Goal: Information Seeking & Learning: Learn about a topic

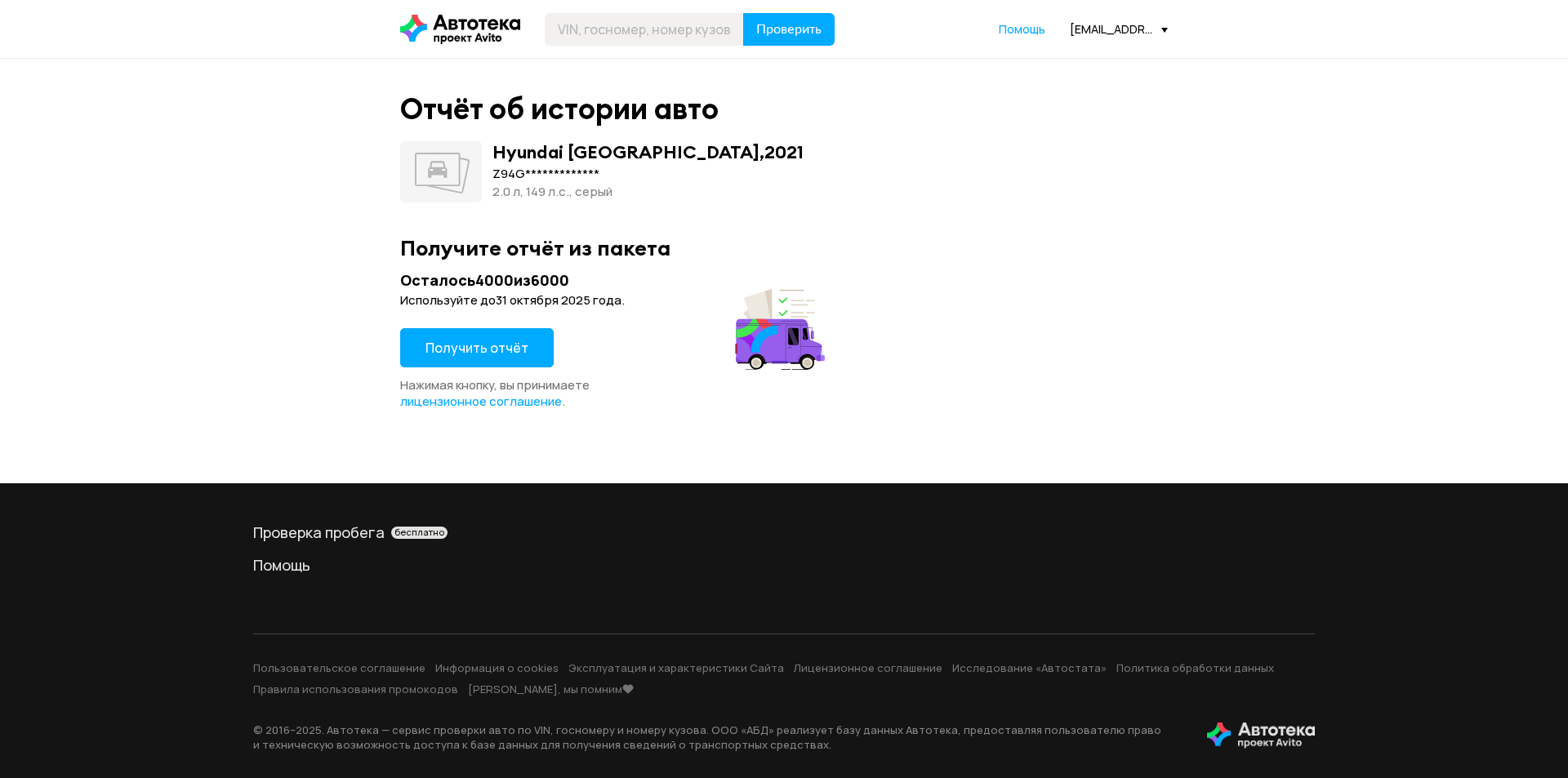
click at [514, 347] on span "Получить отчёт" at bounding box center [477, 349] width 103 height 18
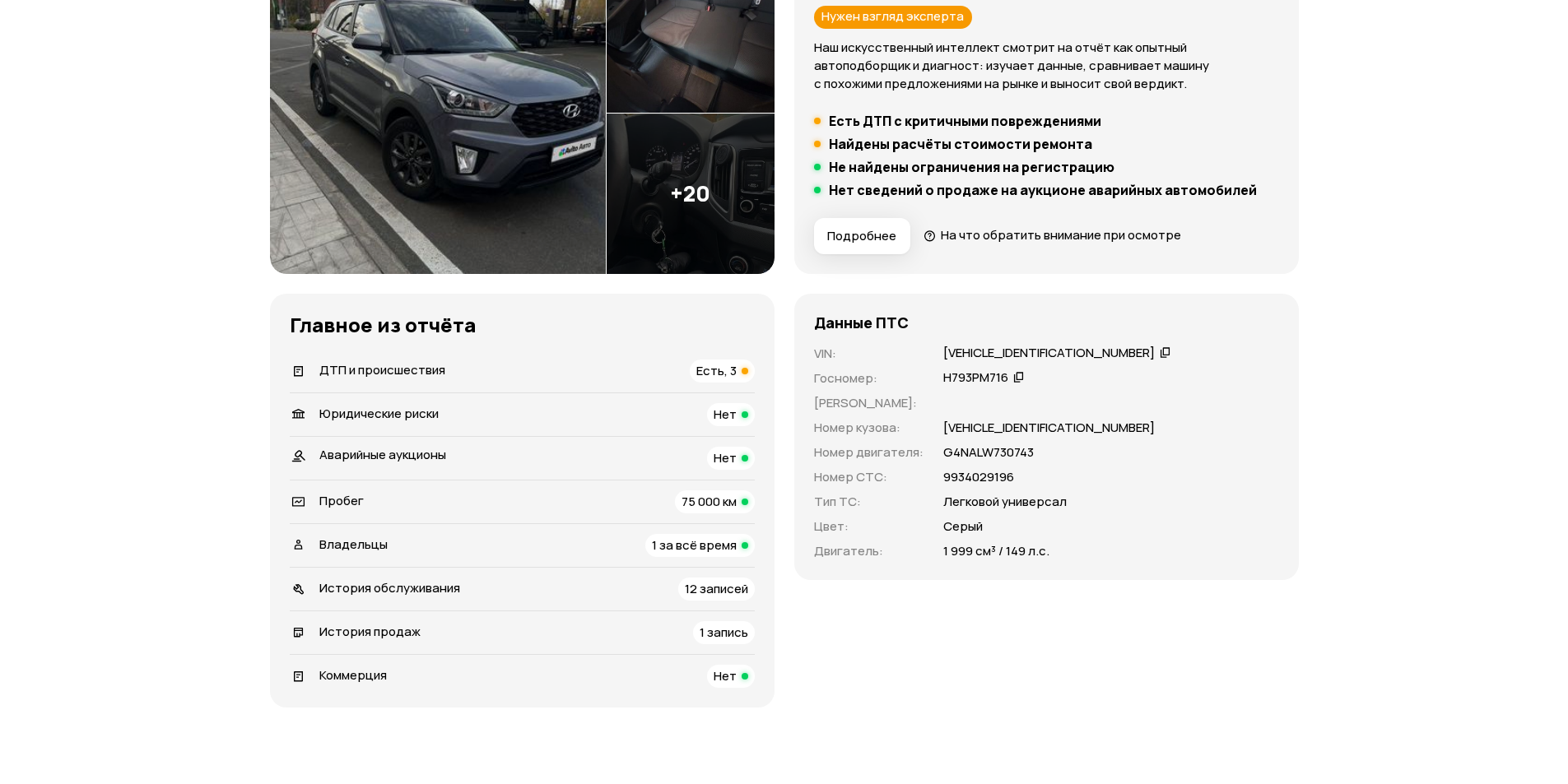
scroll to position [247, 0]
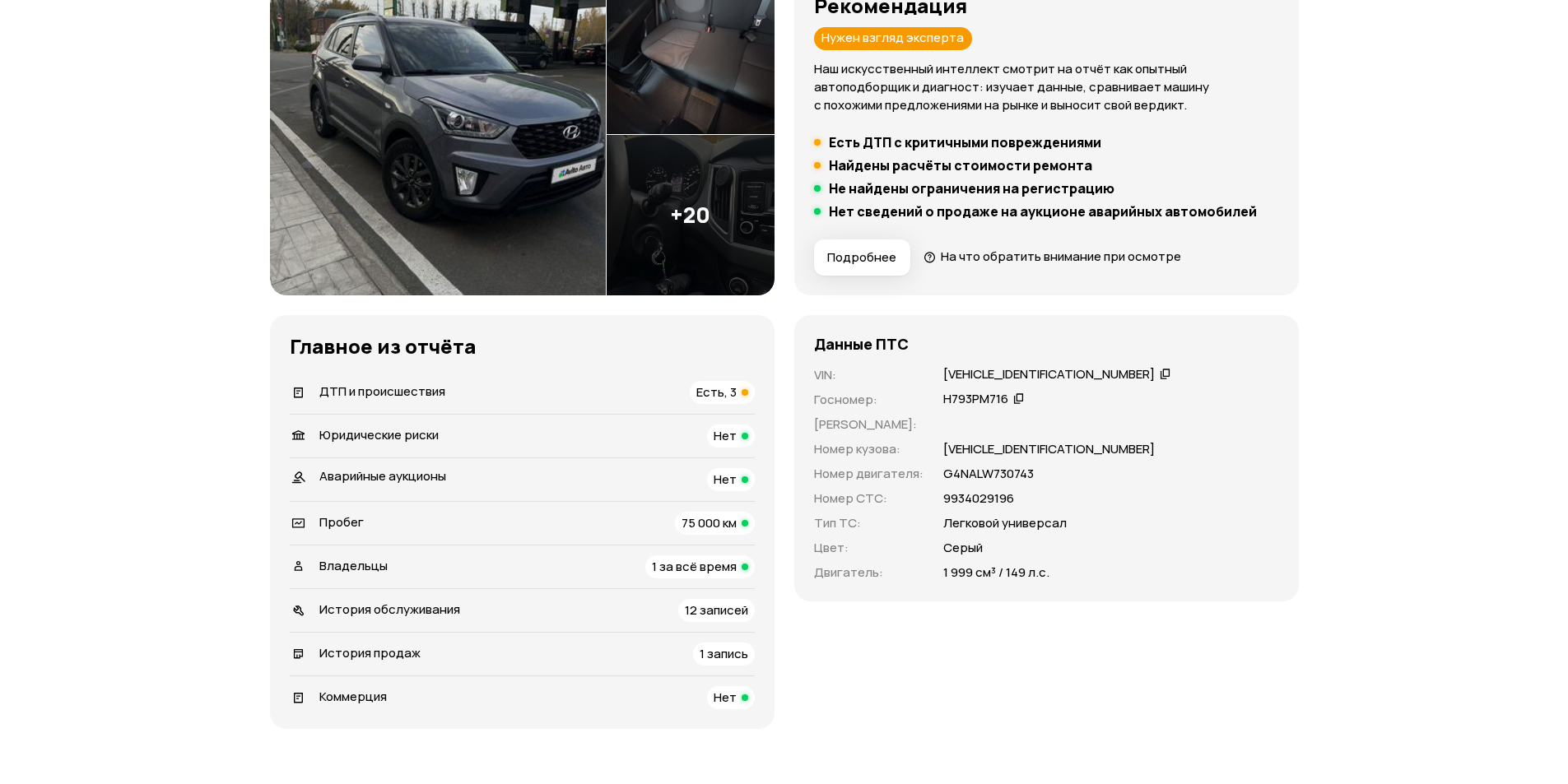
click at [731, 386] on span "Есть, 3" at bounding box center [716, 392] width 41 height 18
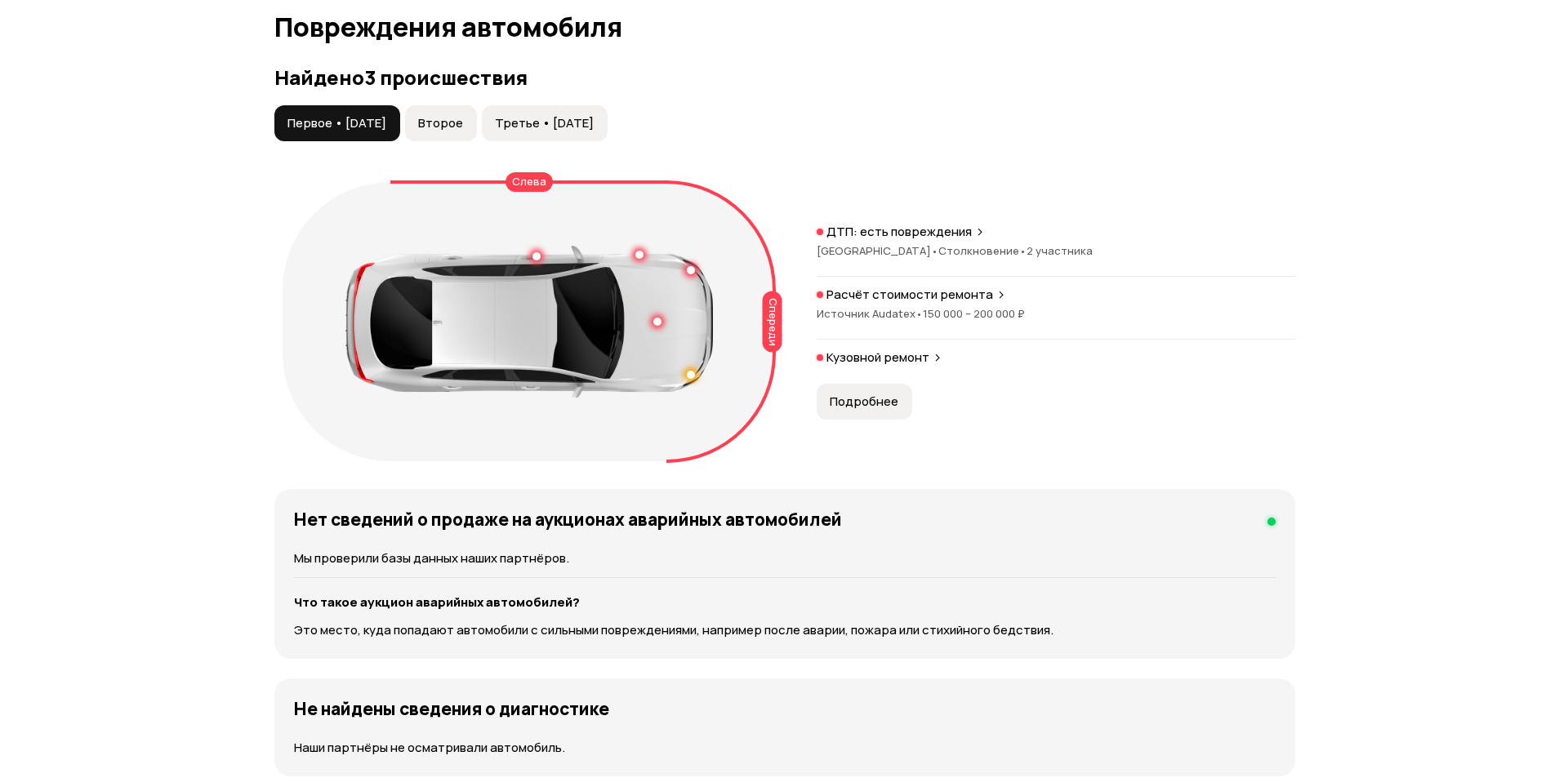
scroll to position [1692, 0]
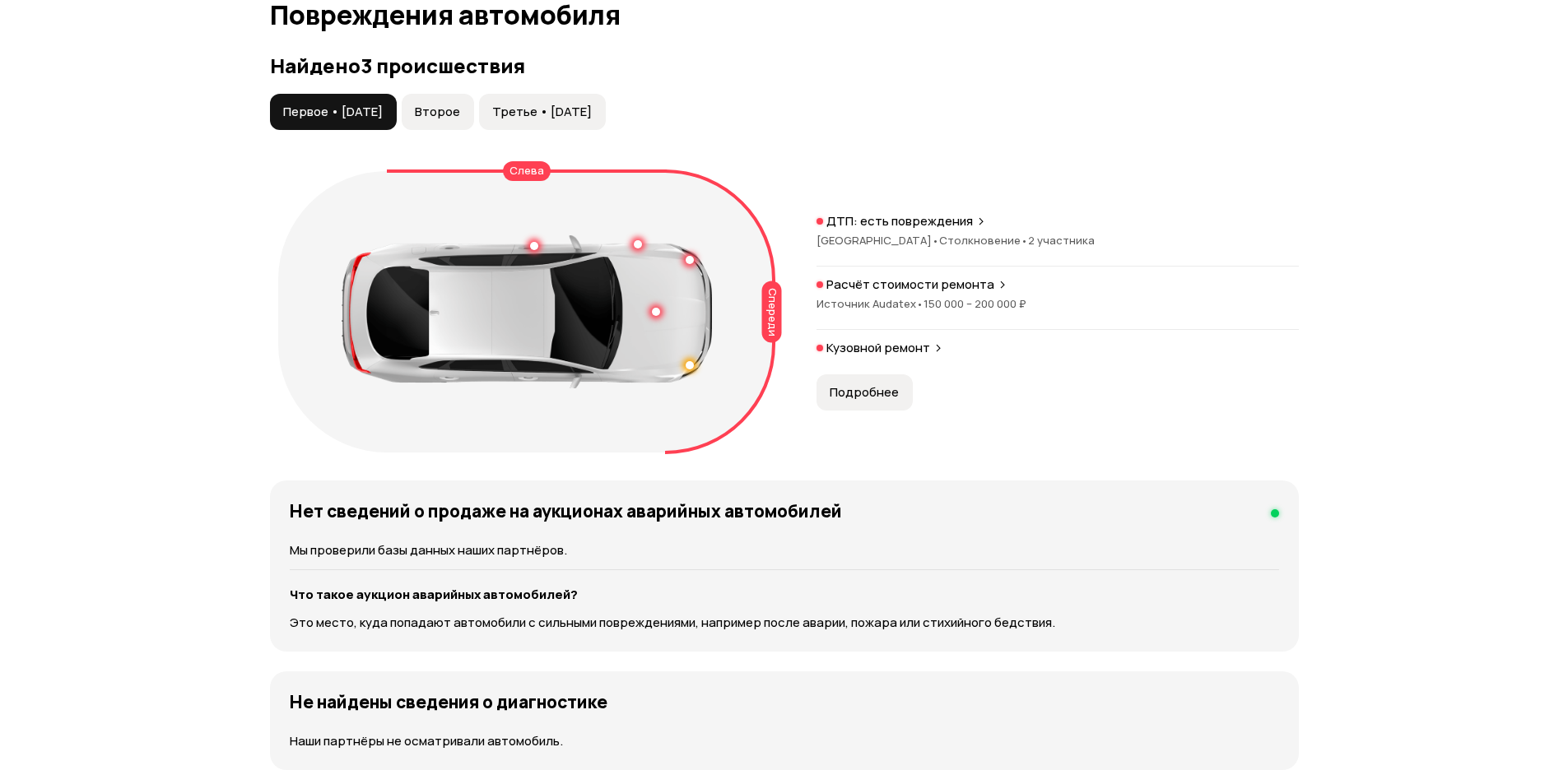
click at [460, 116] on span "Второе" at bounding box center [437, 112] width 45 height 17
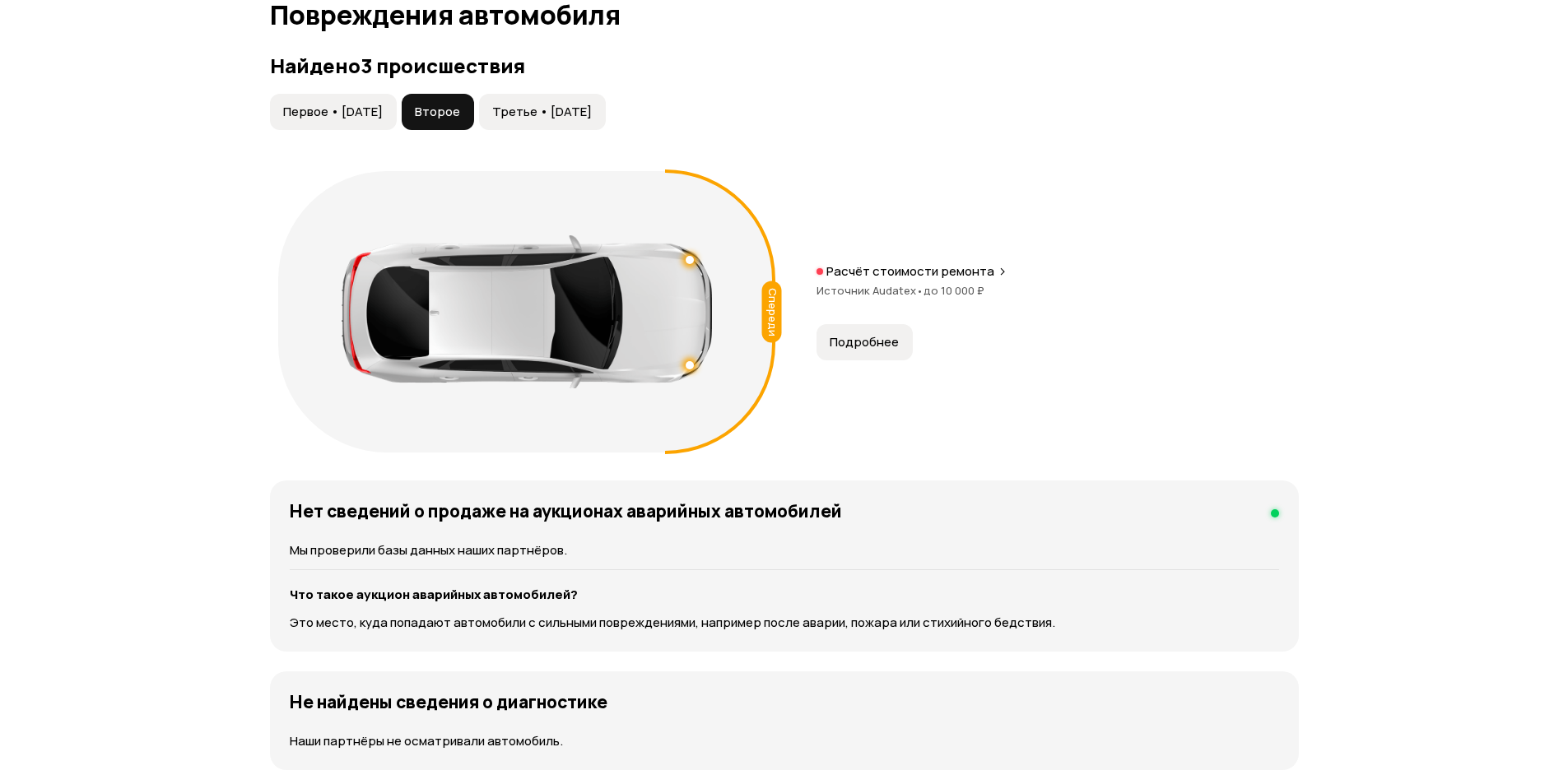
click at [348, 104] on span "Первое • 24 май 2021" at bounding box center [332, 112] width 99 height 17
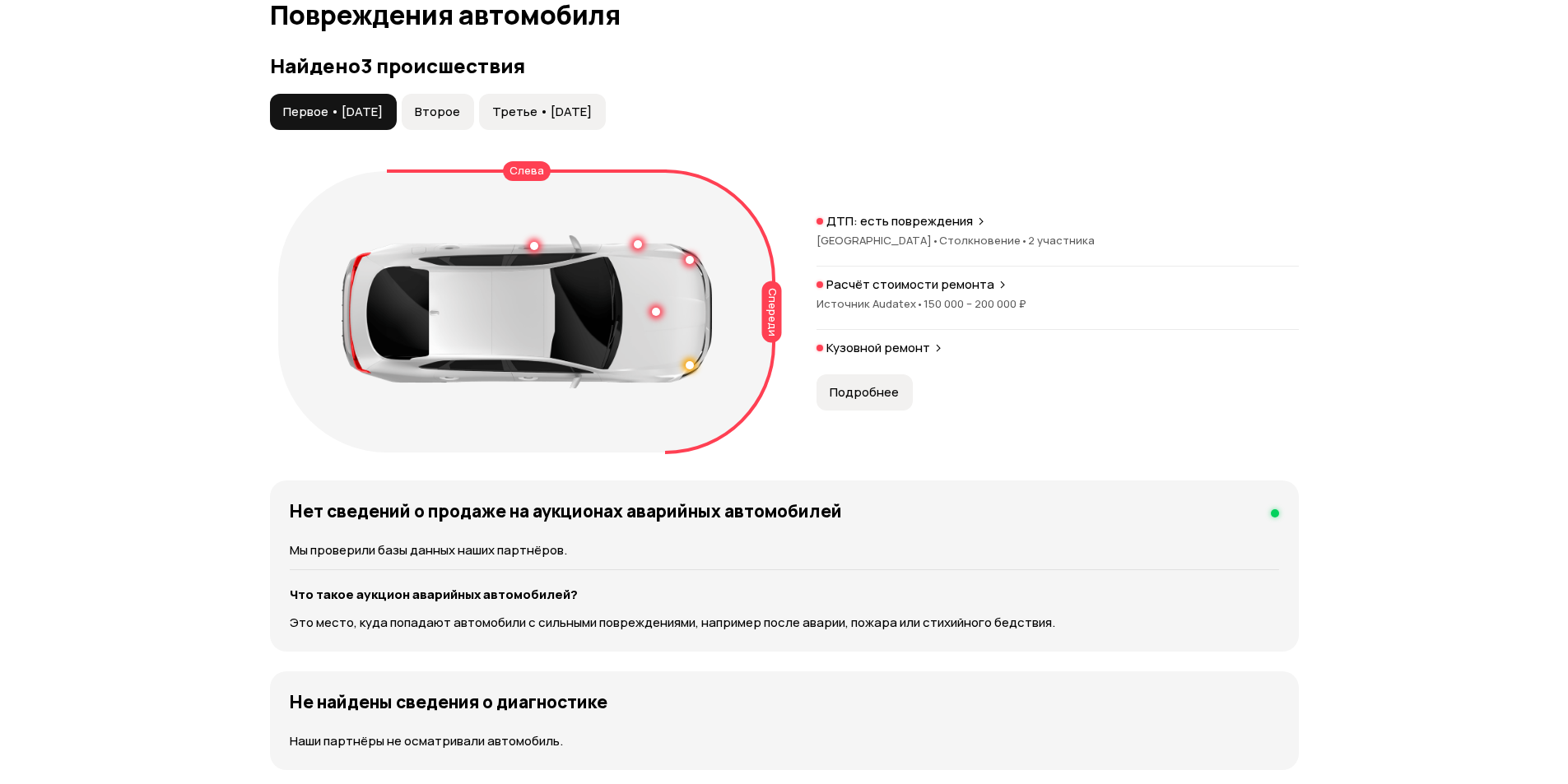
click at [871, 407] on button "Подробнее" at bounding box center [865, 392] width 96 height 36
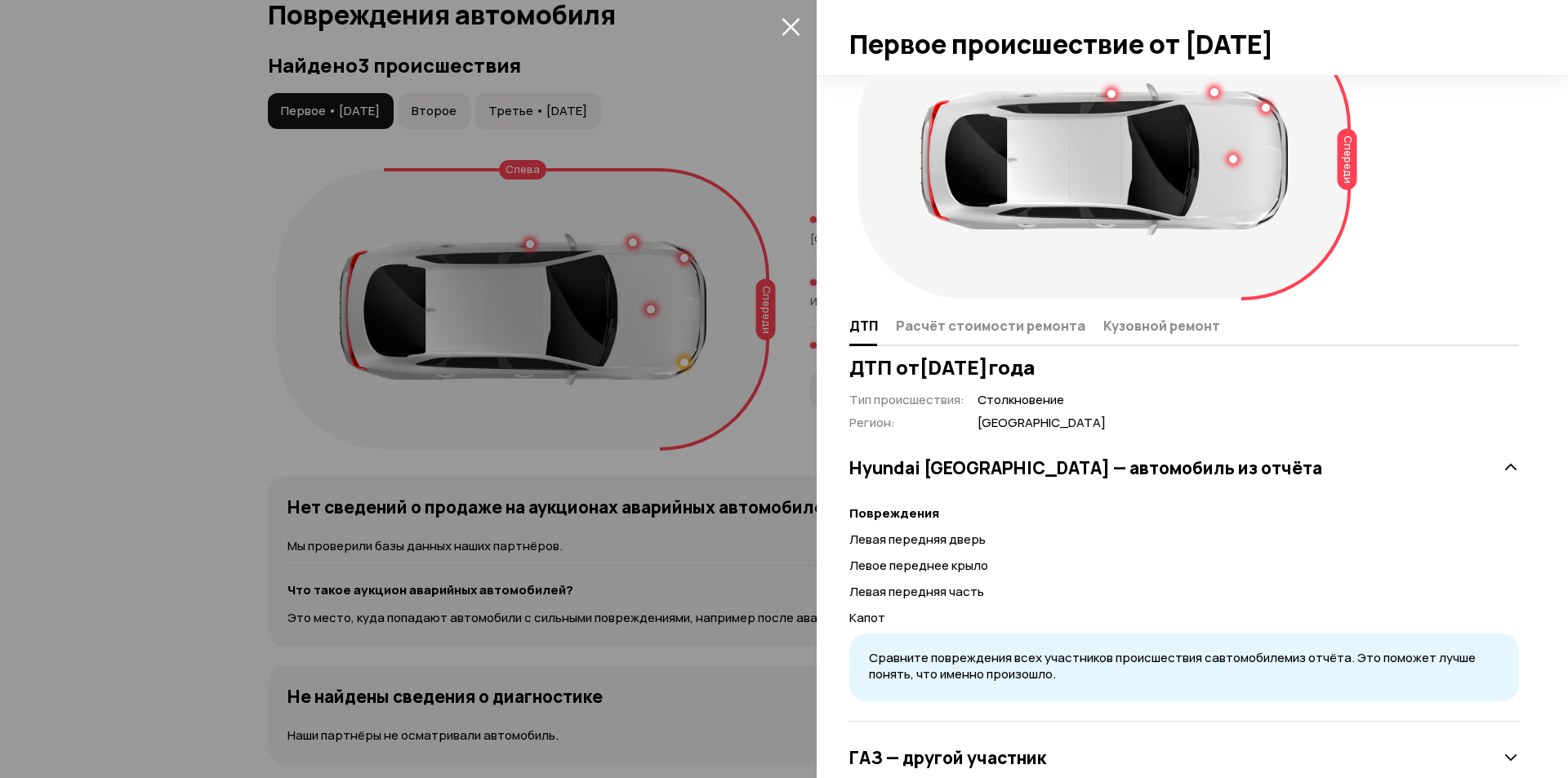
scroll to position [113, 0]
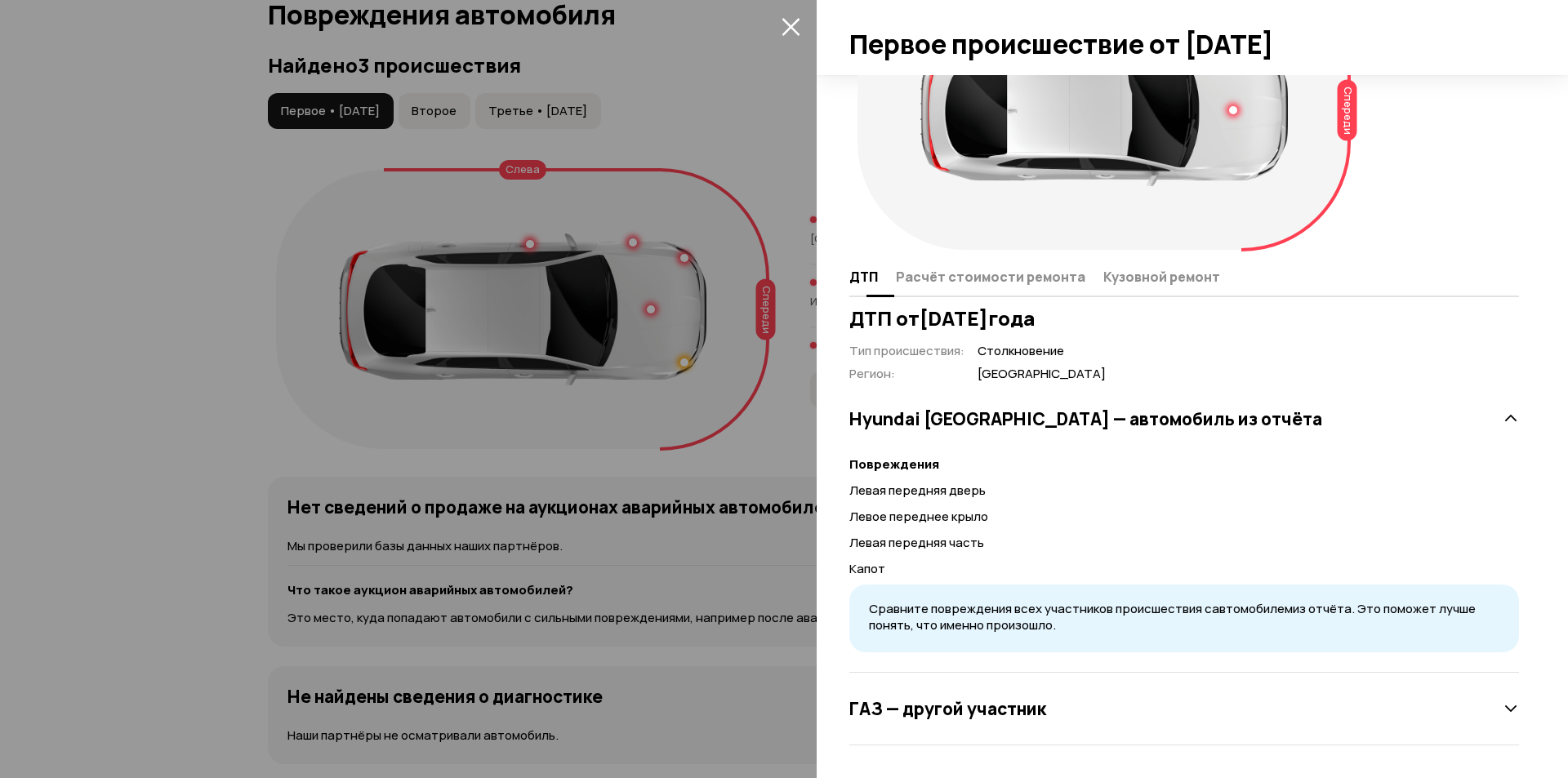
click at [964, 282] on span "Расчёт стоимости ремонта" at bounding box center [990, 277] width 189 height 17
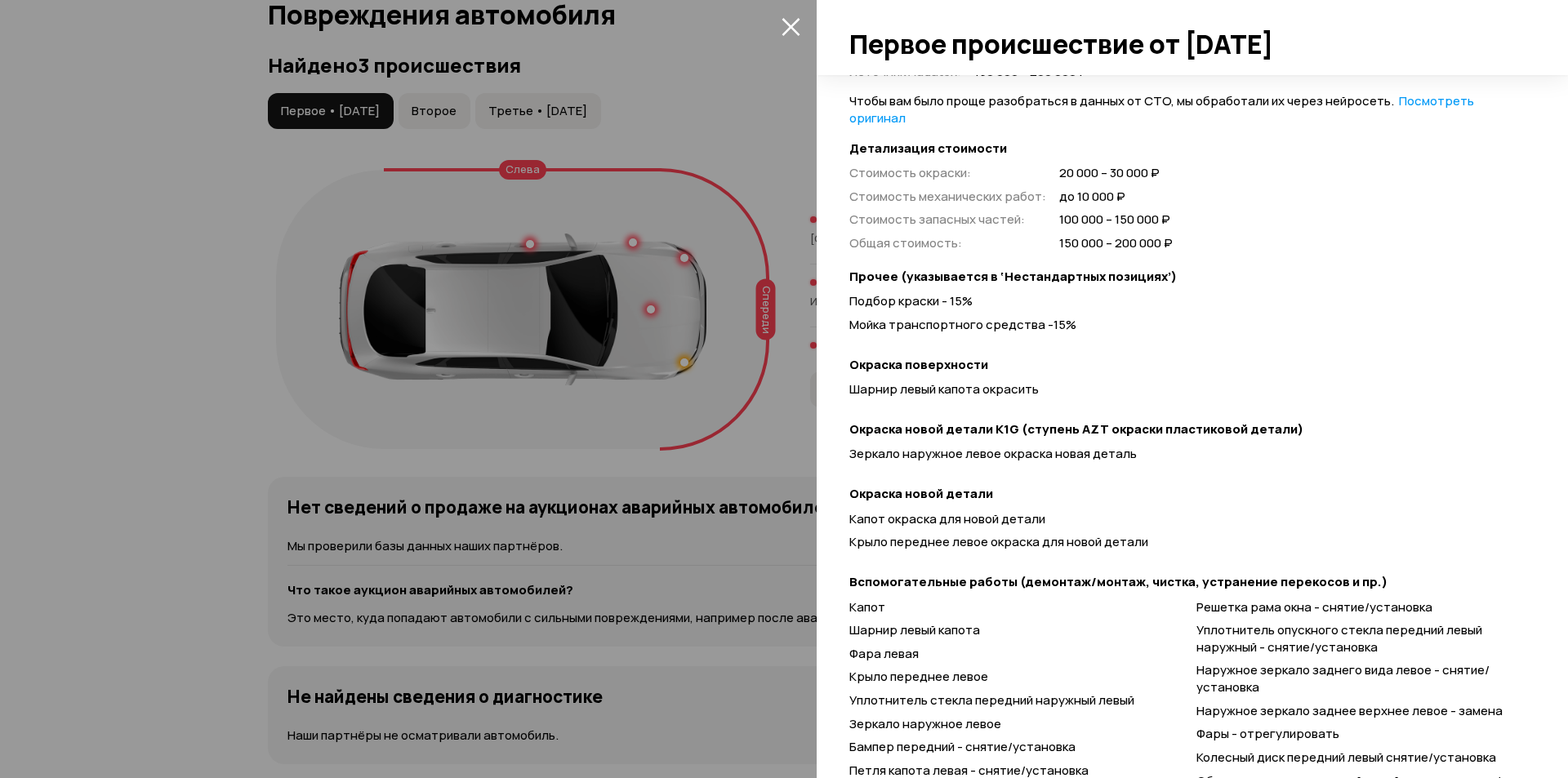
scroll to position [188, 0]
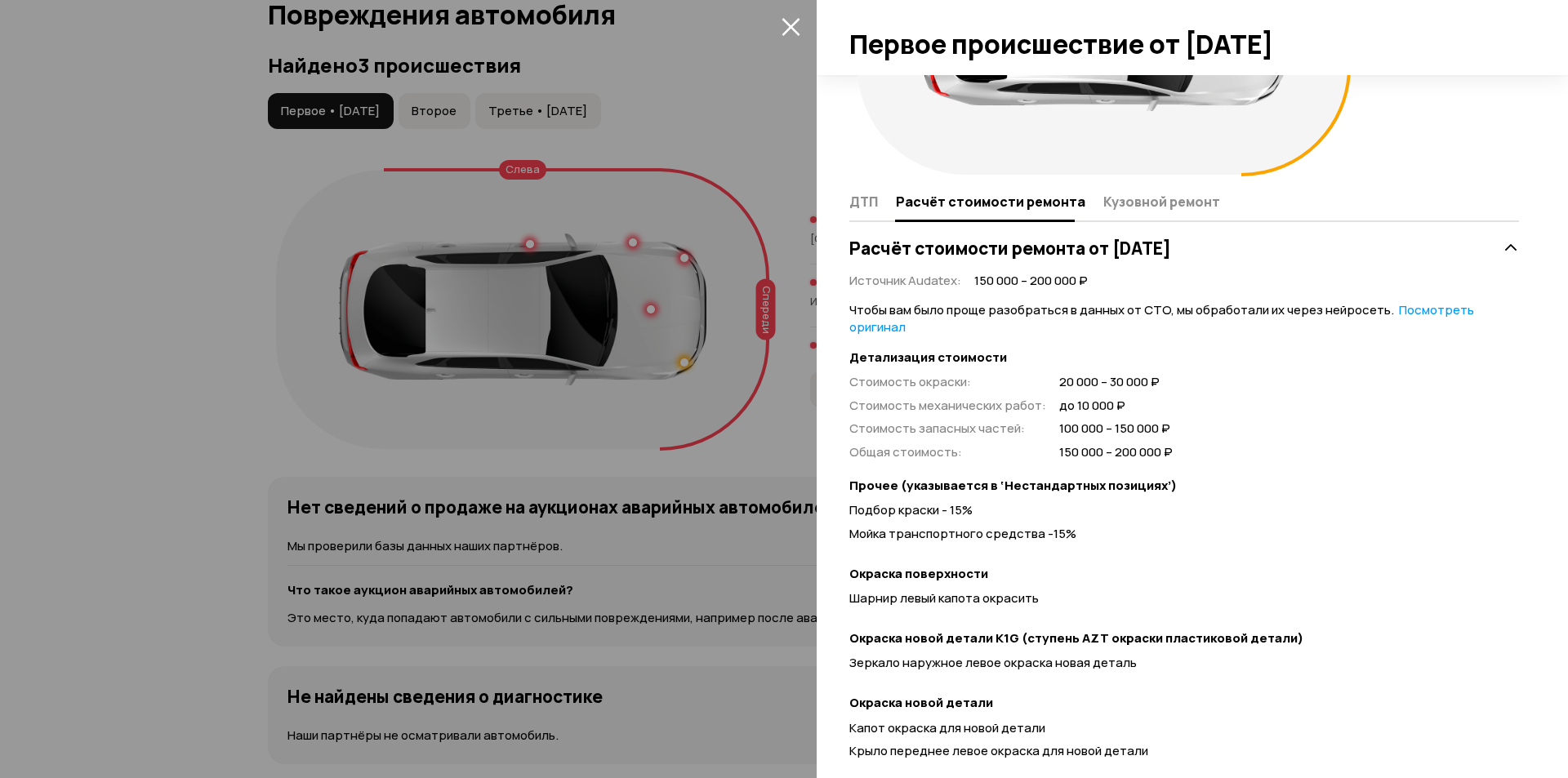
click at [1159, 237] on h3 "Расчёт стоимости ремонта от 3 июня 2021 года" at bounding box center [1011, 247] width 322 height 21
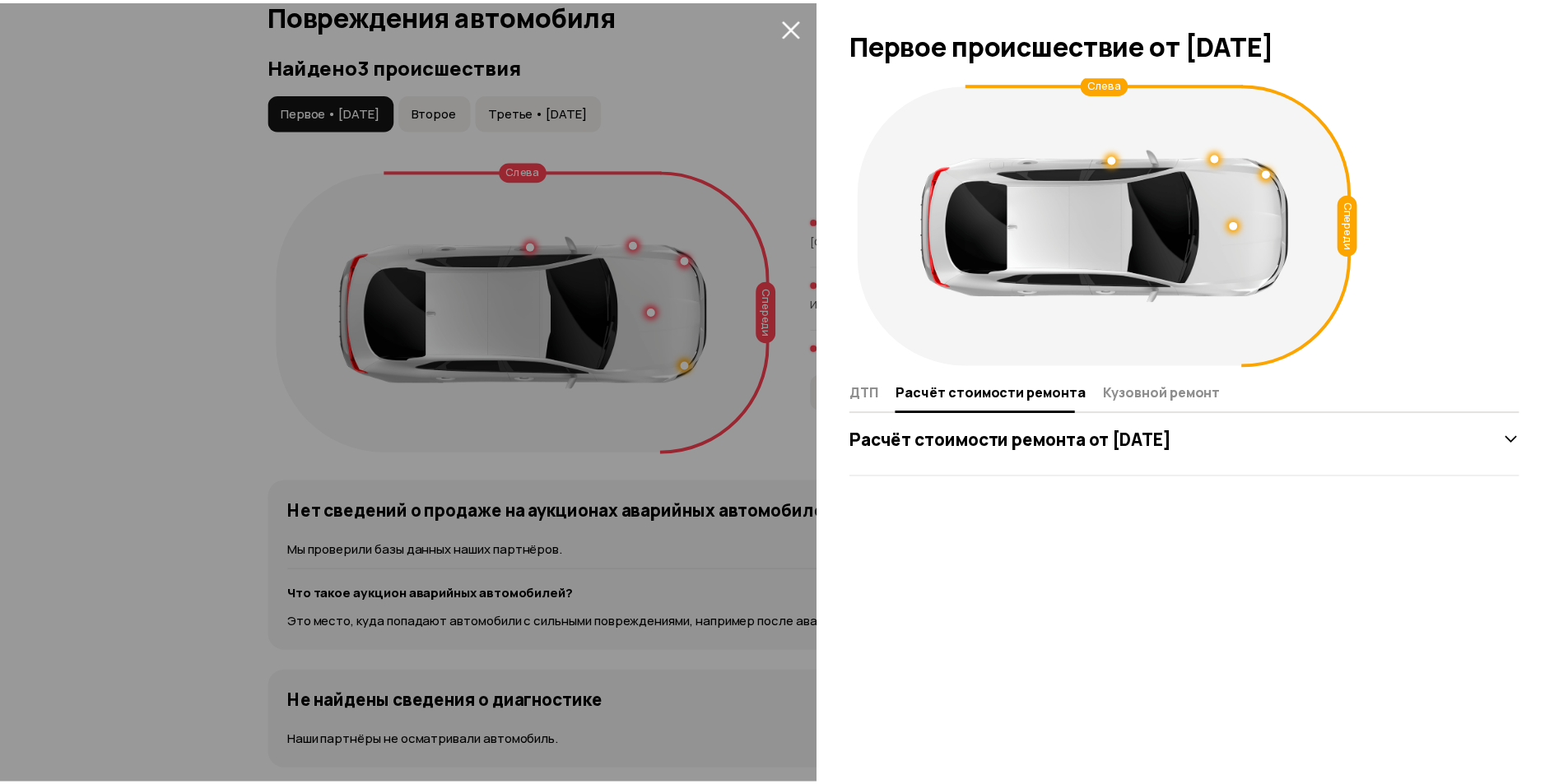
scroll to position [0, 0]
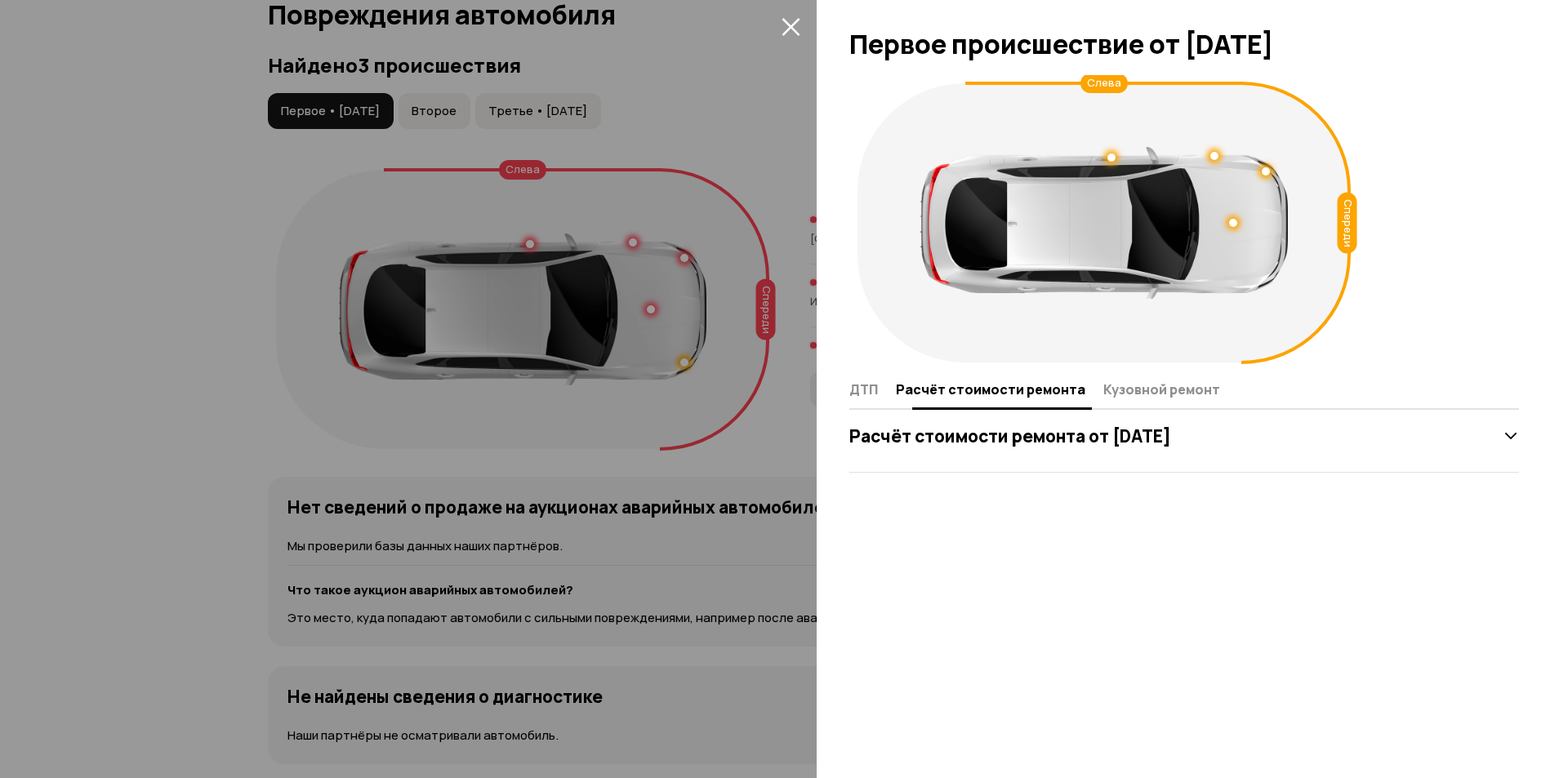
click at [1119, 397] on button "Кузовной ремонт" at bounding box center [1159, 389] width 121 height 32
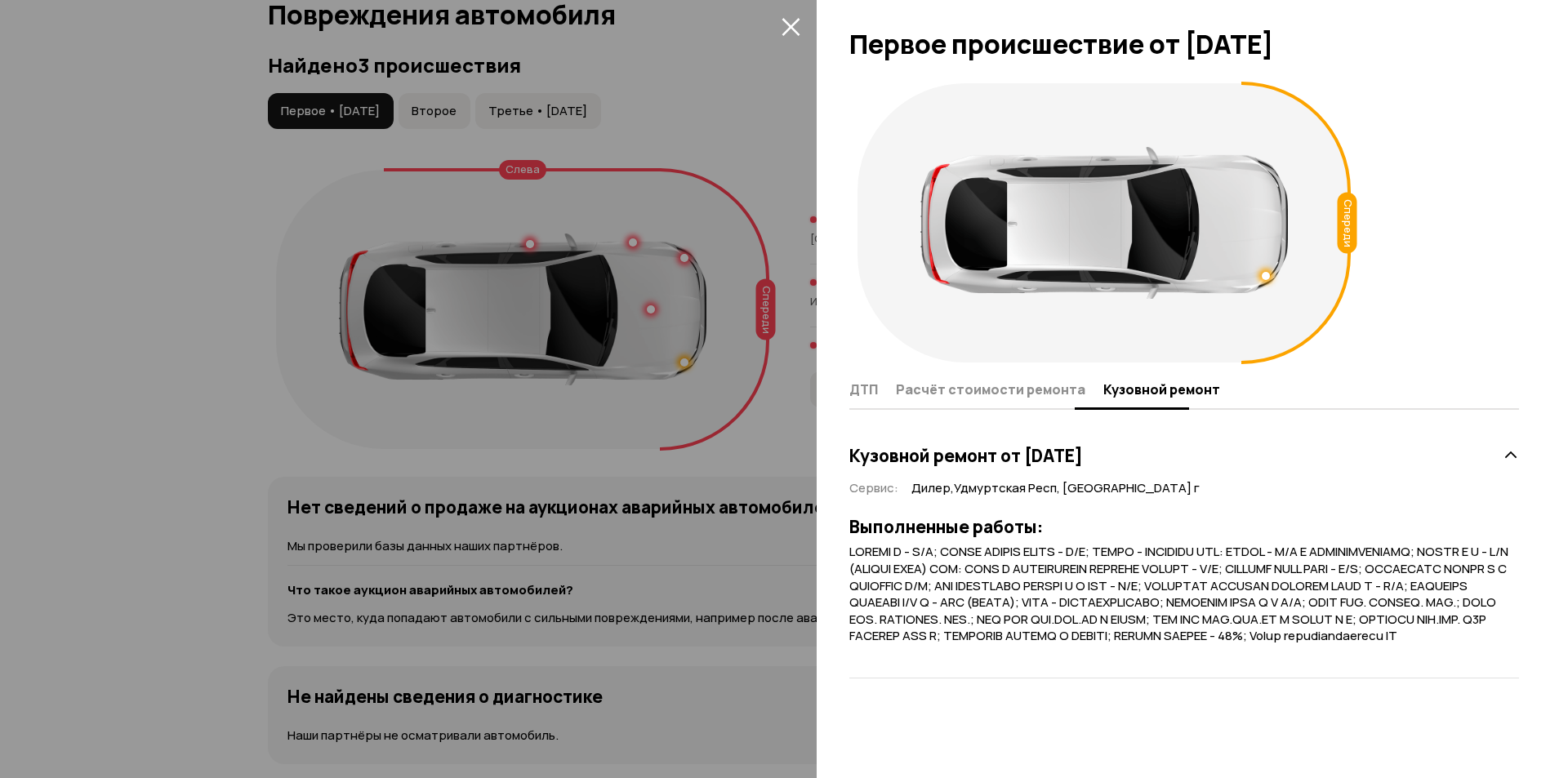
click at [1043, 388] on span "Расчёт стоимости ремонта" at bounding box center [990, 390] width 189 height 17
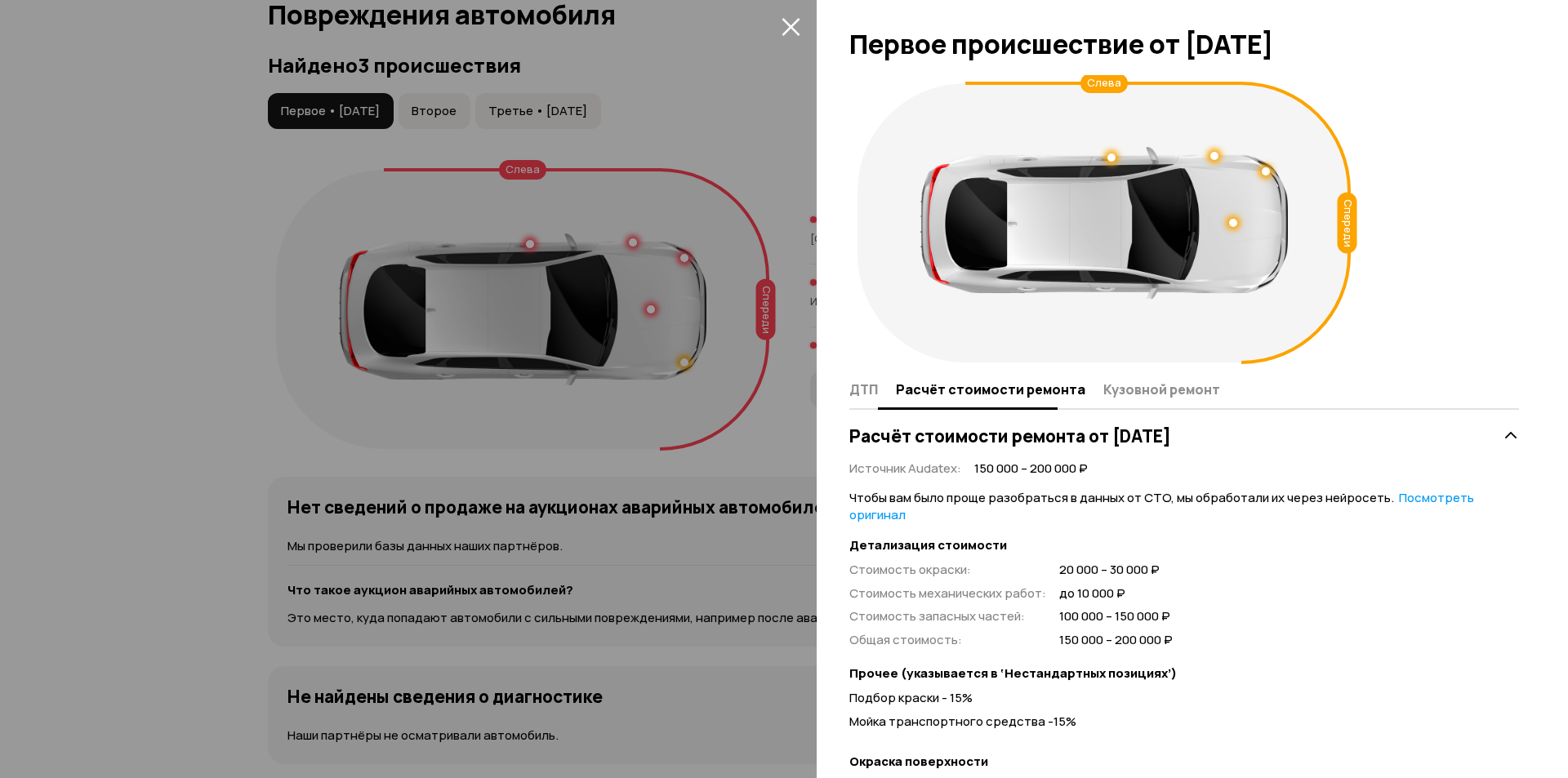
click at [865, 399] on button "ДТП" at bounding box center [870, 389] width 41 height 32
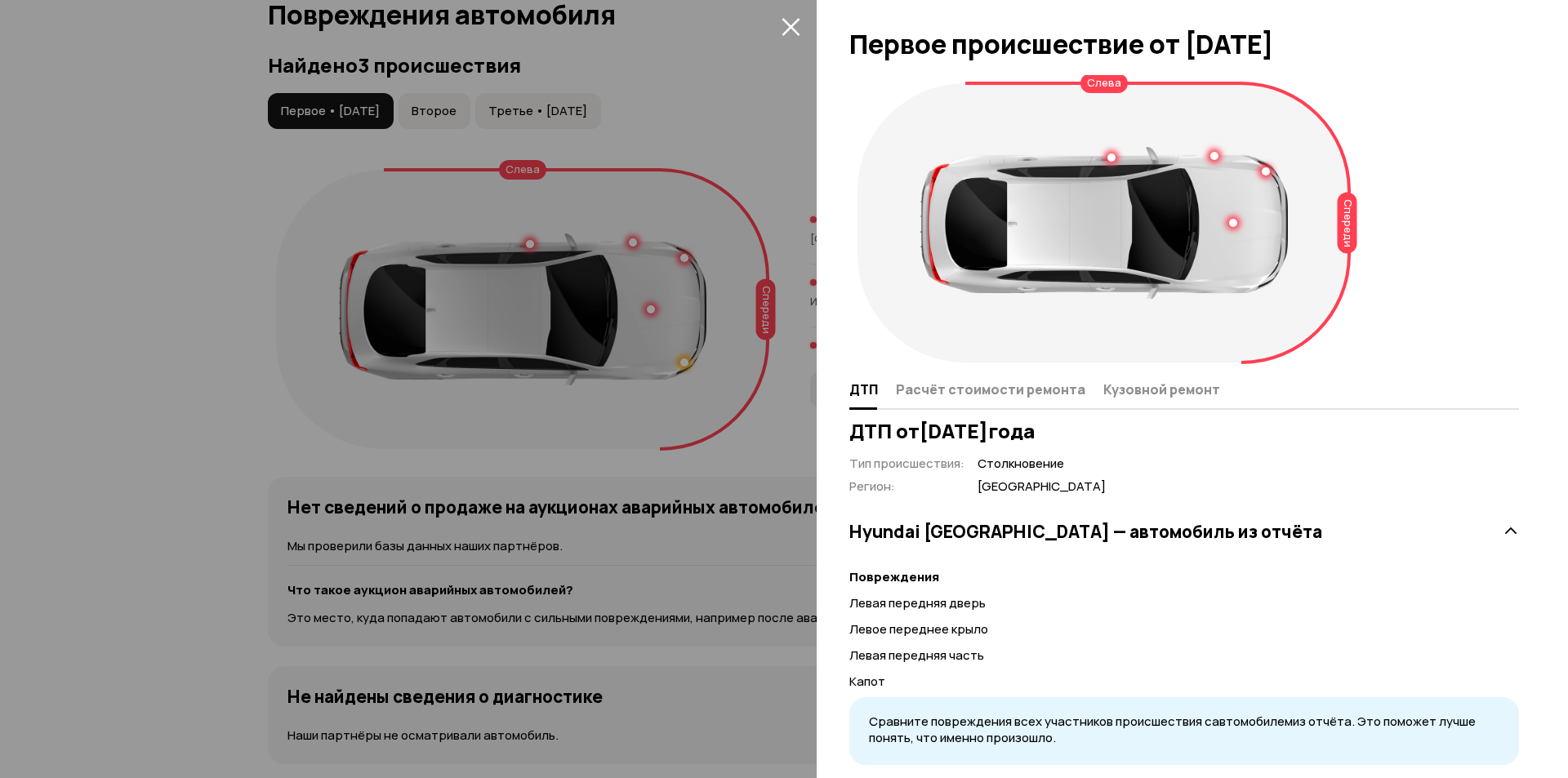
click at [644, 188] on div at bounding box center [784, 389] width 1568 height 778
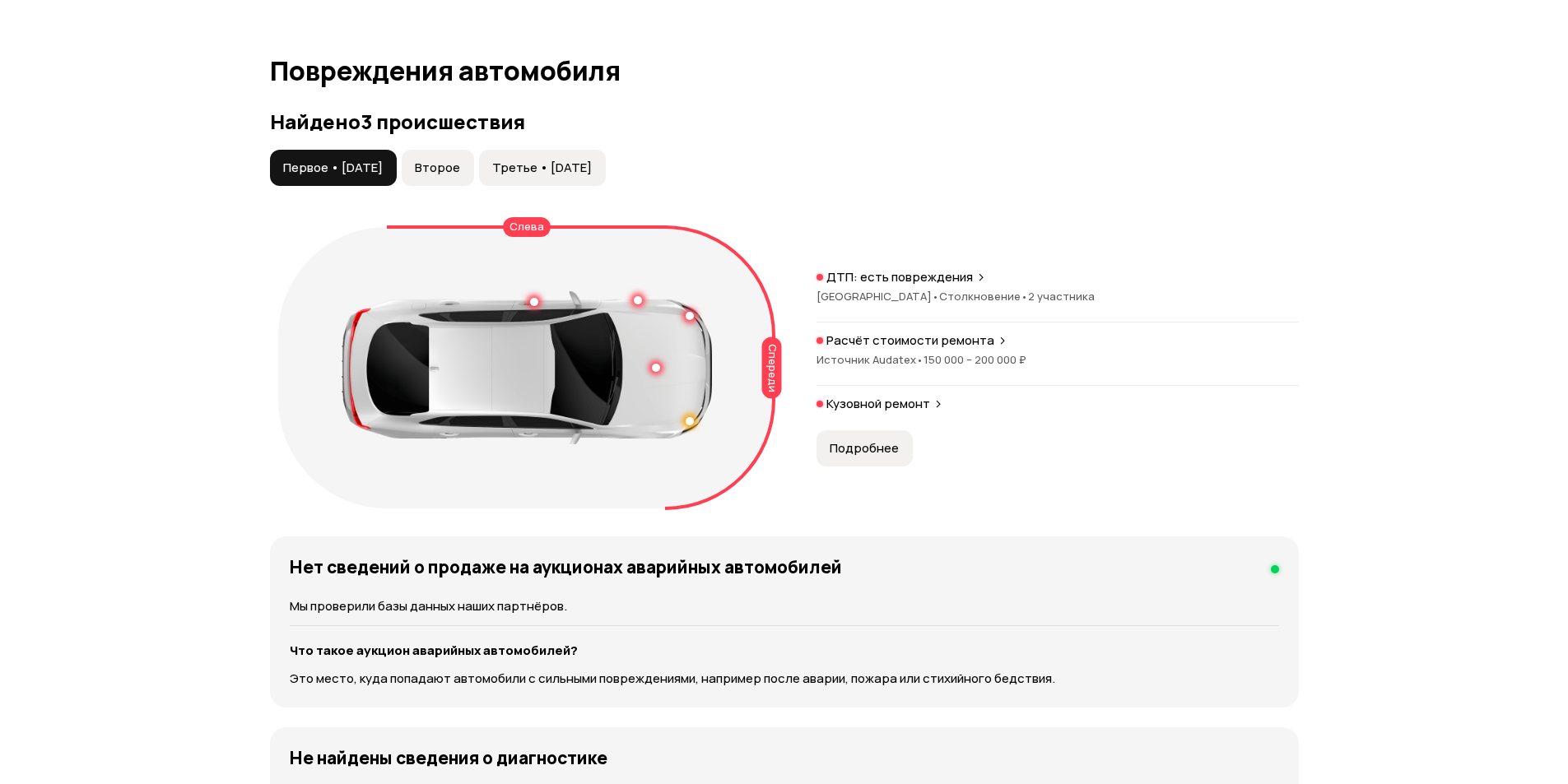
scroll to position [1623, 0]
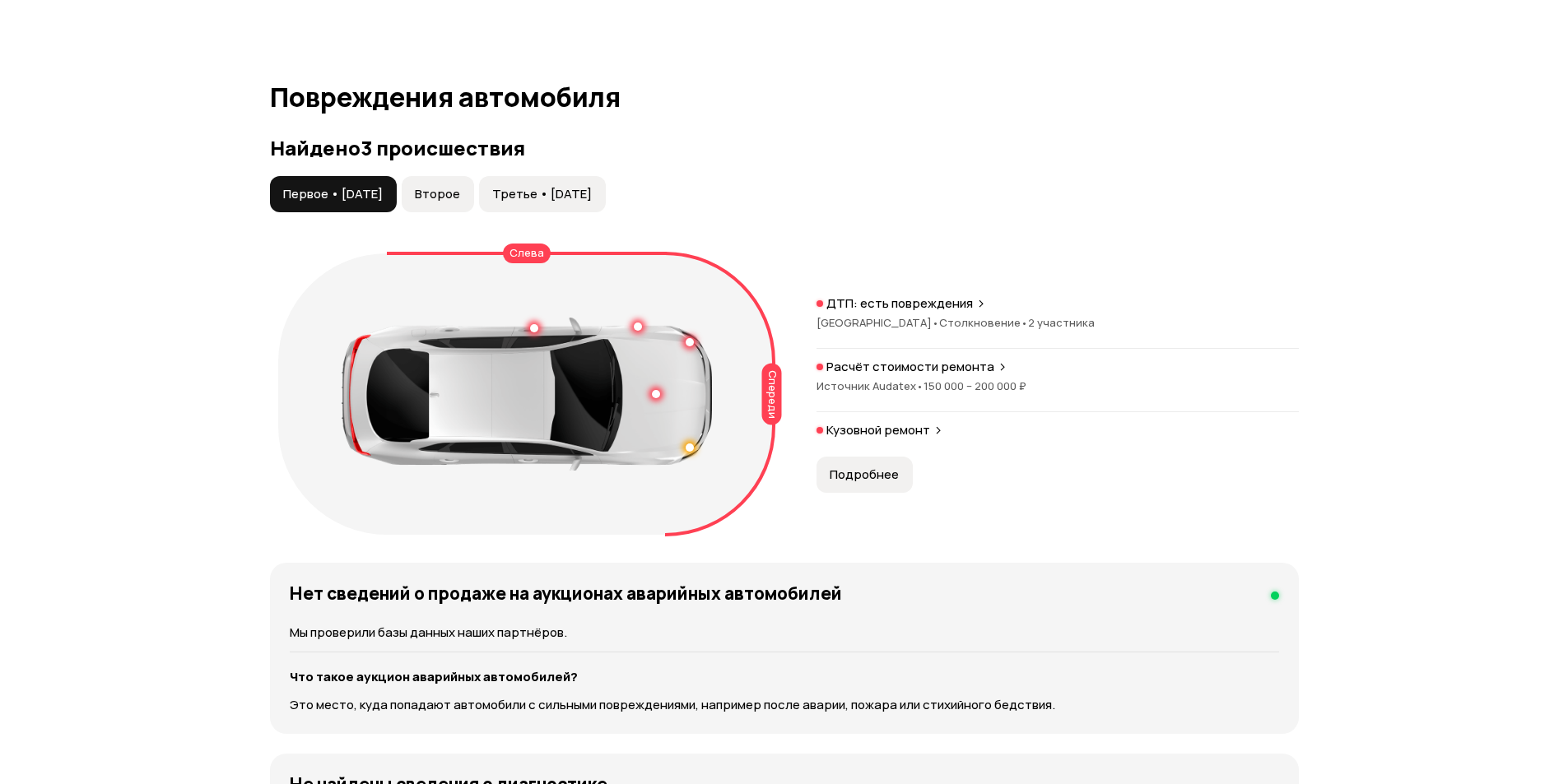
click at [448, 189] on span "Второе" at bounding box center [437, 195] width 45 height 17
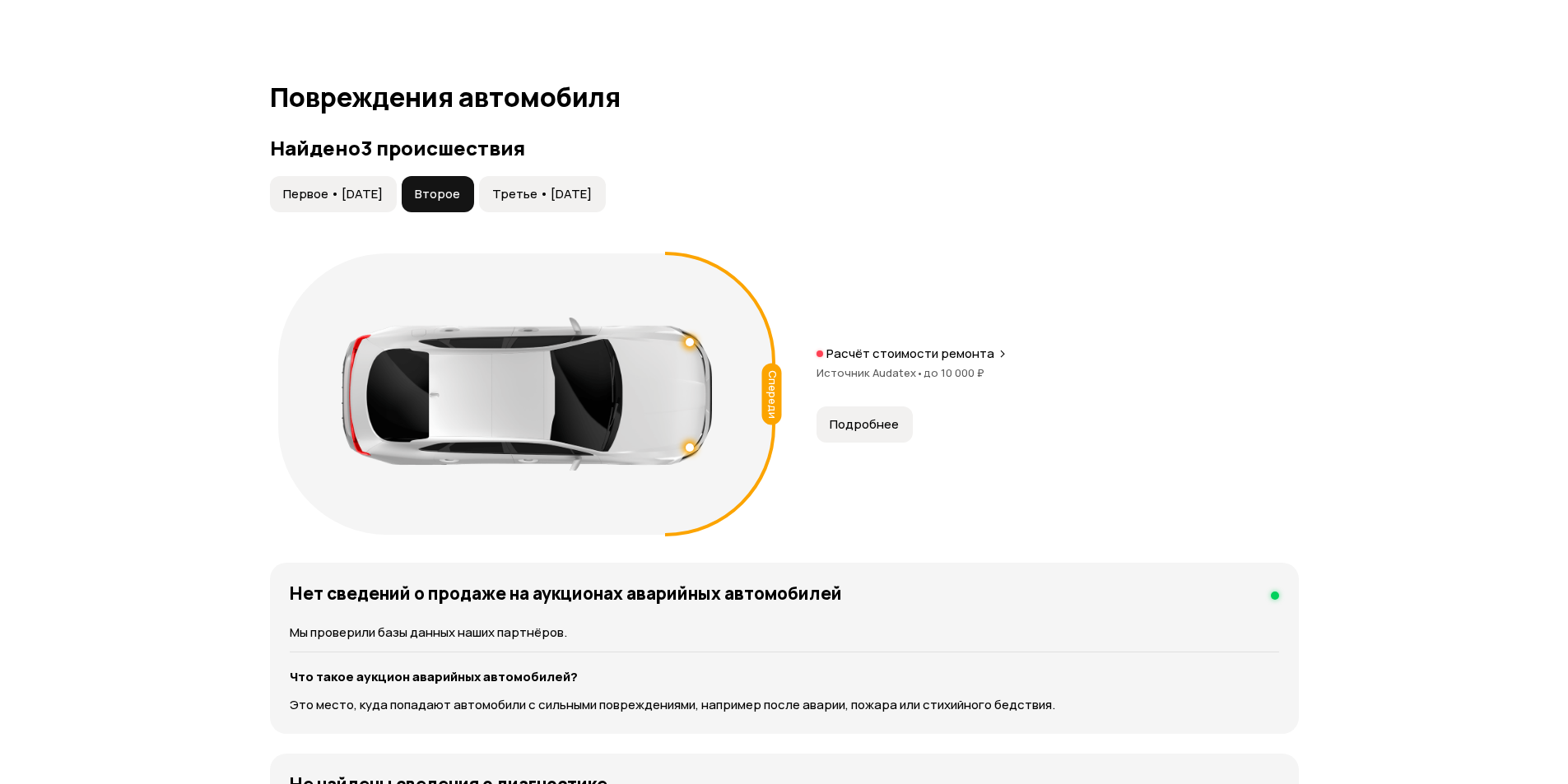
click at [591, 189] on span "Третье • 15 мар 2022" at bounding box center [541, 195] width 99 height 17
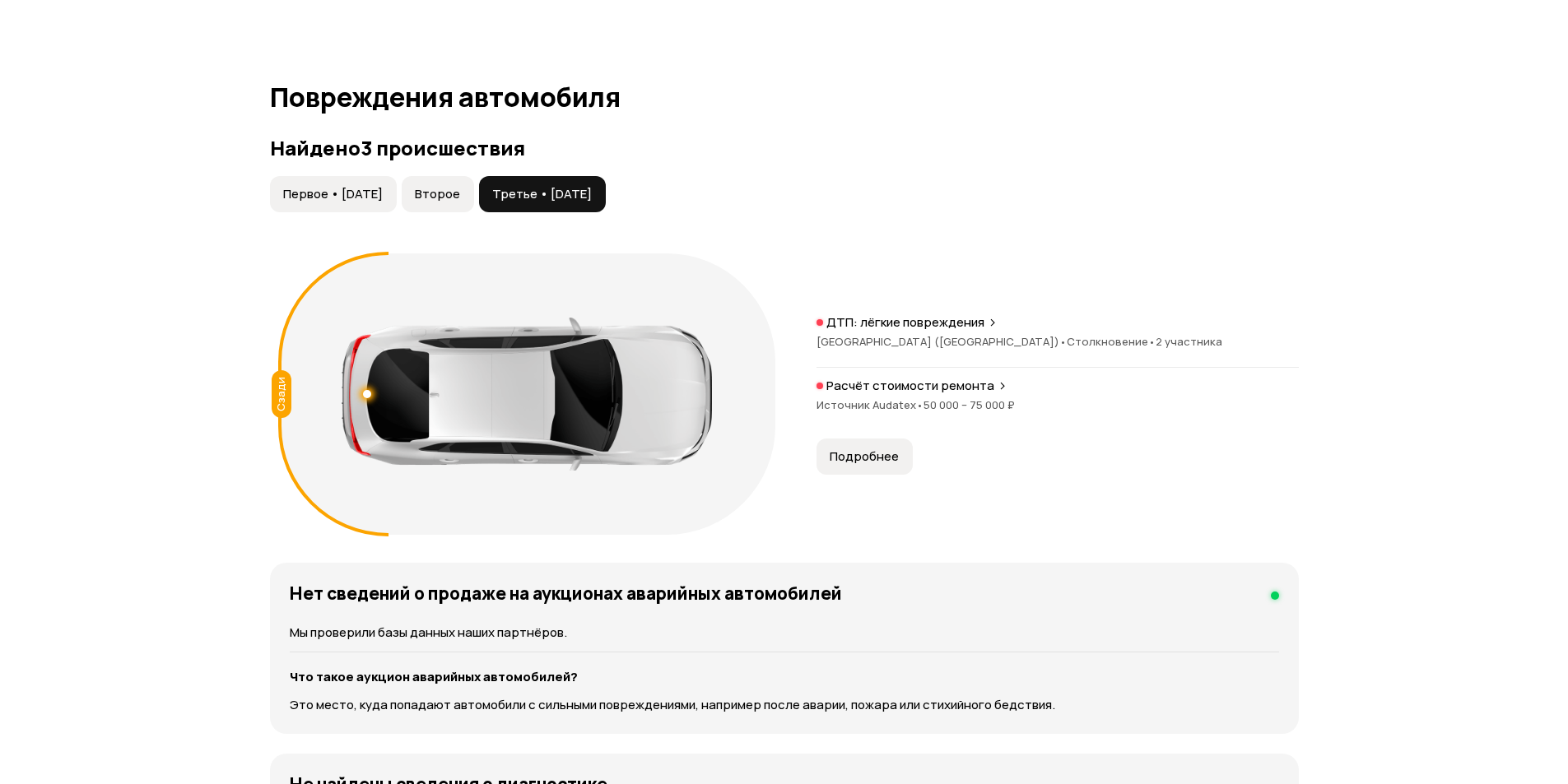
click at [383, 190] on span "Первое • 24 май 2021" at bounding box center [332, 195] width 99 height 17
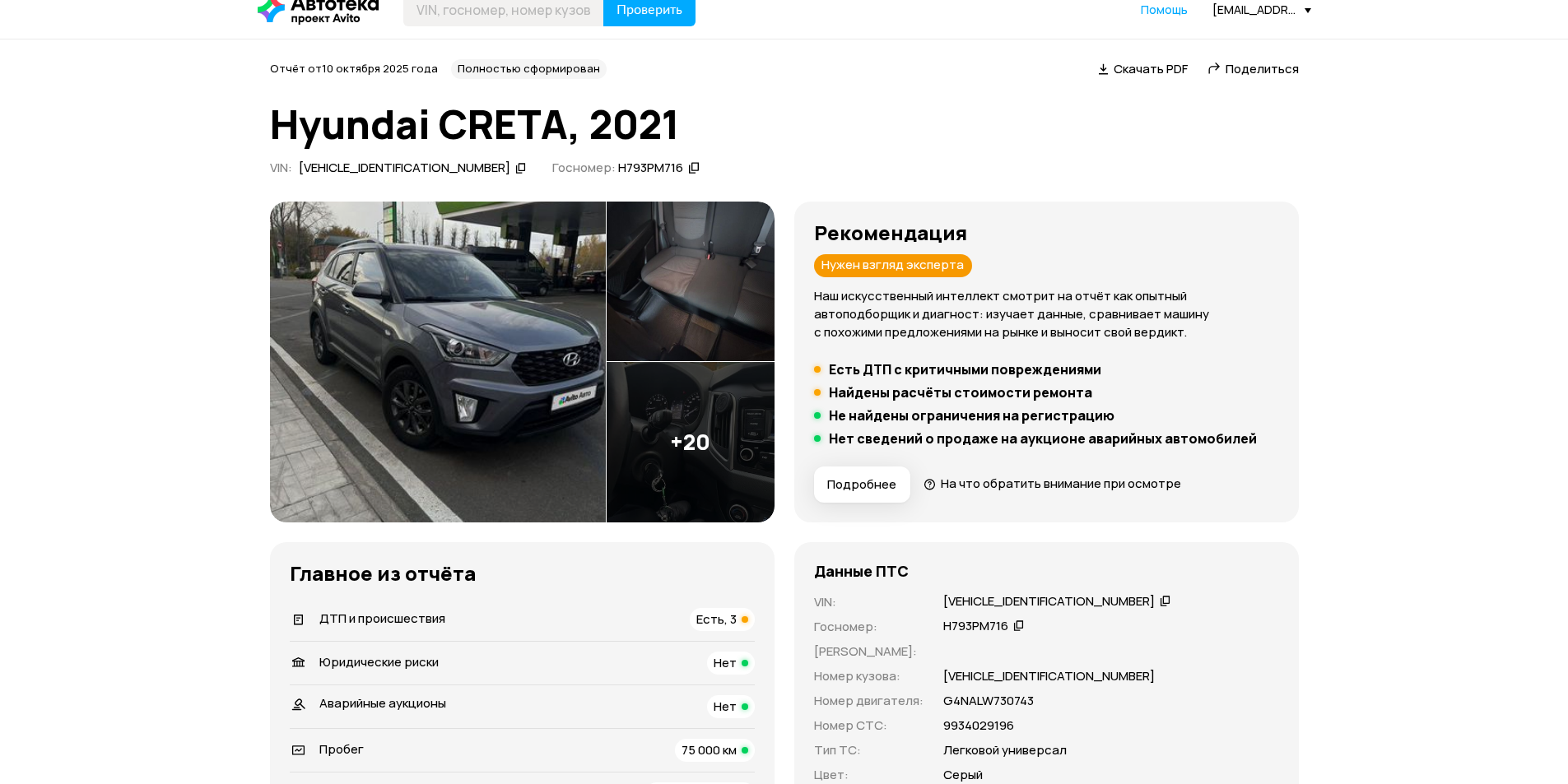
scroll to position [0, 0]
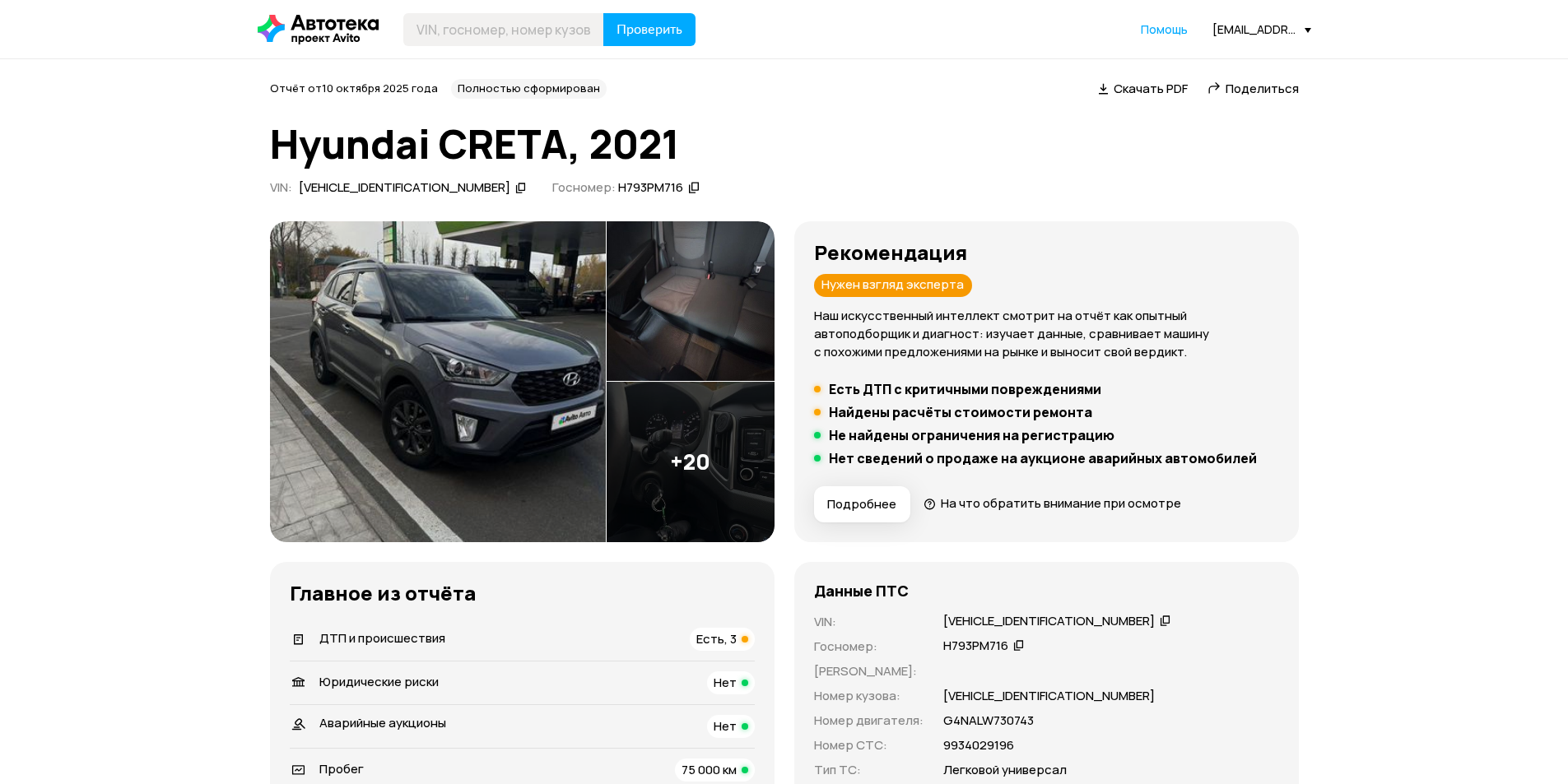
click at [728, 450] on img at bounding box center [689, 462] width 168 height 160
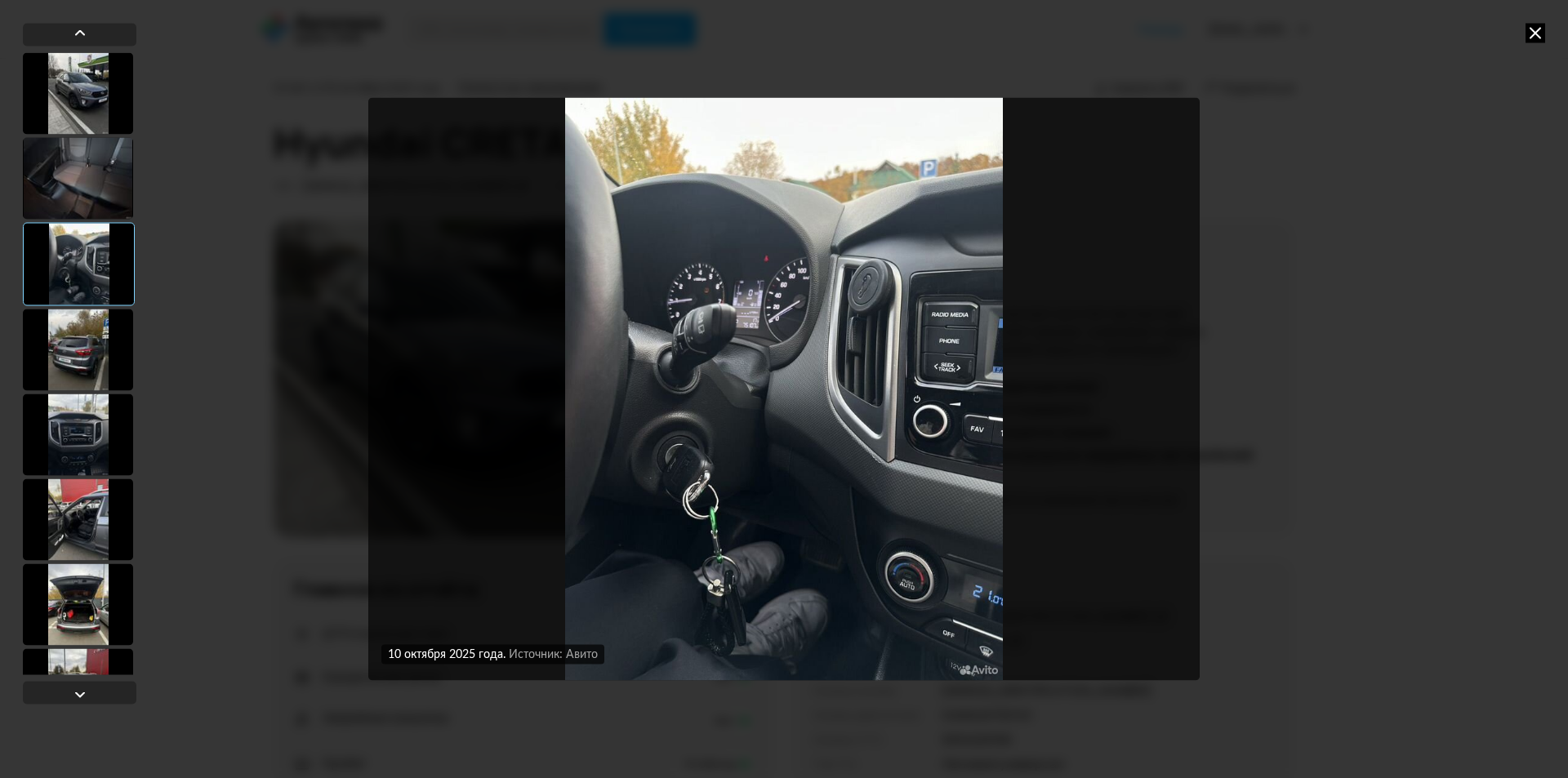
click at [1555, 221] on div "10 октября 2025 года Источник: Авито 10 октября 2025 года Источник: Авито 10 ок…" at bounding box center [784, 389] width 1568 height 778
click at [1532, 41] on icon at bounding box center [1535, 32] width 19 height 19
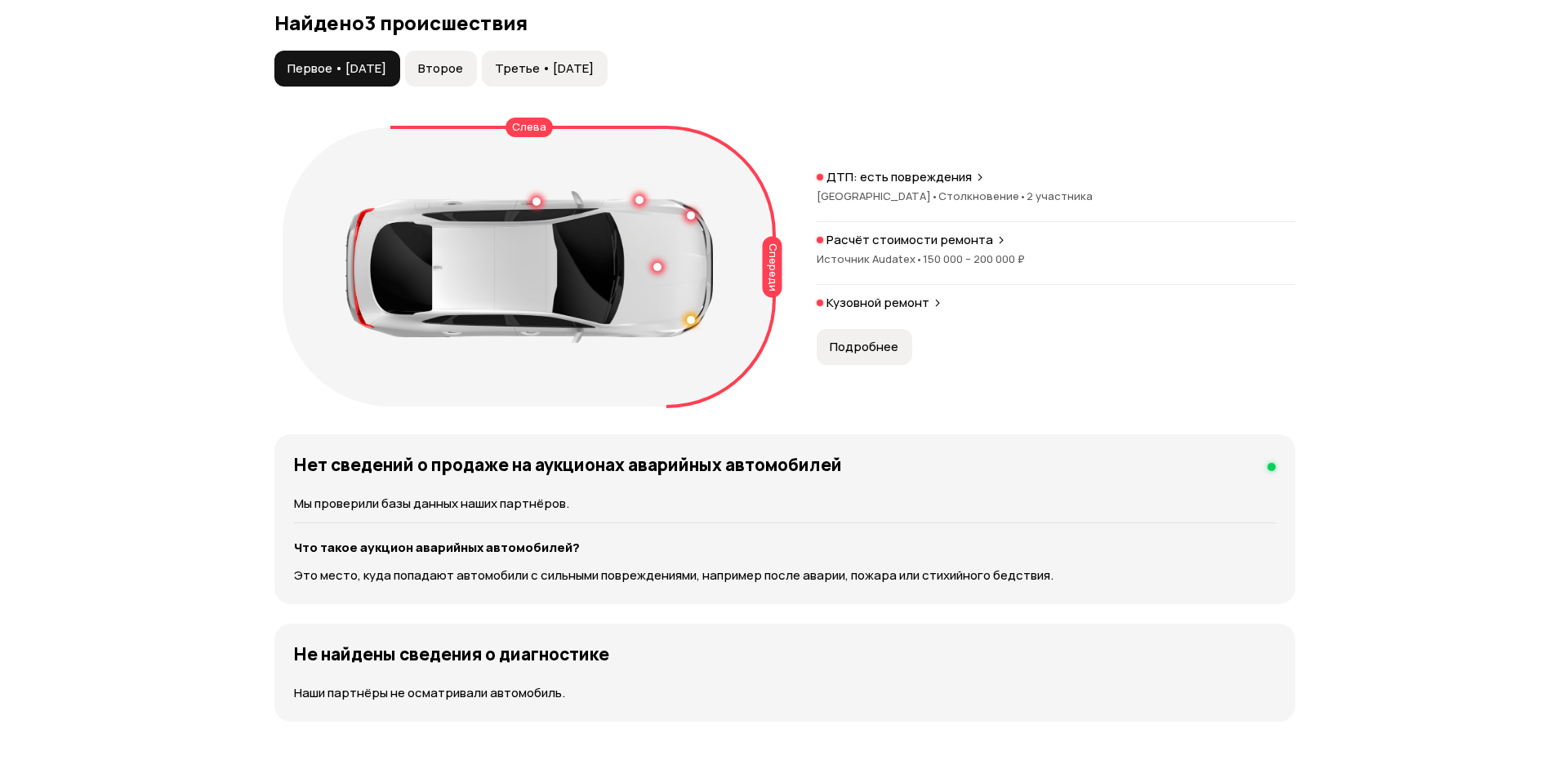
scroll to position [1715, 0]
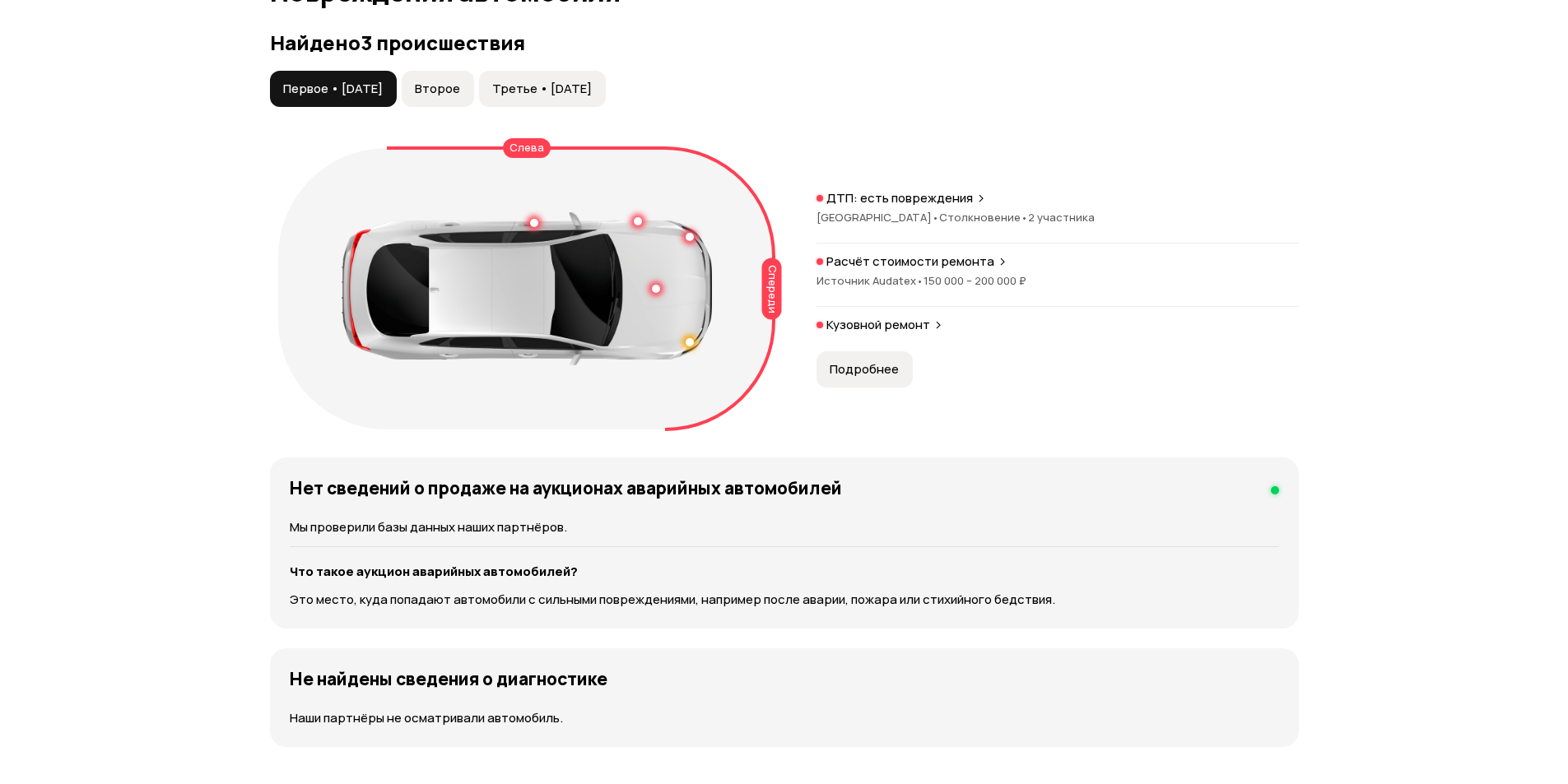
click at [460, 88] on span "Второе" at bounding box center [437, 89] width 45 height 17
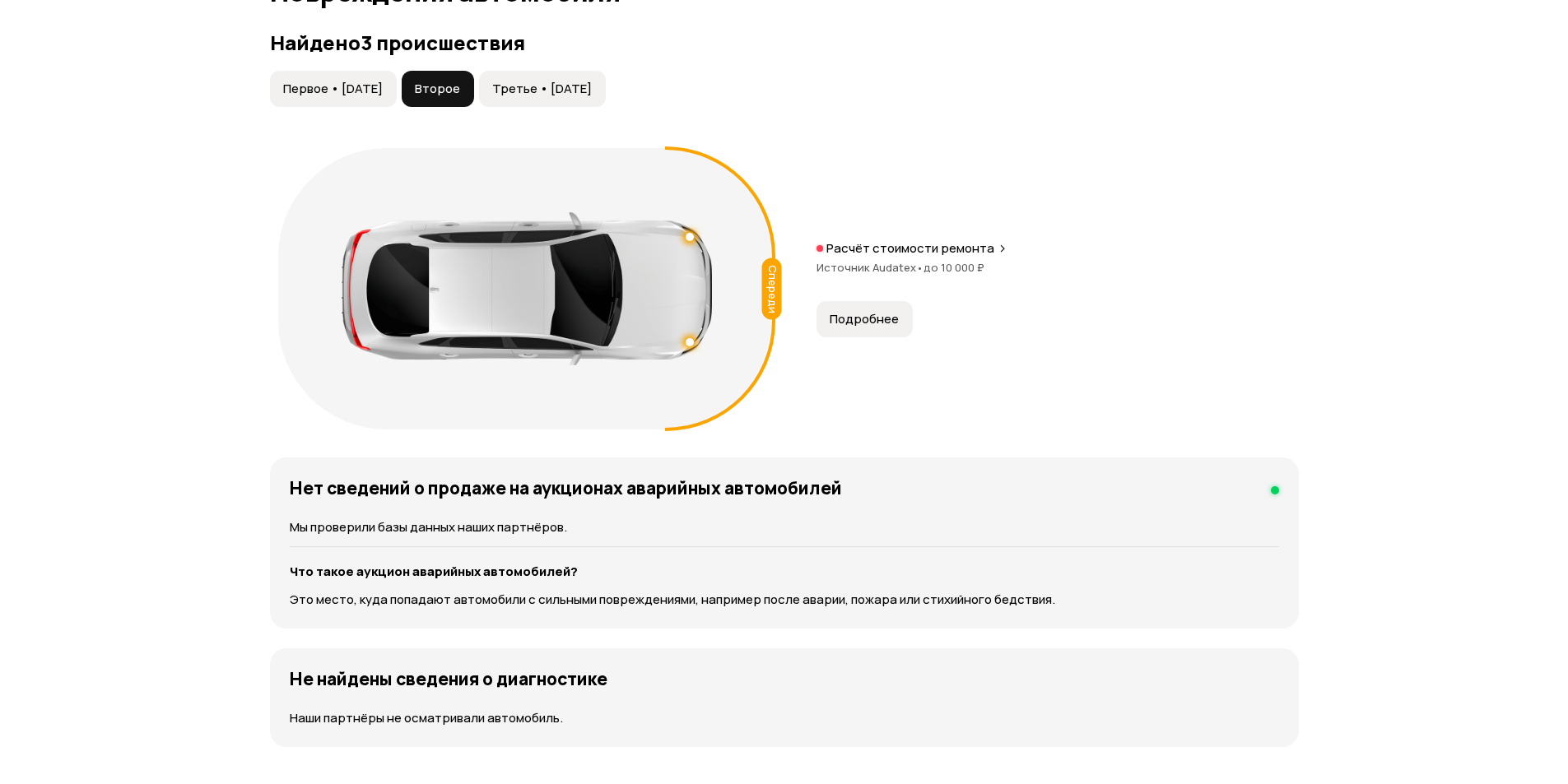
click at [580, 84] on span "Третье • 15 мар 2022" at bounding box center [541, 89] width 99 height 17
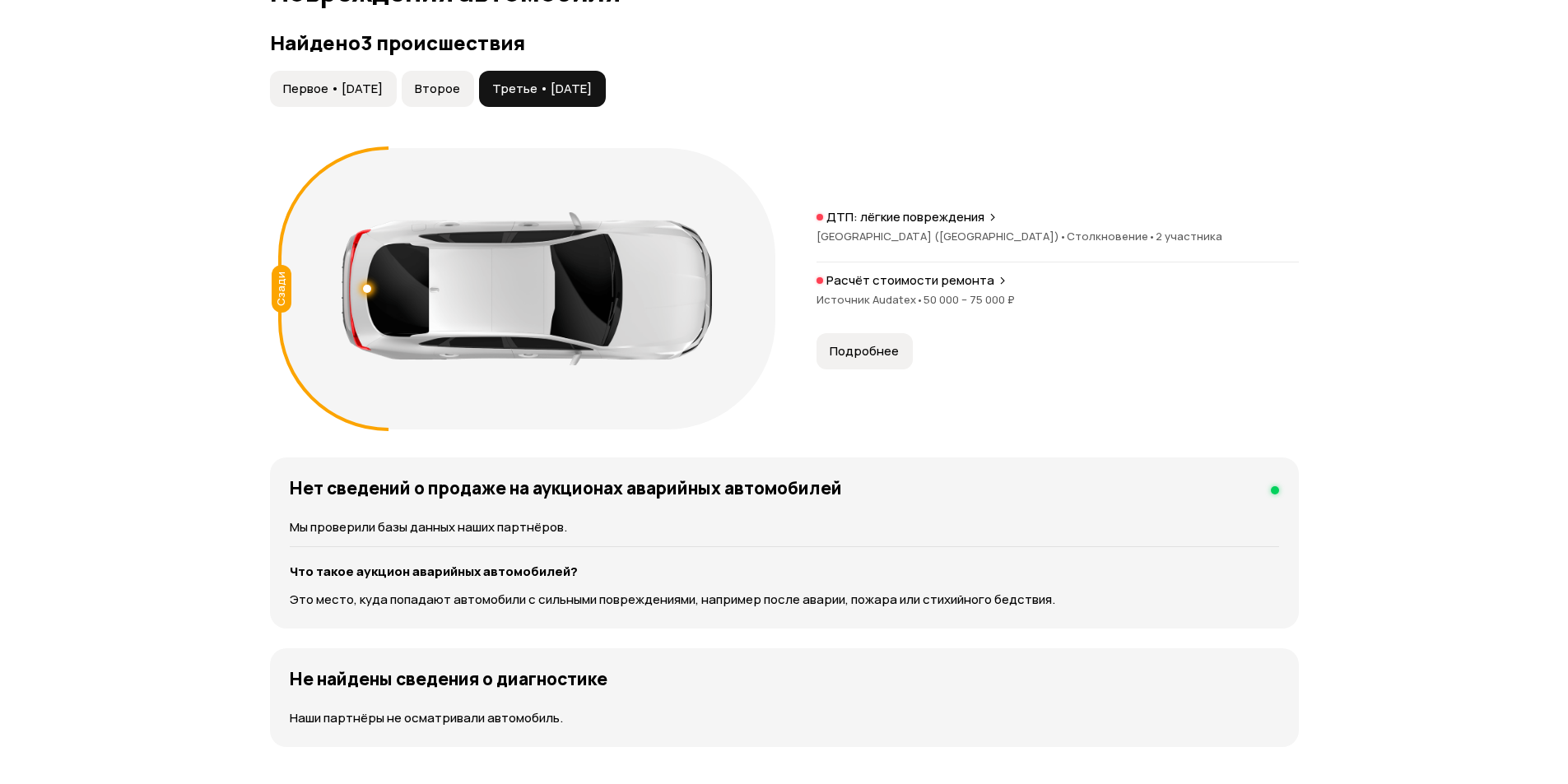
click at [348, 88] on span "Первое • 24 май 2021" at bounding box center [332, 89] width 99 height 17
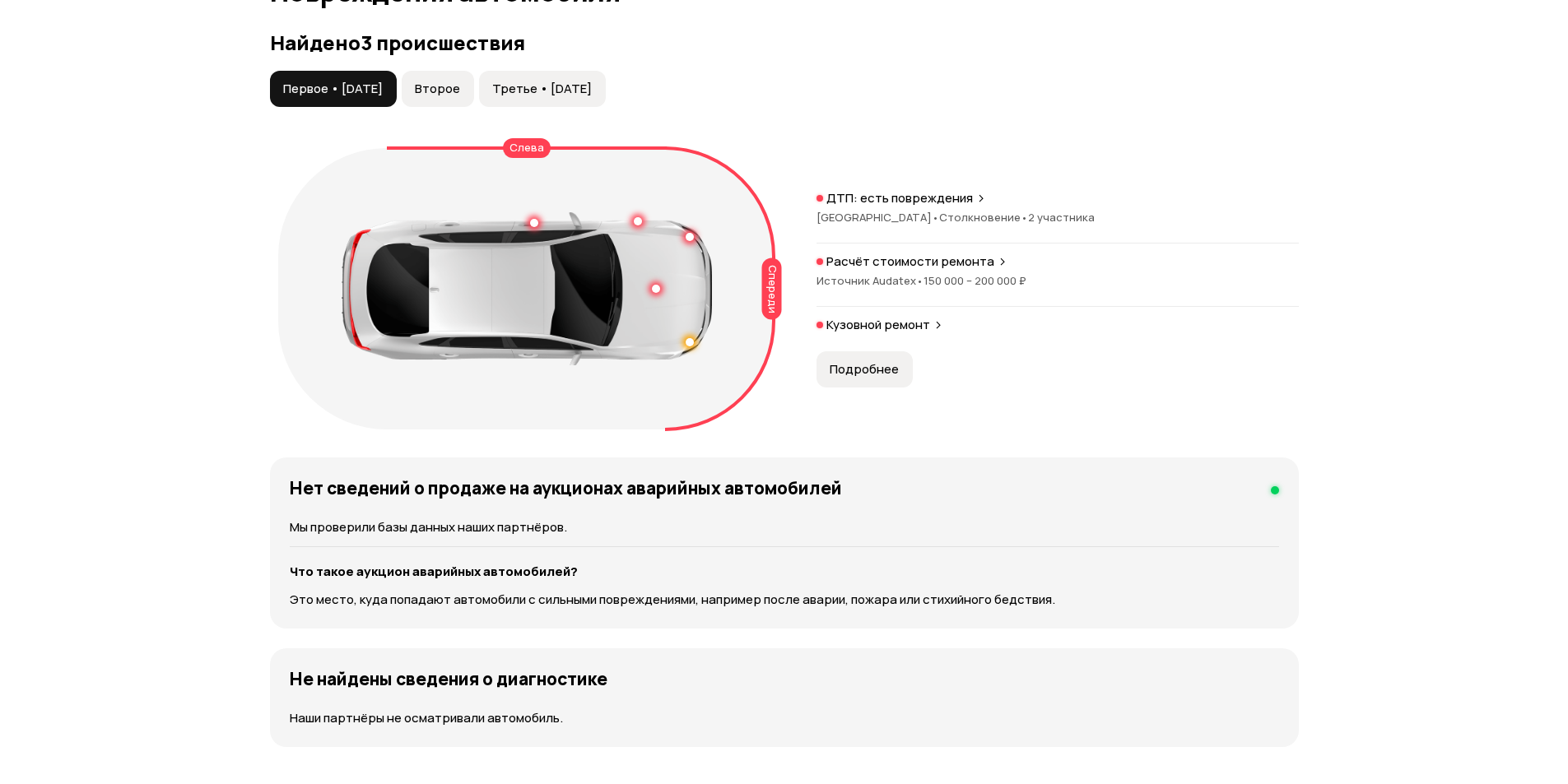
click at [895, 364] on span "Подробнее" at bounding box center [864, 370] width 70 height 17
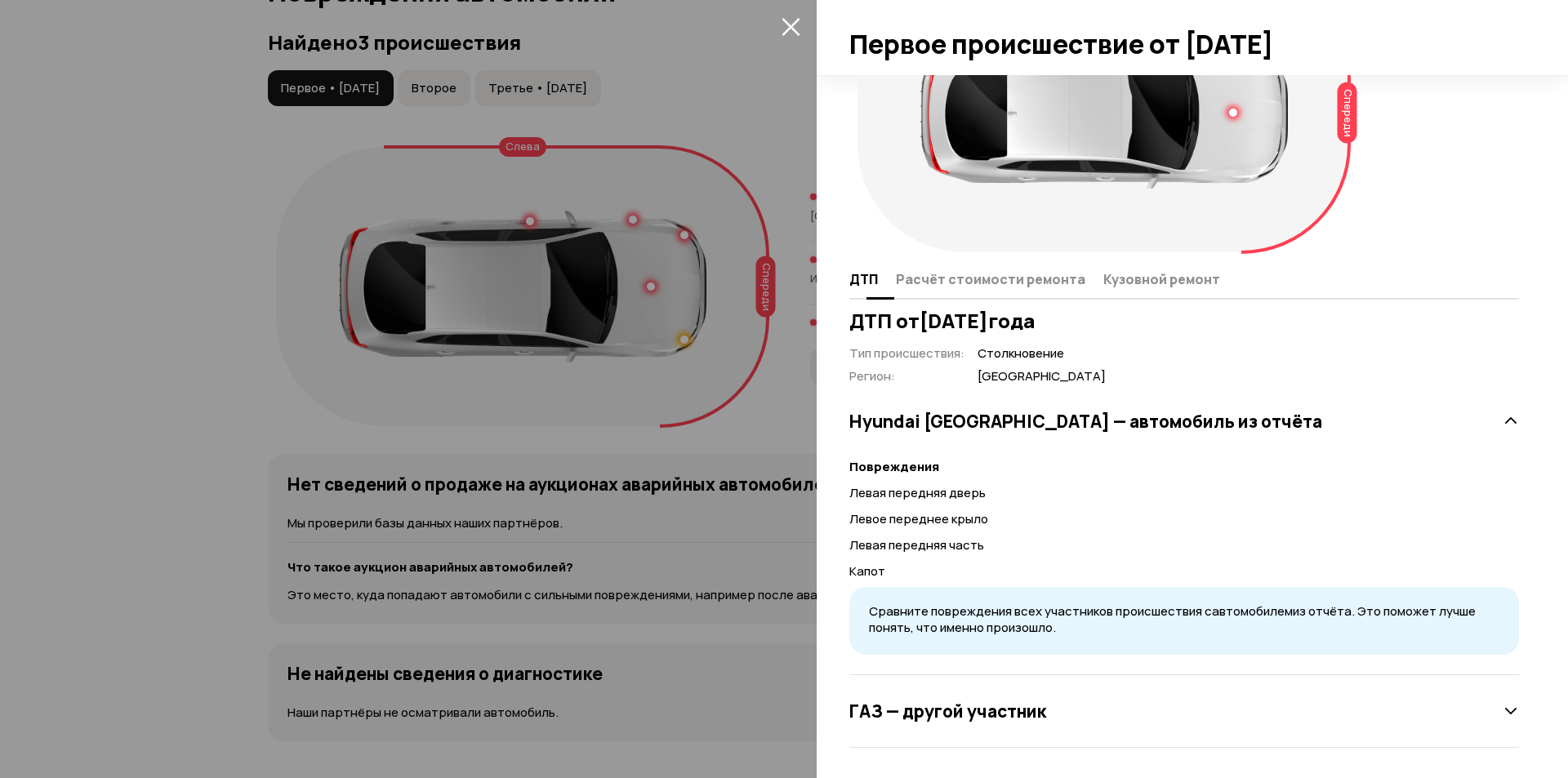
scroll to position [113, 0]
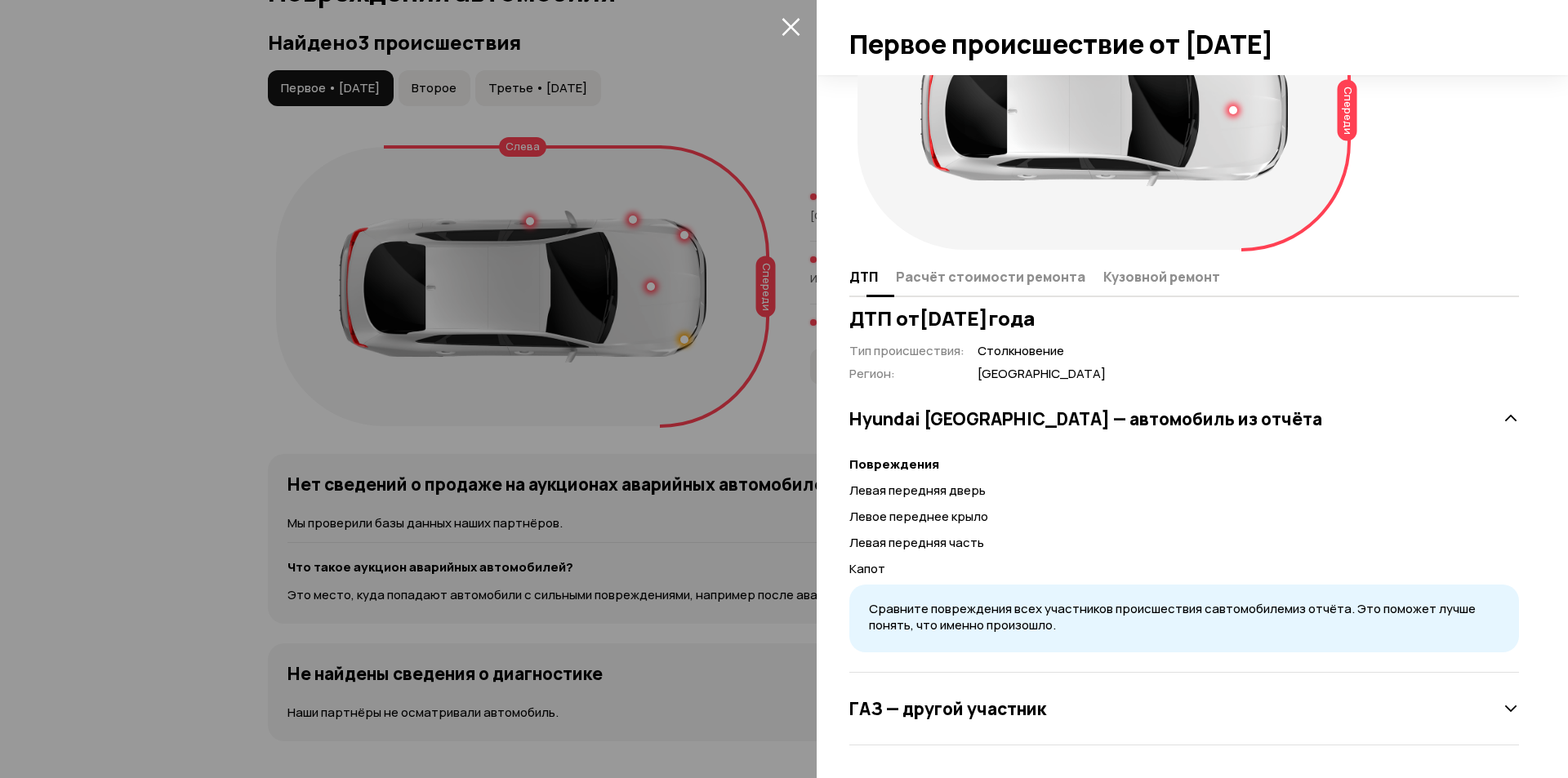
click at [994, 284] on span "Расчёт стоимости ремонта" at bounding box center [990, 277] width 189 height 17
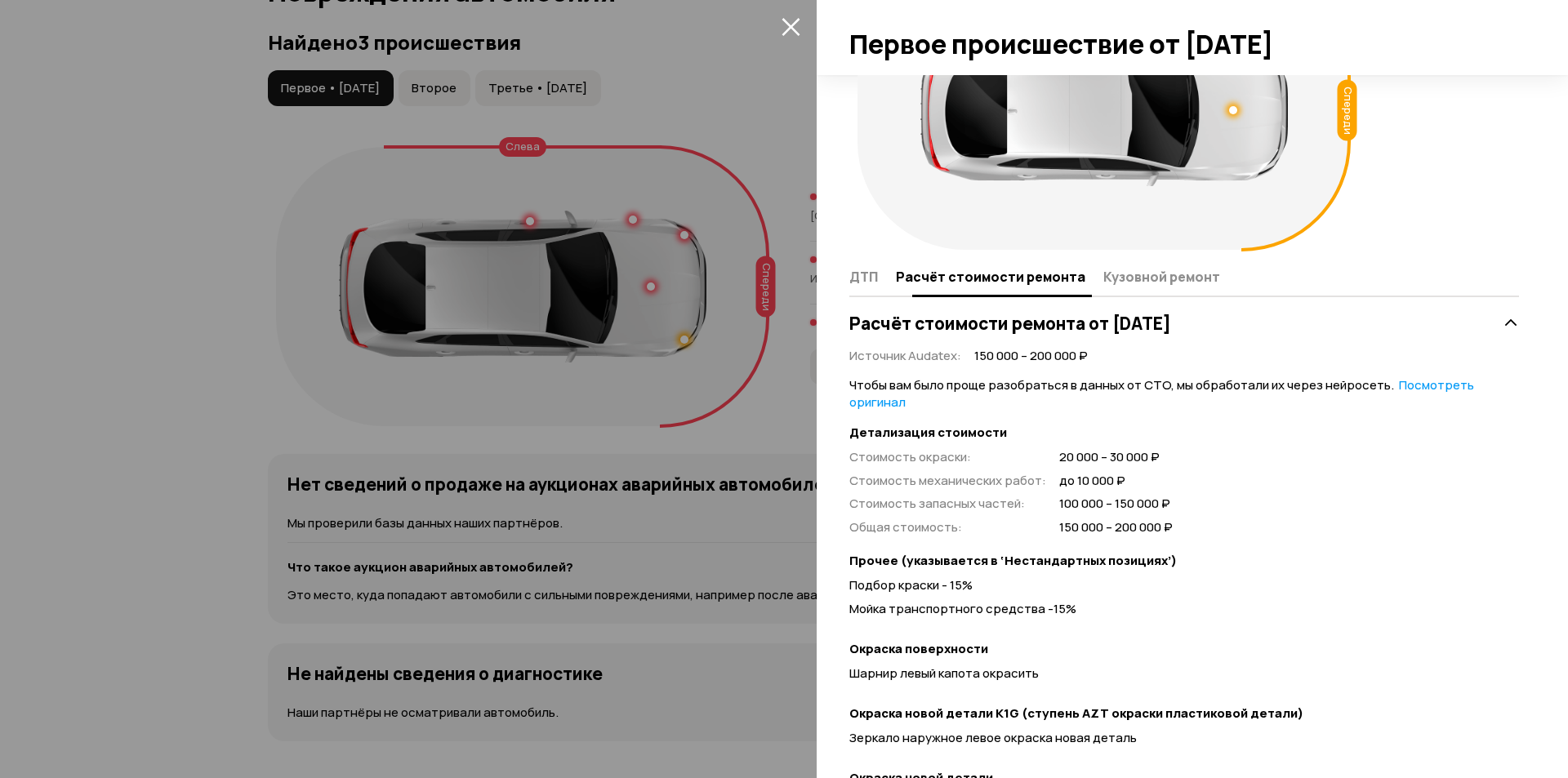
click at [1151, 273] on span "Кузовной ремонт" at bounding box center [1162, 277] width 117 height 17
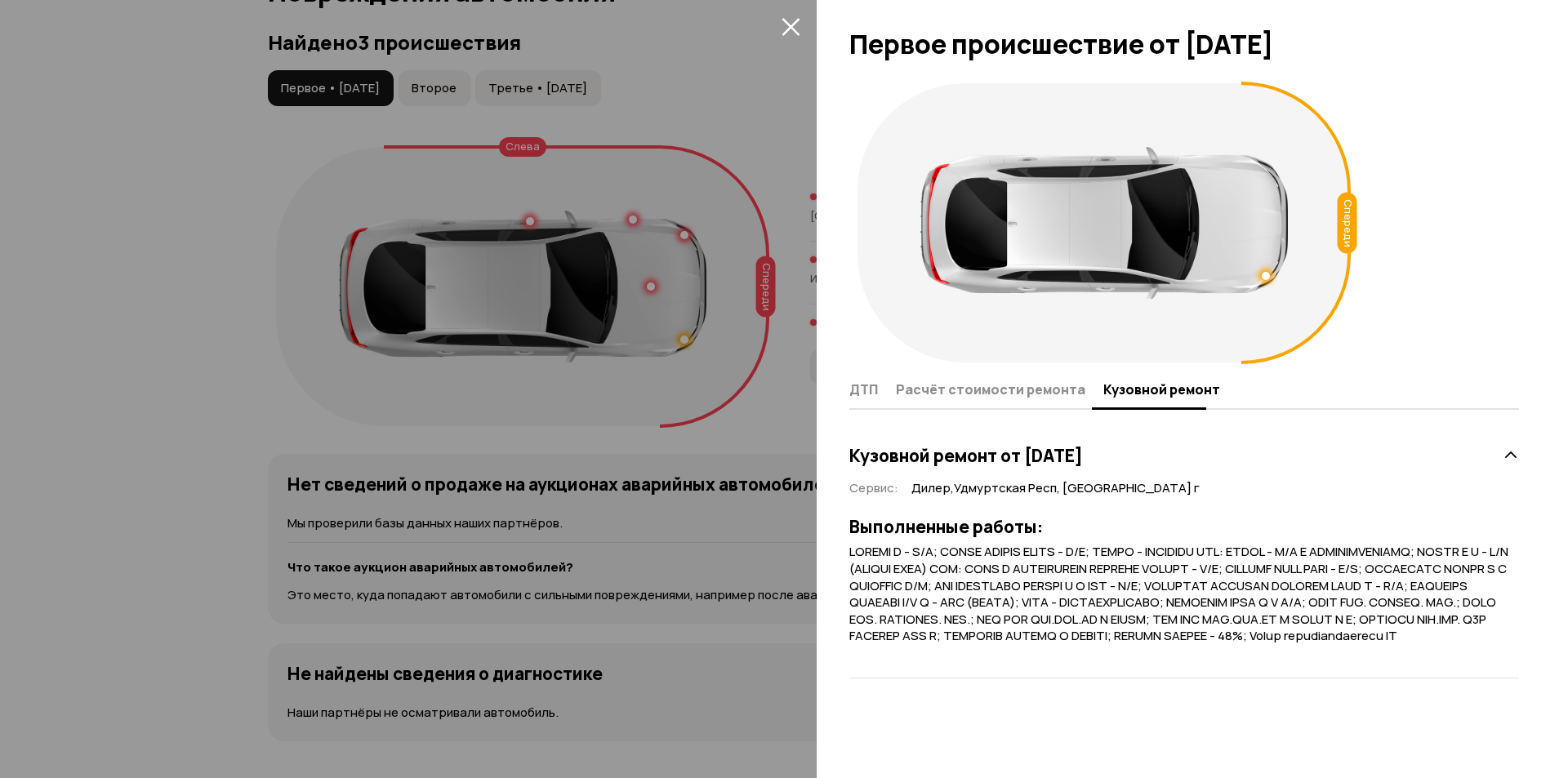
scroll to position [0, 0]
click at [1020, 388] on span "Расчёт стоимости ремонта" at bounding box center [990, 390] width 189 height 17
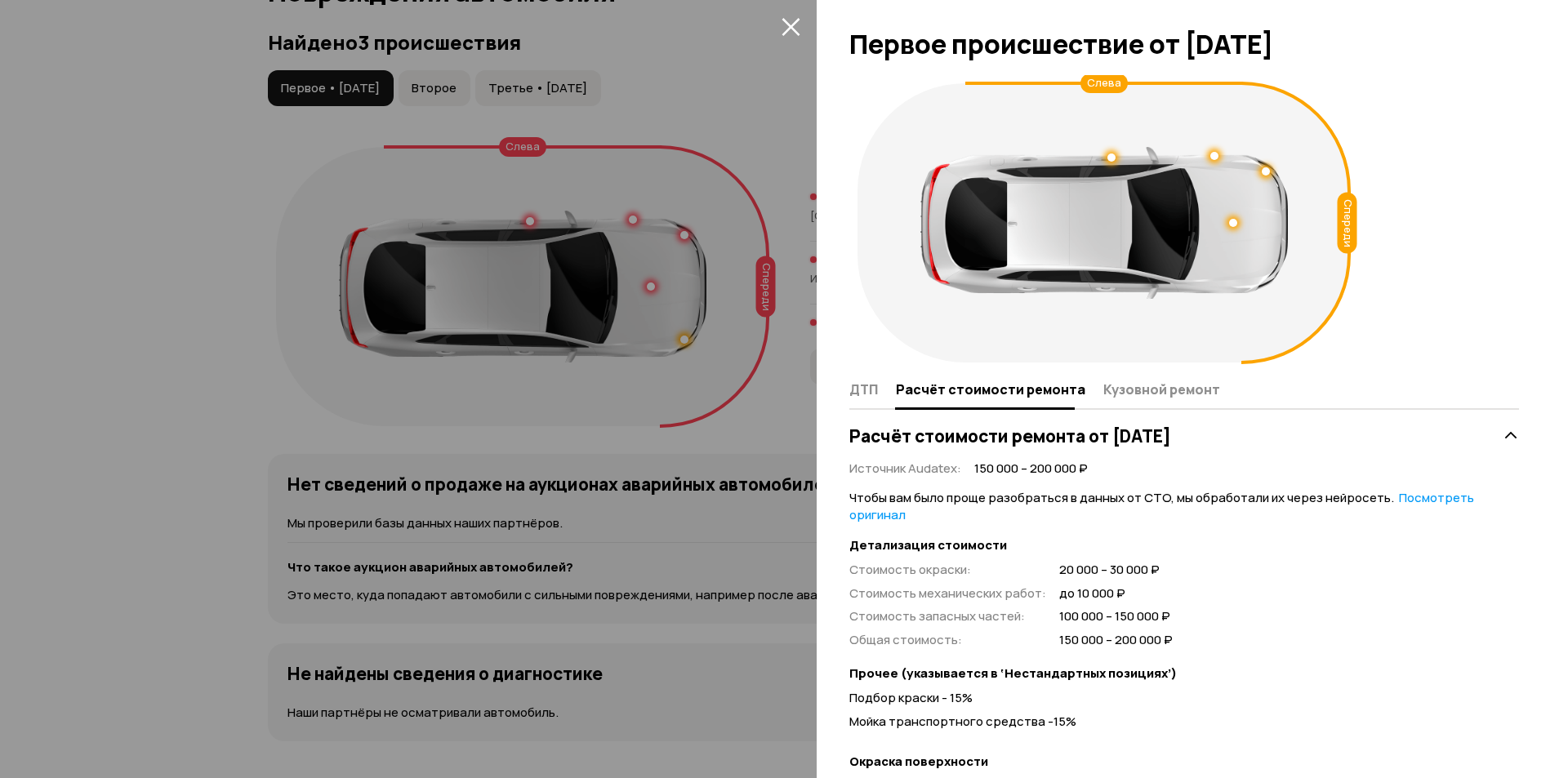
drag, startPoint x: 827, startPoint y: 398, endPoint x: 845, endPoint y: 397, distance: 18.0
click at [830, 397] on div "Спереди Слева ДТП Расчёт стоимости ремонта Кузовной ремонт Расчёт стоимости рем…" at bounding box center [1192, 427] width 751 height 704
click at [869, 398] on button "ДТП" at bounding box center [870, 389] width 41 height 32
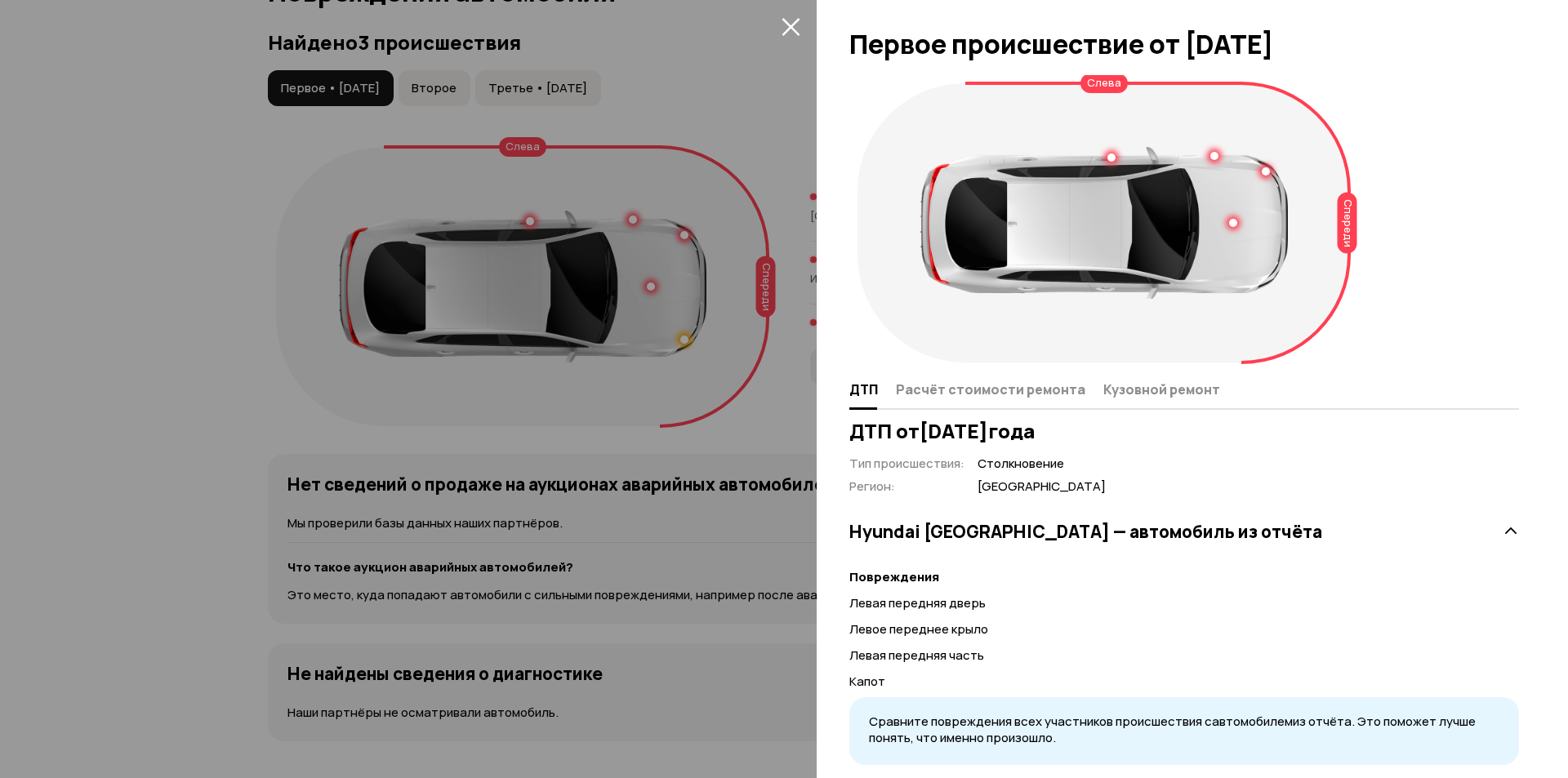
click at [704, 344] on div at bounding box center [784, 389] width 1568 height 778
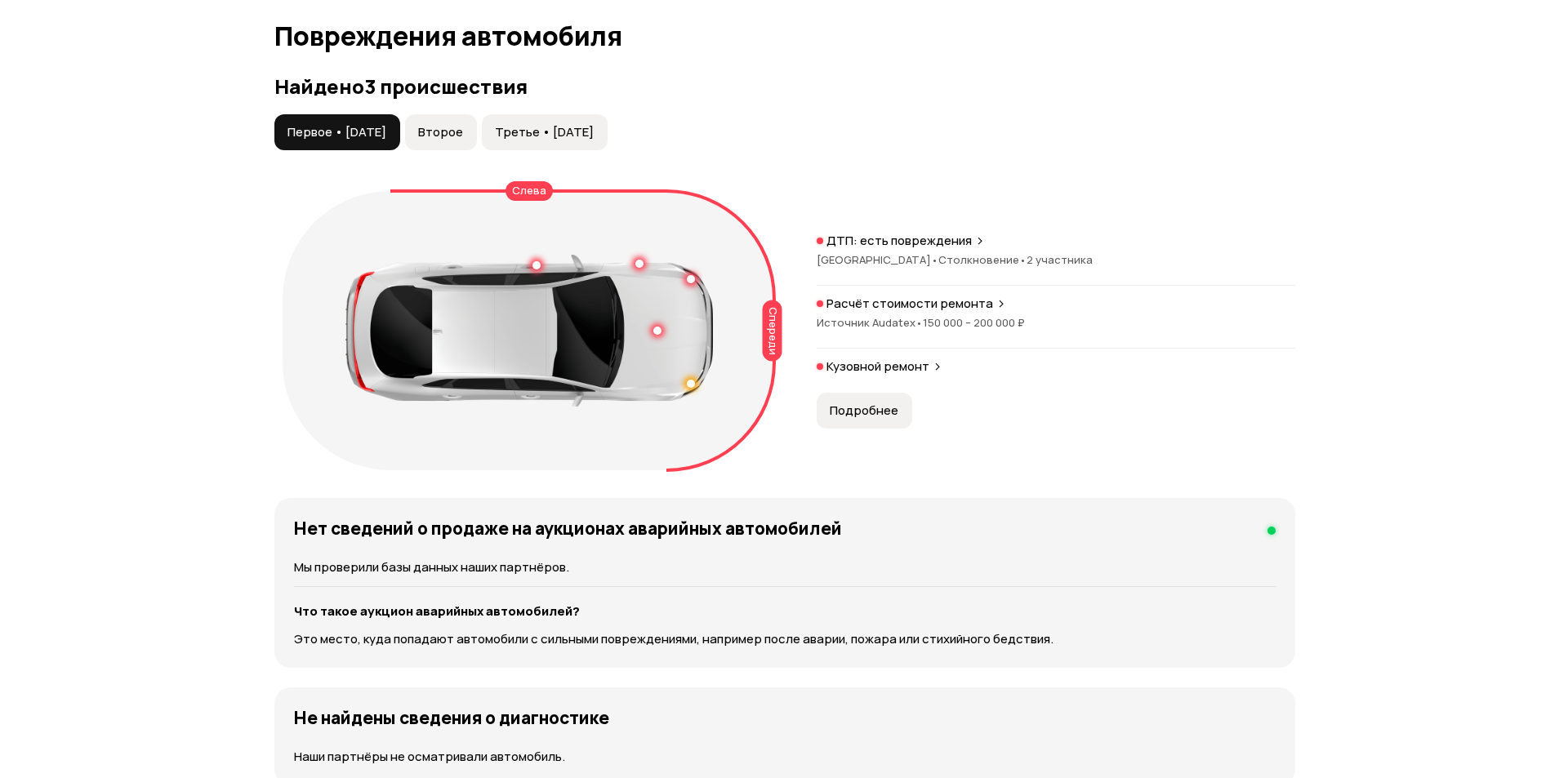
scroll to position [1633, 0]
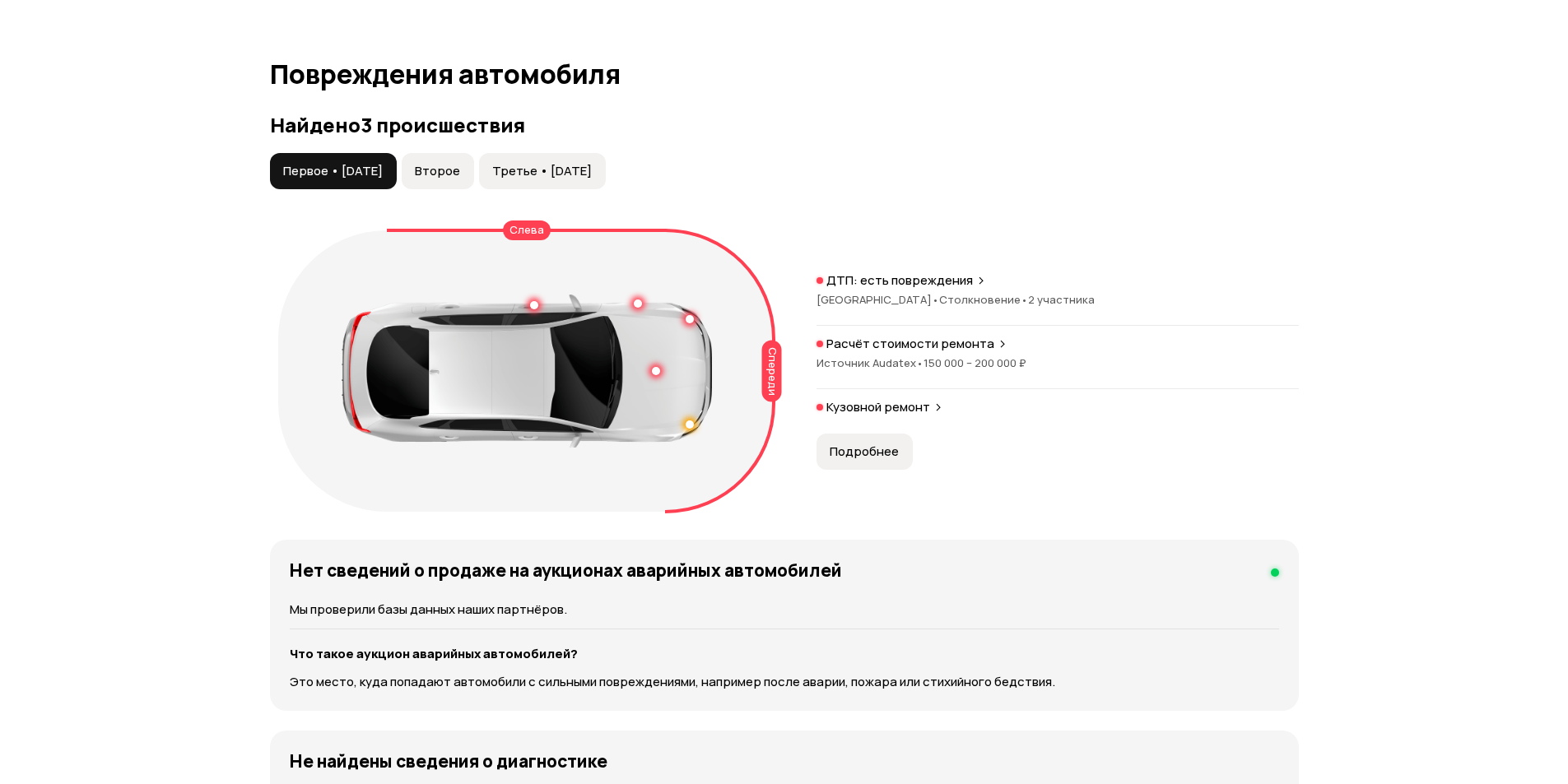
click at [859, 455] on span "Подробнее" at bounding box center [864, 452] width 70 height 17
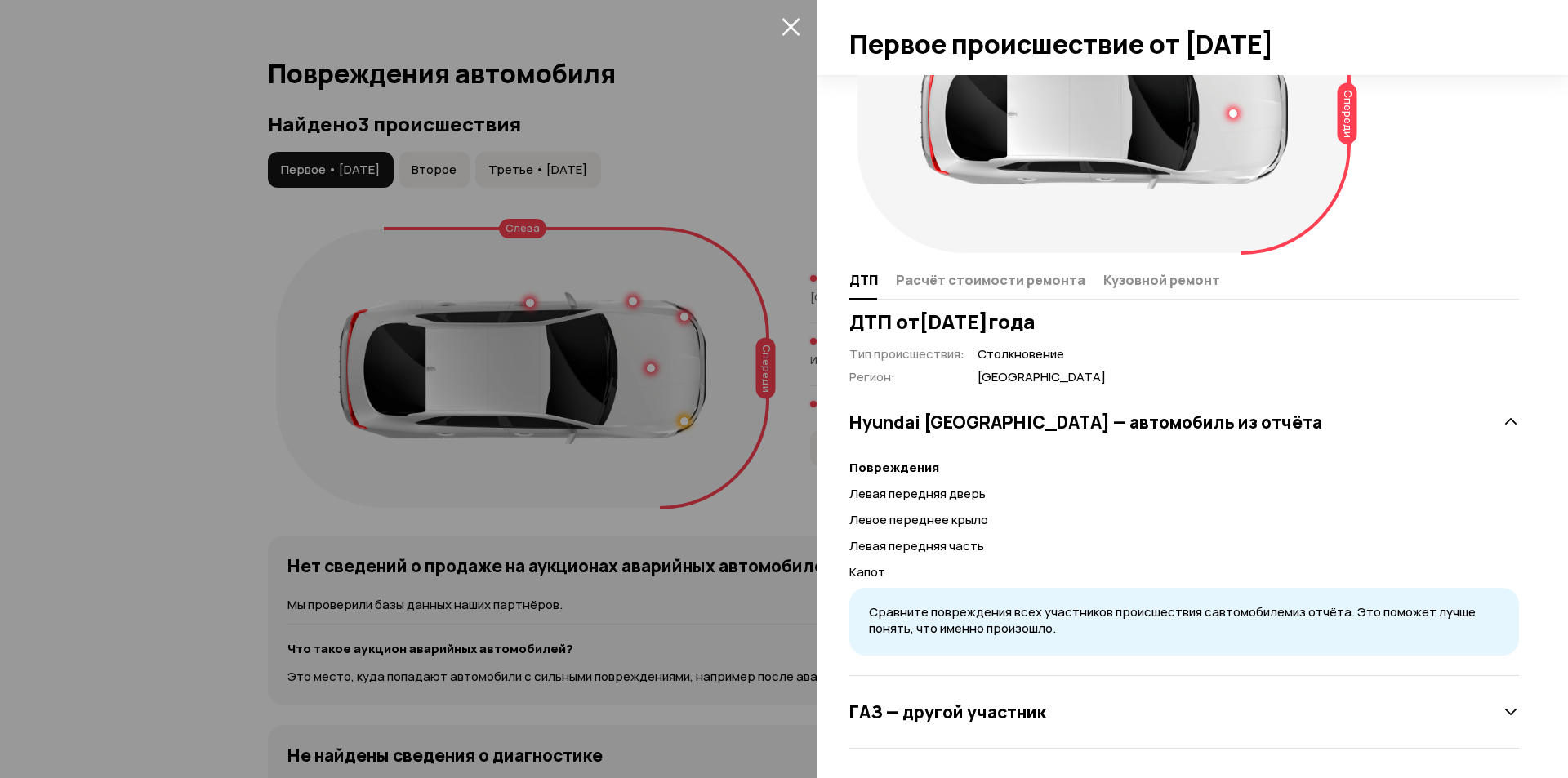
scroll to position [113, 0]
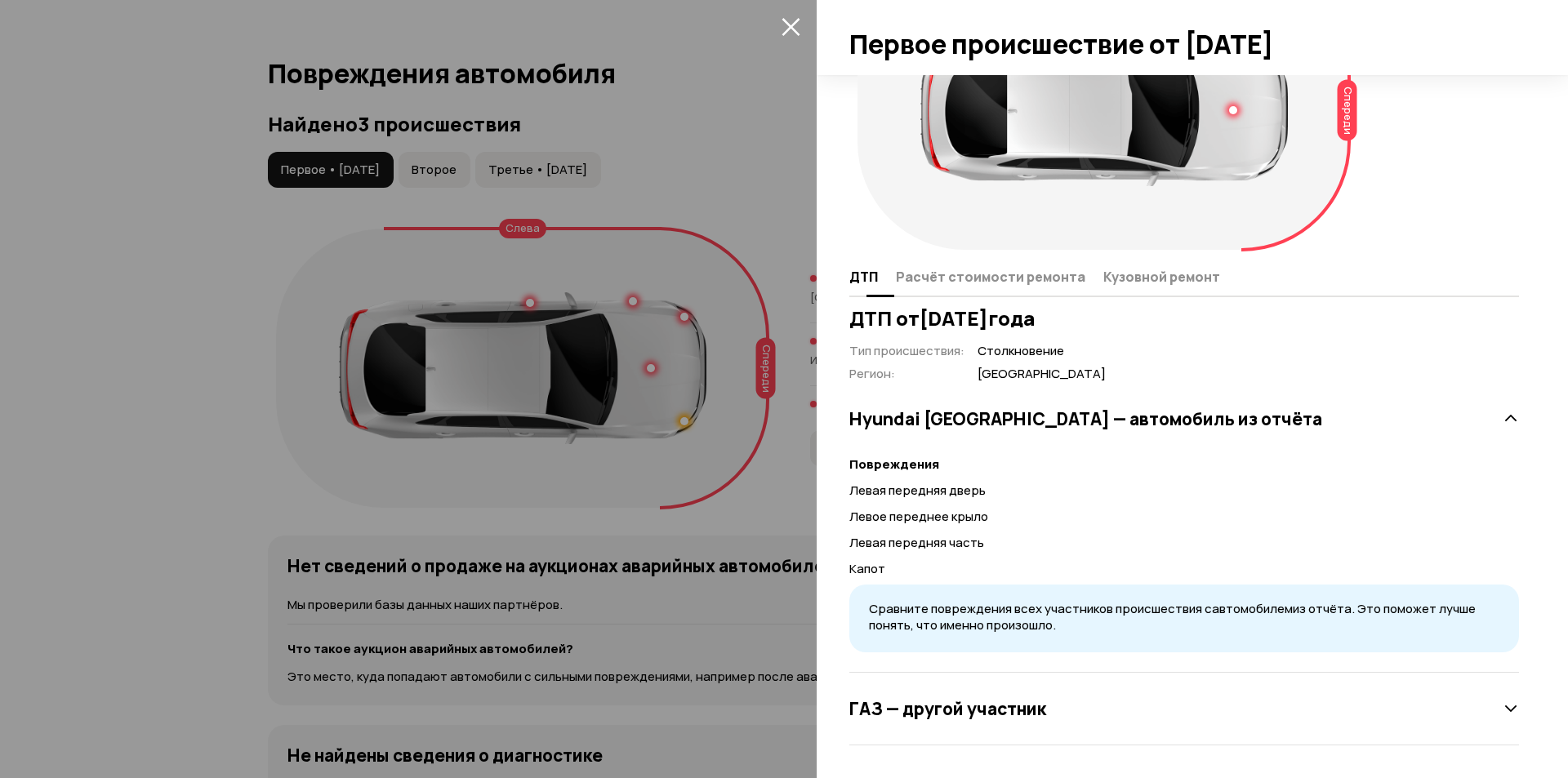
click at [975, 261] on button "Расчёт стоимости ремонта" at bounding box center [995, 276] width 208 height 32
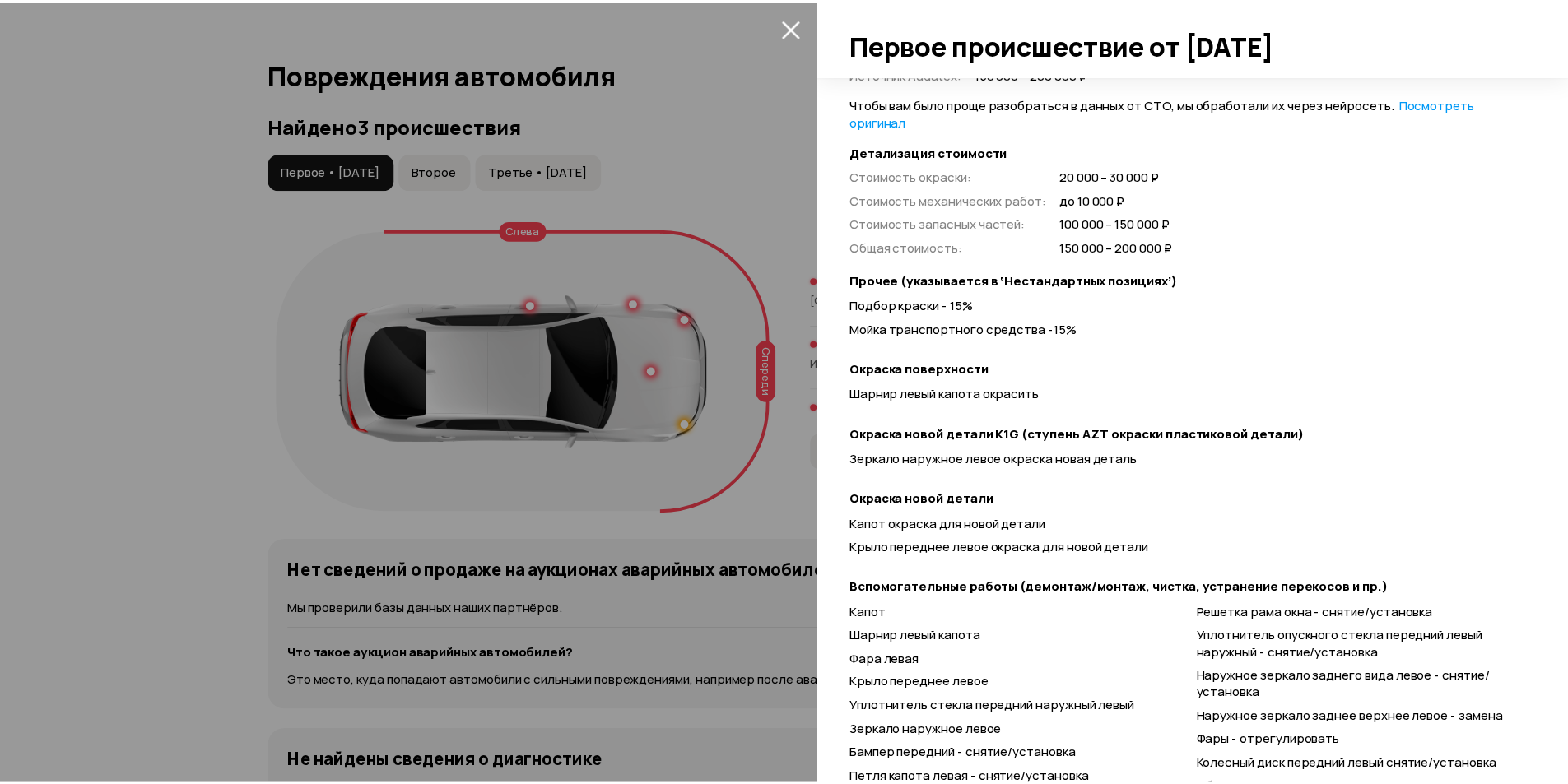
scroll to position [272, 0]
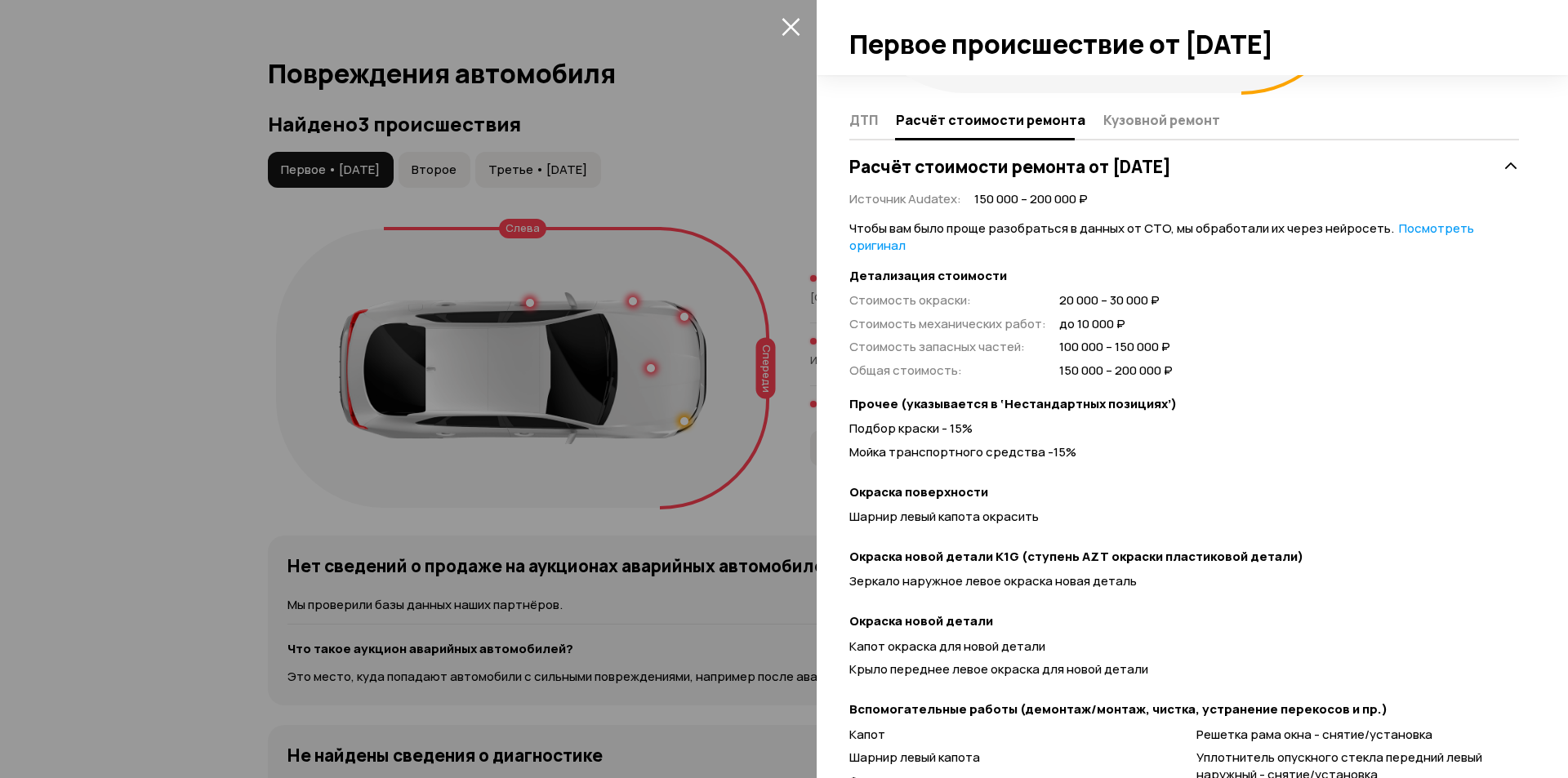
click at [718, 358] on div at bounding box center [784, 389] width 1568 height 778
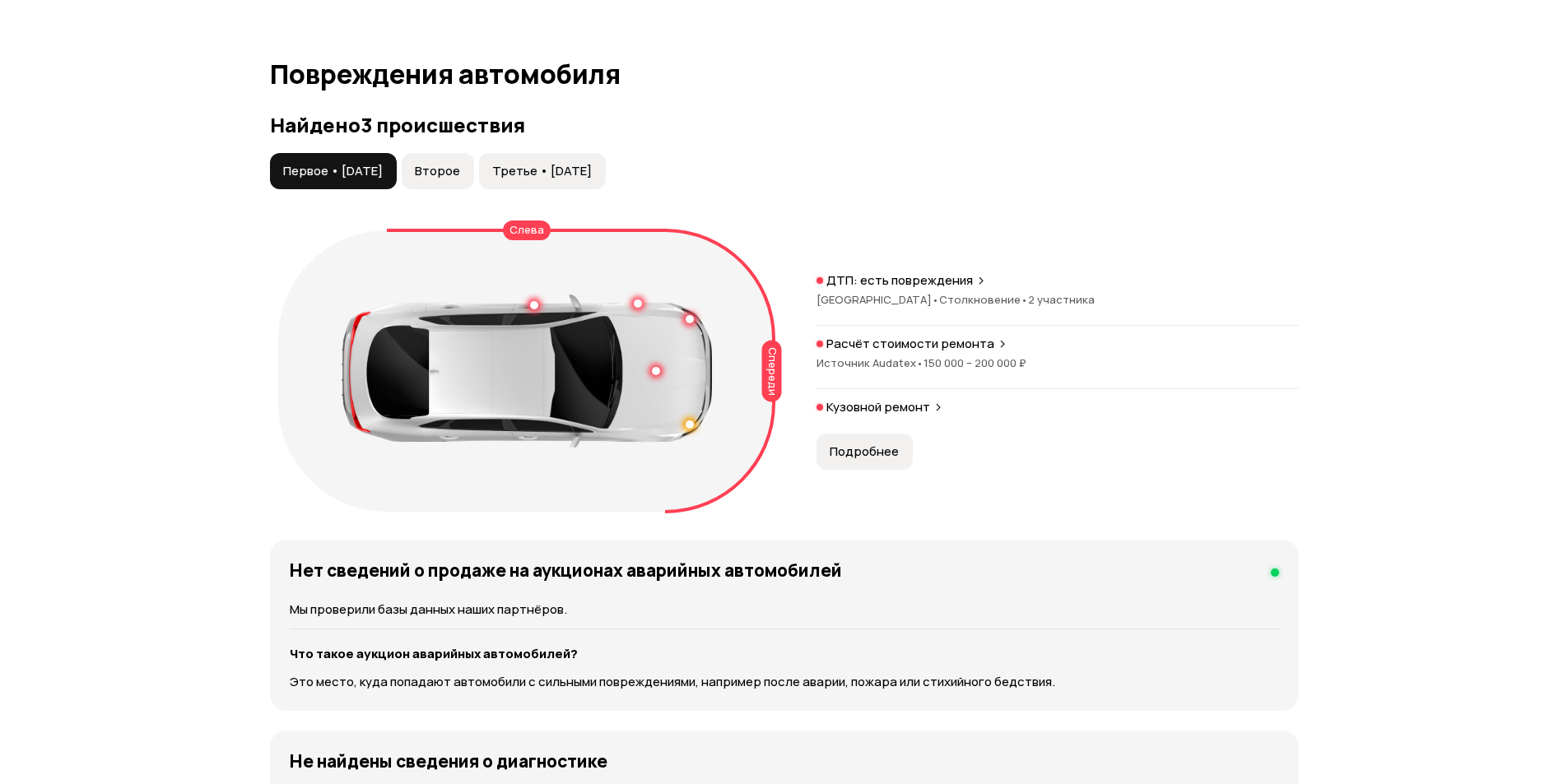
scroll to position [114, 0]
click at [460, 164] on span "Второе" at bounding box center [437, 171] width 45 height 17
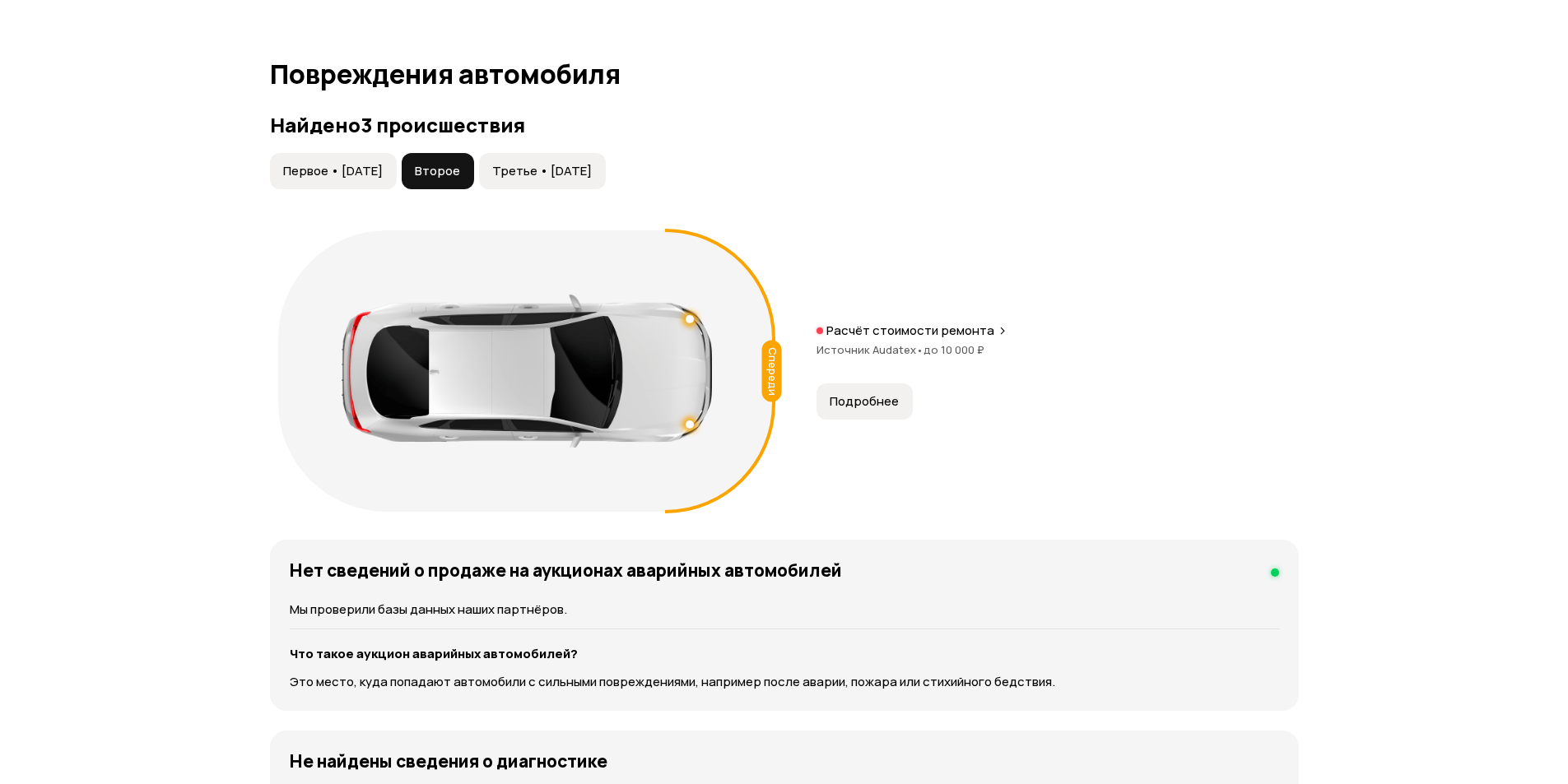
click at [572, 185] on button "Третье • 15 мар 2022" at bounding box center [542, 171] width 127 height 36
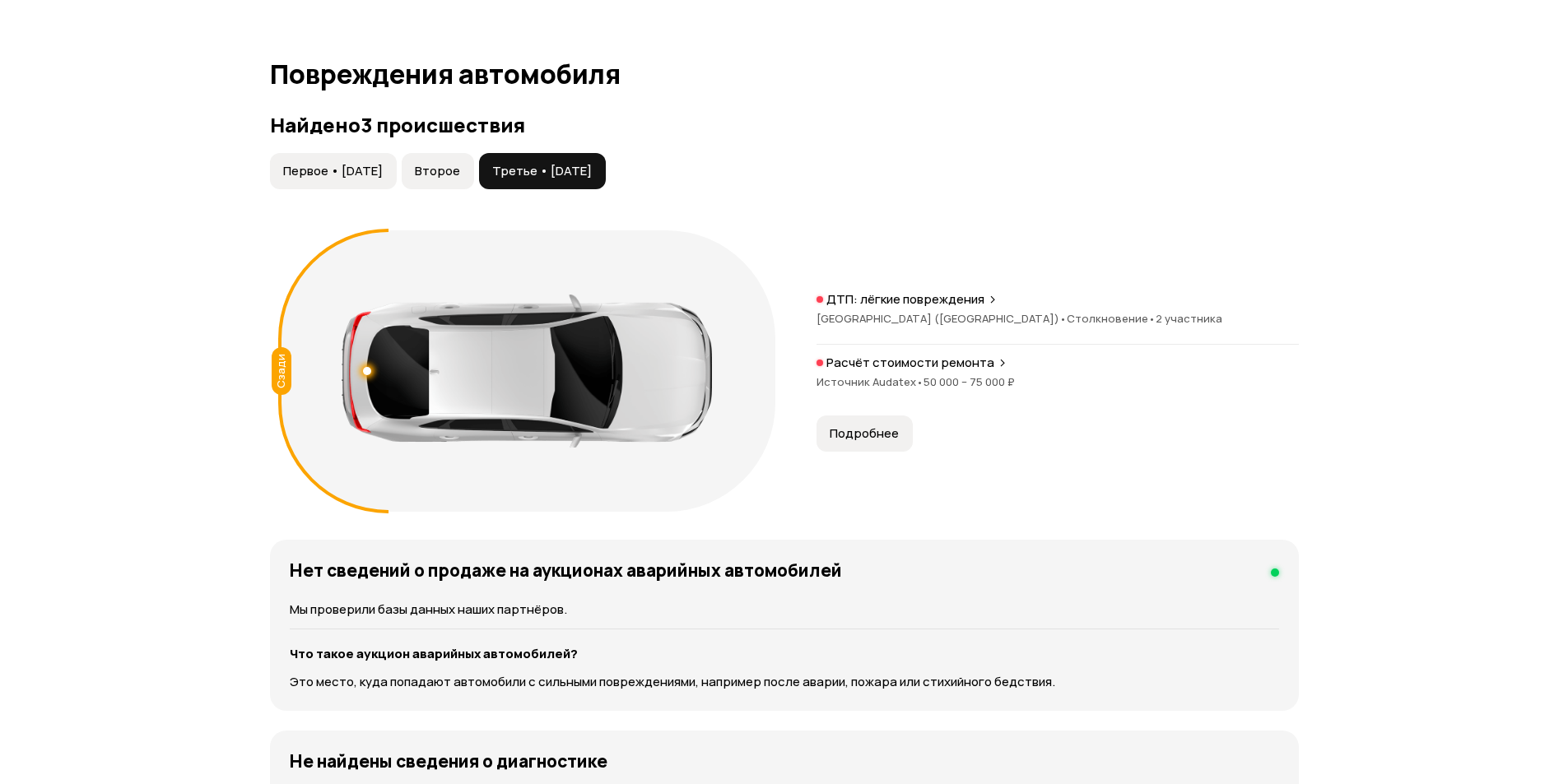
click at [369, 181] on button "Первое • 24 май 2021" at bounding box center [333, 171] width 127 height 36
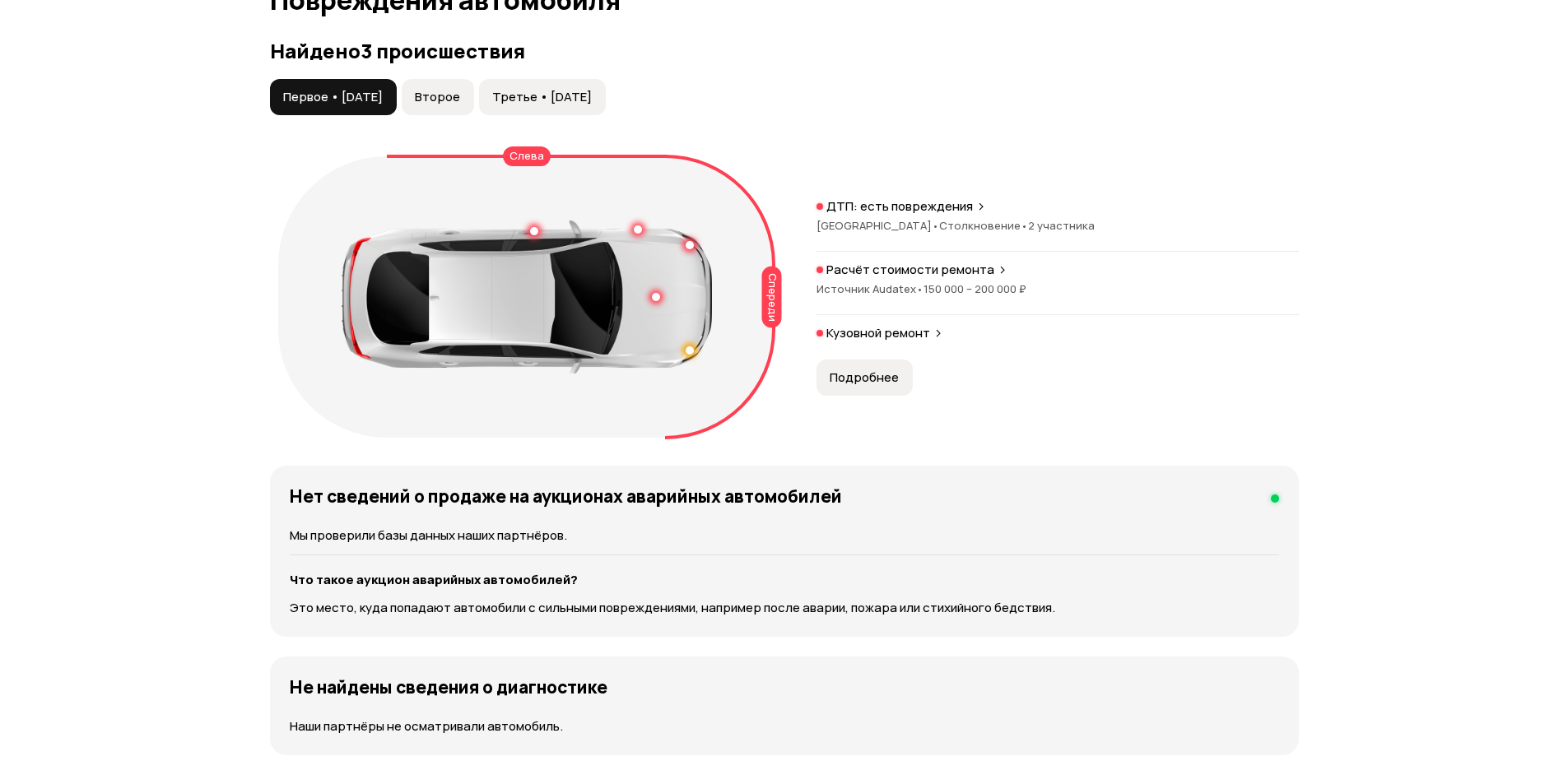
scroll to position [1646, 0]
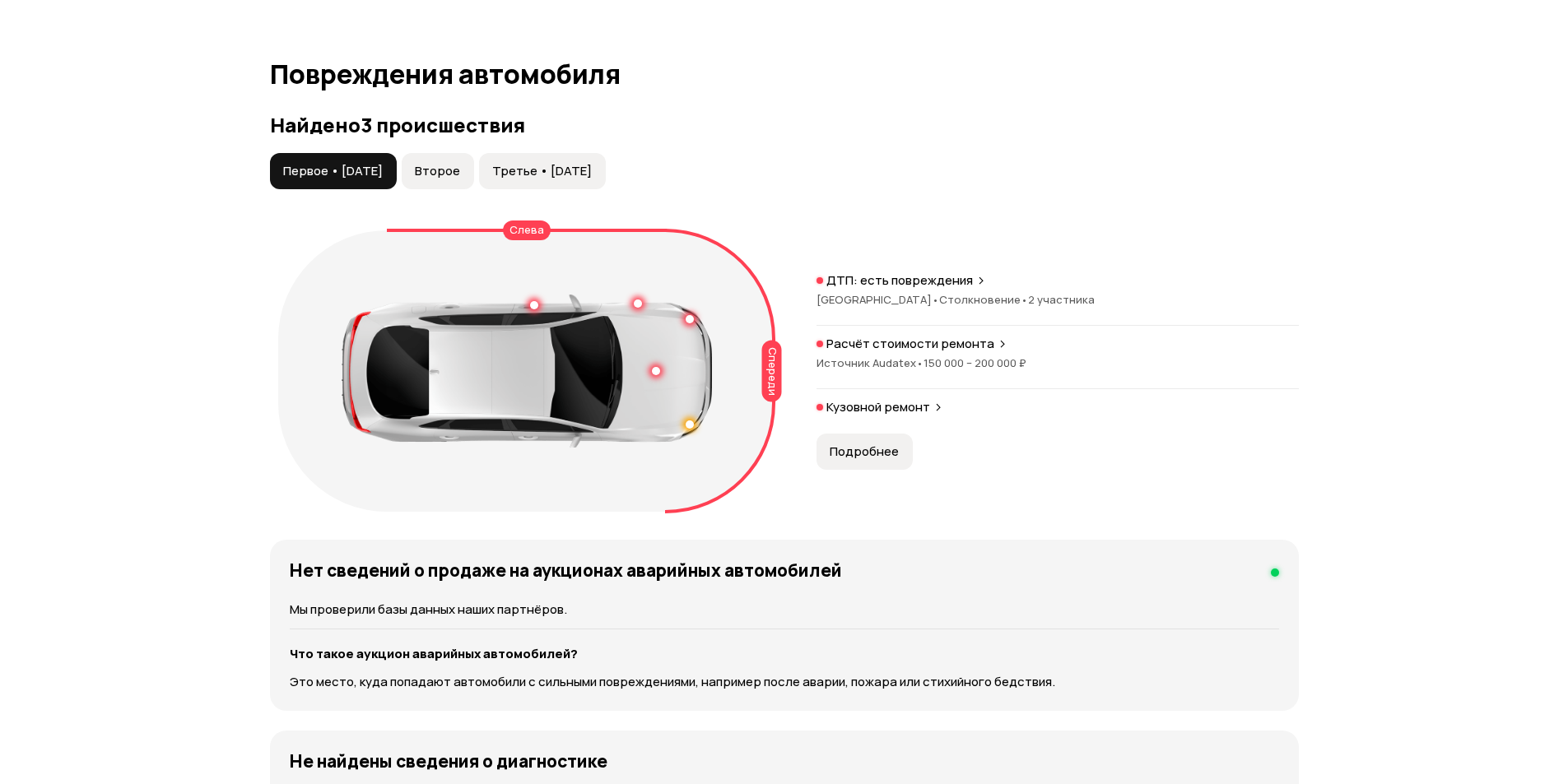
click at [460, 173] on span "Второе" at bounding box center [437, 171] width 45 height 17
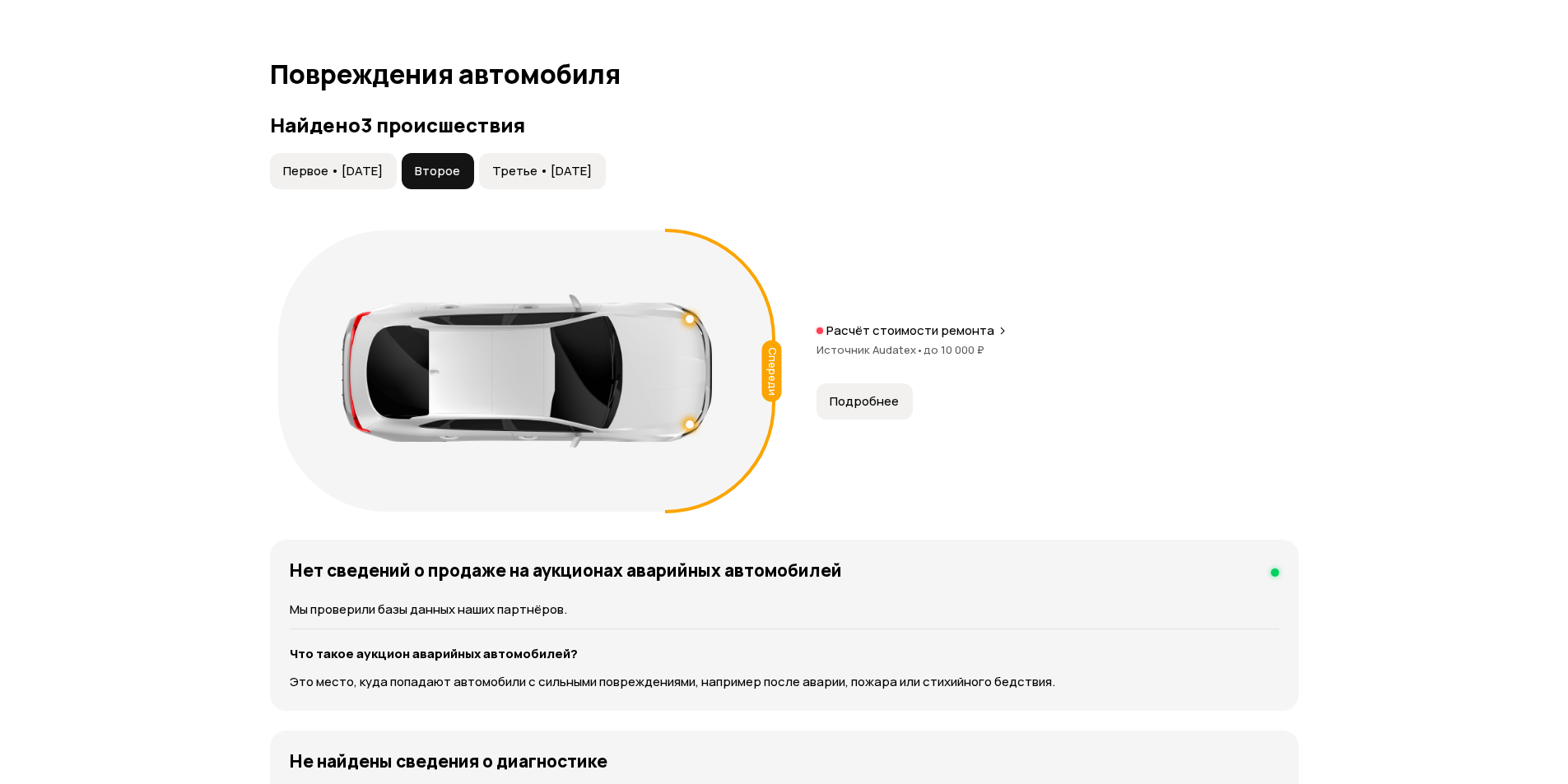
scroll to position [1728, 0]
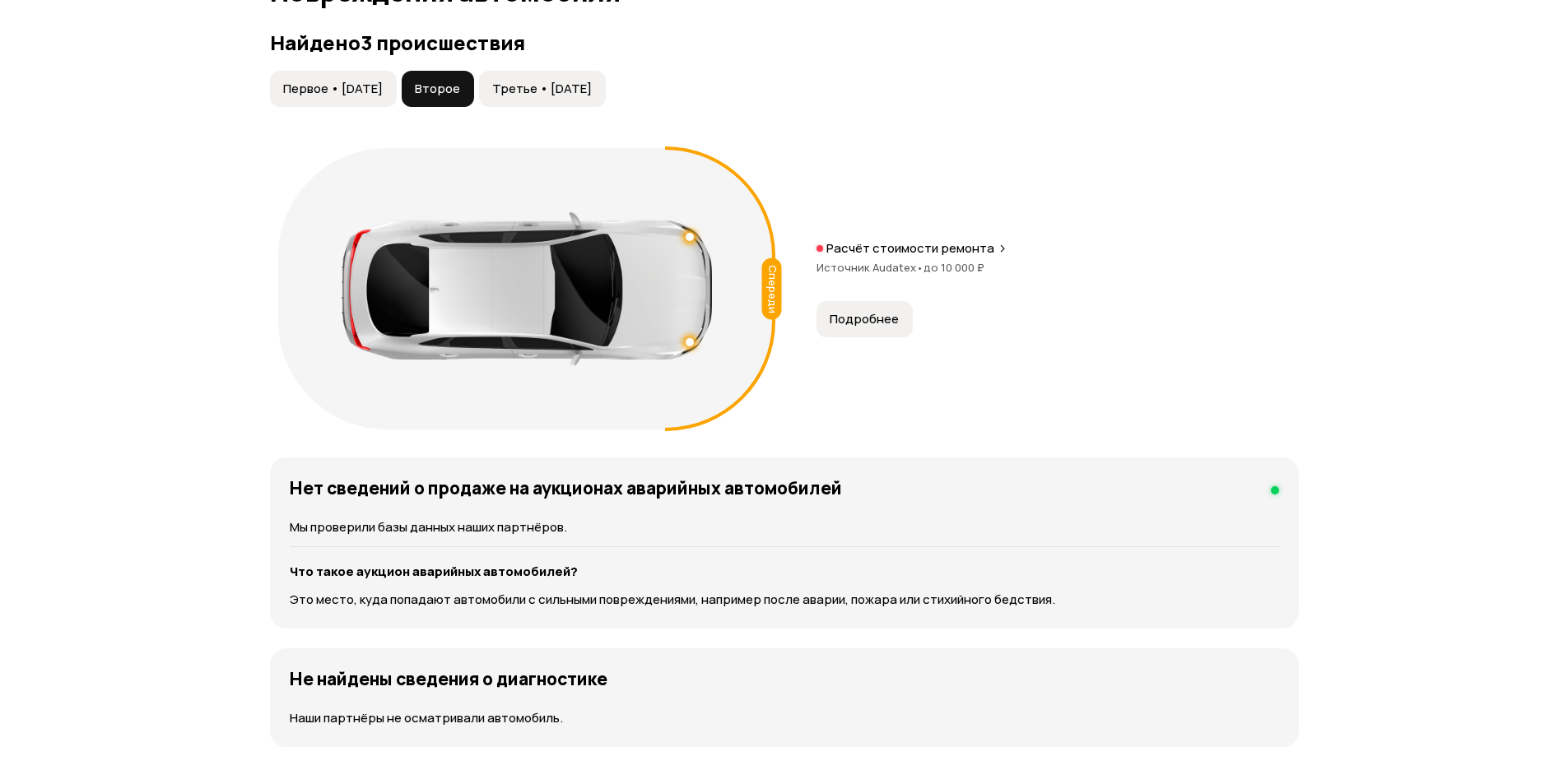
click at [581, 104] on button "Третье • 15 мар 2022" at bounding box center [542, 88] width 127 height 36
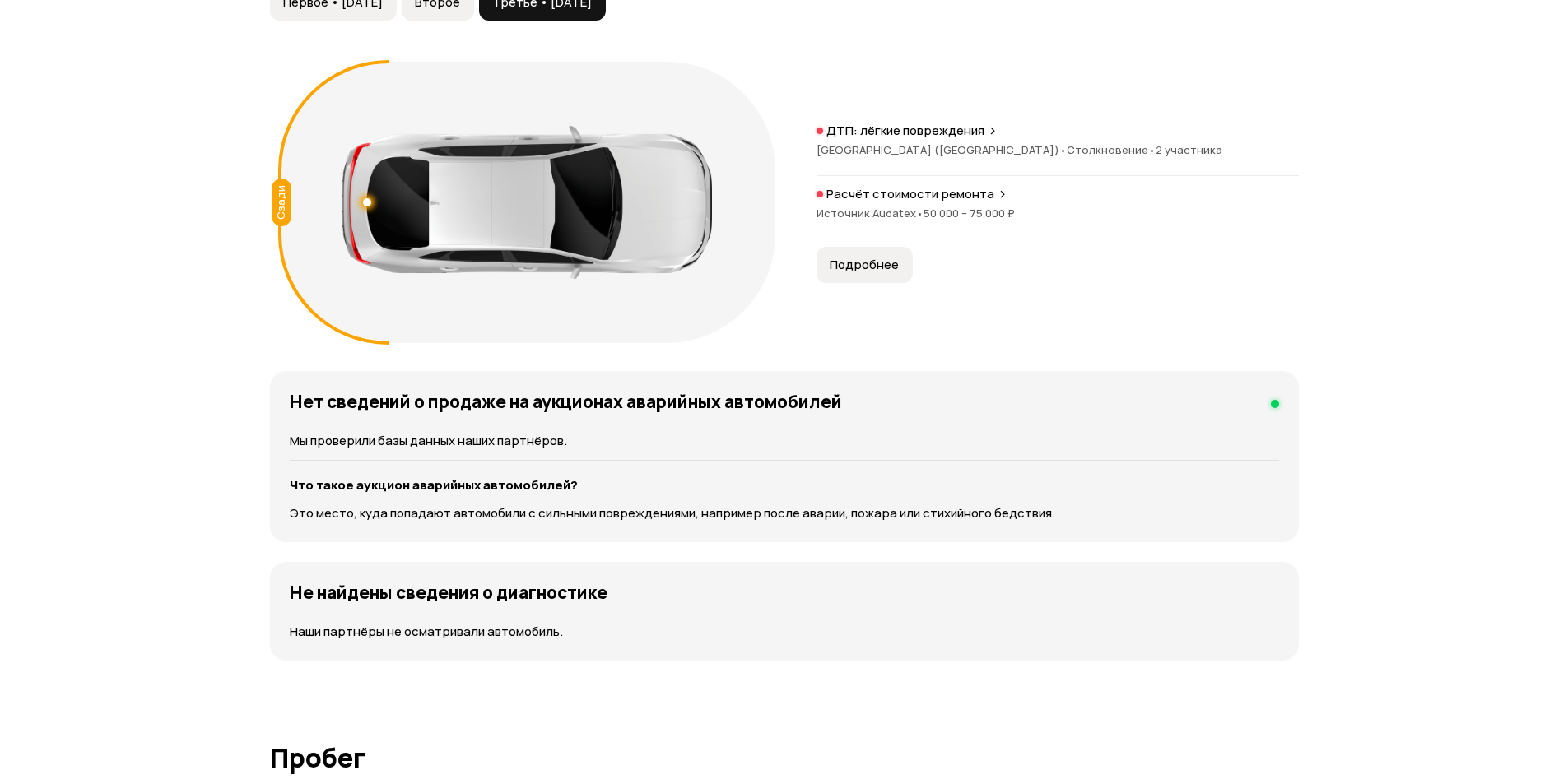
scroll to position [1563, 0]
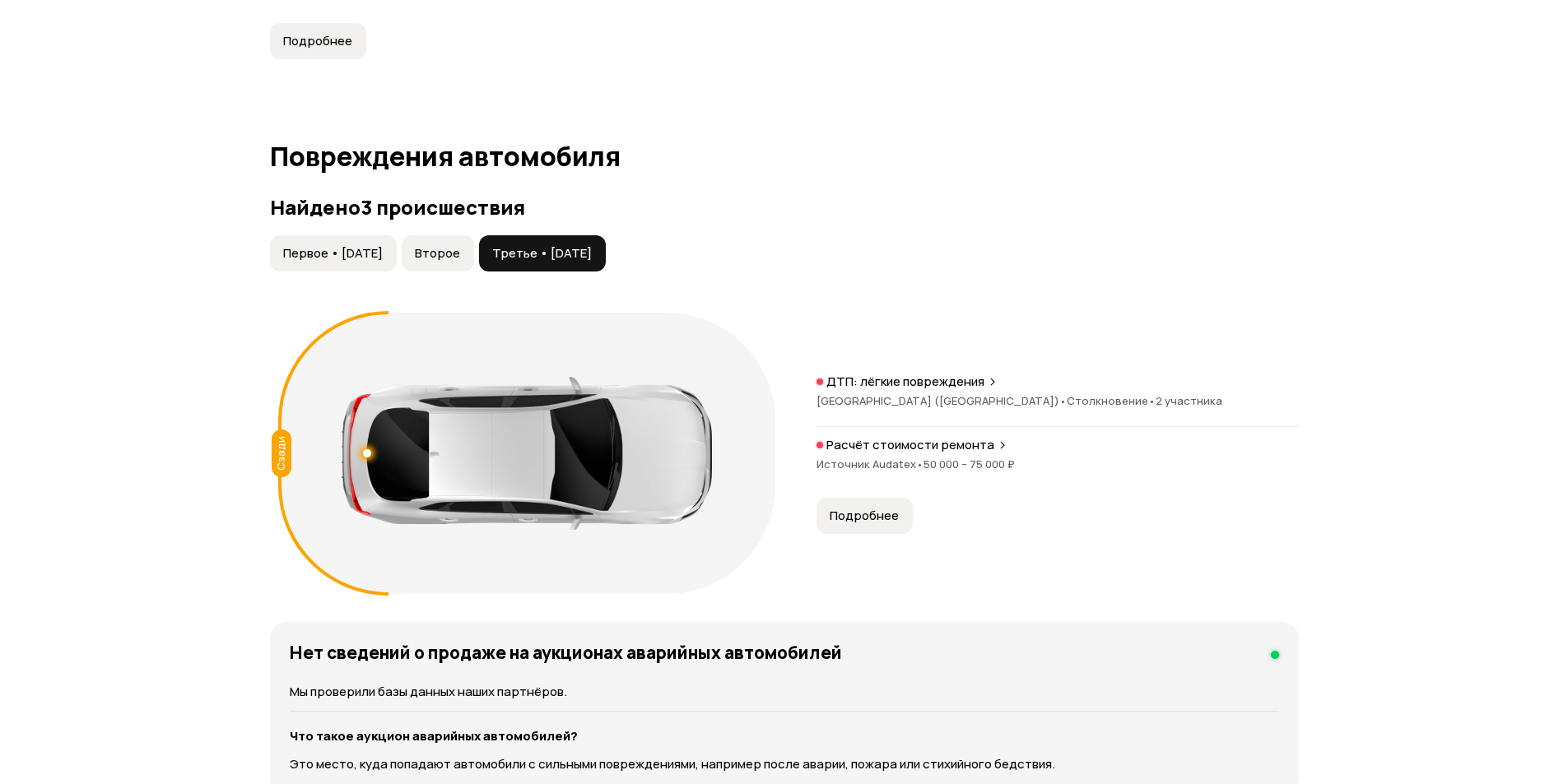
click at [319, 236] on button "Первое • 24 май 2021" at bounding box center [333, 253] width 127 height 36
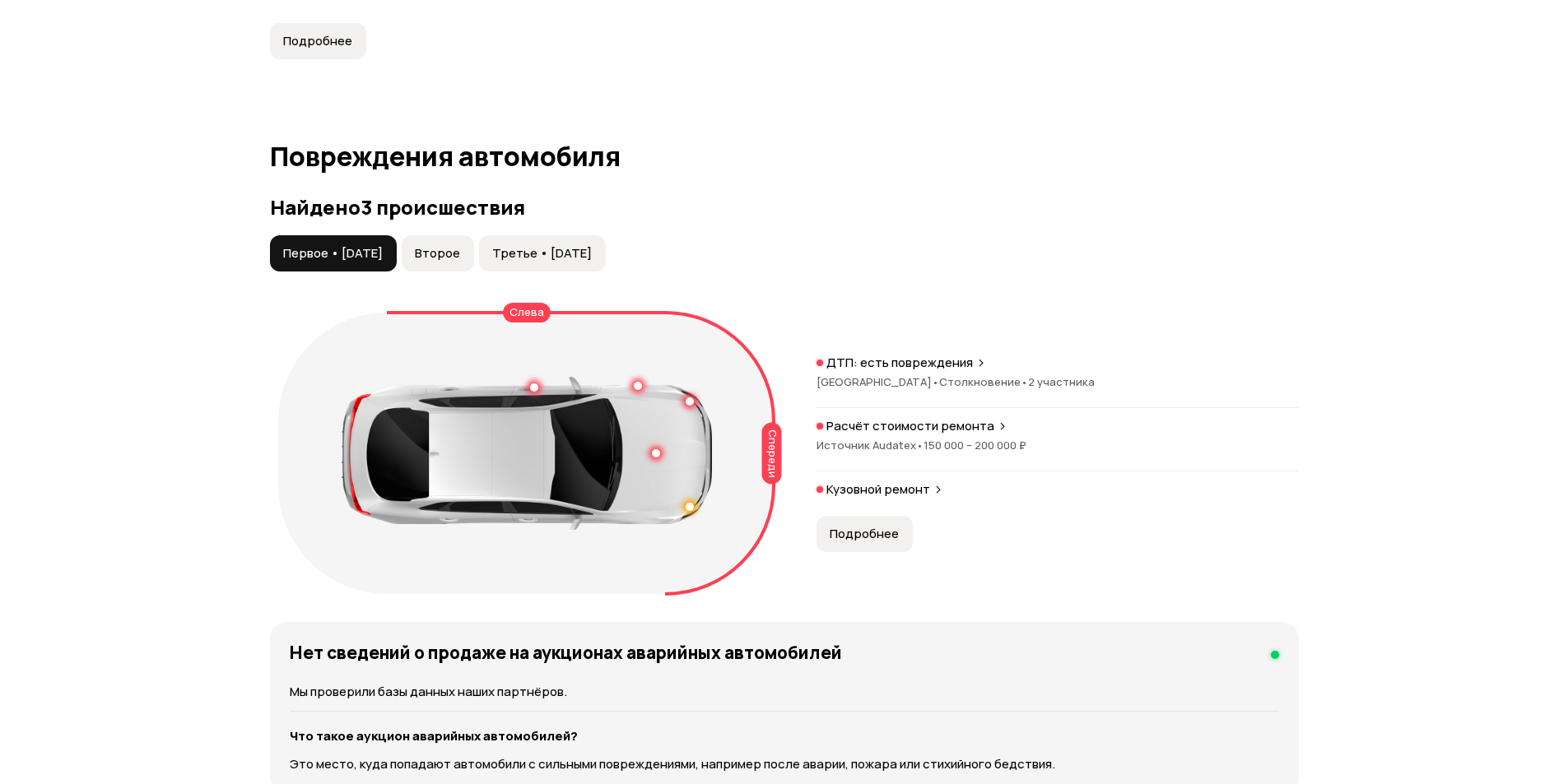
click at [981, 412] on div "ДТП: есть повреждения Республика Башкортостан • Столкновение • 2 участника Расч…" at bounding box center [1057, 431] width 482 height 153
click at [817, 441] on span "Источник Audatex •" at bounding box center [869, 445] width 107 height 15
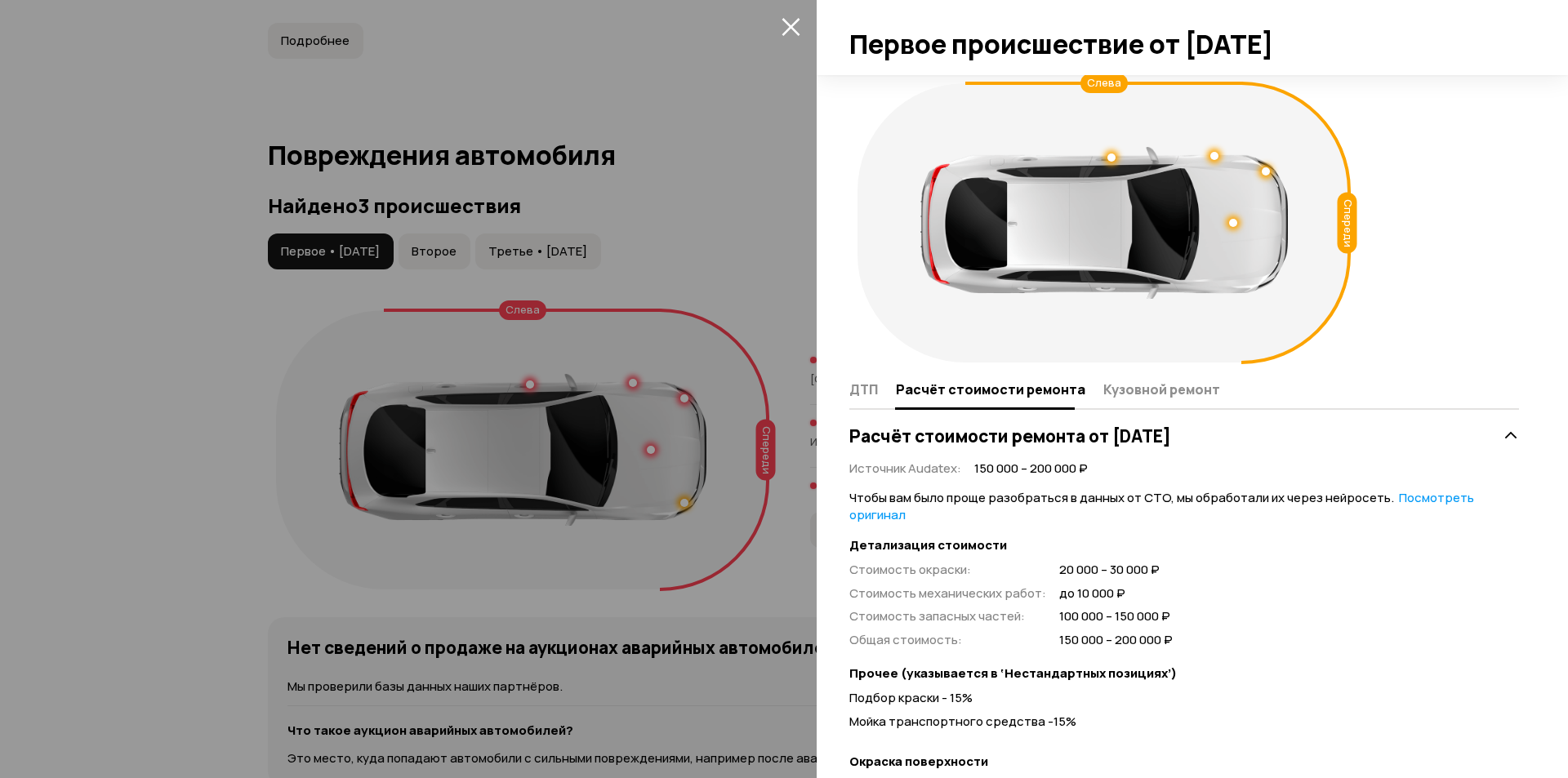
drag, startPoint x: 747, startPoint y: 422, endPoint x: 898, endPoint y: 451, distance: 153.8
click at [749, 423] on div at bounding box center [784, 389] width 1568 height 778
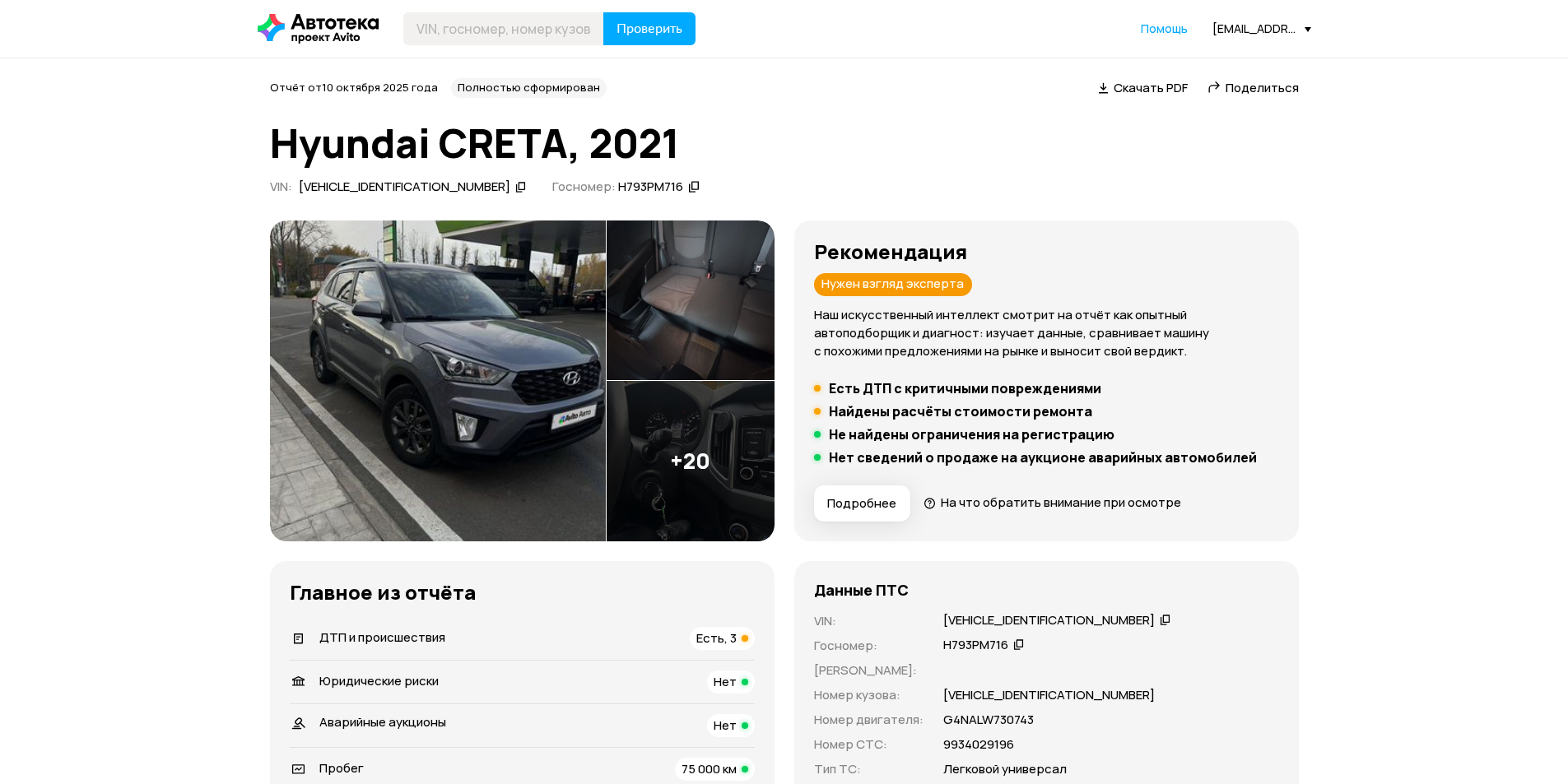
scroll to position [0, 0]
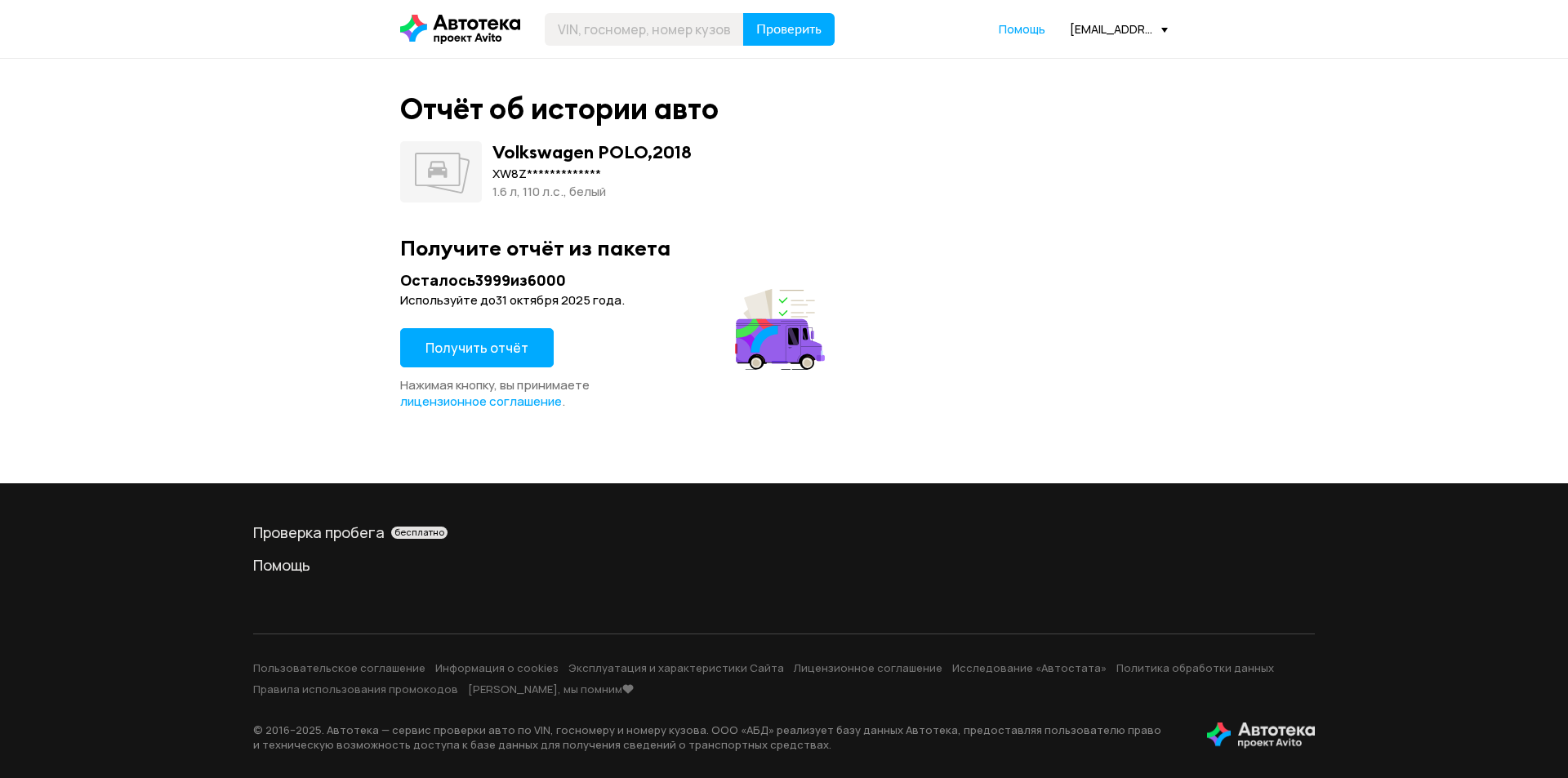
click at [468, 337] on button "Получить отчёт" at bounding box center [476, 348] width 154 height 40
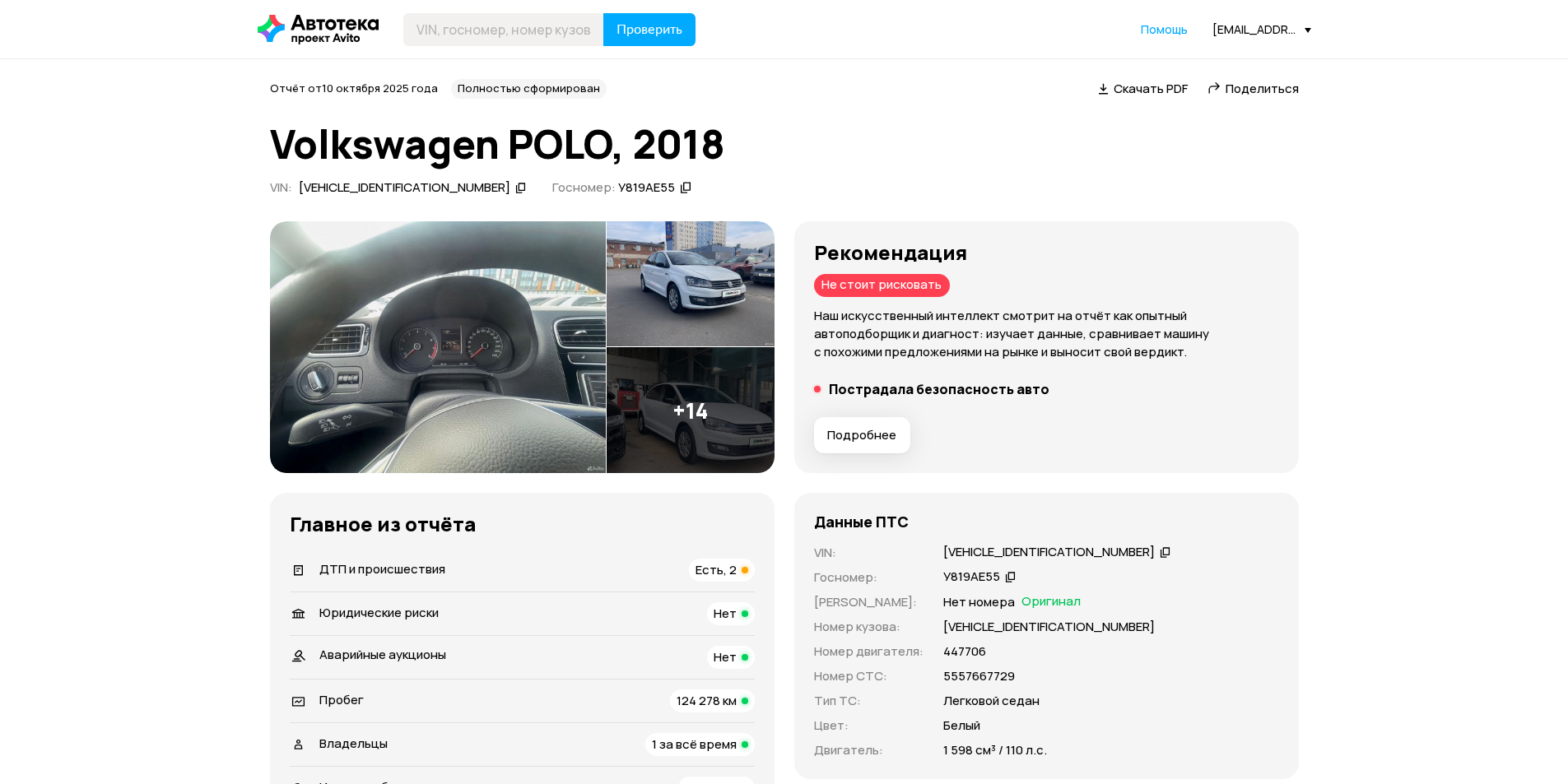
click at [866, 437] on span "Подробнее" at bounding box center [861, 436] width 70 height 17
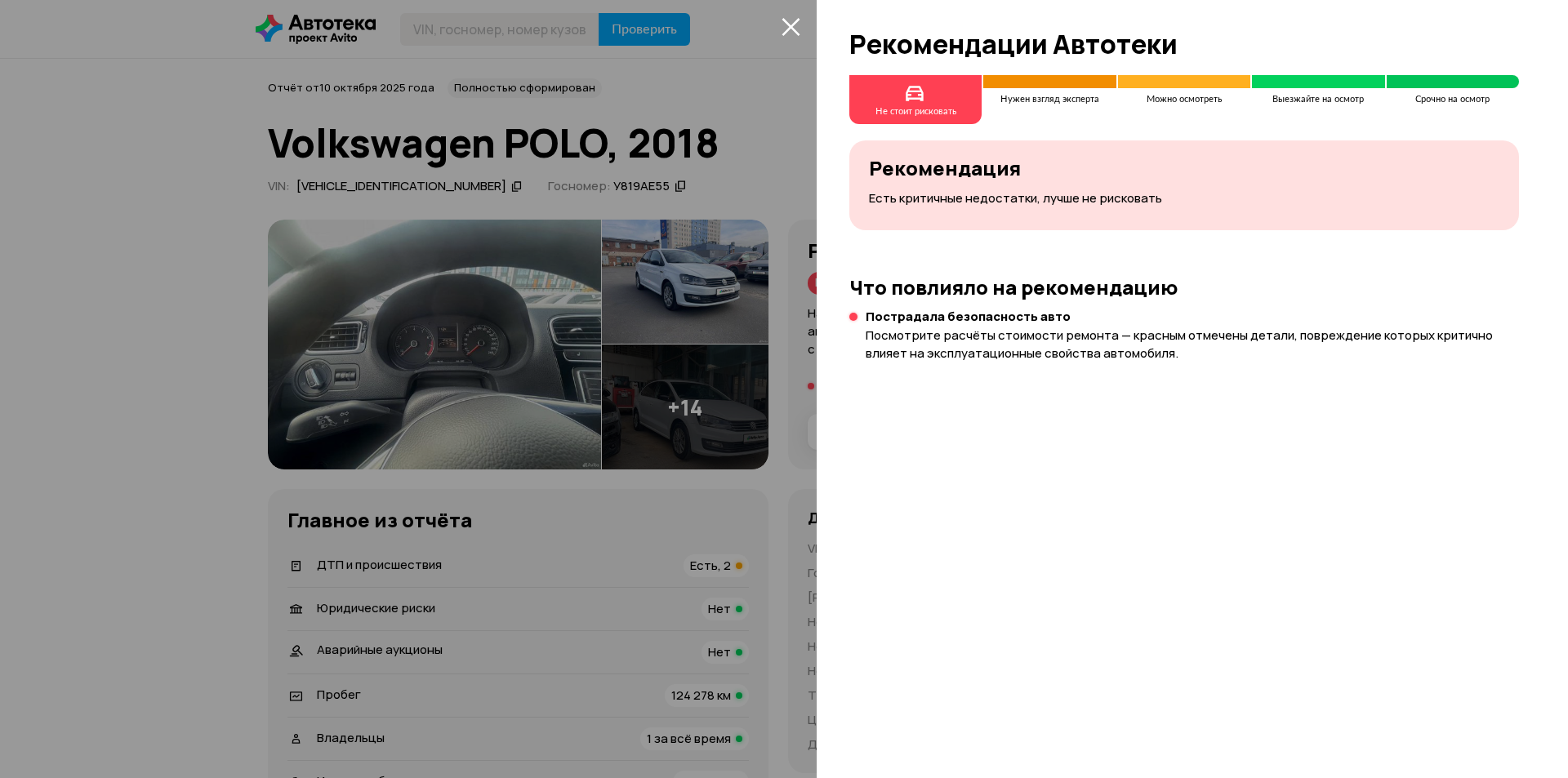
click at [777, 417] on div at bounding box center [784, 389] width 1568 height 778
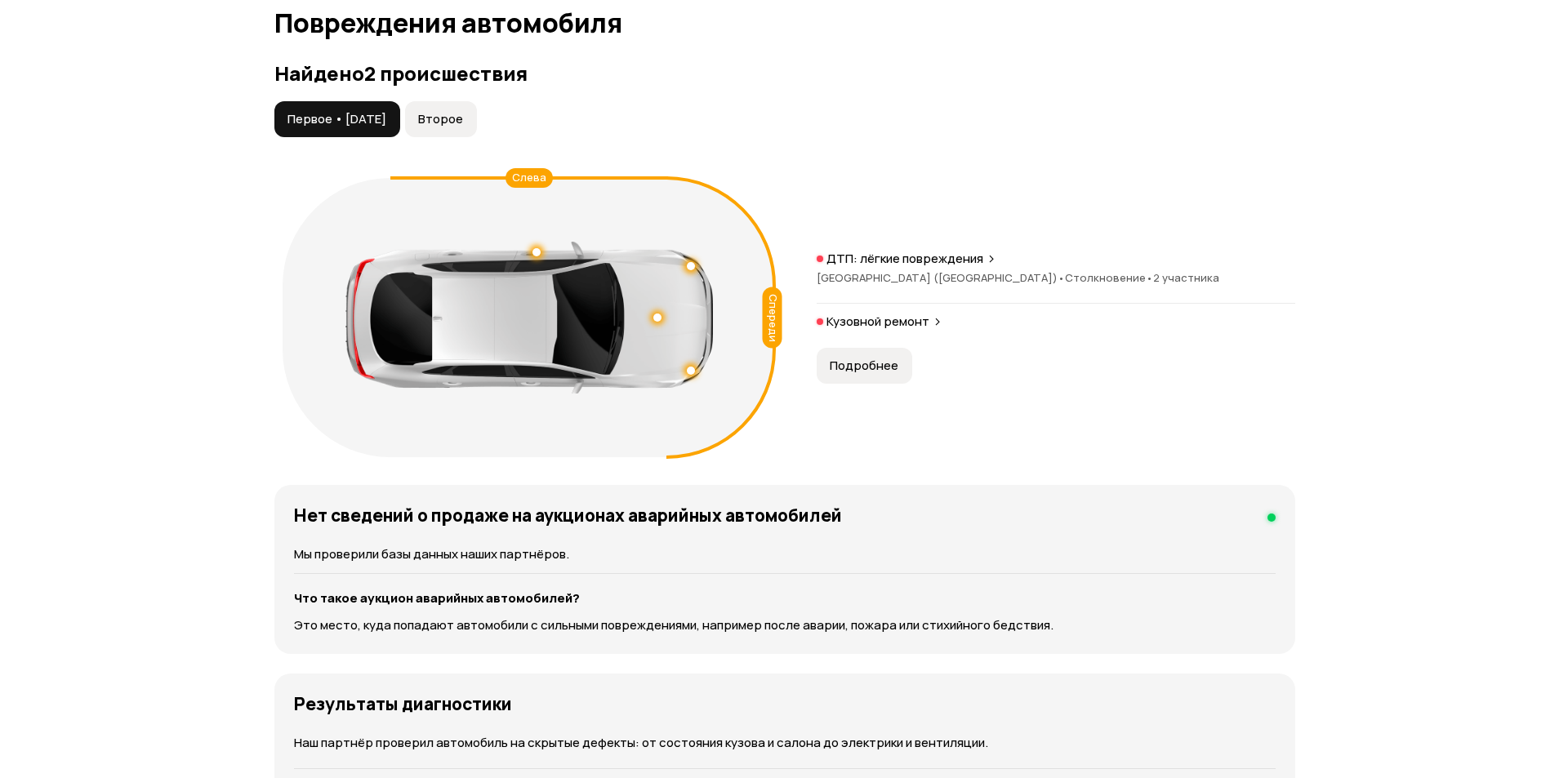
scroll to position [1551, 0]
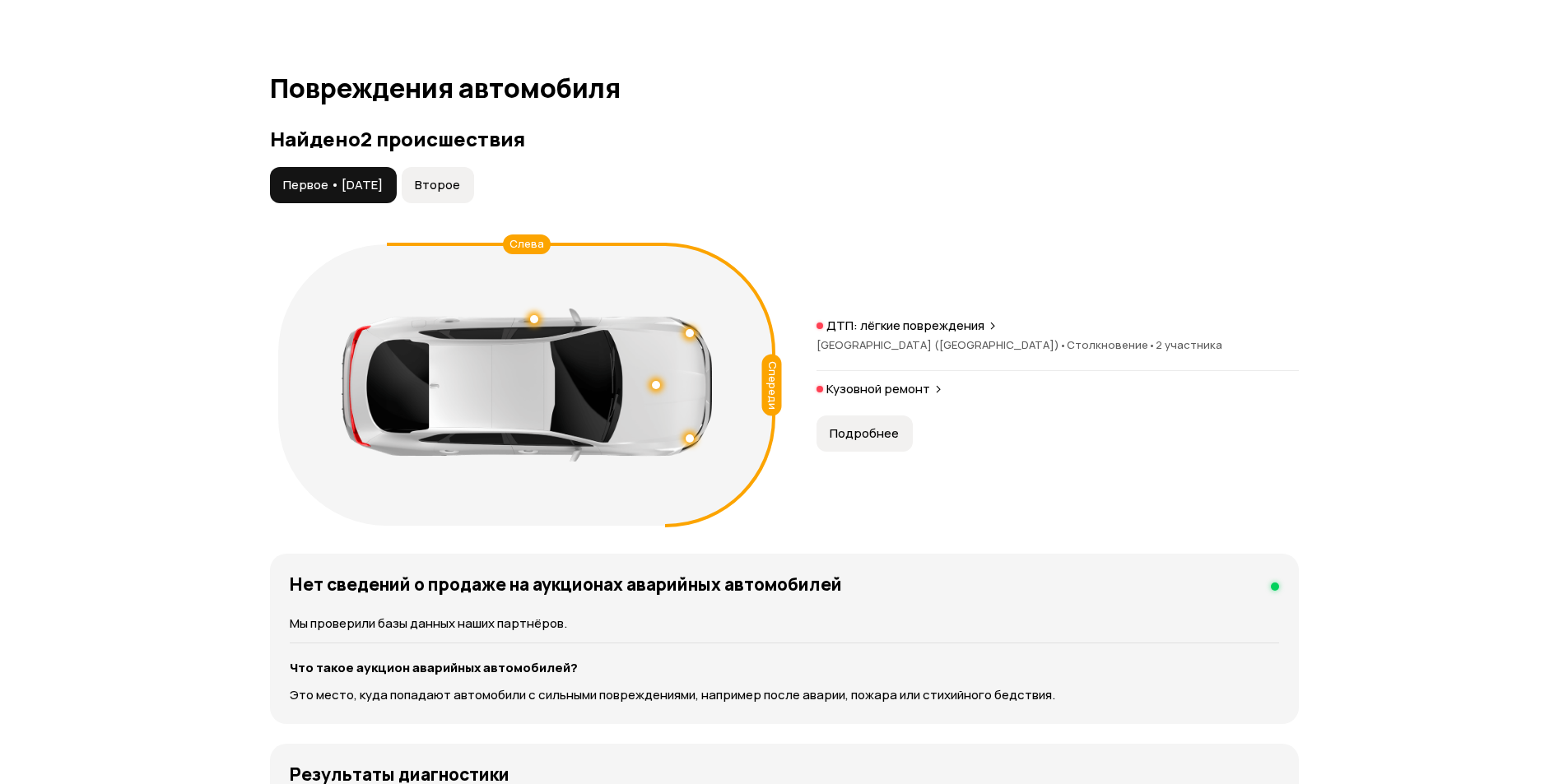
click at [460, 191] on span "Второе" at bounding box center [437, 185] width 45 height 17
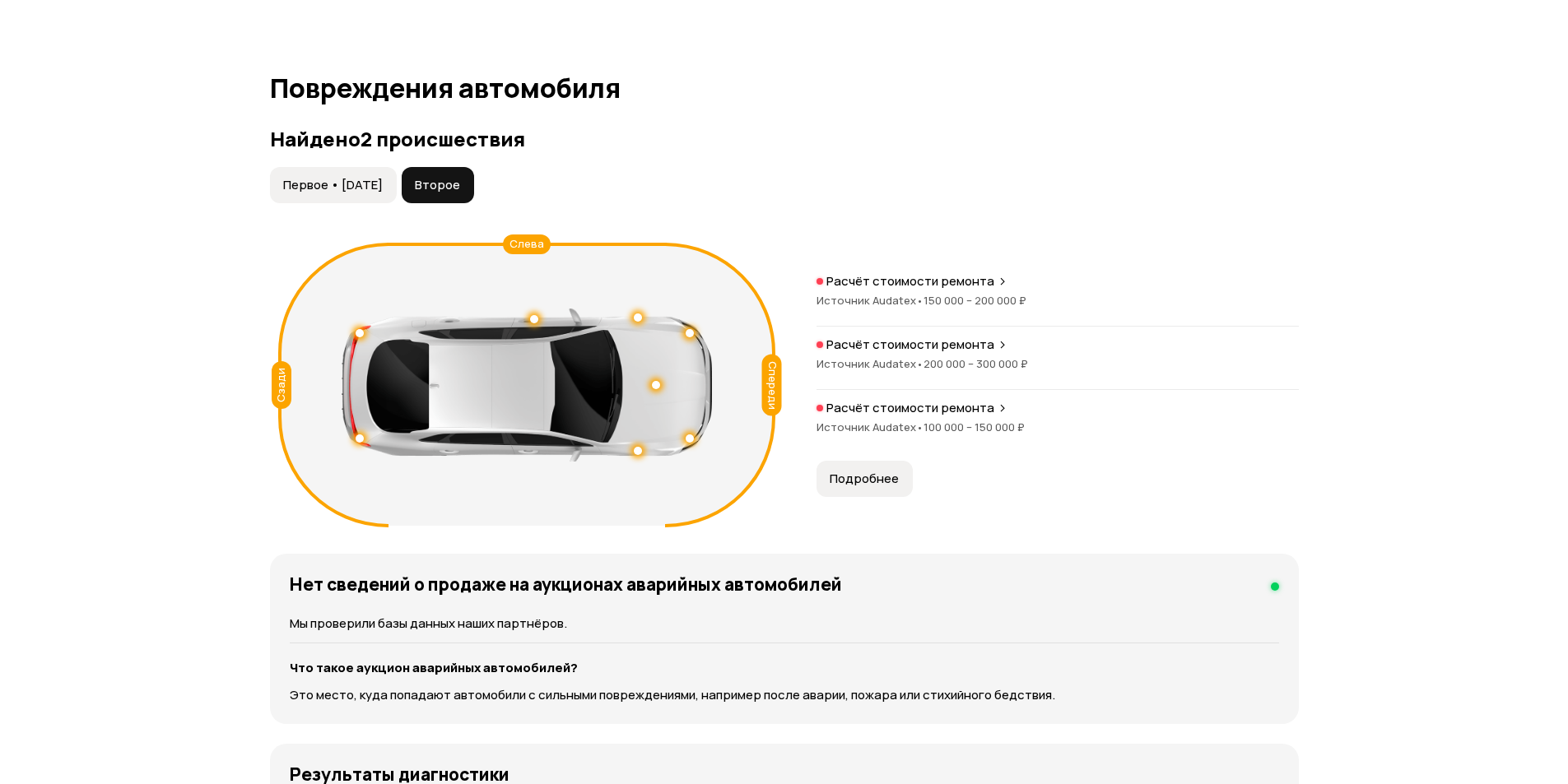
click at [962, 285] on p "Расчёт стоимости ремонта" at bounding box center [910, 282] width 168 height 17
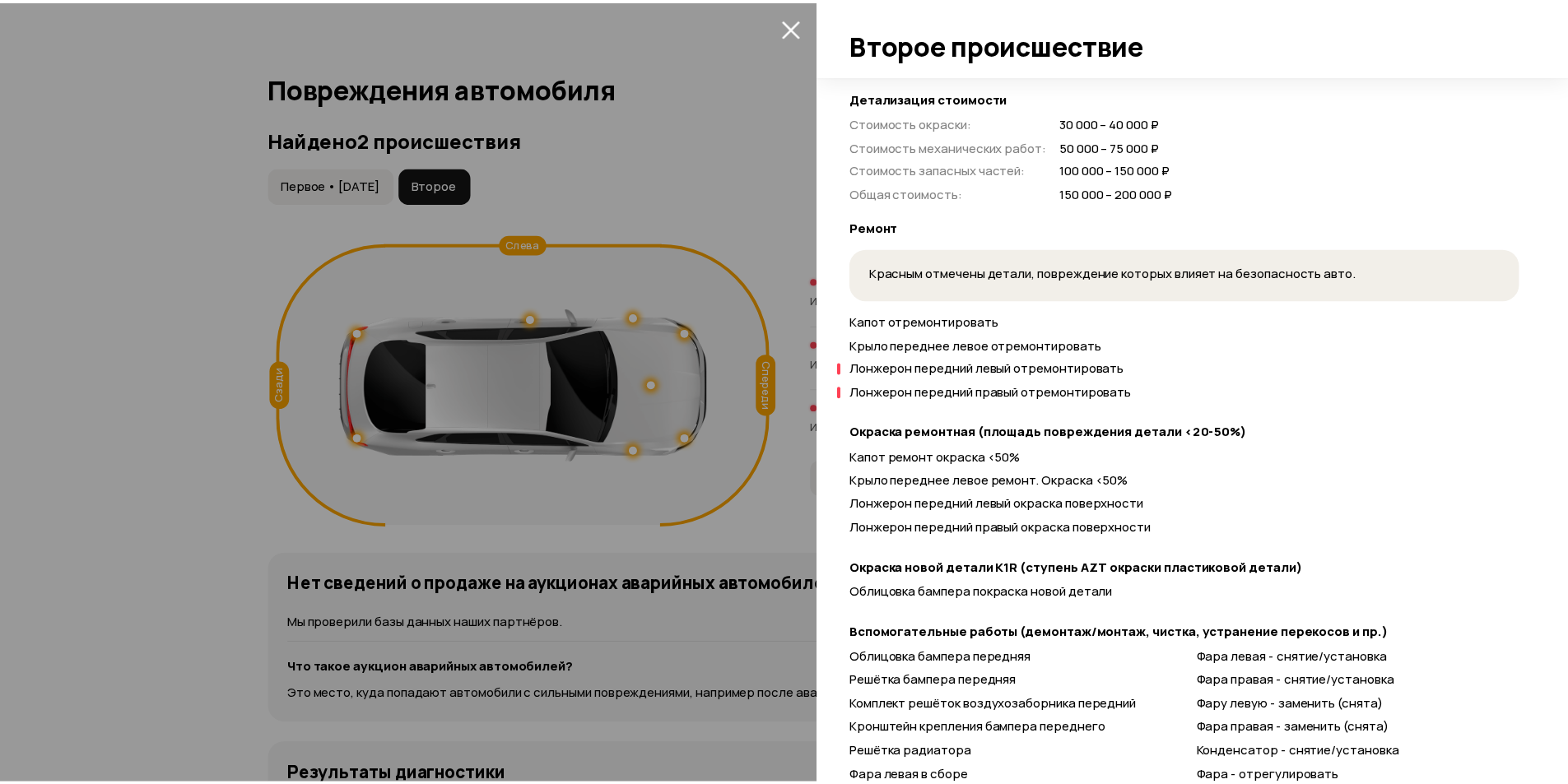
scroll to position [658, 0]
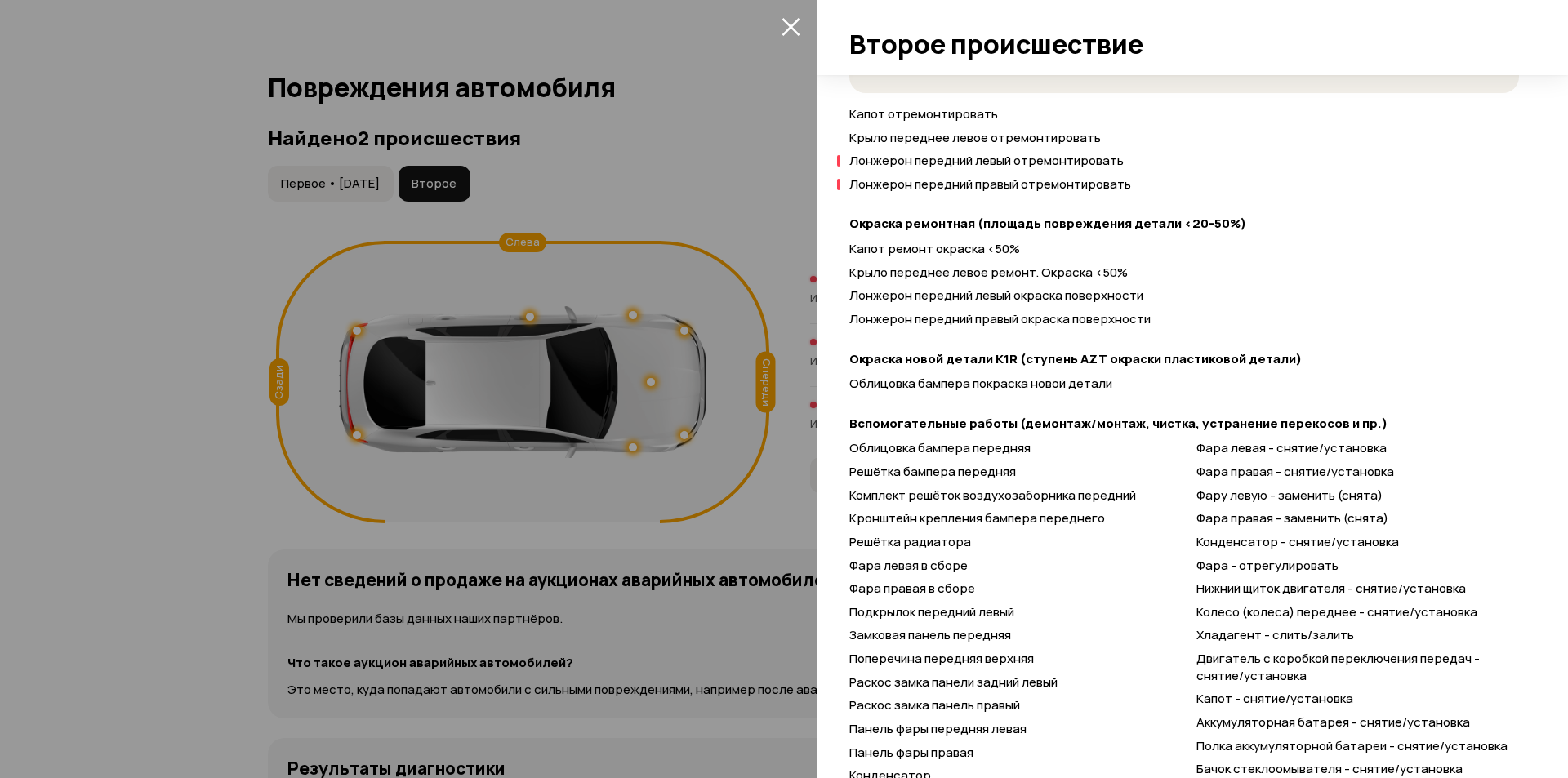
click at [617, 348] on div at bounding box center [784, 389] width 1568 height 778
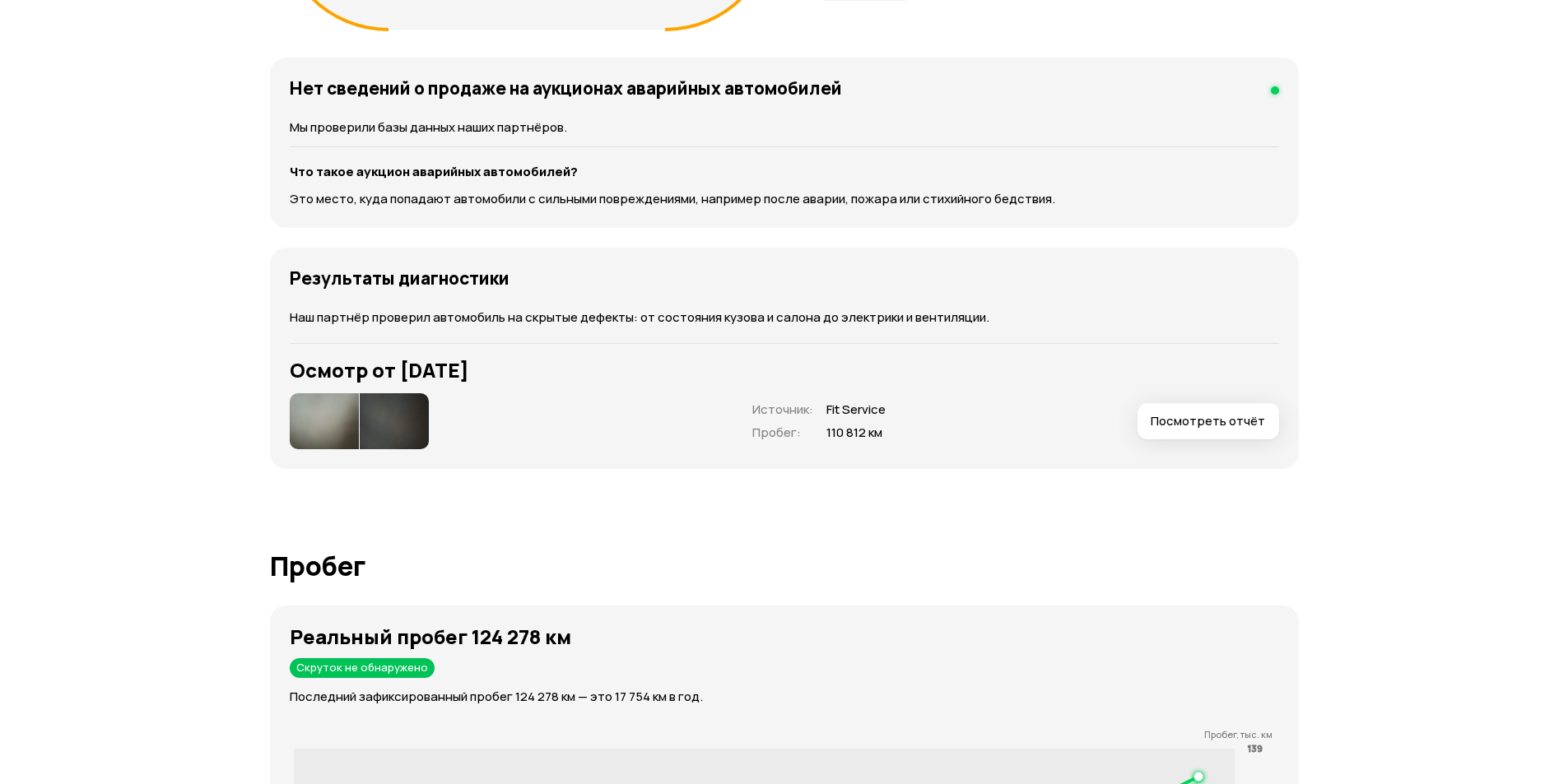
scroll to position [2057, 0]
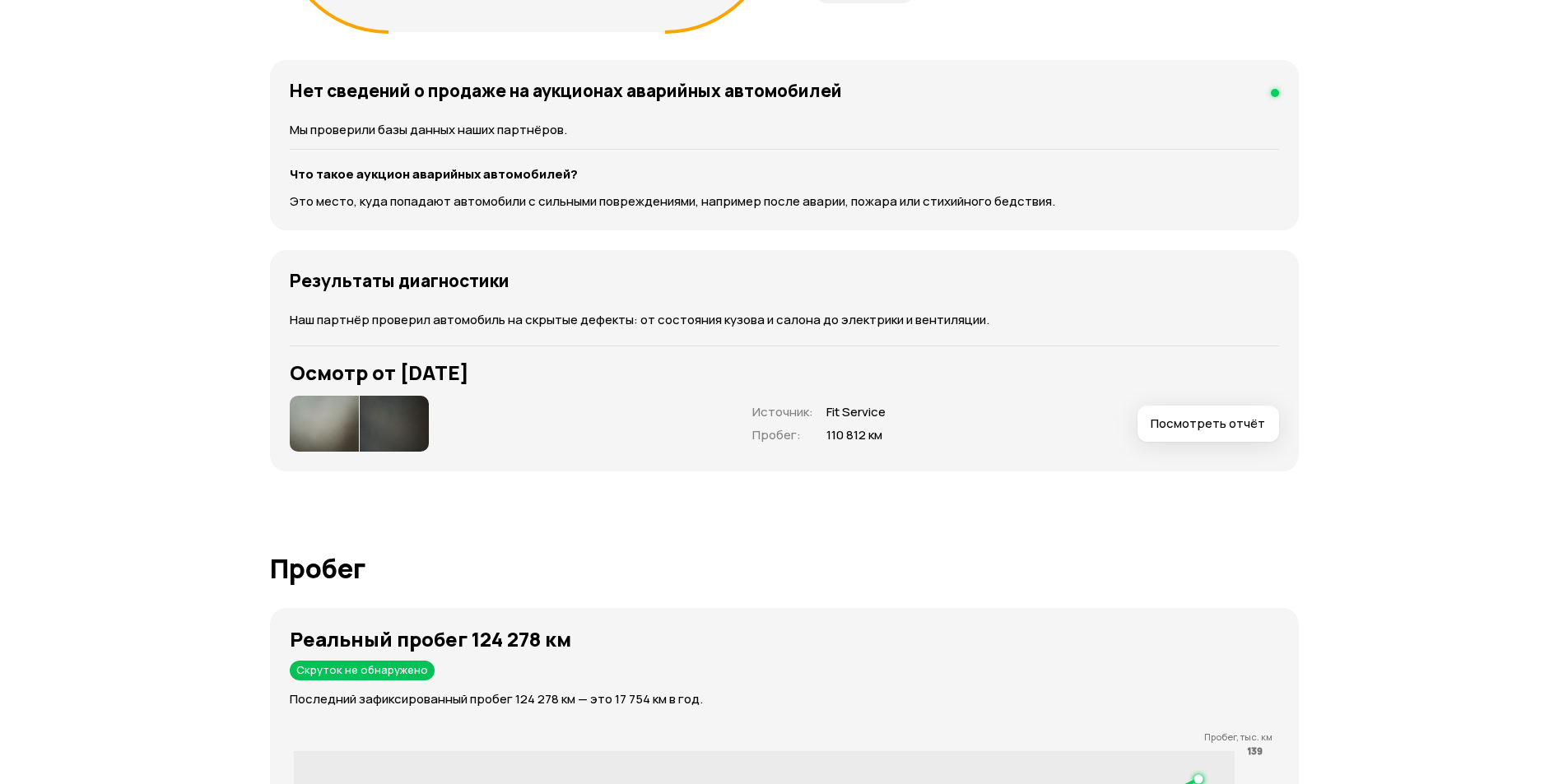
click at [335, 423] on img at bounding box center [324, 424] width 70 height 56
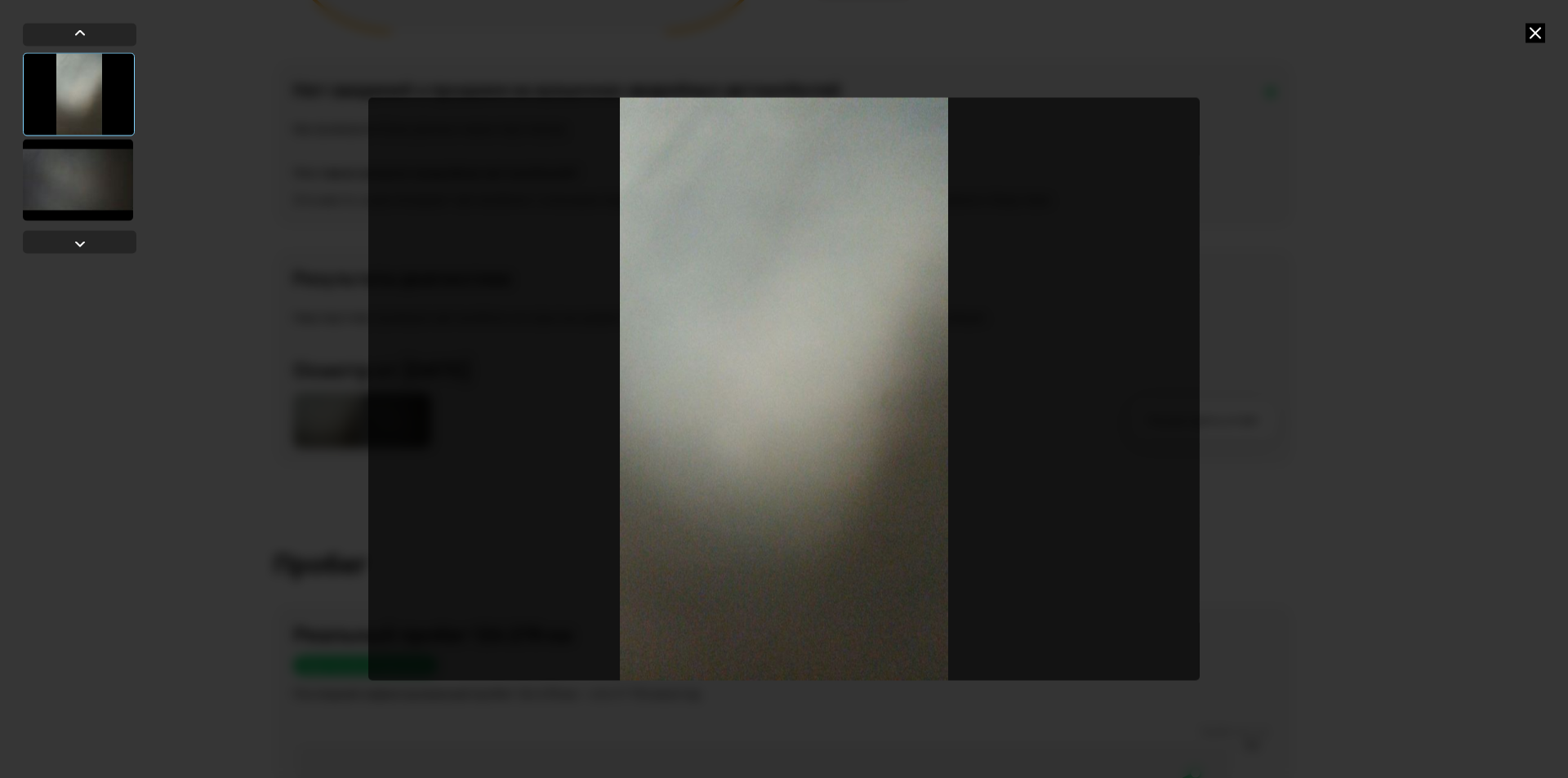
click at [91, 179] on div at bounding box center [78, 179] width 110 height 82
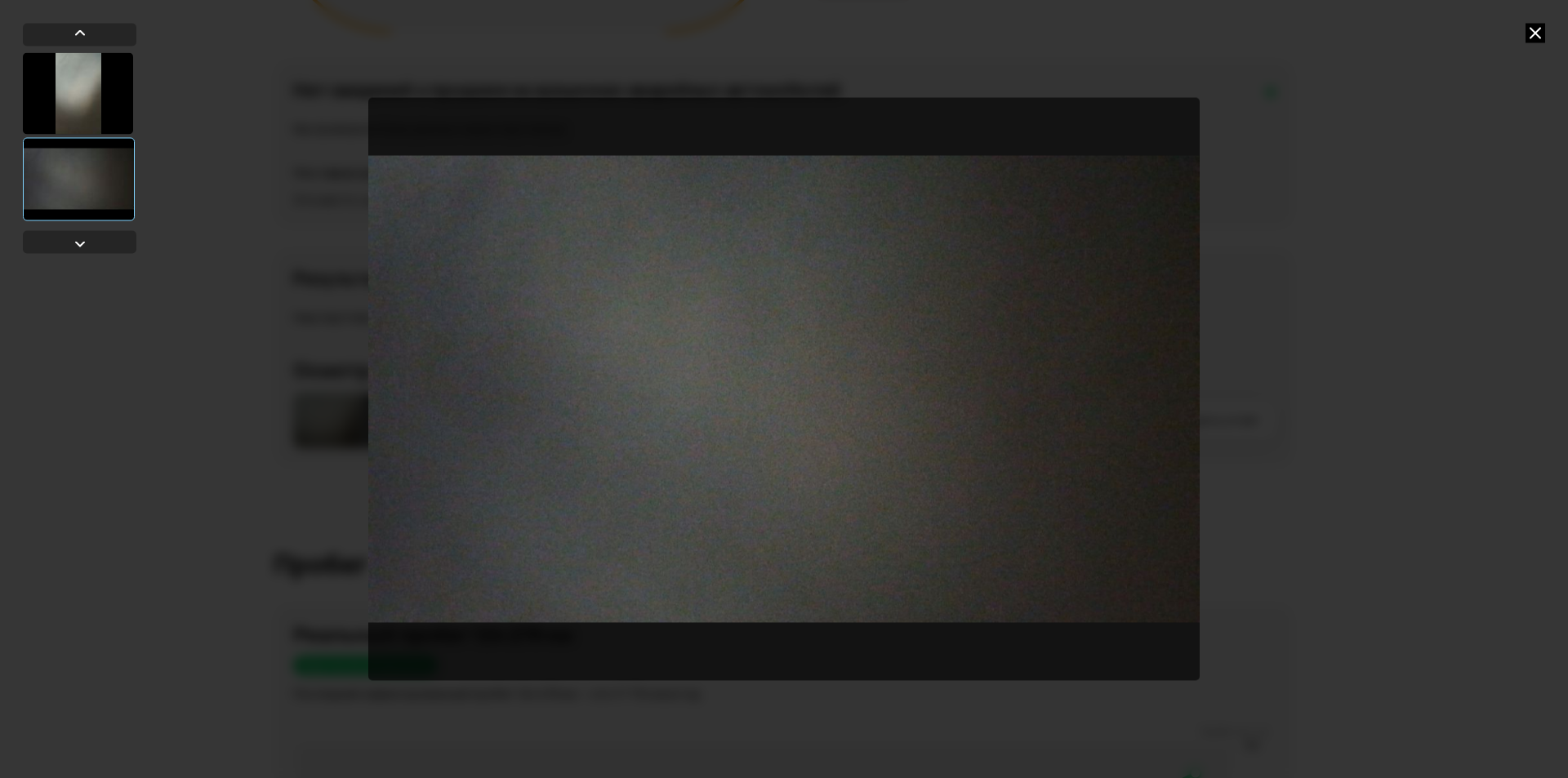
click at [1521, 376] on div at bounding box center [784, 389] width 1568 height 778
click at [1465, 219] on div at bounding box center [784, 389] width 1568 height 778
click at [1544, 35] on icon at bounding box center [1535, 32] width 19 height 19
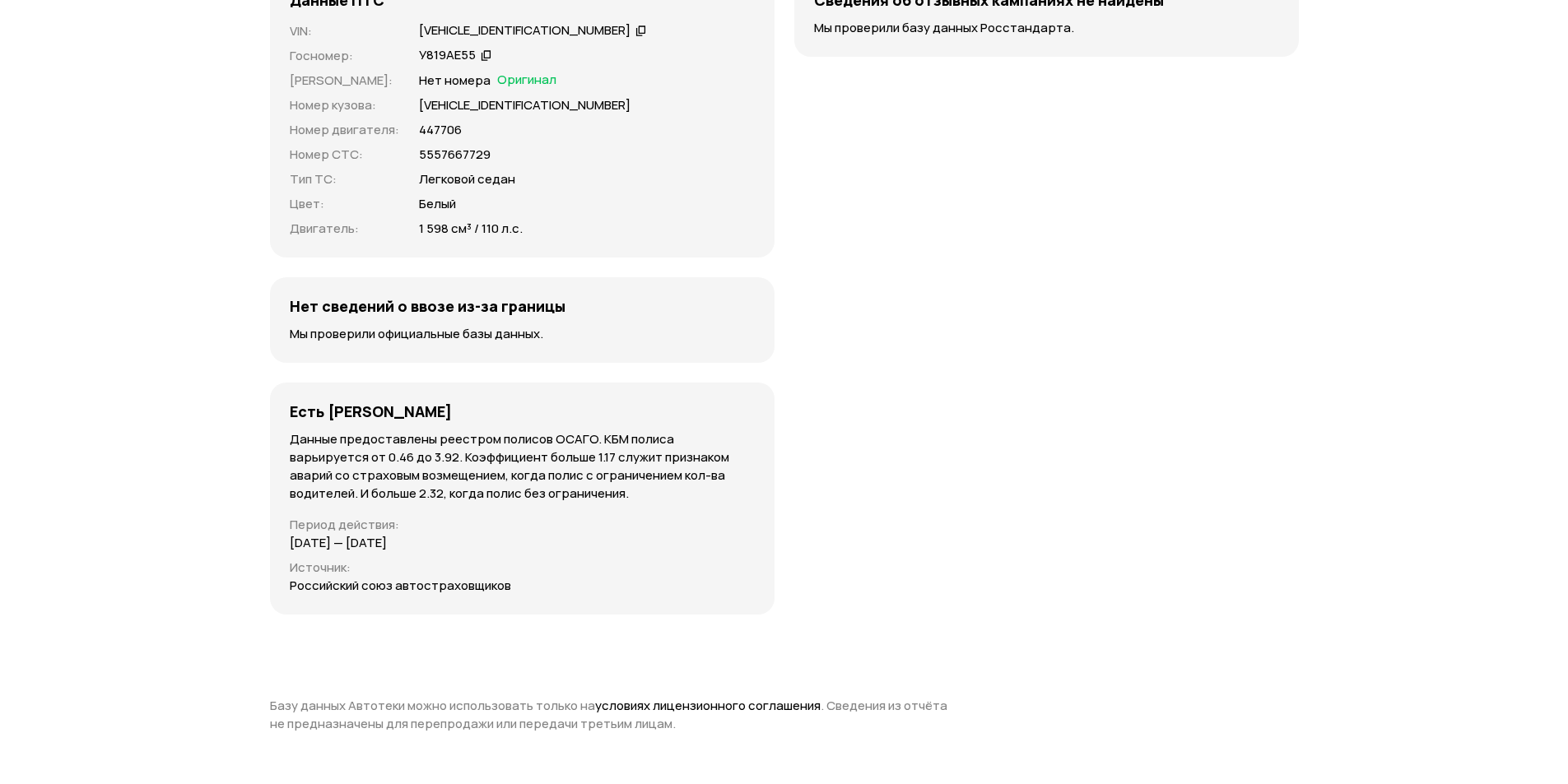
scroll to position [5397, 0]
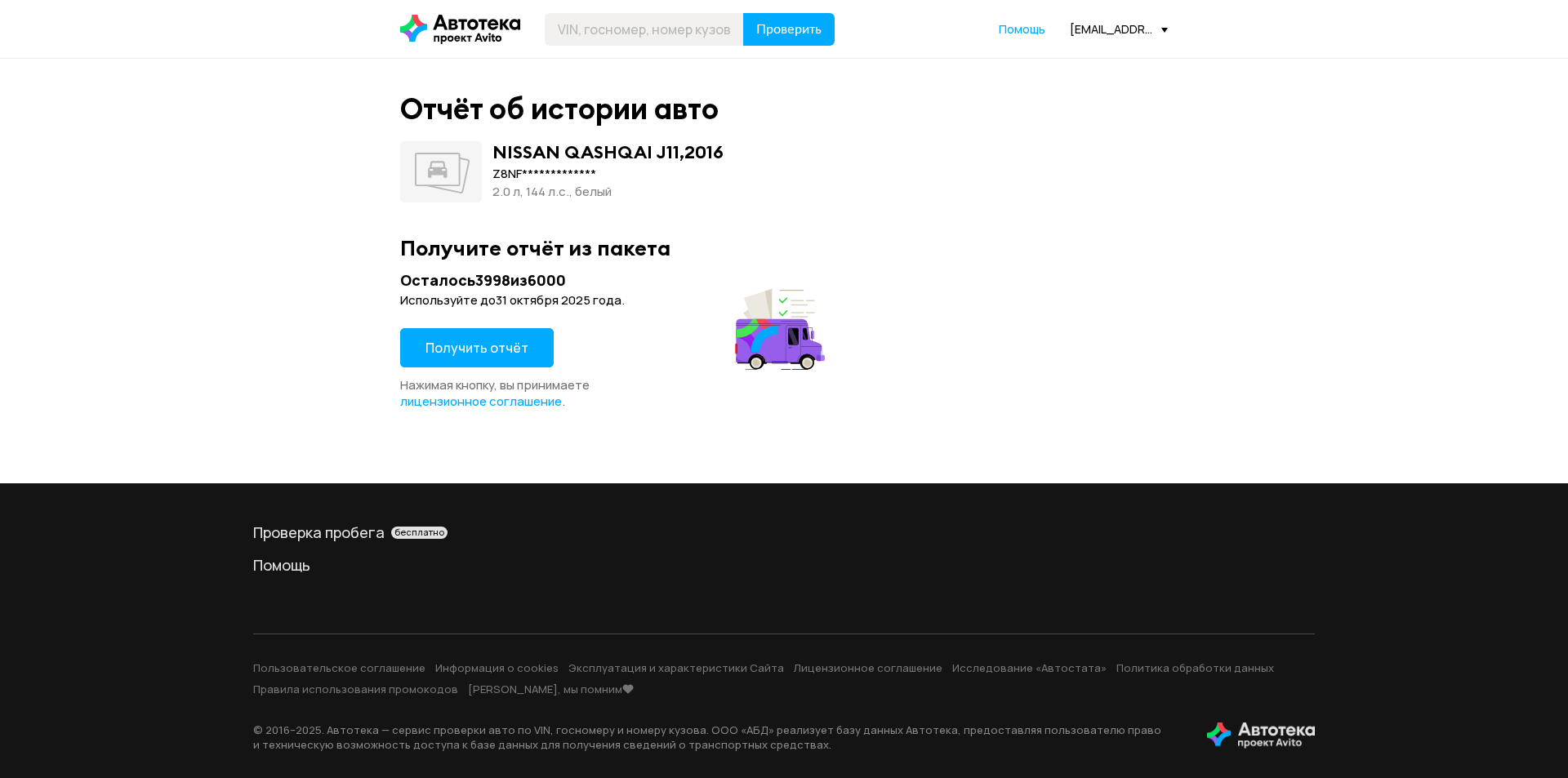
click at [476, 339] on span "Получить отчёт" at bounding box center [477, 349] width 103 height 18
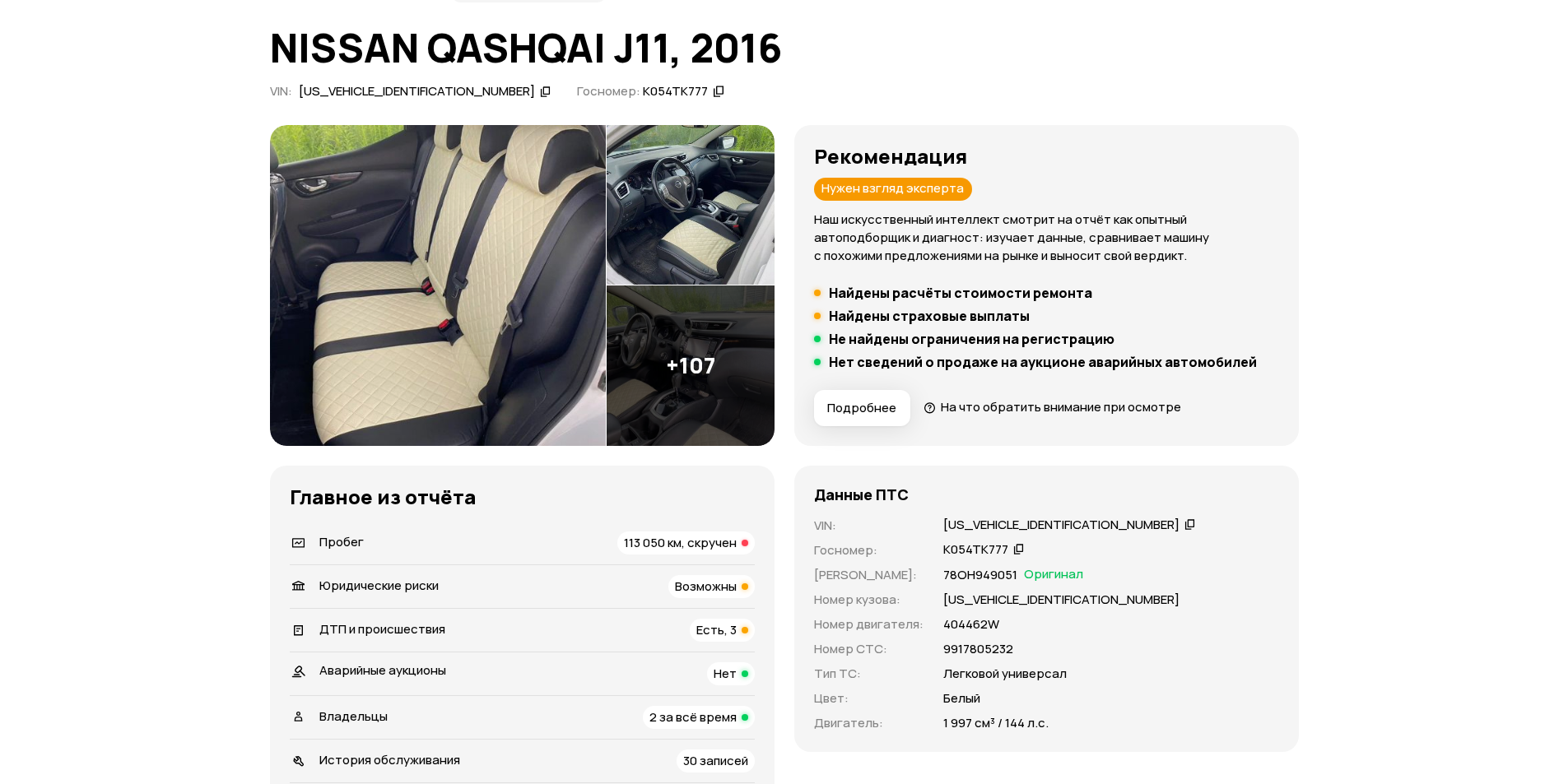
scroll to position [329, 0]
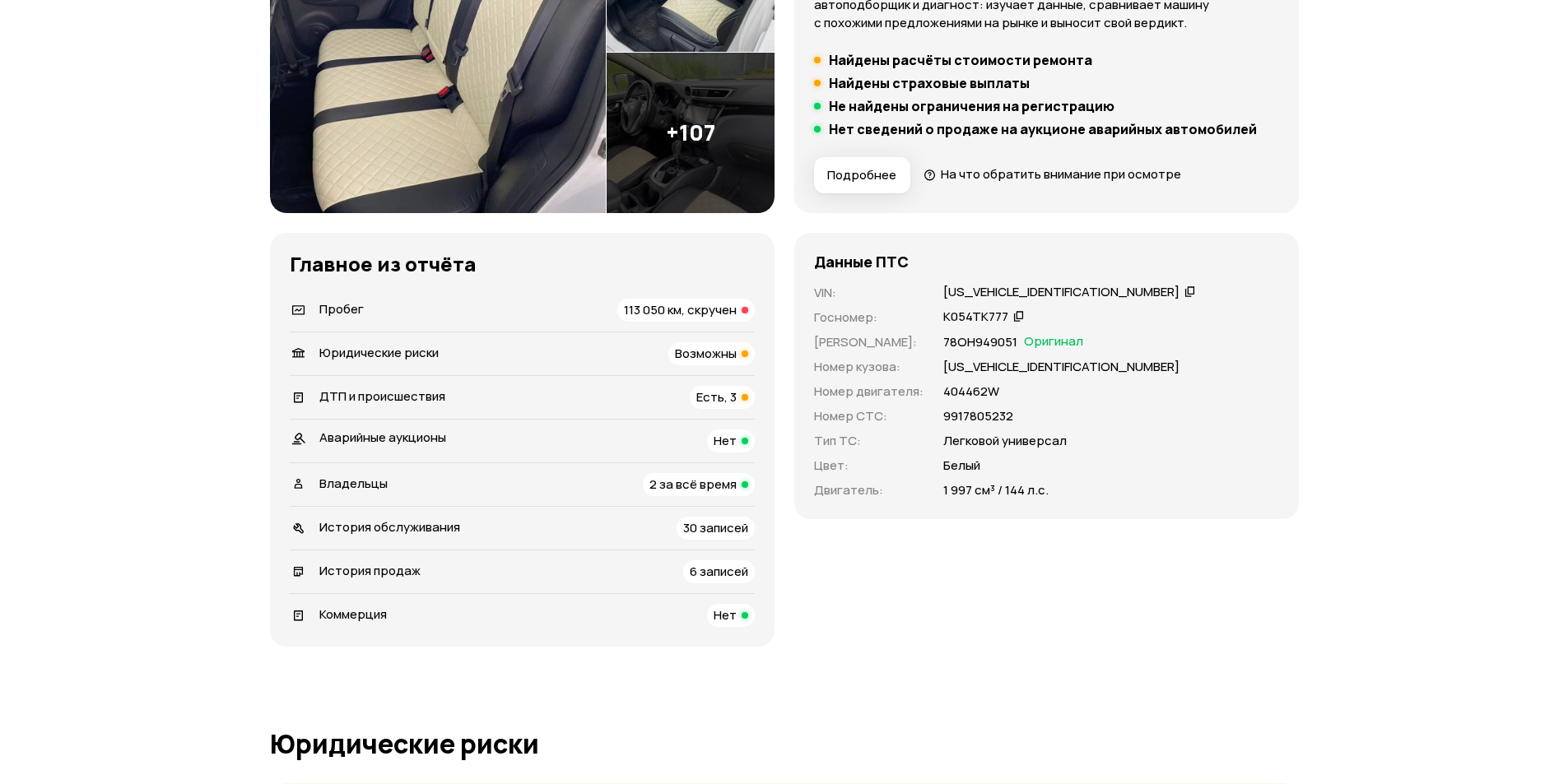
click at [715, 306] on span "113 050 км, скручен" at bounding box center [680, 310] width 113 height 18
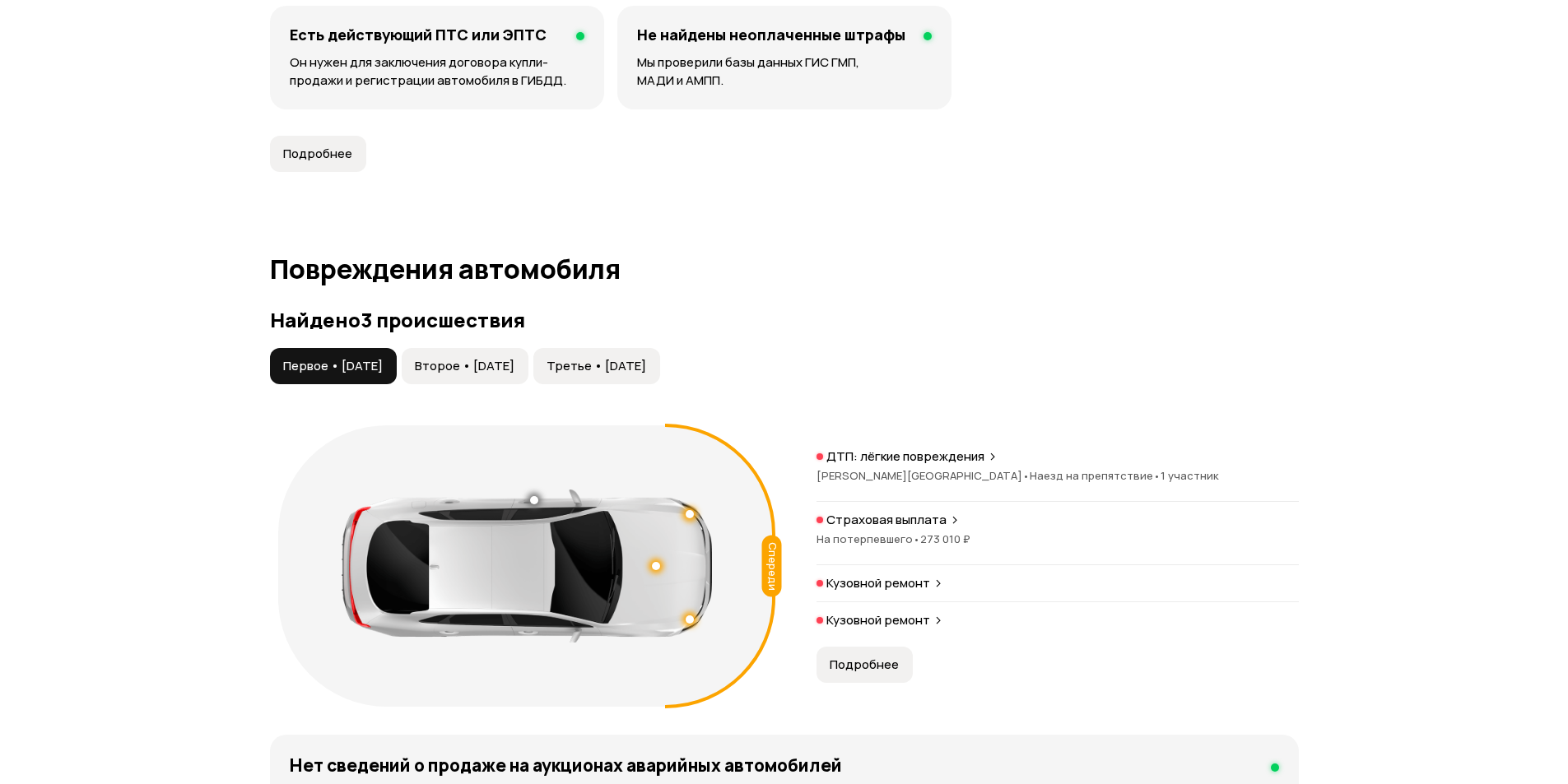
scroll to position [1606, 0]
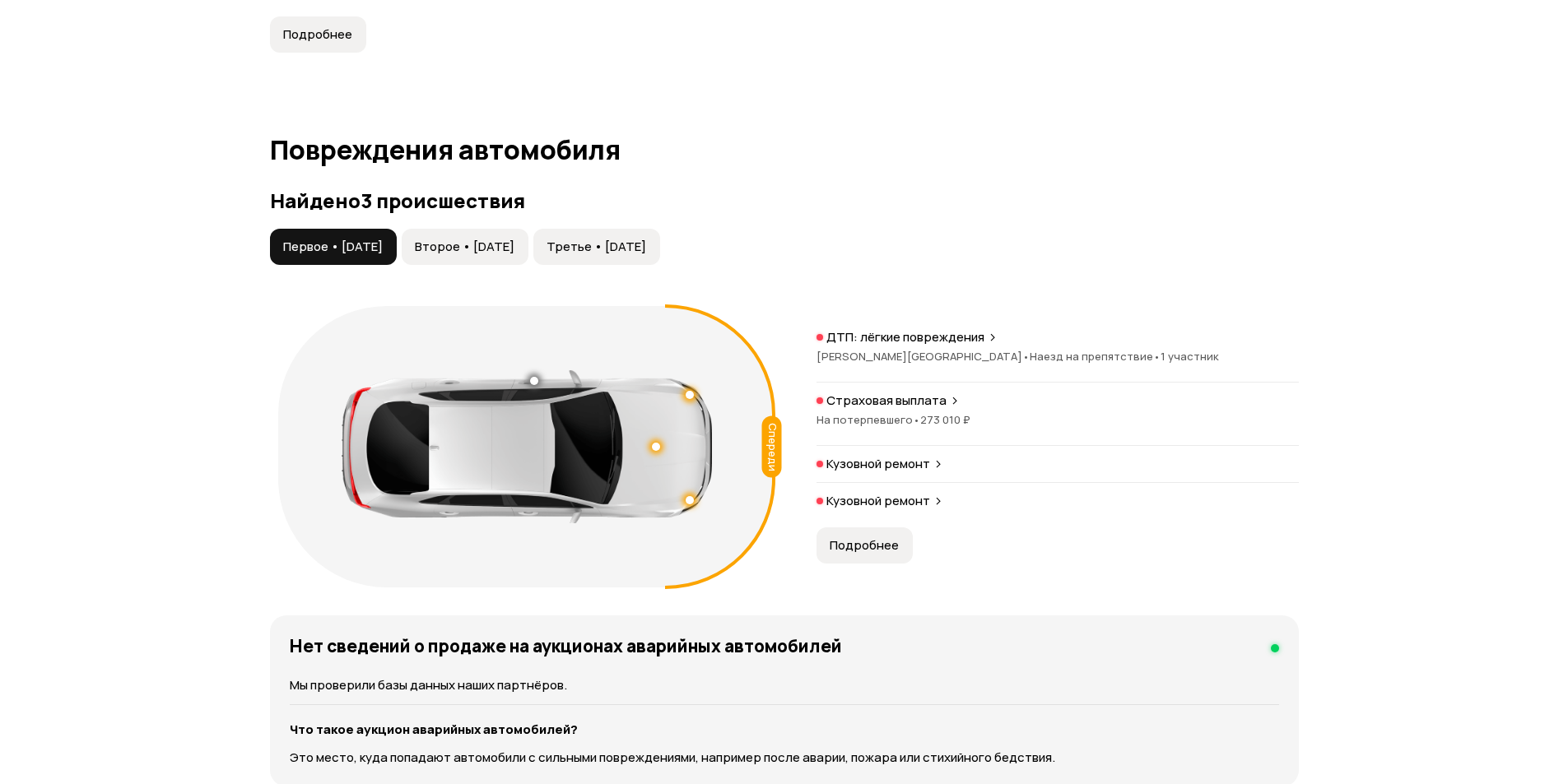
click at [494, 249] on span "Второе • 13 сен 2017" at bounding box center [464, 247] width 99 height 17
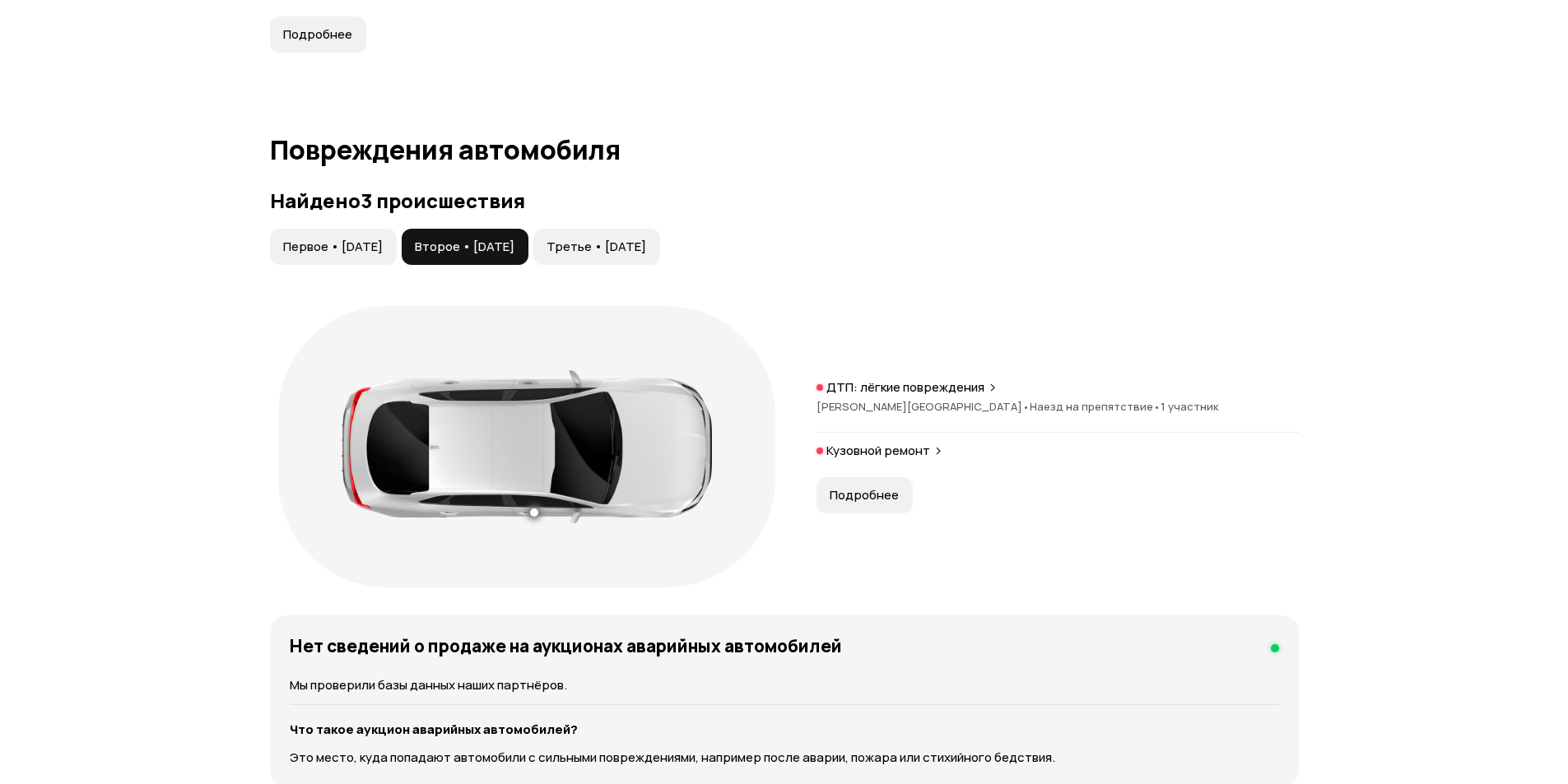
click at [646, 251] on span "Третье • 22 июн 2019" at bounding box center [596, 247] width 99 height 17
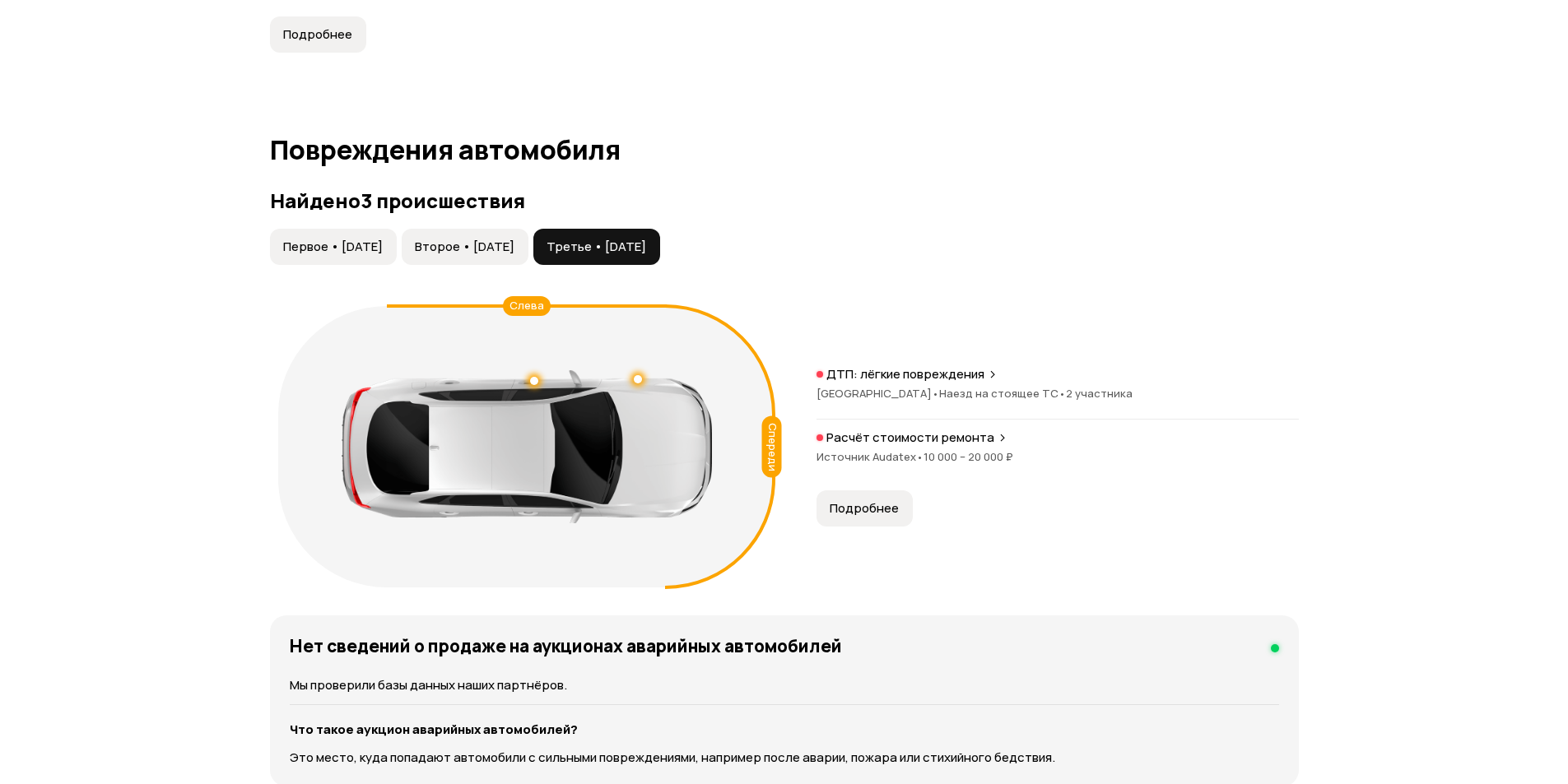
click at [372, 240] on span "Первое • 30 июн 2016" at bounding box center [332, 247] width 99 height 17
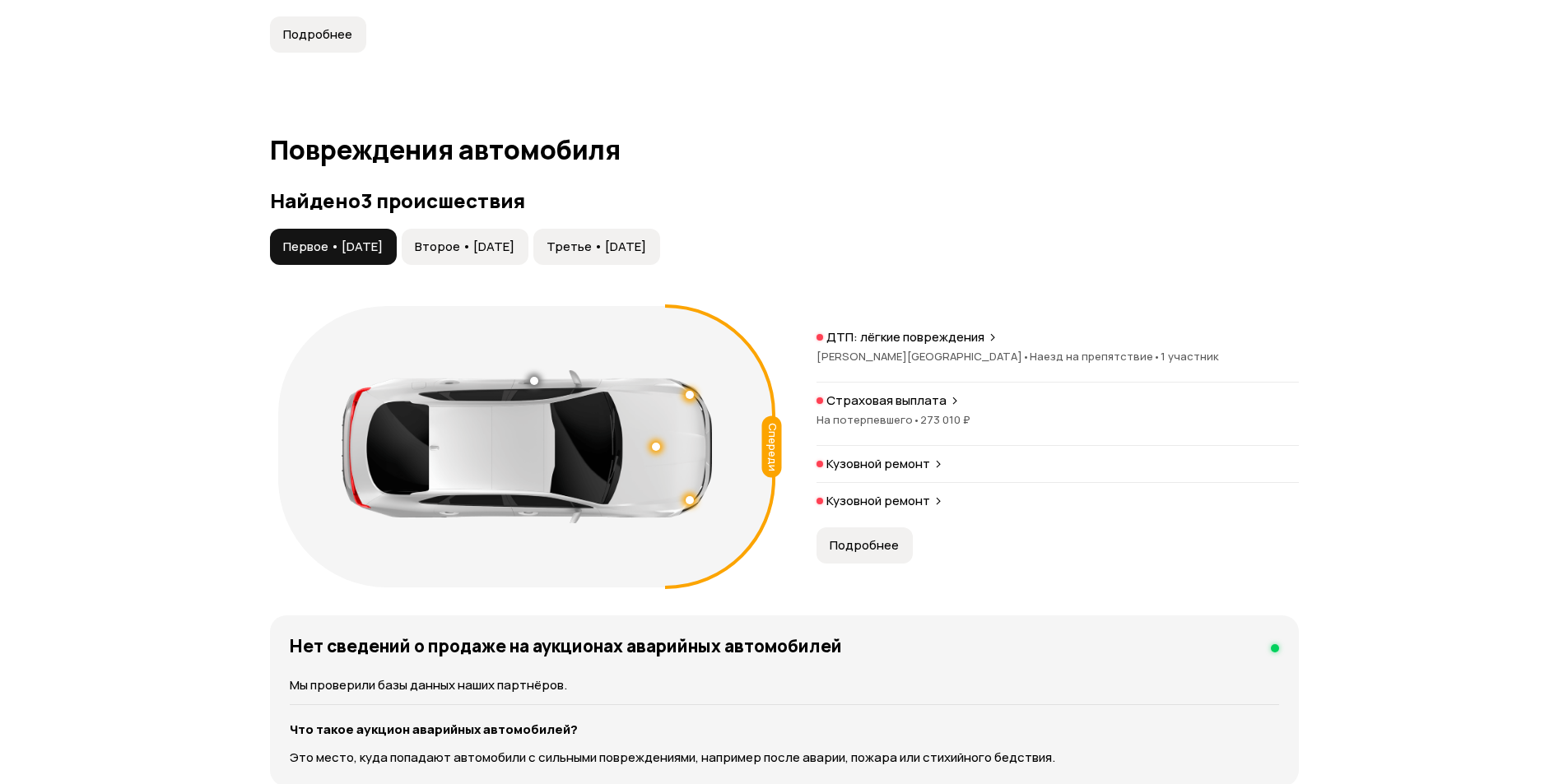
click at [646, 239] on span "Третье • 22 июн 2019" at bounding box center [596, 247] width 99 height 17
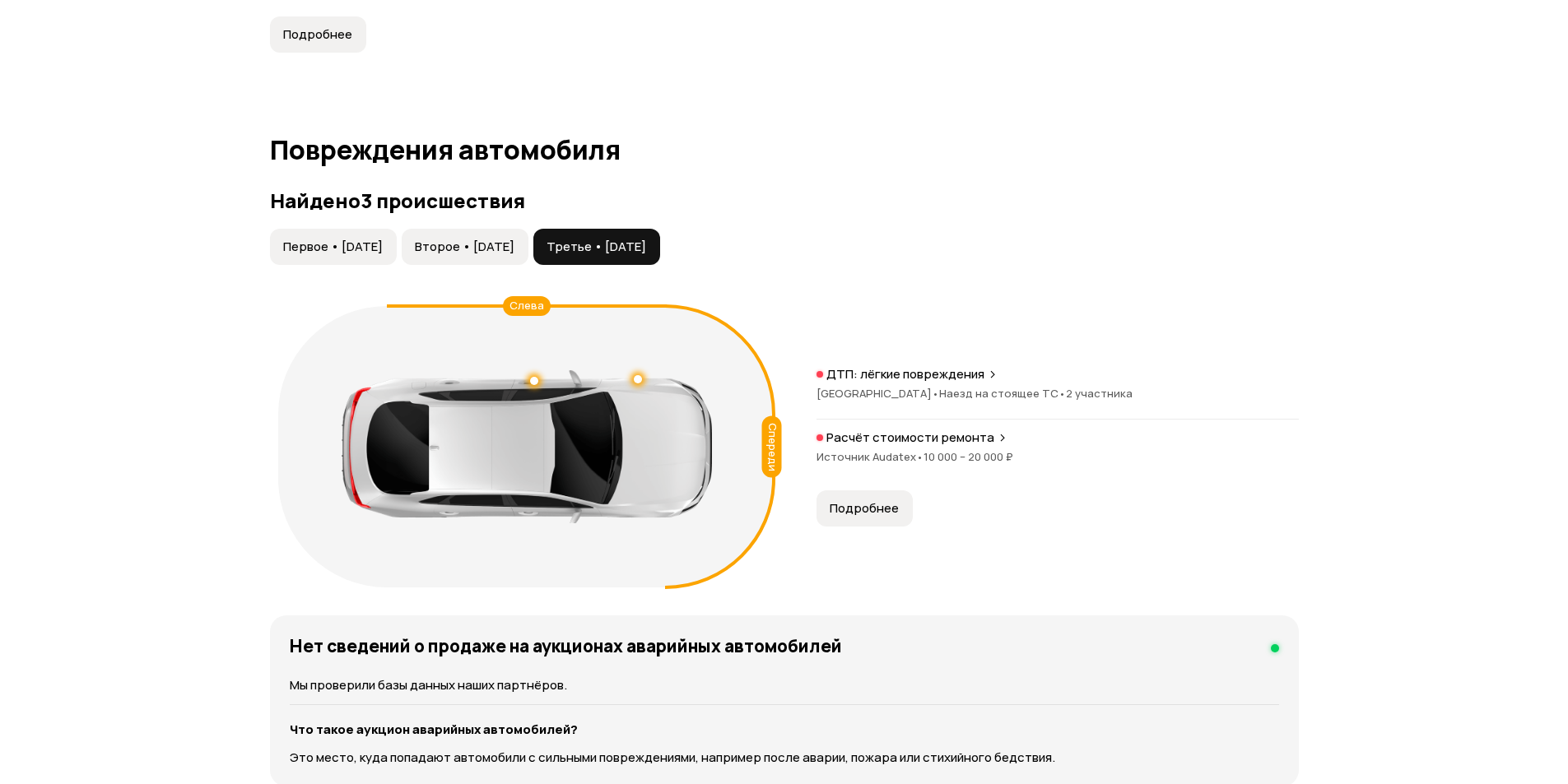
click at [346, 251] on span "Первое • 30 июн 2016" at bounding box center [332, 247] width 99 height 17
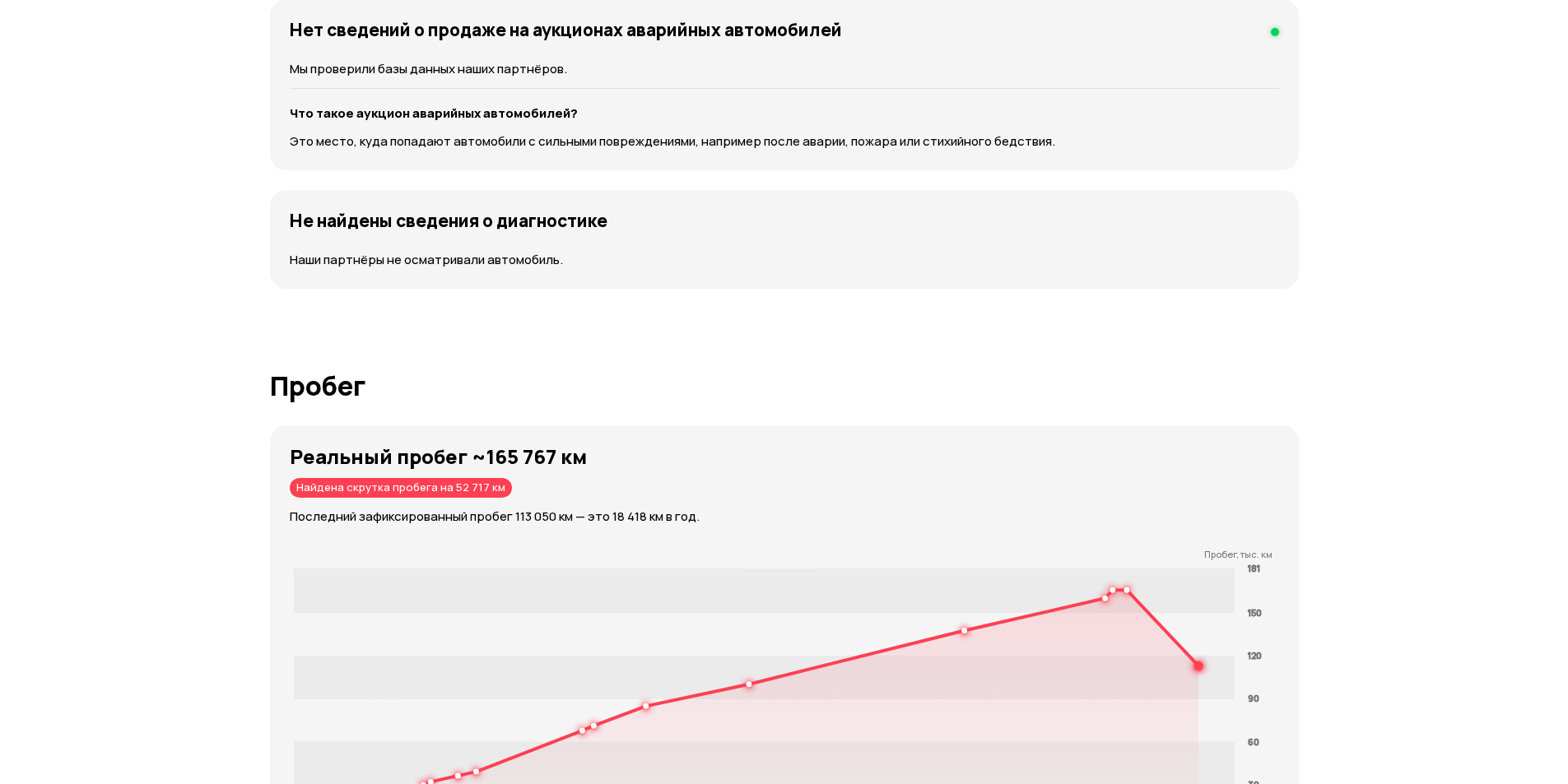
scroll to position [2429, 0]
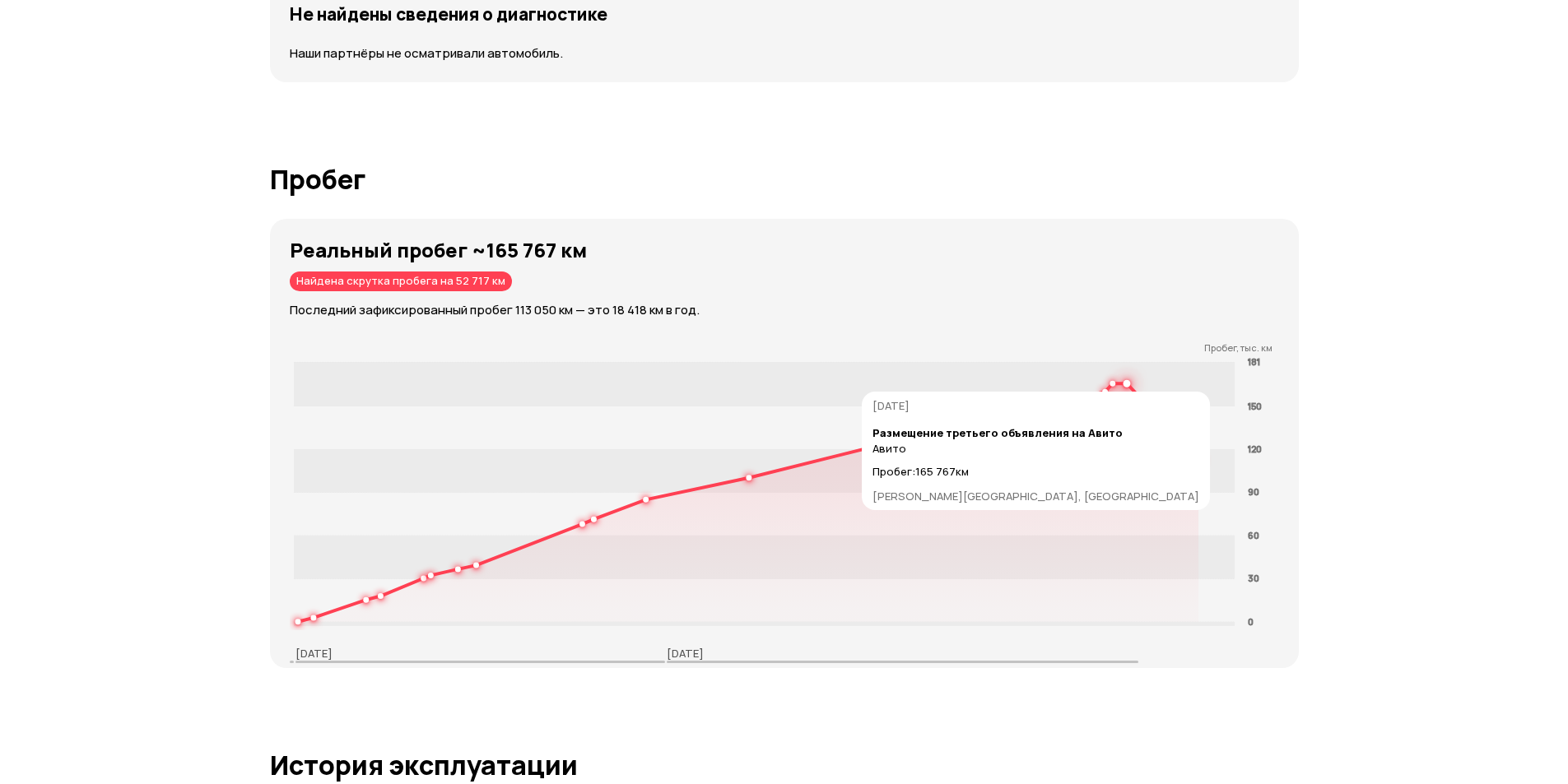
click at [1135, 383] on rect at bounding box center [764, 385] width 942 height 44
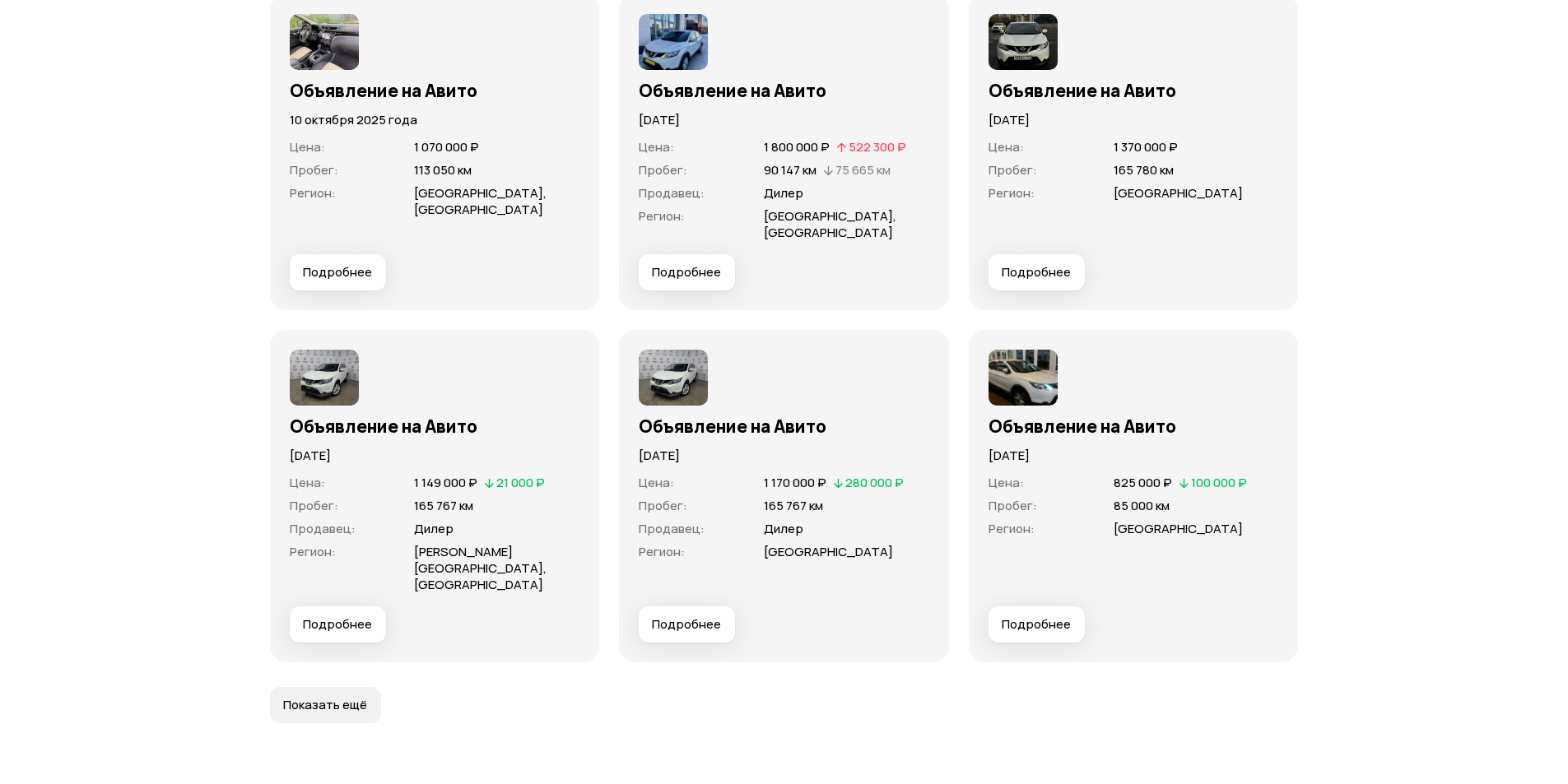
scroll to position [4733, 0]
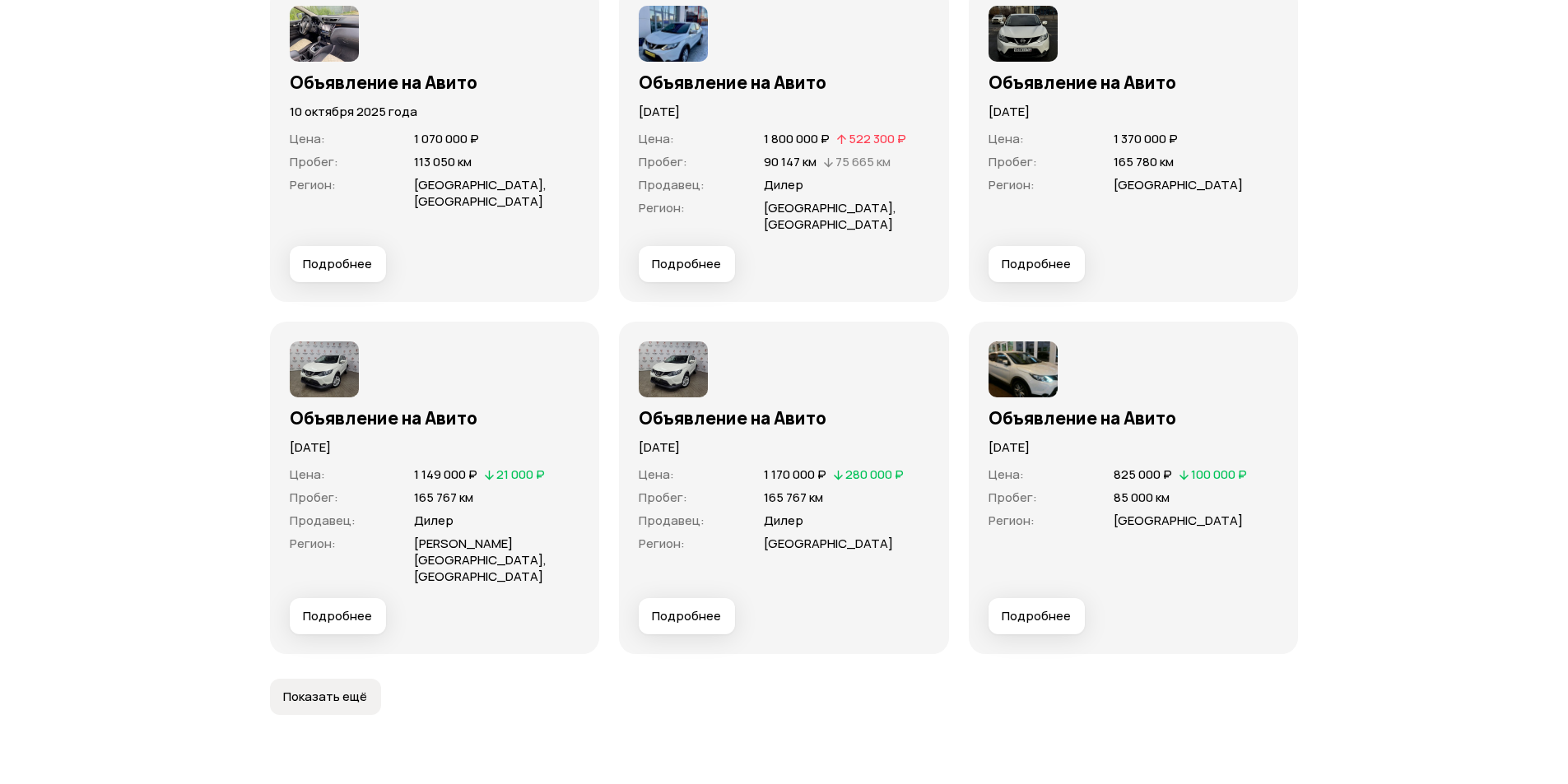
drag, startPoint x: 904, startPoint y: 209, endPoint x: 871, endPoint y: 17, distance: 194.8
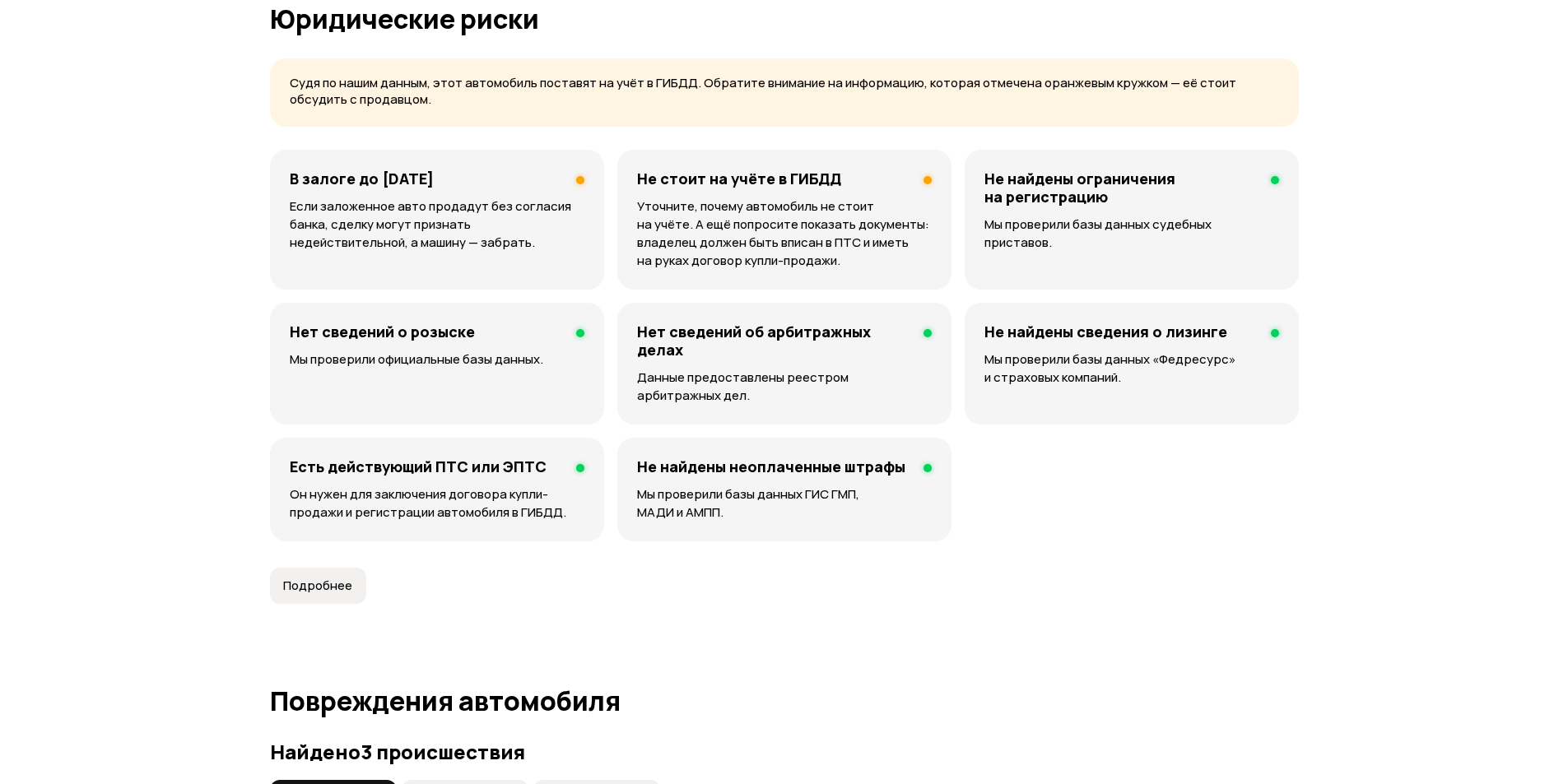
scroll to position [800, 0]
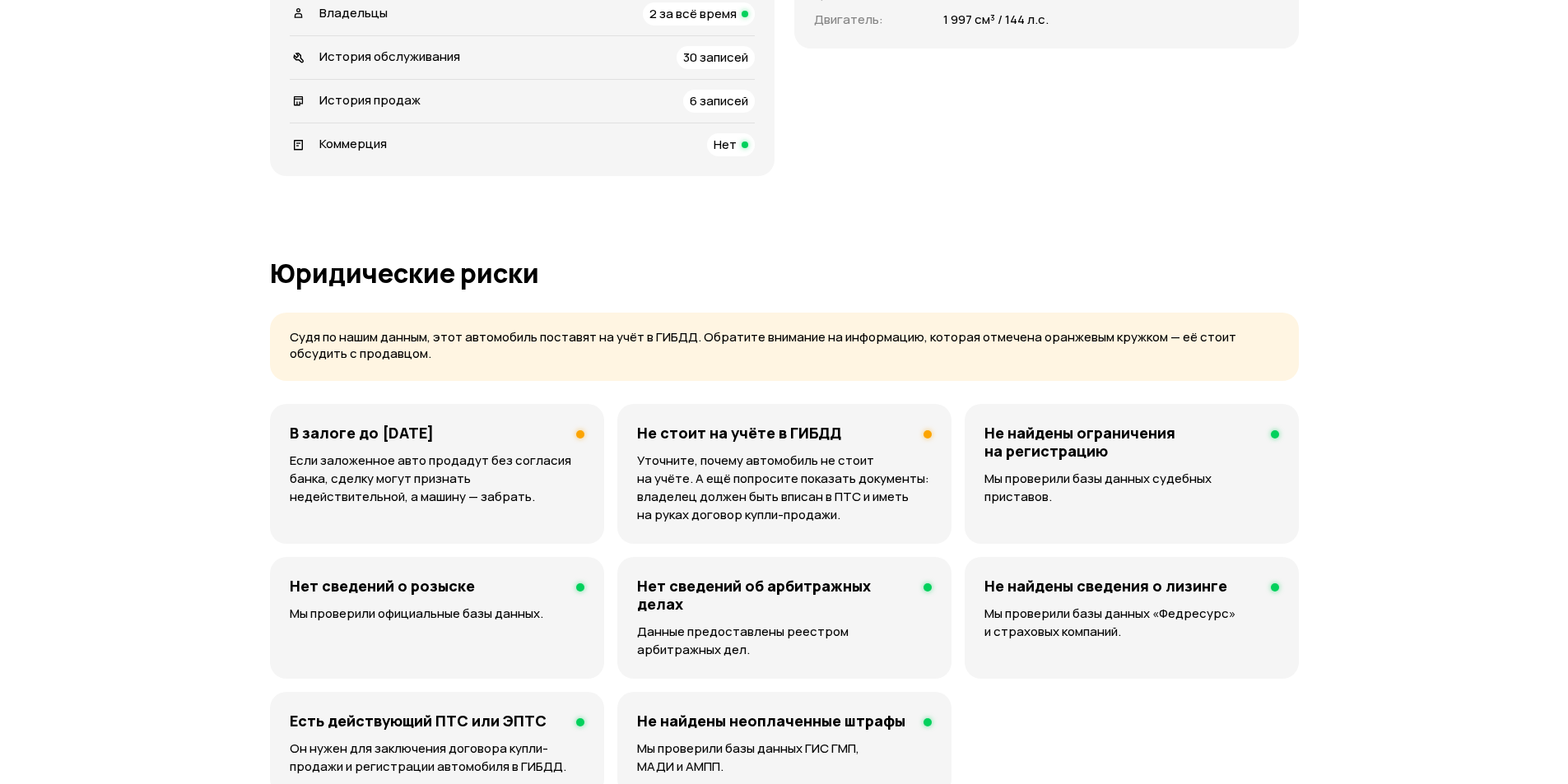
click at [486, 480] on p "Если заложенное авто продадут без согласия банка, сделку могут признать недейст…" at bounding box center [437, 479] width 295 height 55
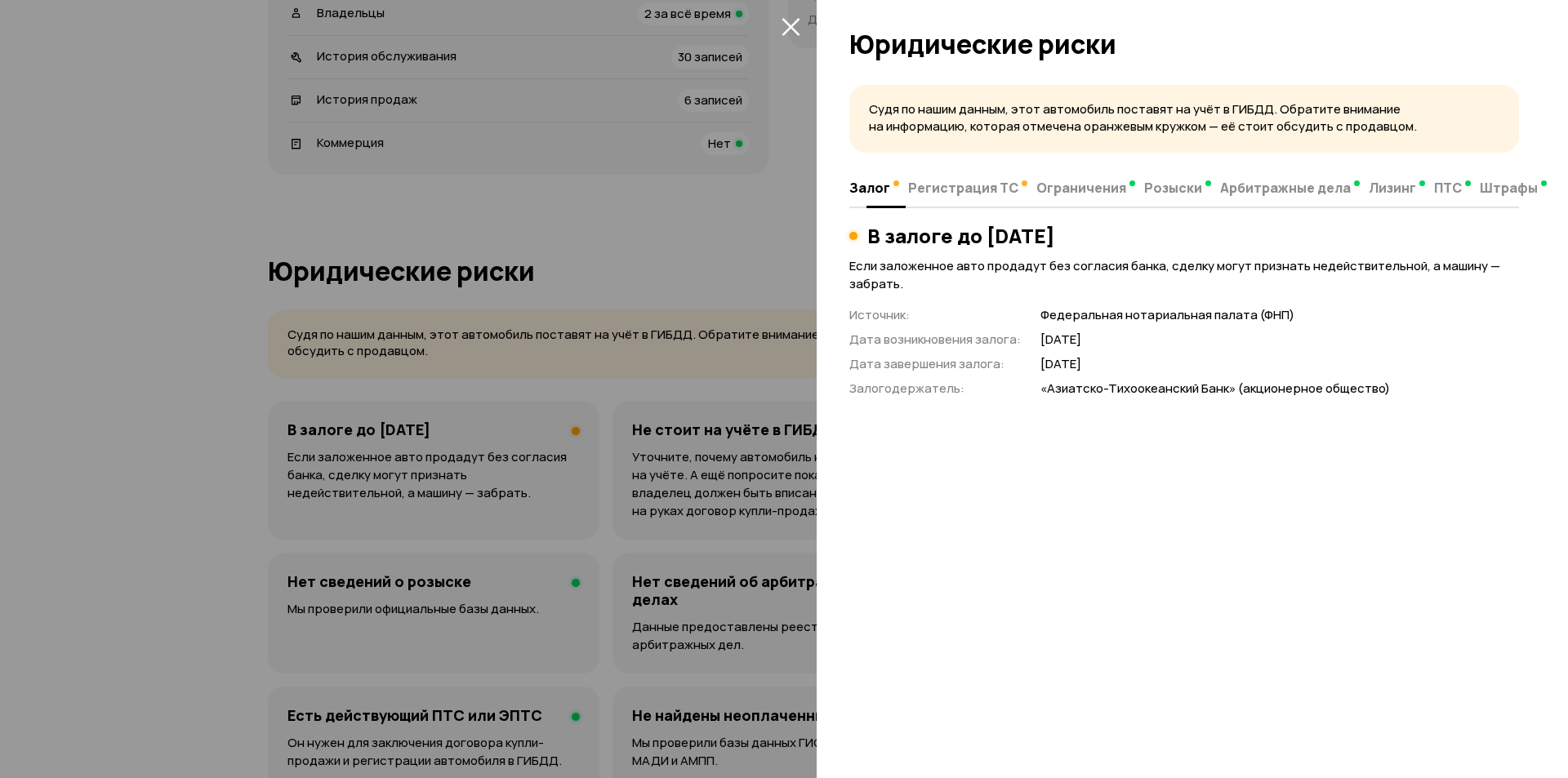
click at [952, 200] on button "Регистрация ТС" at bounding box center [967, 187] width 128 height 32
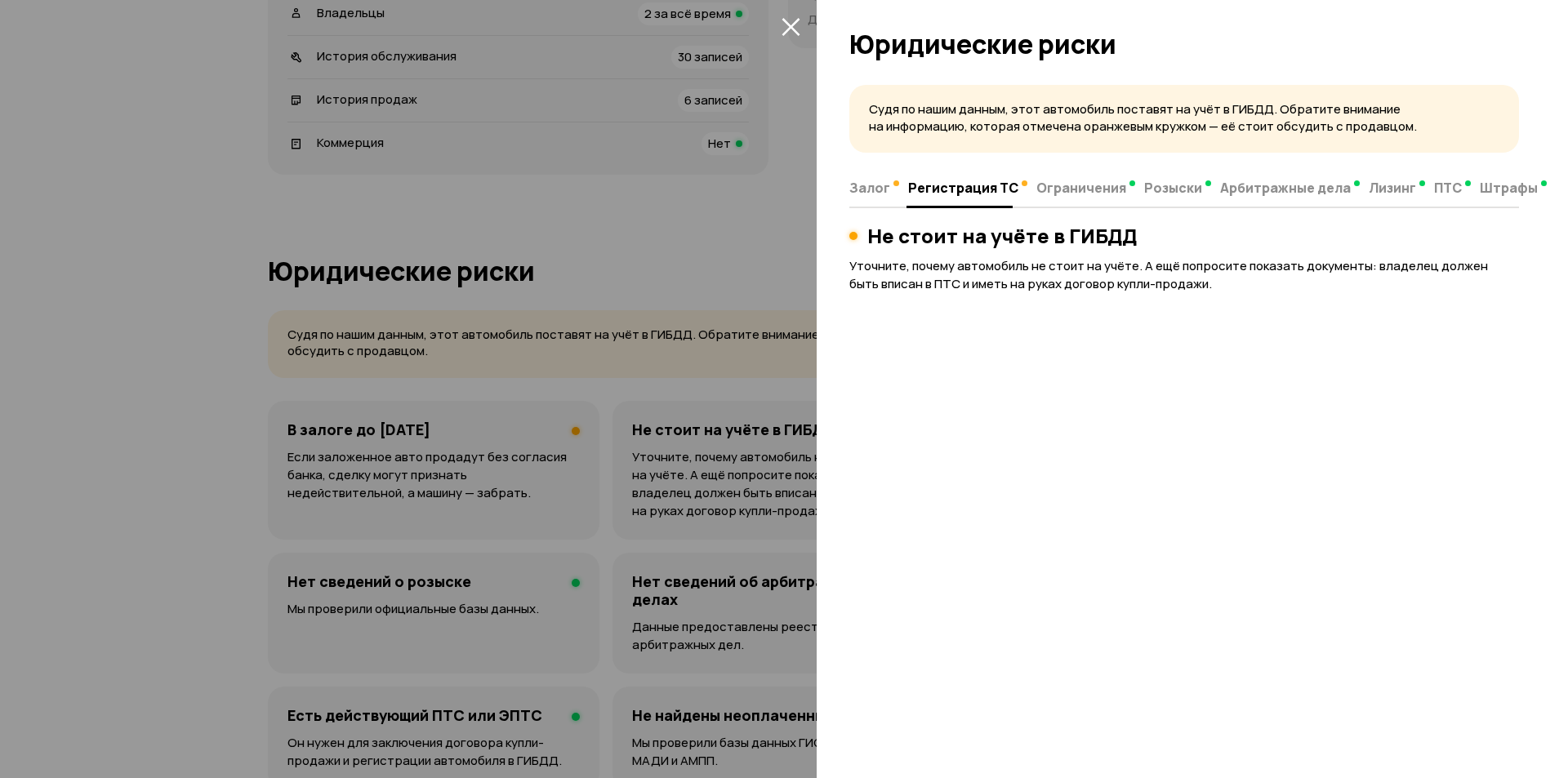
click at [504, 217] on div at bounding box center [784, 389] width 1568 height 778
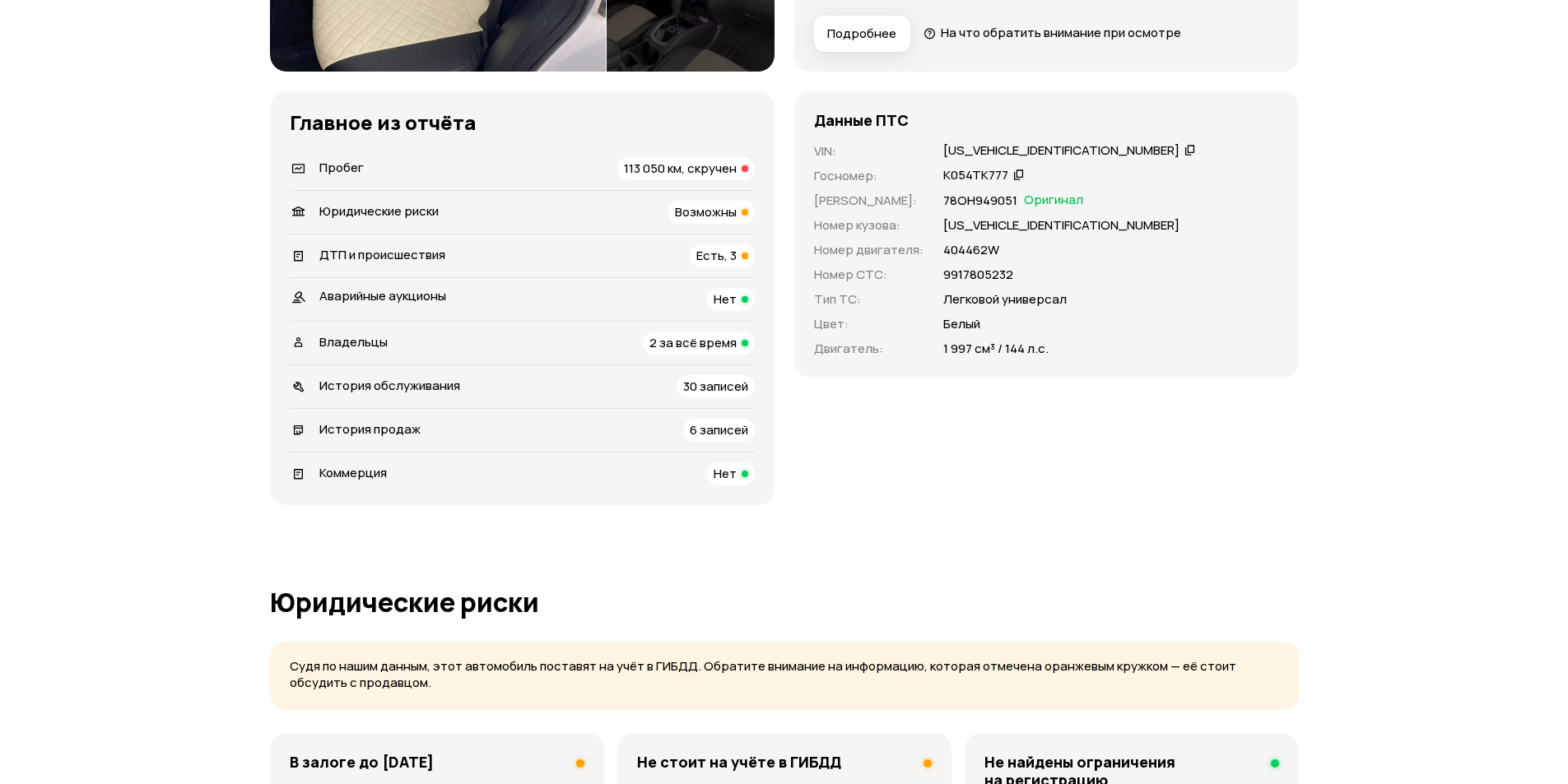
click at [711, 169] on span "113 050 км, скручен" at bounding box center [680, 168] width 113 height 18
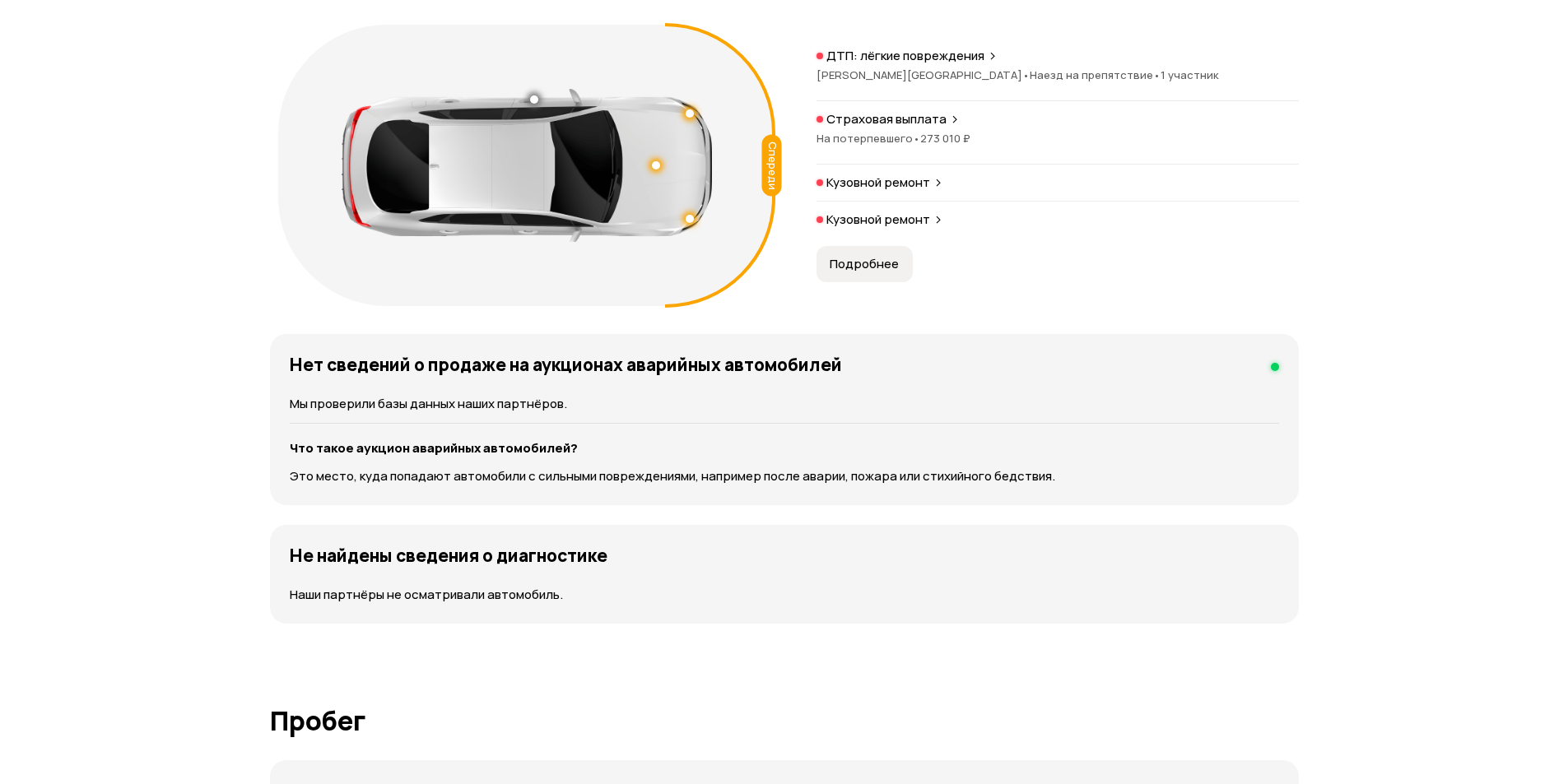
scroll to position [1728, 0]
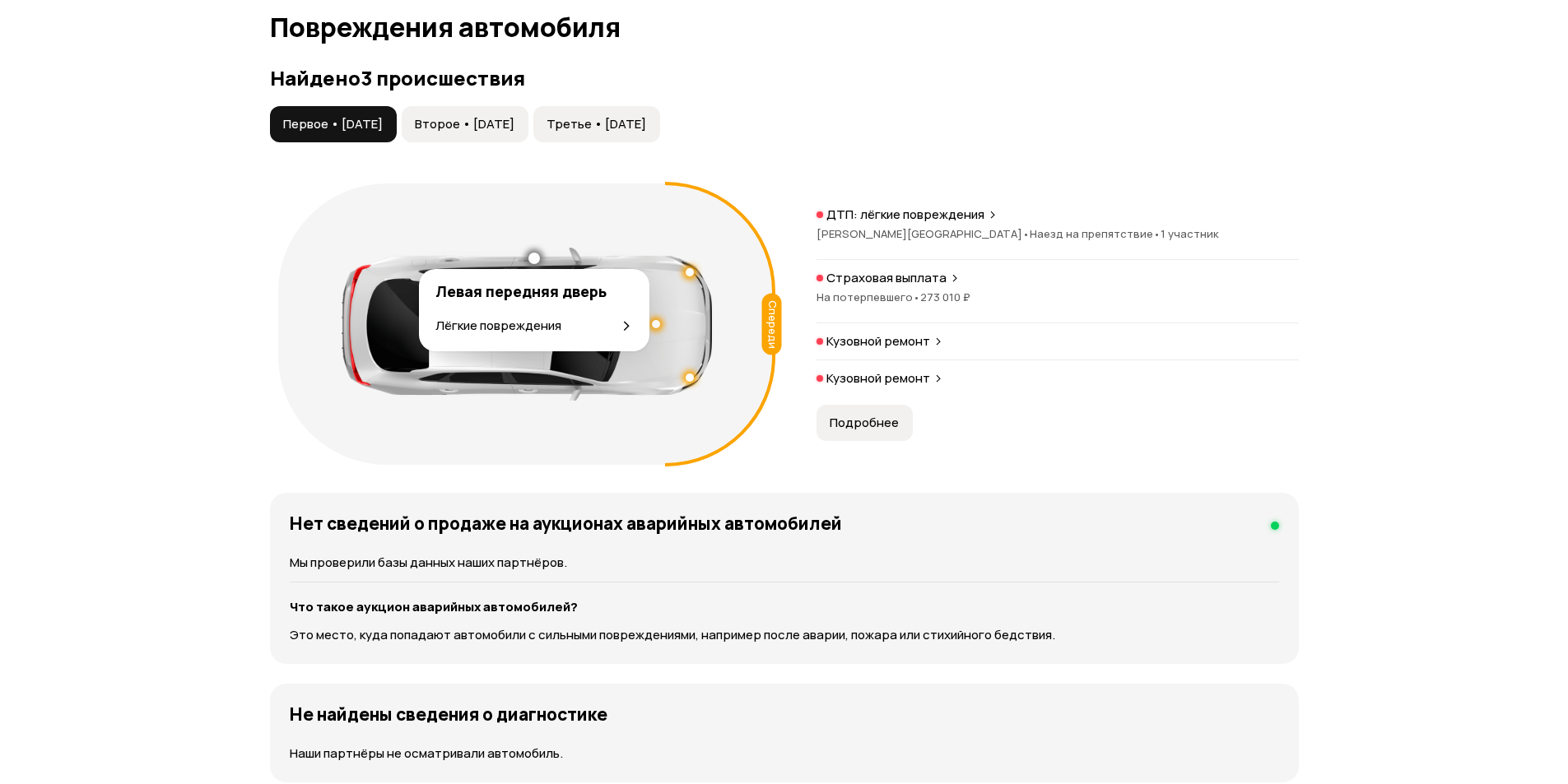
click at [534, 256] on div at bounding box center [534, 259] width 11 height 11
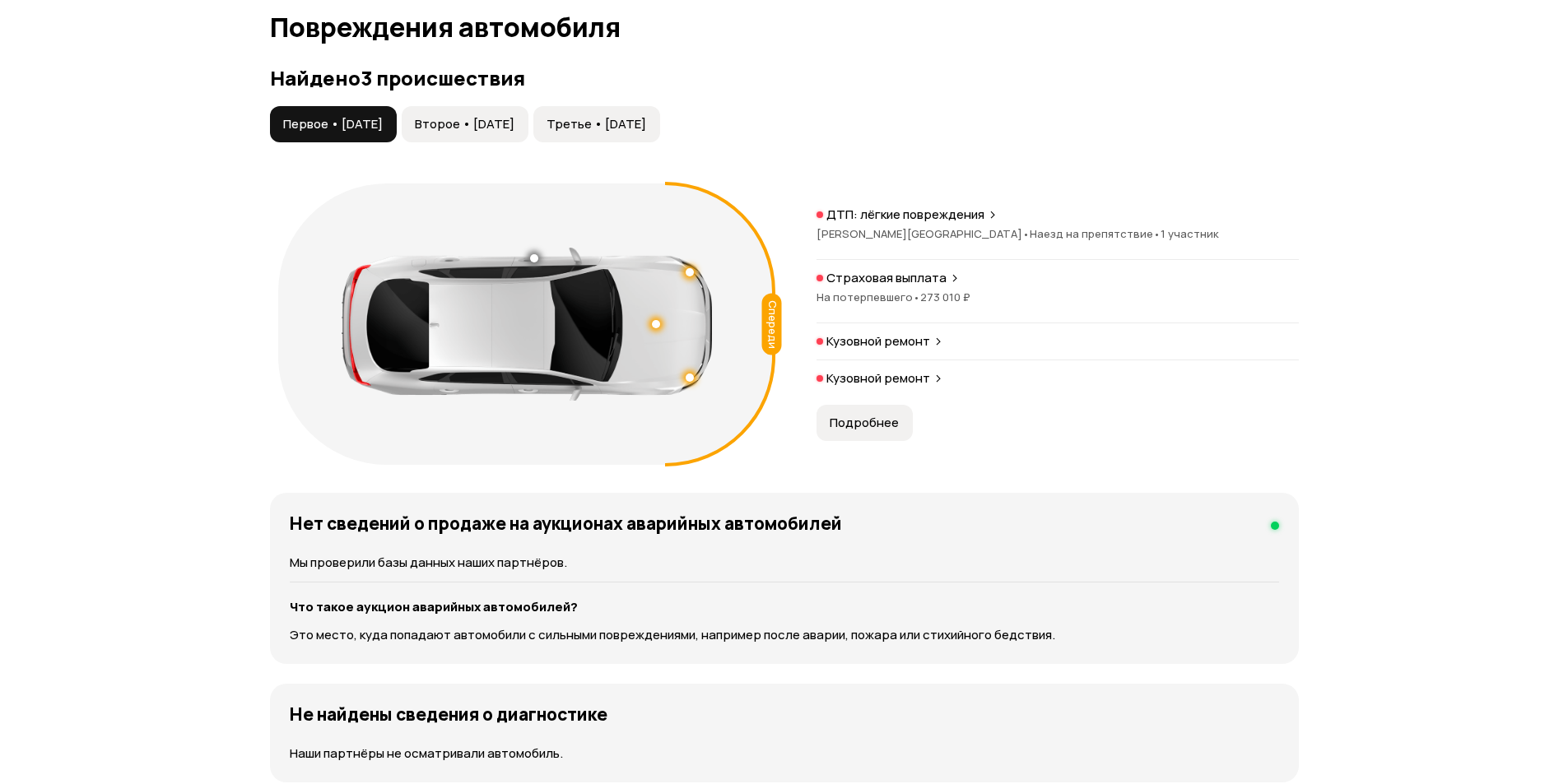
click at [518, 99] on div "Найдено 3 происшествия Первое • 30 июн 2016 Второе • 13 сен 2017 Третье • 22 ию…" at bounding box center [784, 270] width 1029 height 407
click at [514, 118] on span "Второе • 13 сен 2017" at bounding box center [464, 124] width 99 height 17
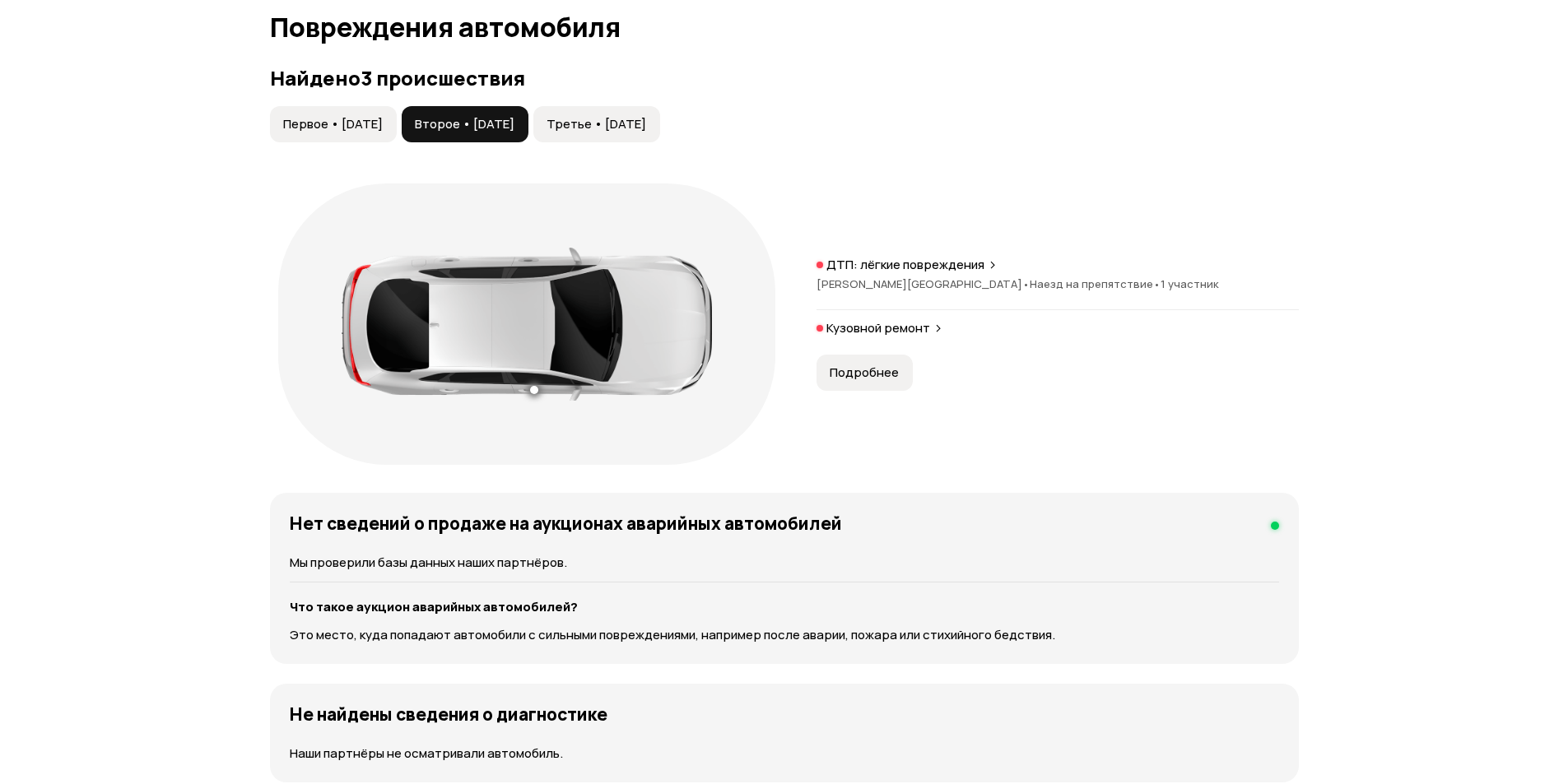
click at [397, 119] on button "Первое • 30 июн 2016" at bounding box center [333, 124] width 127 height 36
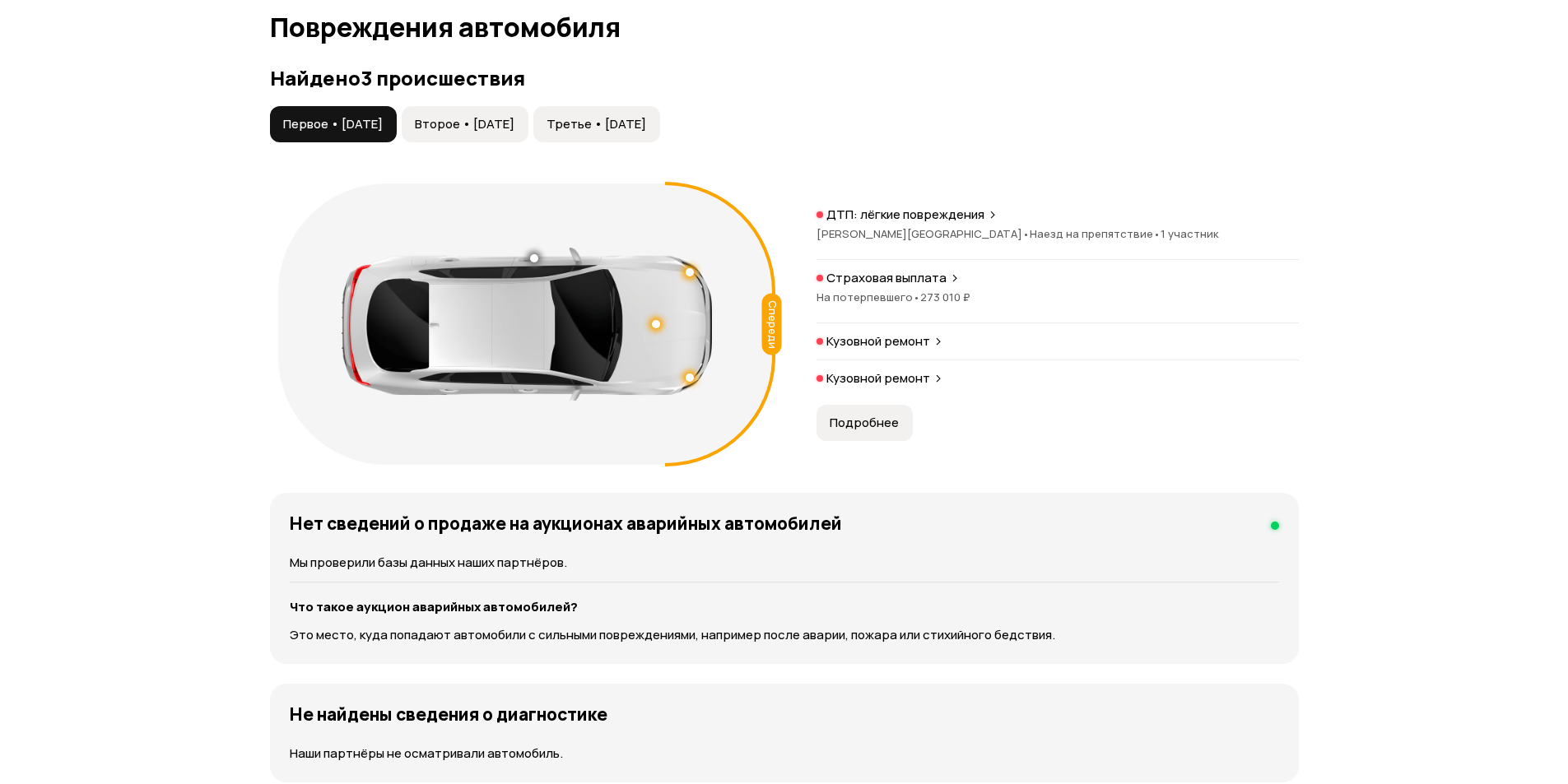
drag, startPoint x: 973, startPoint y: 290, endPoint x: 1228, endPoint y: 300, distance: 255.2
click at [1216, 300] on div "На потерпевшего • 273 010 ₽" at bounding box center [1057, 297] width 482 height 15
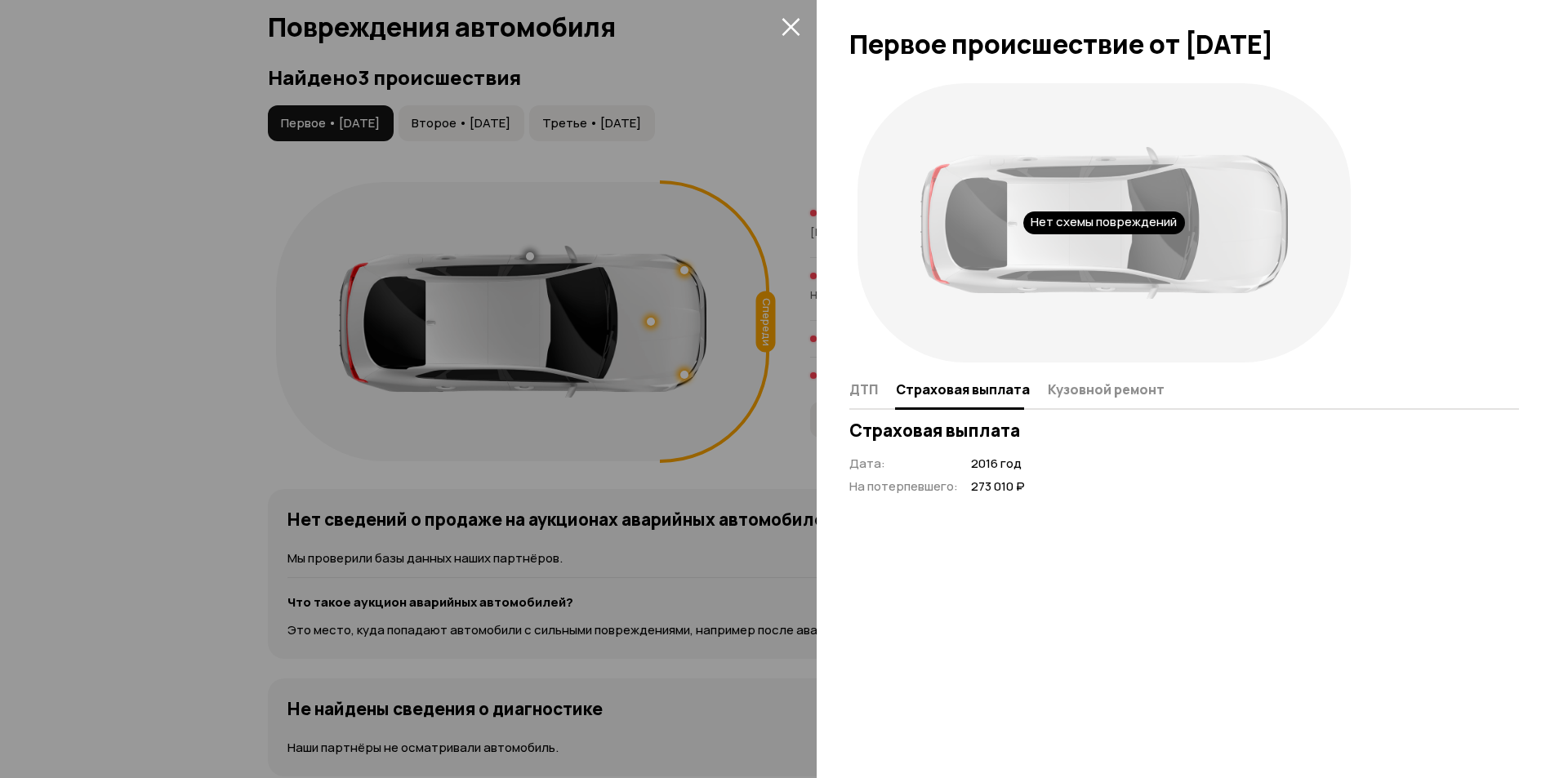
click at [703, 175] on div at bounding box center [784, 389] width 1568 height 778
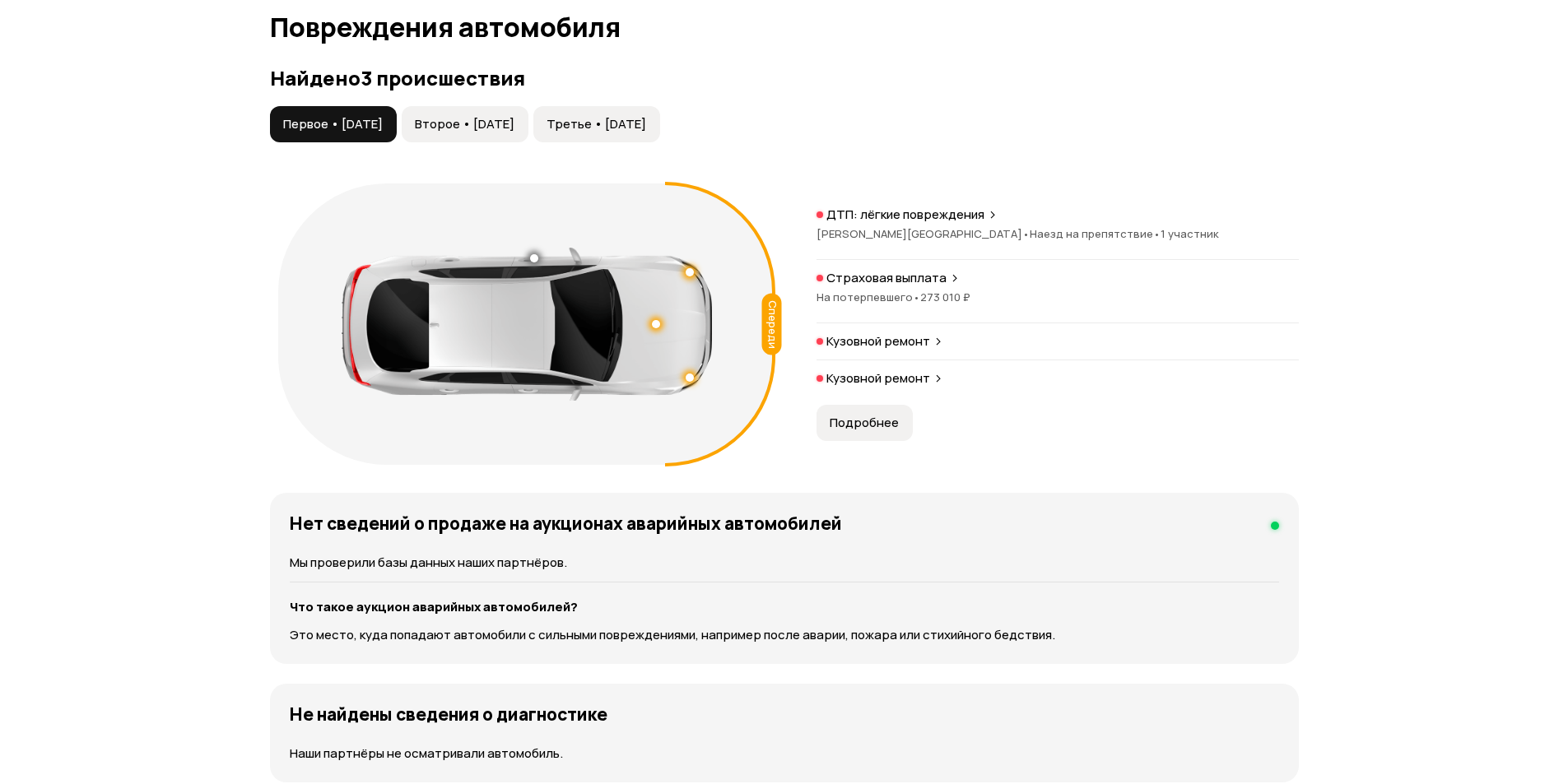
click at [849, 222] on p "ДТП: лёгкие повреждения" at bounding box center [905, 215] width 158 height 17
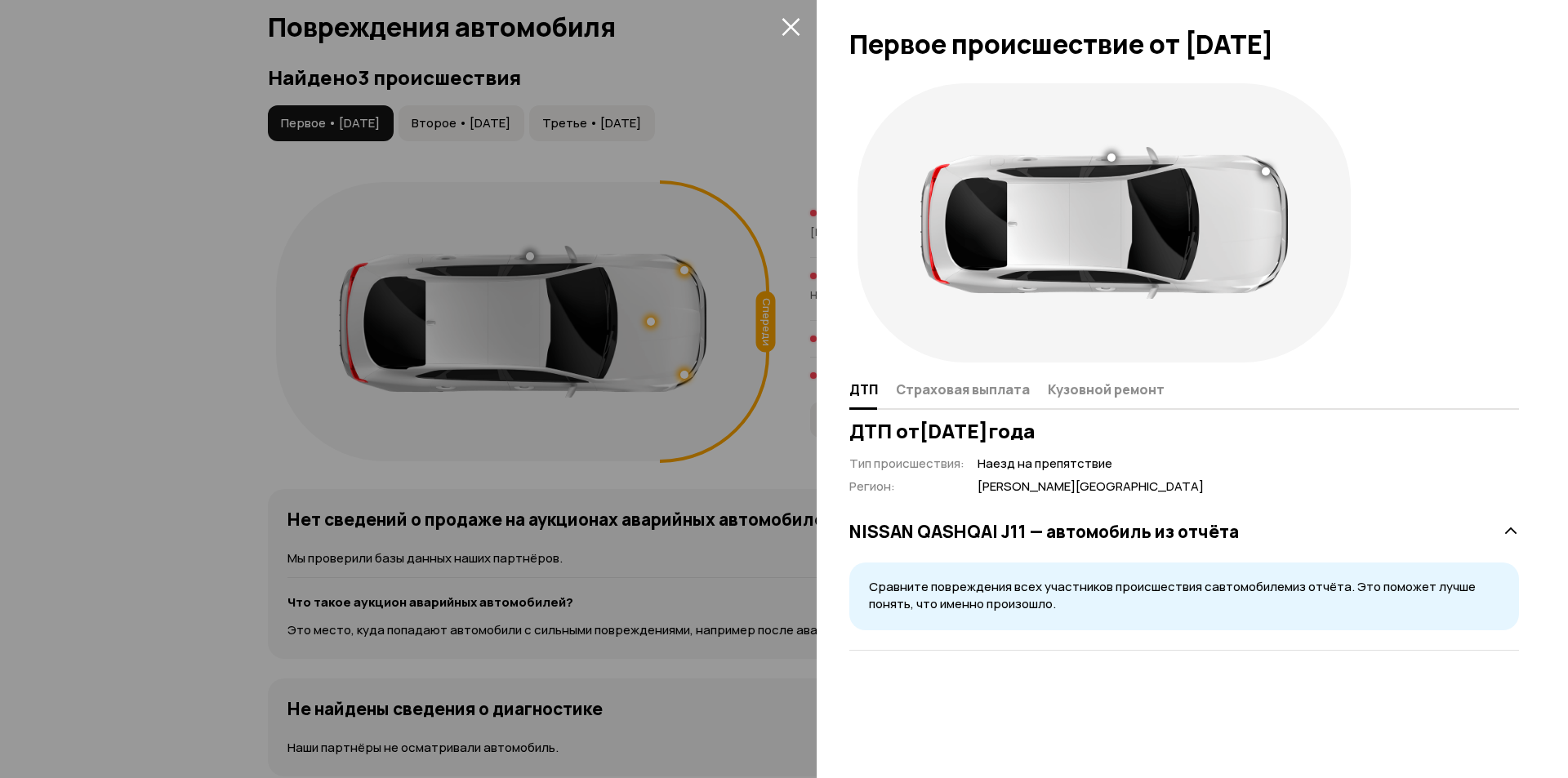
click at [684, 441] on div at bounding box center [784, 389] width 1568 height 778
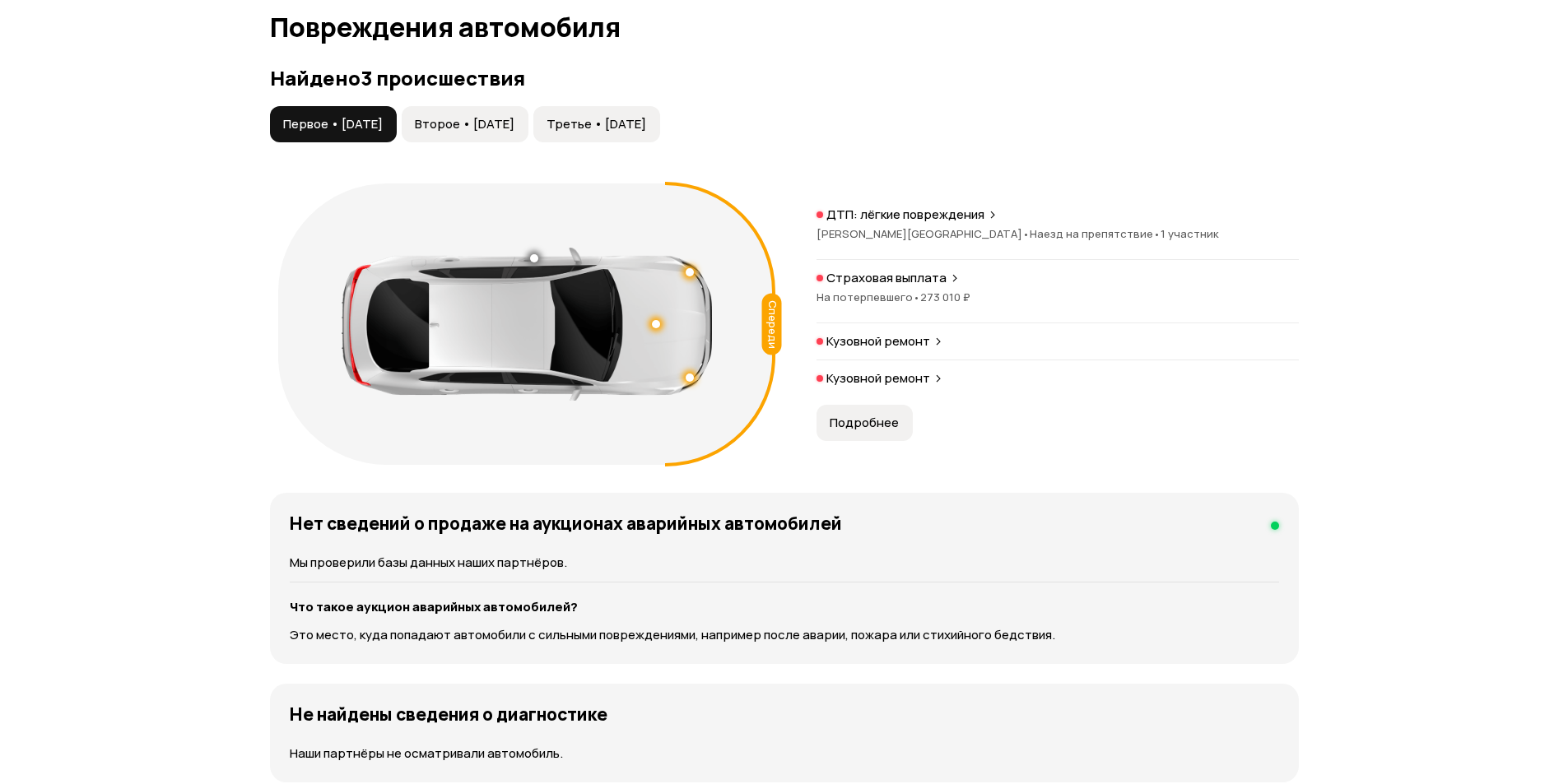
click at [514, 123] on span "Второе • 13 сен 2017" at bounding box center [464, 124] width 99 height 17
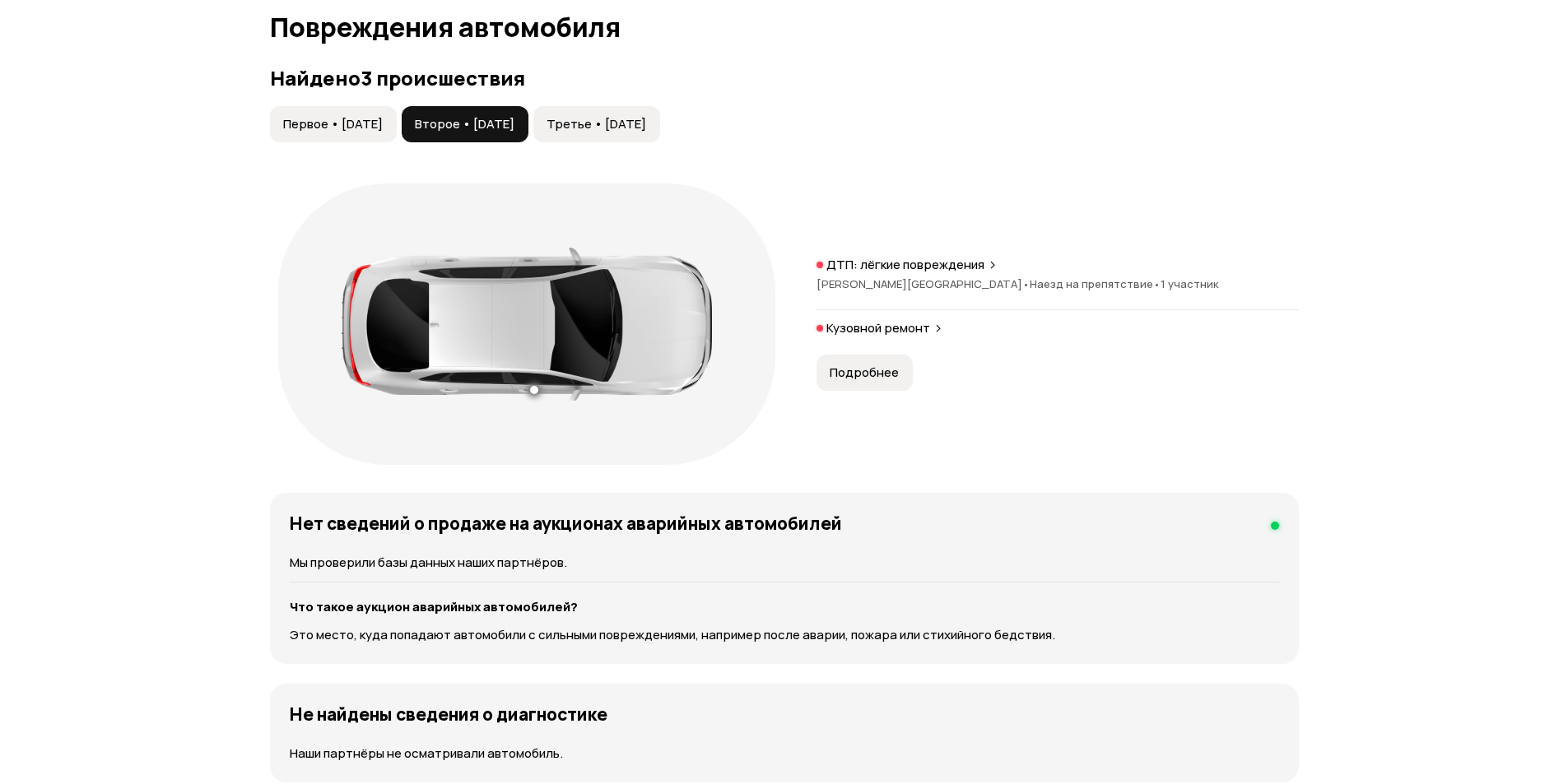
click at [660, 131] on button "Третье • 22 июн 2019" at bounding box center [596, 124] width 127 height 36
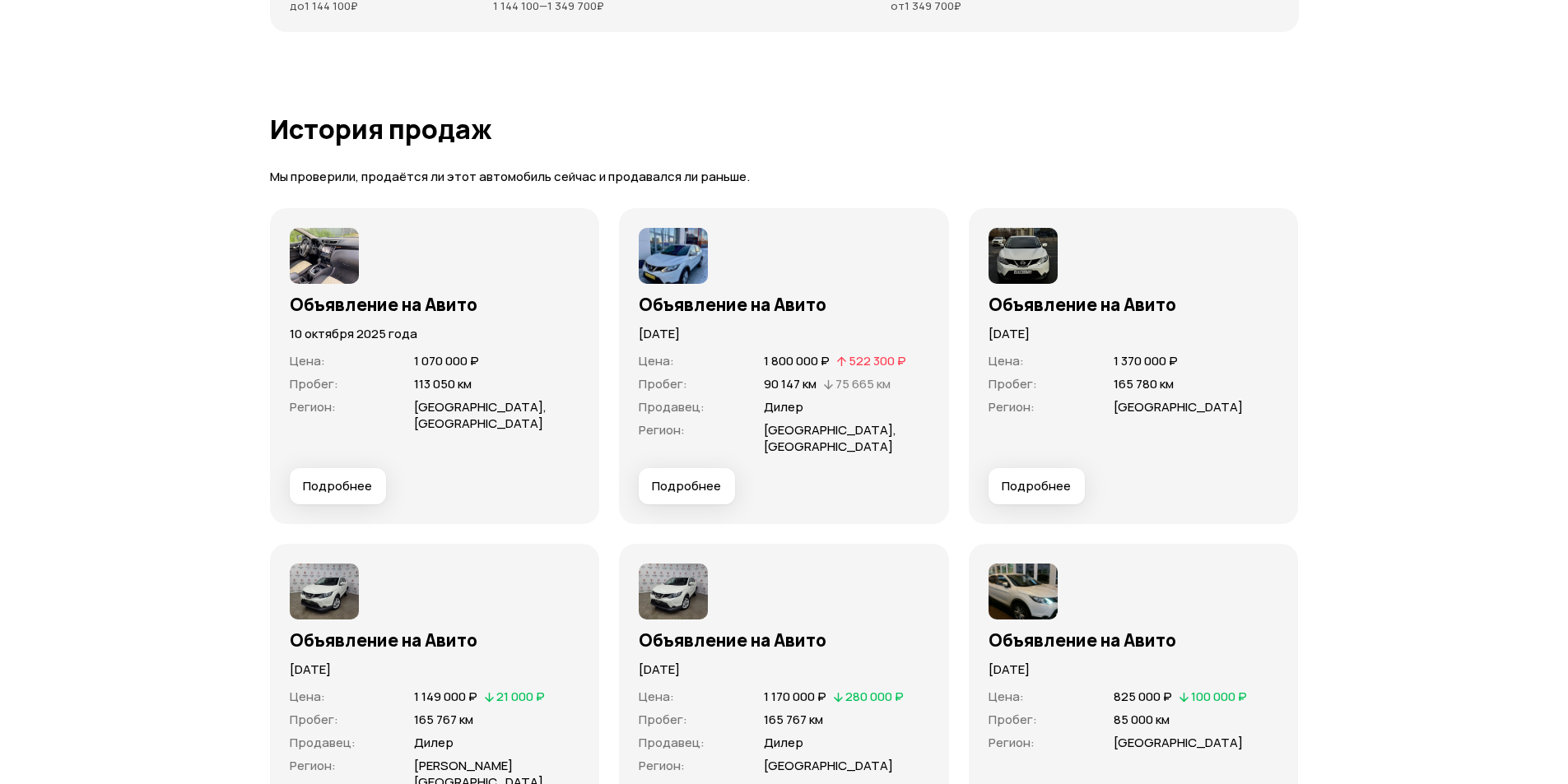
scroll to position [4526, 0]
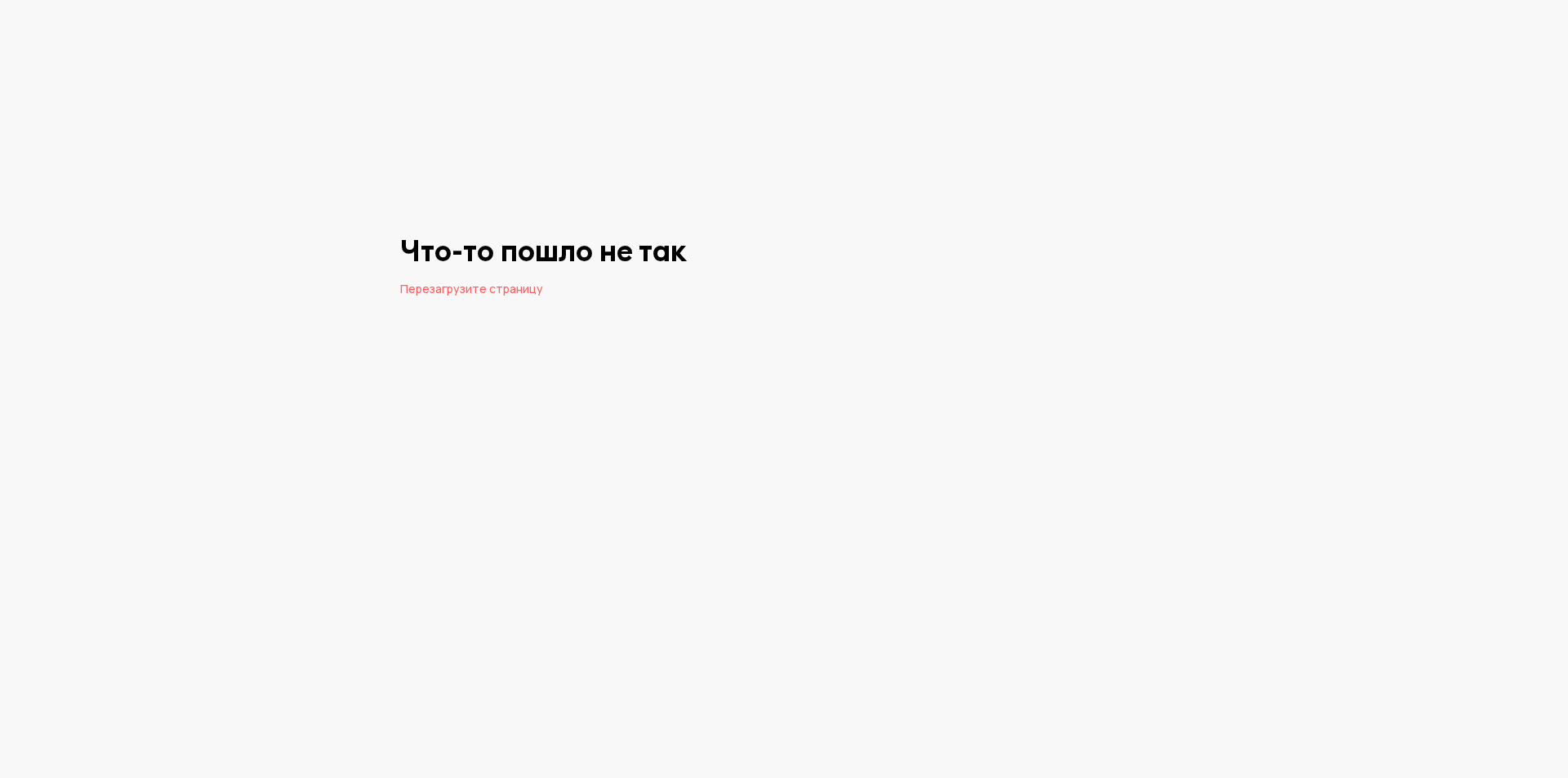
click at [486, 295] on span "Перезагрузите страницу" at bounding box center [471, 288] width 143 height 16
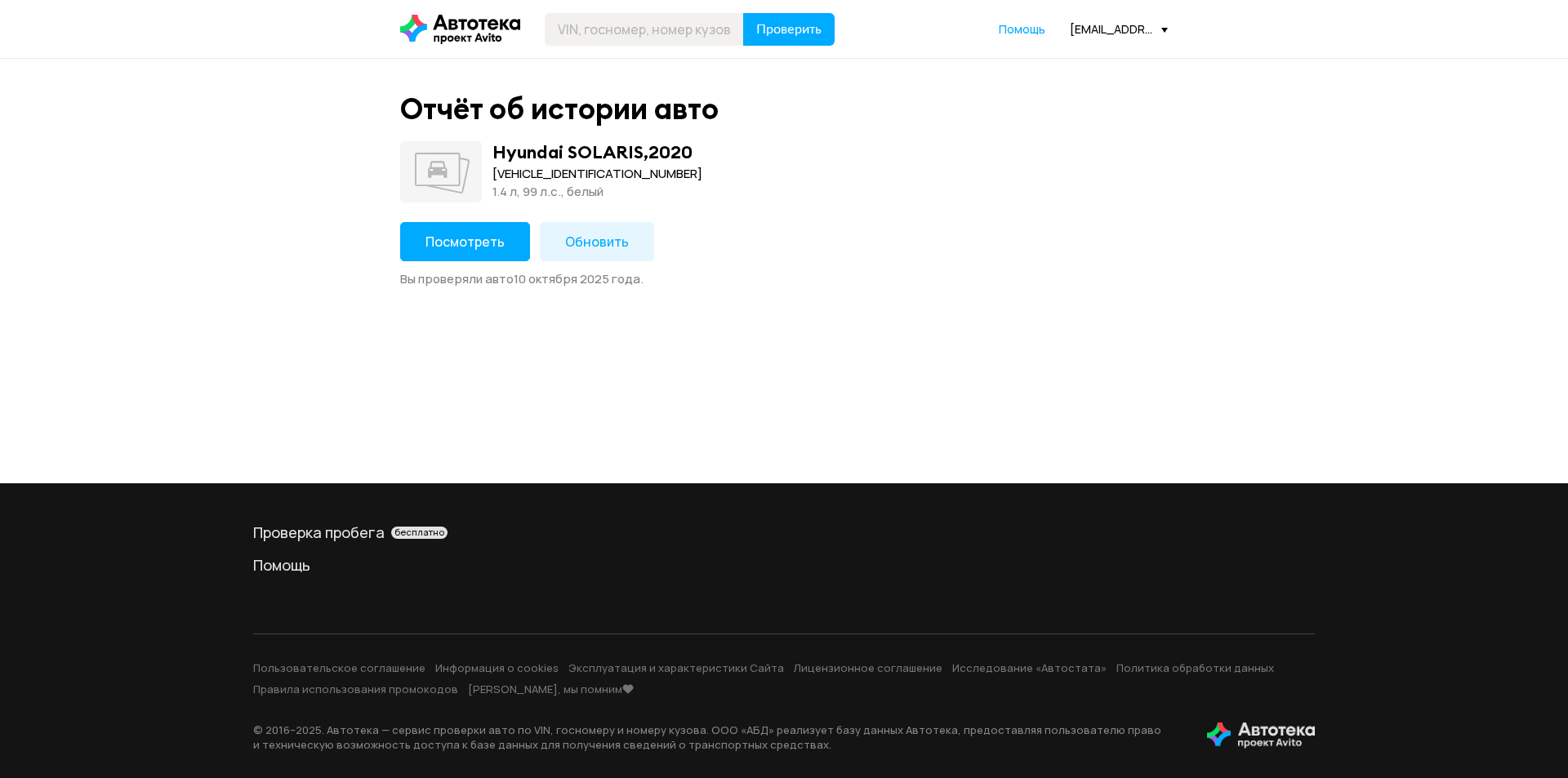
click at [485, 234] on span "Посмотреть" at bounding box center [465, 242] width 79 height 18
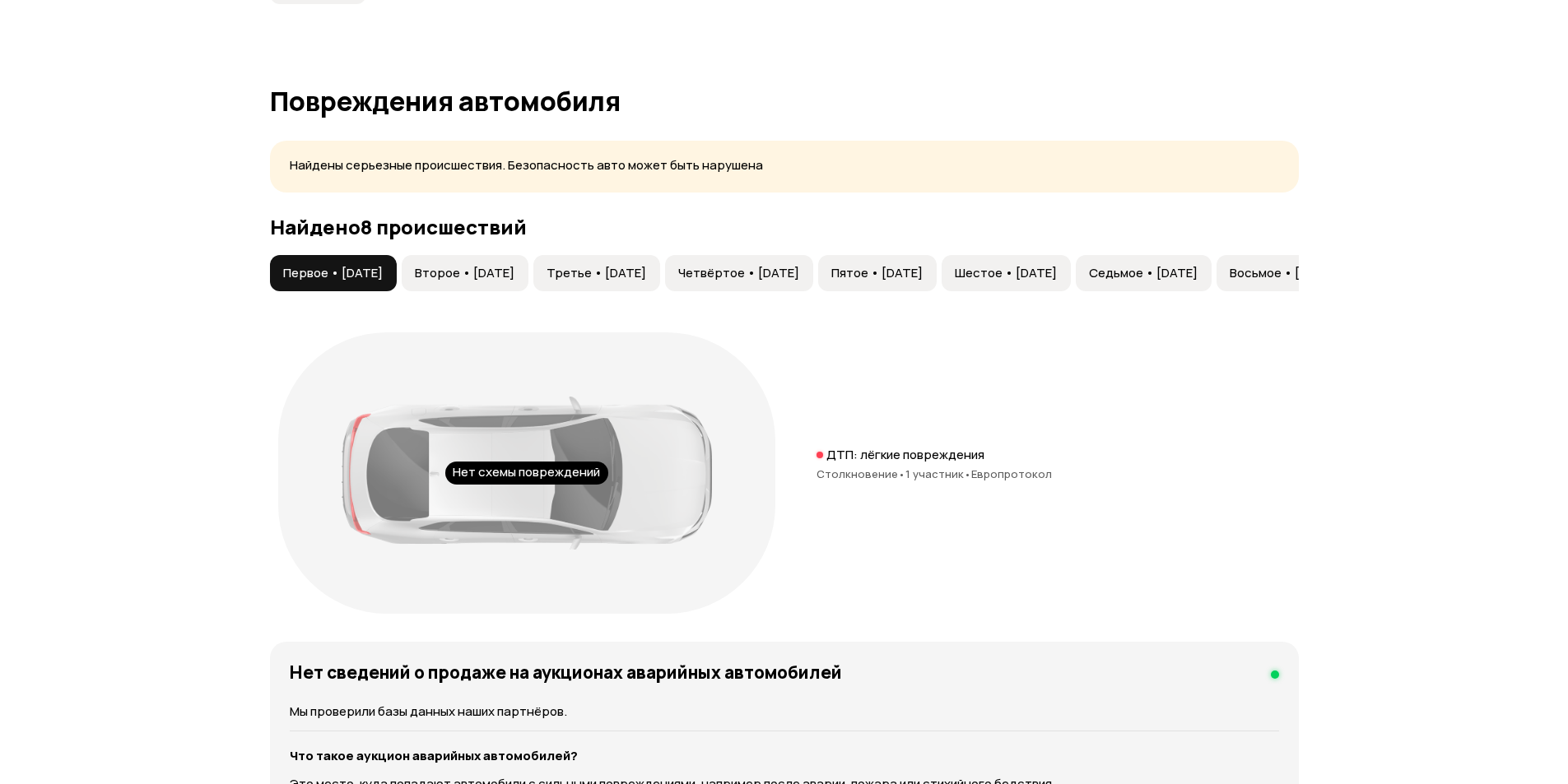
scroll to position [1481, 0]
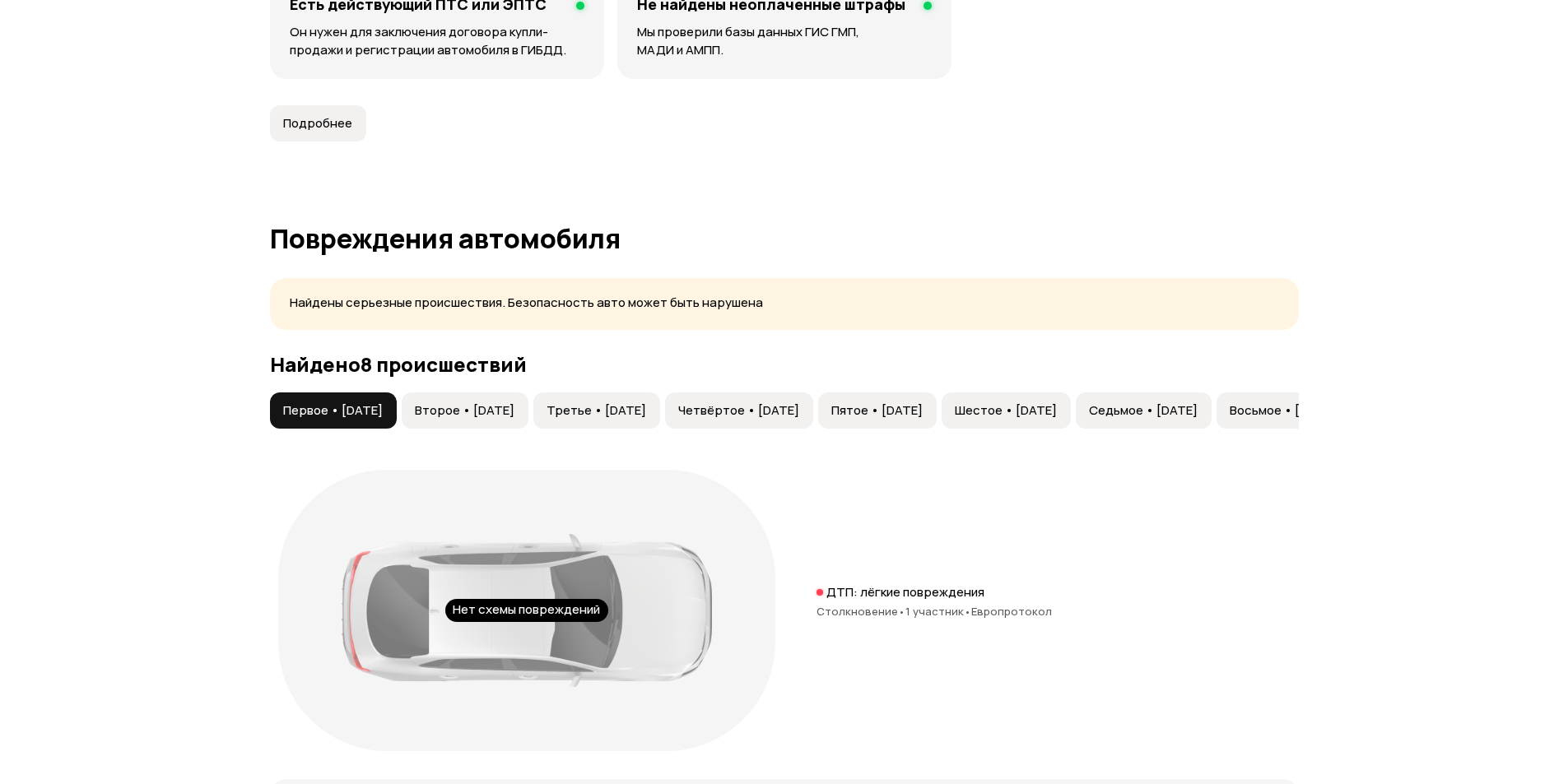
click at [474, 410] on span "Второе • [DATE]" at bounding box center [464, 411] width 99 height 17
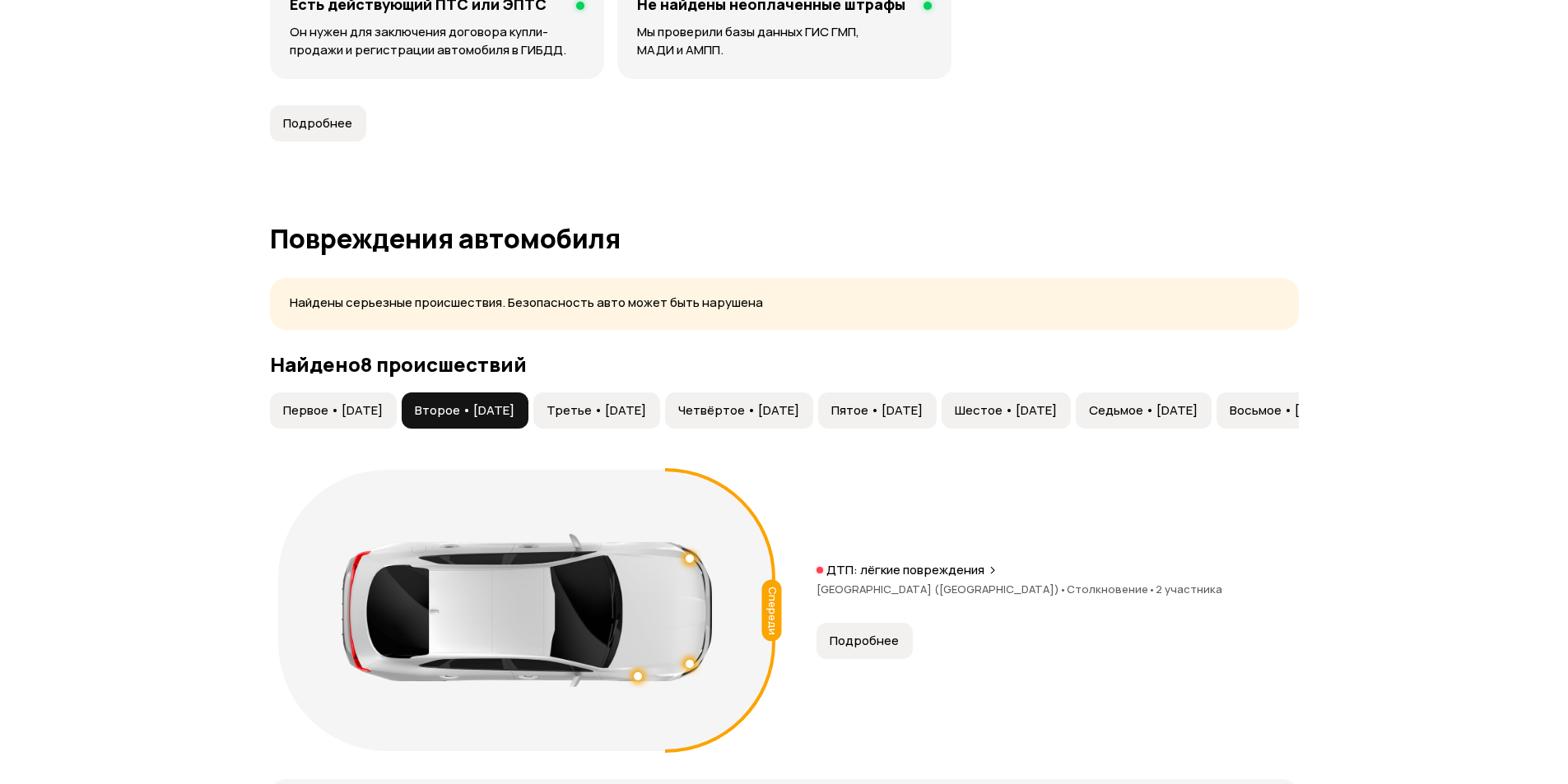
click at [646, 414] on span "Третье • [DATE]" at bounding box center [596, 411] width 99 height 17
click at [799, 409] on span "Четвёртое • [DATE]" at bounding box center [739, 411] width 121 height 17
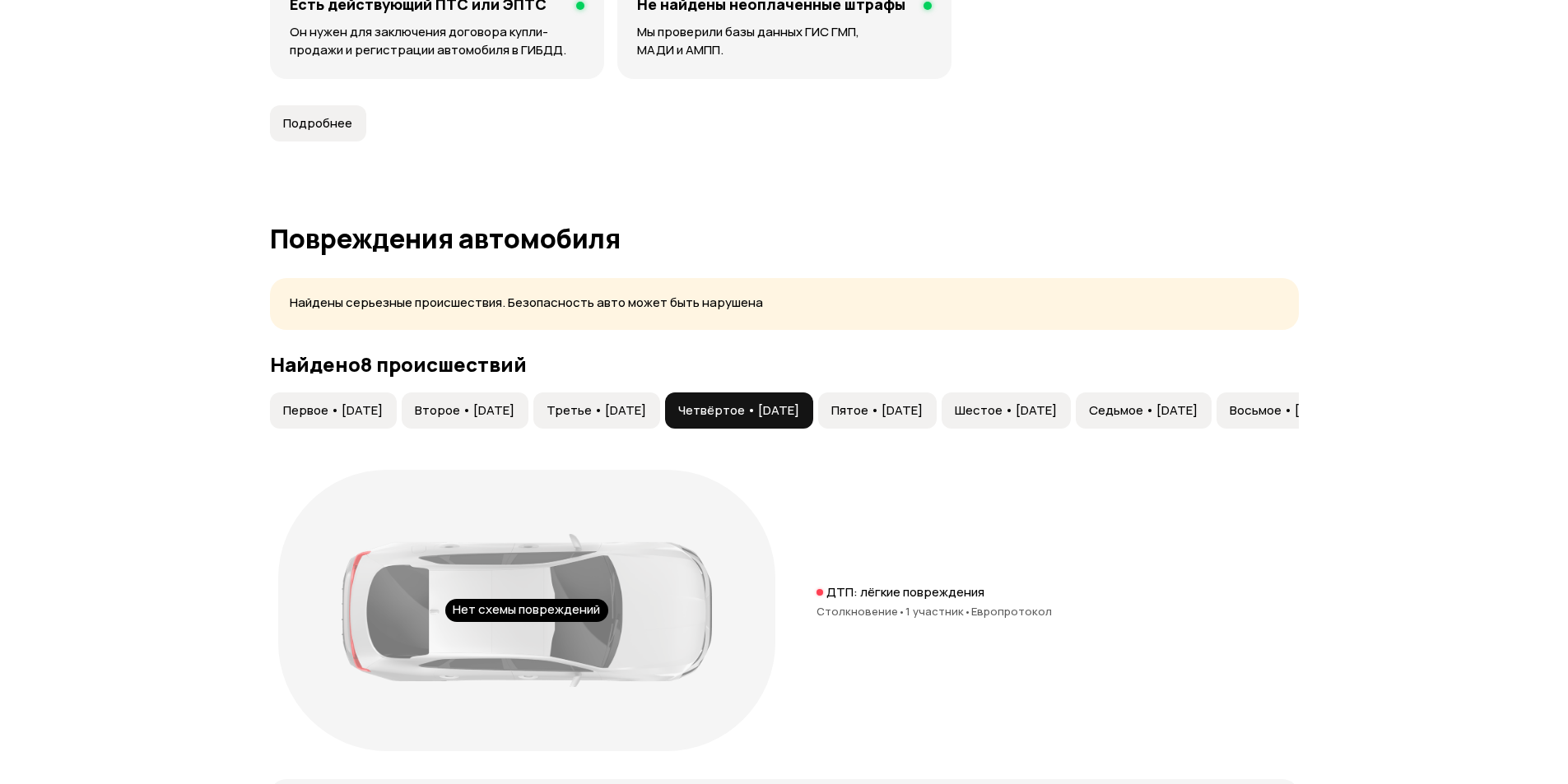
click at [1056, 411] on span "Шестое • [DATE]" at bounding box center [1005, 411] width 102 height 17
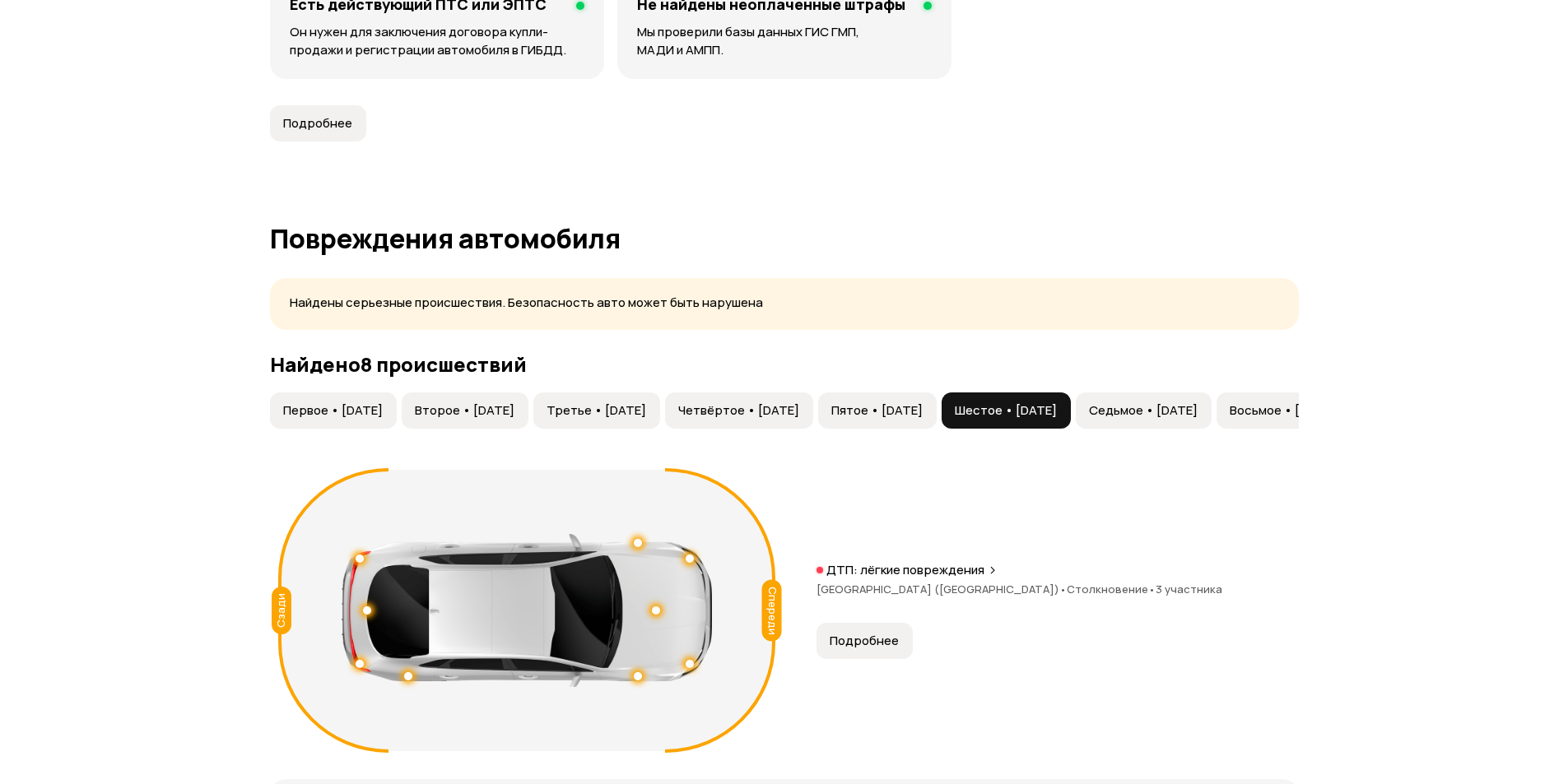
click at [1197, 417] on span "Седьмое • [DATE]" at bounding box center [1143, 411] width 108 height 17
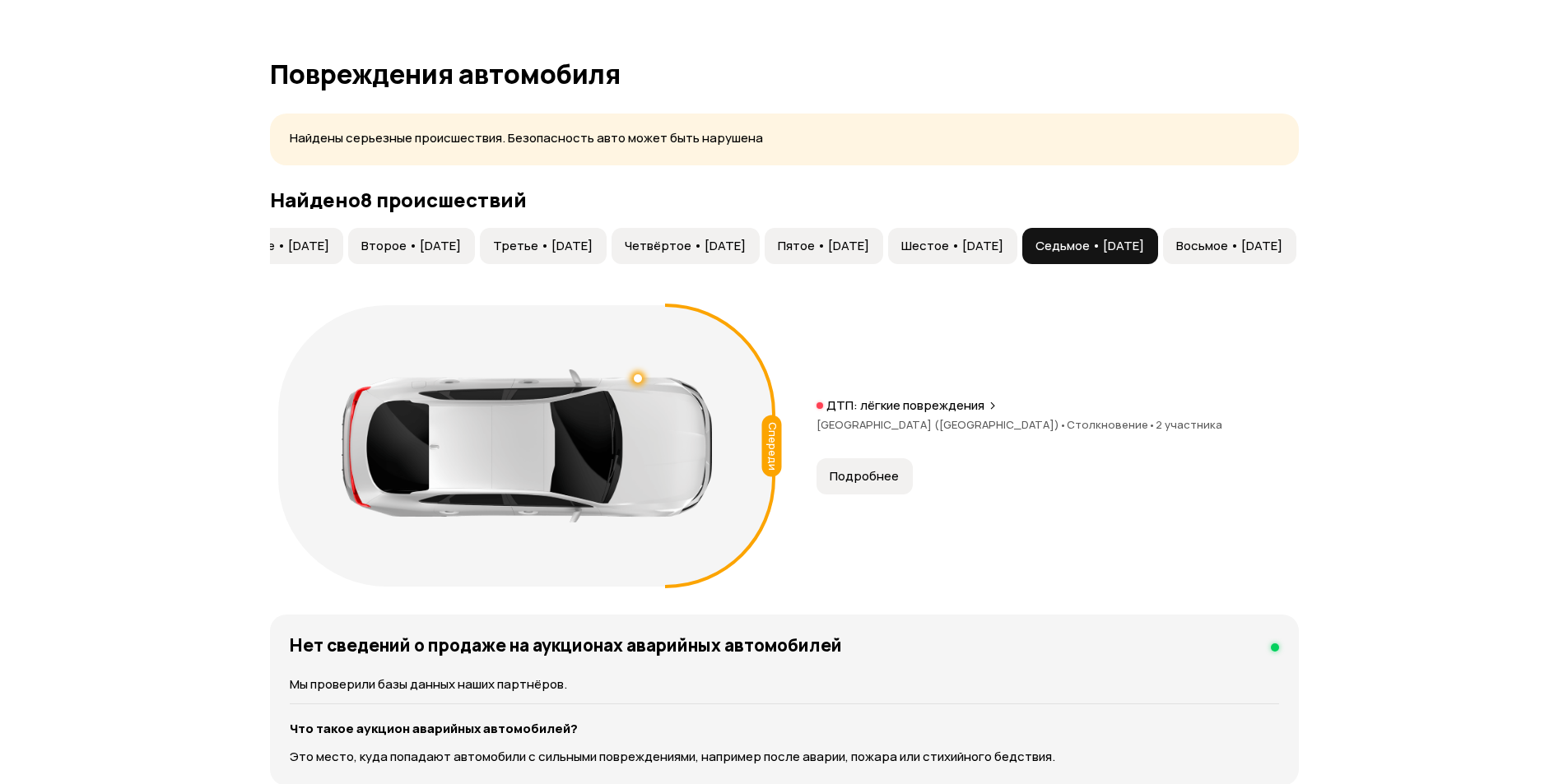
scroll to position [0, 0]
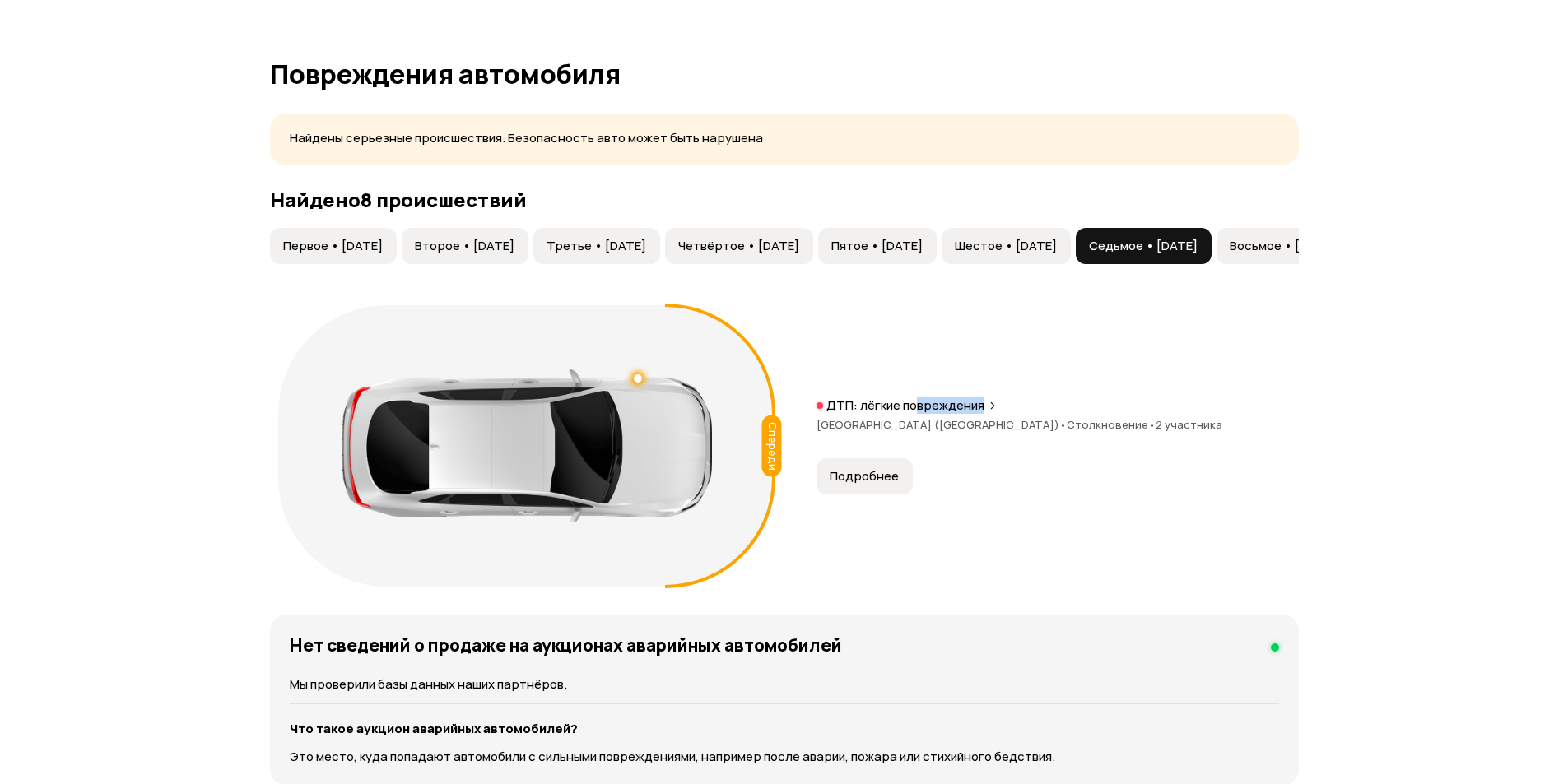
drag, startPoint x: 915, startPoint y: 272, endPoint x: 1259, endPoint y: 277, distance: 344.0
click at [1275, 280] on div "Первое • [DATE] Второе • [DATE] Третье • [DATE] Четвёртое • [DATE] Пятое • [DAT…" at bounding box center [784, 411] width 1029 height 367
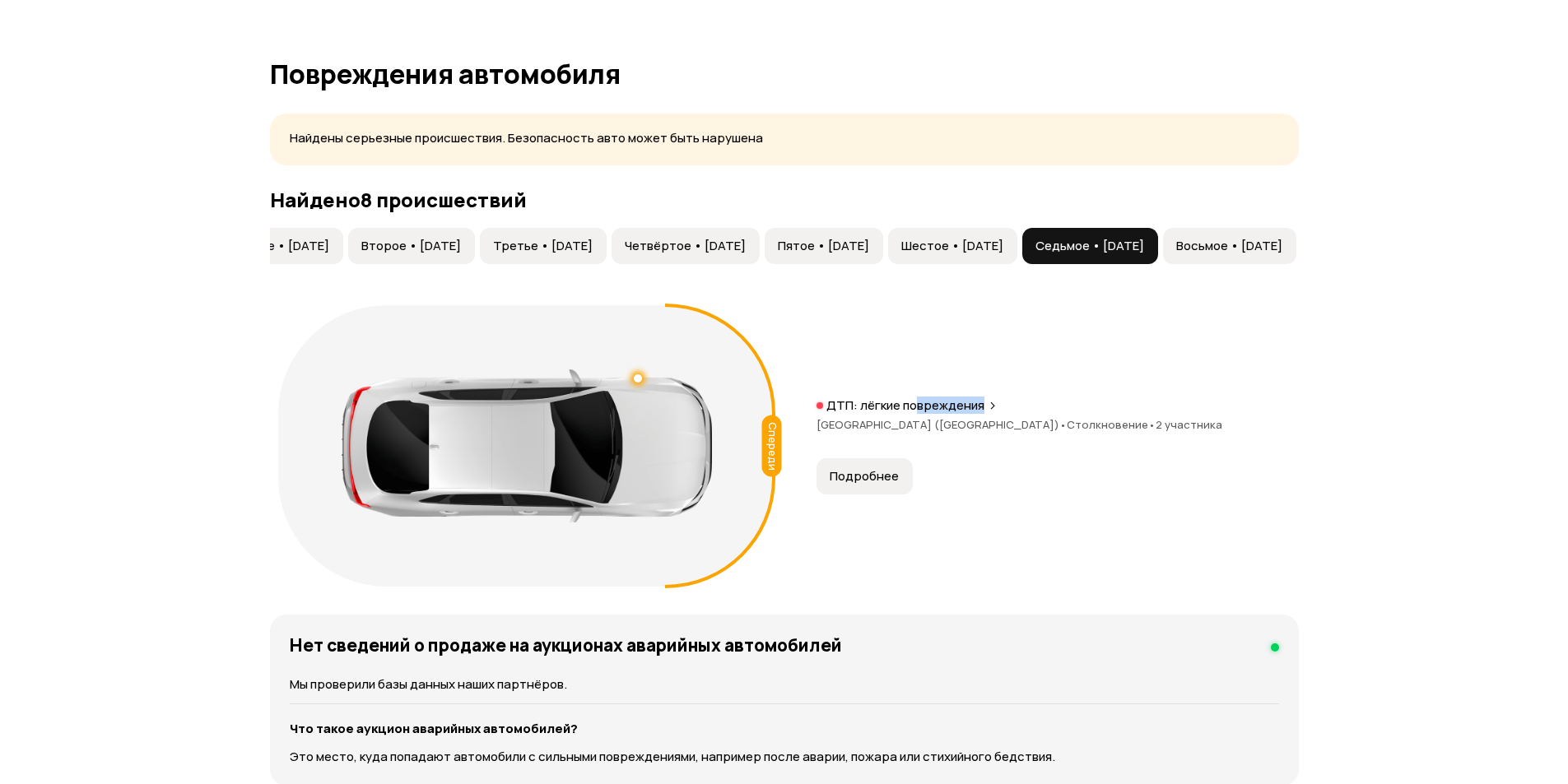
click at [1222, 251] on span "Восьмое • [DATE]" at bounding box center [1229, 247] width 107 height 17
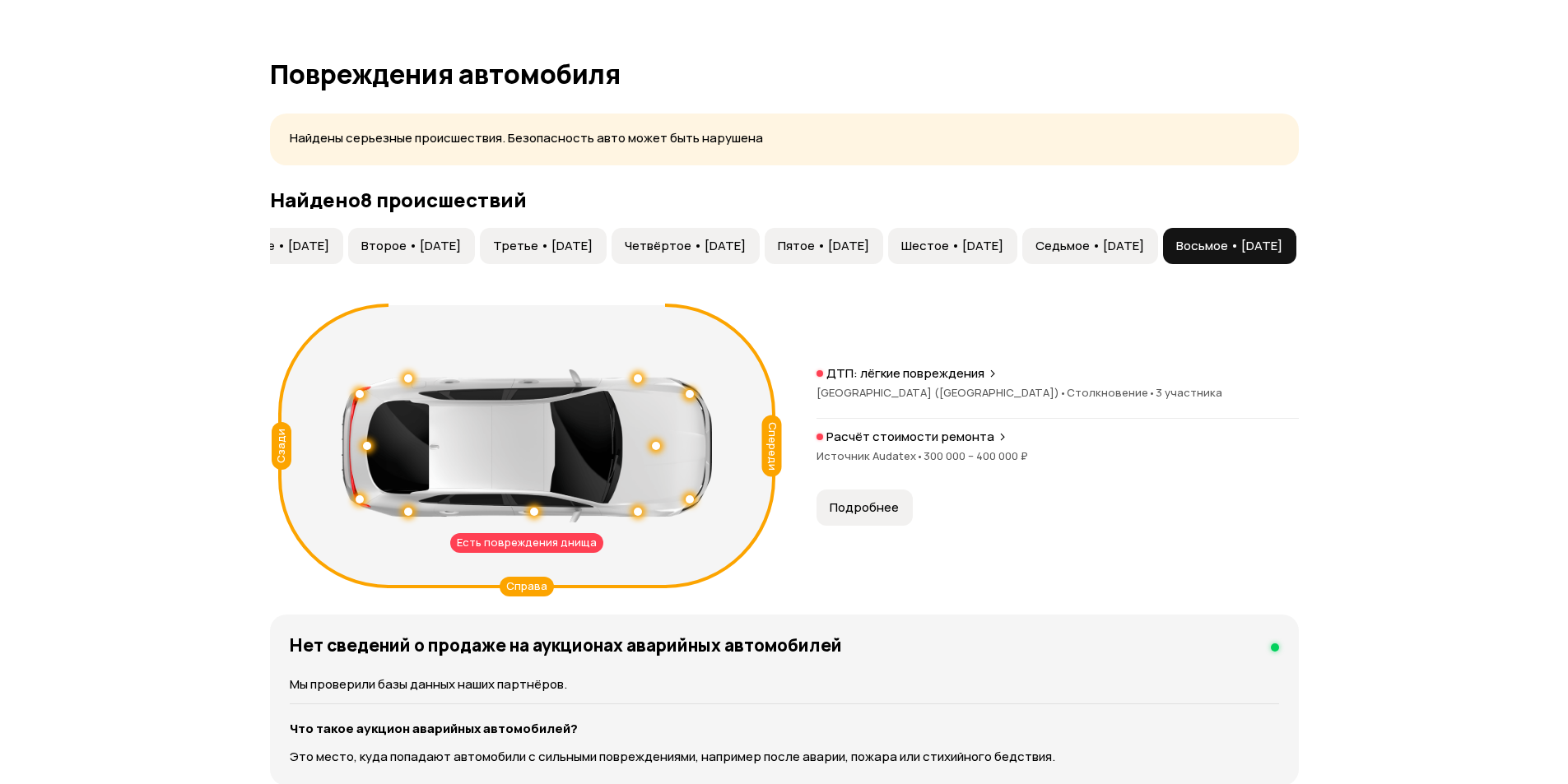
click at [1142, 385] on div "ДТП: лёгкие повреждения Республика Татарстан ([GEOGRAPHIC_DATA]) • Столкновение…" at bounding box center [1057, 392] width 482 height 54
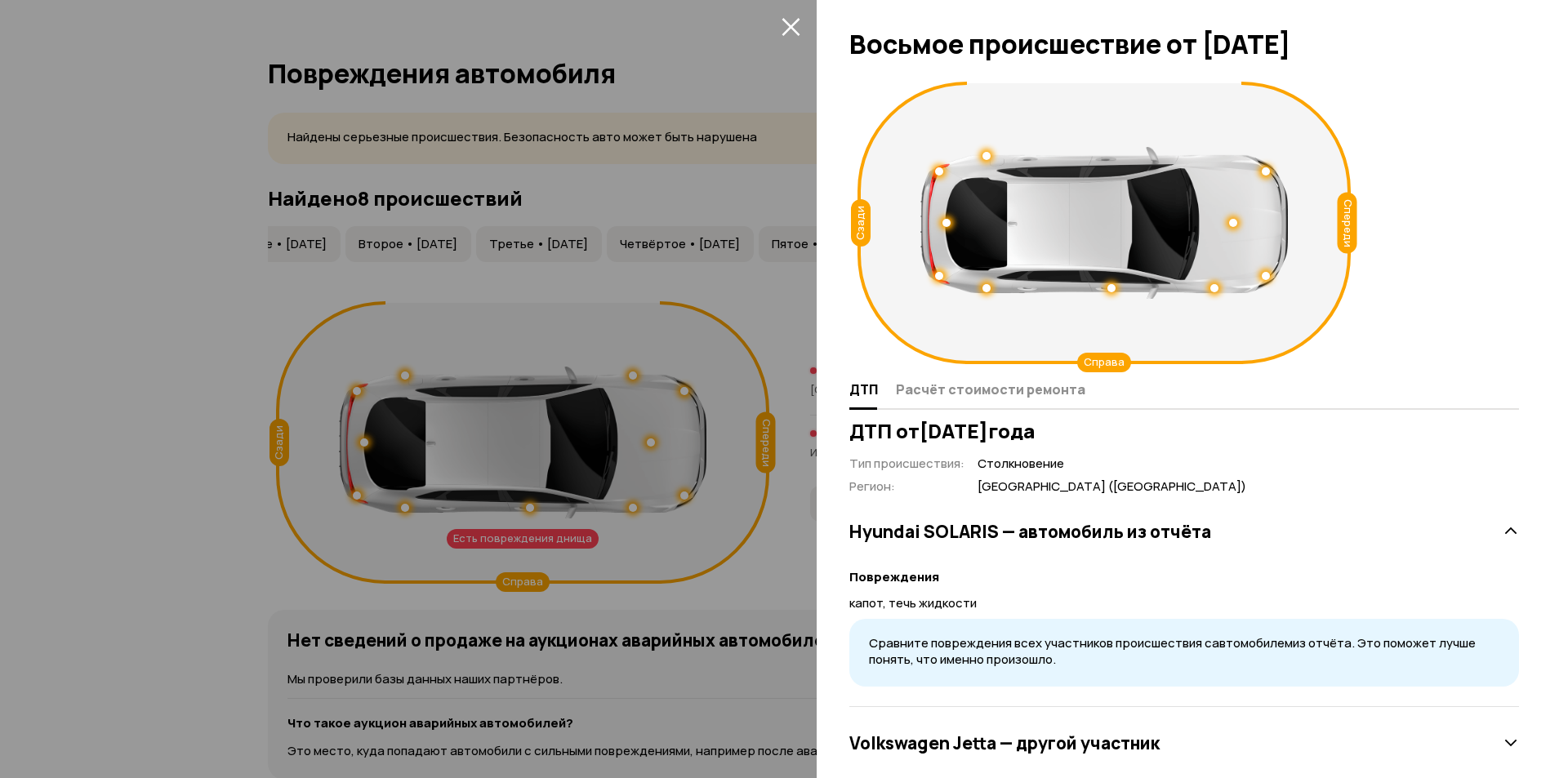
click at [553, 502] on div at bounding box center [784, 389] width 1568 height 778
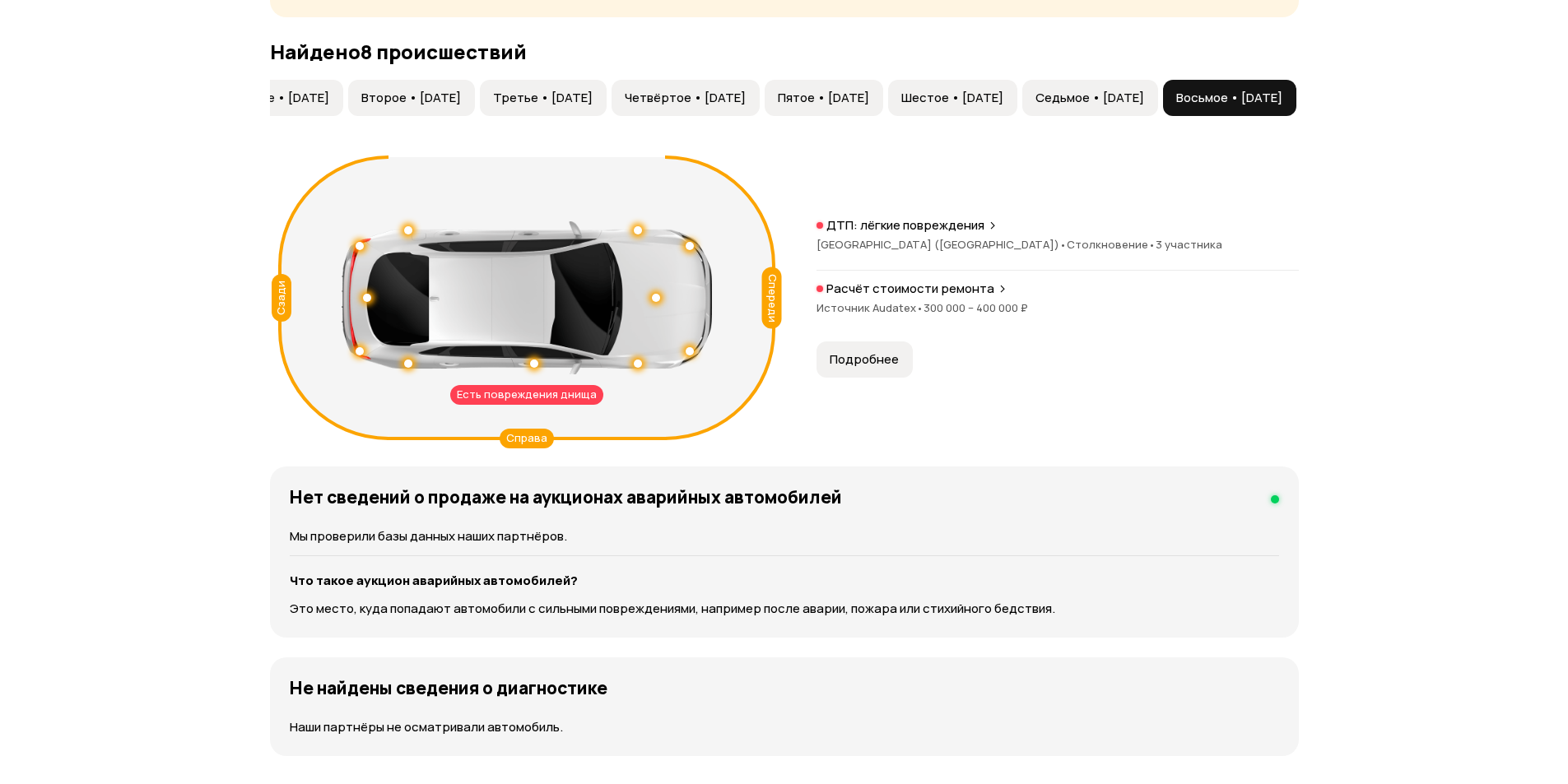
scroll to position [1563, 0]
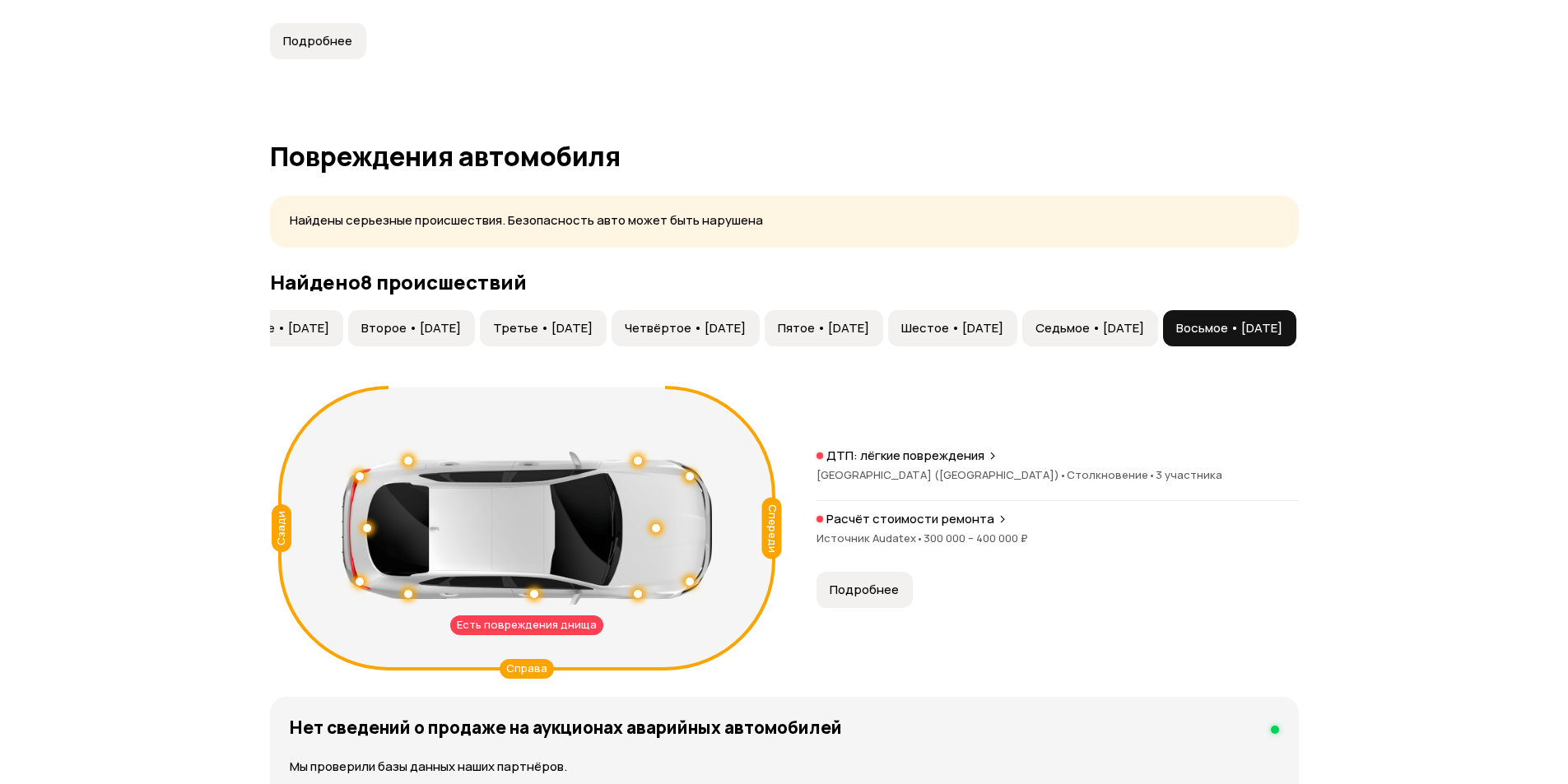
click at [1035, 322] on span "Седьмое • [DATE]" at bounding box center [1089, 328] width 108 height 17
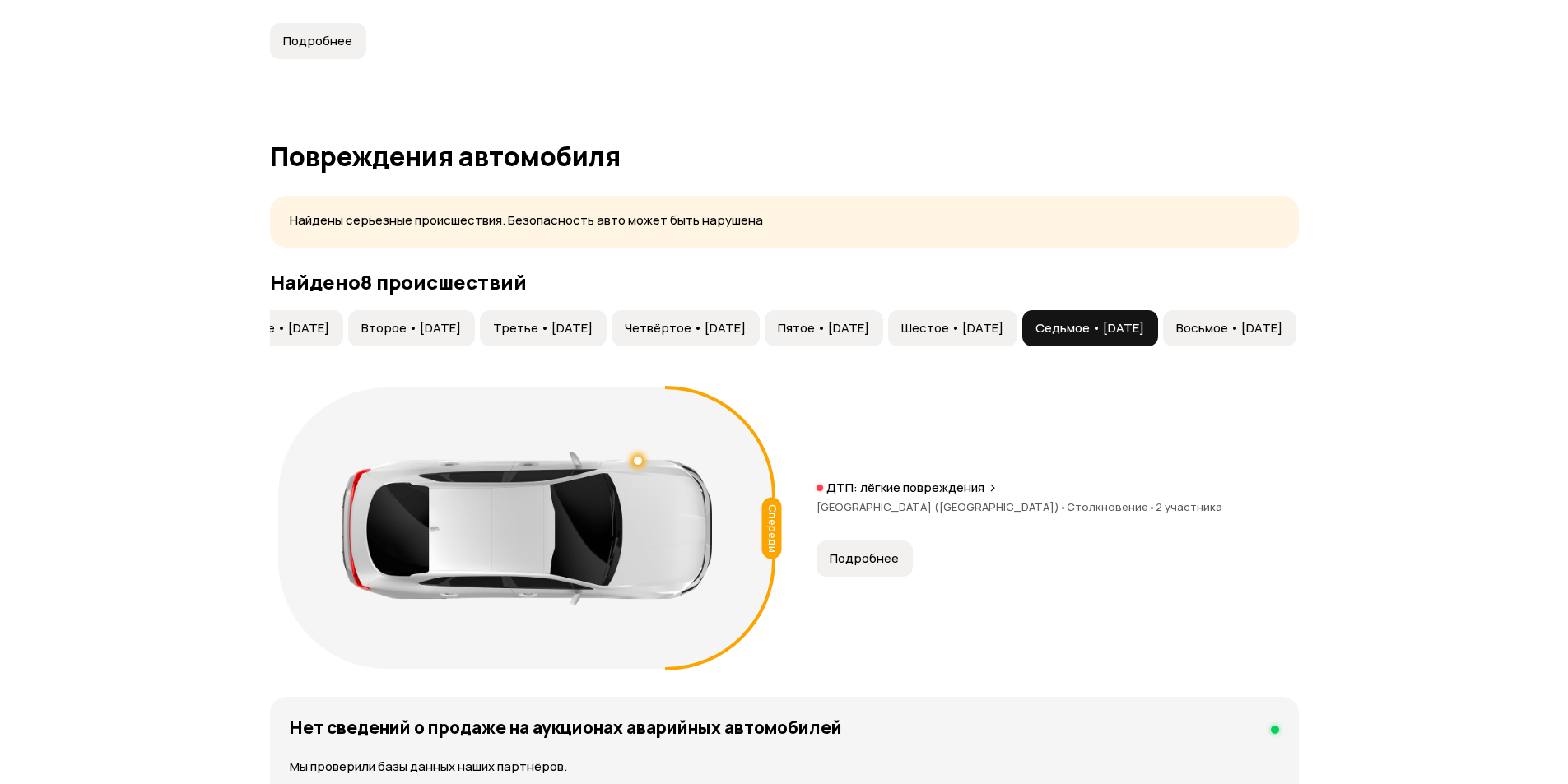
click at [907, 319] on button "Шестое • [DATE]" at bounding box center [952, 328] width 129 height 36
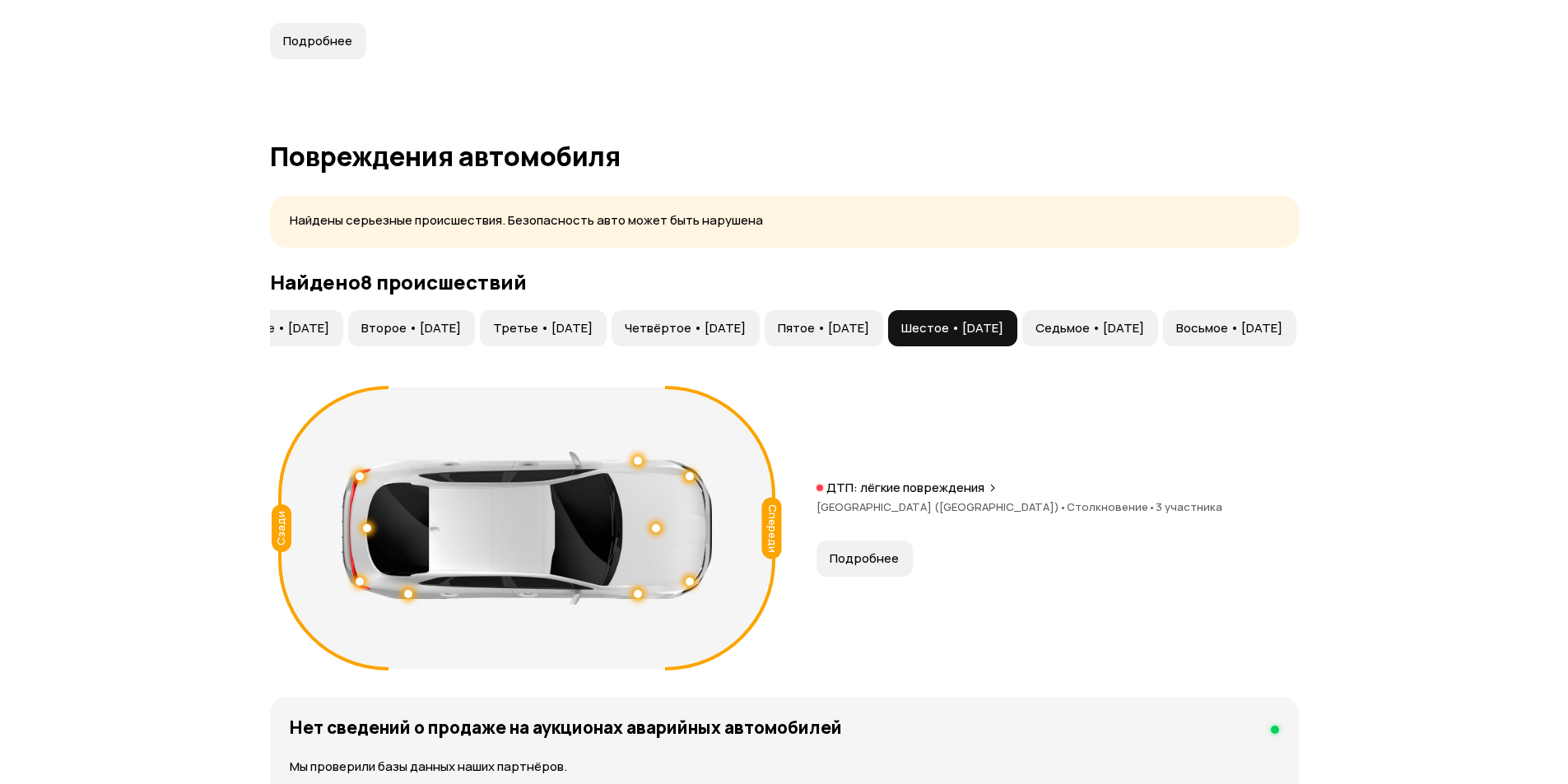
click at [784, 322] on span "Пятое • [DATE]" at bounding box center [823, 328] width 92 height 17
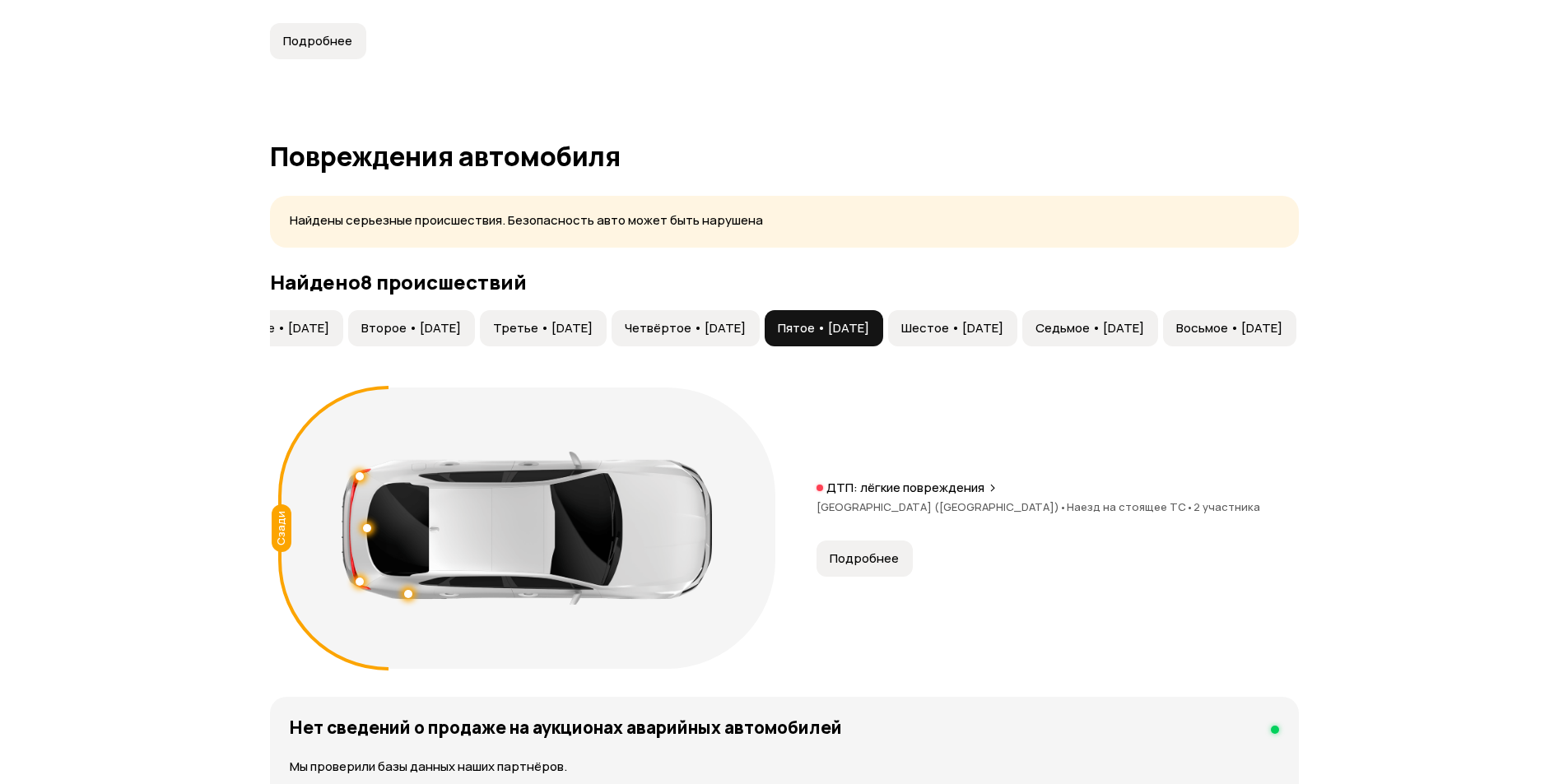
click at [620, 319] on button "Четвёртое • [DATE]" at bounding box center [686, 328] width 148 height 36
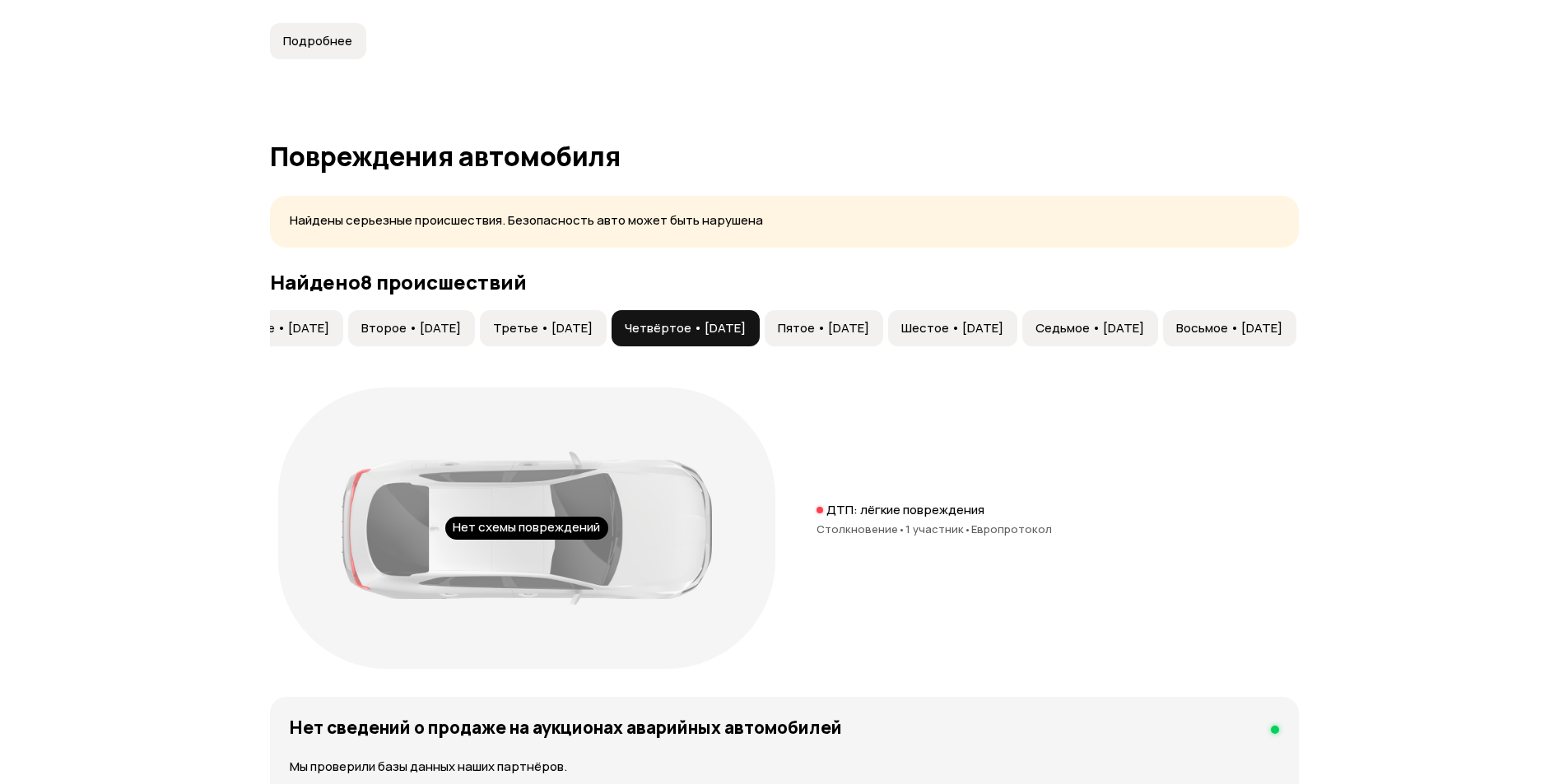
click at [493, 327] on span "Третье • 06 сен 2022" at bounding box center [542, 328] width 99 height 17
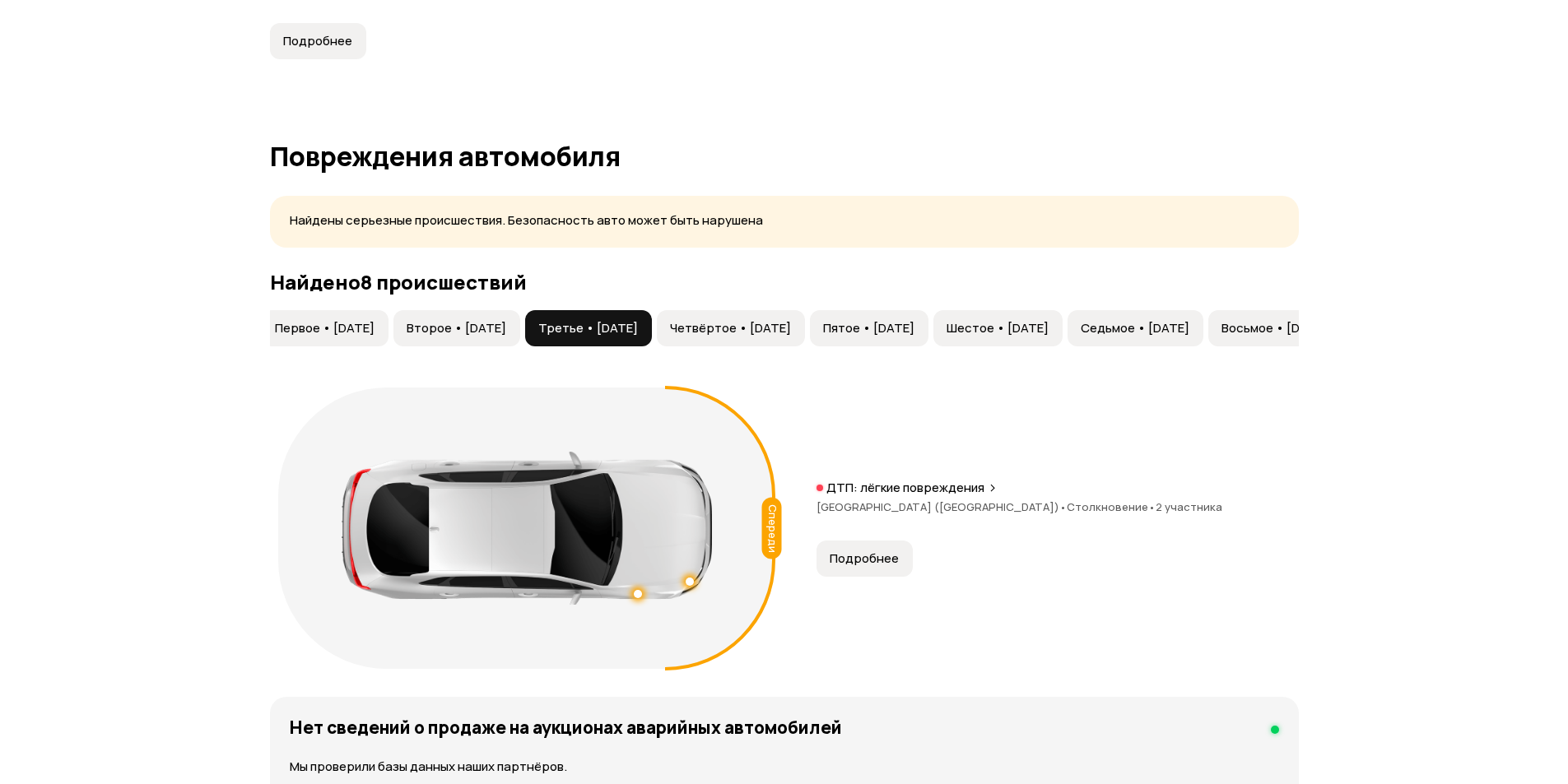
scroll to position [0, 0]
click at [510, 327] on span "Второе • 04 июн 2022" at bounding box center [464, 328] width 99 height 17
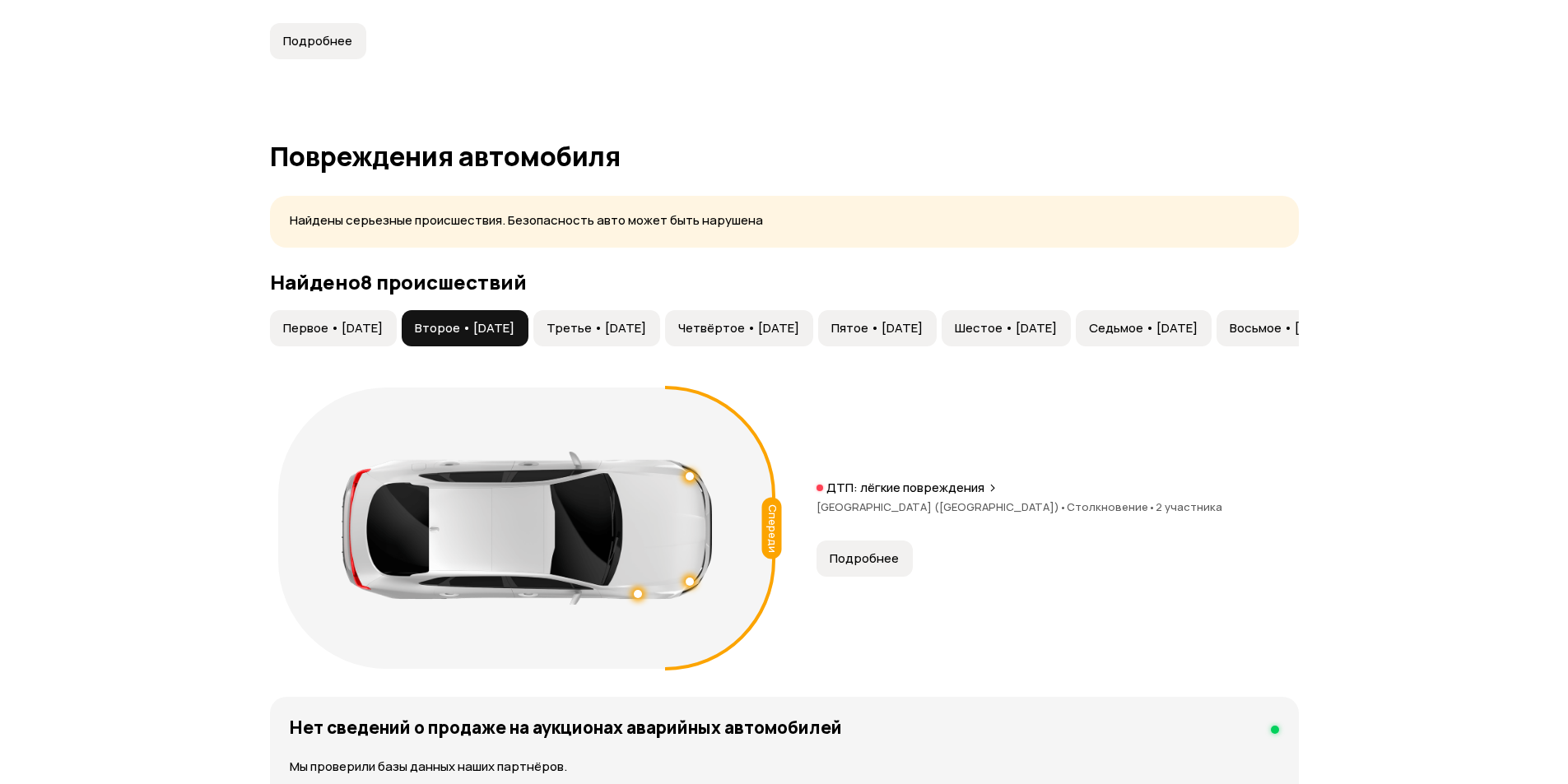
click at [383, 321] on span "Первое • 23 мар 2021" at bounding box center [332, 328] width 99 height 17
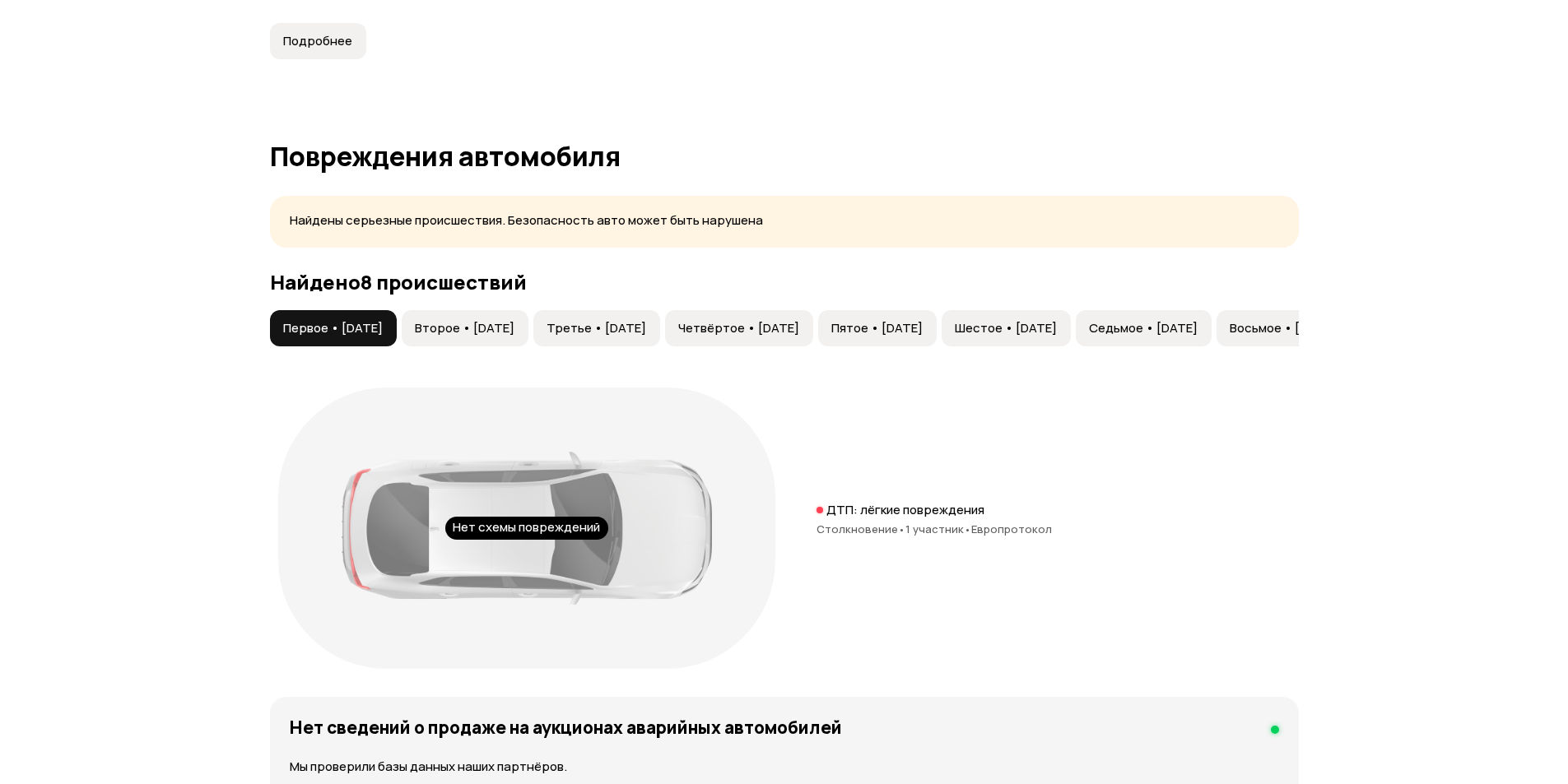
drag, startPoint x: 421, startPoint y: 356, endPoint x: 361, endPoint y: 354, distance: 60.0
click at [361, 354] on div "Первое • 23 мар 2021 Второе • 04 июн 2022 Третье • 06 сен 2022 Четвёртое • 29 с…" at bounding box center [784, 494] width 1029 height 367
click at [1272, 328] on span "Восьмое • 18 авг 2024" at bounding box center [1229, 328] width 107 height 17
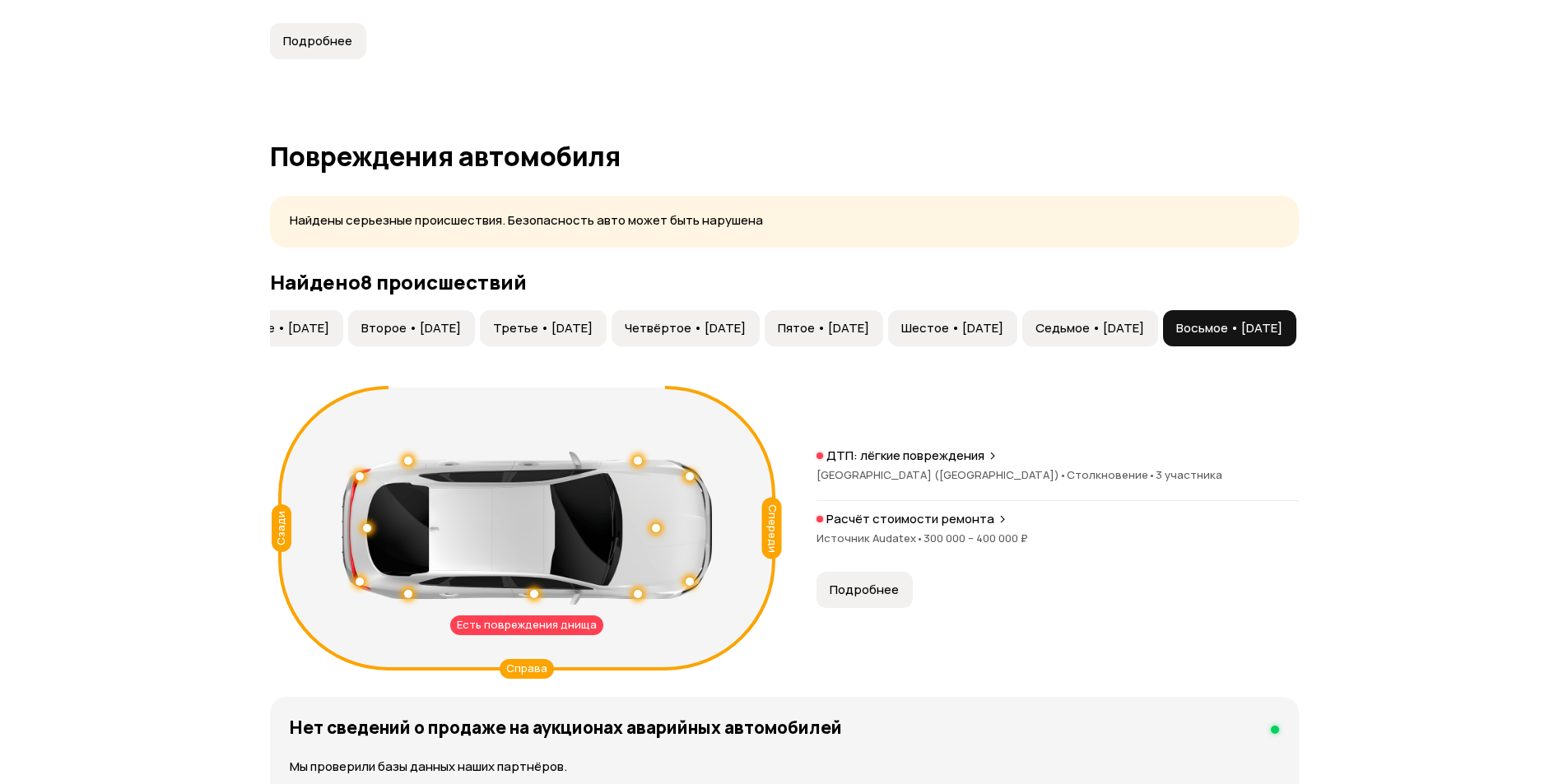
click at [1106, 322] on span "Седьмое • 28 дек 2023" at bounding box center [1089, 328] width 108 height 17
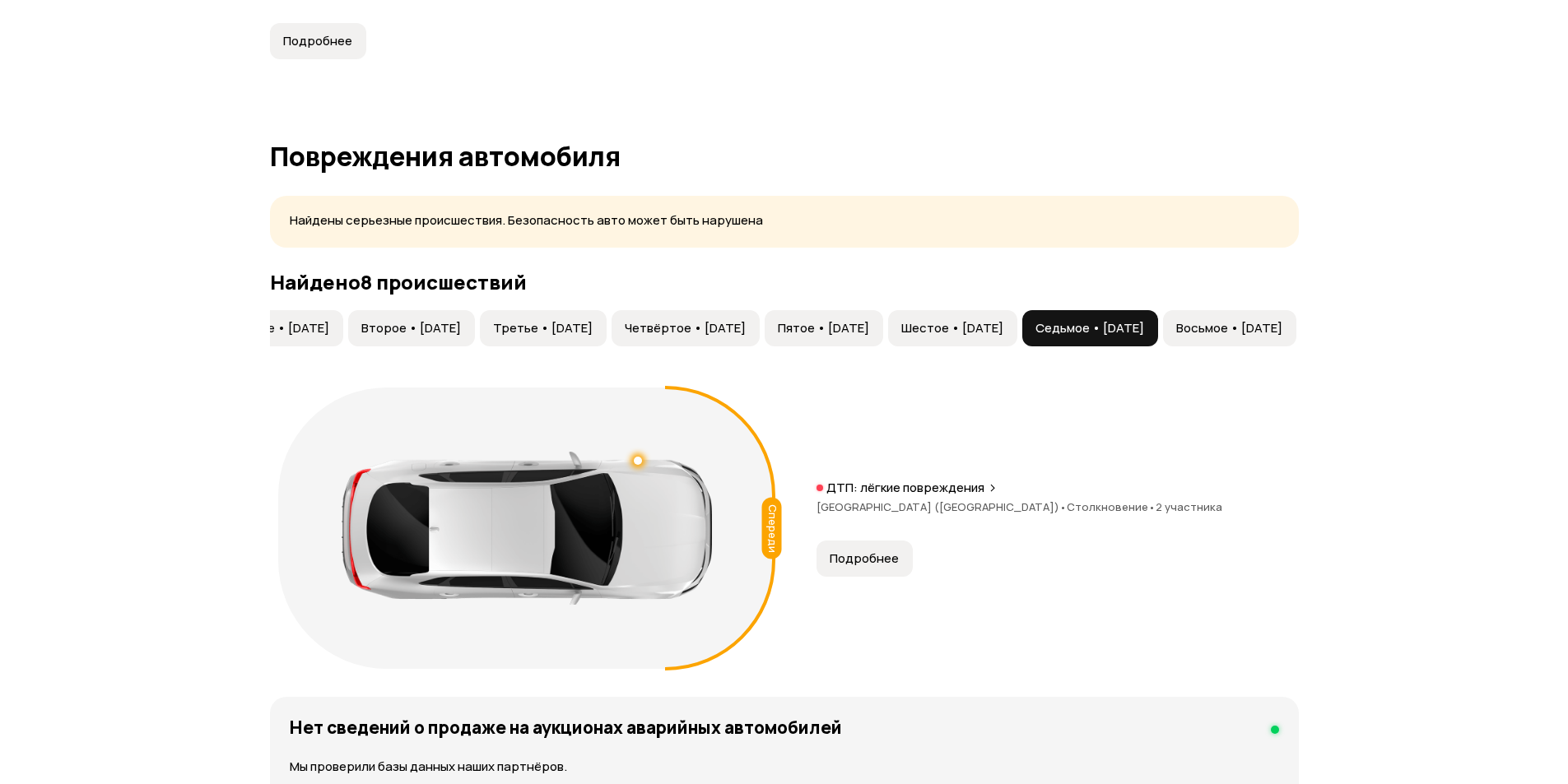
click at [1242, 339] on button "Восьмое • 18 авг 2024" at bounding box center [1230, 328] width 133 height 36
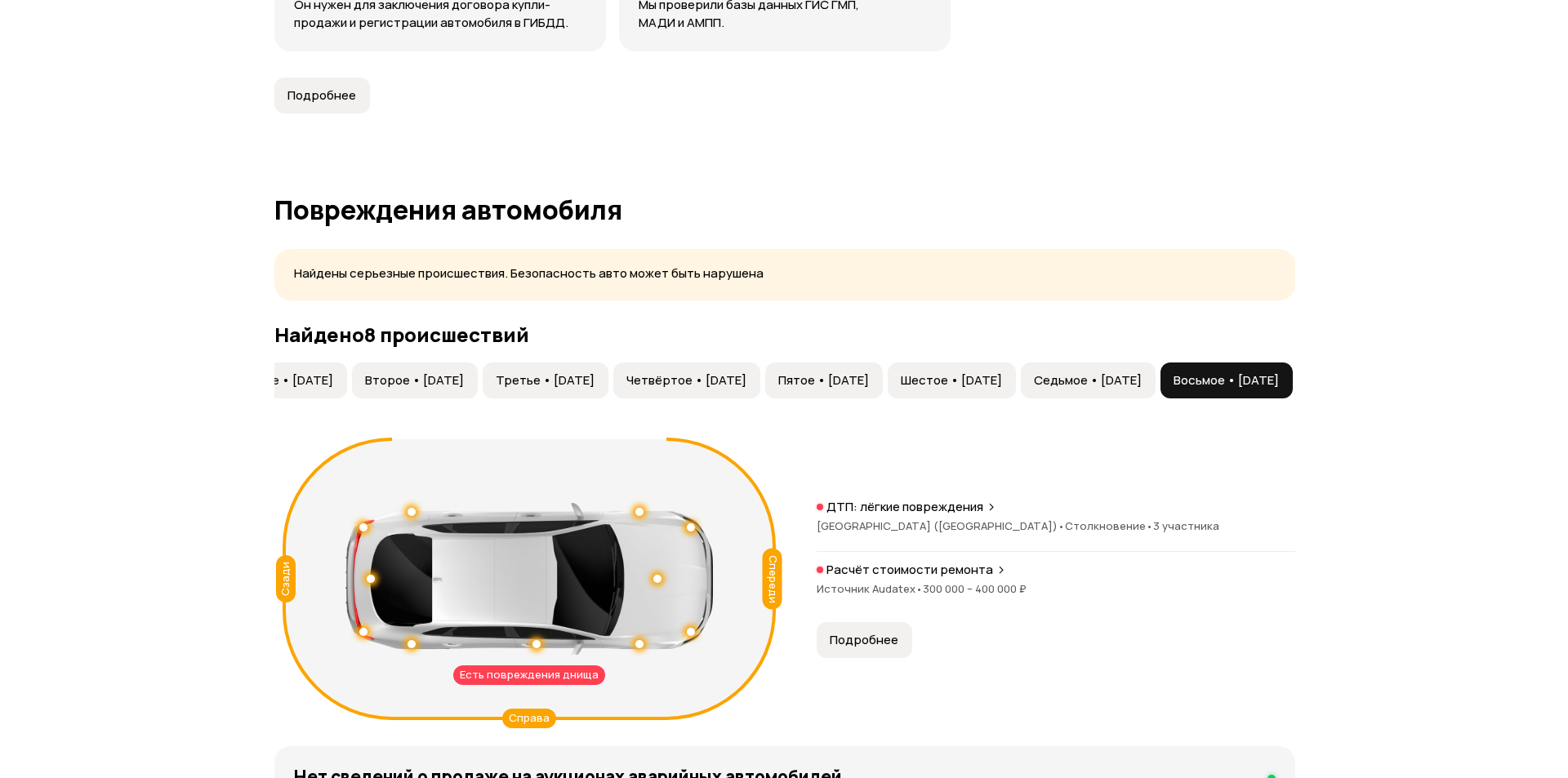
scroll to position [1470, 0]
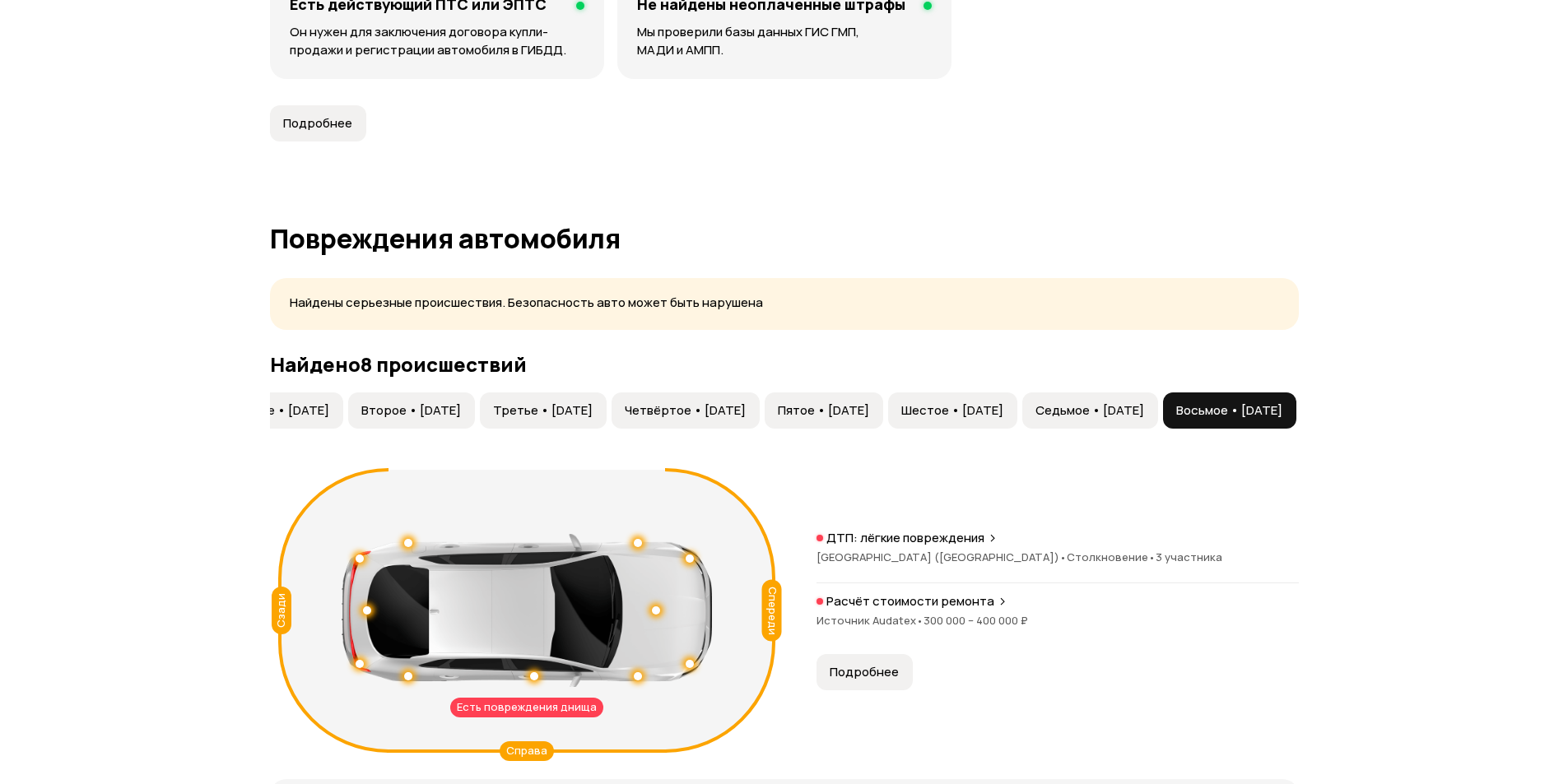
click at [885, 675] on span "Подробнее" at bounding box center [864, 673] width 70 height 17
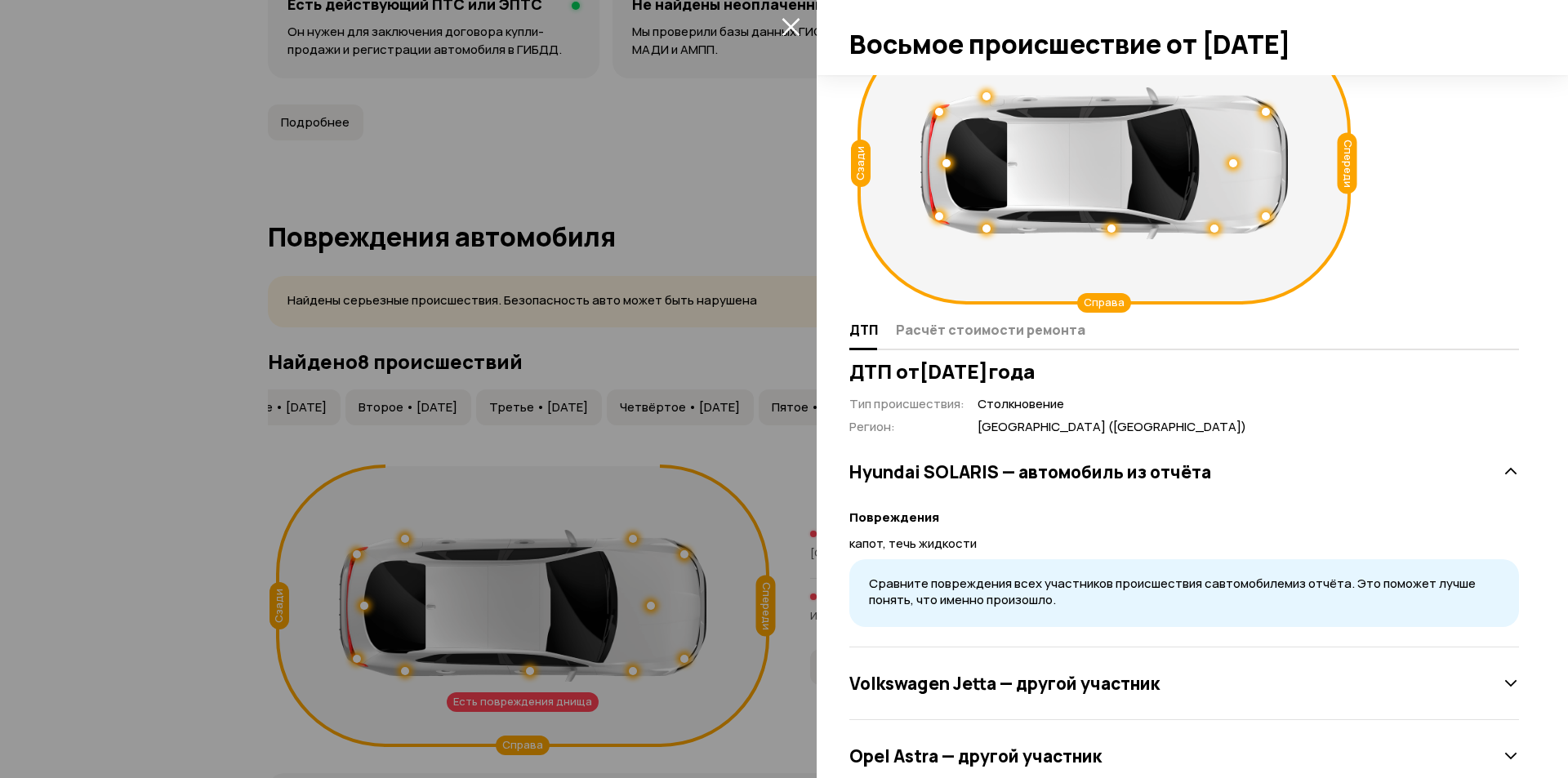
scroll to position [107, 0]
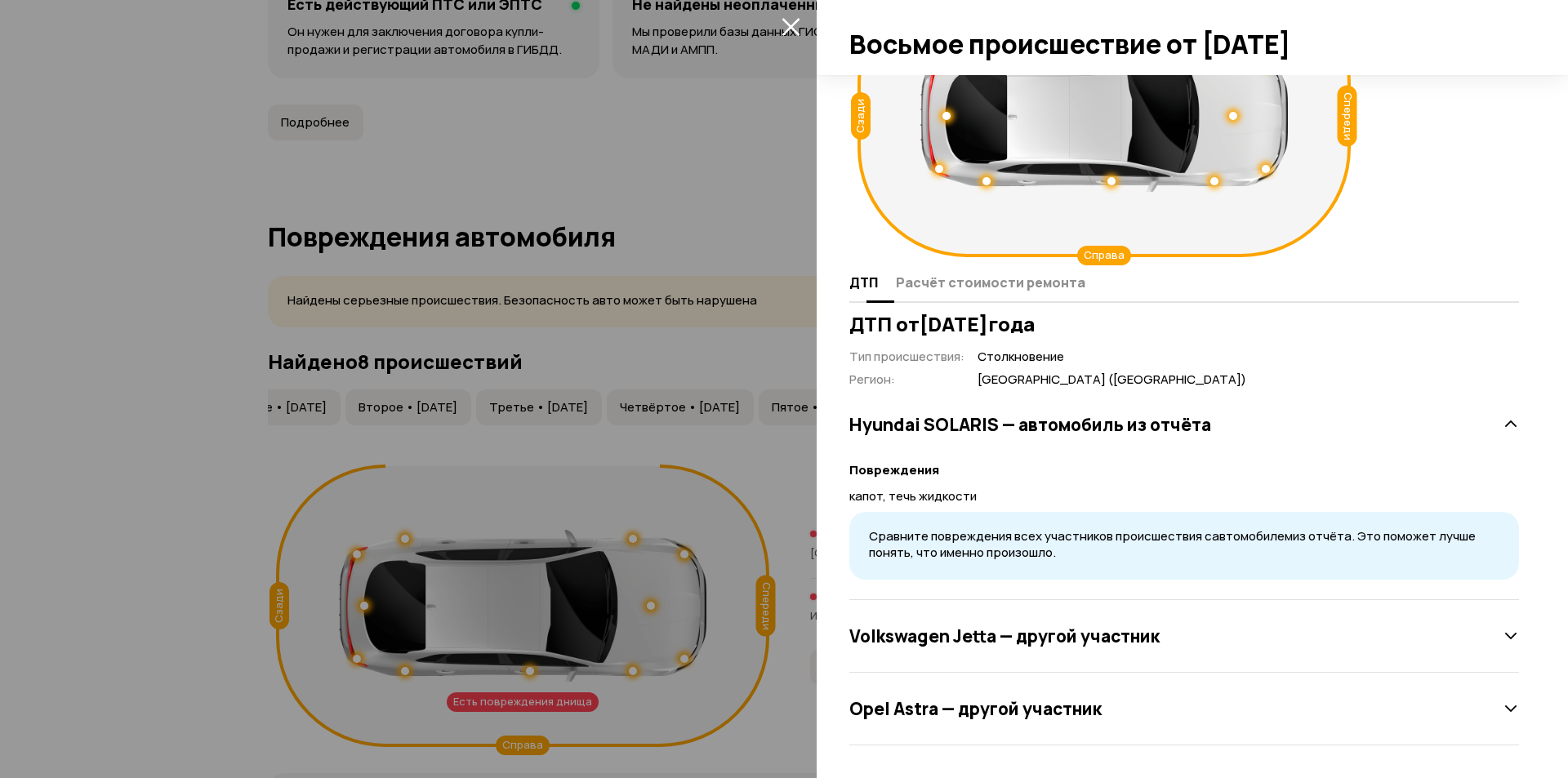
drag, startPoint x: 977, startPoint y: 279, endPoint x: 983, endPoint y: 296, distance: 18.0
click at [976, 279] on span "Расчёт стоимости ремонта" at bounding box center [990, 282] width 189 height 17
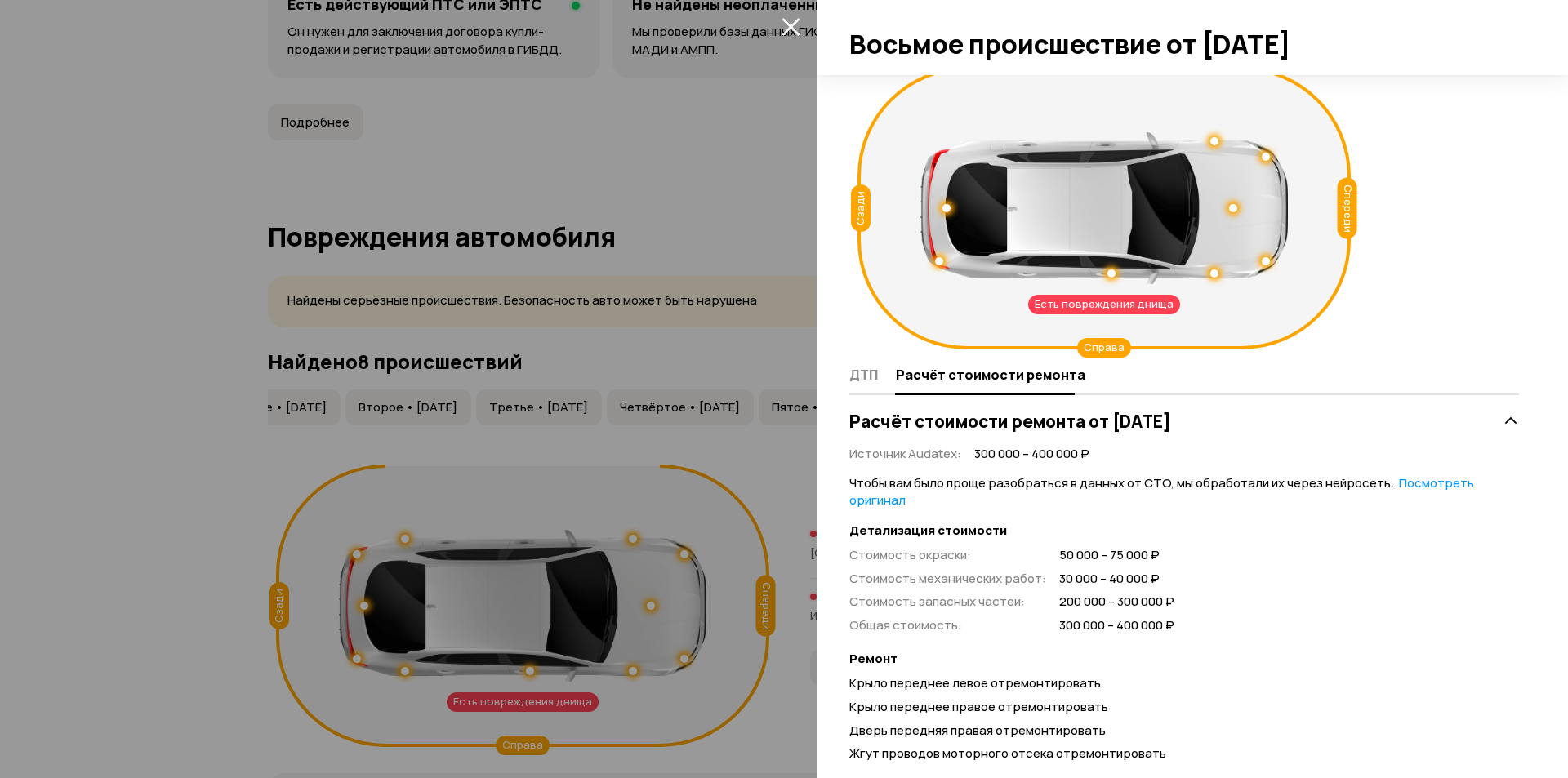
scroll to position [0, 0]
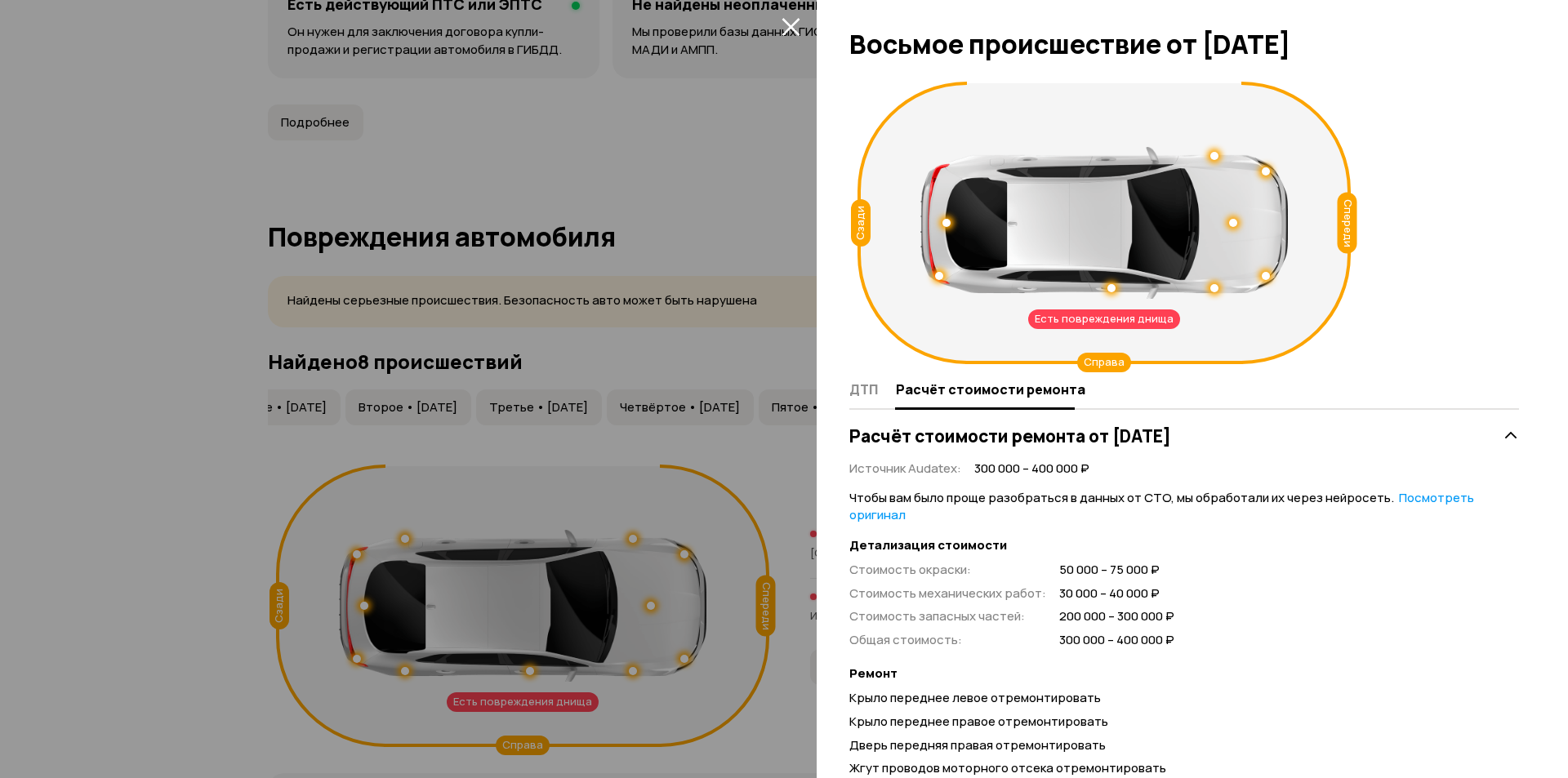
click at [848, 388] on div "ДТП Расчёт стоимости ремонта" at bounding box center [1184, 390] width 674 height 40
click at [864, 384] on span "ДТП" at bounding box center [864, 390] width 29 height 17
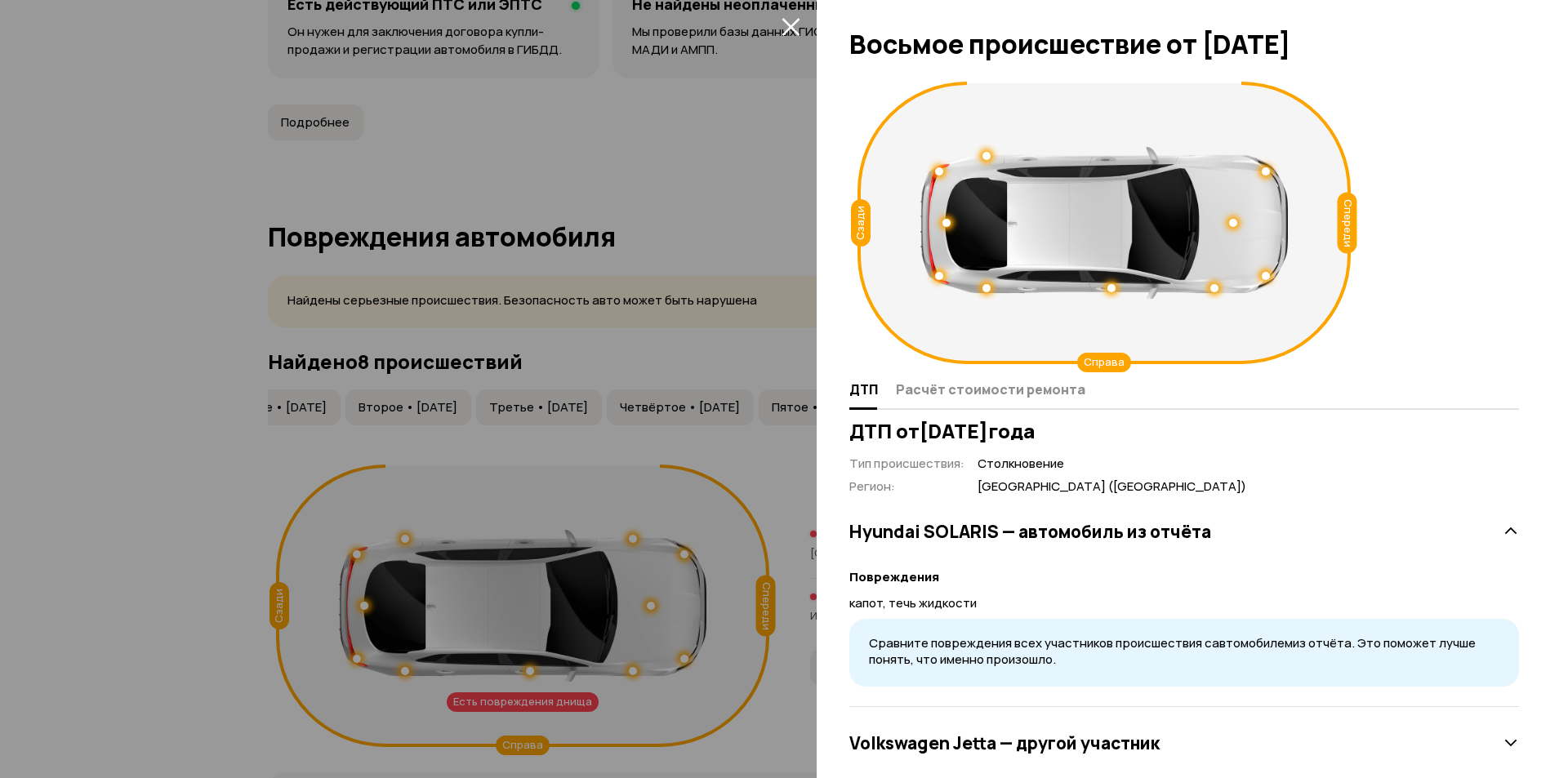
scroll to position [107, 0]
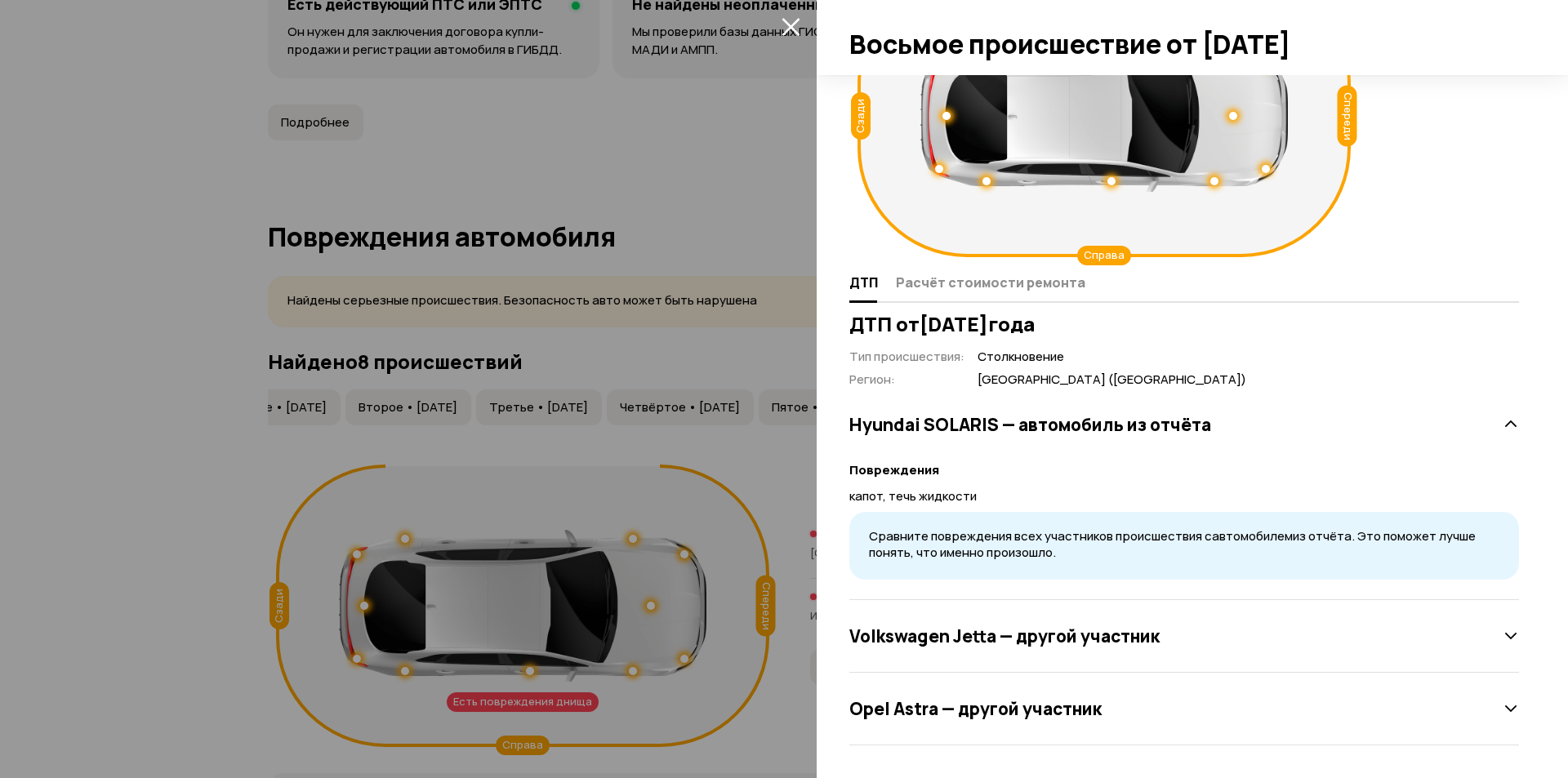
click at [1058, 638] on h3 "Volkswagen Jetta — другой участник" at bounding box center [1004, 635] width 310 height 21
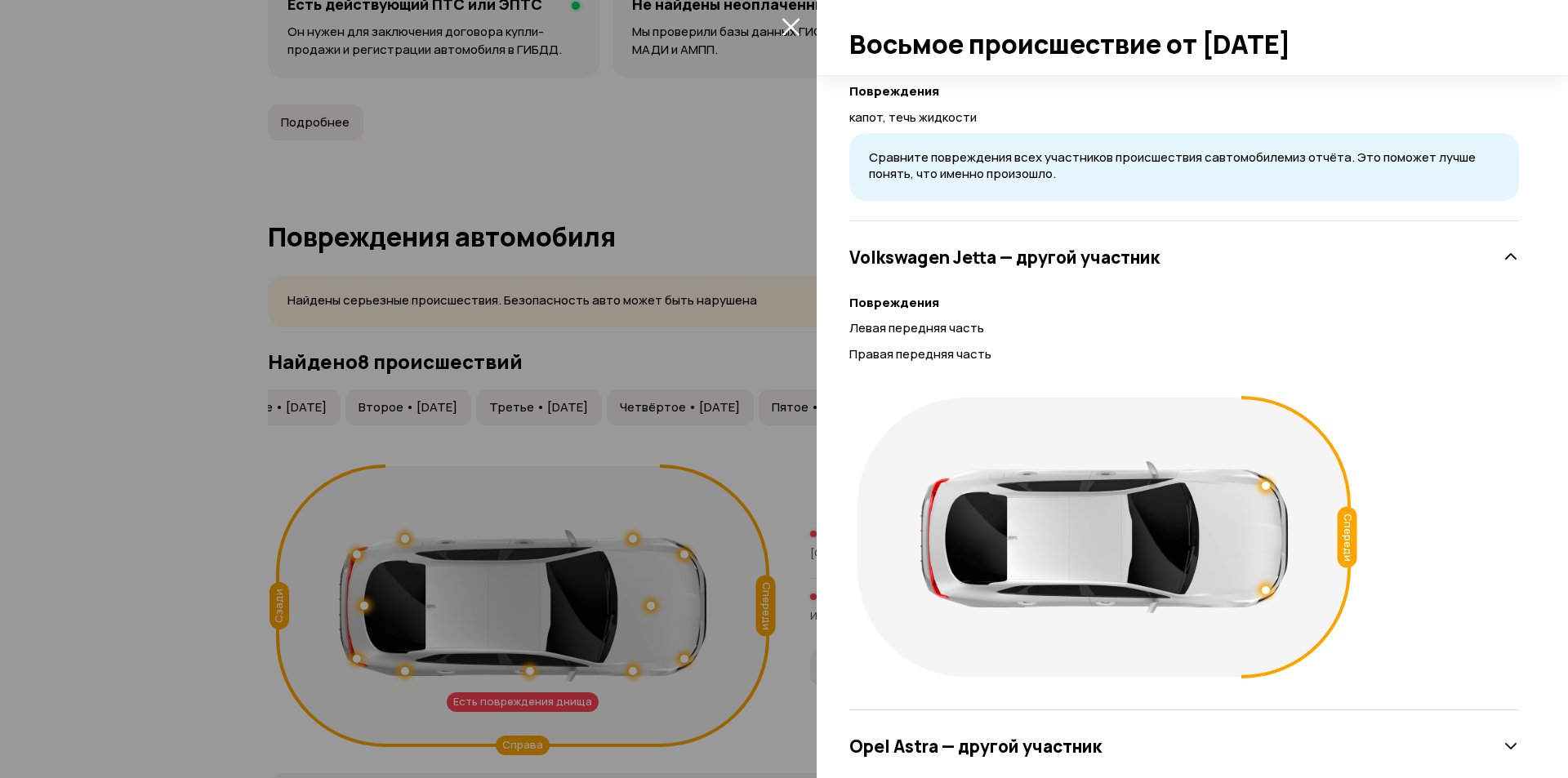
scroll to position [523, 0]
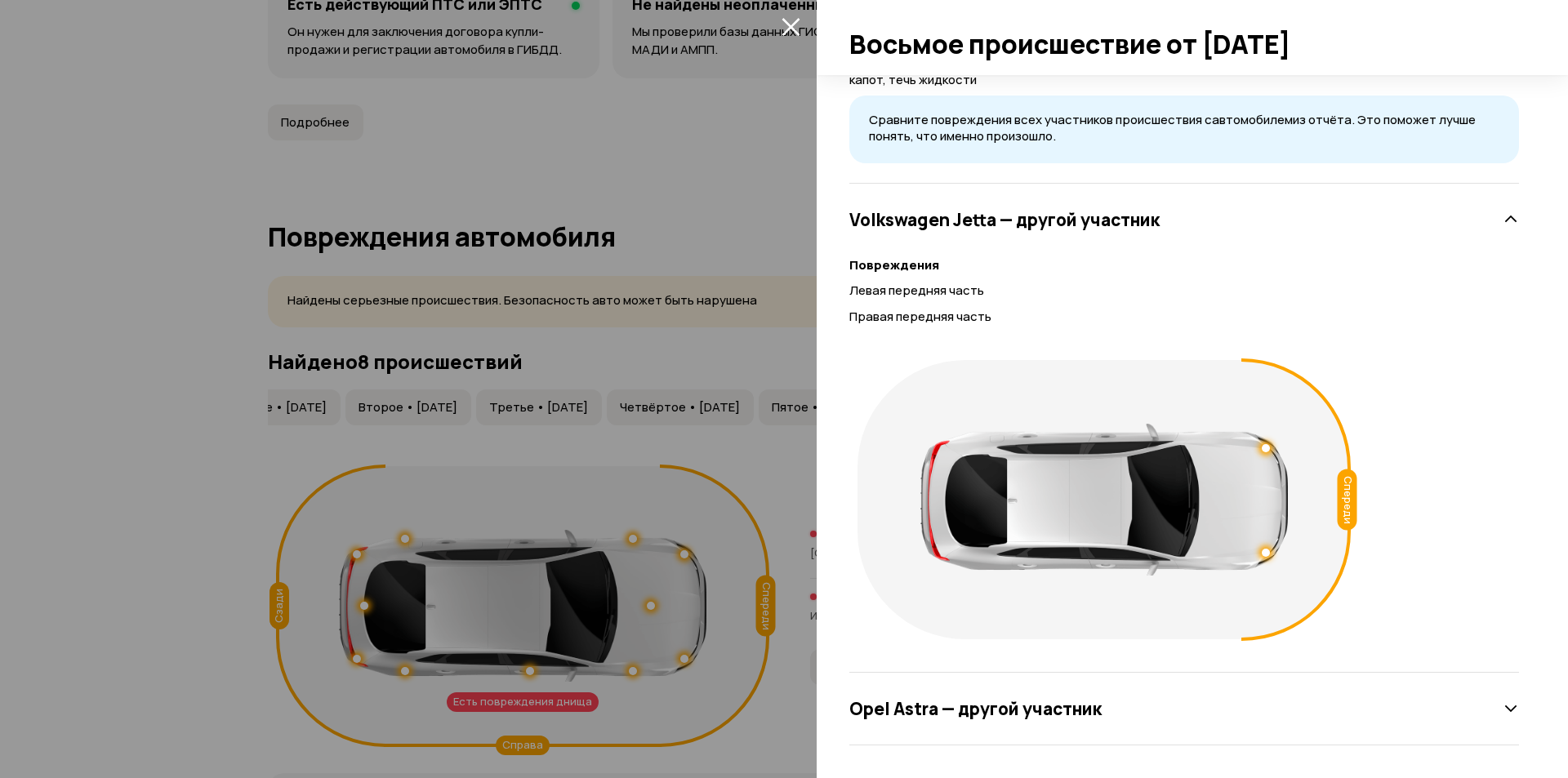
click at [1046, 696] on div "Opel Astra — другой участник" at bounding box center [1185, 709] width 670 height 33
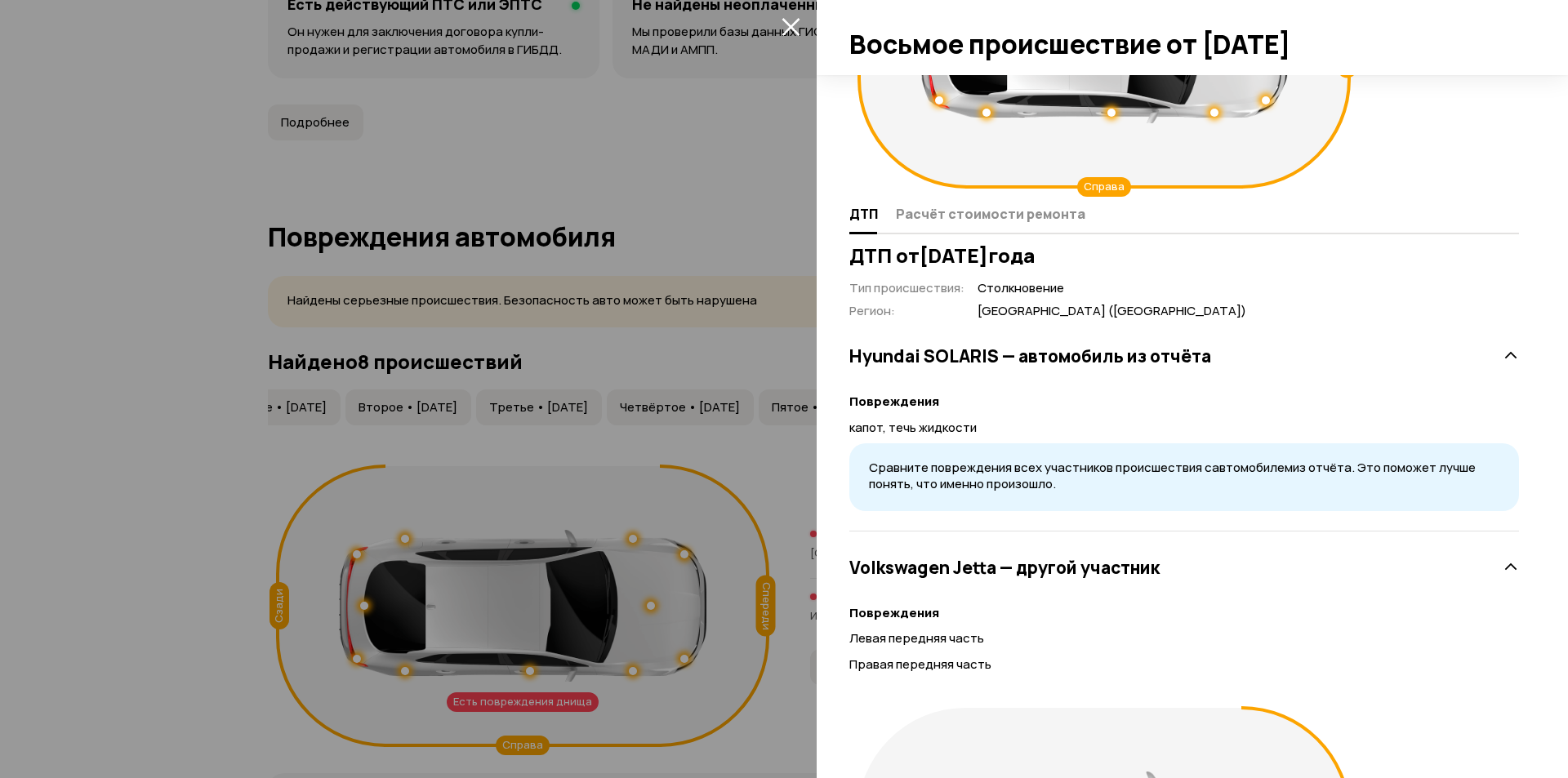
scroll to position [0, 0]
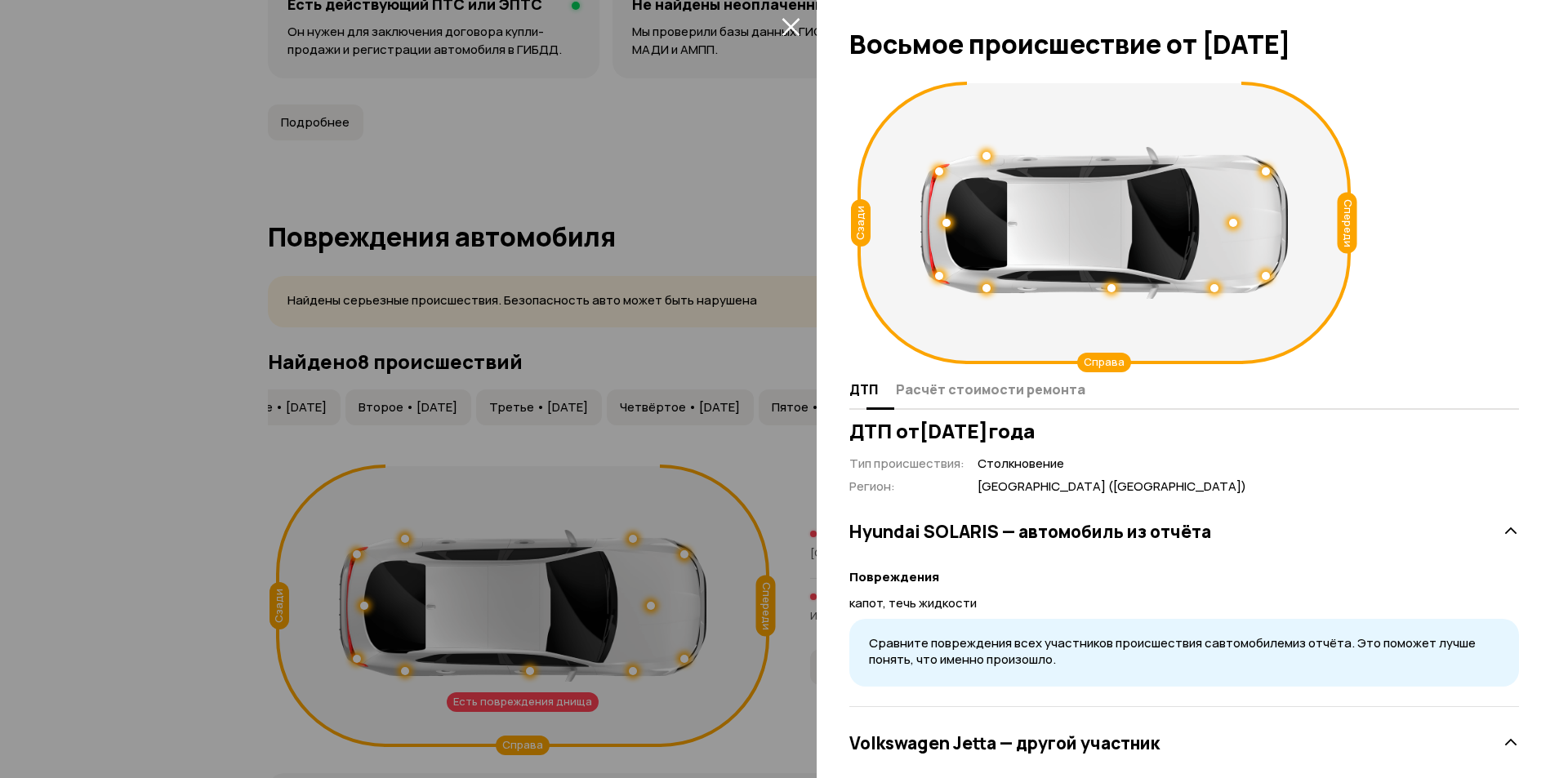
click at [1010, 387] on span "Расчёт стоимости ремонта" at bounding box center [990, 390] width 189 height 17
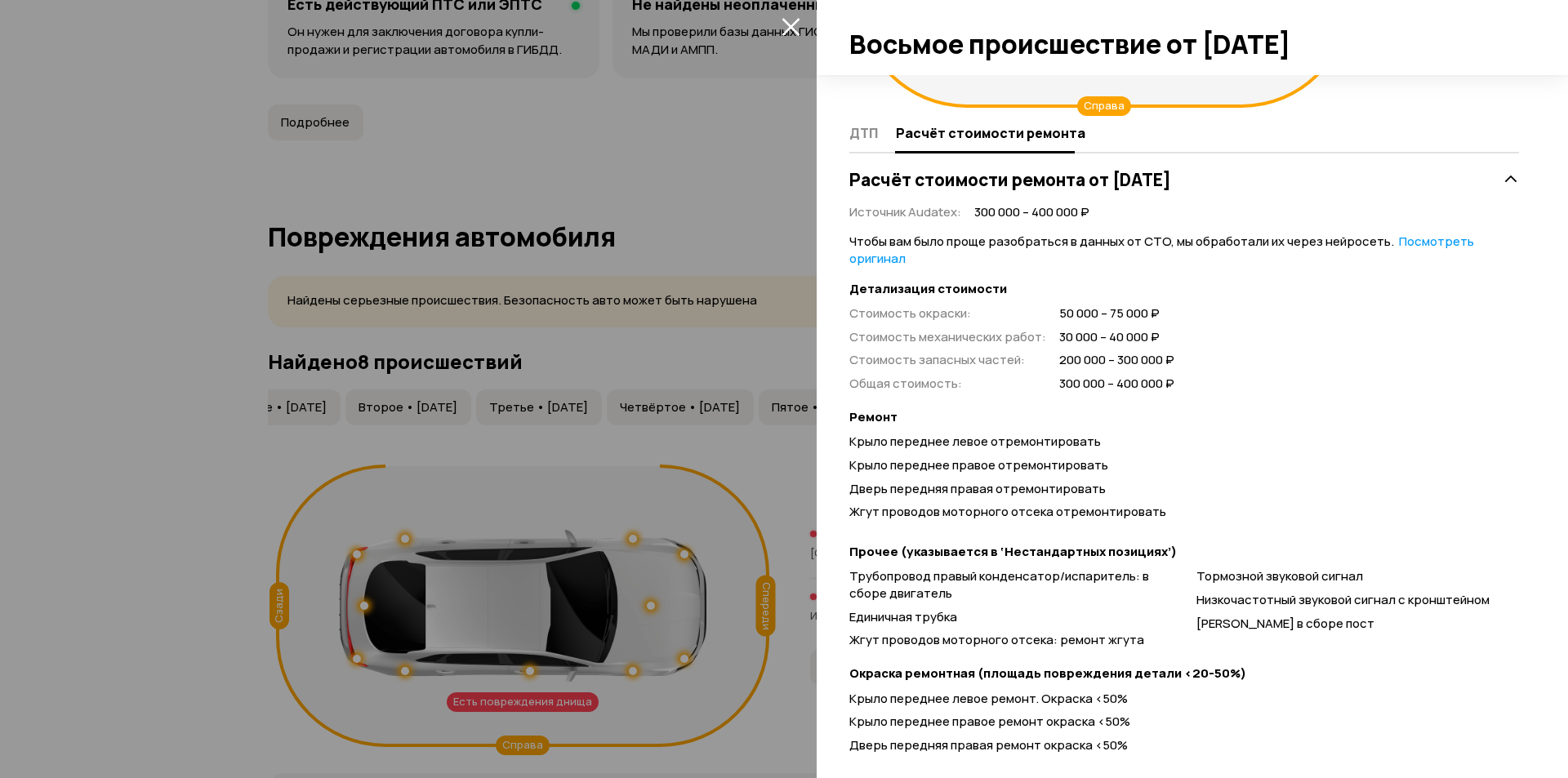
scroll to position [253, 0]
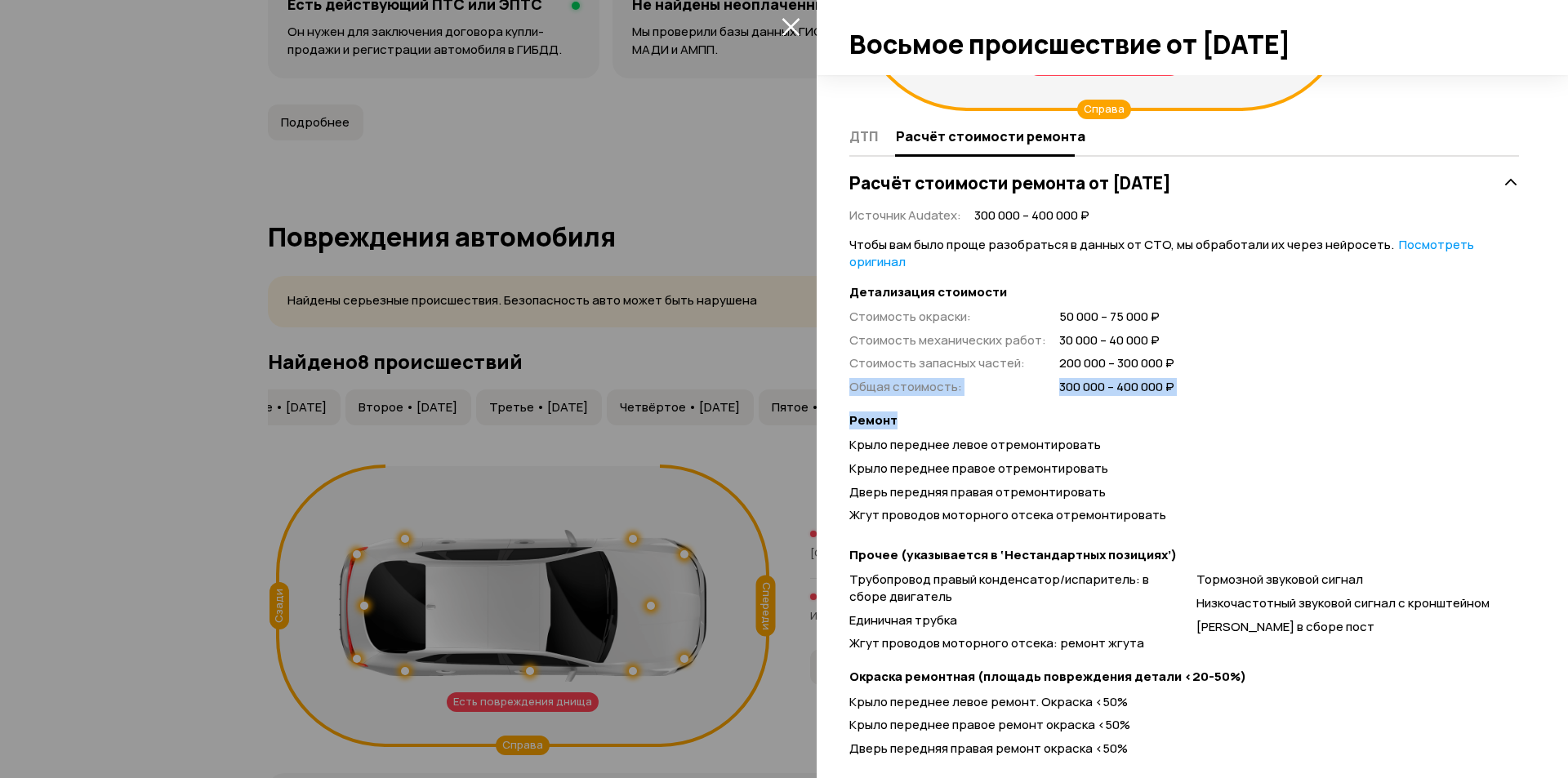
drag, startPoint x: 1192, startPoint y: 374, endPoint x: 1135, endPoint y: 415, distance: 70.2
click at [1135, 415] on strong "Ремонт" at bounding box center [1185, 420] width 670 height 17
drag, startPoint x: 1216, startPoint y: 387, endPoint x: 1041, endPoint y: 388, distance: 175.0
click at [1041, 388] on div "Стоимость окраски : 50 000 – 75 000 ₽ Стоимость механических работ : 30 000 – 4…" at bounding box center [1185, 352] width 670 height 87
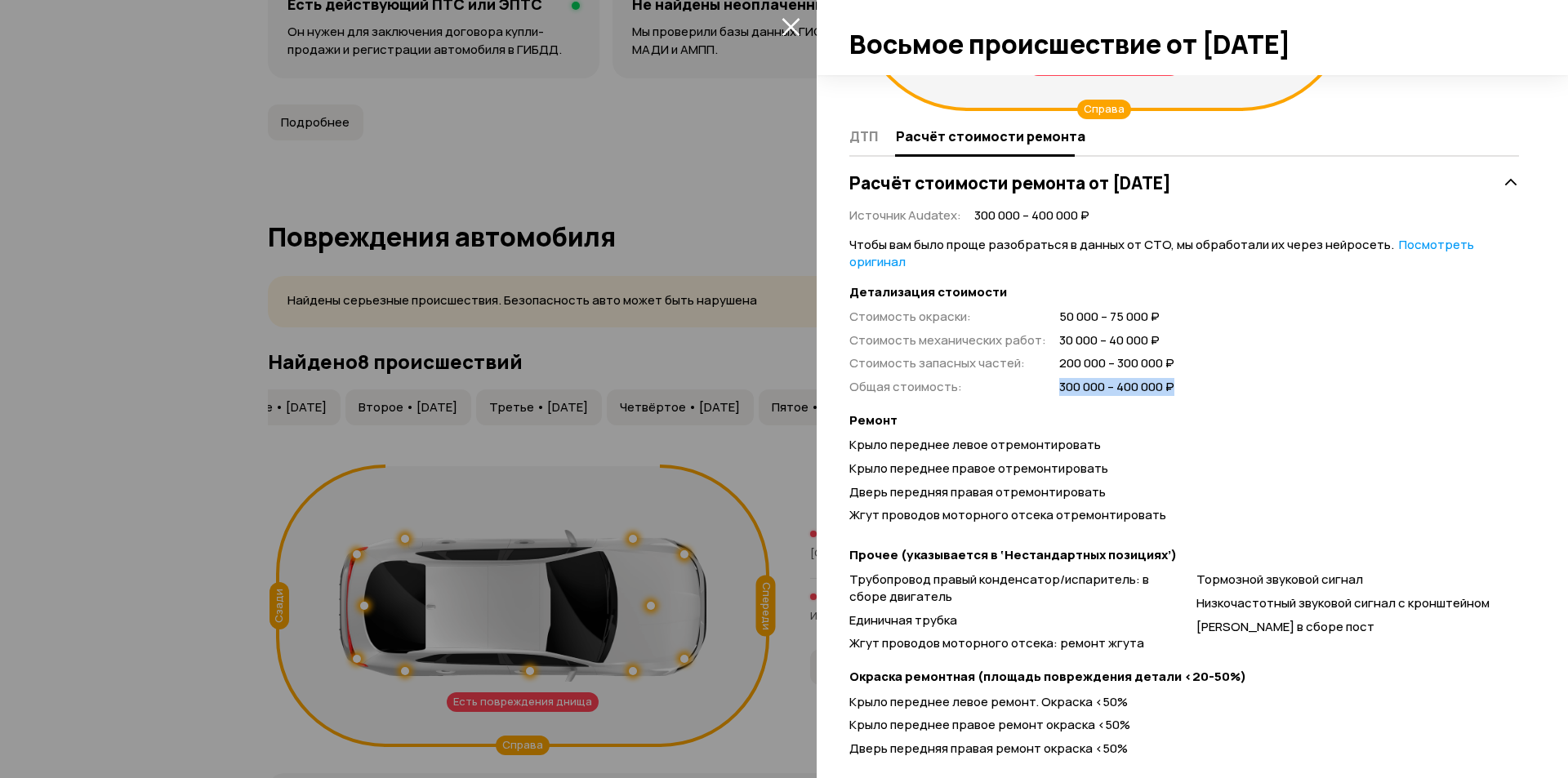
click at [1036, 388] on div "Стоимость окраски : 50 000 – 75 000 ₽ Стоимость механических работ : 30 000 – 4…" at bounding box center [1012, 352] width 325 height 87
click at [1436, 248] on link "Посмотреть оригинал" at bounding box center [1162, 253] width 624 height 34
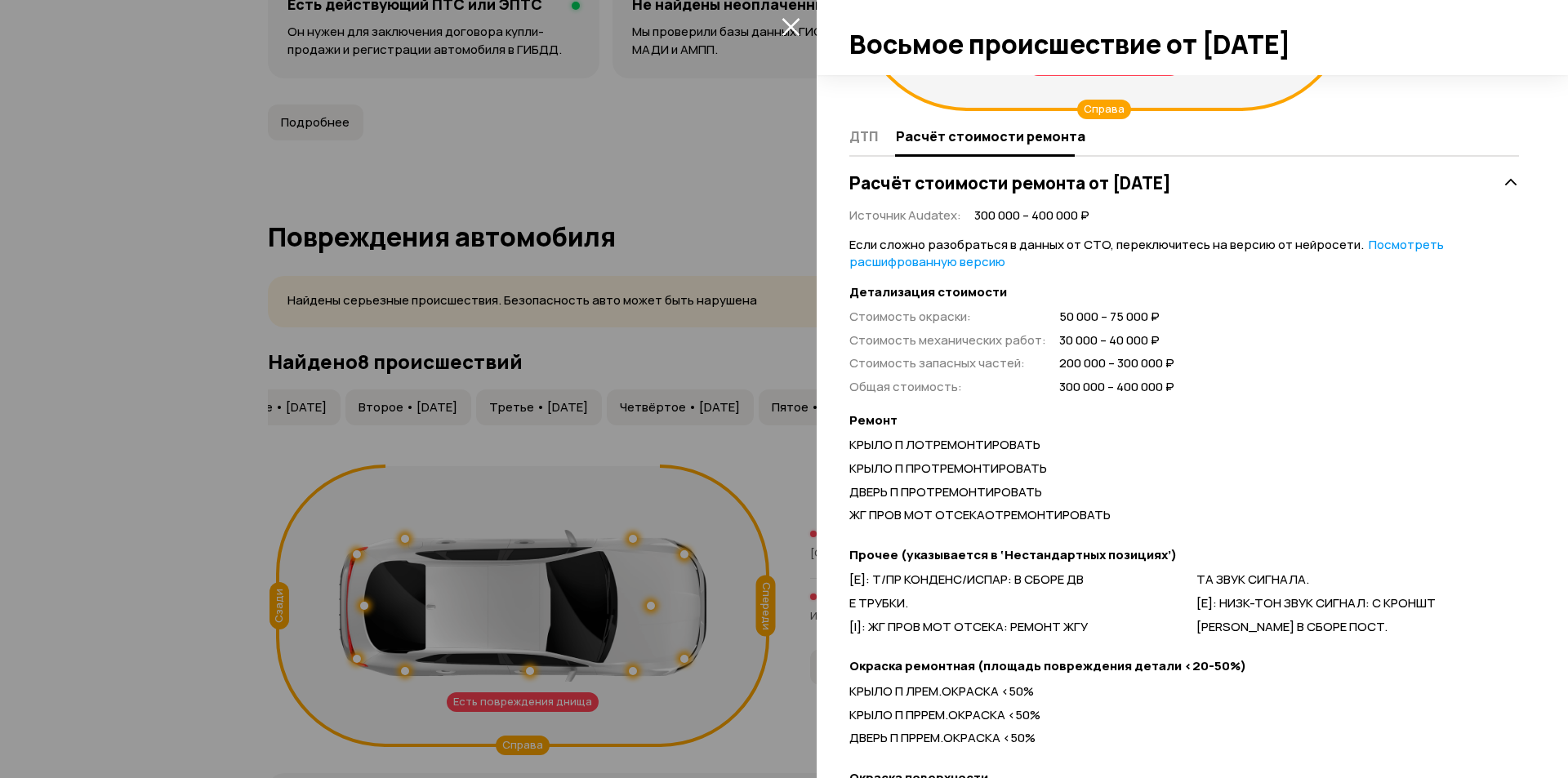
click at [1402, 245] on link "Посмотреть расшифрованную версию" at bounding box center [1147, 253] width 594 height 34
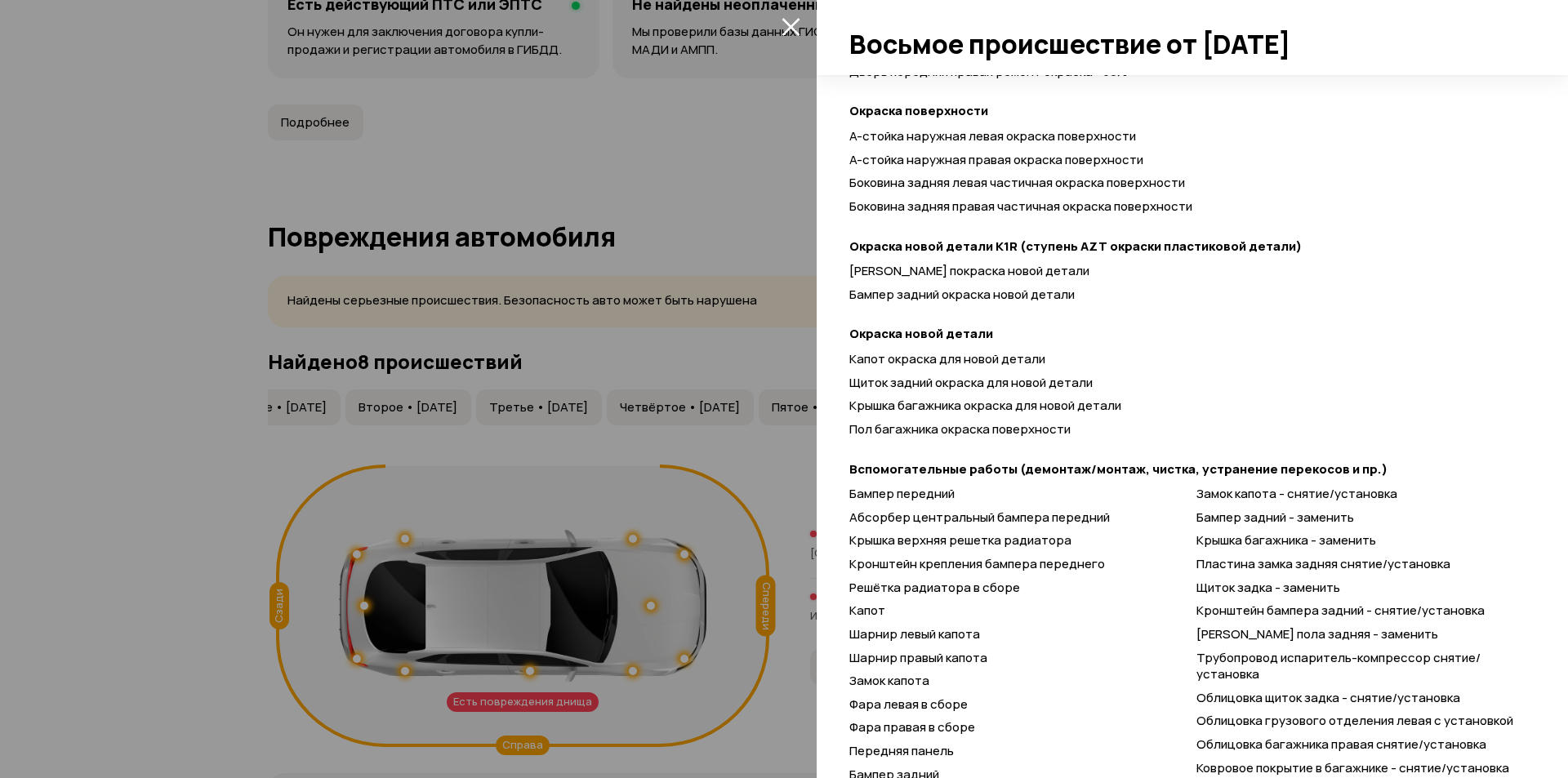
scroll to position [1233, 0]
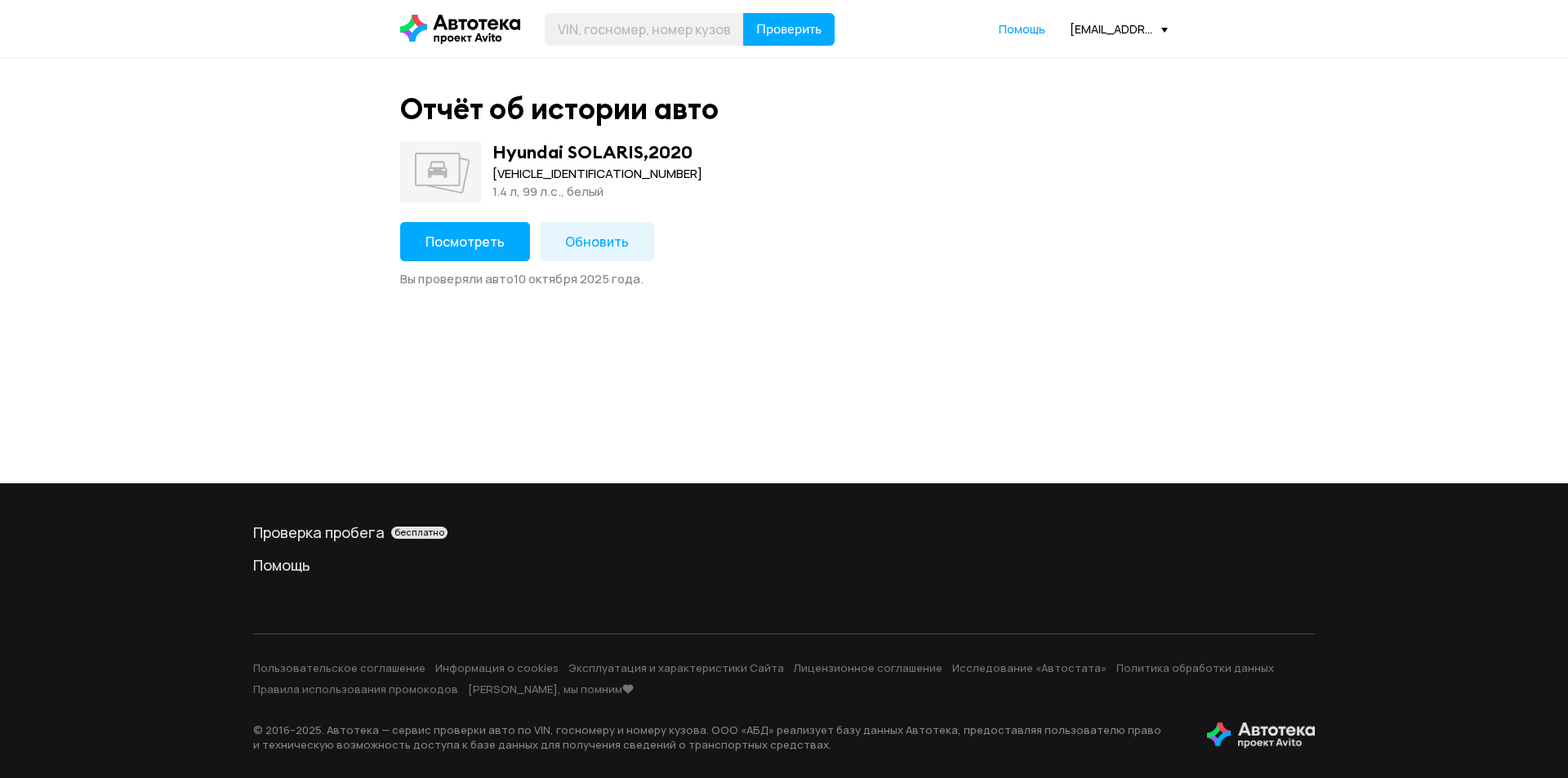
click at [482, 252] on button "Посмотреть" at bounding box center [464, 242] width 130 height 40
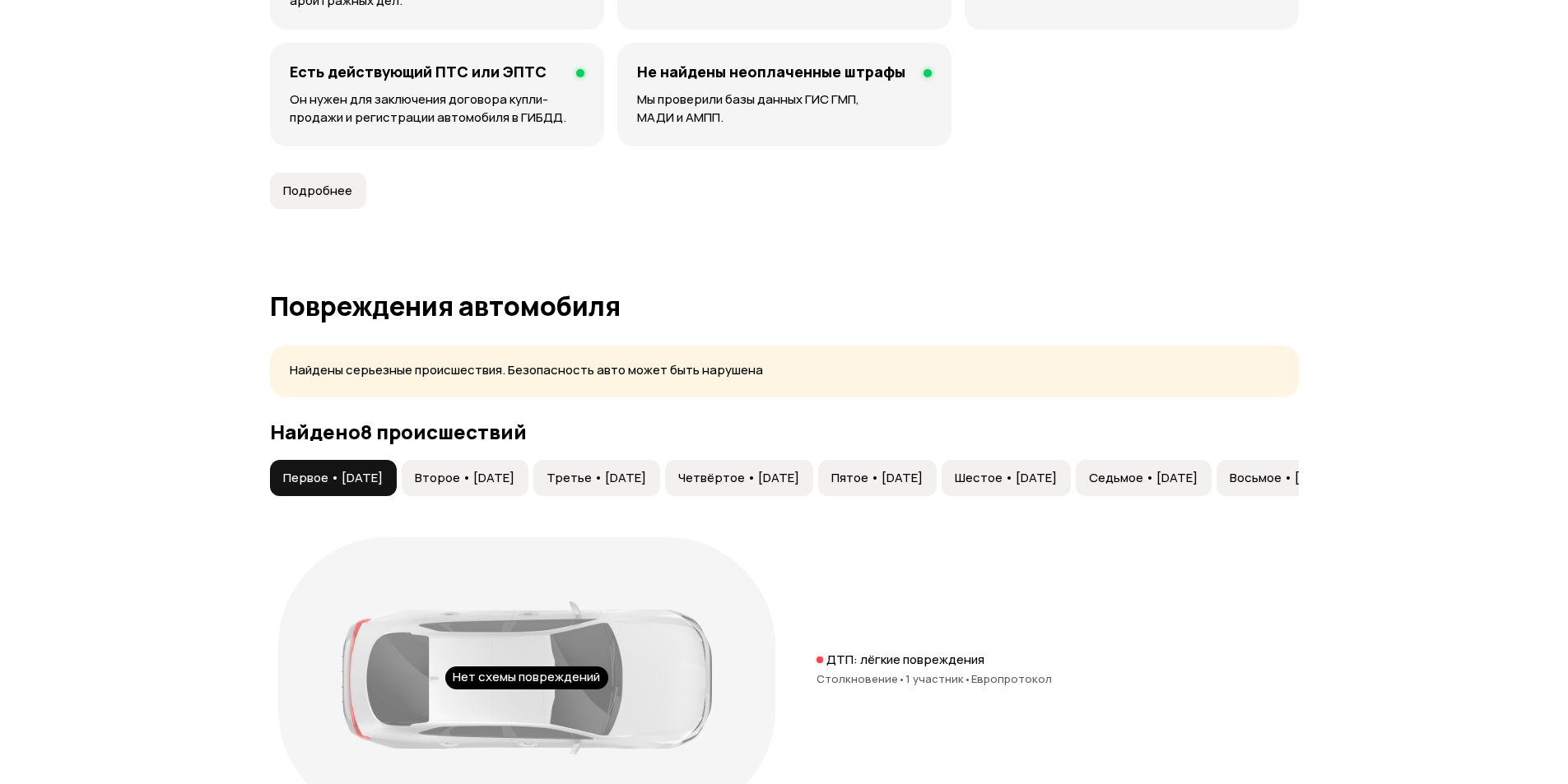
scroll to position [1563, 0]
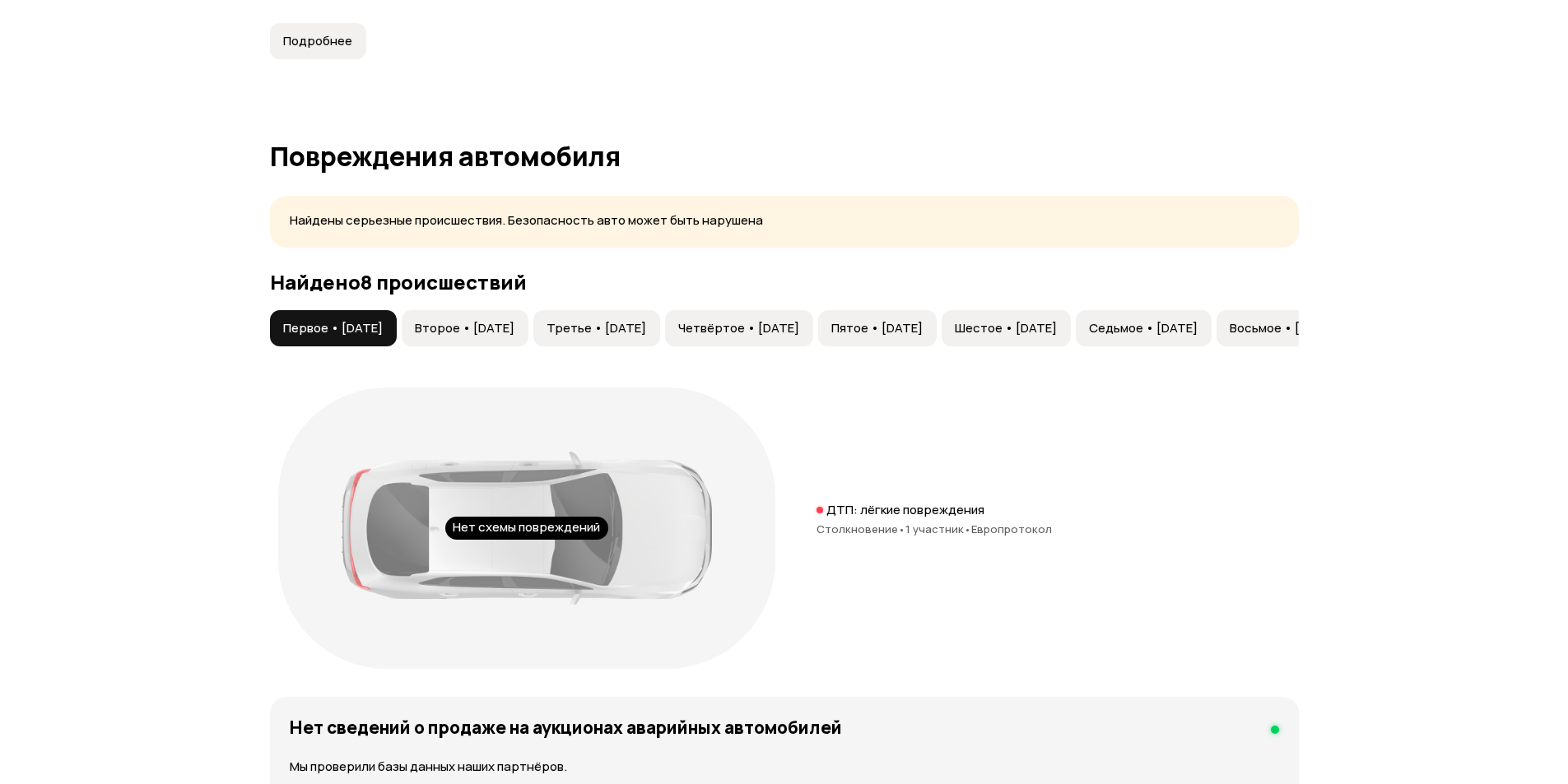
click at [1070, 336] on button "Шестое • [DATE]" at bounding box center [1005, 328] width 129 height 36
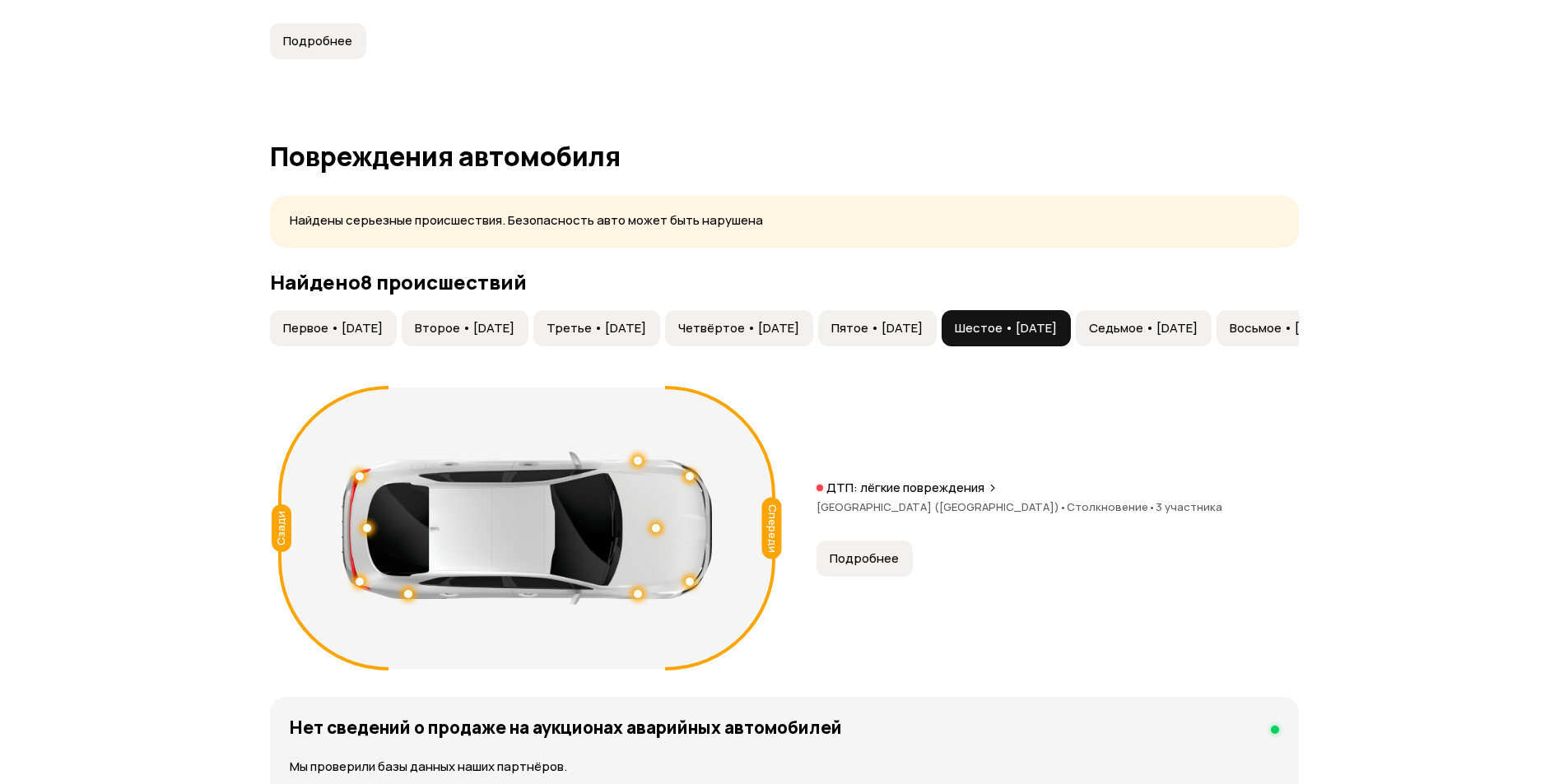
drag, startPoint x: 1234, startPoint y: 322, endPoint x: 1251, endPoint y: 323, distance: 17.0
click at [1239, 322] on div "Первое • 23 мар 2021 Второе • 04 июн 2022 Третье • 06 сен 2022 Четвёртое • 29 с…" at bounding box center [810, 328] width 1084 height 36
click at [1197, 327] on span "Седьмое • 28 дек 2023" at bounding box center [1143, 328] width 108 height 17
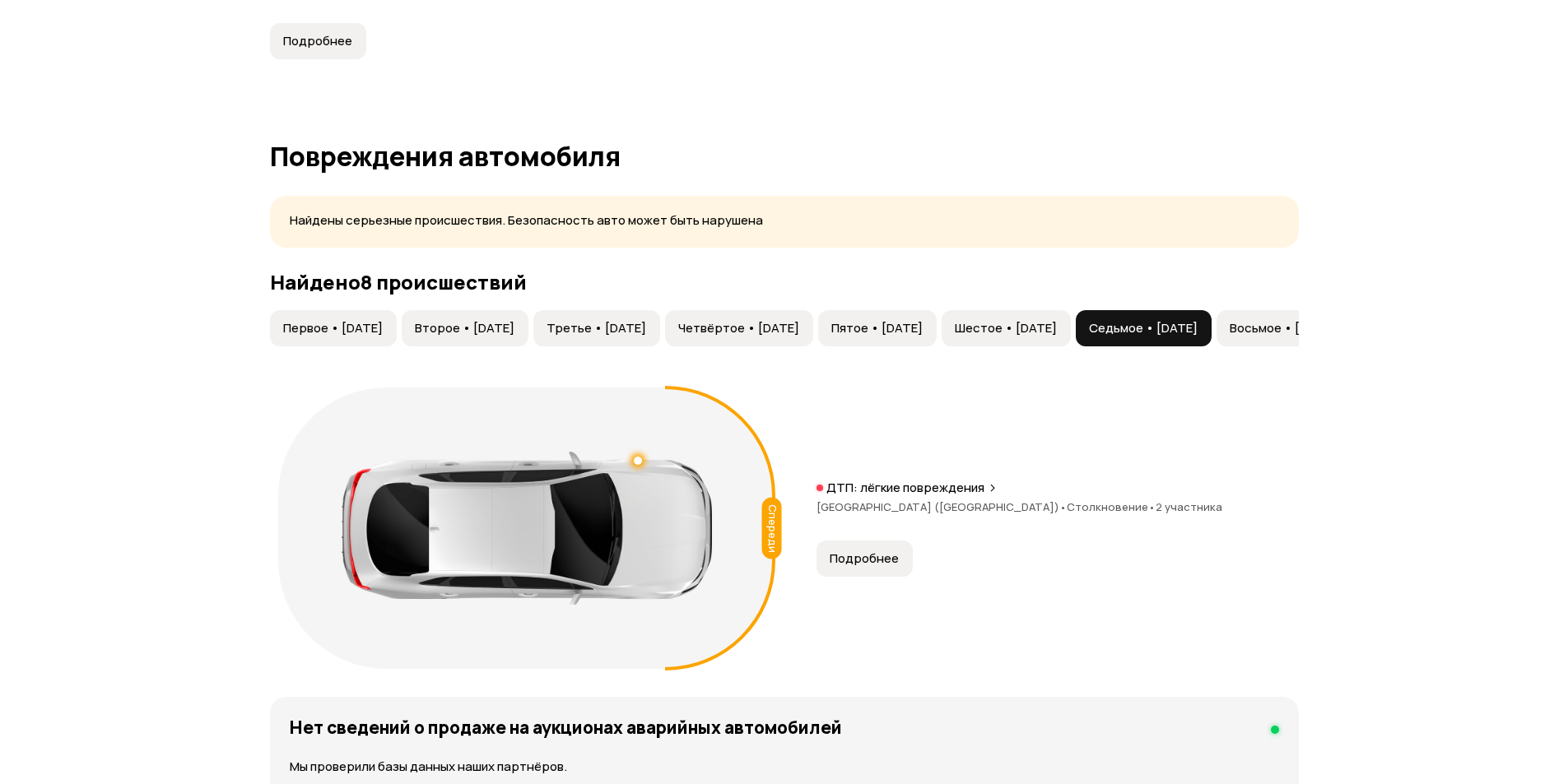
click at [1070, 344] on button "Шестое • 06 дек 2022" at bounding box center [1005, 328] width 129 height 36
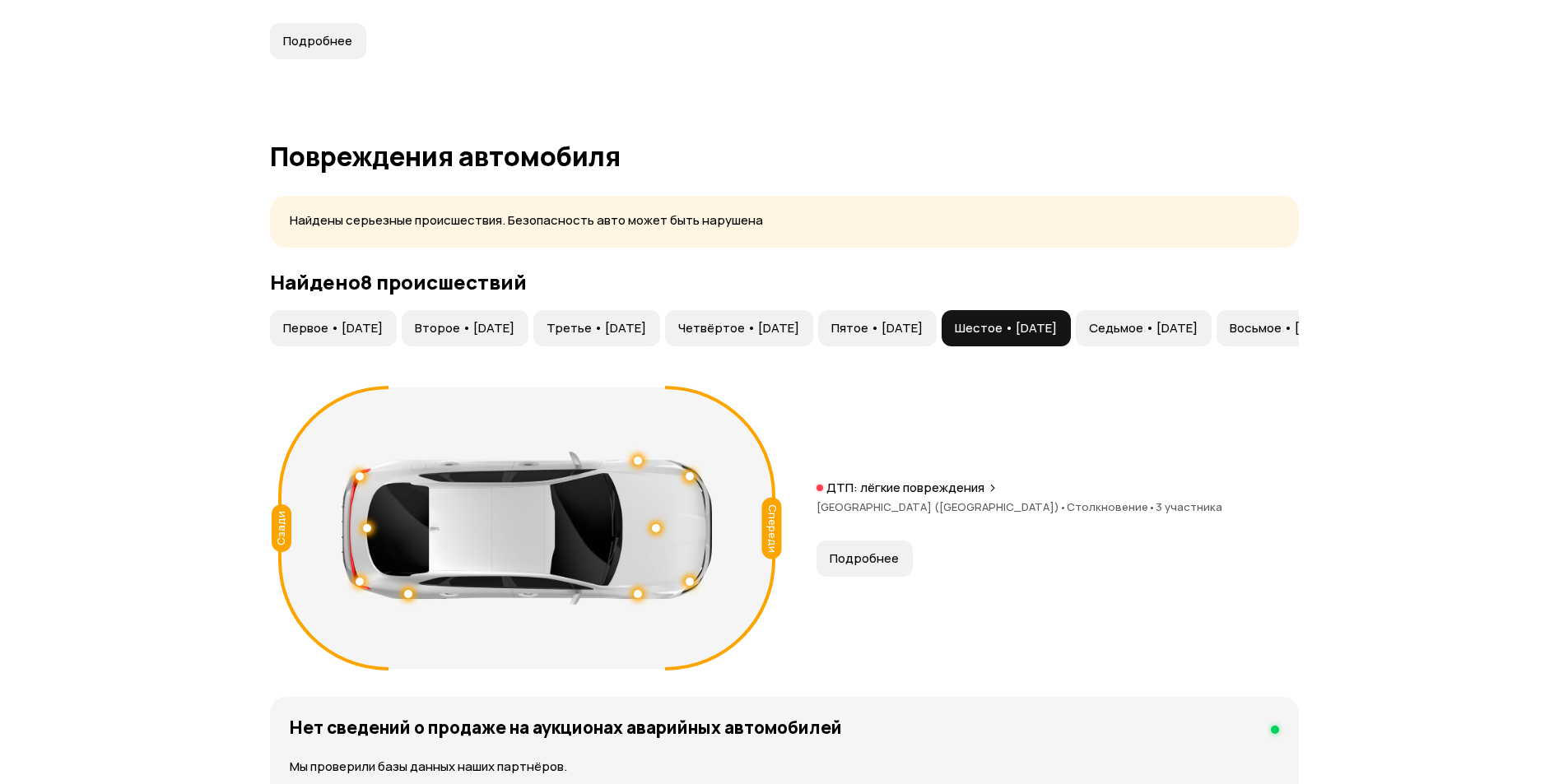
scroll to position [0, 271]
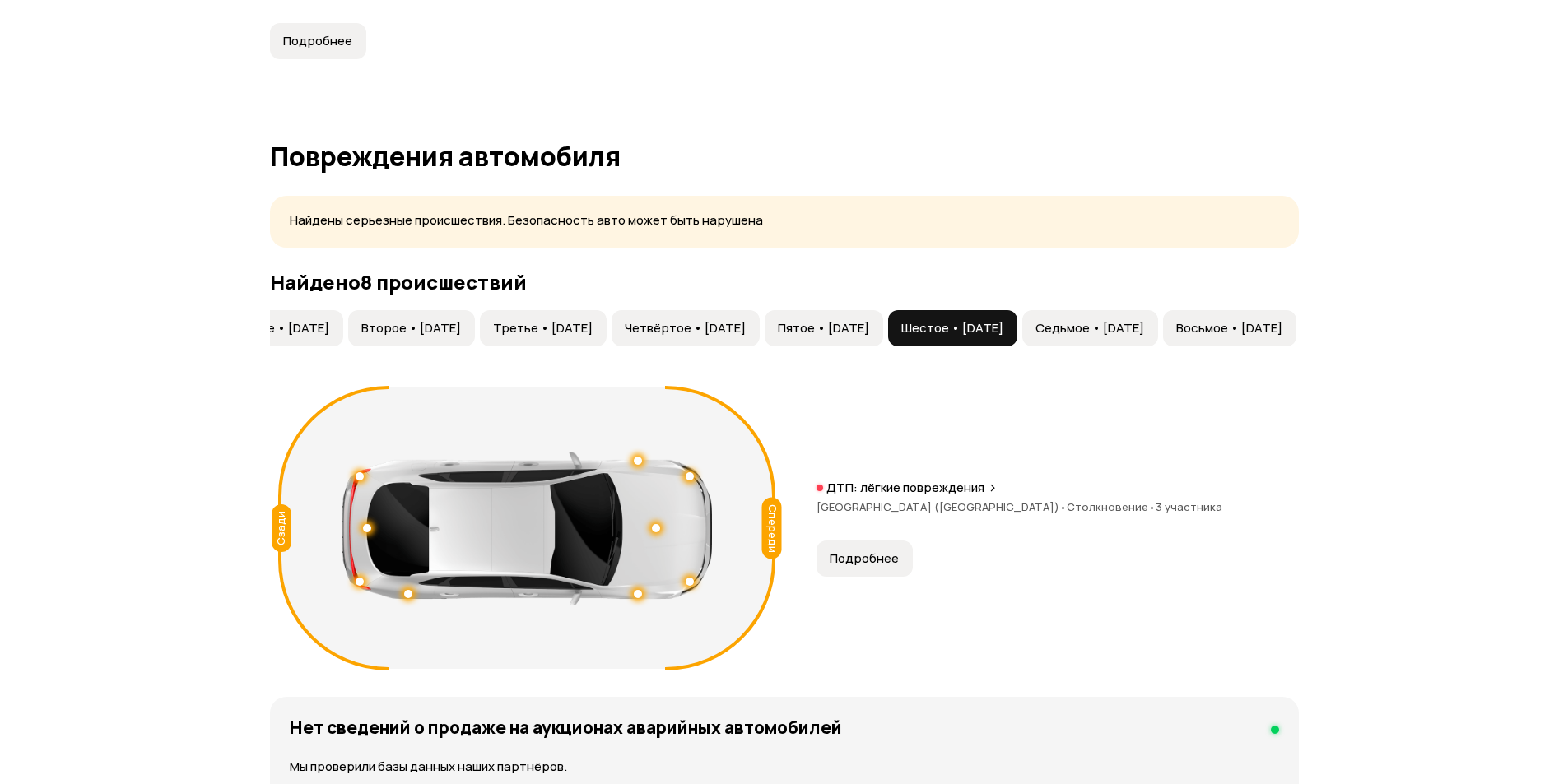
click at [1167, 317] on button "Восьмое • 18 авг 2024" at bounding box center [1230, 328] width 133 height 36
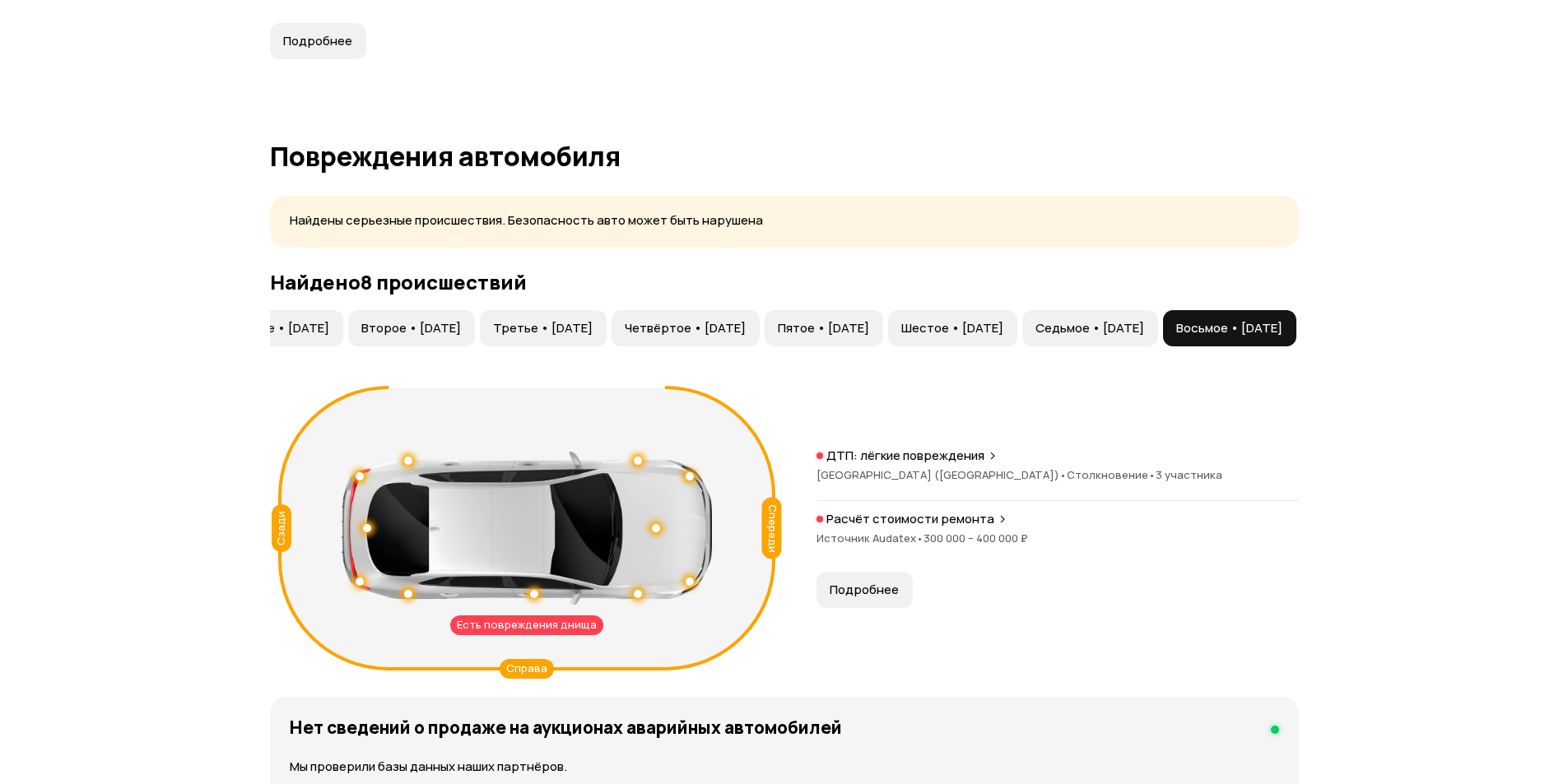
click at [1078, 338] on button "Седьмое • 28 дек 2023" at bounding box center [1090, 328] width 136 height 36
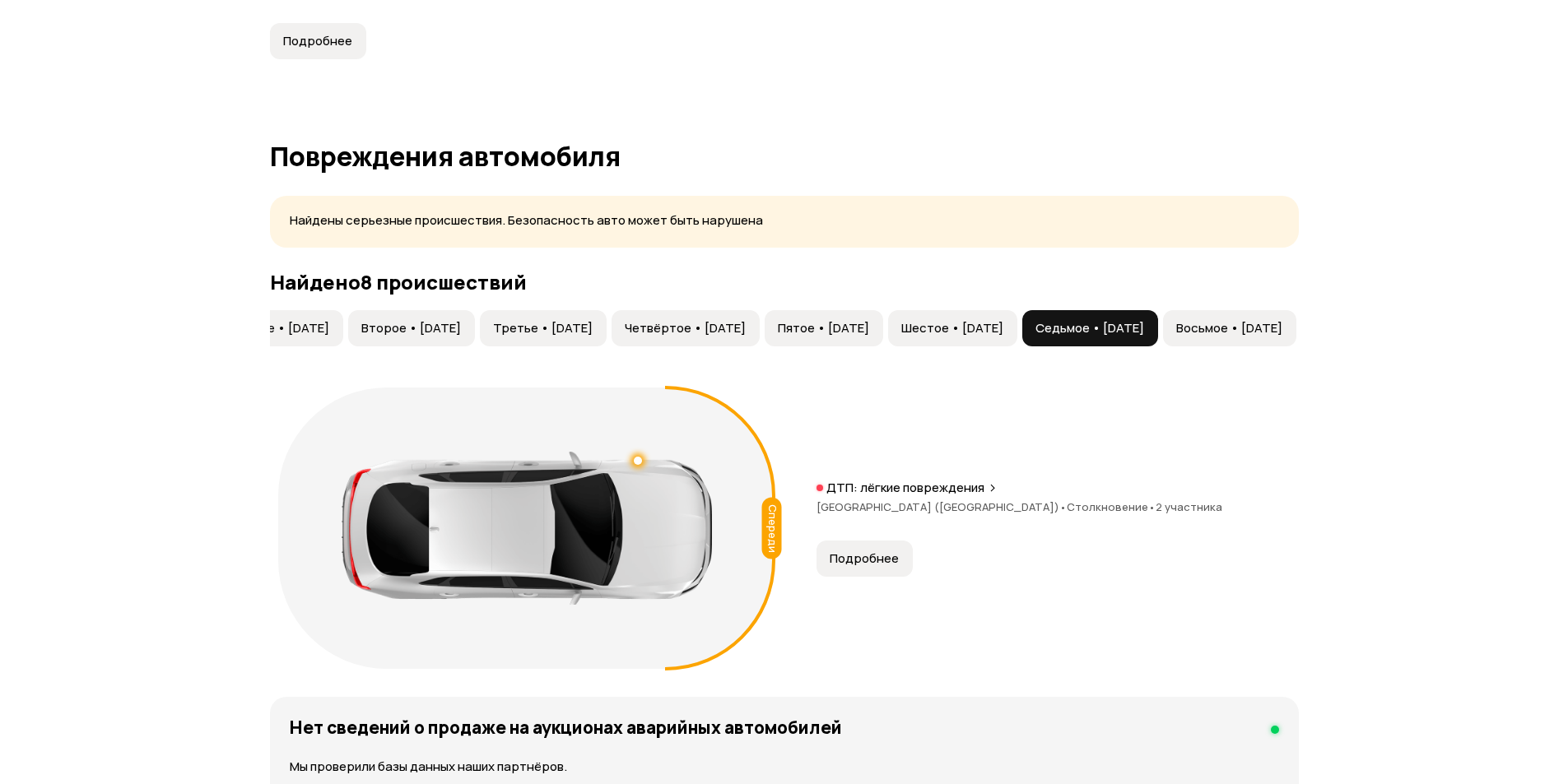
click at [901, 335] on span "Шестое • 06 дек 2022" at bounding box center [952, 328] width 102 height 17
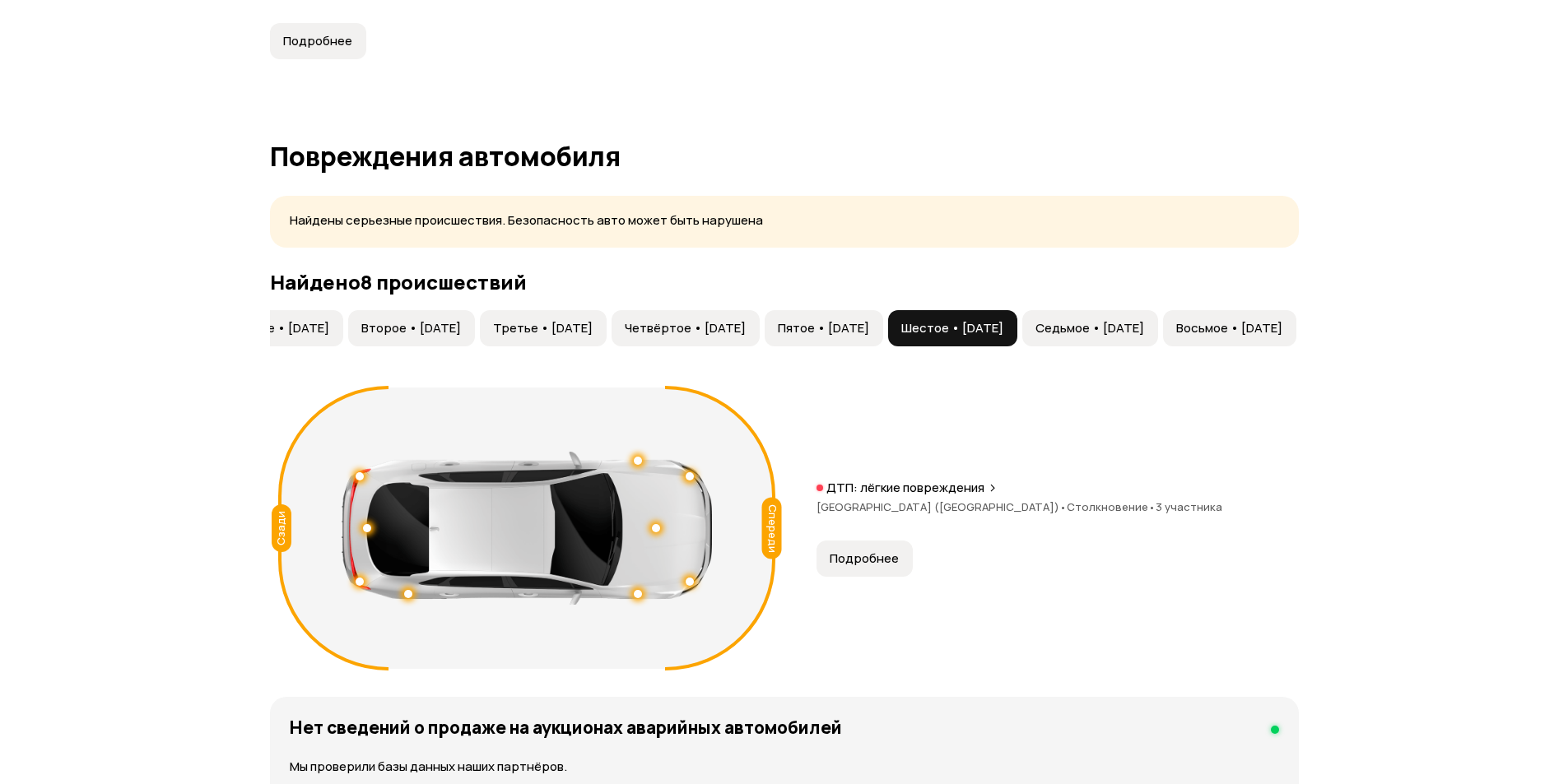
click at [778, 335] on span "Пятое • 16 окт 2022" at bounding box center [823, 328] width 92 height 17
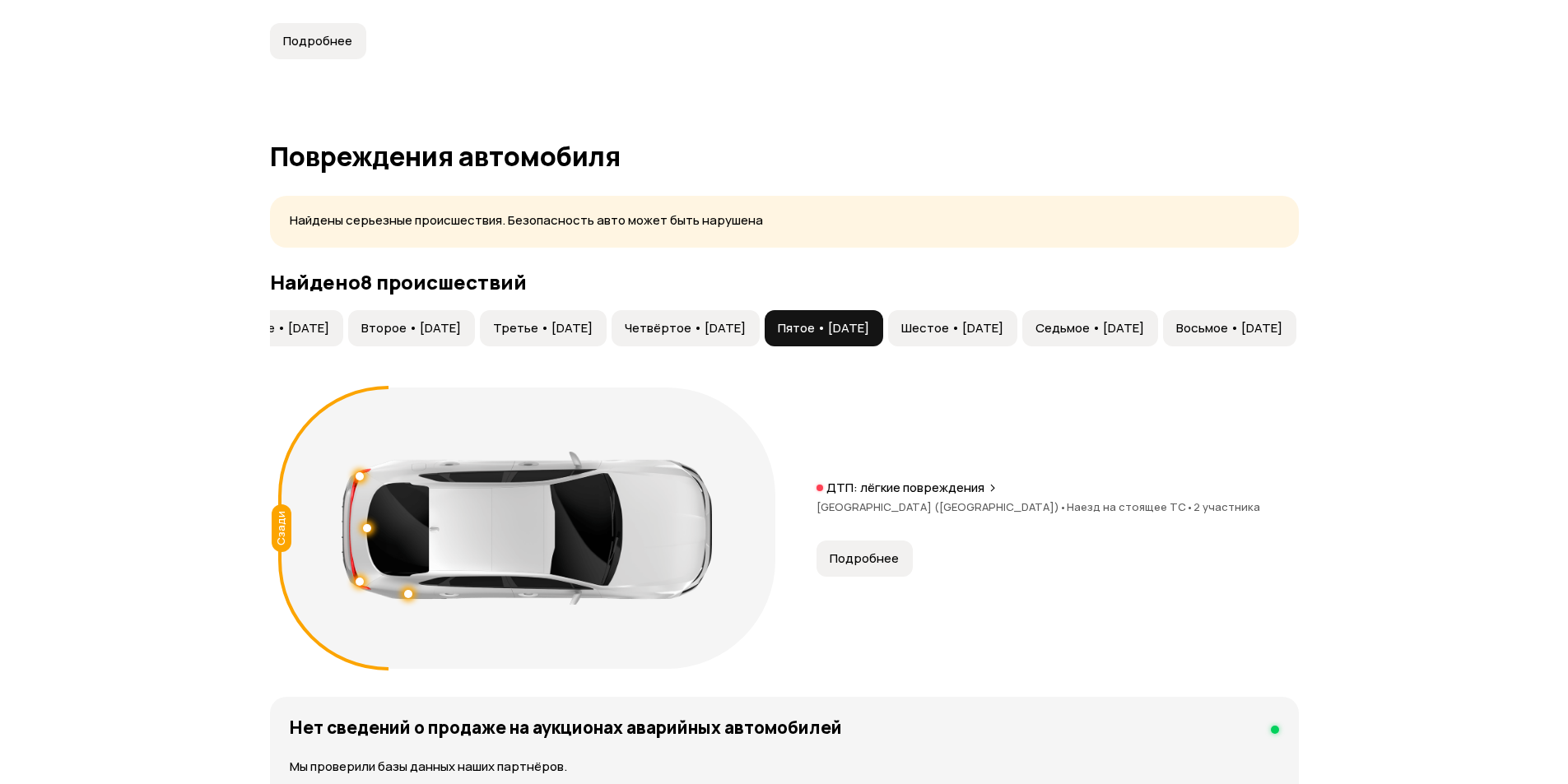
click at [772, 338] on button "Пятое • 16 окт 2022" at bounding box center [824, 328] width 119 height 36
drag, startPoint x: 499, startPoint y: 334, endPoint x: 659, endPoint y: 334, distance: 160.0
click at [625, 335] on span "Четвёртое • 29 сен 2022" at bounding box center [685, 328] width 121 height 17
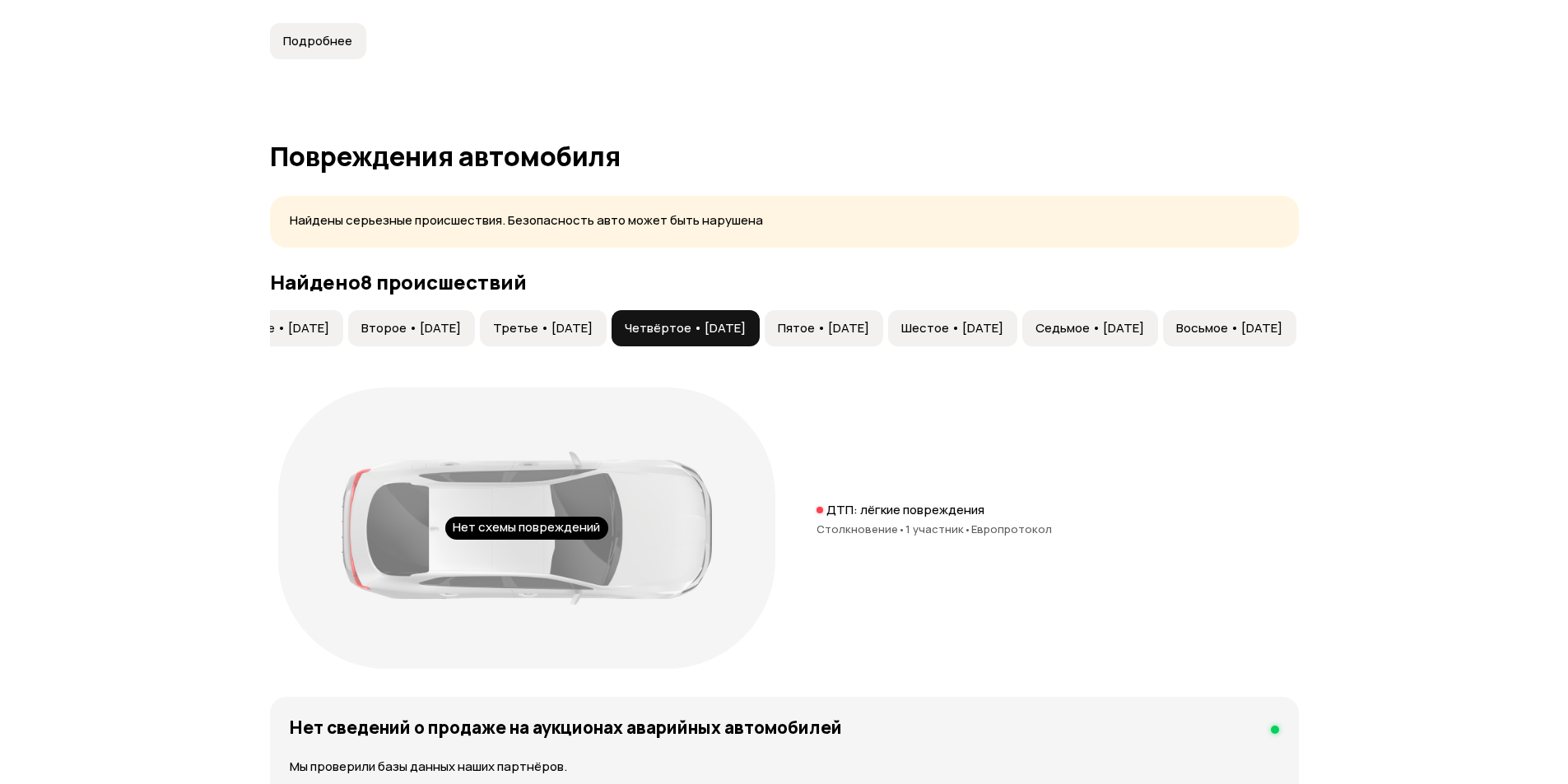
click at [493, 334] on span "Третье • 06 сен 2022" at bounding box center [542, 328] width 99 height 17
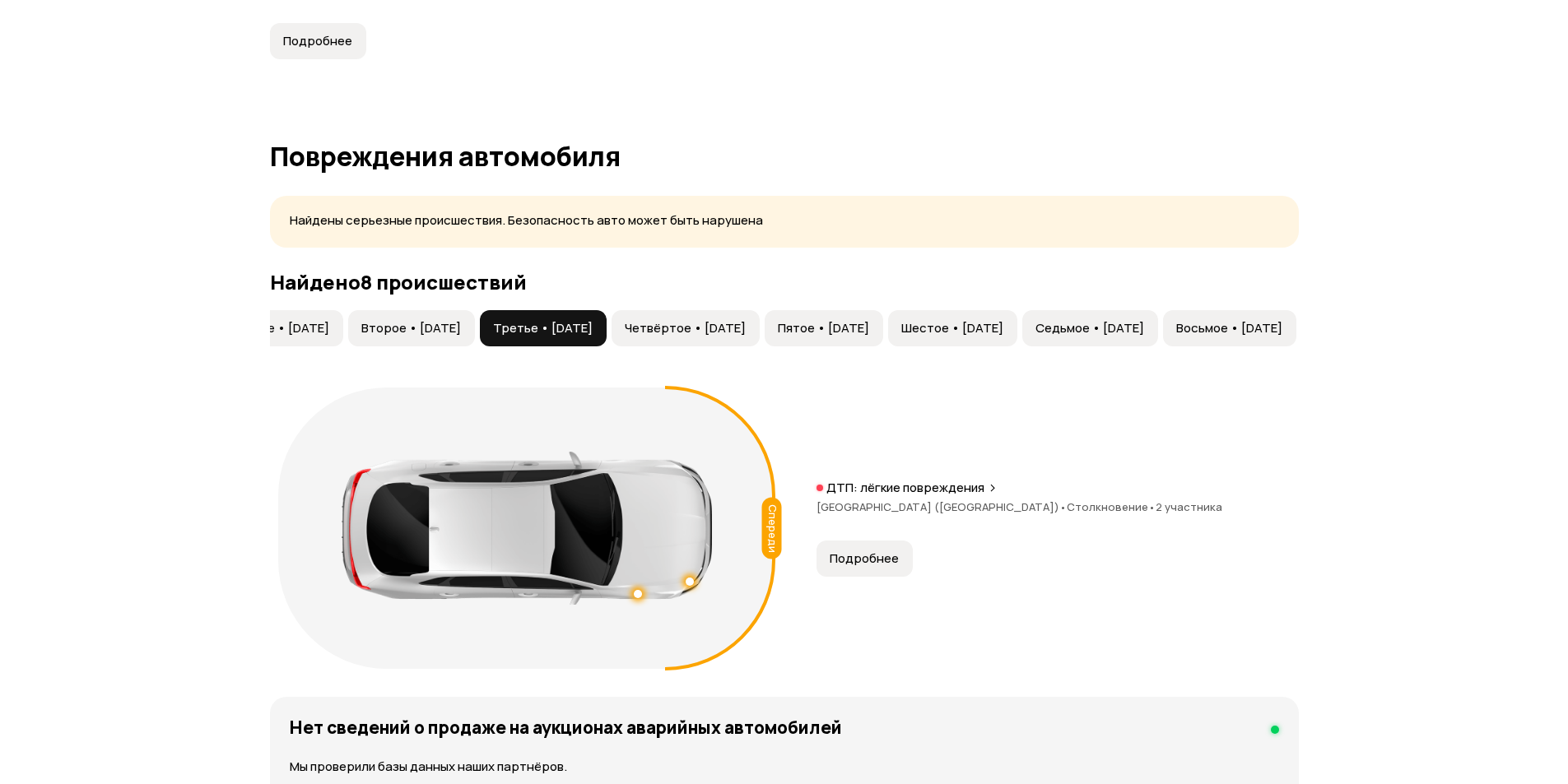
click at [336, 357] on div "Первое • 23 мар 2021 Второе • 04 июн 2022 Третье • 06 сен 2022 Четвёртое • 29 с…" at bounding box center [784, 494] width 1029 height 367
click at [335, 355] on div "Первое • 23 мар 2021 Второе • 04 июн 2022 Третье • 06 сен 2022 Четвёртое • 29 с…" at bounding box center [784, 494] width 1029 height 367
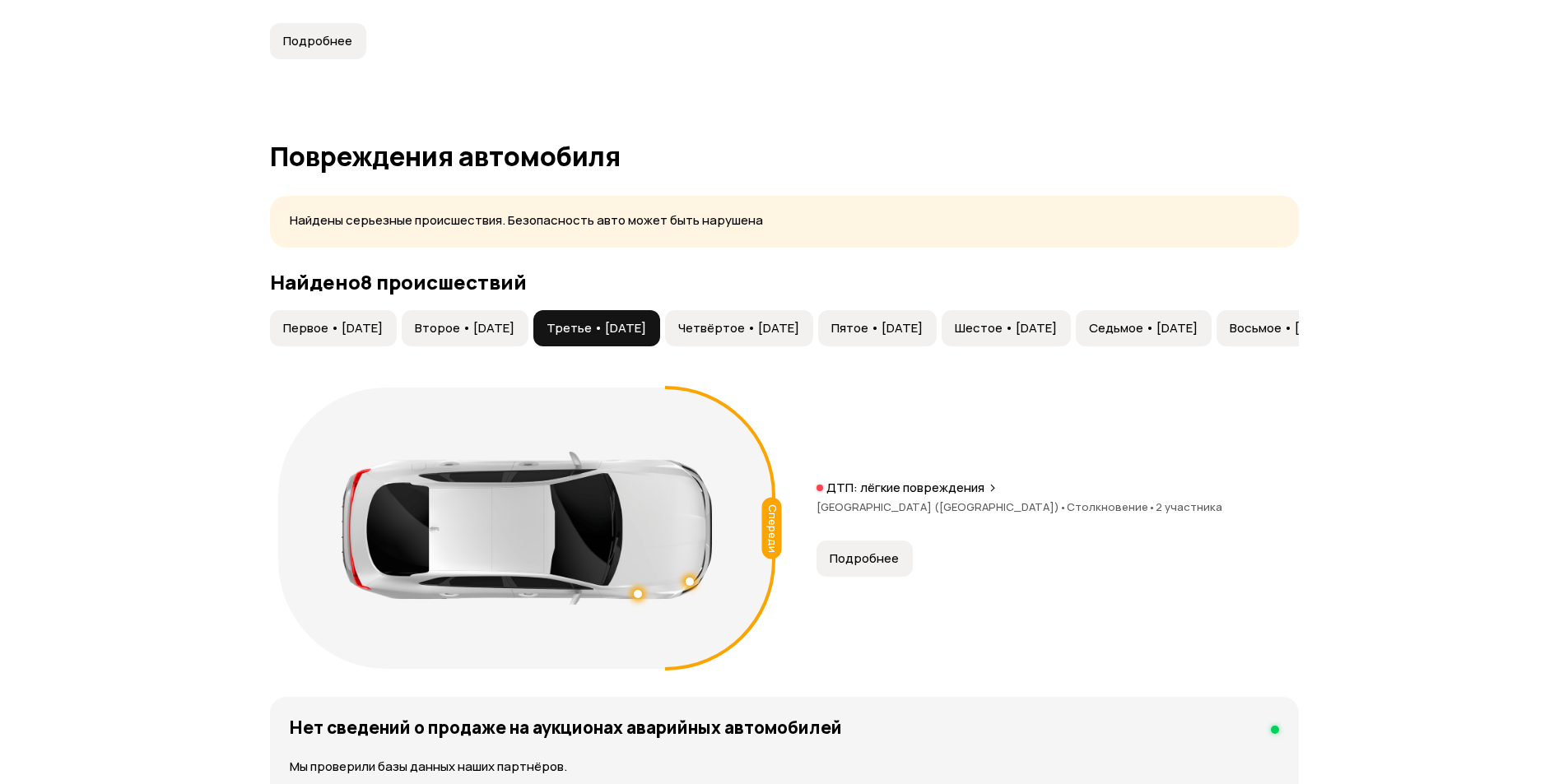
click at [345, 322] on span "Первое • 23 мар 2021" at bounding box center [332, 328] width 99 height 17
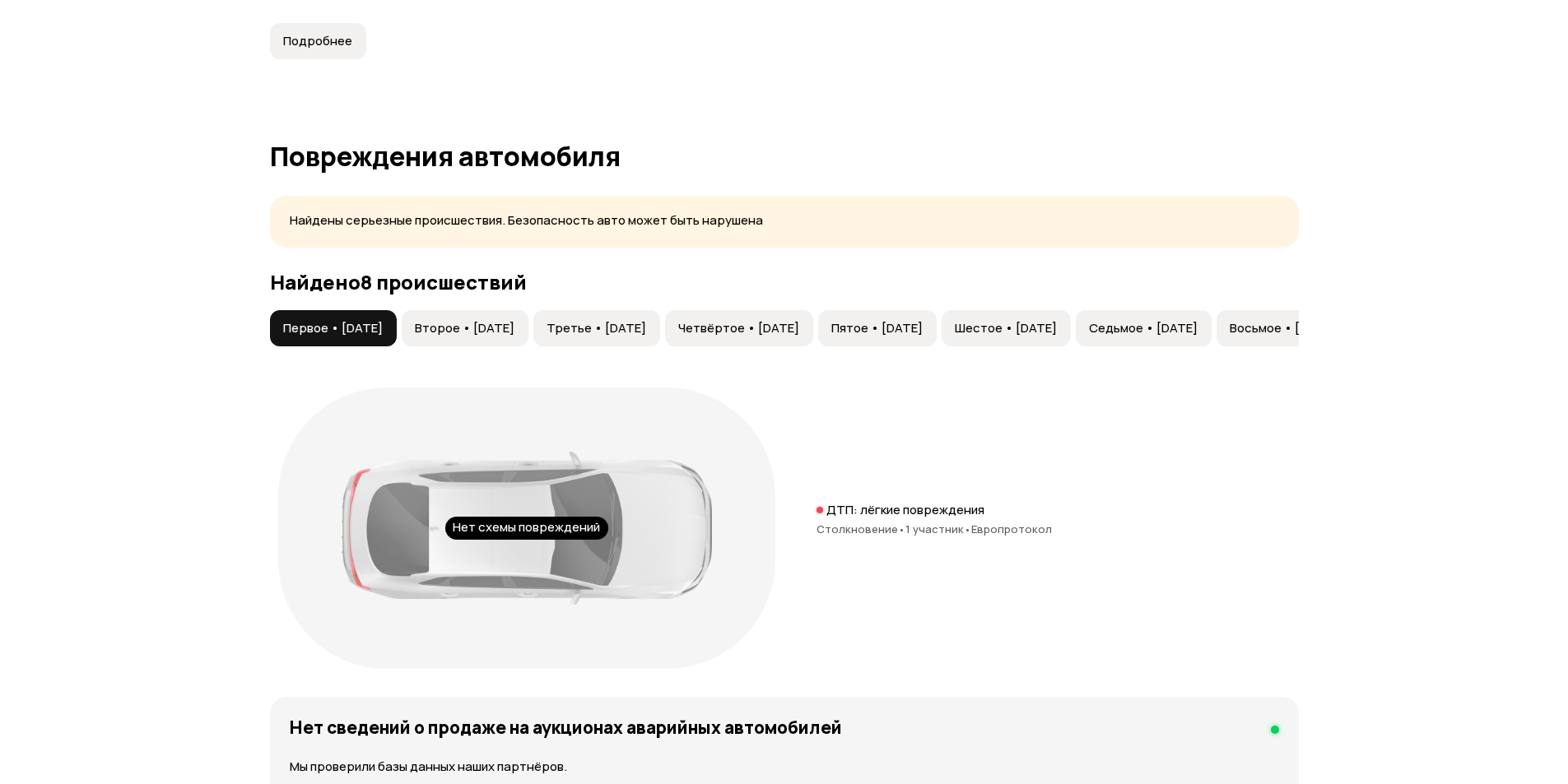
drag, startPoint x: 504, startPoint y: 324, endPoint x: 677, endPoint y: 320, distance: 173.0
click at [509, 324] on span "Второе • 04 июн 2022" at bounding box center [464, 328] width 99 height 17
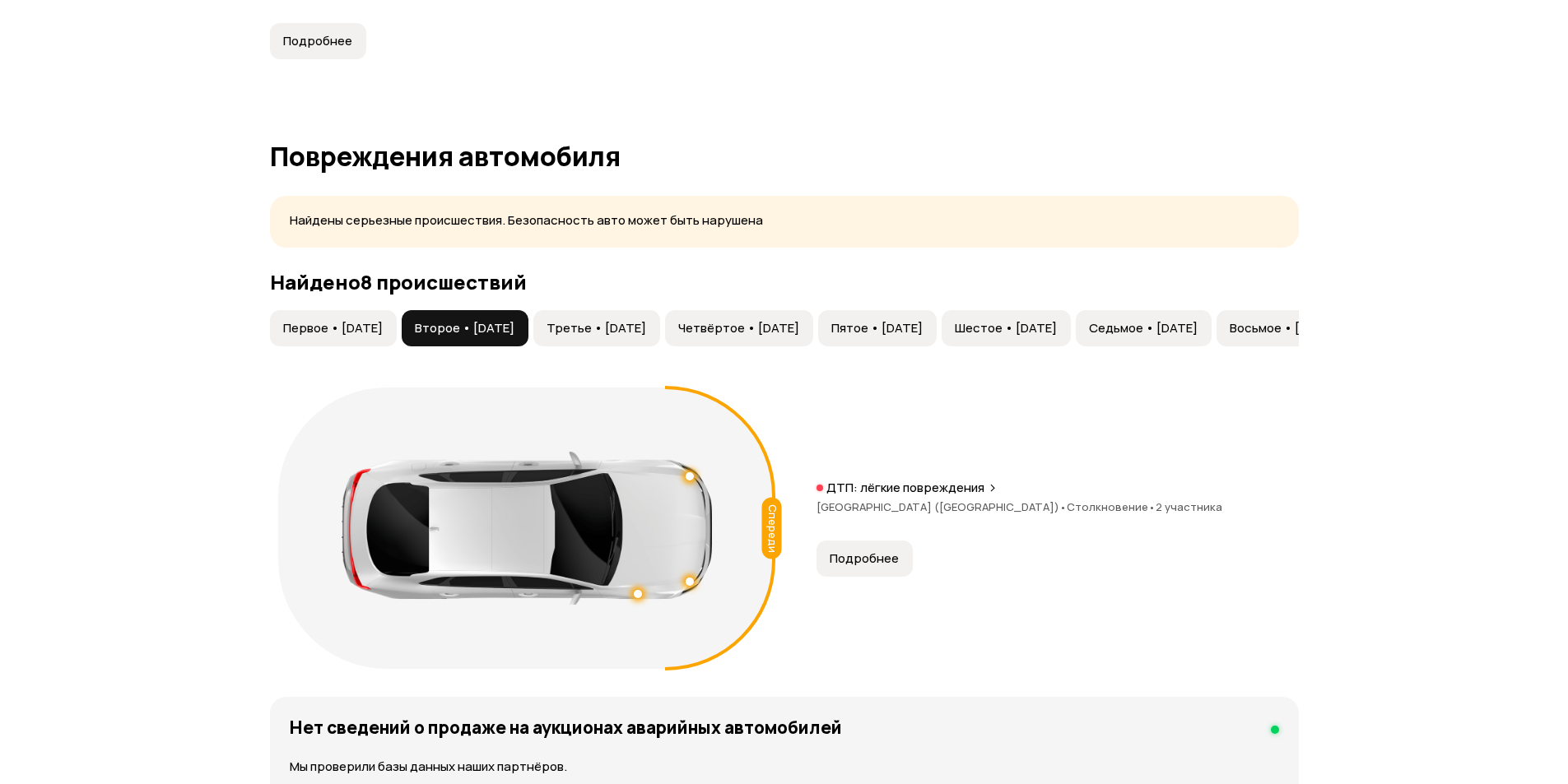
scroll to position [0, 271]
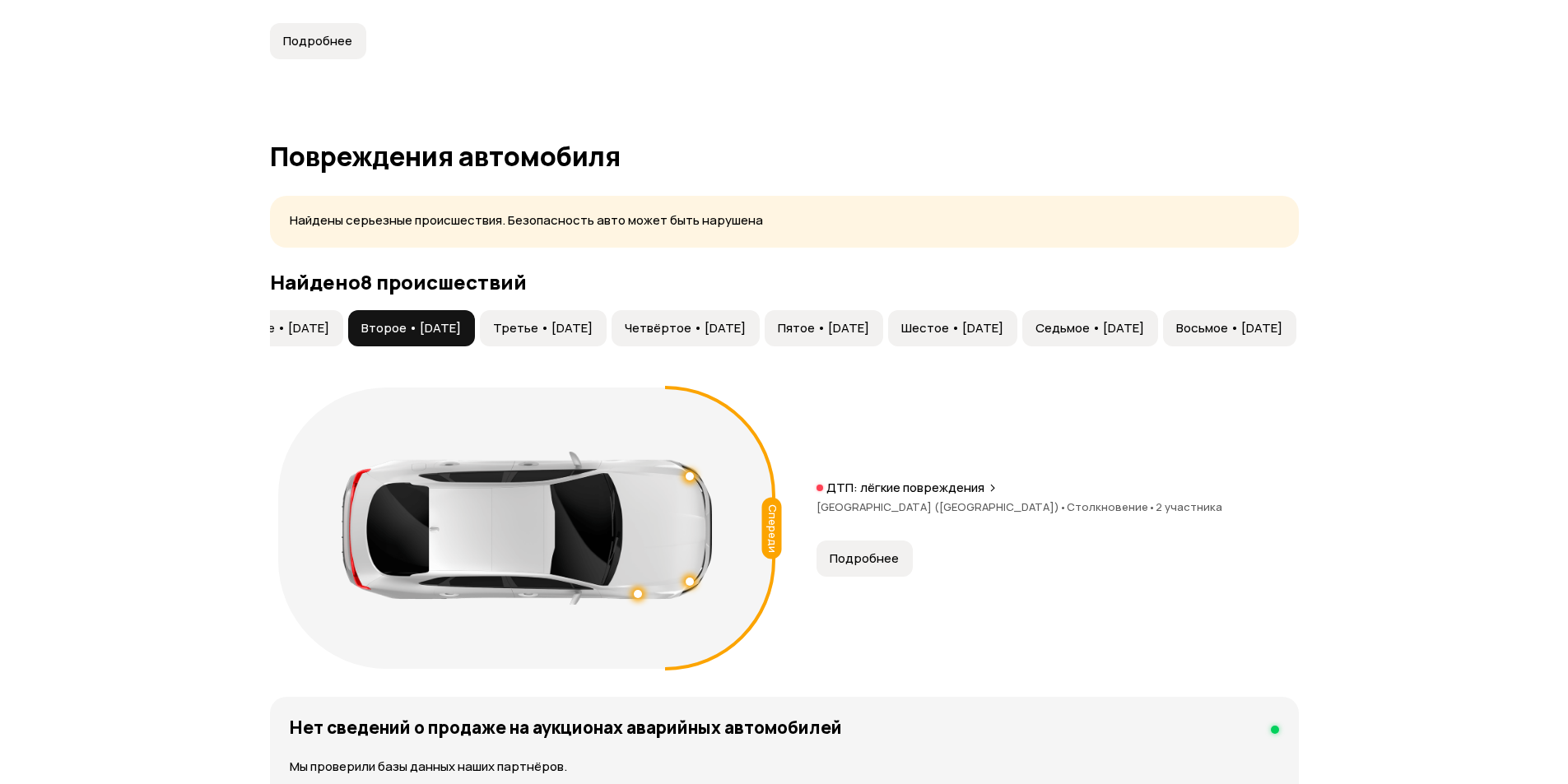
click at [1216, 320] on span "Восьмое • 18 авг 2024" at bounding box center [1229, 328] width 107 height 17
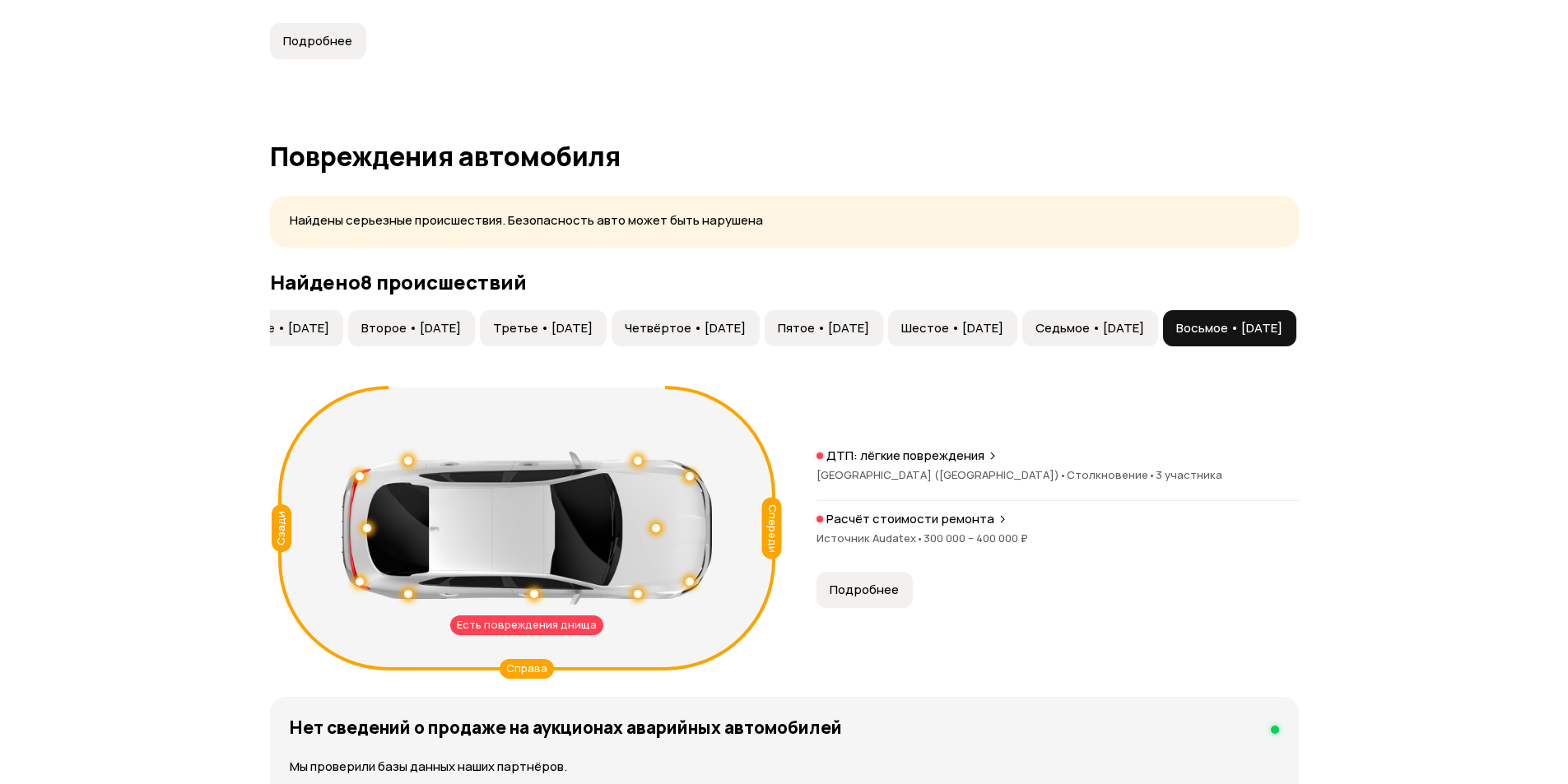
click at [1074, 322] on span "Седьмое • 28 дек 2023" at bounding box center [1089, 328] width 108 height 17
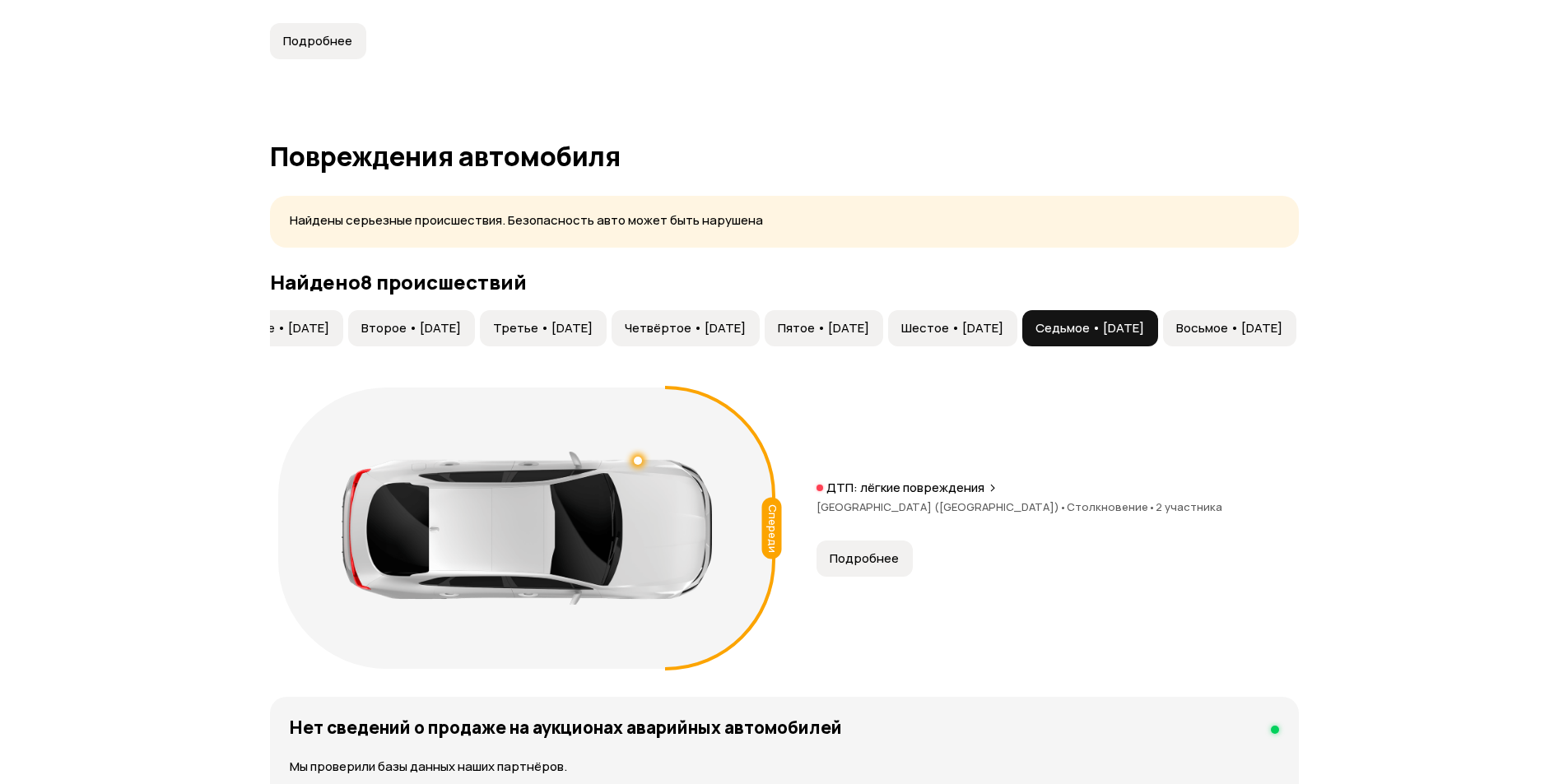
click at [1236, 322] on span "Восьмое • 18 авг 2024" at bounding box center [1229, 328] width 107 height 17
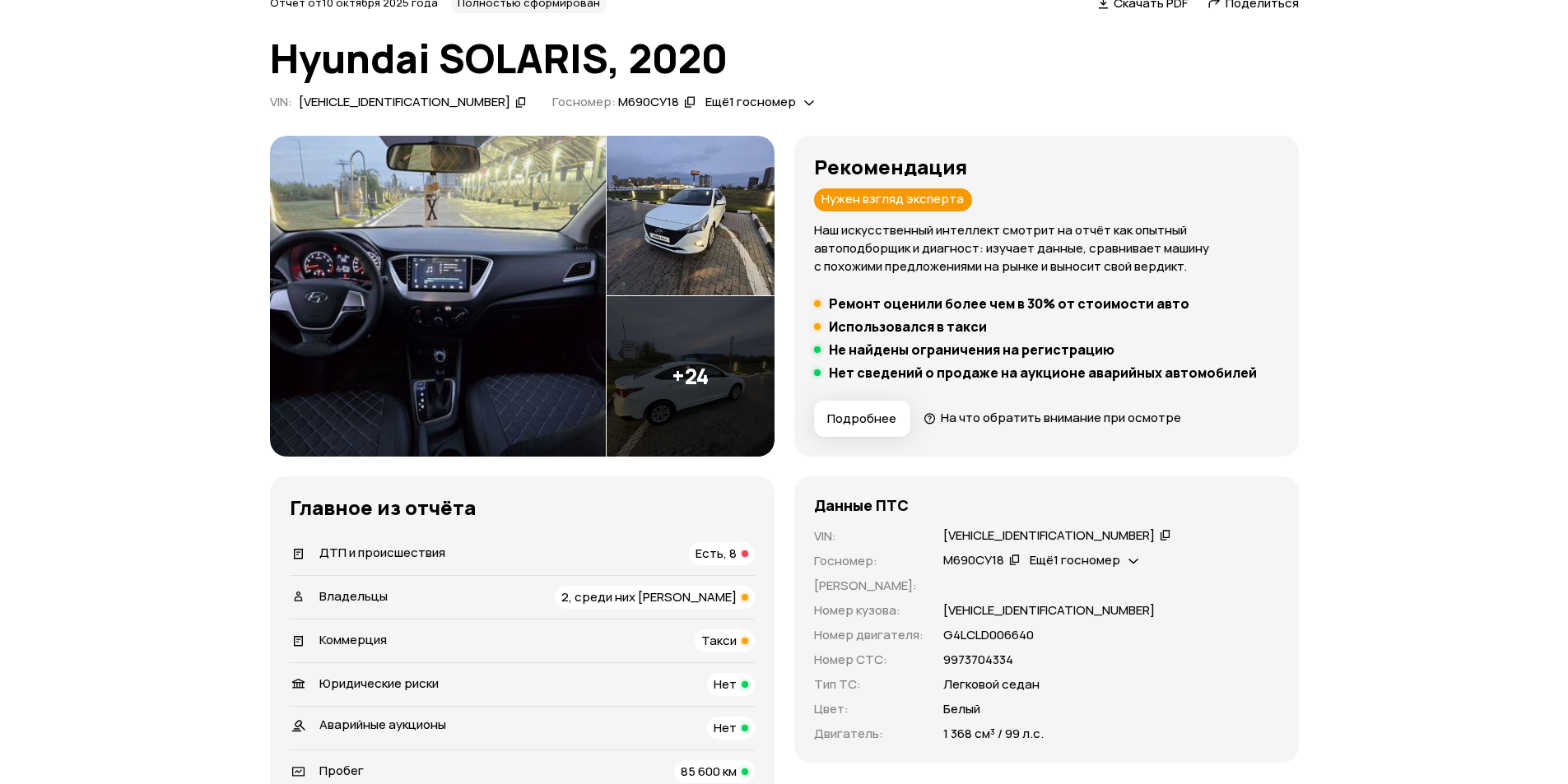
scroll to position [0, 0]
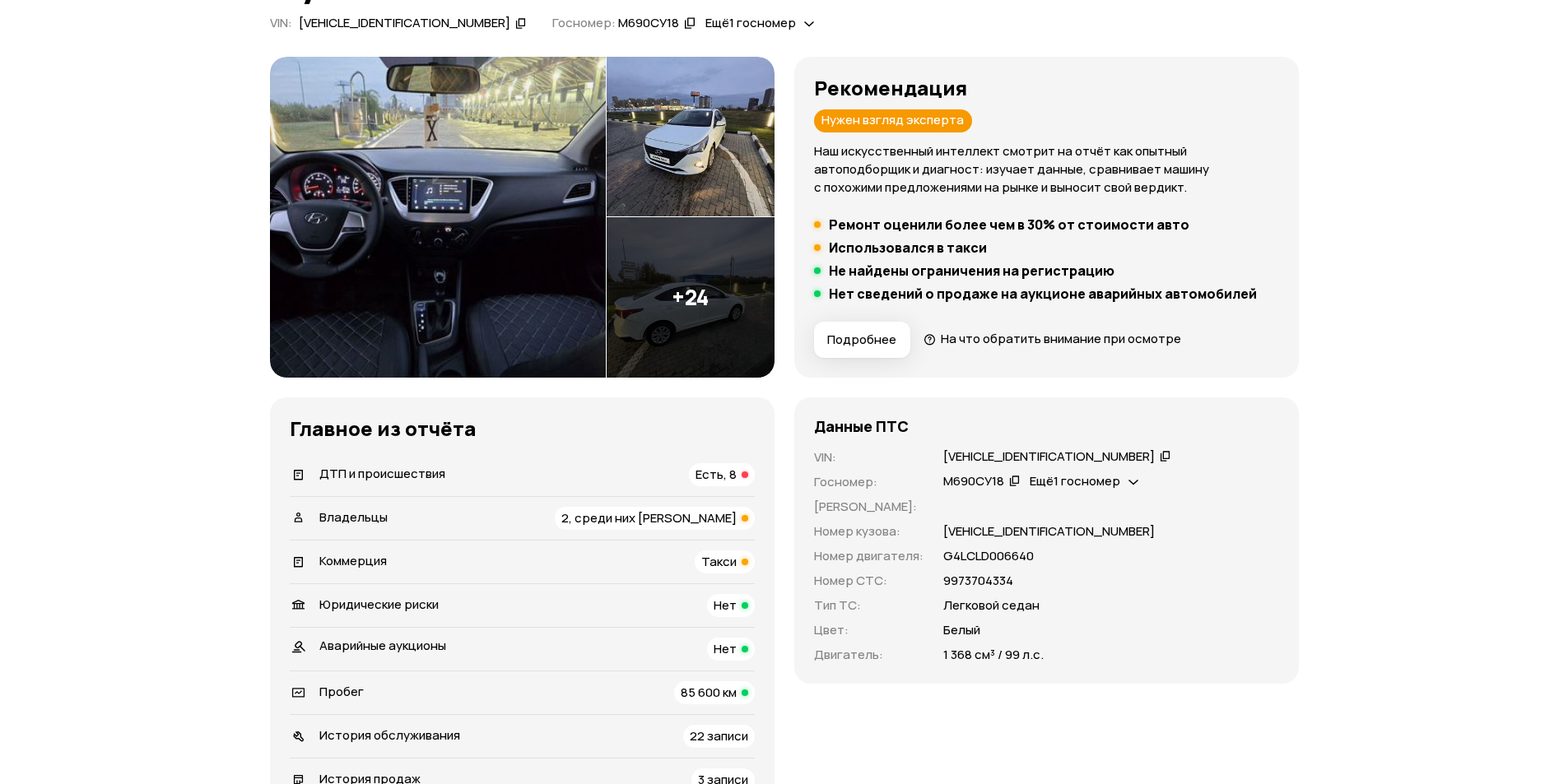
click at [717, 561] on span "Такси" at bounding box center [719, 562] width 35 height 18
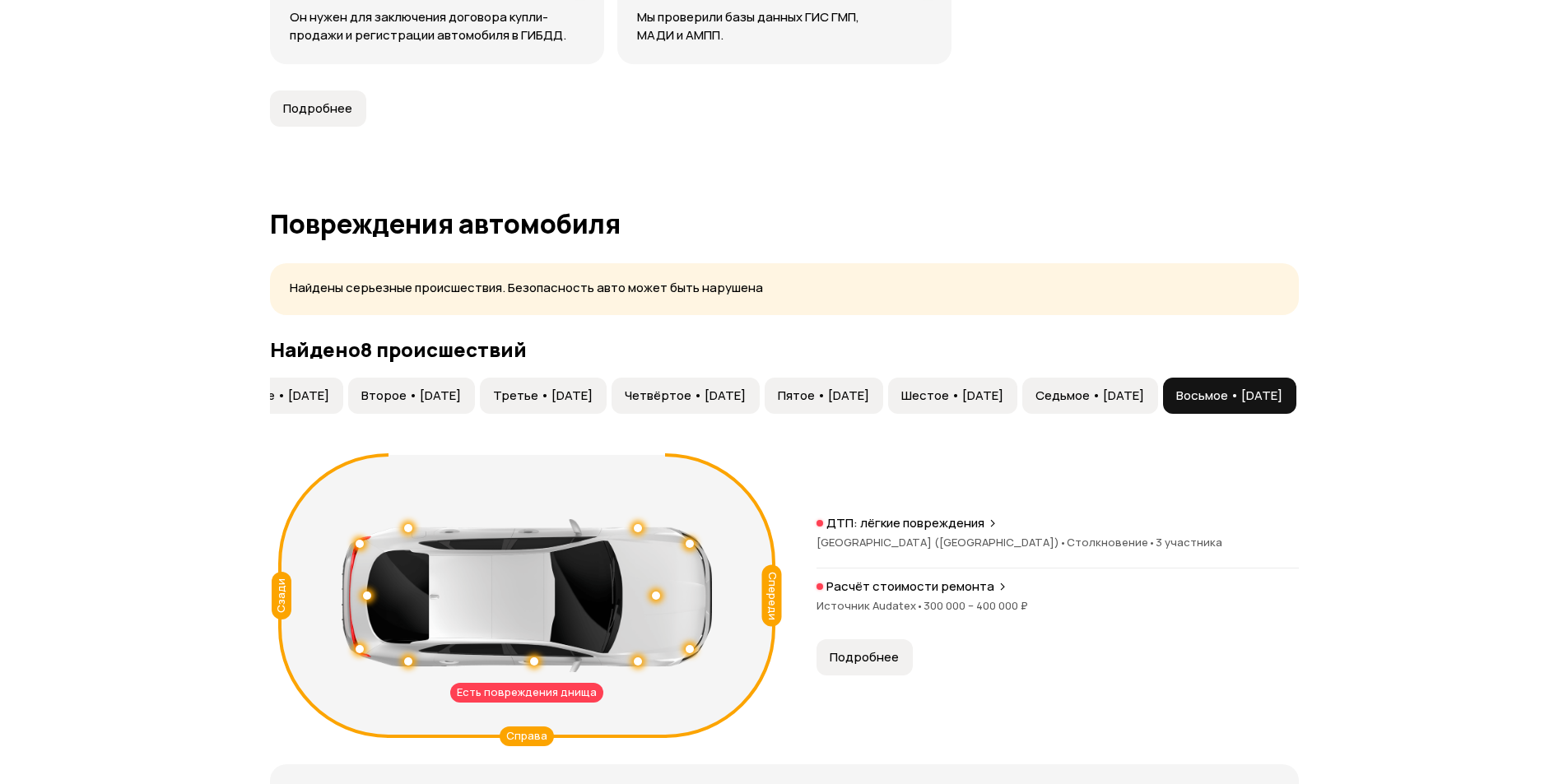
scroll to position [1646, 0]
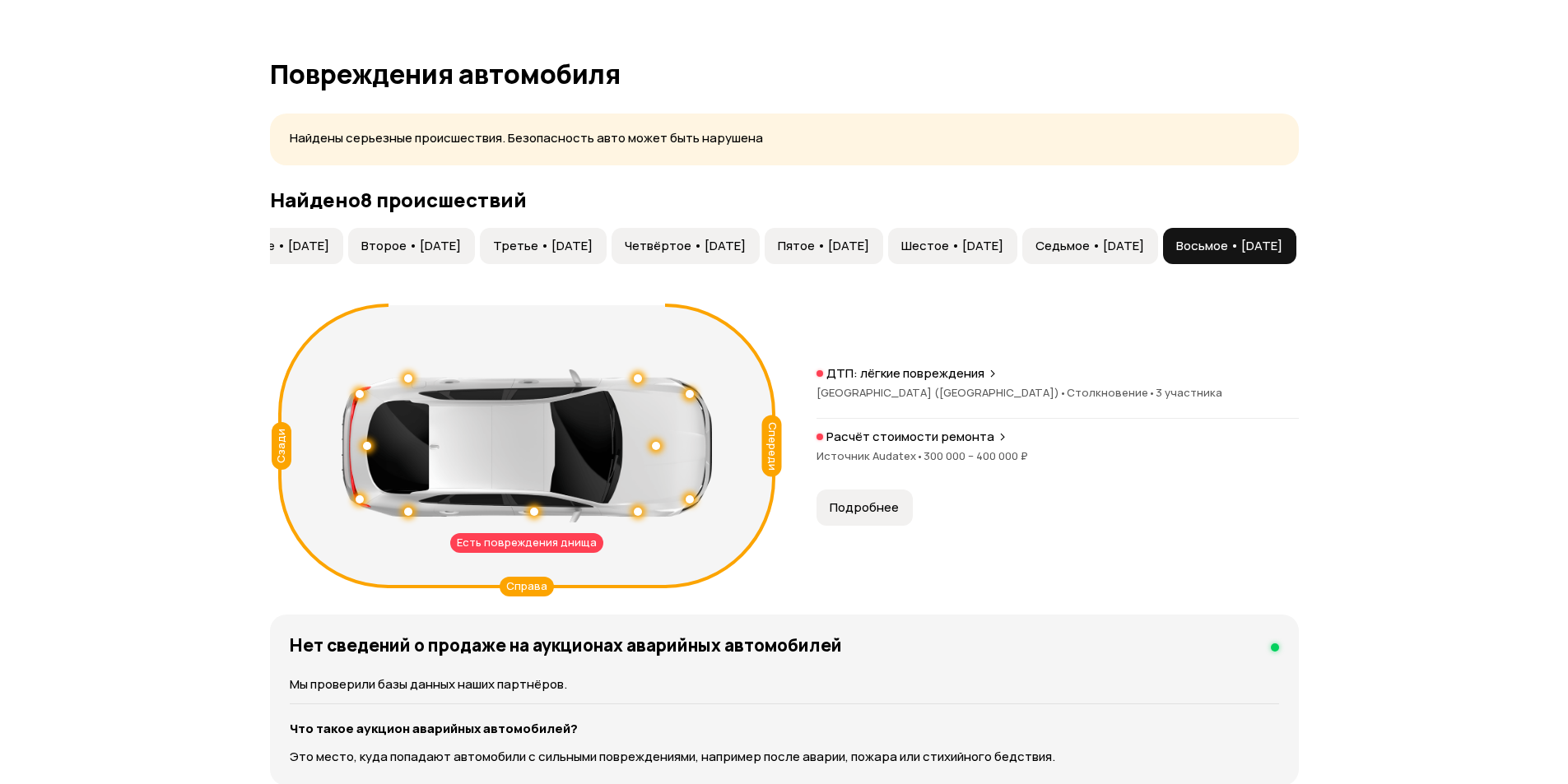
click at [1089, 250] on span "Седьмое • 28 дек 2023" at bounding box center [1089, 247] width 108 height 17
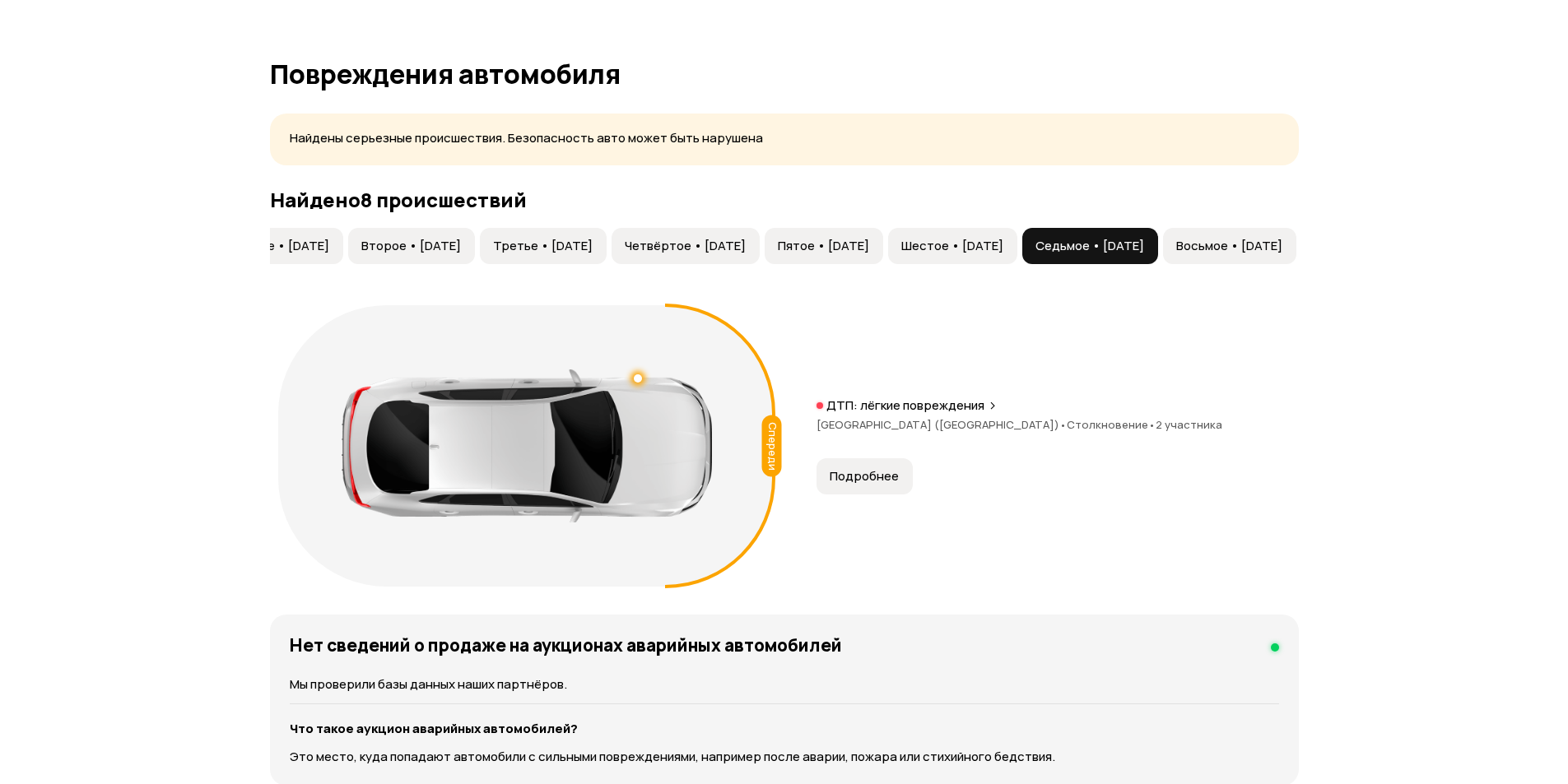
click at [919, 246] on span "Шестое • 06 дек 2022" at bounding box center [952, 247] width 102 height 17
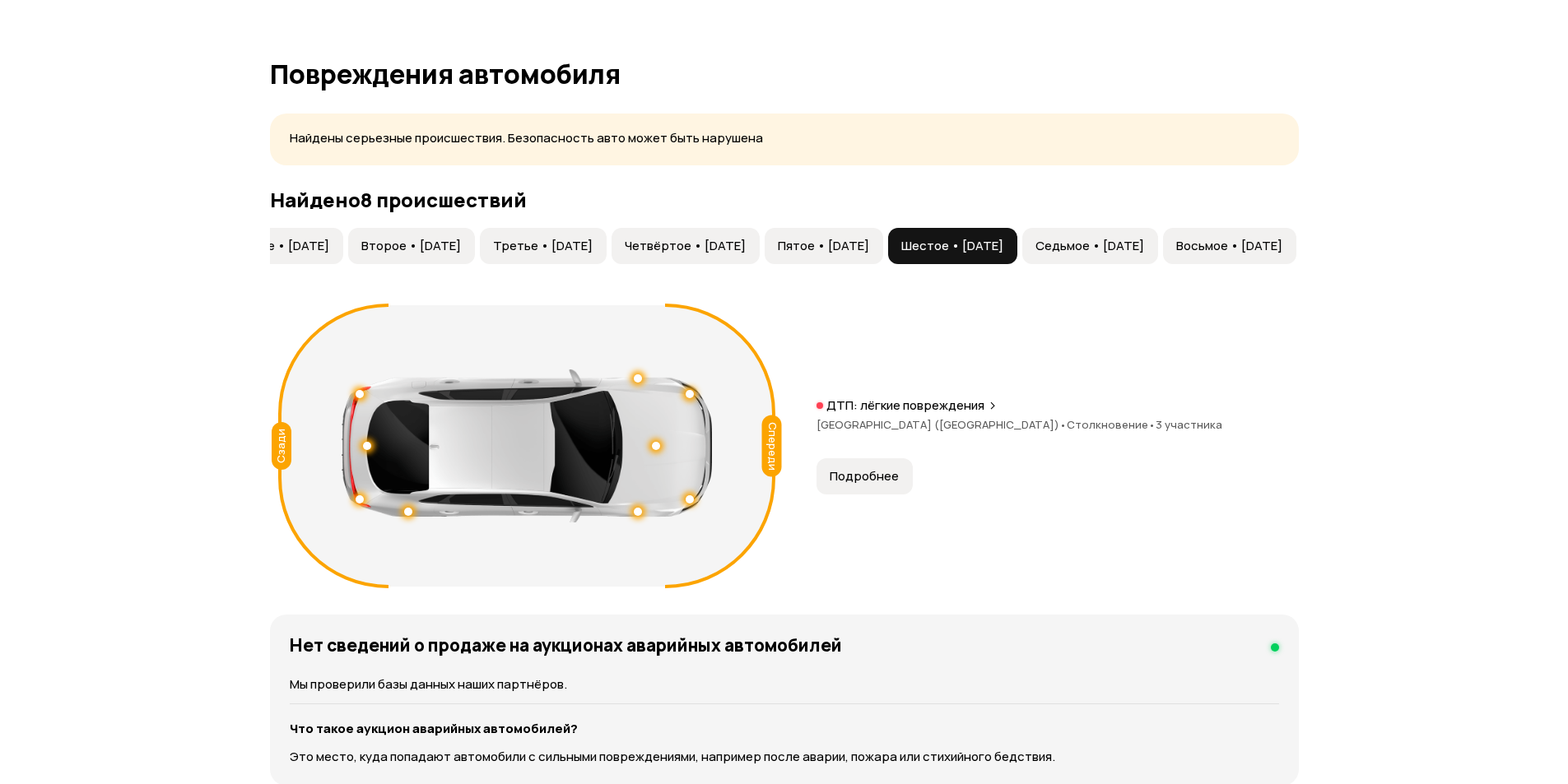
drag, startPoint x: 789, startPoint y: 250, endPoint x: 600, endPoint y: 254, distance: 189.0
click at [786, 252] on button "Пятое • 16 окт 2022" at bounding box center [824, 246] width 119 height 36
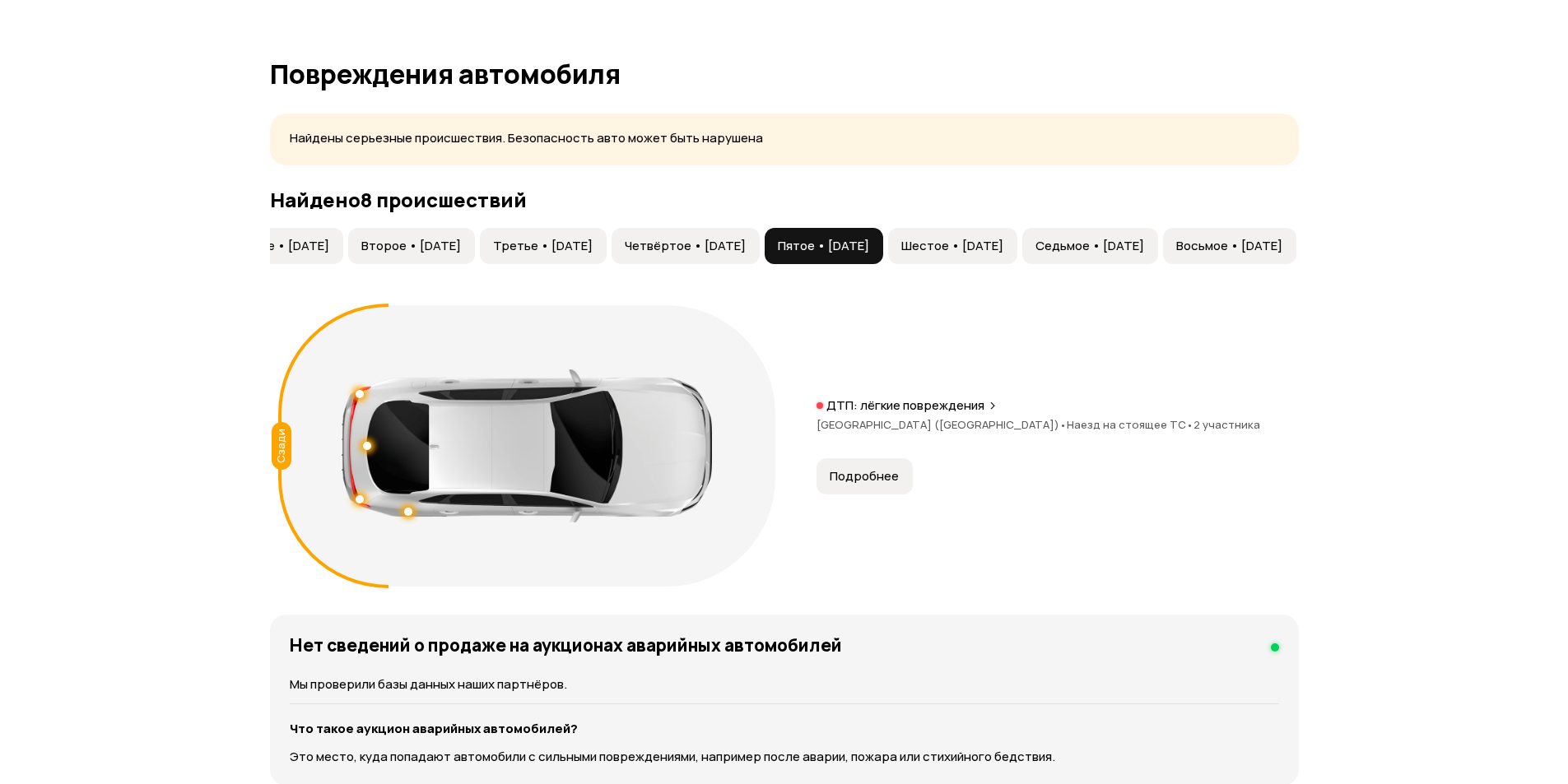
click at [612, 255] on button "Четвёртое • 29 сен 2022" at bounding box center [686, 246] width 148 height 36
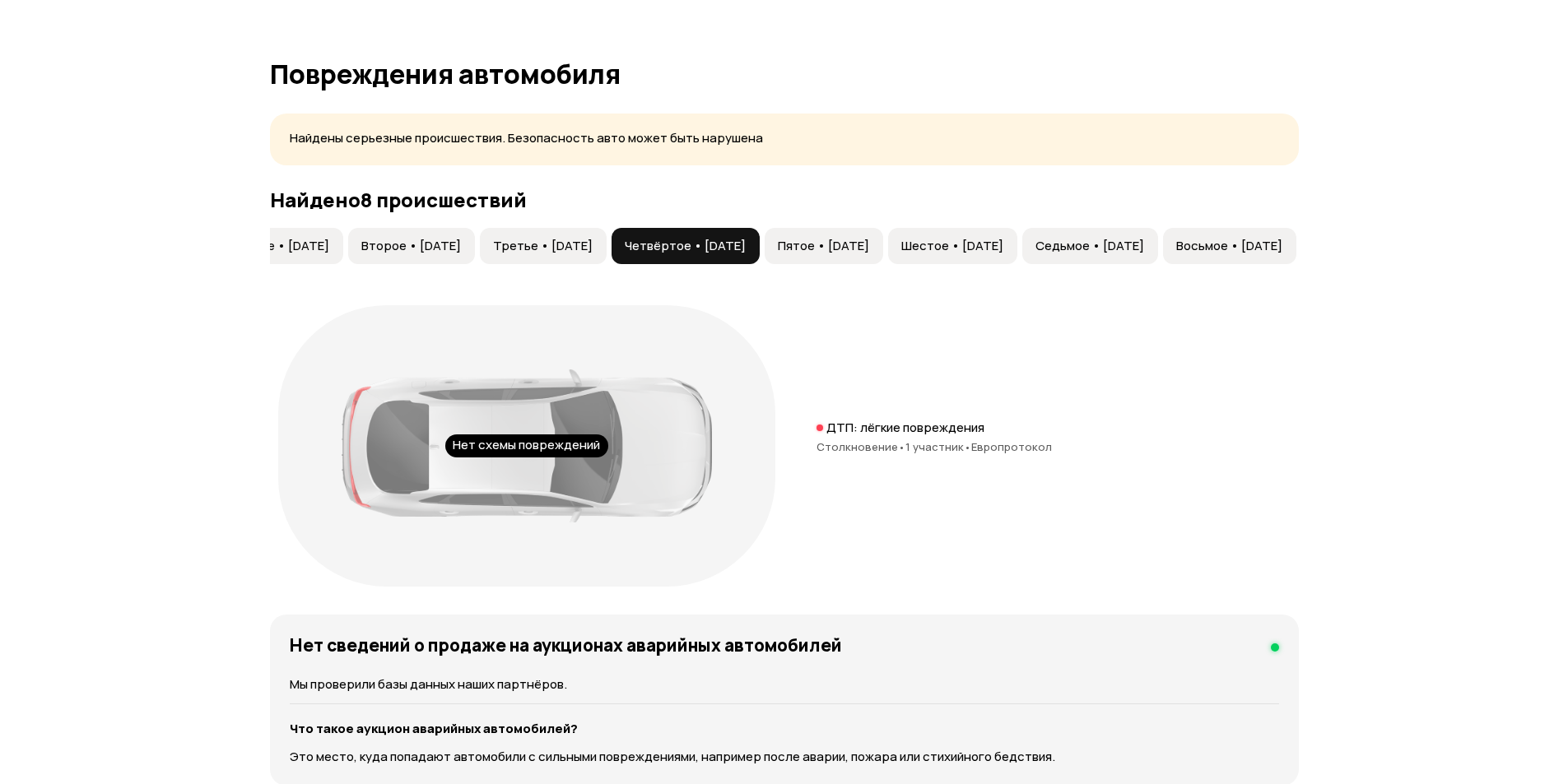
click at [493, 249] on span "Третье • 06 сен 2022" at bounding box center [542, 247] width 99 height 17
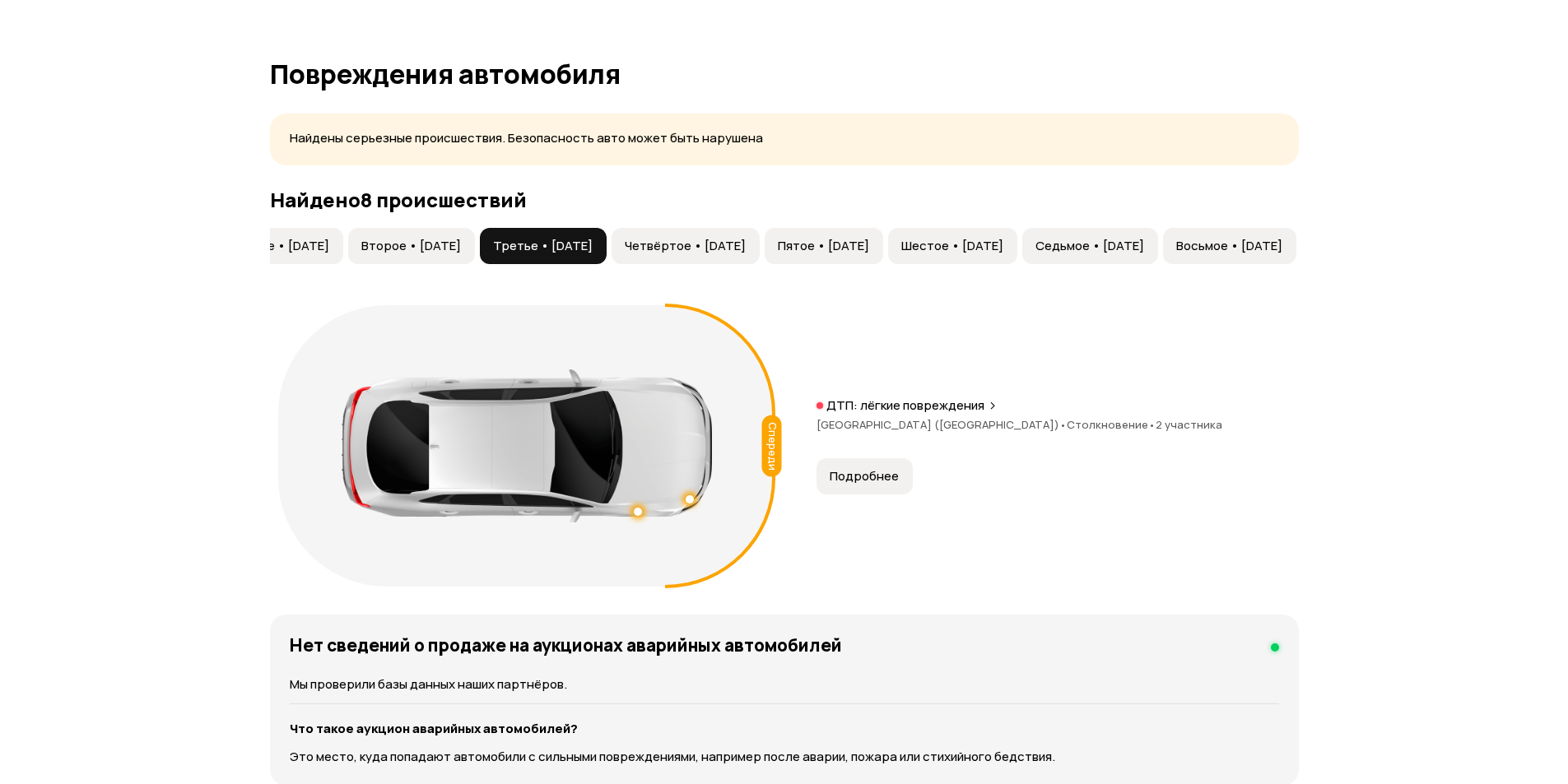
click at [361, 249] on span "Второе • 04 июн 2022" at bounding box center [411, 247] width 99 height 17
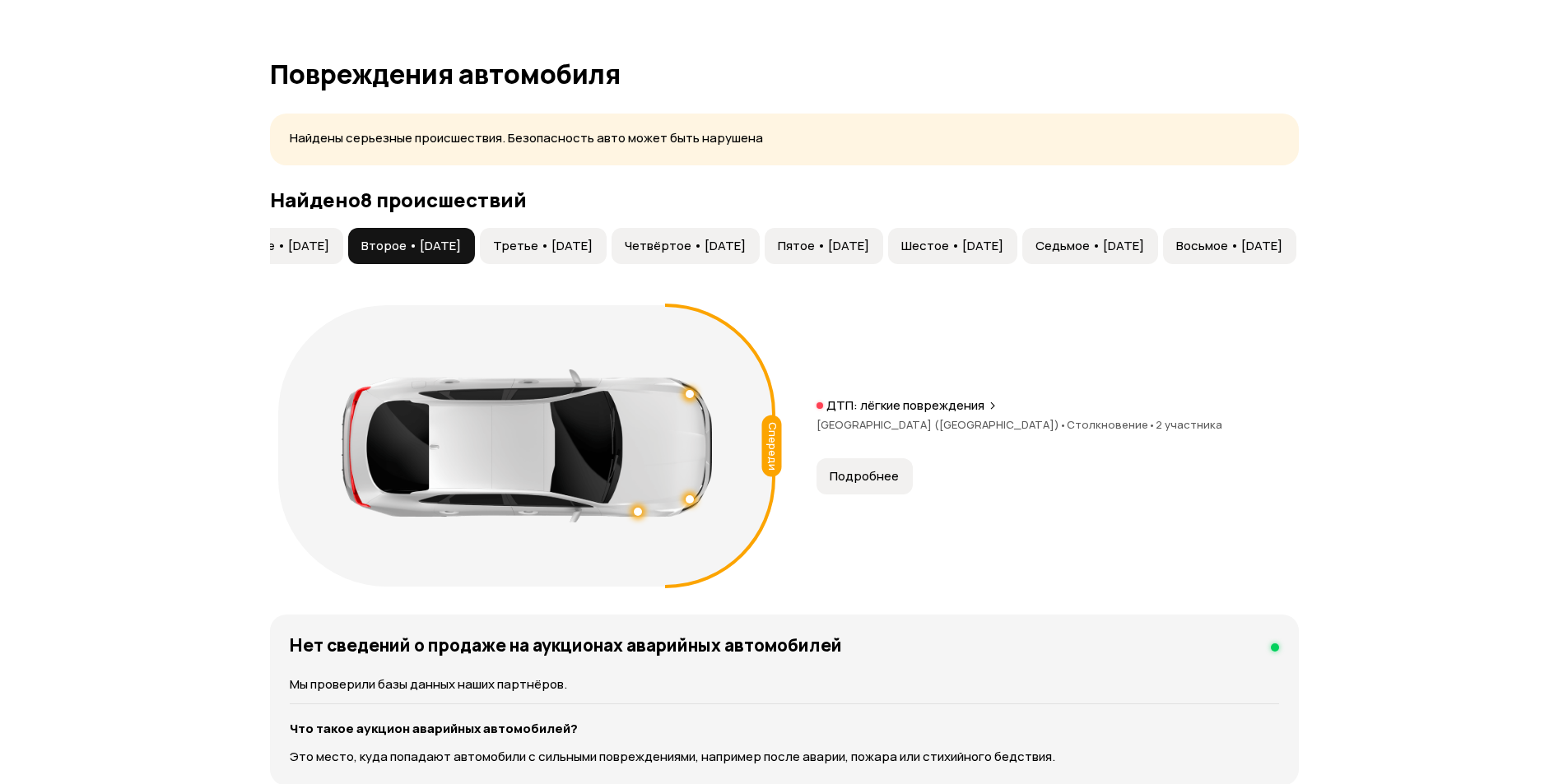
click at [1231, 239] on span "Восьмое • 18 авг 2024" at bounding box center [1229, 247] width 107 height 17
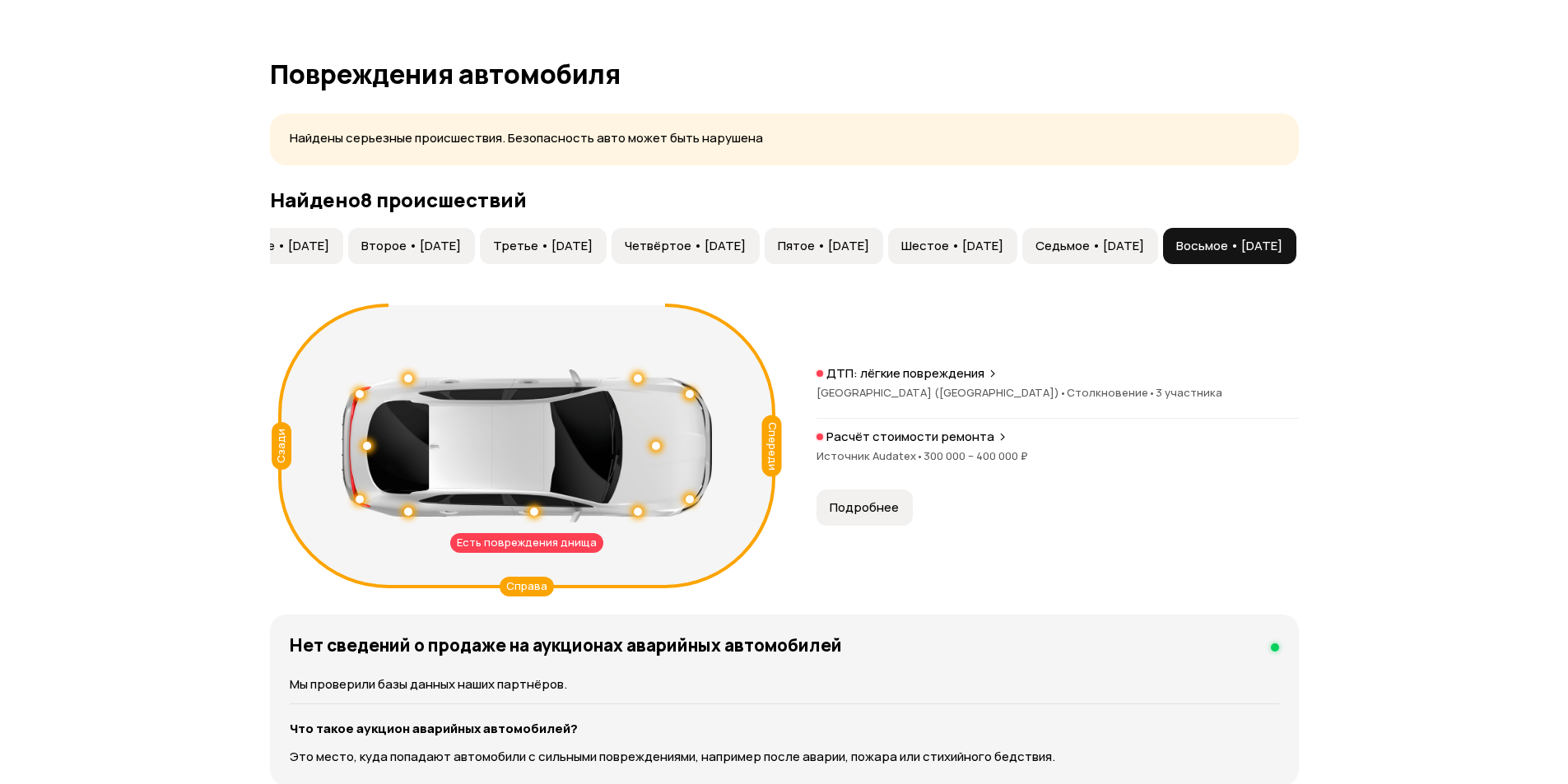
click at [994, 445] on div "Расчёт стоимости ремонта" at bounding box center [1057, 437] width 482 height 17
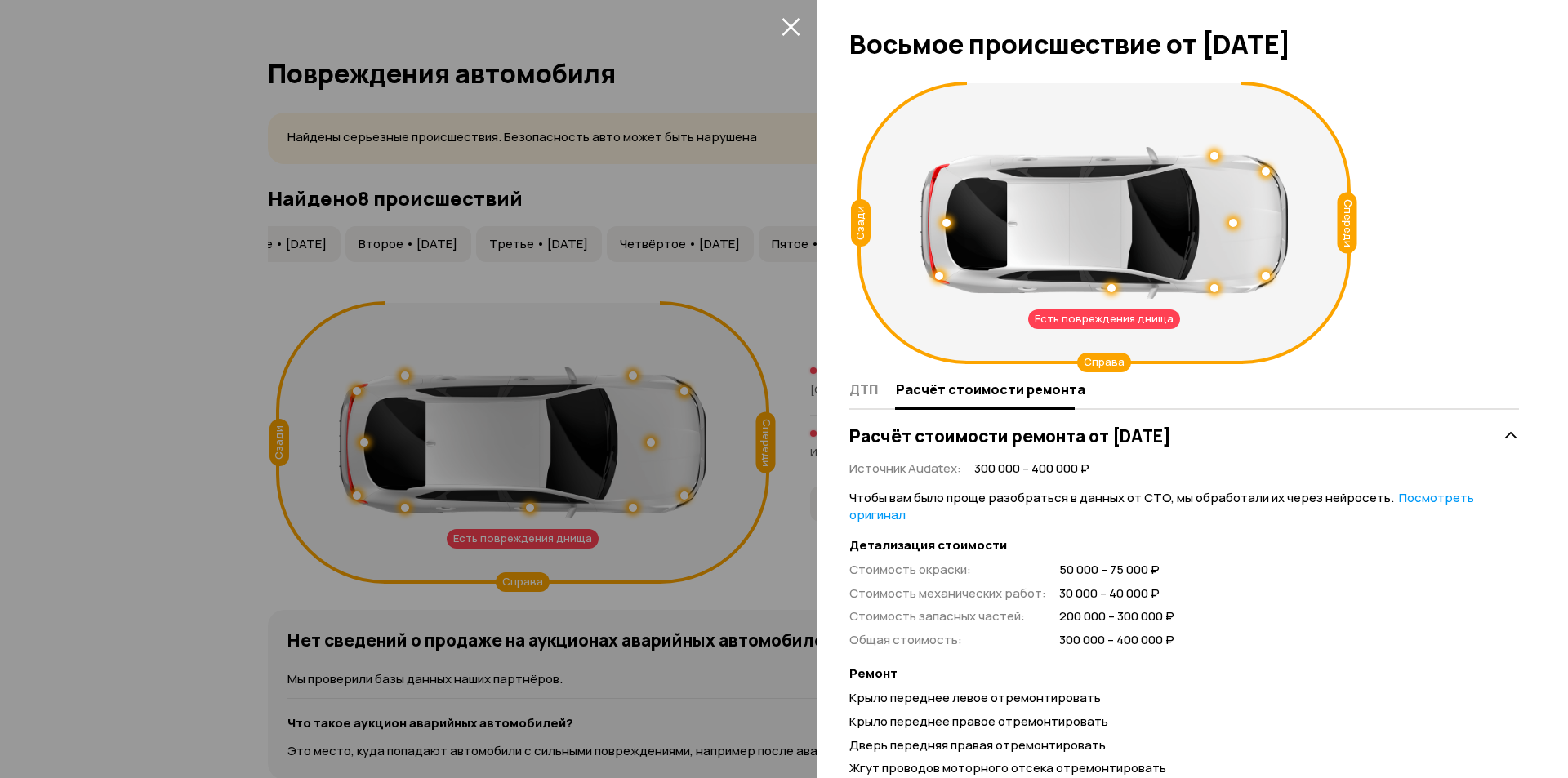
click at [735, 399] on div at bounding box center [784, 389] width 1568 height 778
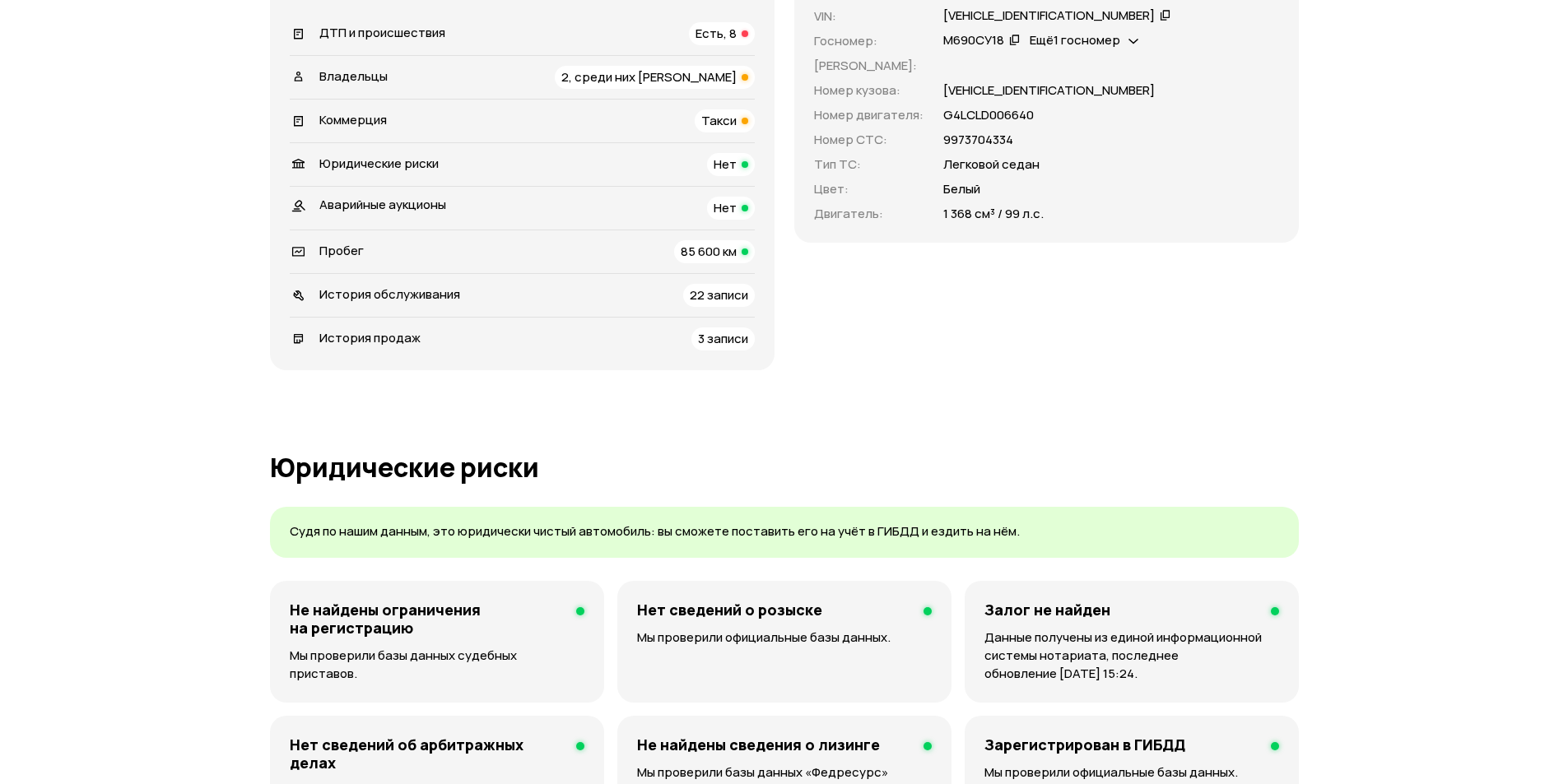
scroll to position [0, 0]
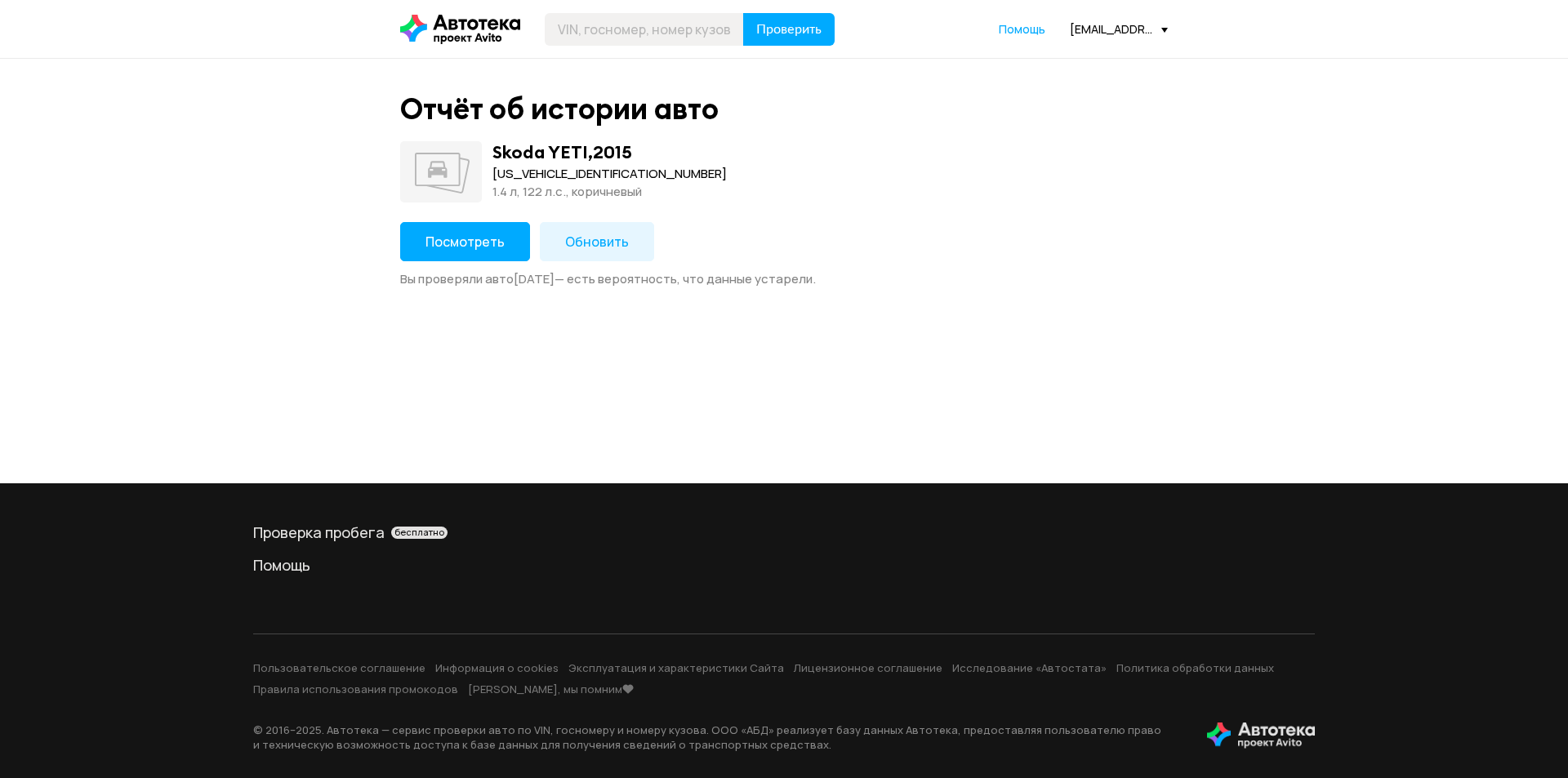
click at [492, 238] on span "Посмотреть" at bounding box center [465, 242] width 79 height 18
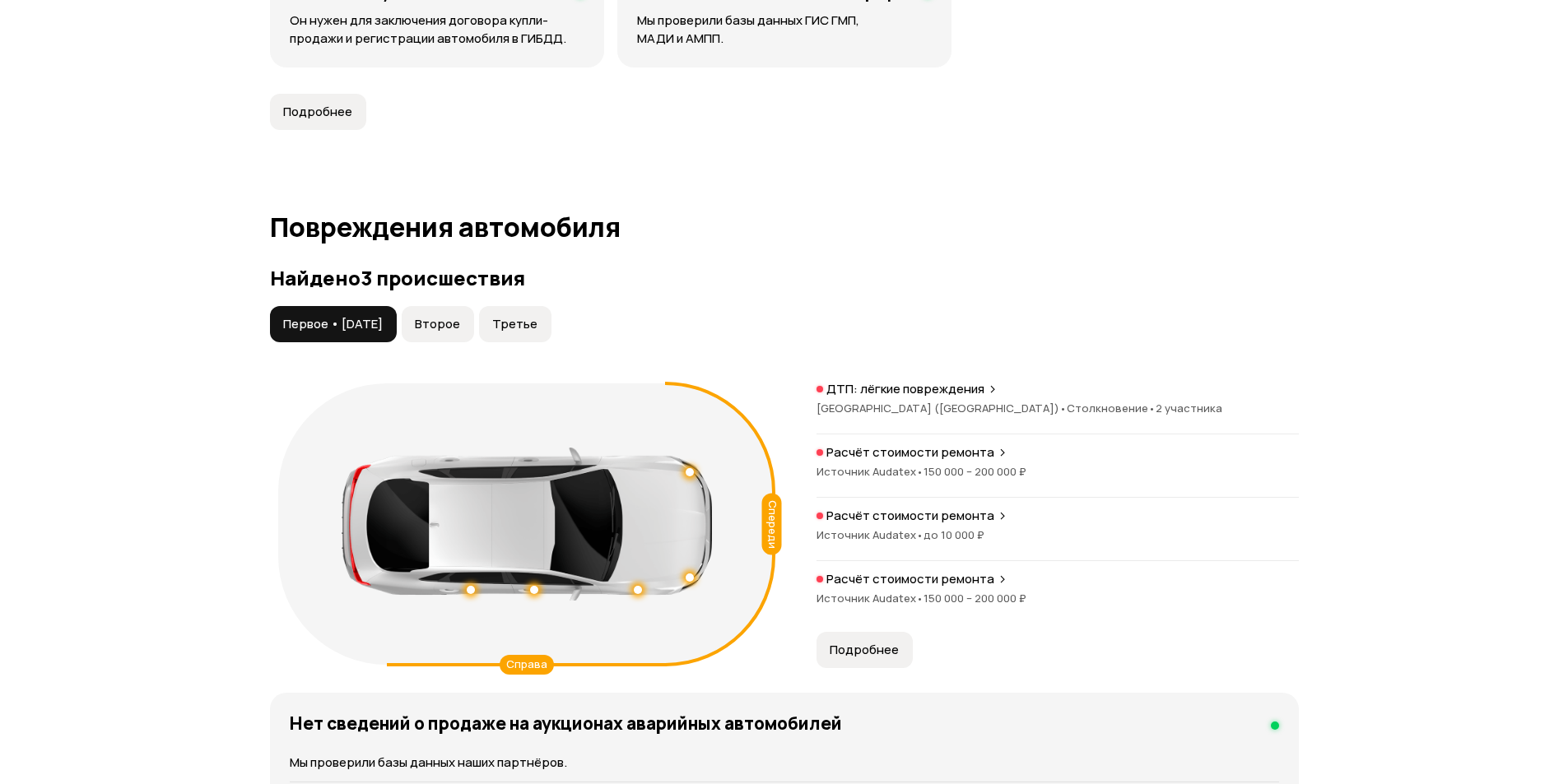
scroll to position [1481, 0]
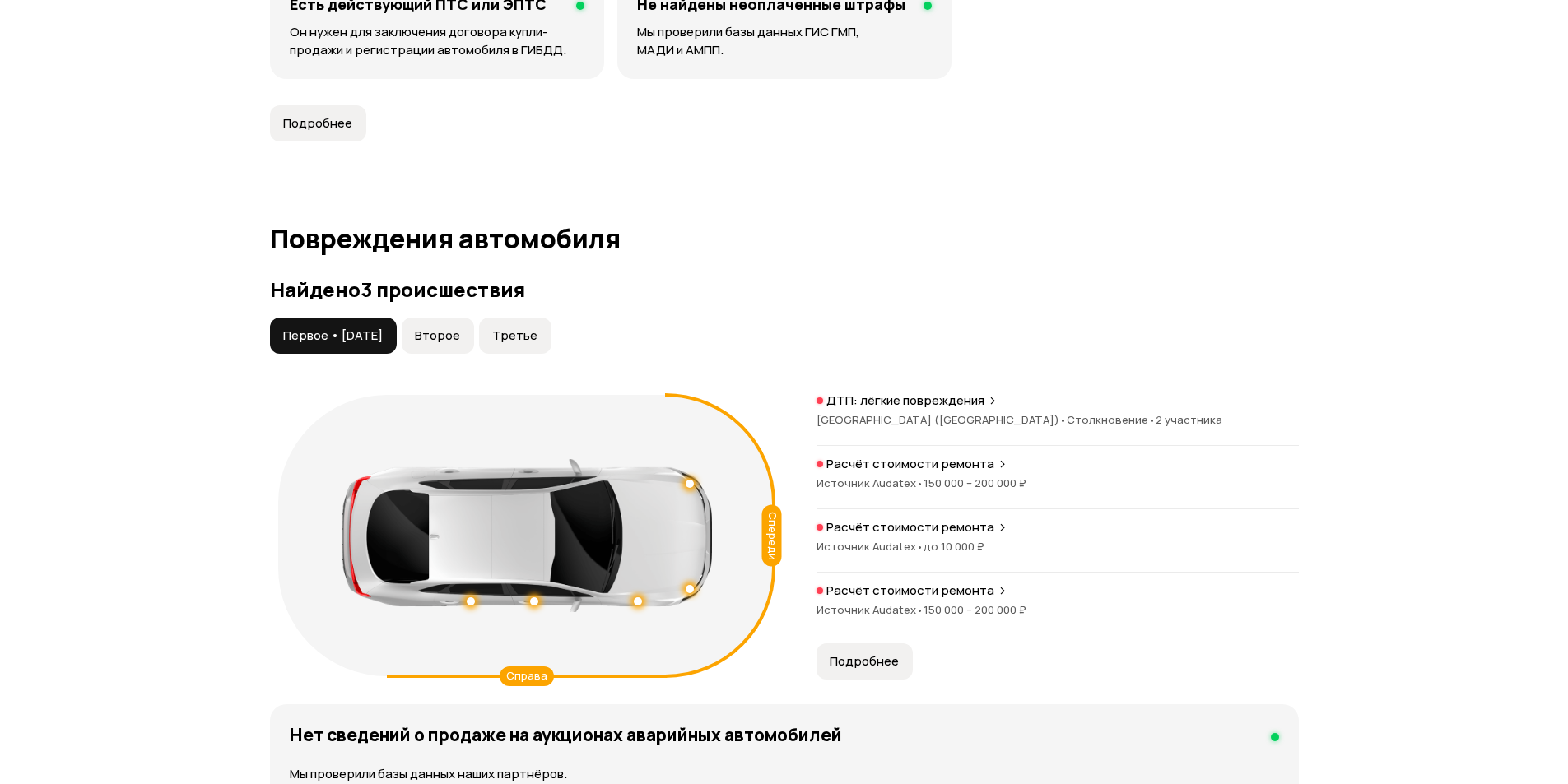
click at [460, 330] on span "Второе" at bounding box center [437, 335] width 45 height 17
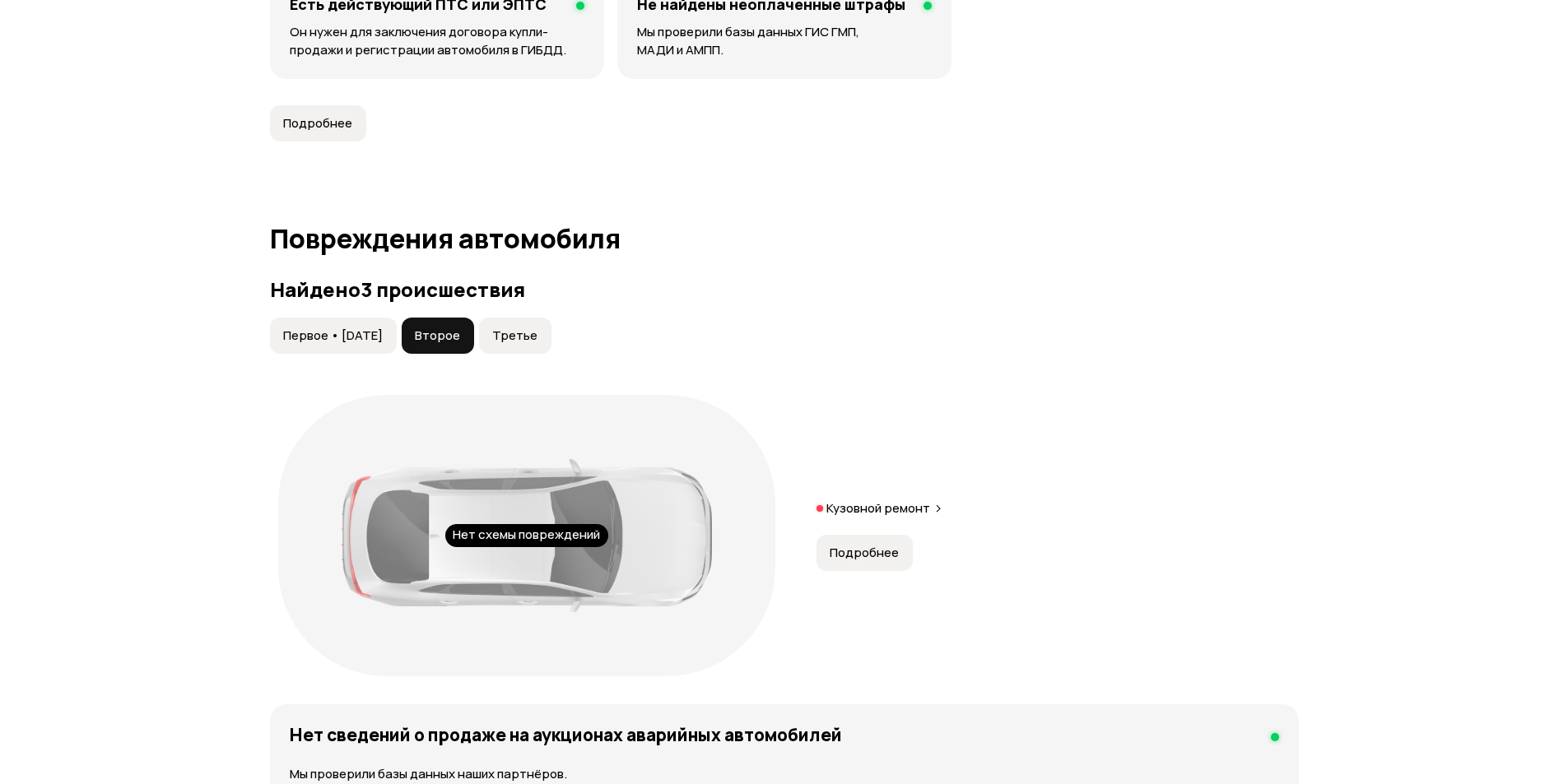
click at [525, 338] on span "Третье" at bounding box center [514, 335] width 45 height 17
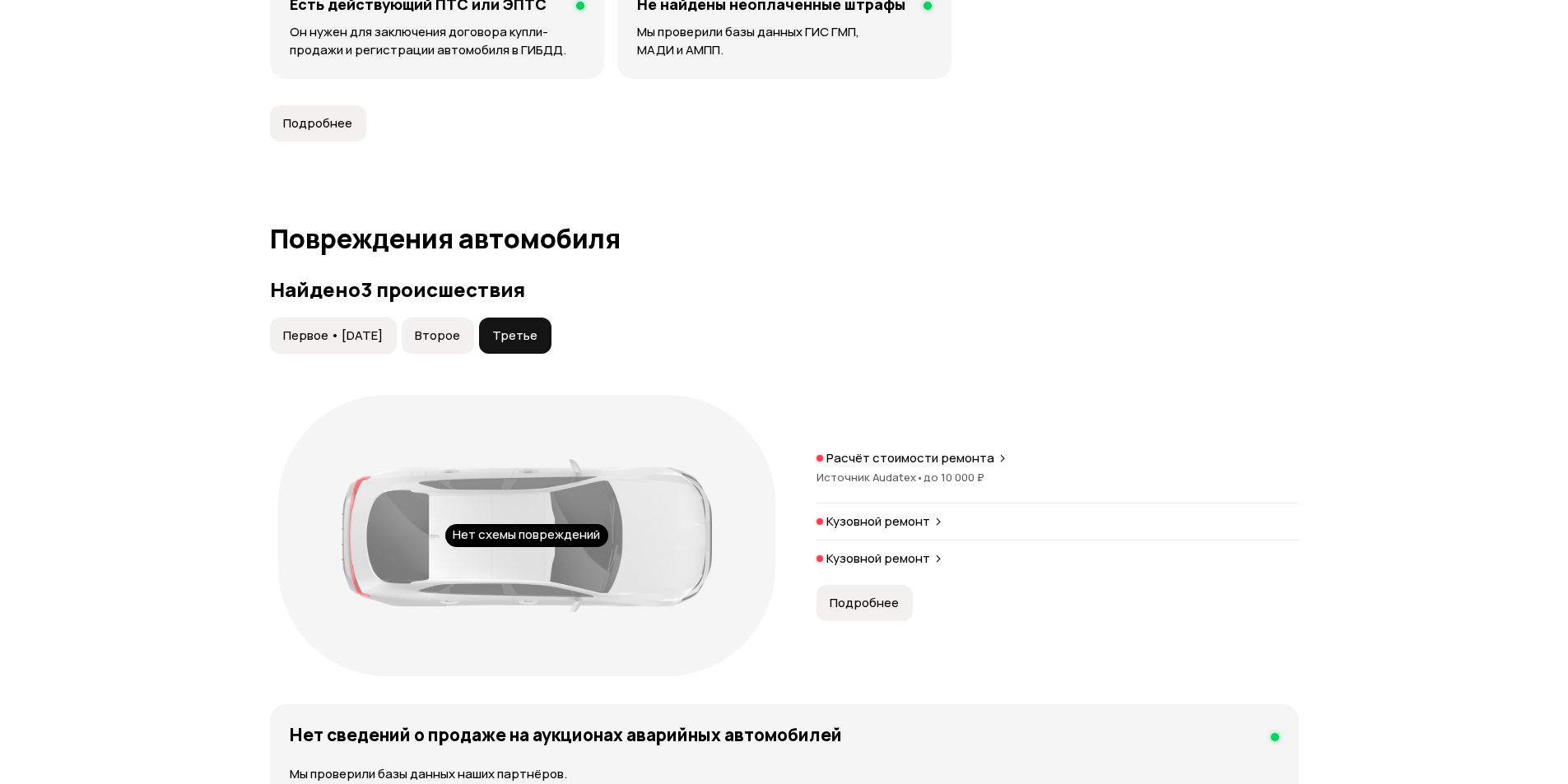
click at [338, 325] on button "Первое • [DATE]" at bounding box center [333, 335] width 127 height 36
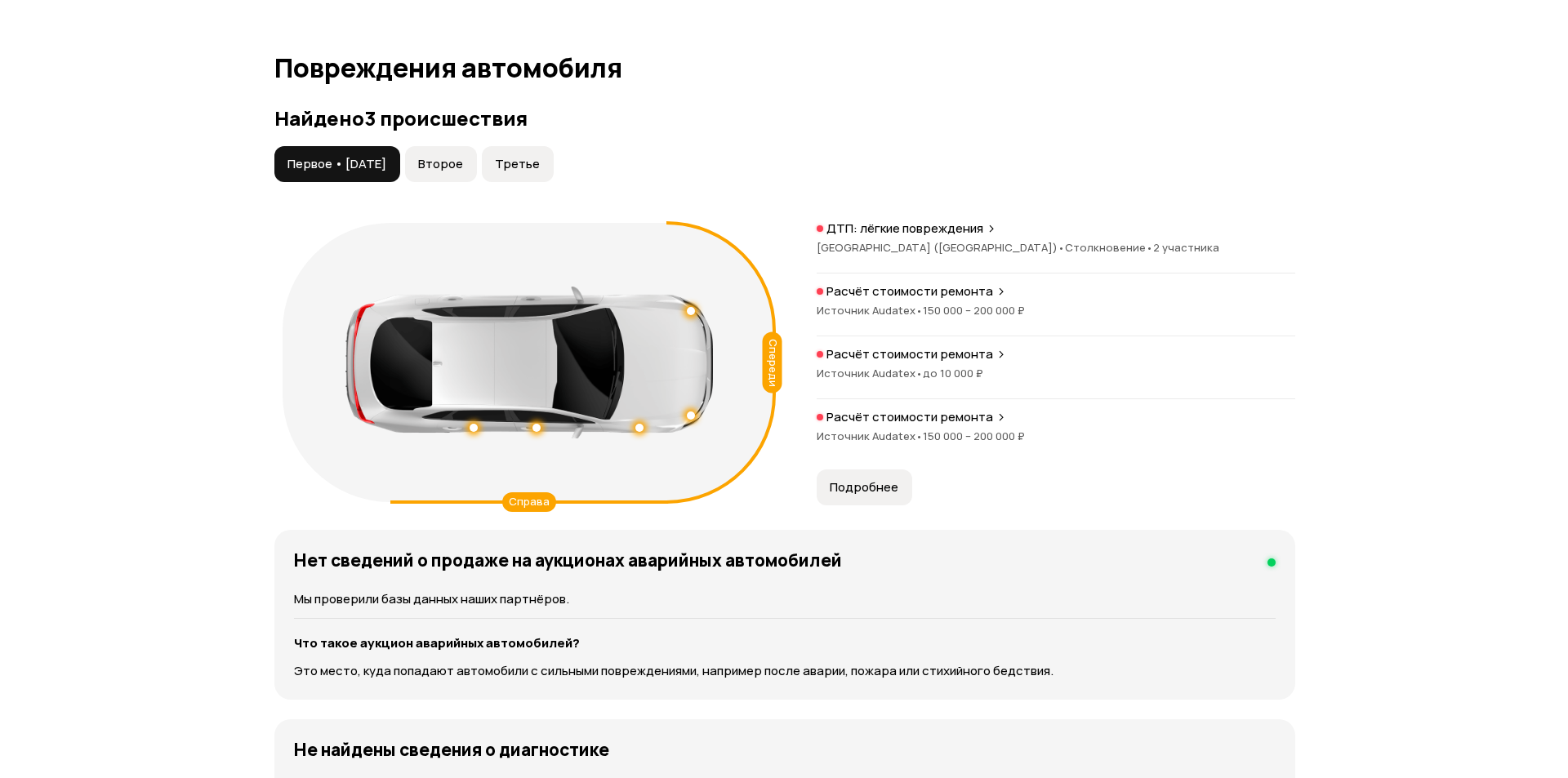
scroll to position [1797, 0]
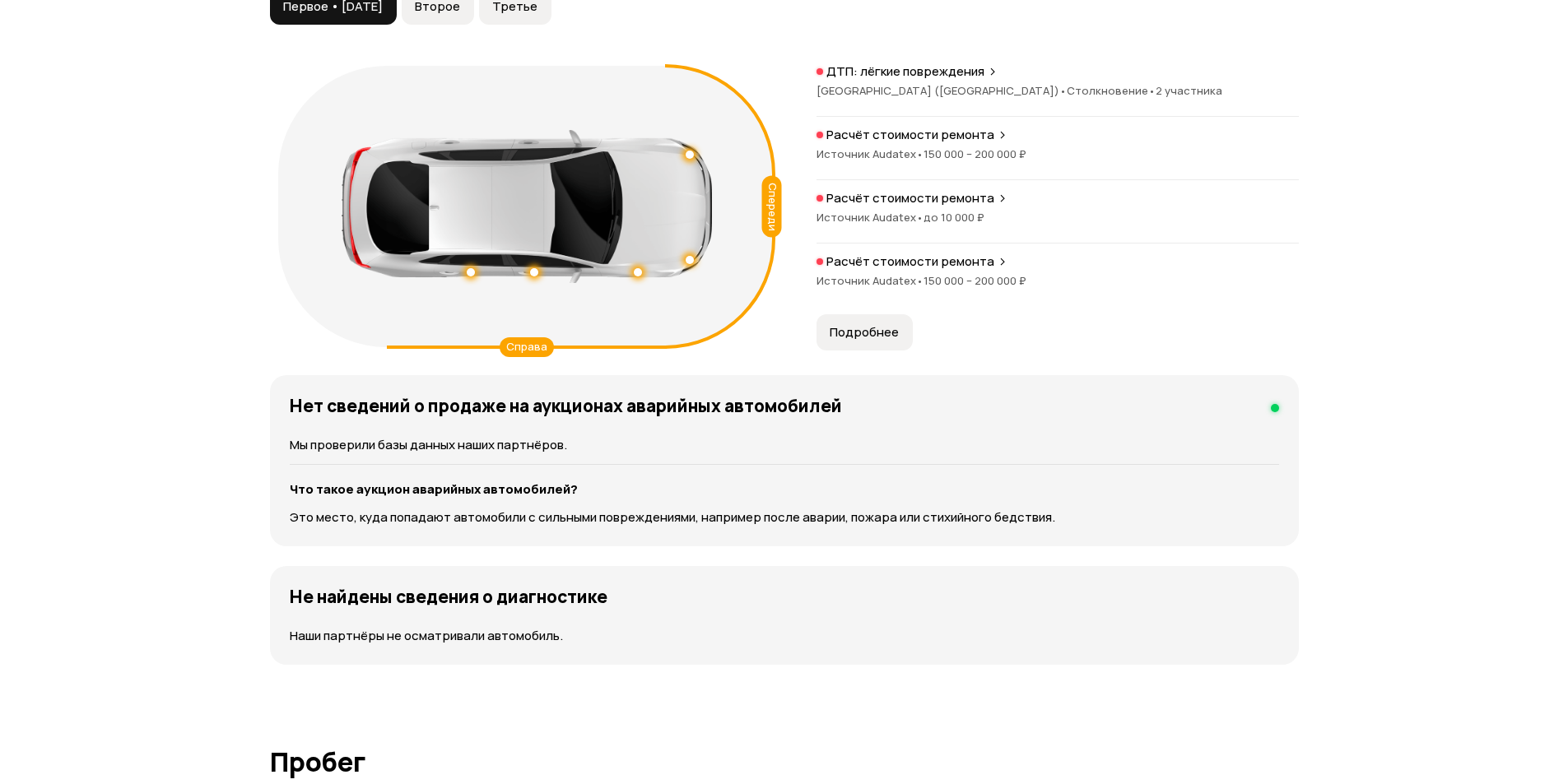
click at [1007, 277] on span "150 000 – 200 000 ₽" at bounding box center [974, 281] width 103 height 15
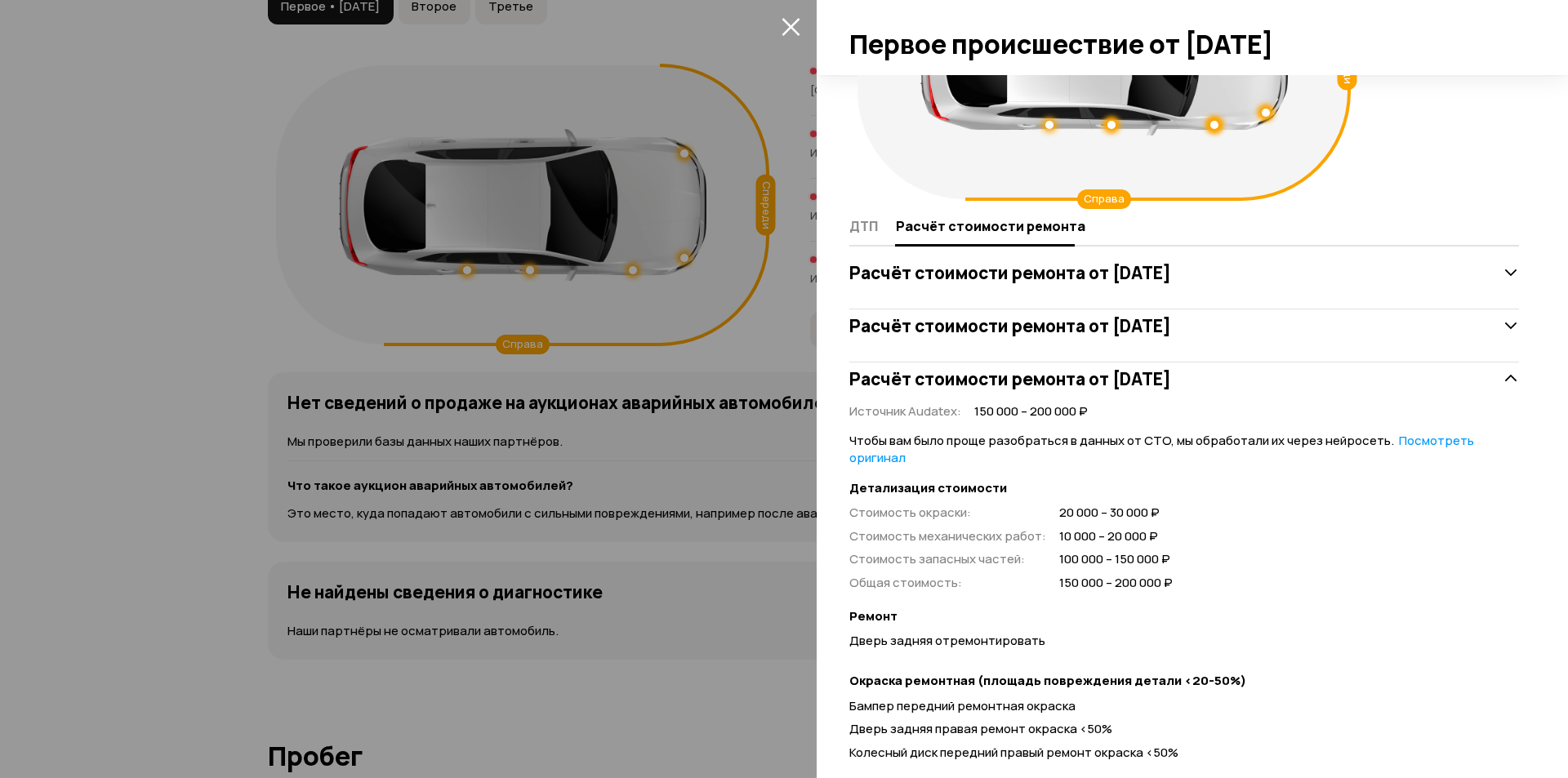
click at [687, 382] on div at bounding box center [784, 389] width 1568 height 778
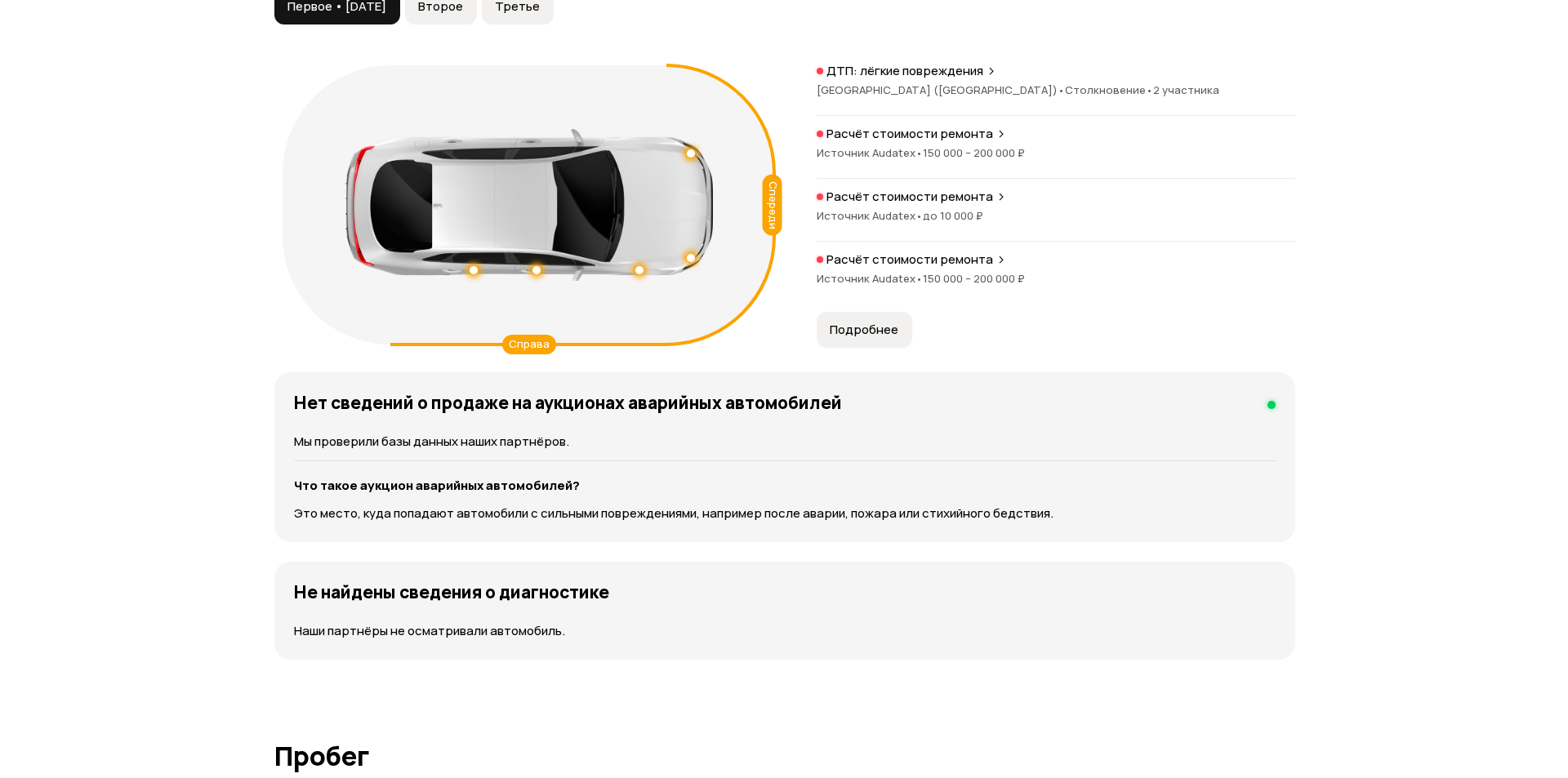
scroll to position [86, 0]
click at [876, 341] on button "Подробнее" at bounding box center [858, 329] width 96 height 36
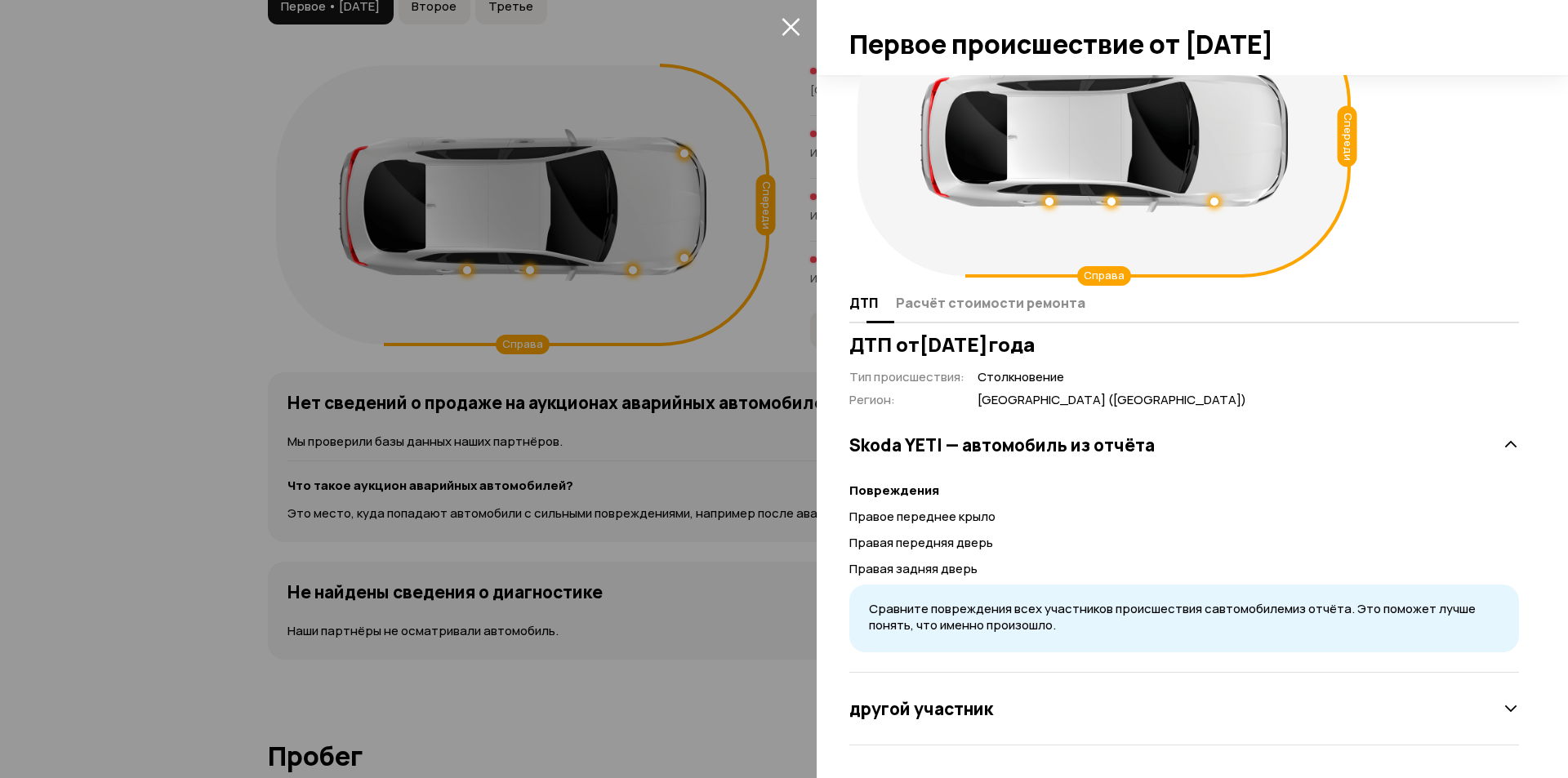
click at [930, 308] on span "Расчёт стоимости ремонта" at bounding box center [990, 303] width 189 height 17
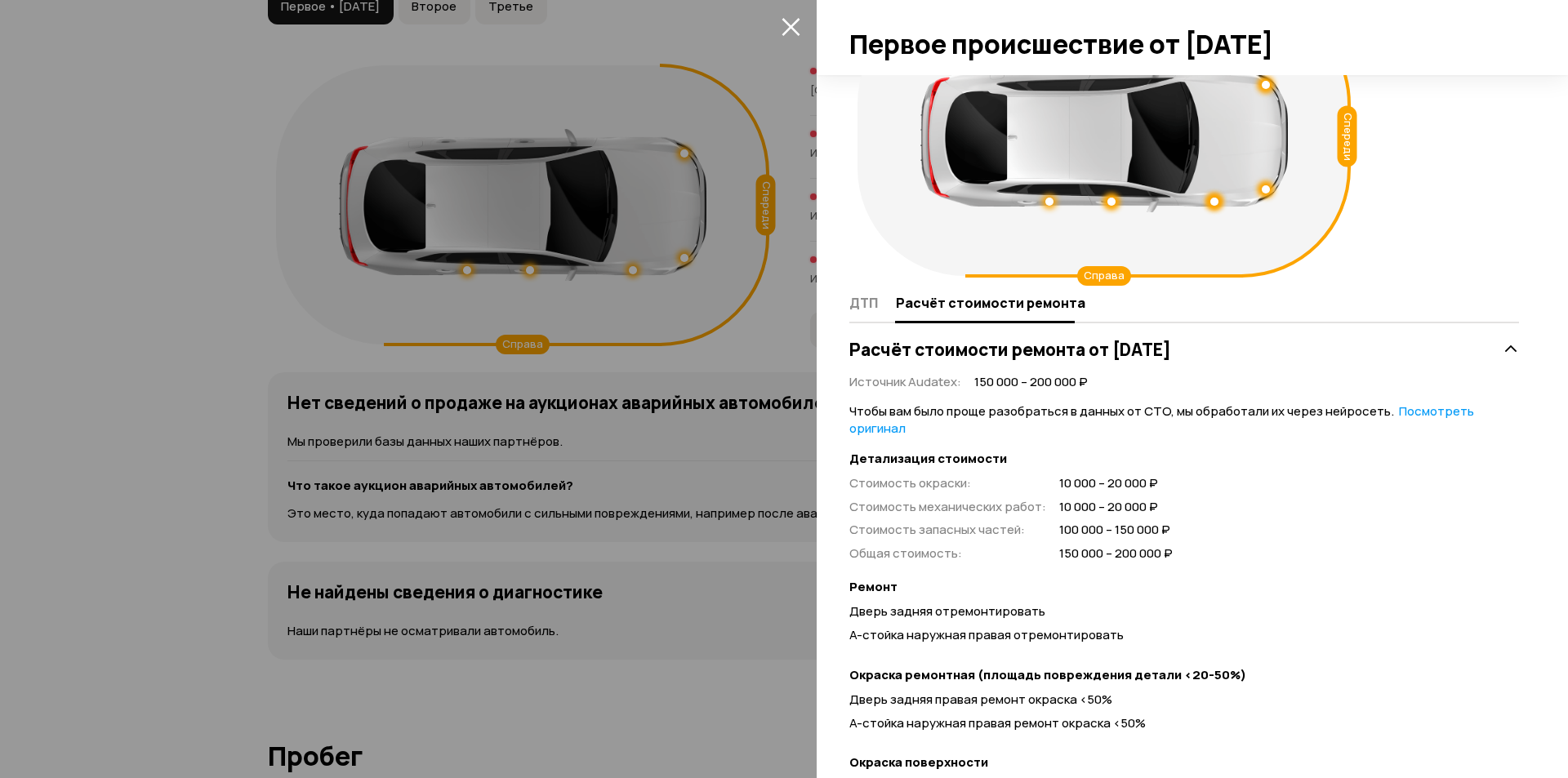
click at [584, 352] on div at bounding box center [784, 389] width 1568 height 778
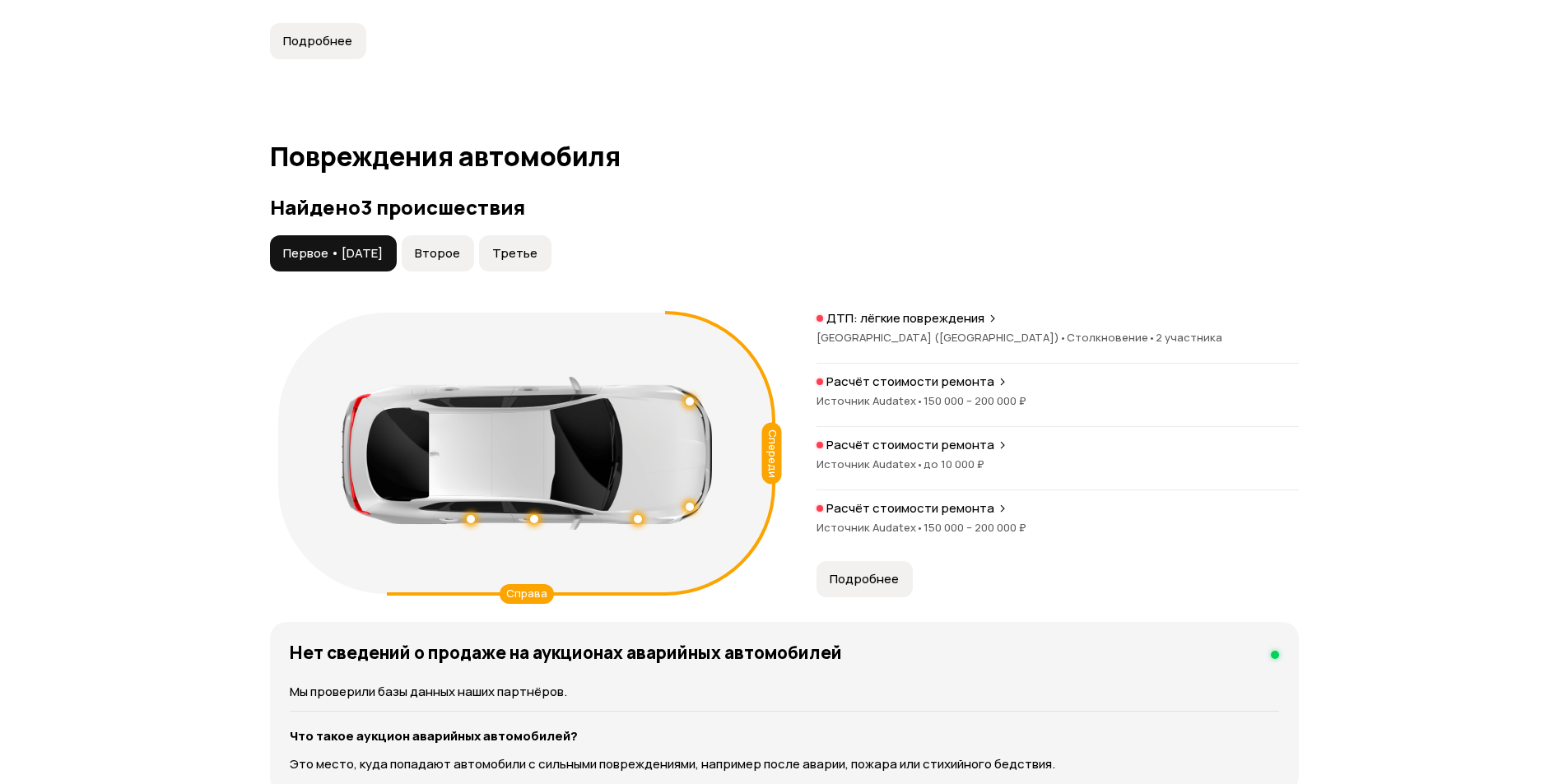
click at [460, 255] on span "Второе" at bounding box center [437, 254] width 45 height 17
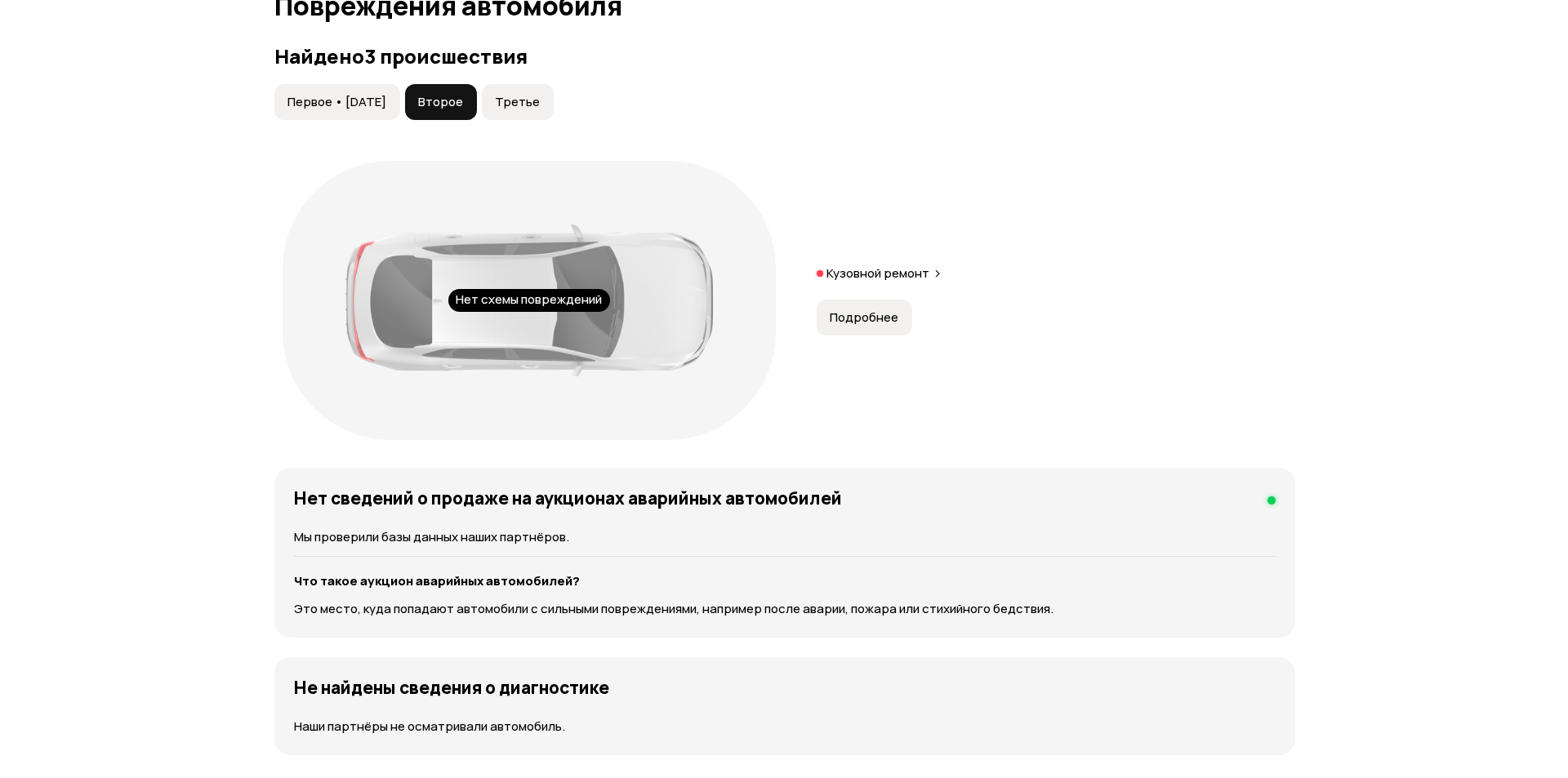
scroll to position [1715, 0]
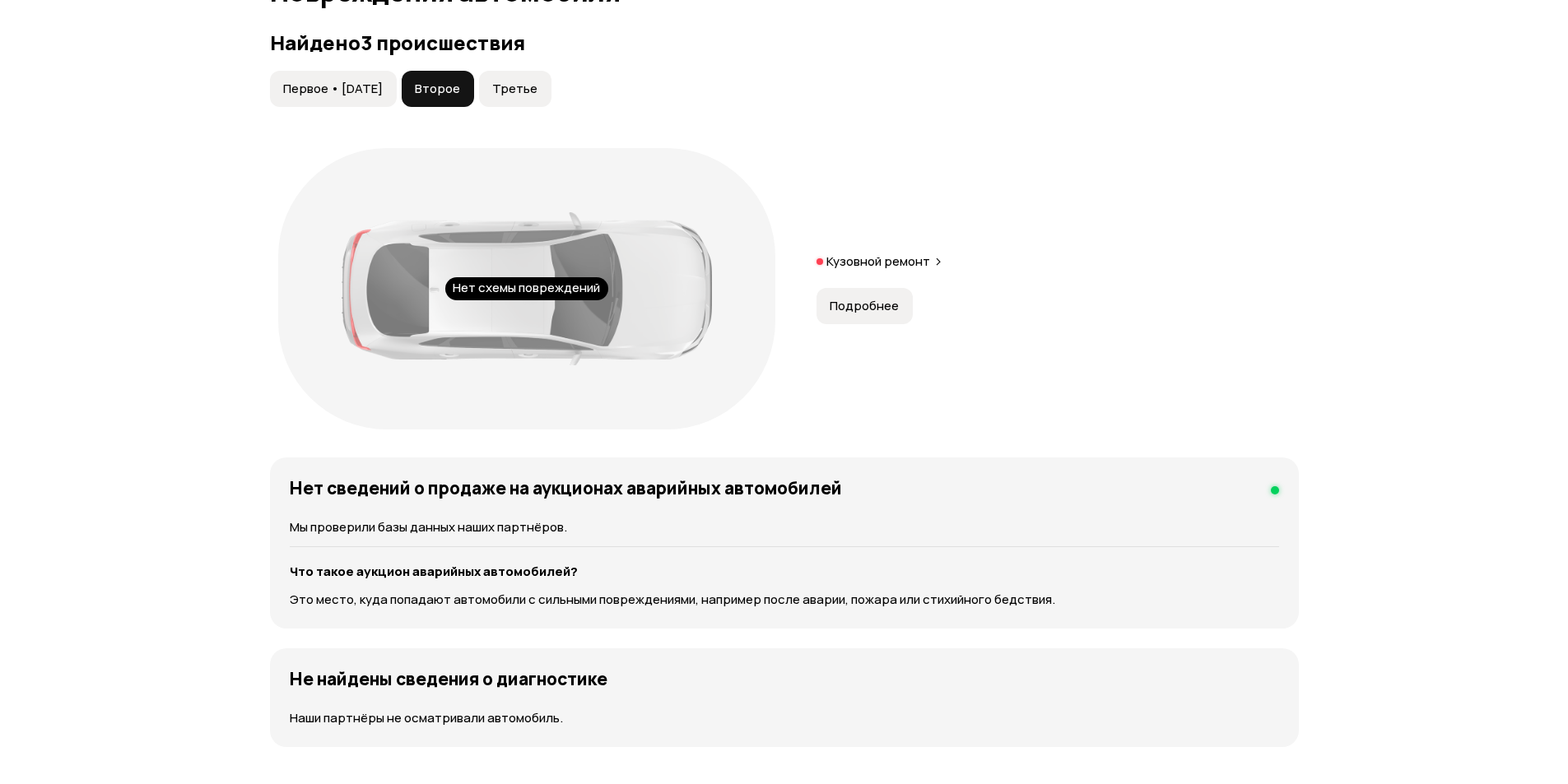
click at [530, 101] on button "Третье" at bounding box center [515, 88] width 72 height 36
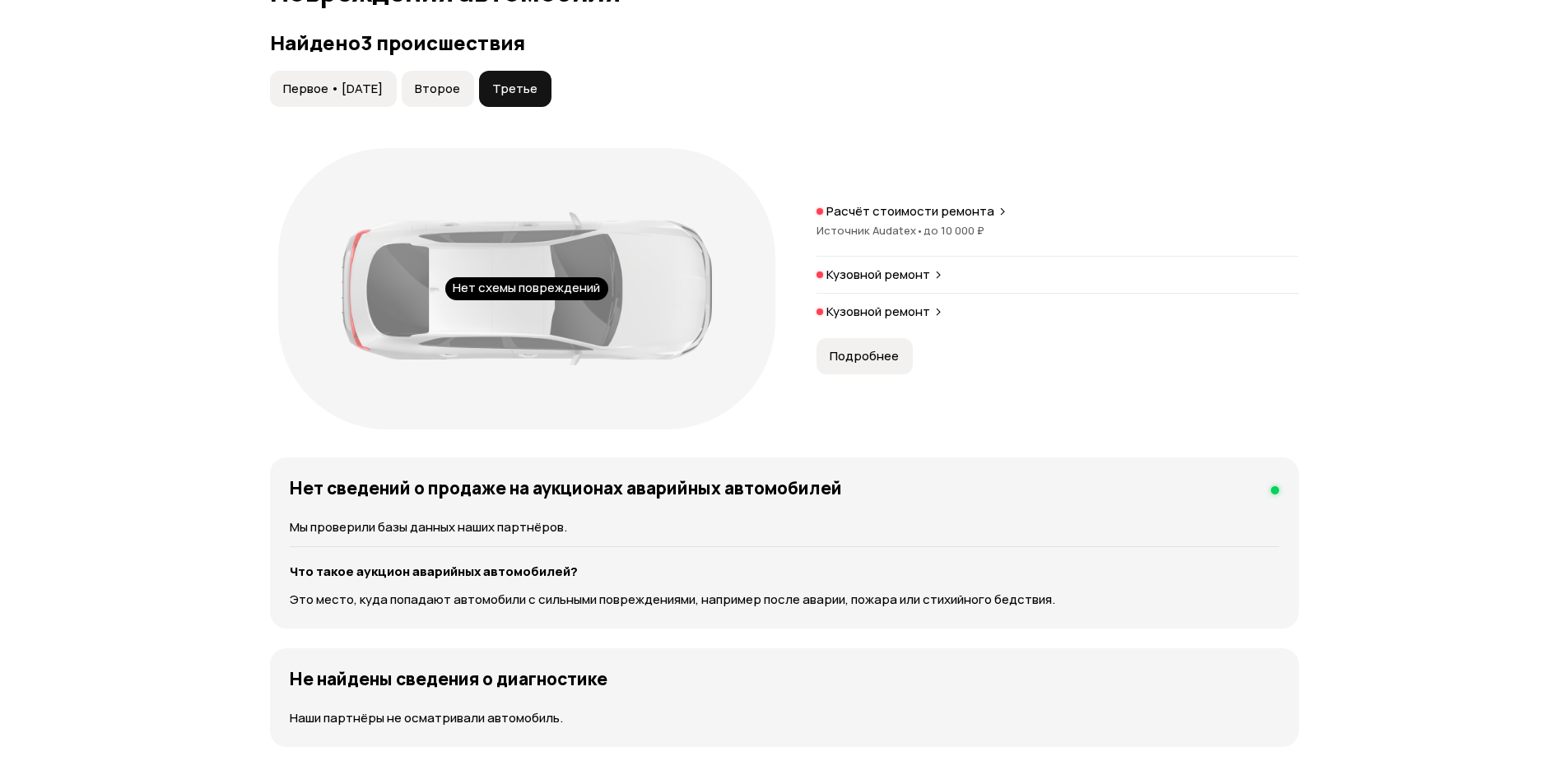
click at [333, 87] on span "Первое • [DATE]" at bounding box center [332, 89] width 99 height 17
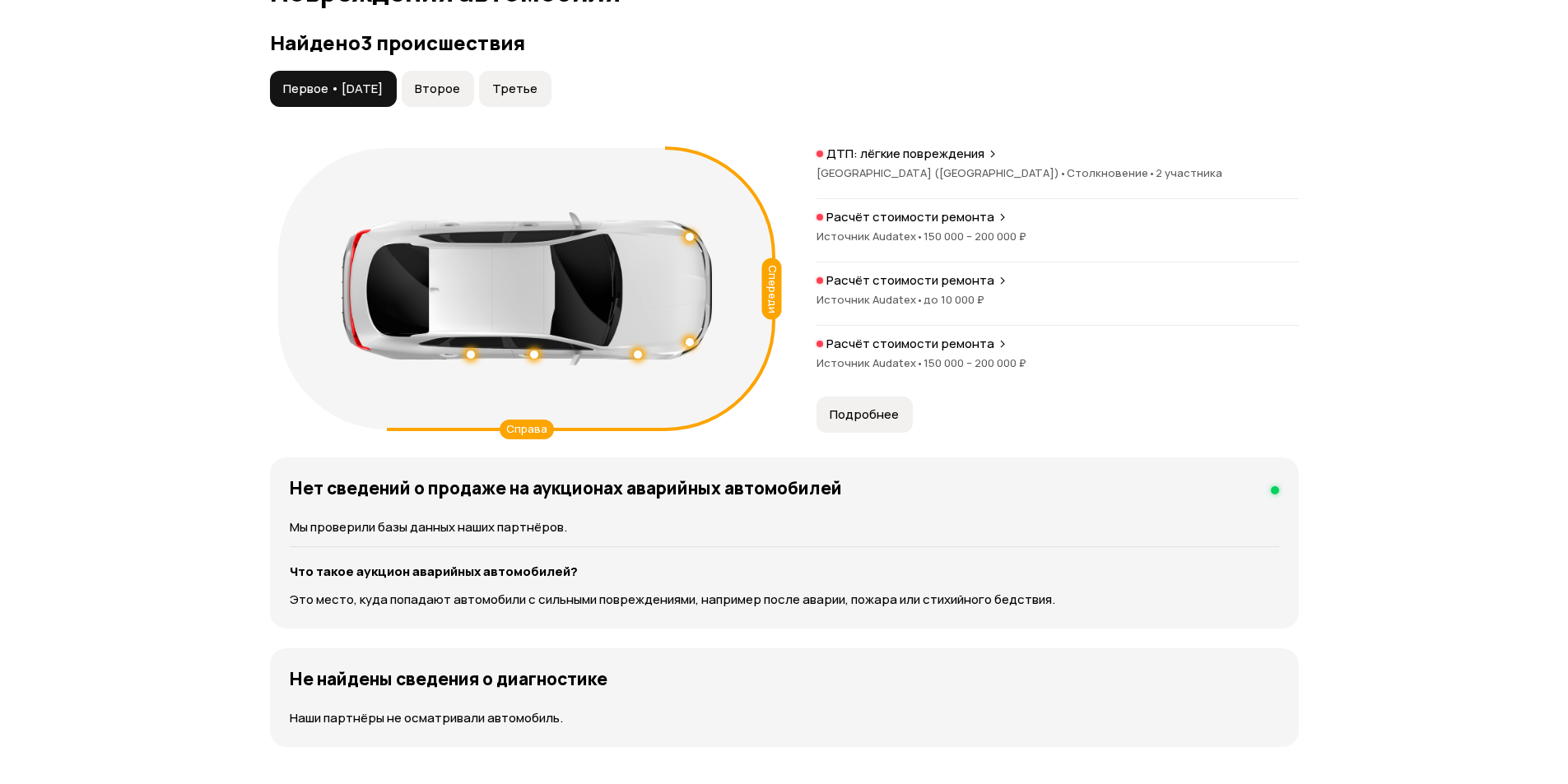
click at [860, 411] on span "Подробнее" at bounding box center [864, 415] width 70 height 17
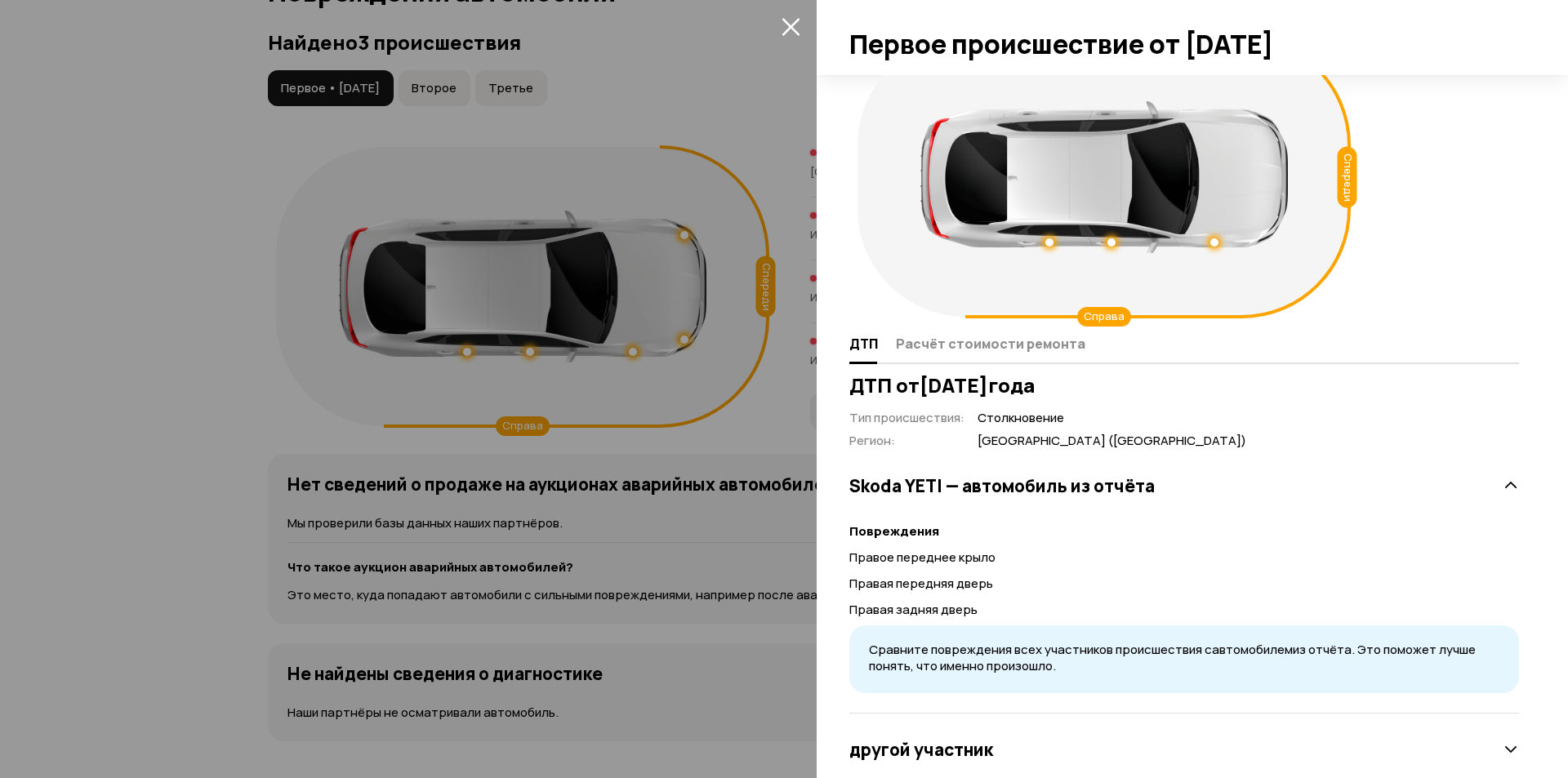
scroll to position [86, 0]
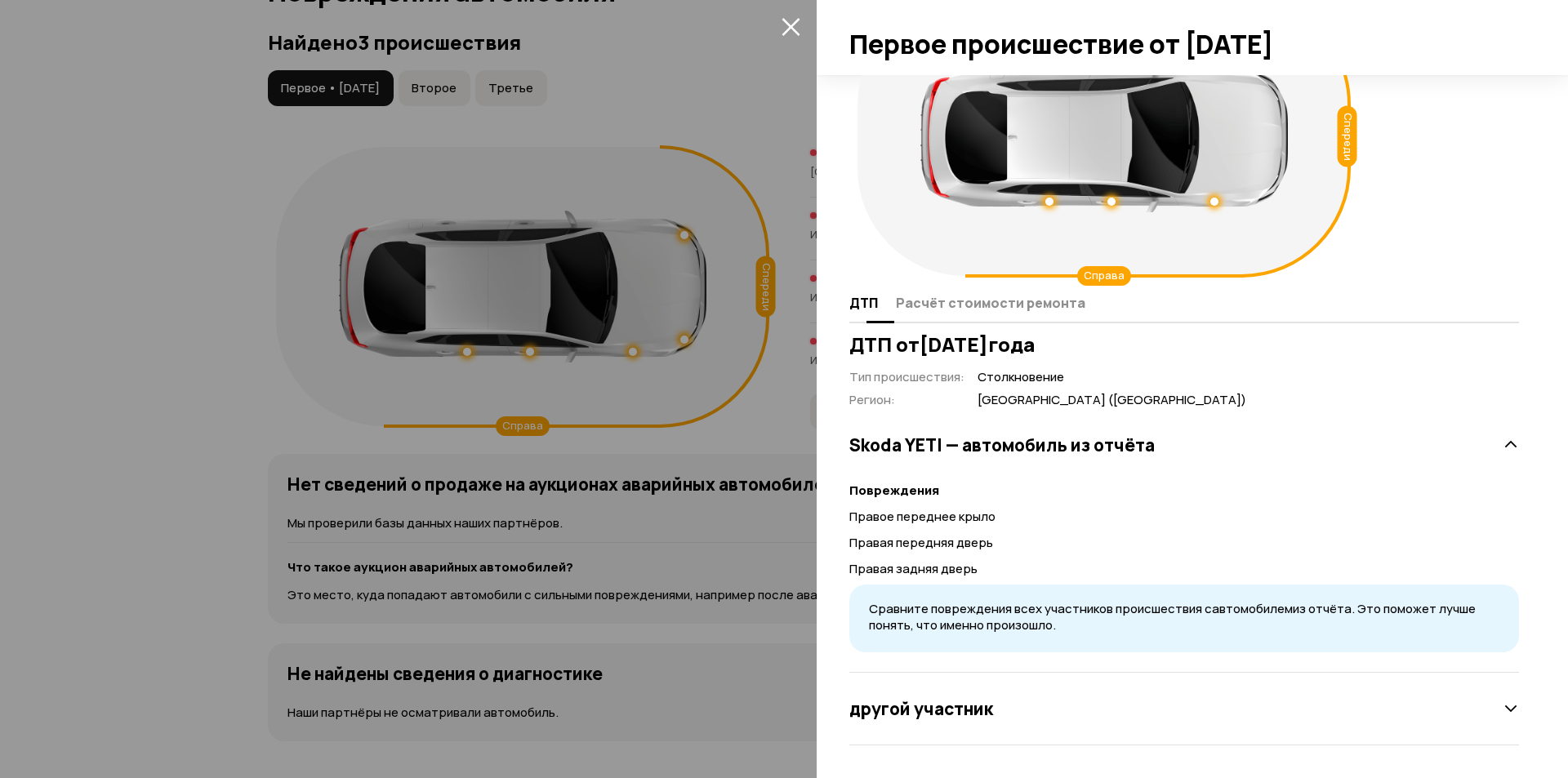
click at [1006, 306] on span "Расчёт стоимости ремонта" at bounding box center [990, 303] width 189 height 17
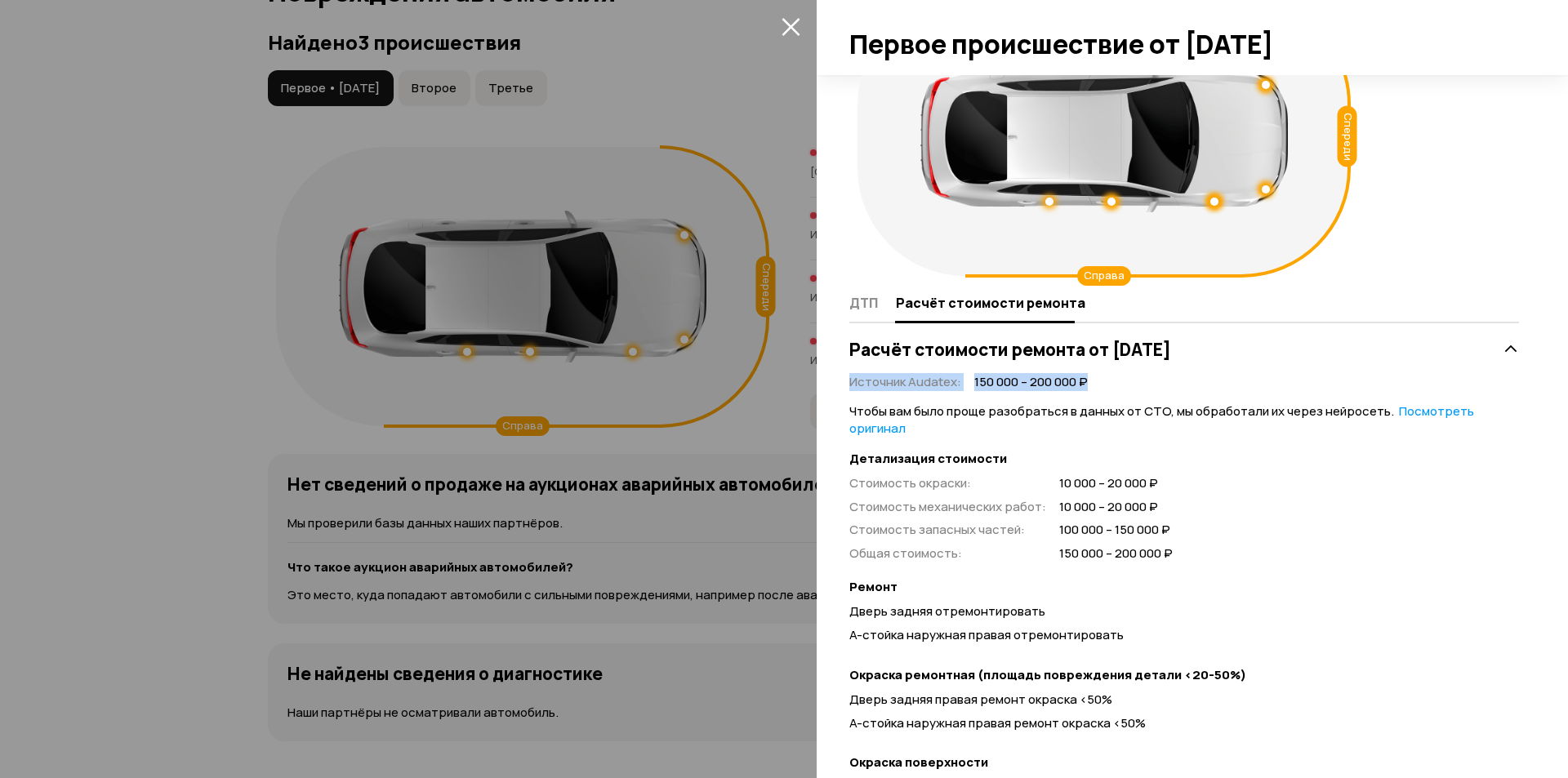
drag, startPoint x: 1141, startPoint y: 383, endPoint x: 860, endPoint y: 366, distance: 281.5
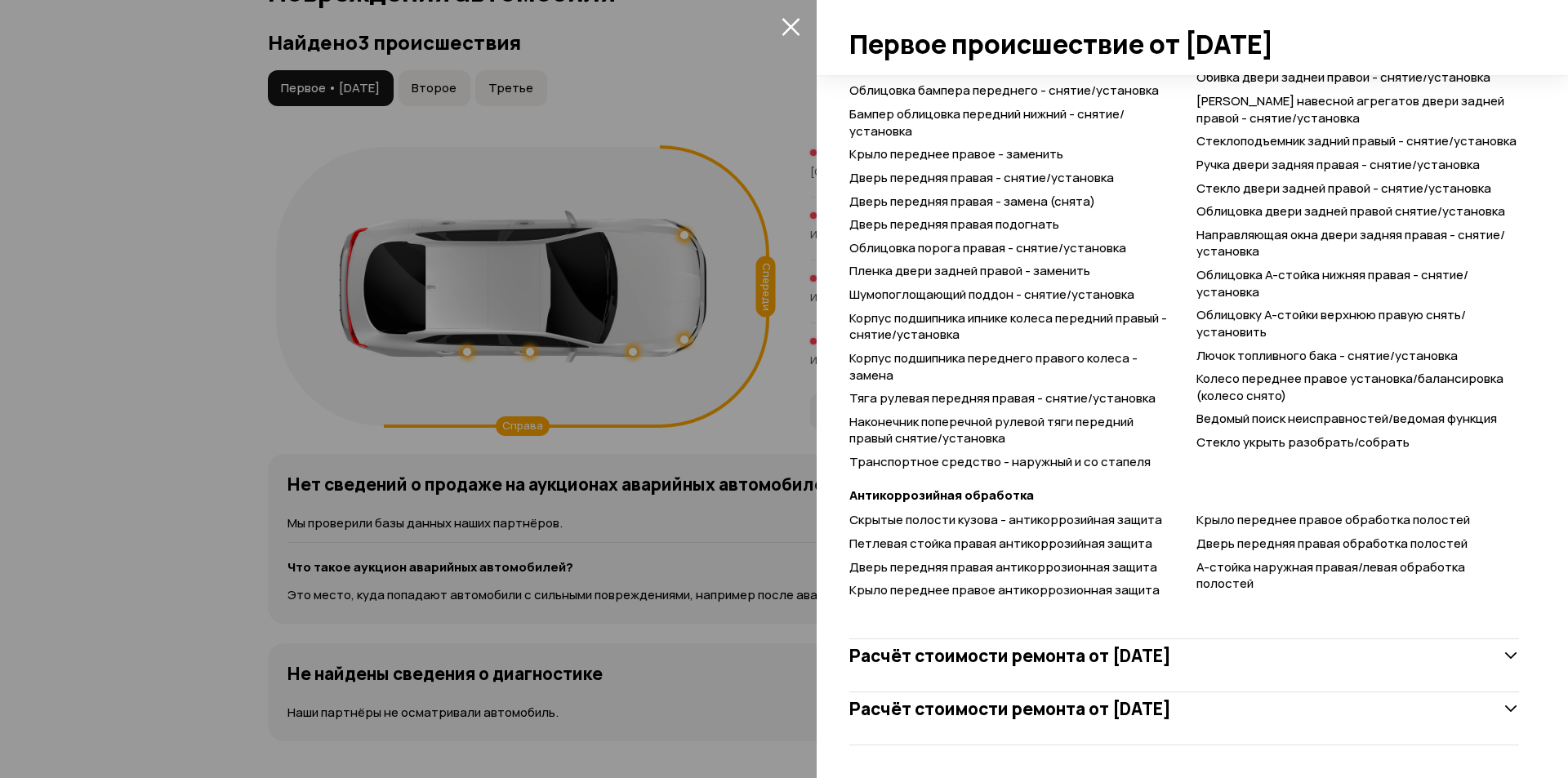
scroll to position [1380, 0]
click at [1120, 648] on h3 "Расчёт стоимости ремонта от [DATE]" at bounding box center [1011, 656] width 322 height 21
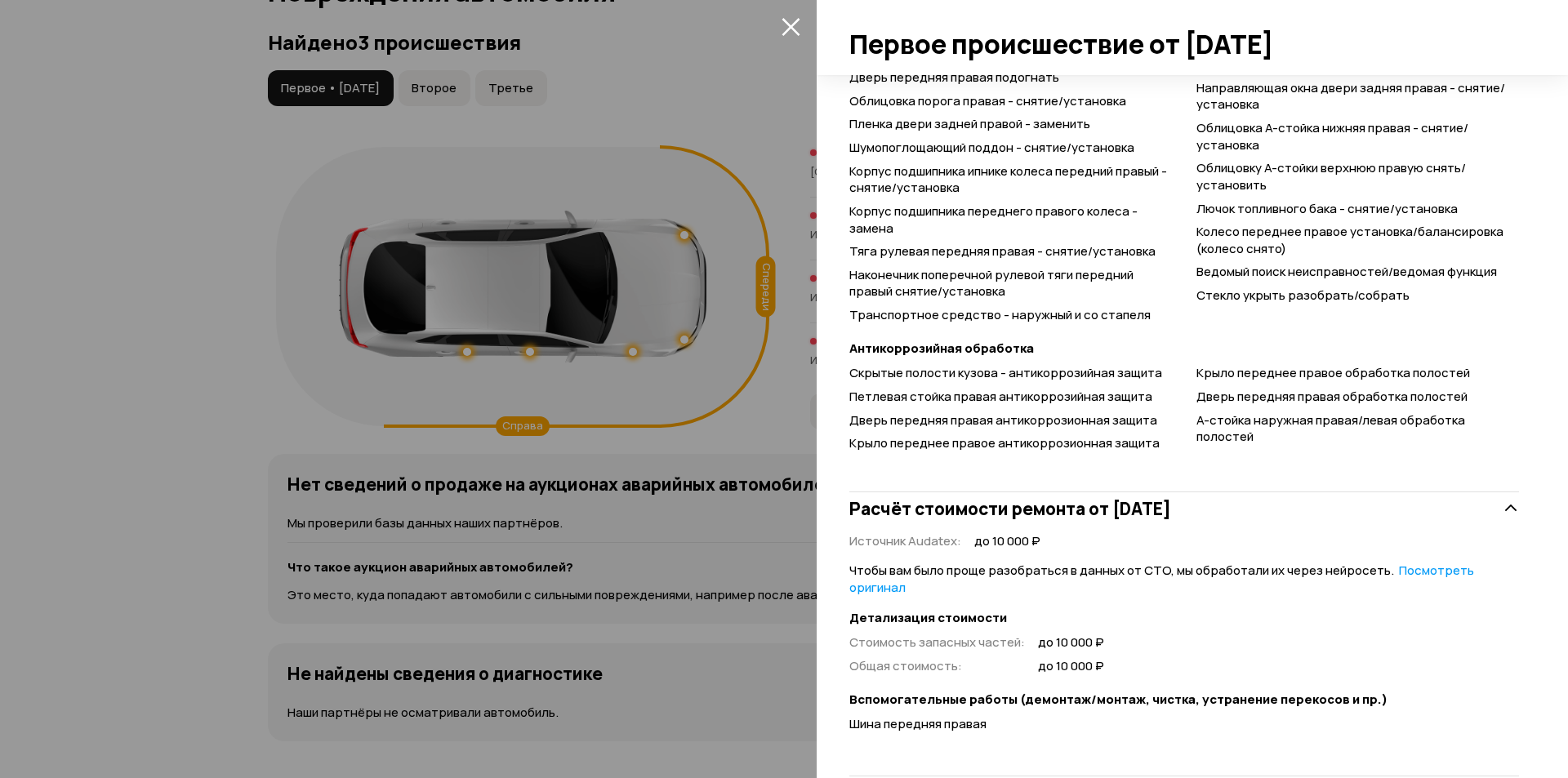
scroll to position [1611, 0]
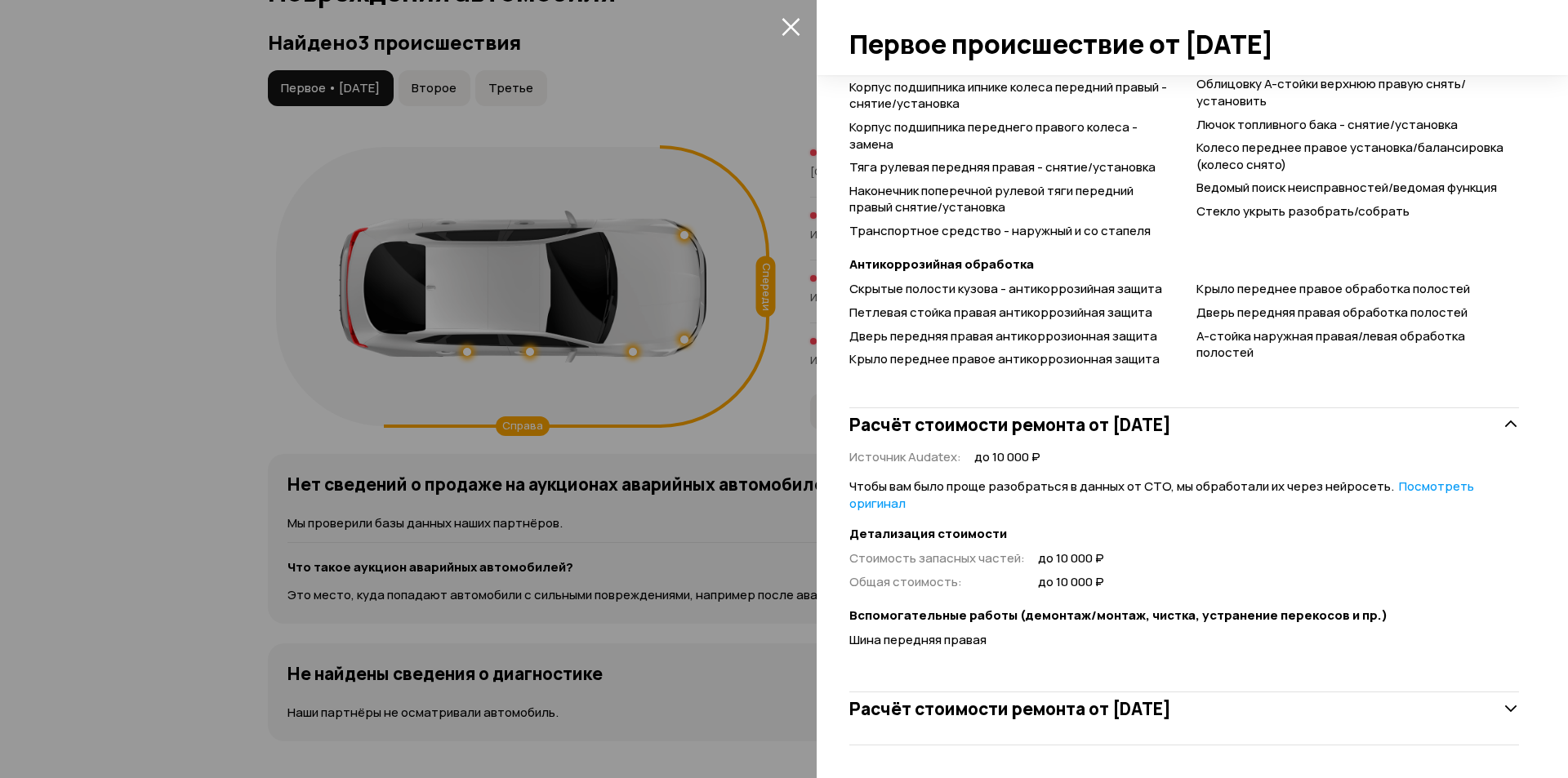
click at [1092, 709] on h3 "Расчёт стоимости ремонта от [DATE]" at bounding box center [1011, 708] width 322 height 21
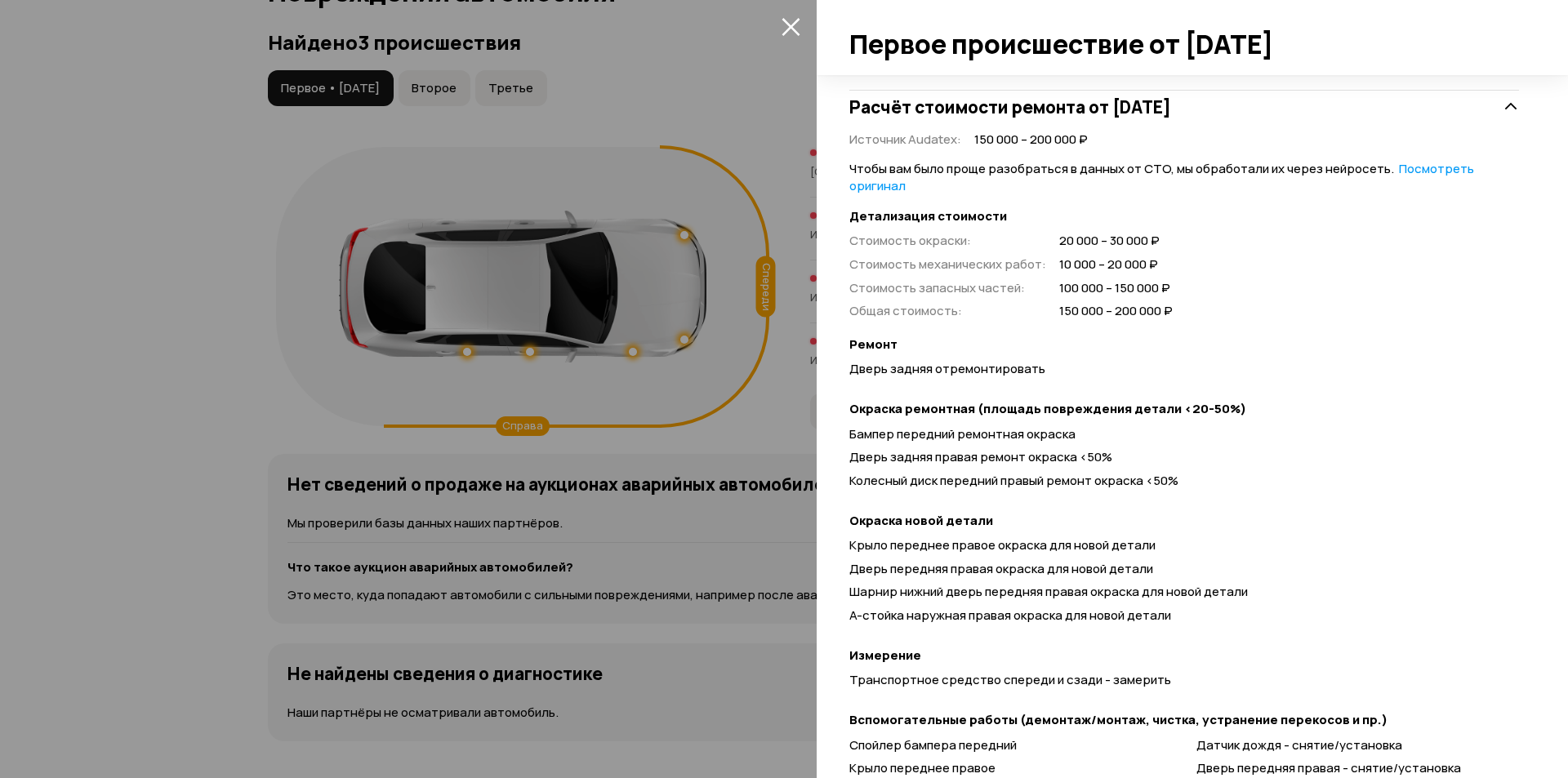
scroll to position [2183, 0]
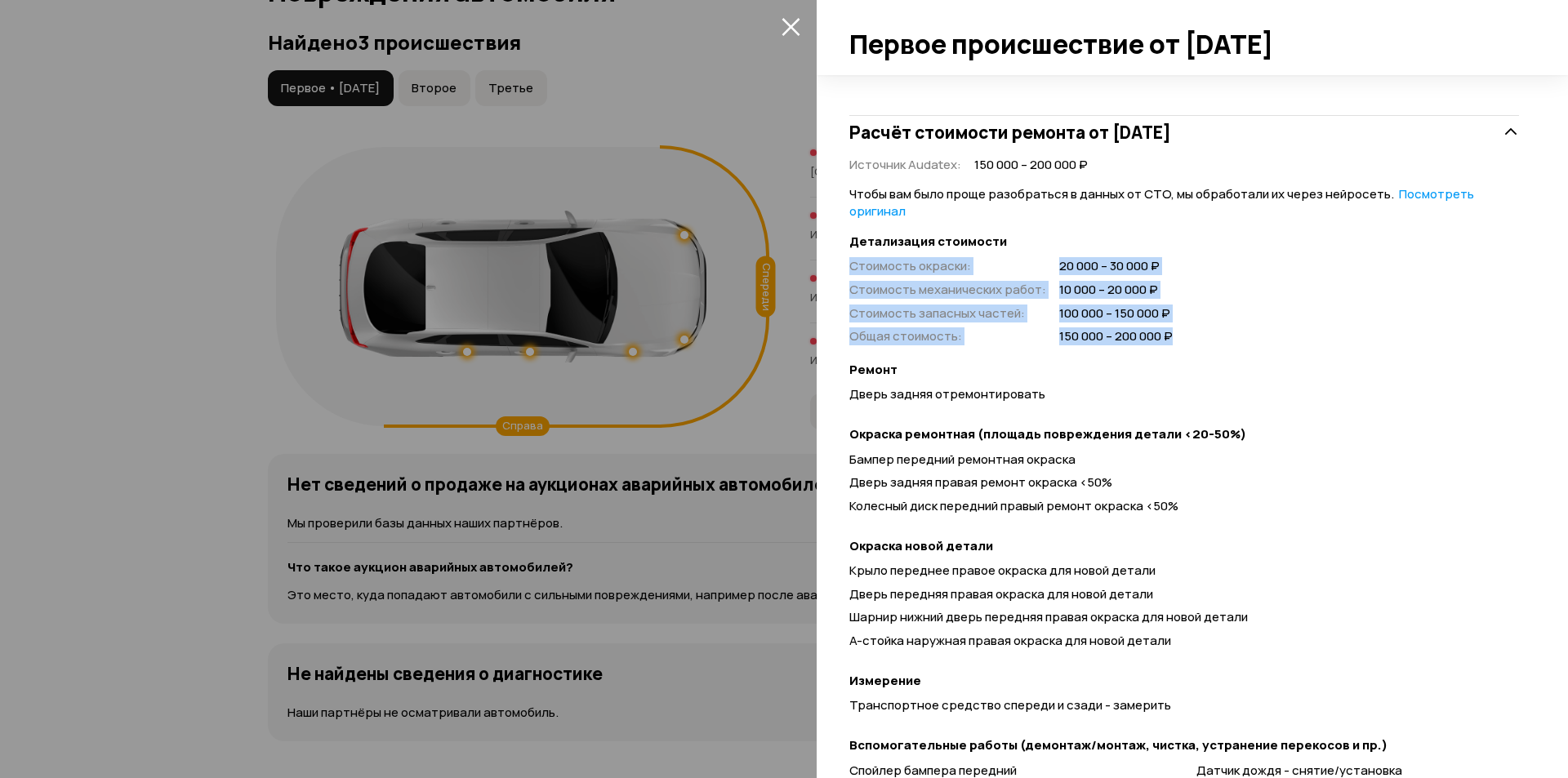
drag, startPoint x: 1207, startPoint y: 346, endPoint x: 1050, endPoint y: 240, distance: 189.4
click at [1050, 240] on div "Детализация стоимости Стоимость окраски : 20 000 – 30 000 ₽ Стоимость механичес…" at bounding box center [1185, 290] width 670 height 112
click at [1185, 337] on div "Стоимость окраски : 20 000 – 30 000 ₽ Стоимость механических работ : 10 000 – 2…" at bounding box center [1185, 302] width 670 height 87
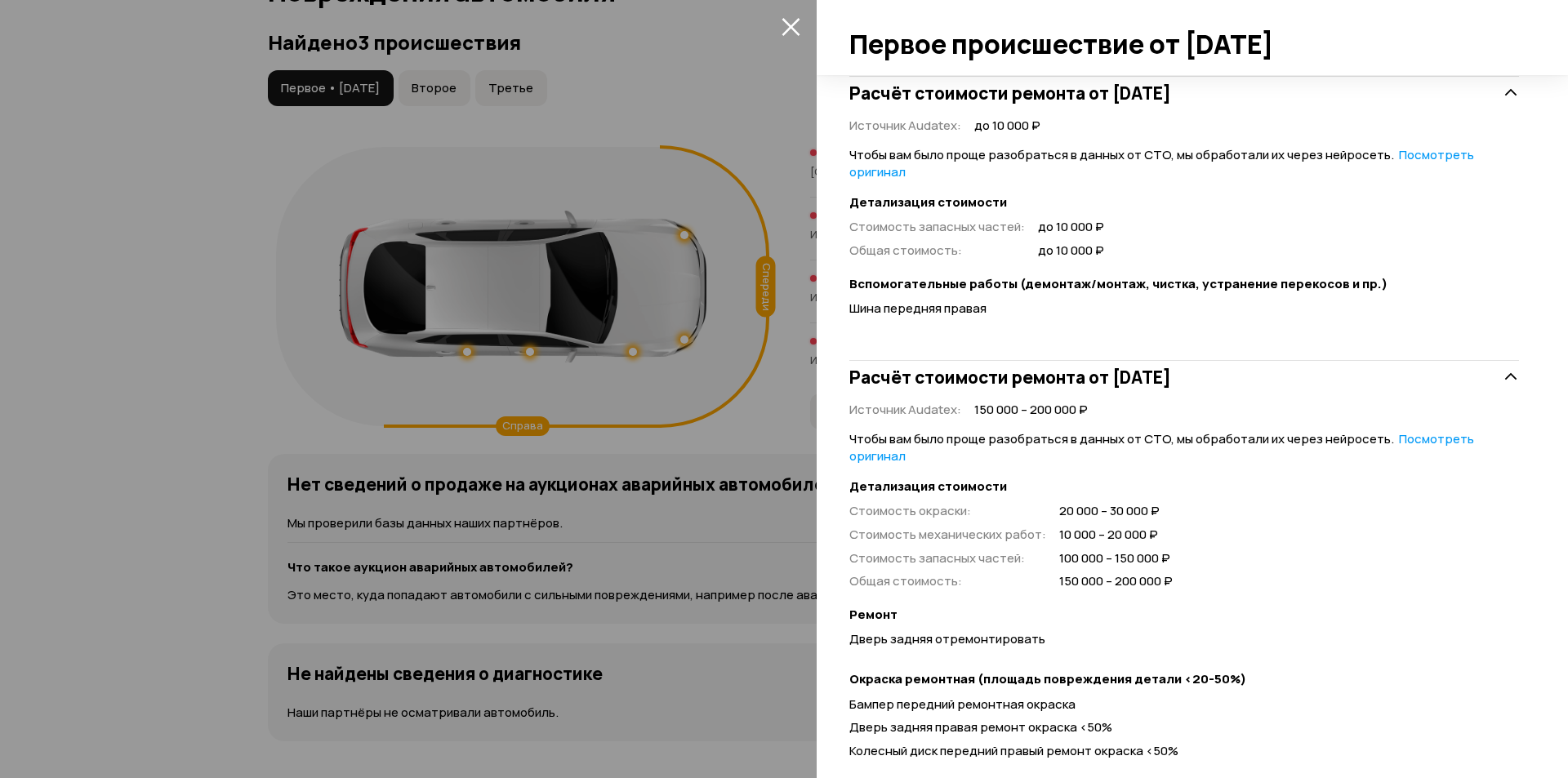
drag, startPoint x: 1307, startPoint y: 477, endPoint x: 1217, endPoint y: 254, distance: 240.5
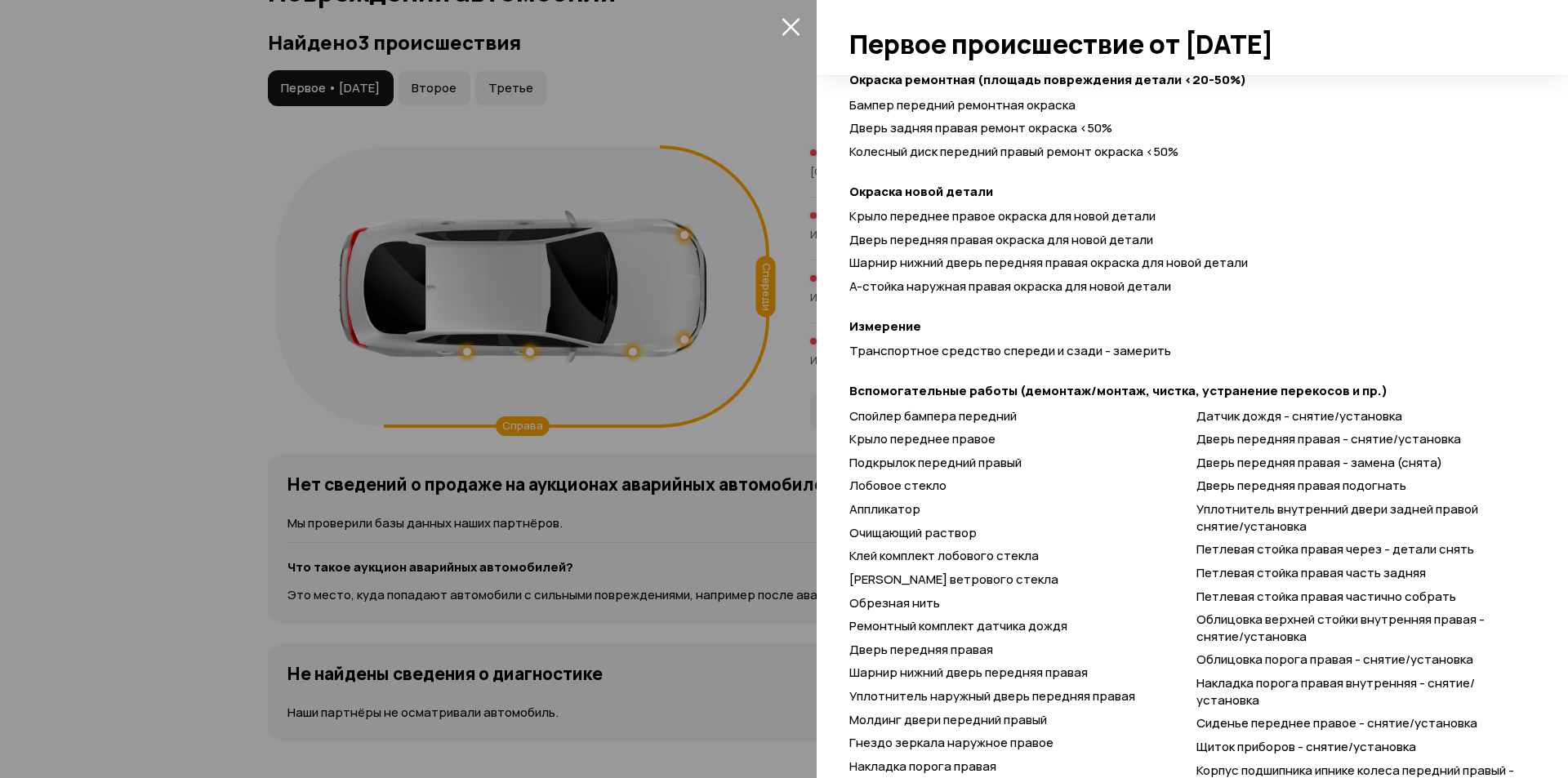
scroll to position [2979, 0]
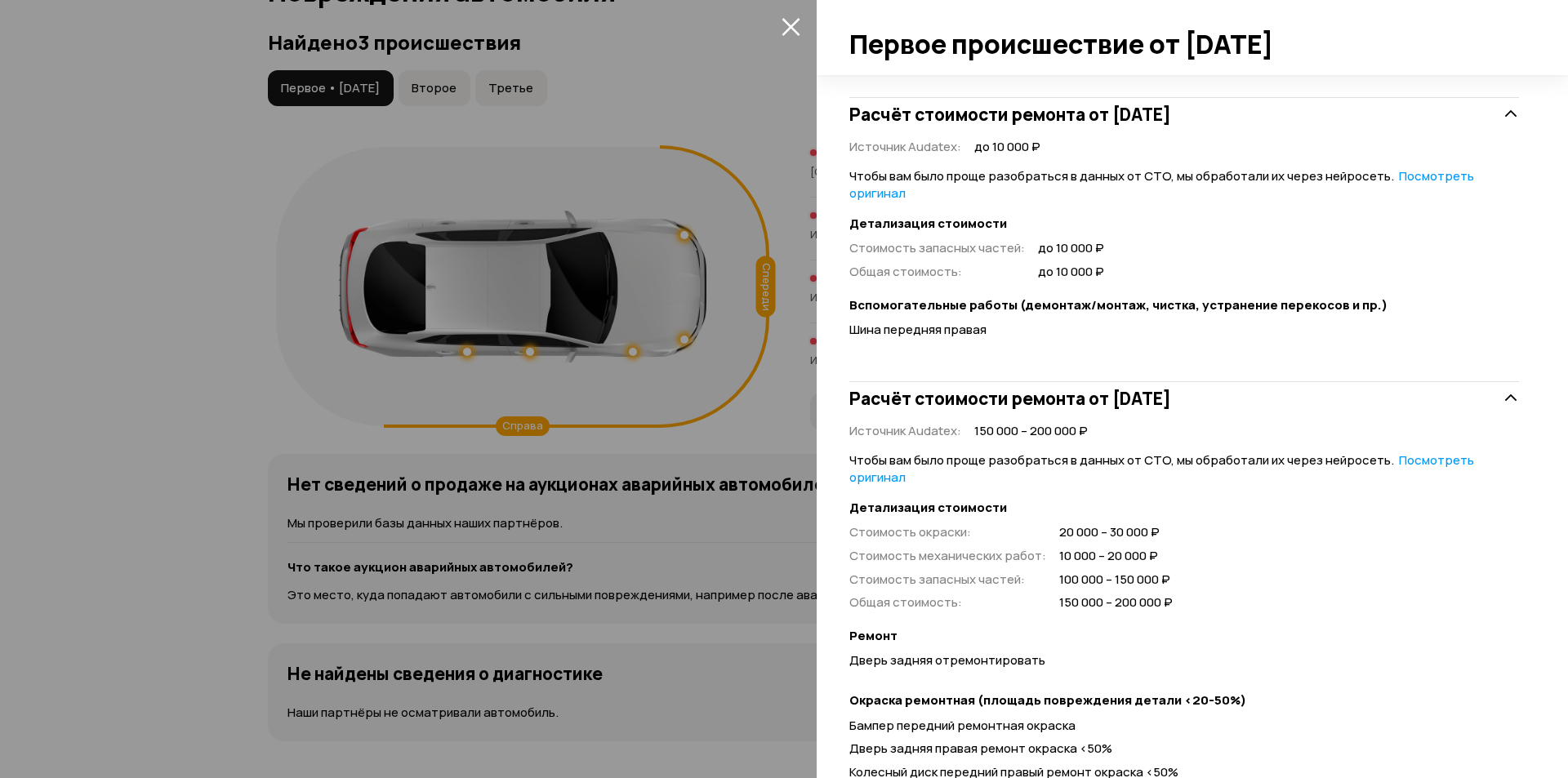
click at [1288, 406] on div "Расчёт стоимости ремонта от [DATE]" at bounding box center [1185, 399] width 670 height 33
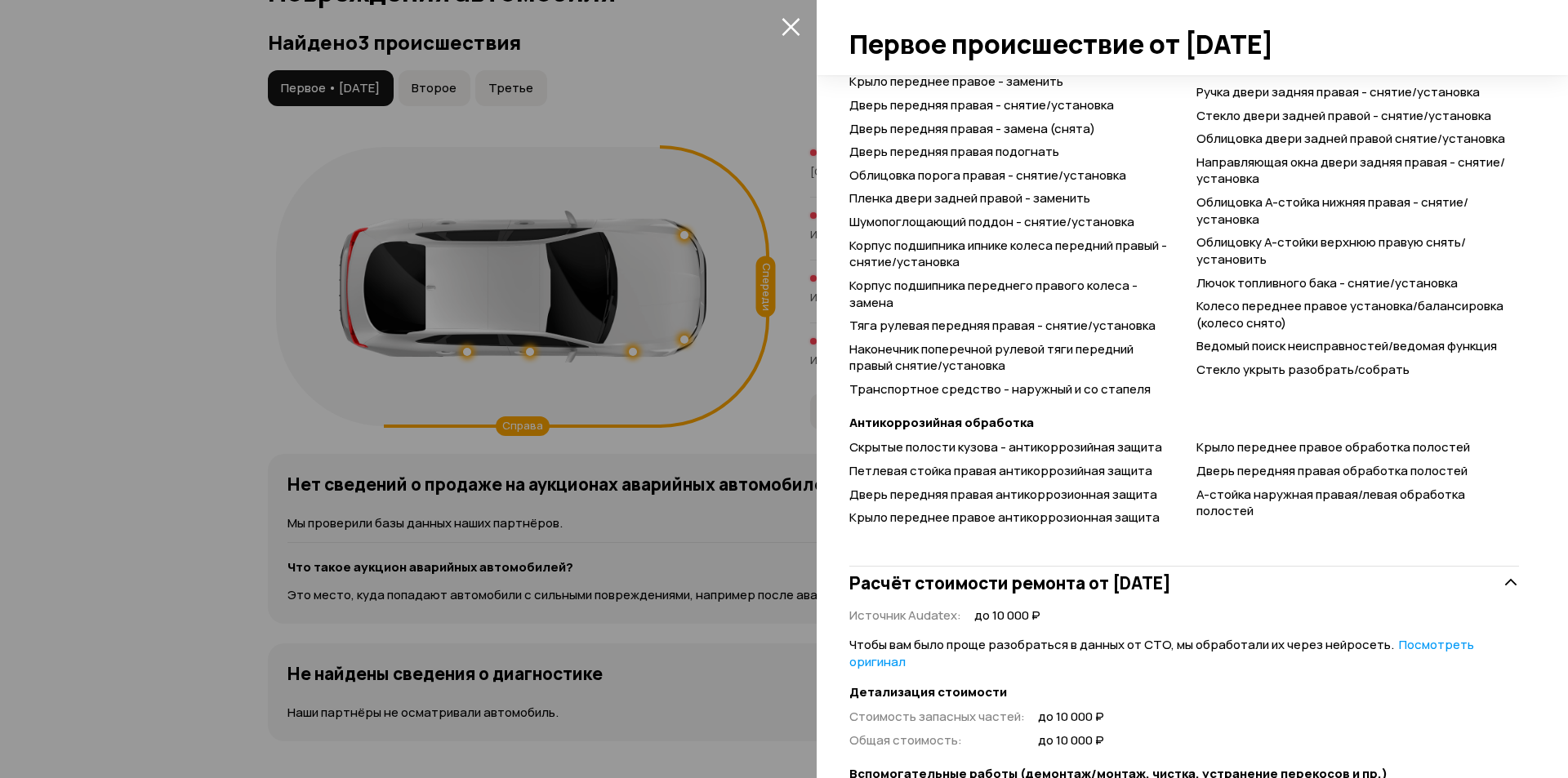
click at [1171, 584] on h3 "Расчёт стоимости ремонта от [DATE]" at bounding box center [1011, 582] width 322 height 21
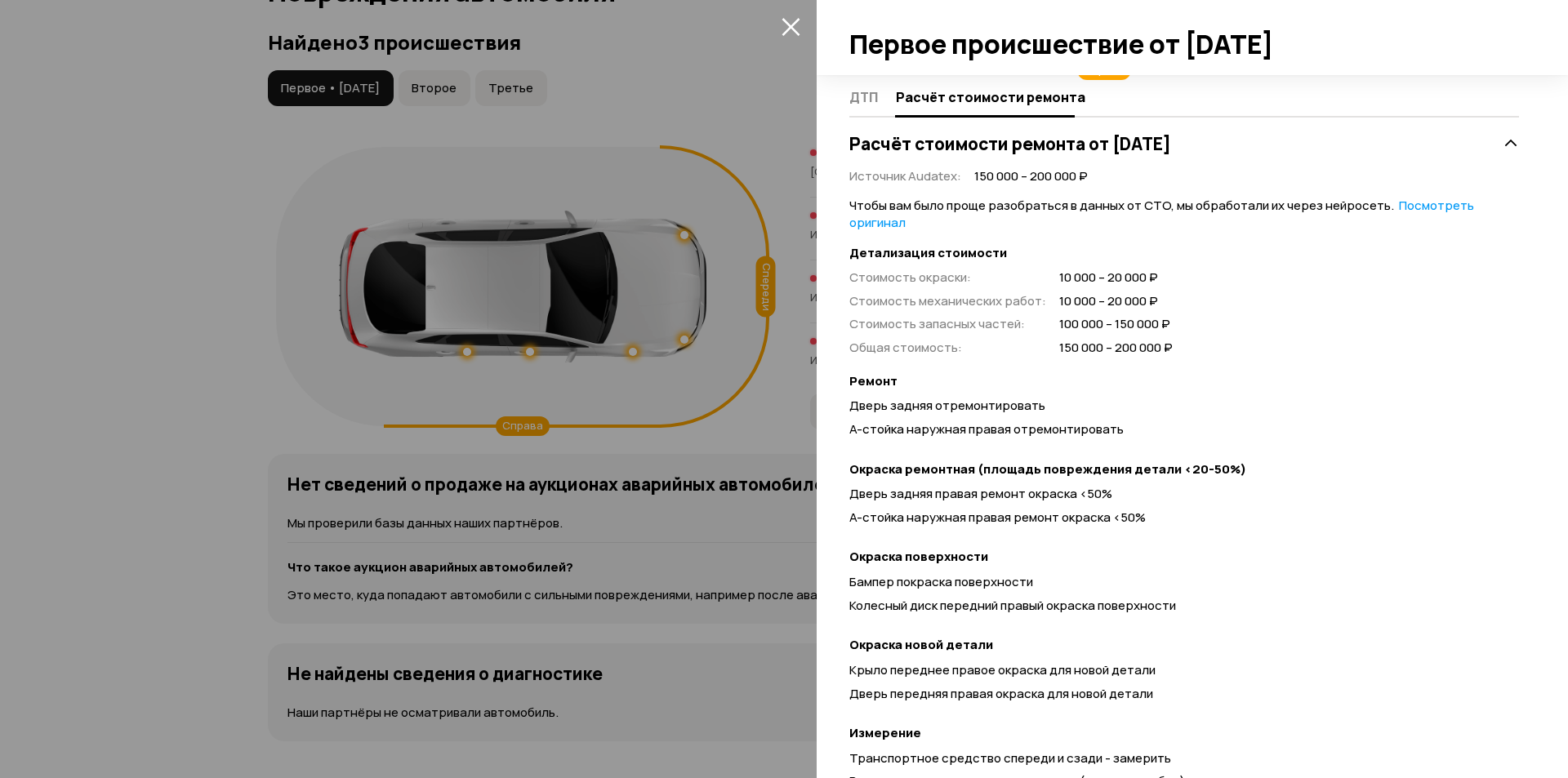
scroll to position [237, 0]
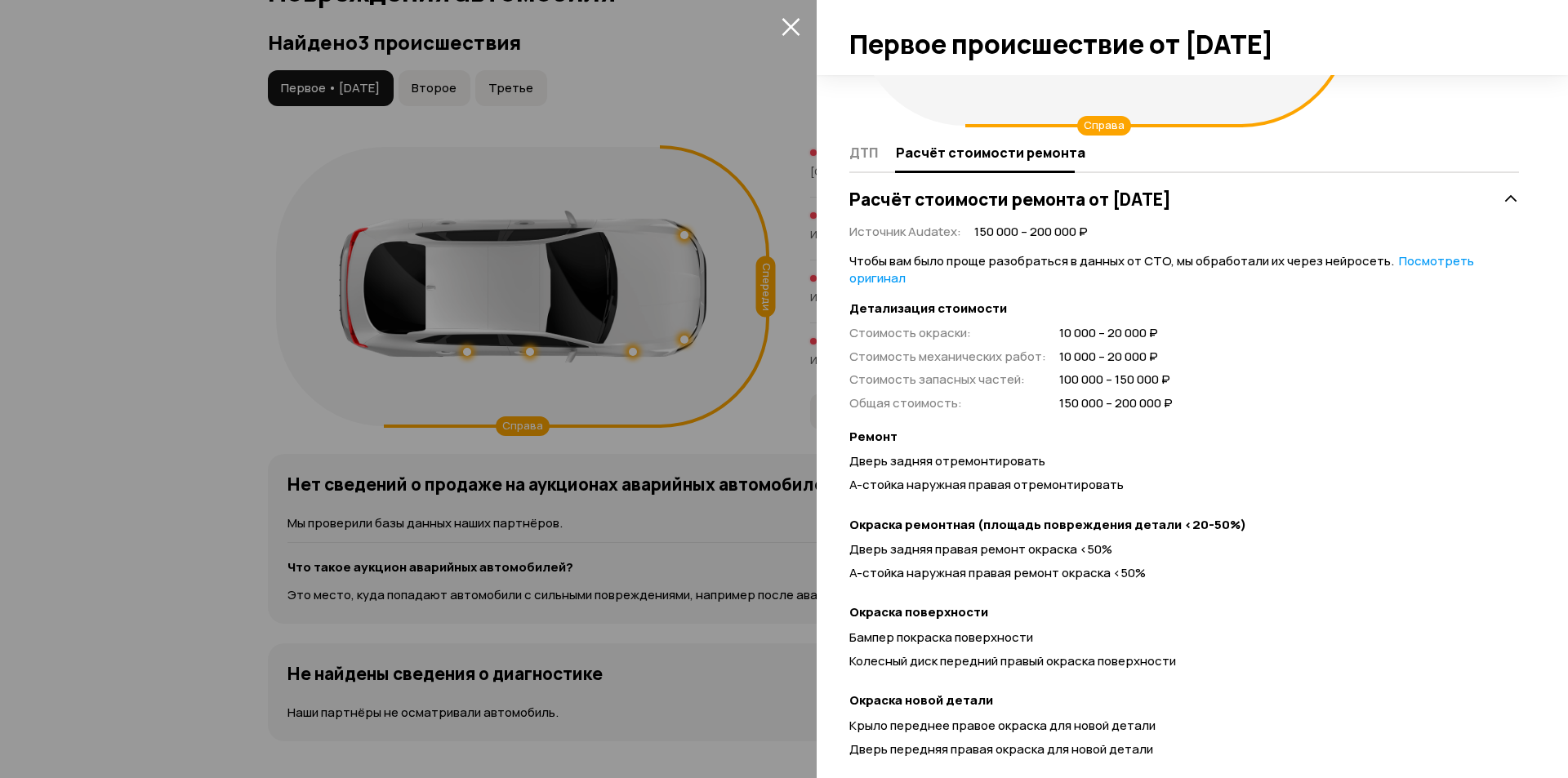
click at [1171, 189] on h3 "Расчёт стоимости ремонта от [DATE]" at bounding box center [1011, 199] width 322 height 21
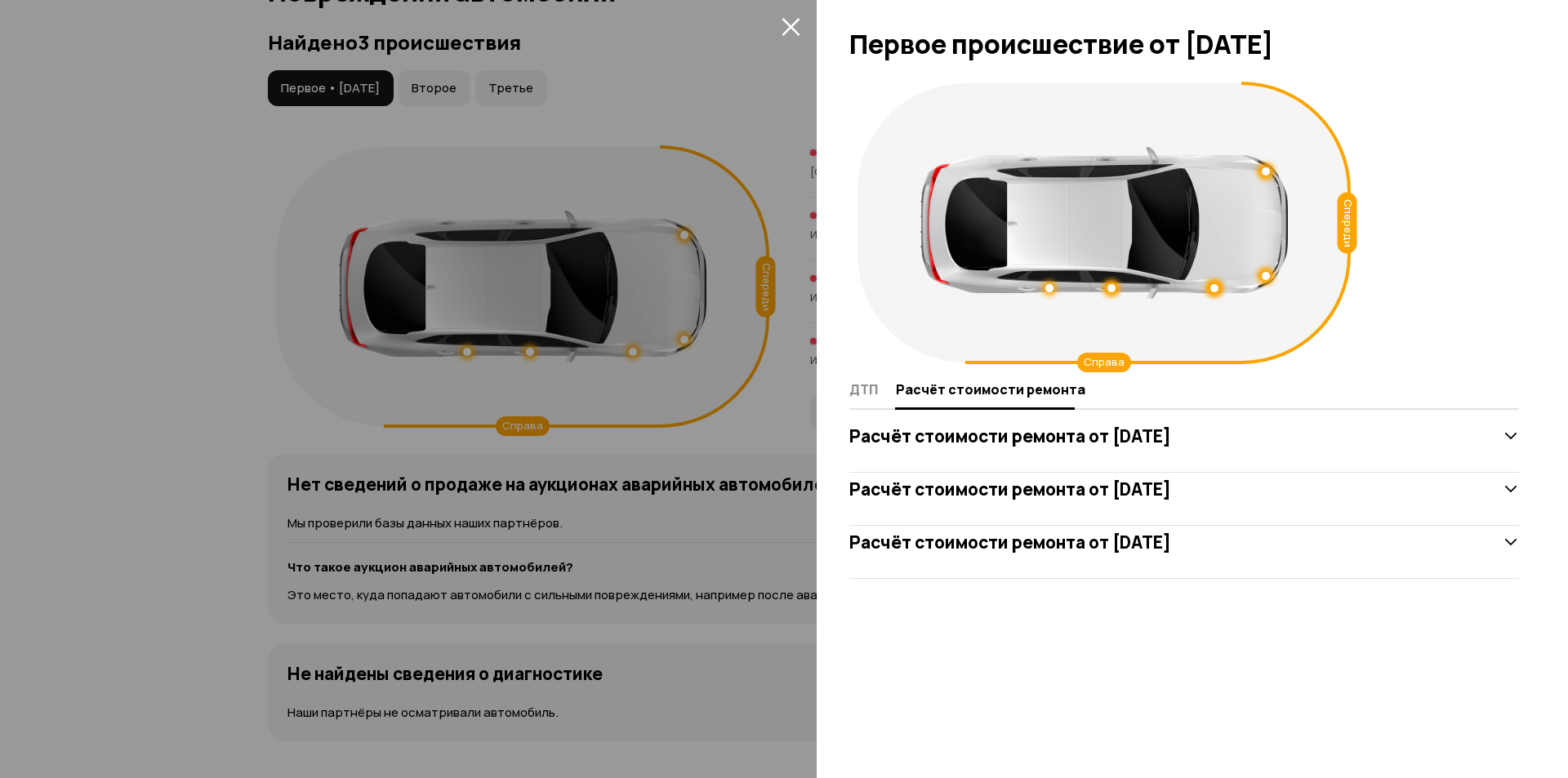
click at [1171, 443] on h3 "Расчёт стоимости ремонта от [DATE]" at bounding box center [1011, 436] width 322 height 21
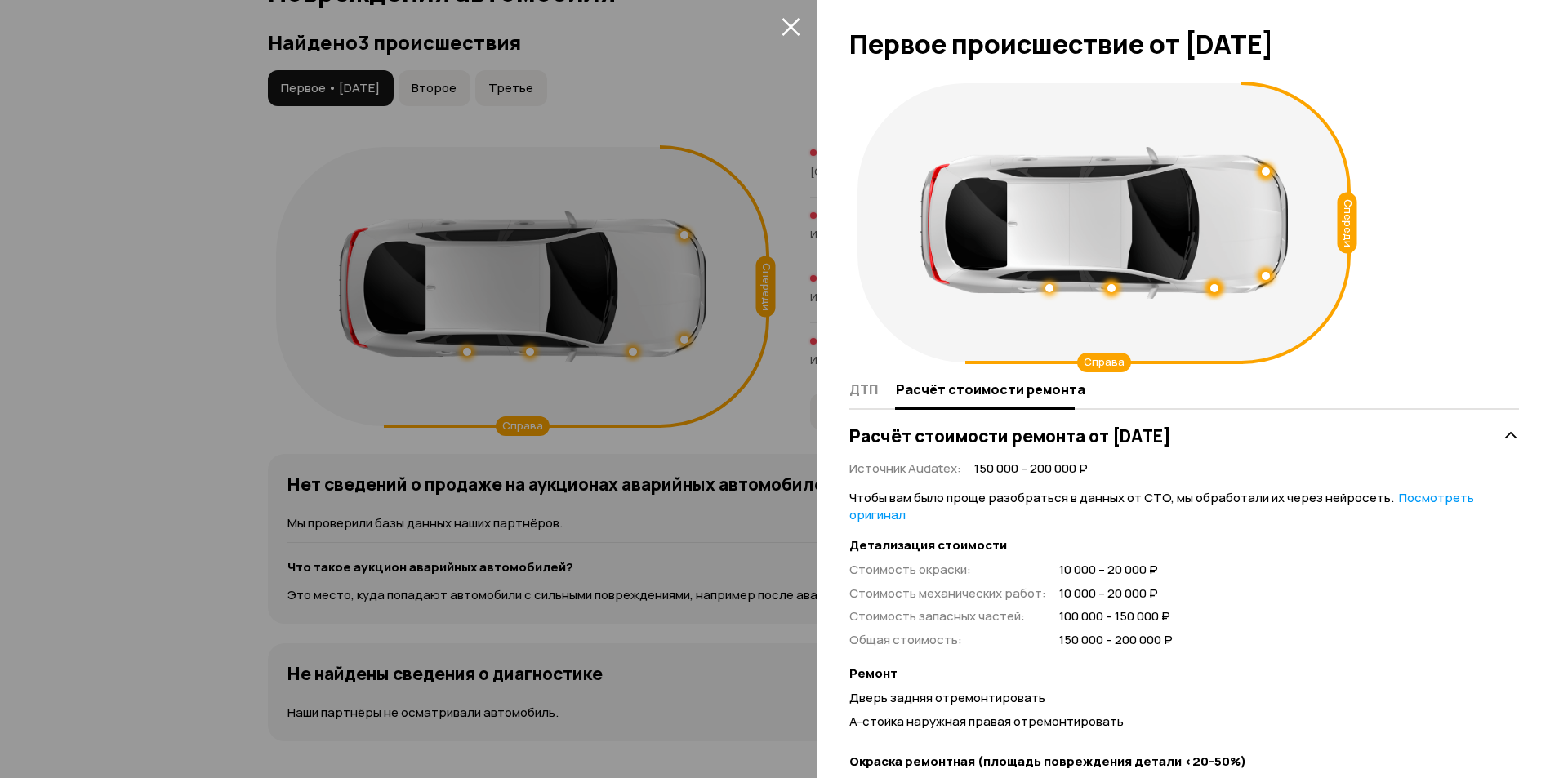
click at [1171, 443] on h3 "Расчёт стоимости ремонта от [DATE]" at bounding box center [1011, 436] width 322 height 21
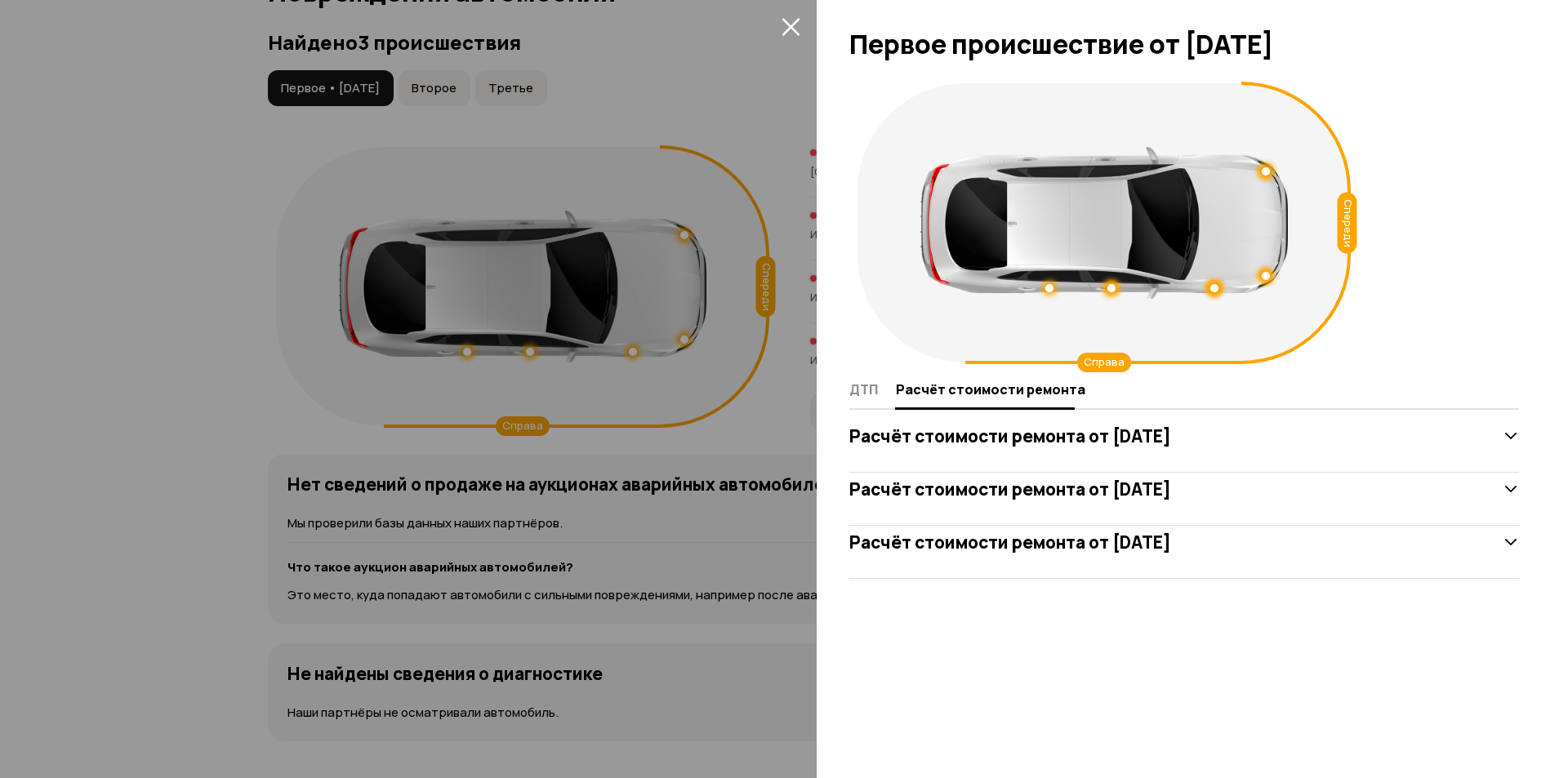
click at [1171, 499] on h3 "Расчёт стоимости ремонта от [DATE]" at bounding box center [1011, 488] width 322 height 21
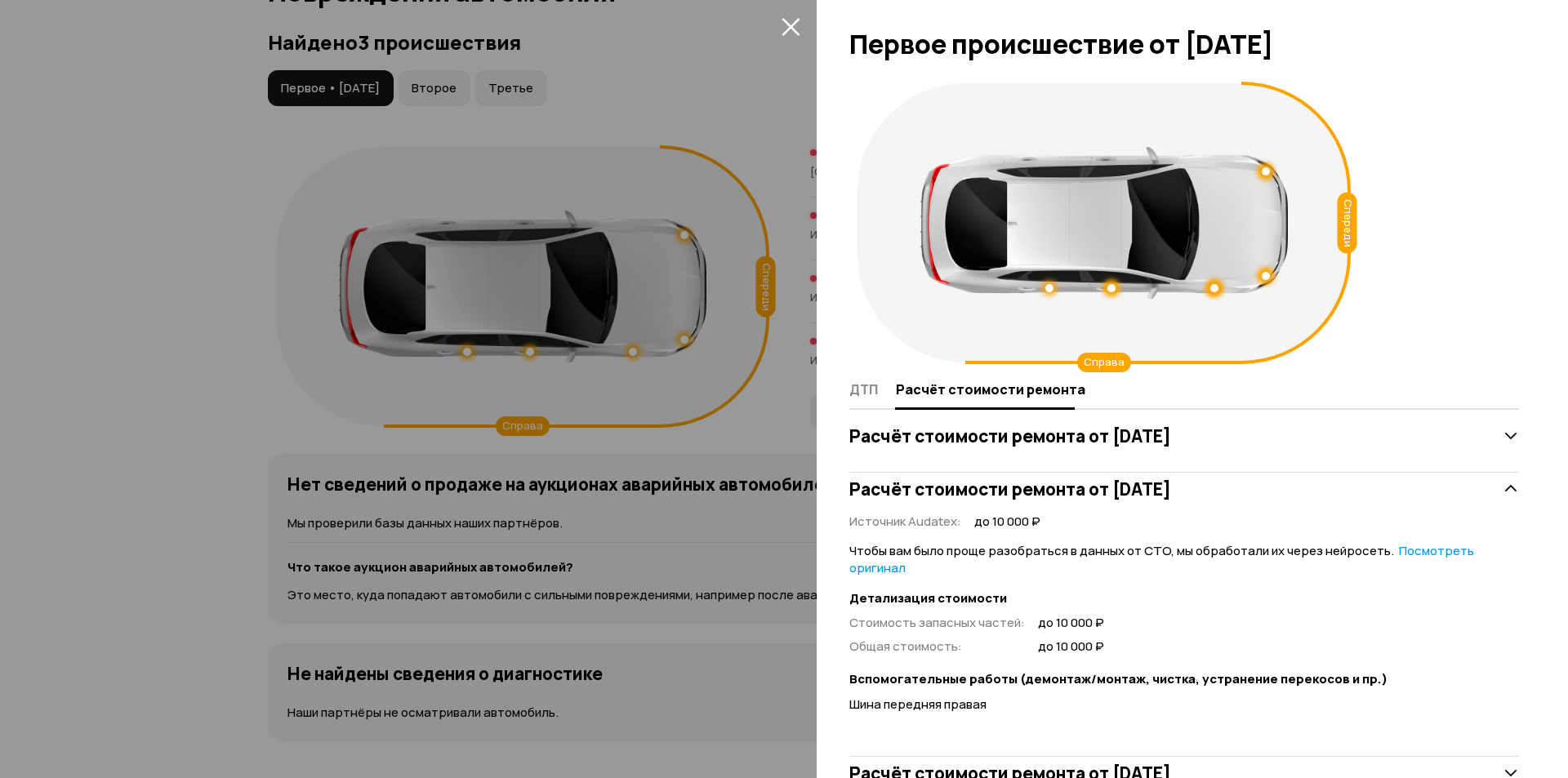
click at [1171, 499] on h3 "Расчёт стоимости ремонта от [DATE]" at bounding box center [1011, 488] width 322 height 21
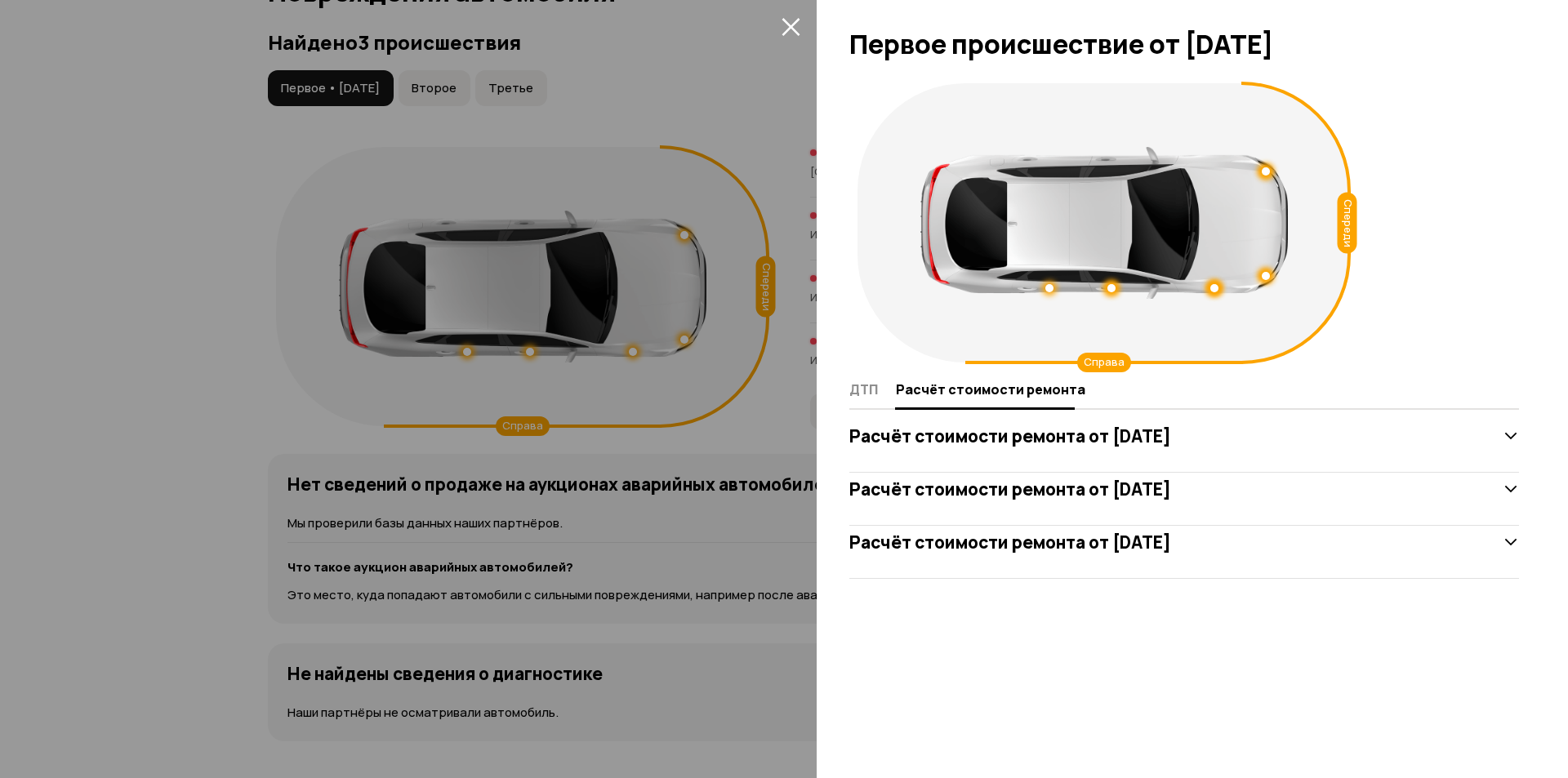
click at [1171, 543] on h3 "Расчёт стоимости ремонта от [DATE]" at bounding box center [1011, 542] width 322 height 21
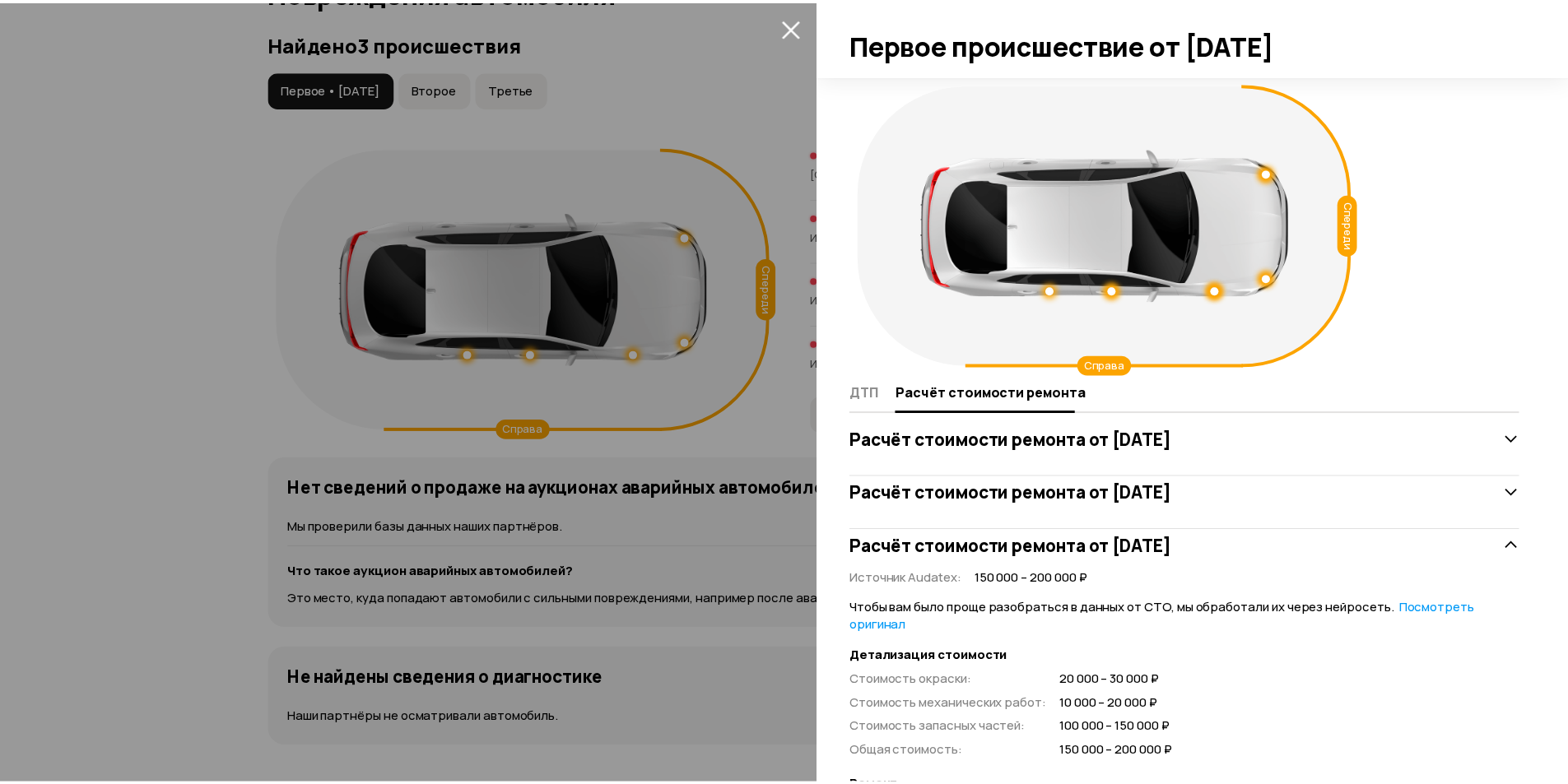
scroll to position [247, 0]
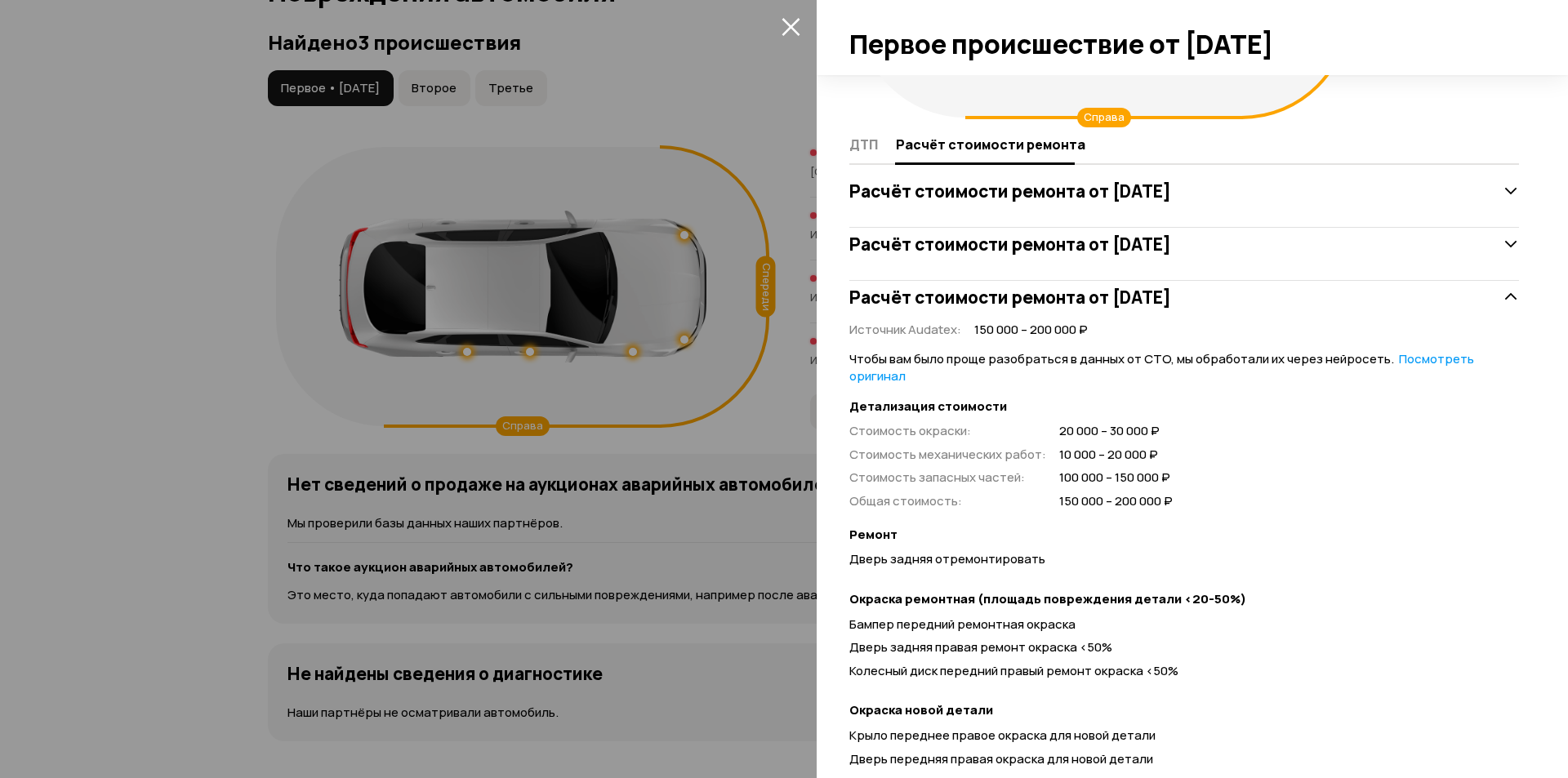
click at [674, 375] on div at bounding box center [784, 389] width 1568 height 778
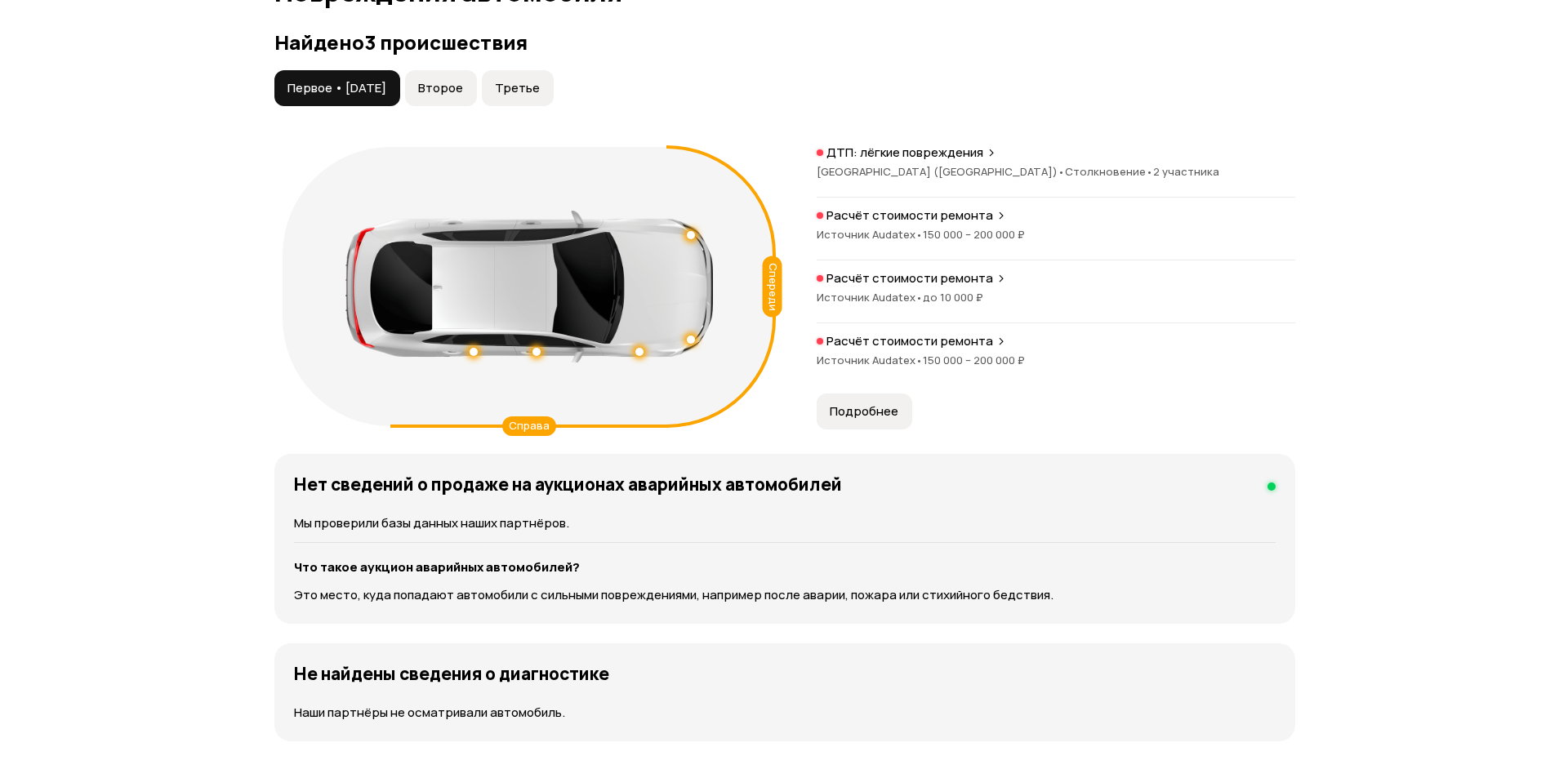
scroll to position [86, 0]
click at [887, 385] on div "ДТП: лёгкие повреждения Республика Татарстан ([GEOGRAPHIC_DATA]) • Столкновение…" at bounding box center [1049, 287] width 478 height 285
click at [887, 410] on span "Подробнее" at bounding box center [857, 412] width 69 height 17
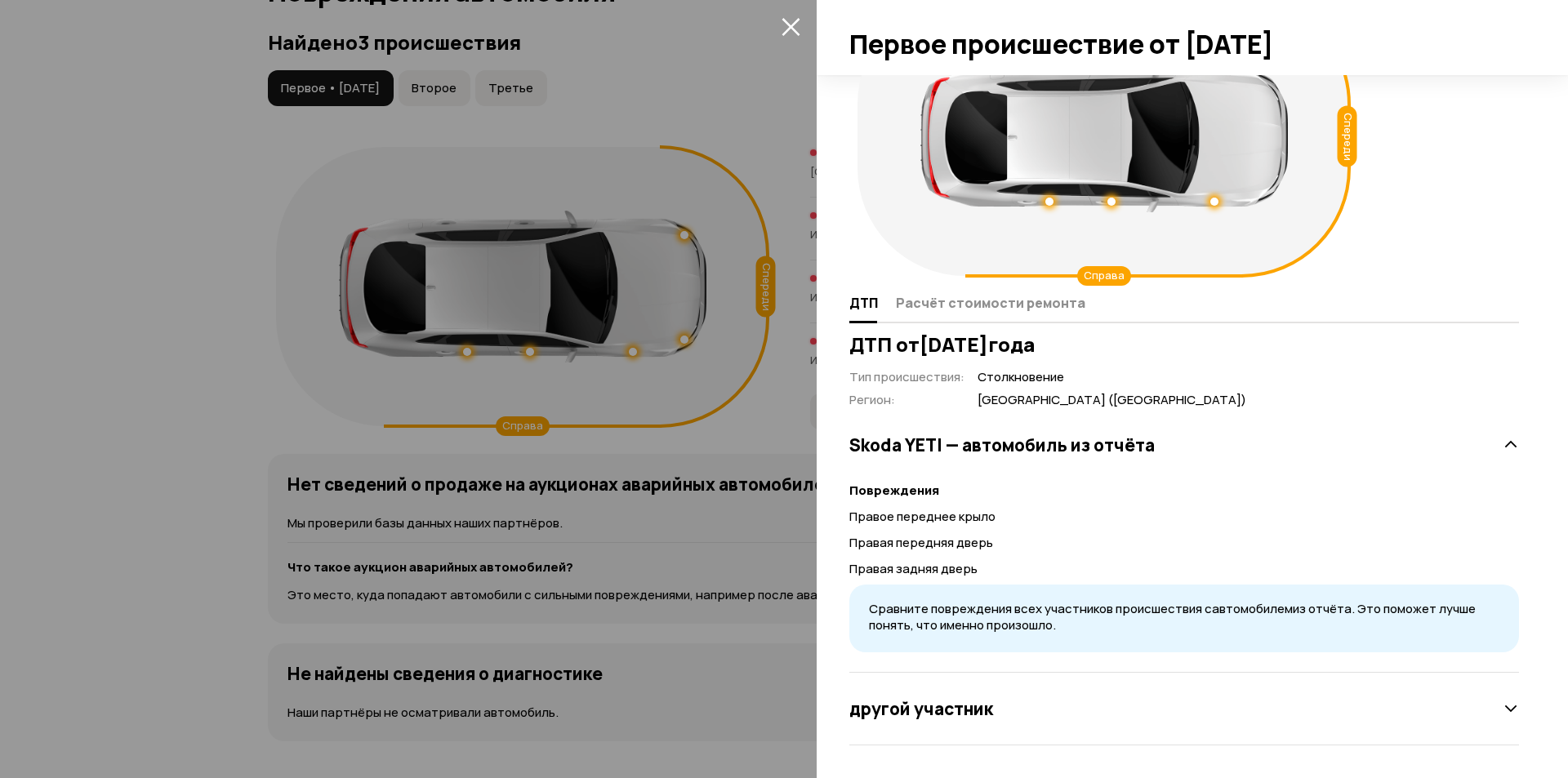
click at [966, 705] on h3 "другой участник" at bounding box center [921, 708] width 143 height 21
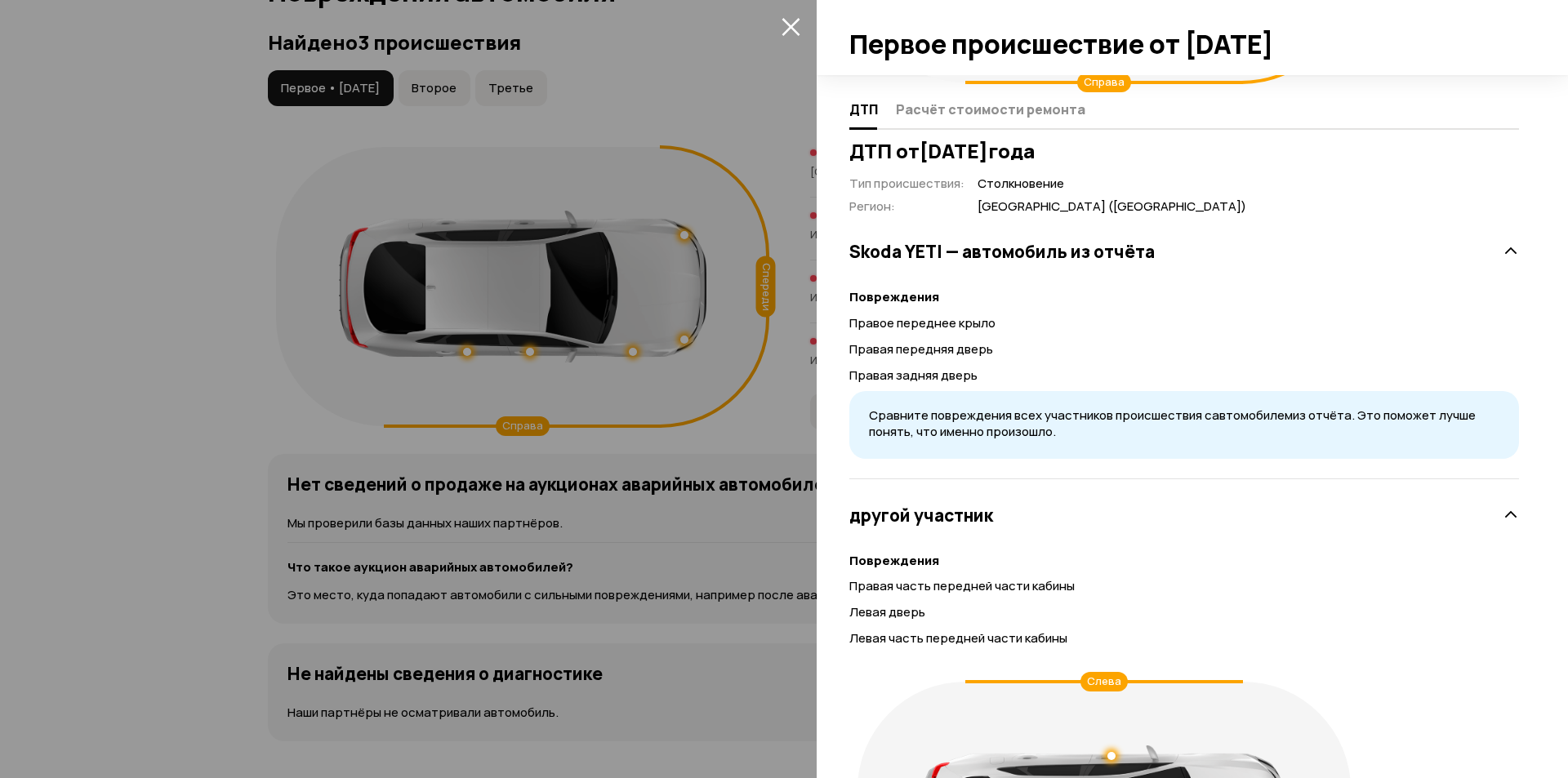
scroll to position [529, 0]
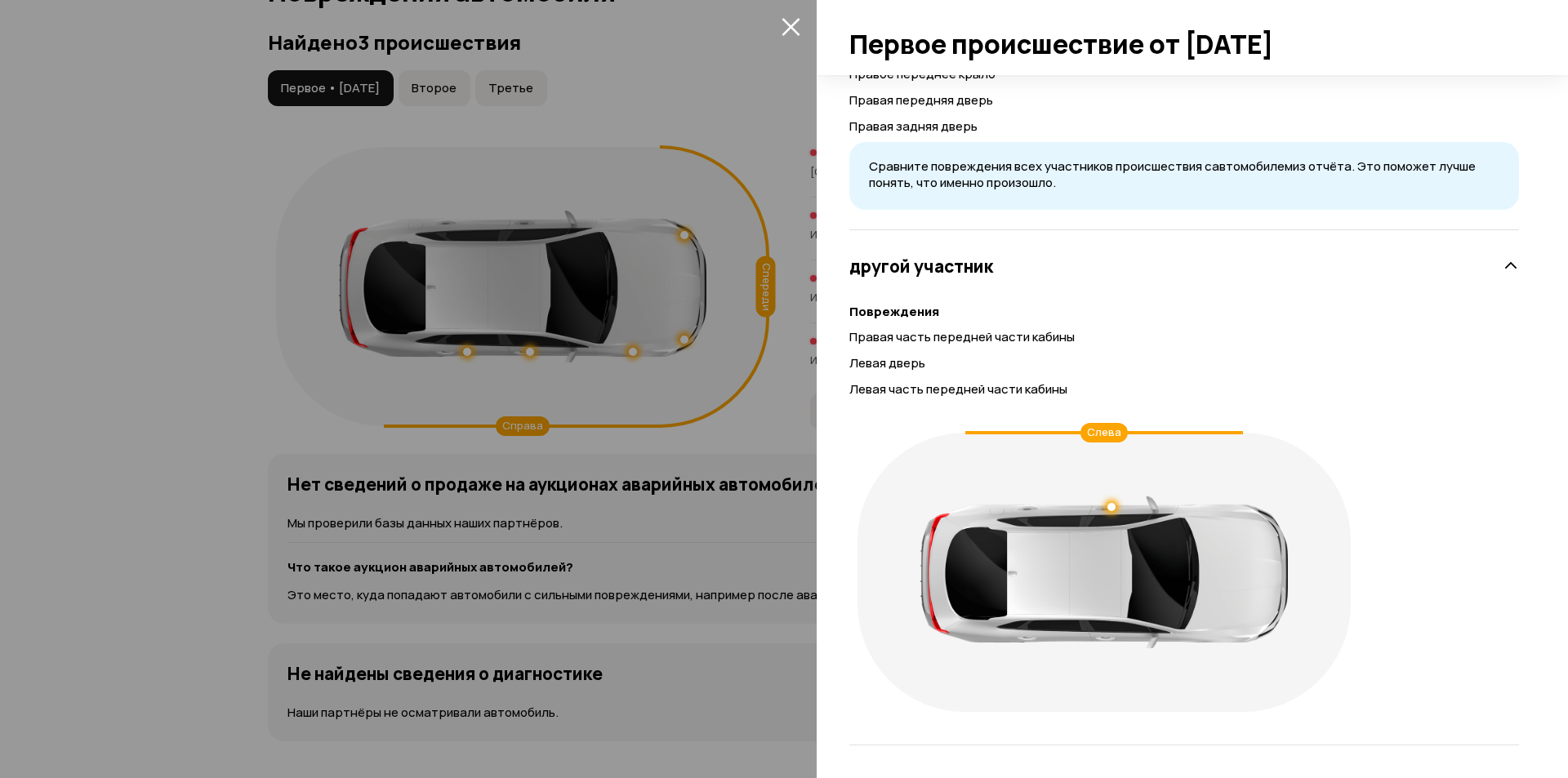
click at [854, 335] on p "Правая часть передней части кабины" at bounding box center [1185, 338] width 670 height 18
drag, startPoint x: 854, startPoint y: 335, endPoint x: 1085, endPoint y: 332, distance: 231.0
click at [1084, 332] on p "Правая часть передней части кабины" at bounding box center [1185, 338] width 670 height 18
click at [1093, 334] on p "Правая часть передней части кабины" at bounding box center [1185, 338] width 670 height 18
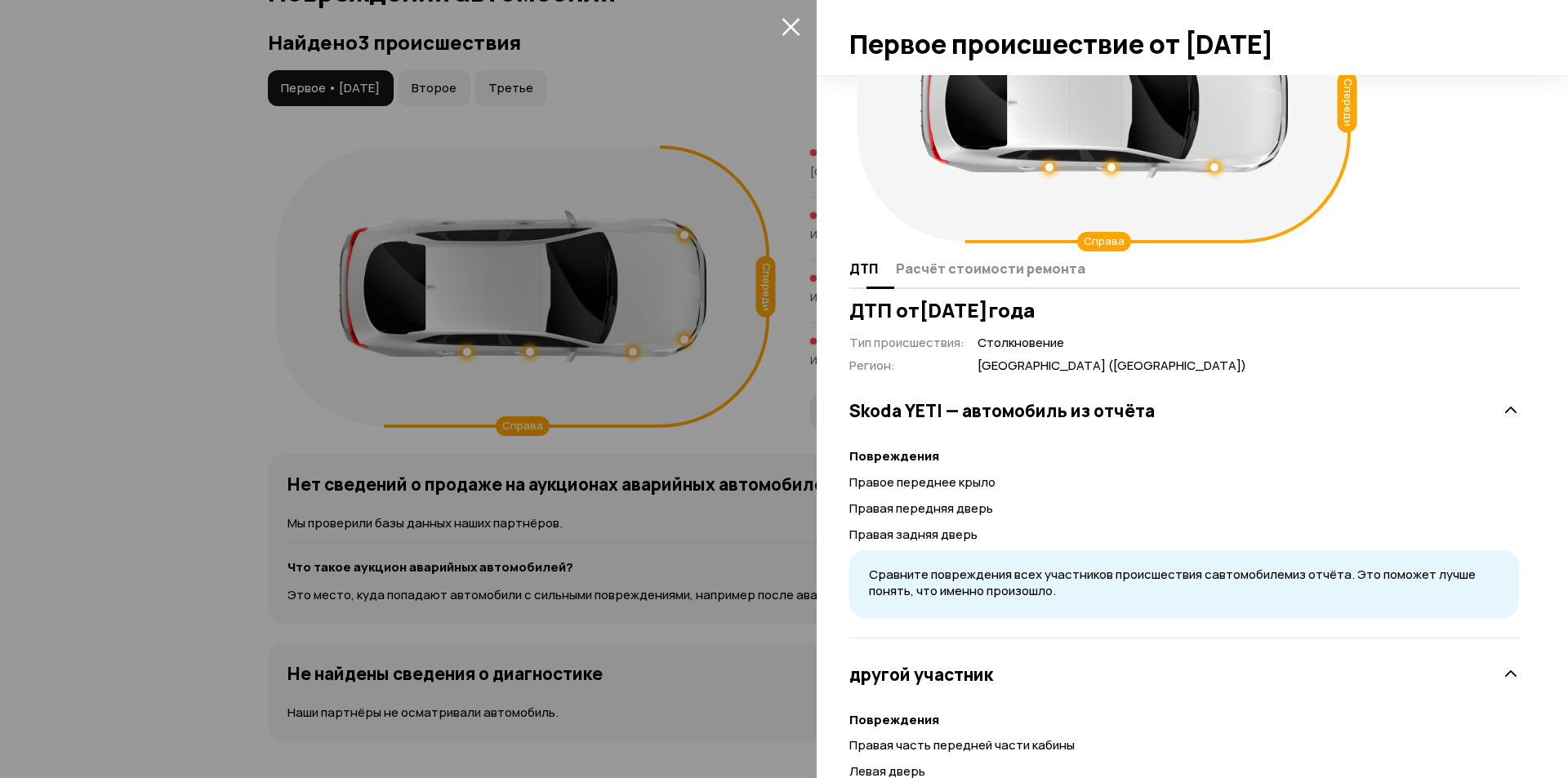
click at [976, 273] on span "Расчёт стоимости ремонта" at bounding box center [990, 269] width 189 height 17
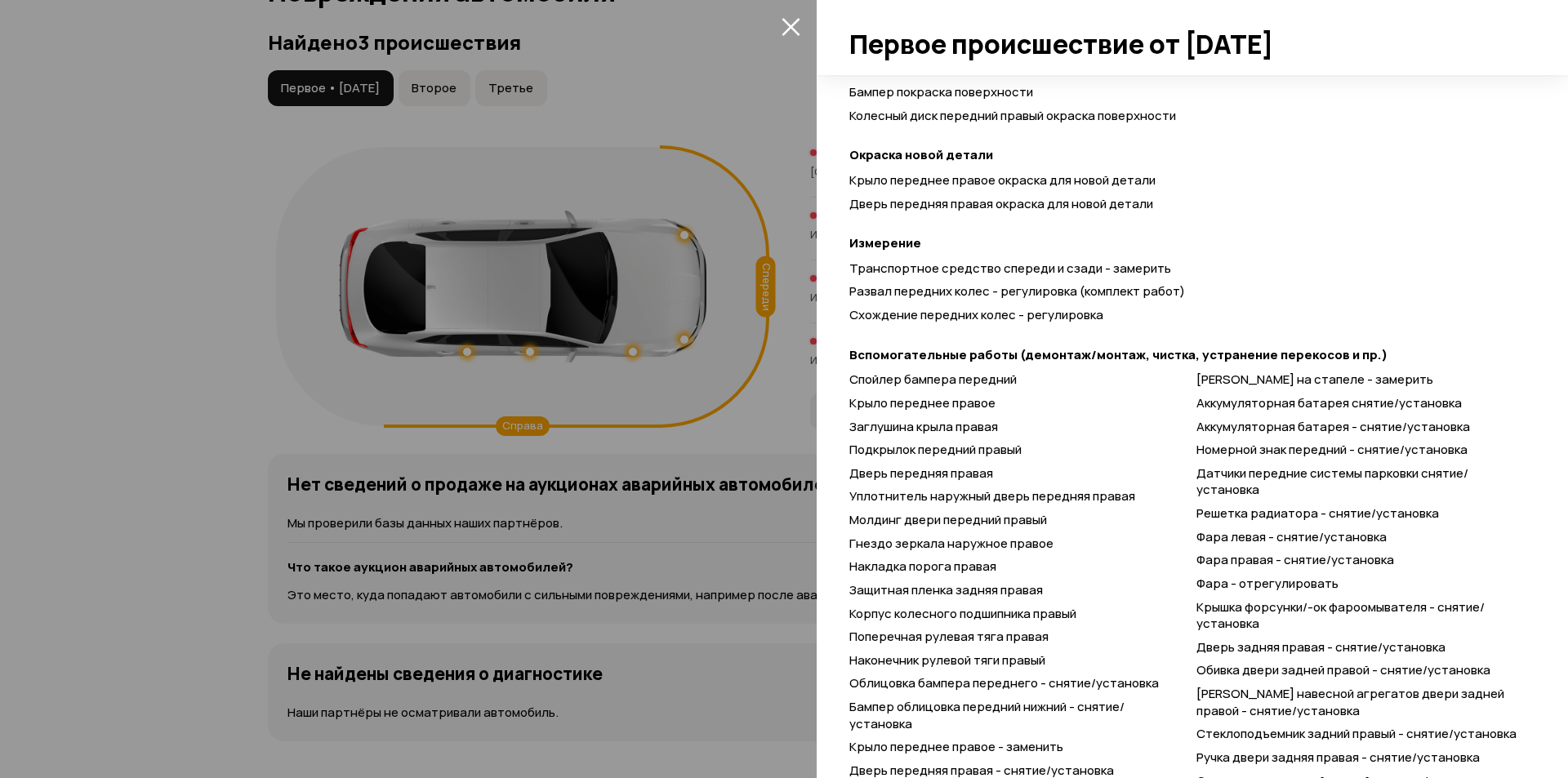
scroll to position [774, 0]
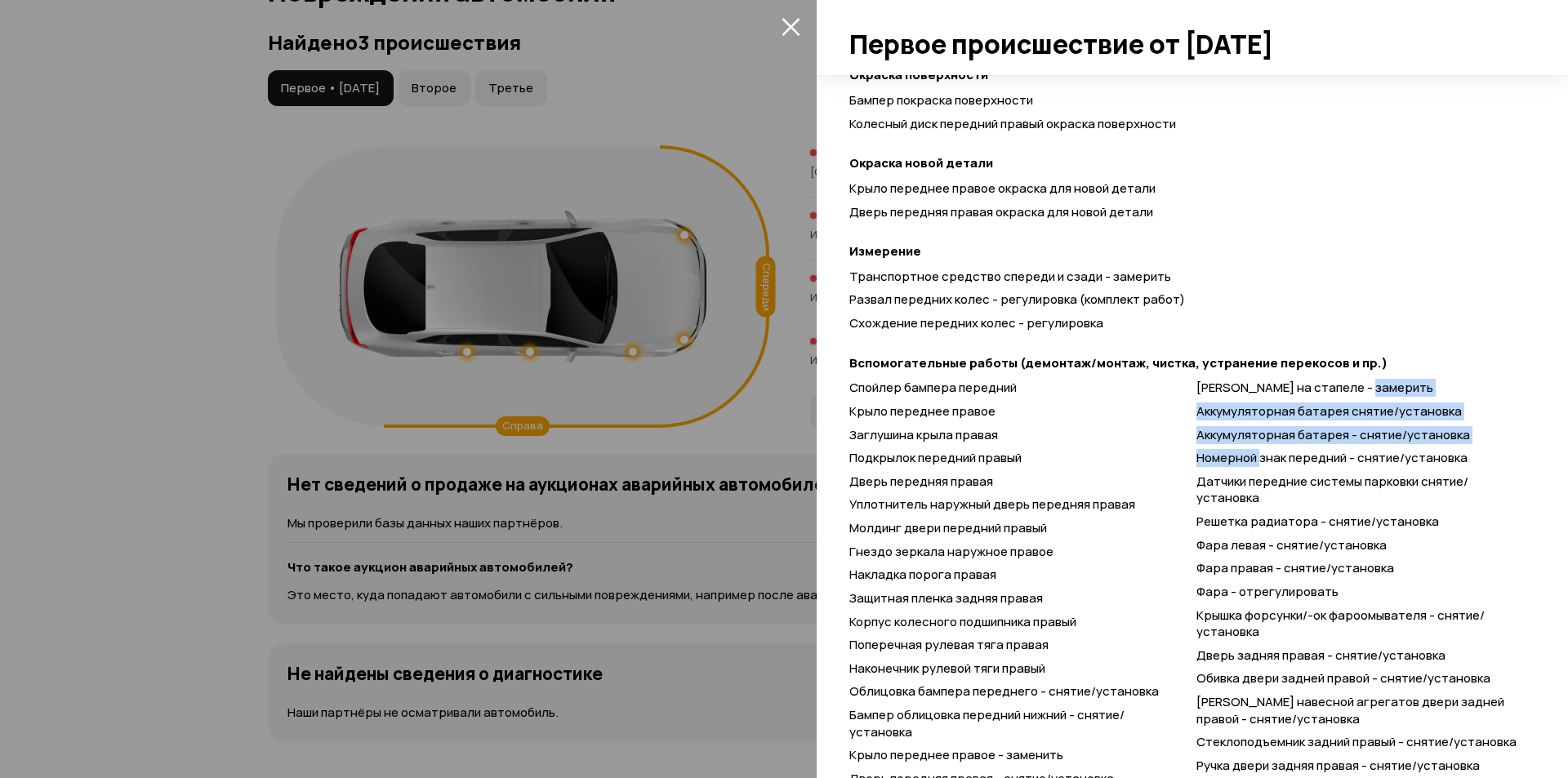
drag, startPoint x: 1376, startPoint y: 383, endPoint x: 1255, endPoint y: 450, distance: 138.3
click at [1255, 450] on div "Спойлер бампера передний Крыло переднее правое Заглушина крыла правая Подкрылок…" at bounding box center [1185, 726] width 670 height 692
click at [1251, 441] on span "Аккумуляторная батарея - снятие/установка" at bounding box center [1333, 435] width 273 height 17
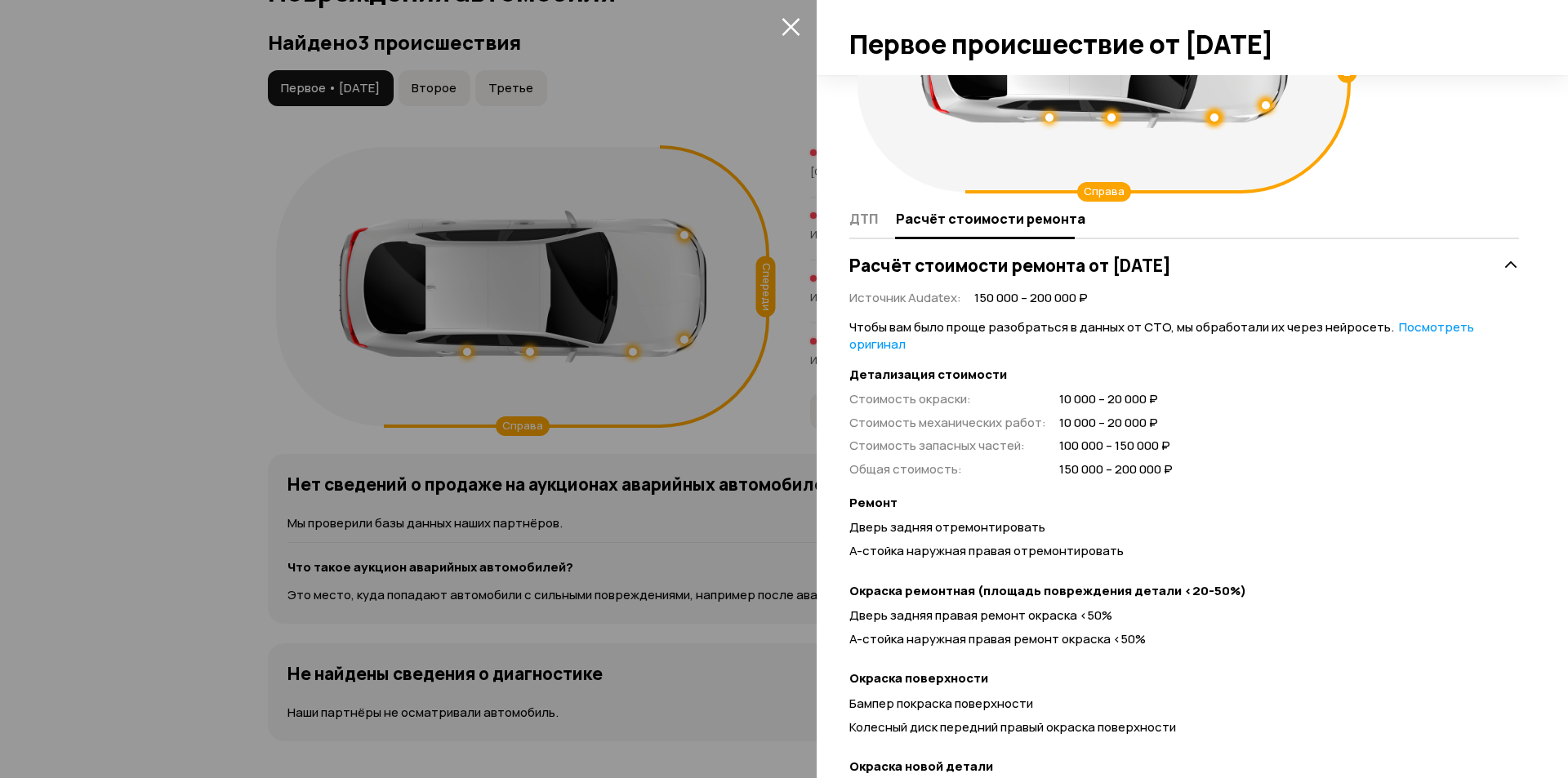
scroll to position [0, 0]
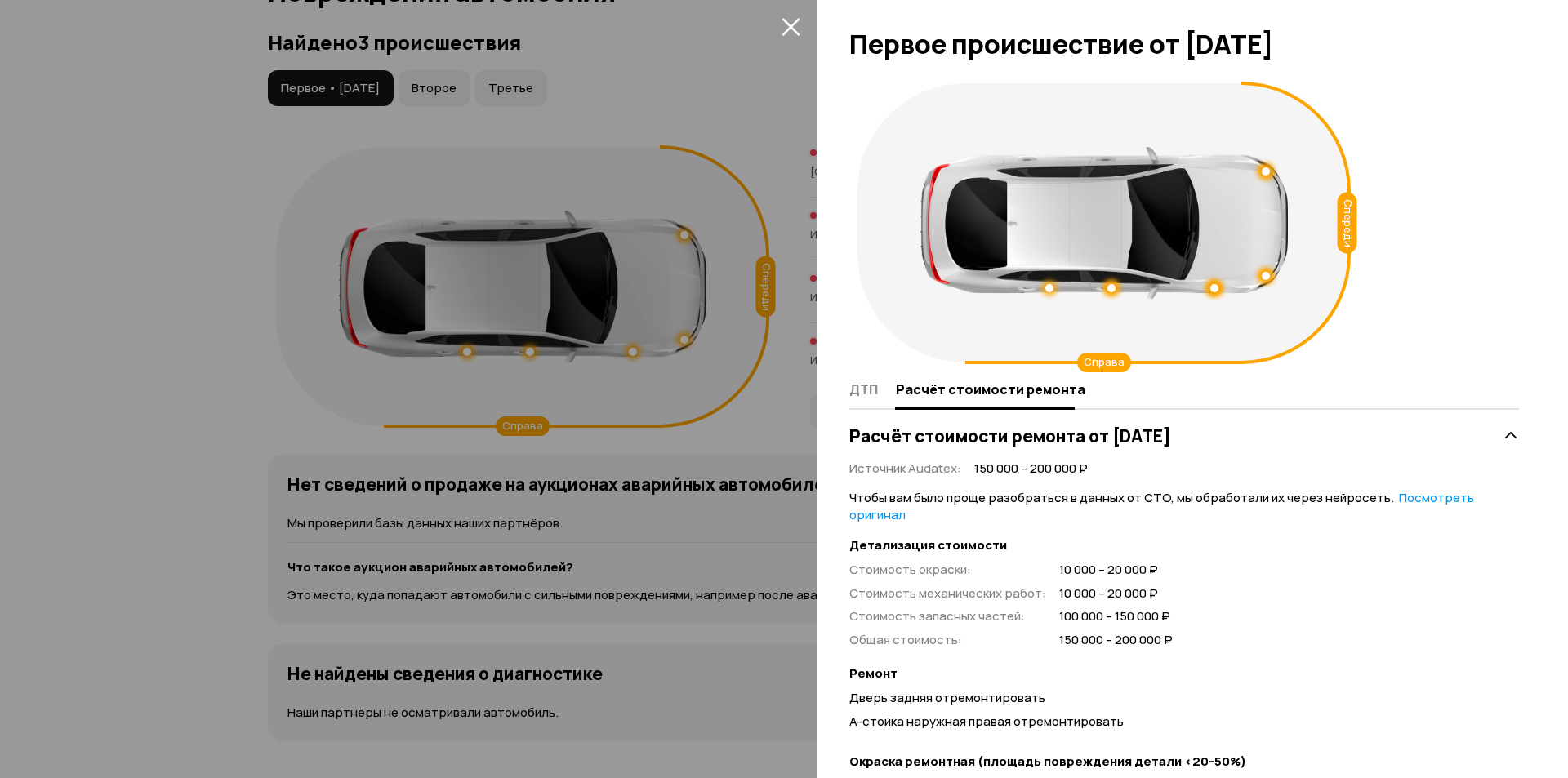
click at [897, 514] on link "Посмотреть оригинал" at bounding box center [1162, 506] width 624 height 34
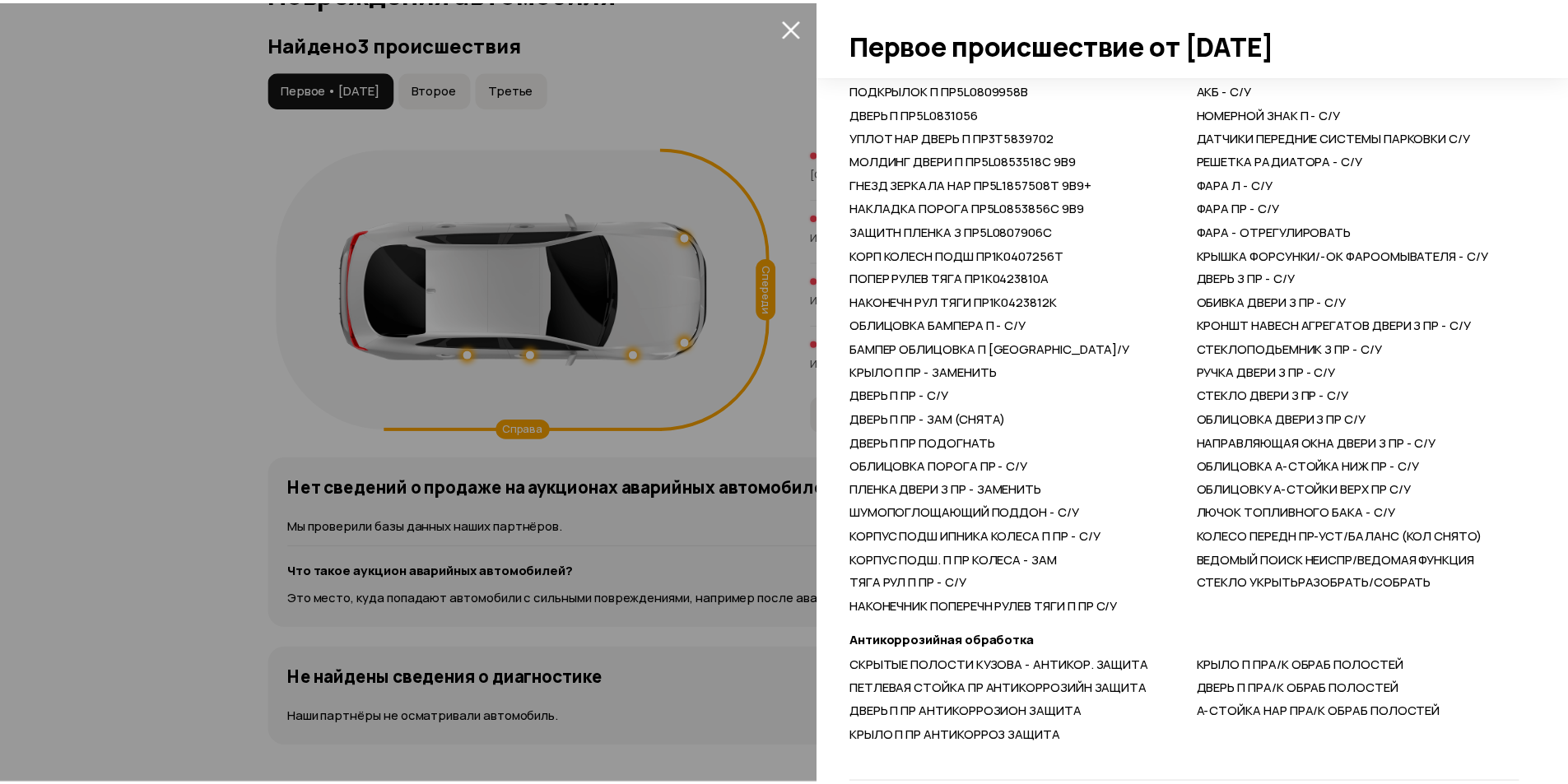
scroll to position [741, 0]
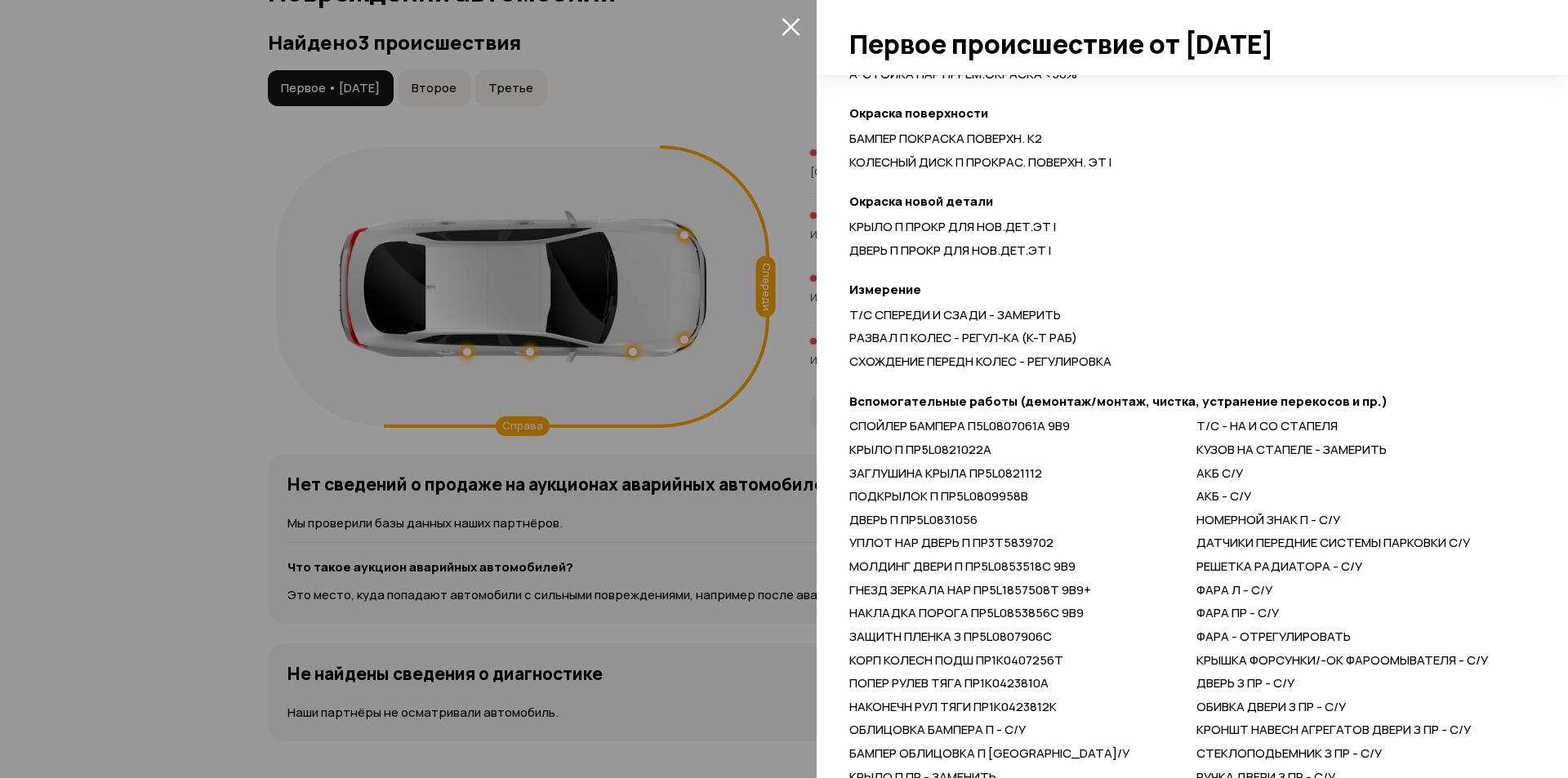
click at [1189, 428] on div "СПОЙЛЕР БАМПЕРА П5L0807061A 9B9 КРЫЛО П ПР5L0821022A ЗАГЛУШИНА КРЫЛА ПР5L082111…" at bounding box center [1185, 719] width 670 height 601
drag, startPoint x: 1189, startPoint y: 428, endPoint x: 1349, endPoint y: 430, distance: 160.0
click at [1349, 430] on div "СПОЙЛЕР БАМПЕРА П5L0807061A 9B9 КРЫЛО П ПР5L0821022A ЗАГЛУШИНА КРЫЛА ПР5L082111…" at bounding box center [1185, 719] width 670 height 601
click at [1349, 430] on div "Т/С - НА И СО СТАПЕЛЯ" at bounding box center [1357, 427] width 323 height 17
click at [1316, 426] on span "Т/С - НА И СО СТАПЕЛЯ" at bounding box center [1267, 426] width 142 height 17
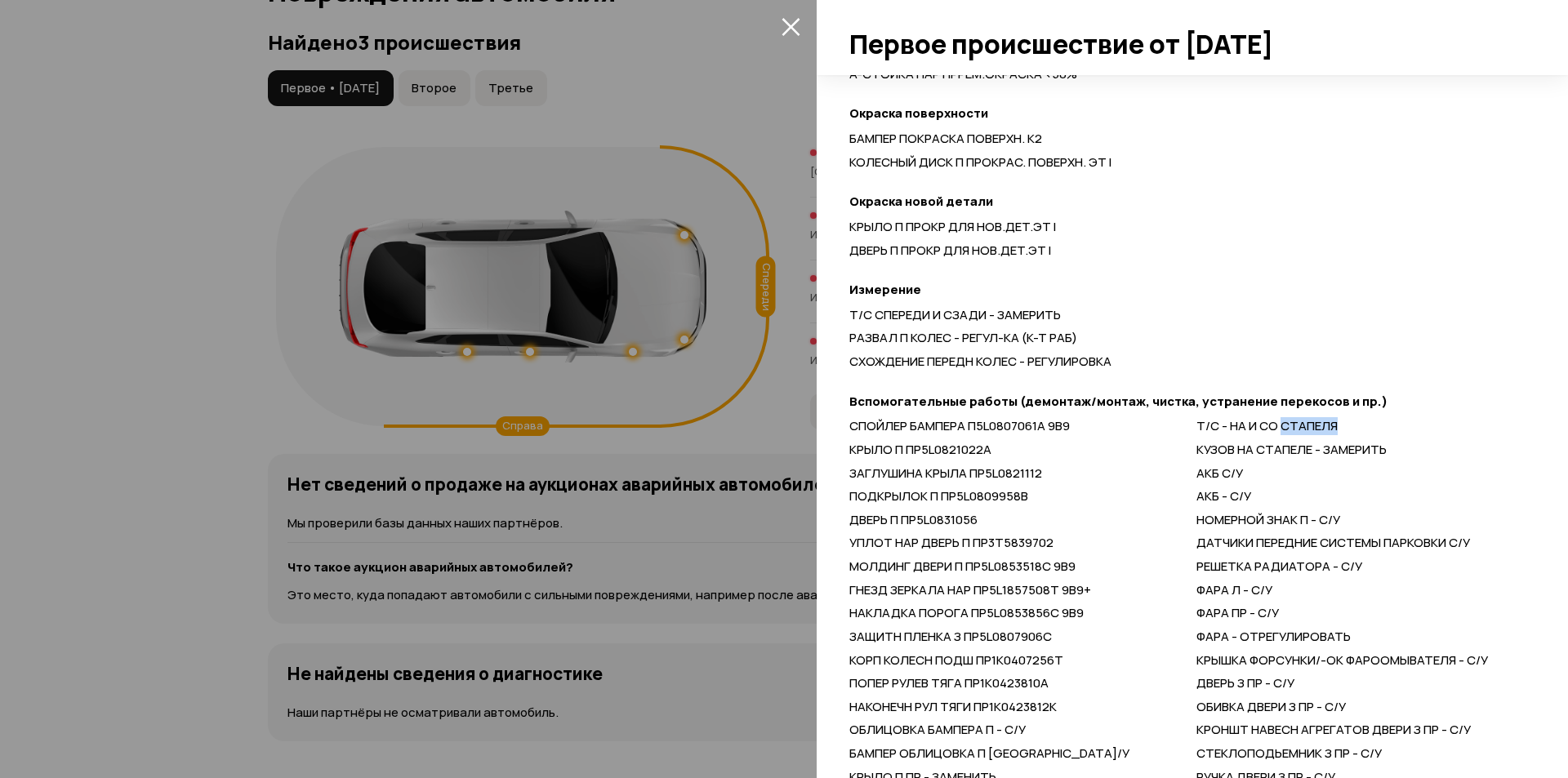
click at [1314, 427] on span "Т/С - НА И СО СТАПЕЛЯ" at bounding box center [1267, 426] width 142 height 17
copy span "СТАПЕЛЯ"
click at [704, 288] on div at bounding box center [784, 389] width 1568 height 778
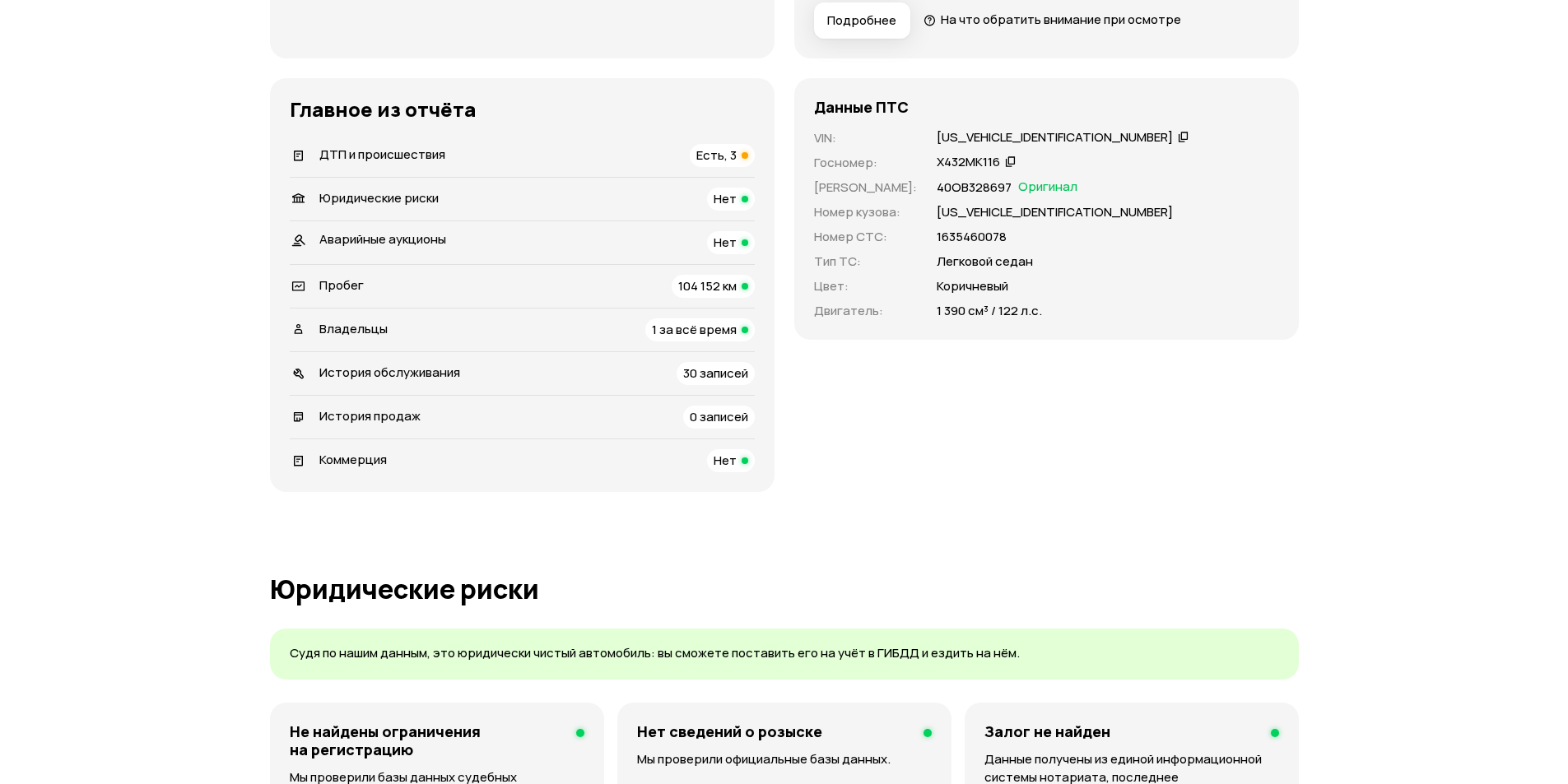
scroll to position [576, 0]
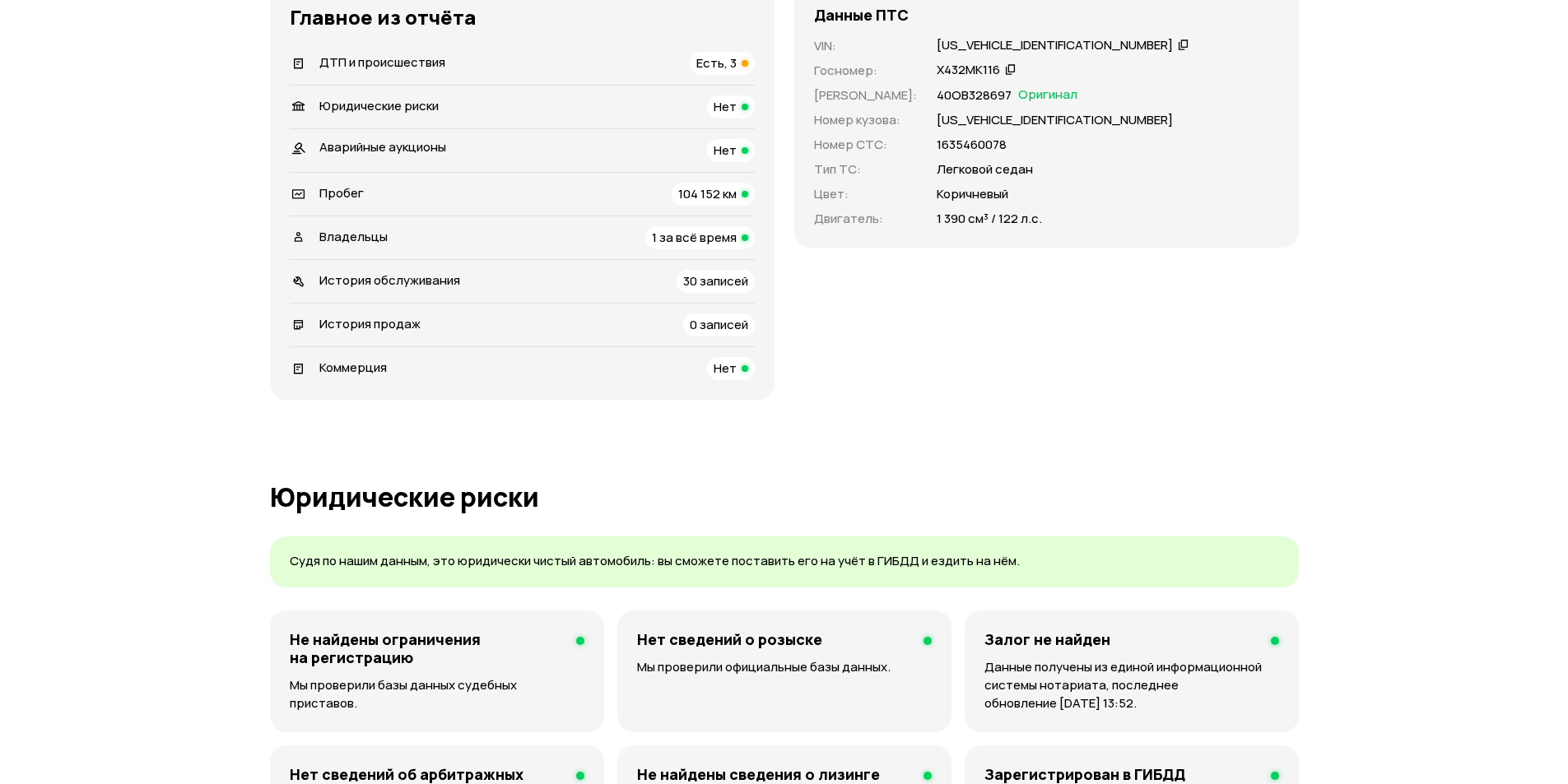
click at [730, 50] on li "ДТП и происшествия Есть, 3" at bounding box center [523, 63] width 465 height 43
click at [713, 60] on span "Есть, 3" at bounding box center [716, 63] width 41 height 18
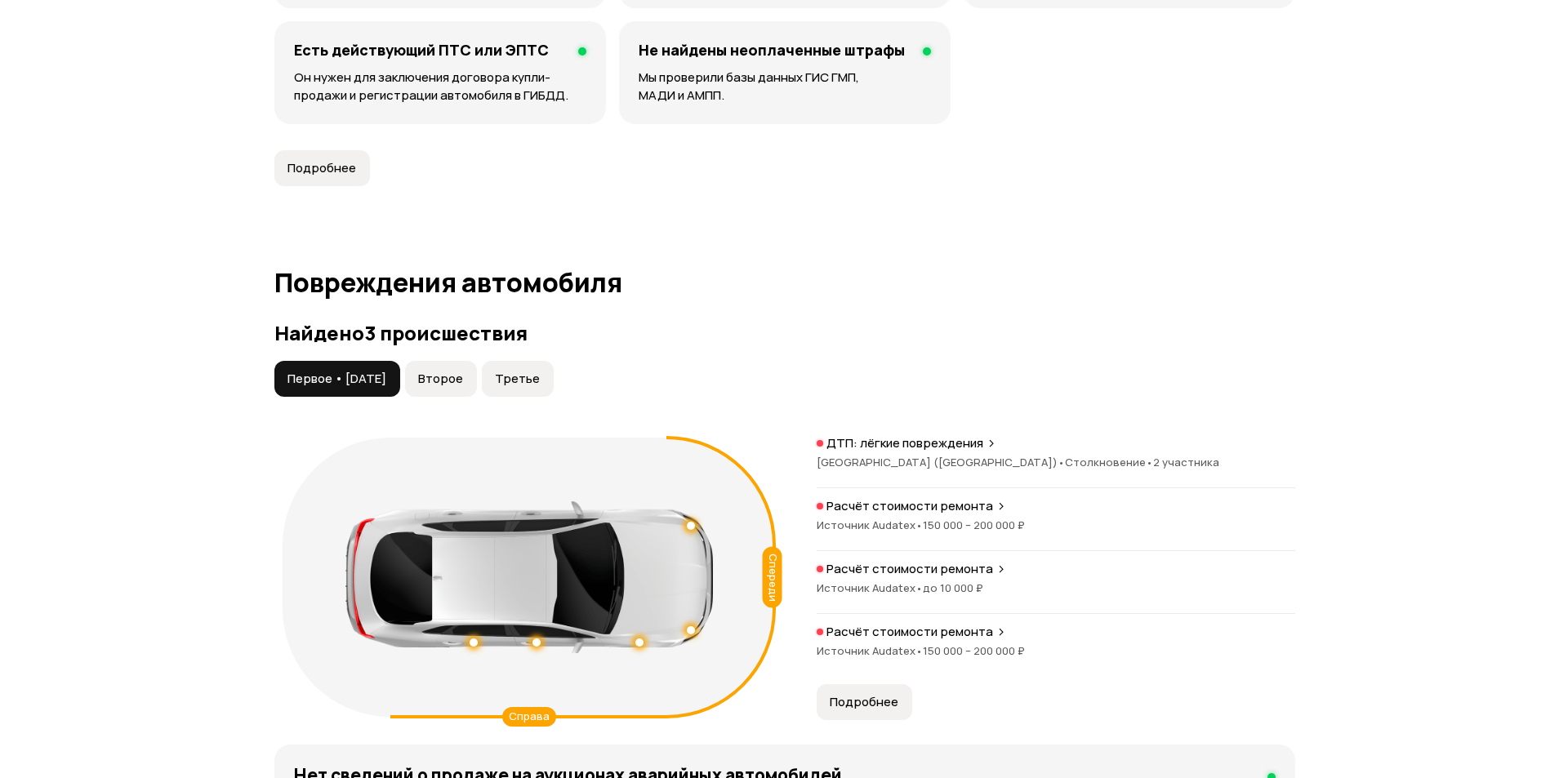
scroll to position [1610, 0]
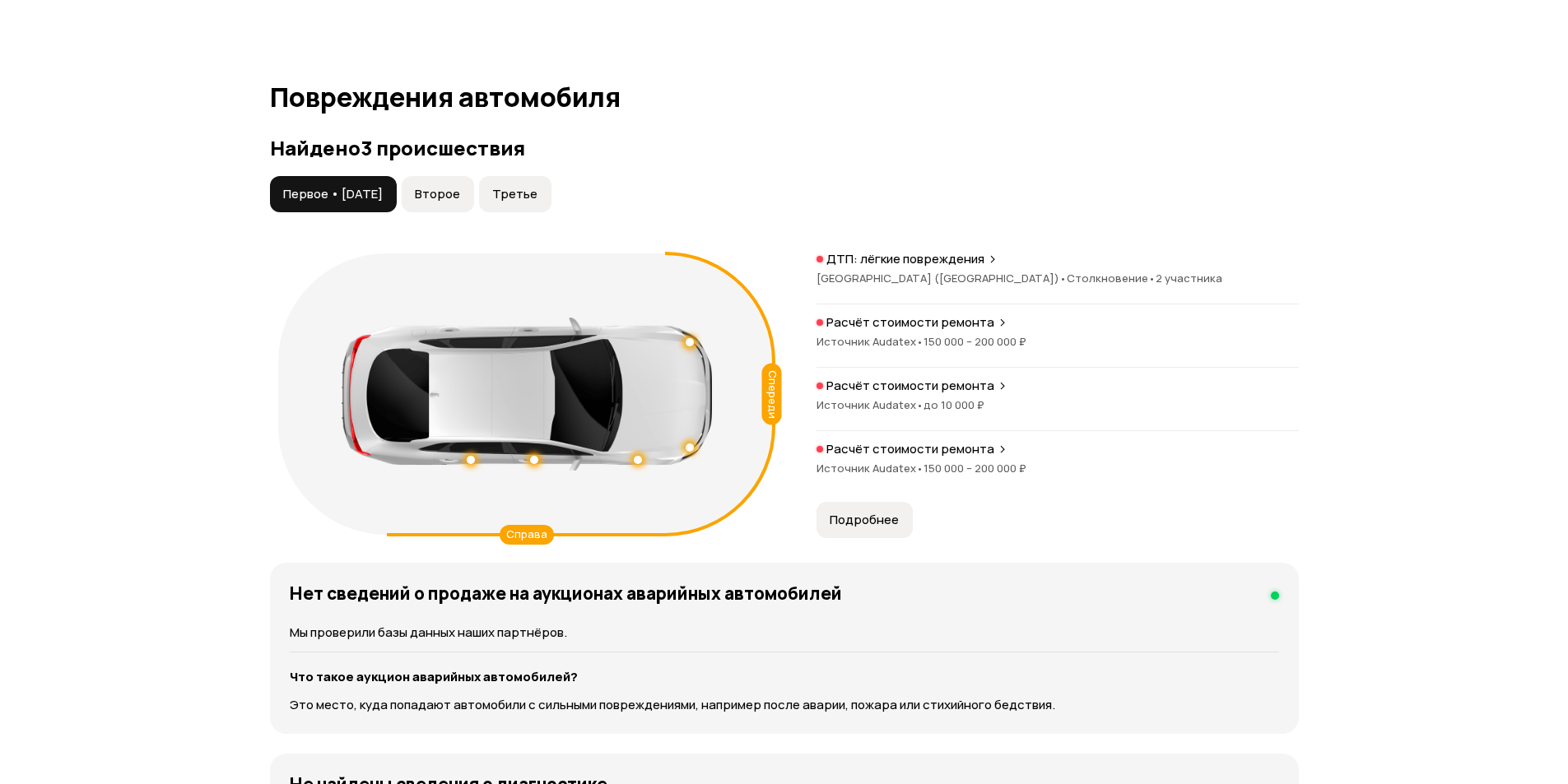
drag, startPoint x: 860, startPoint y: 497, endPoint x: 874, endPoint y: 496, distance: 14.0
click at [861, 498] on div "ДТП: лёгкие повреждения Республика Татарстан ([GEOGRAPHIC_DATA]) • Столкновение…" at bounding box center [1057, 395] width 482 height 287
click at [912, 520] on div "Подробнее" at bounding box center [864, 520] width 103 height 36
click at [888, 524] on span "Подробнее" at bounding box center [864, 520] width 70 height 17
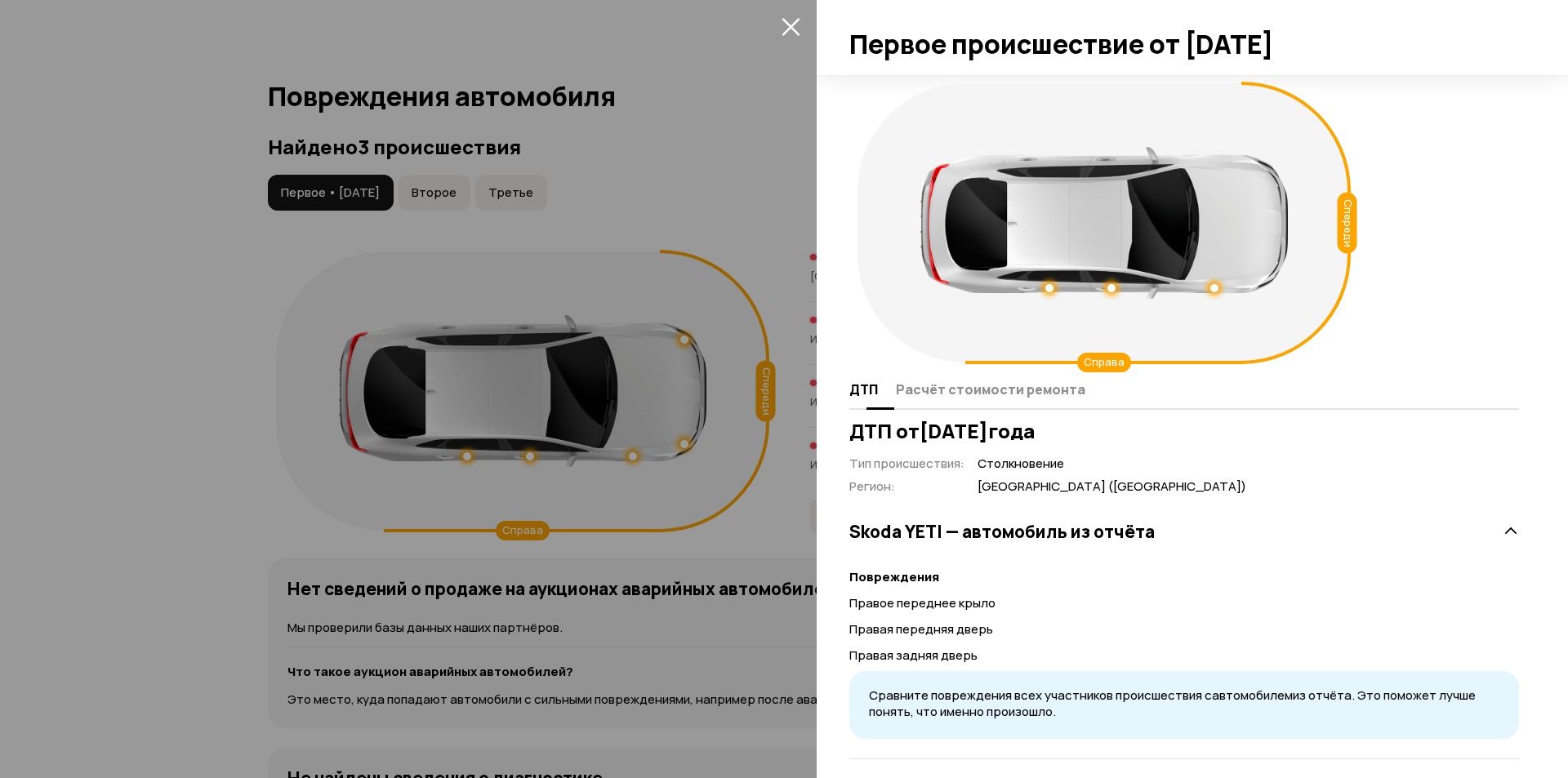
click at [1001, 383] on span "Расчёт стоимости ремонта" at bounding box center [990, 390] width 189 height 17
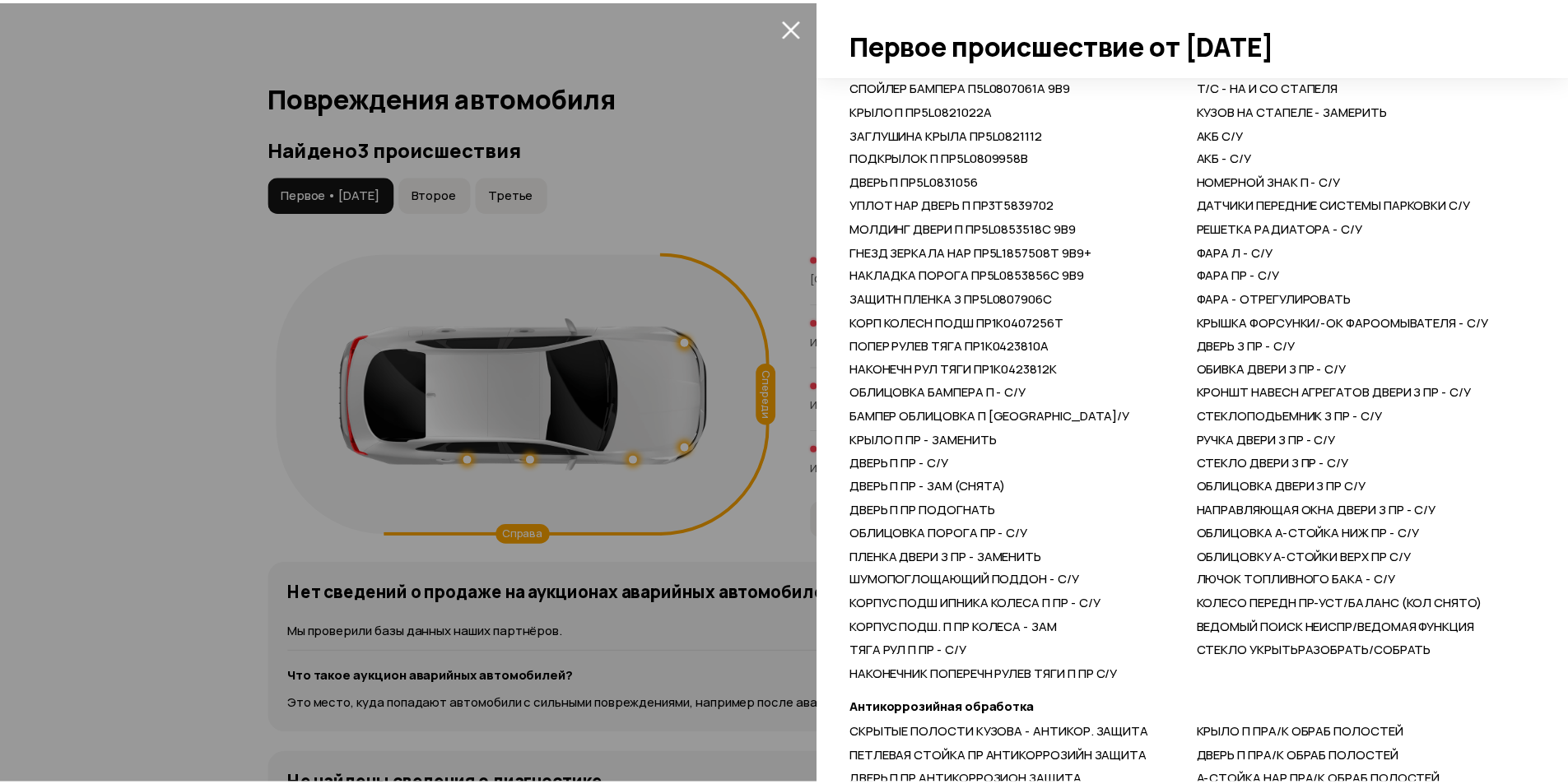
scroll to position [1152, 0]
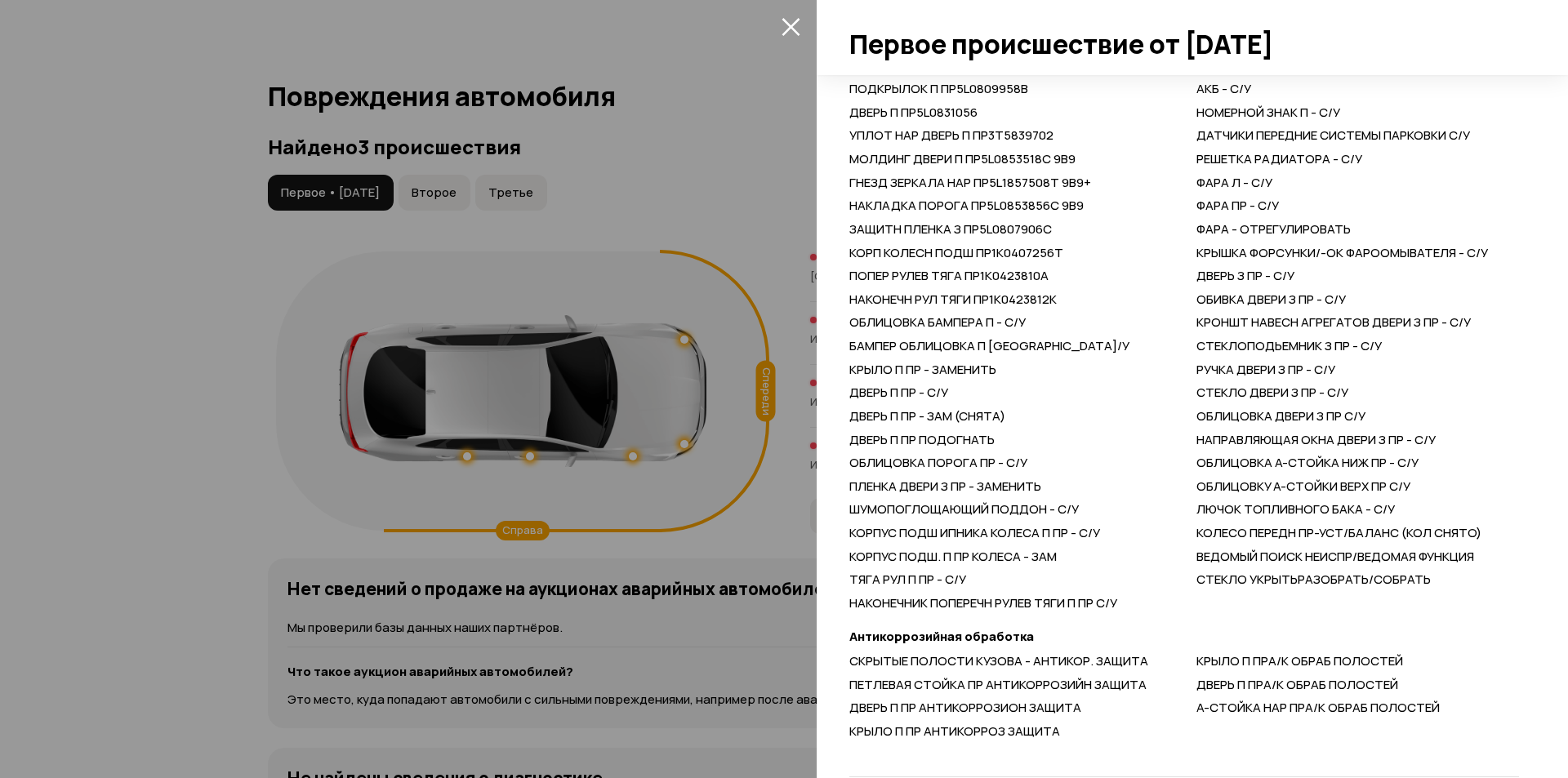
click at [589, 99] on div at bounding box center [784, 389] width 1568 height 778
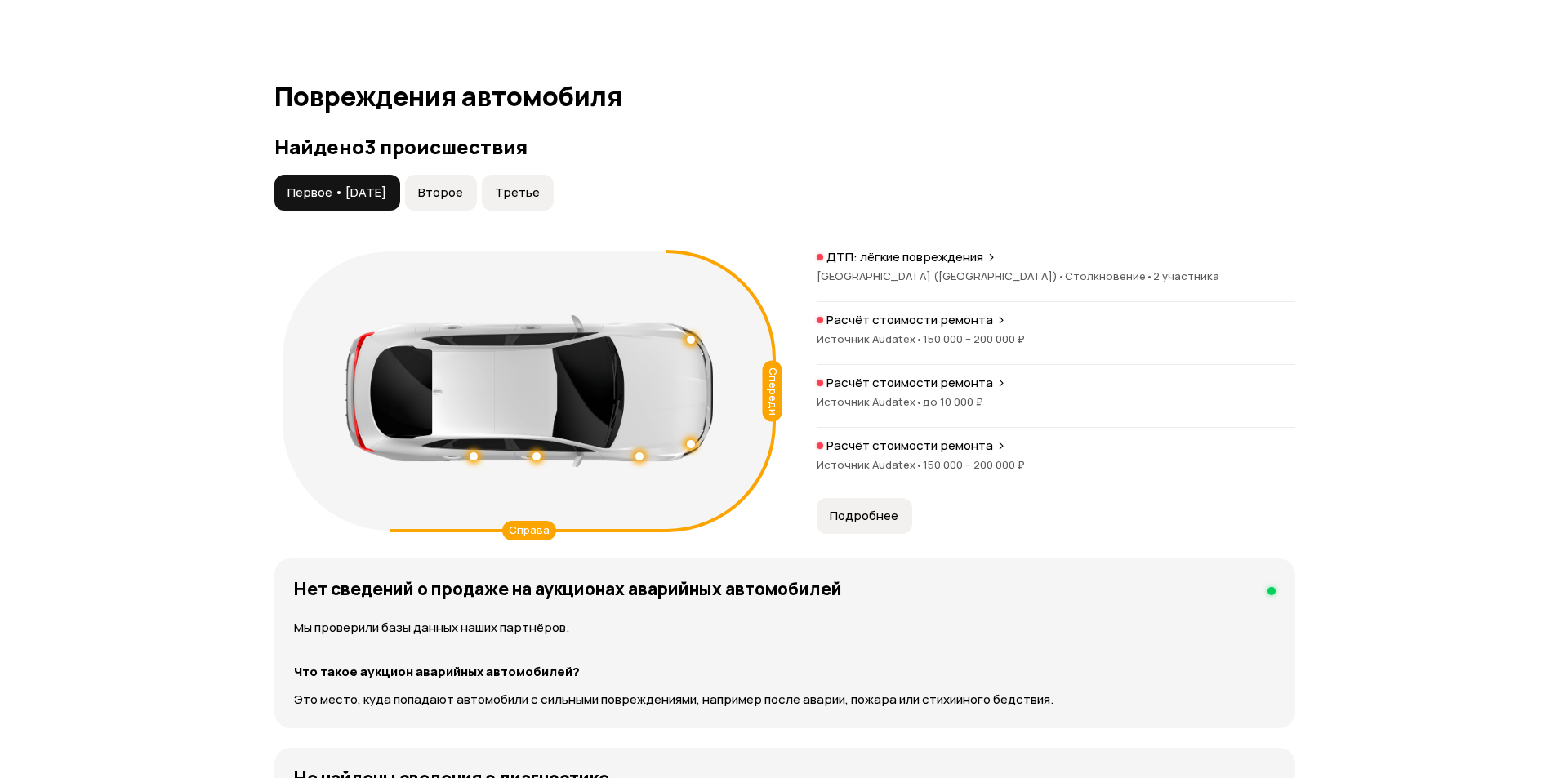
scroll to position [0, 0]
click at [547, 175] on button "Третье" at bounding box center [511, 192] width 72 height 36
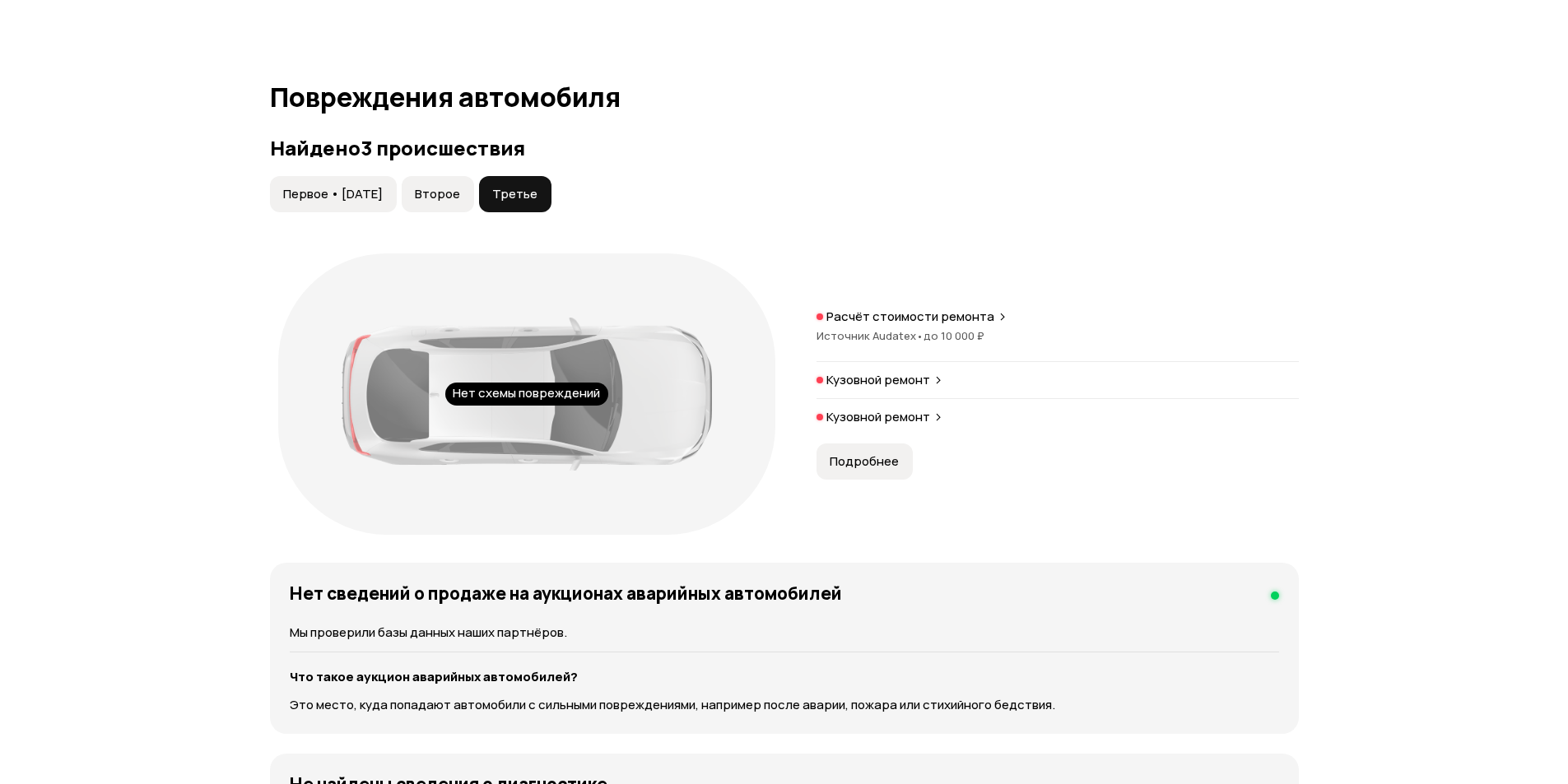
click at [305, 206] on button "Первое • [DATE]" at bounding box center [333, 194] width 127 height 36
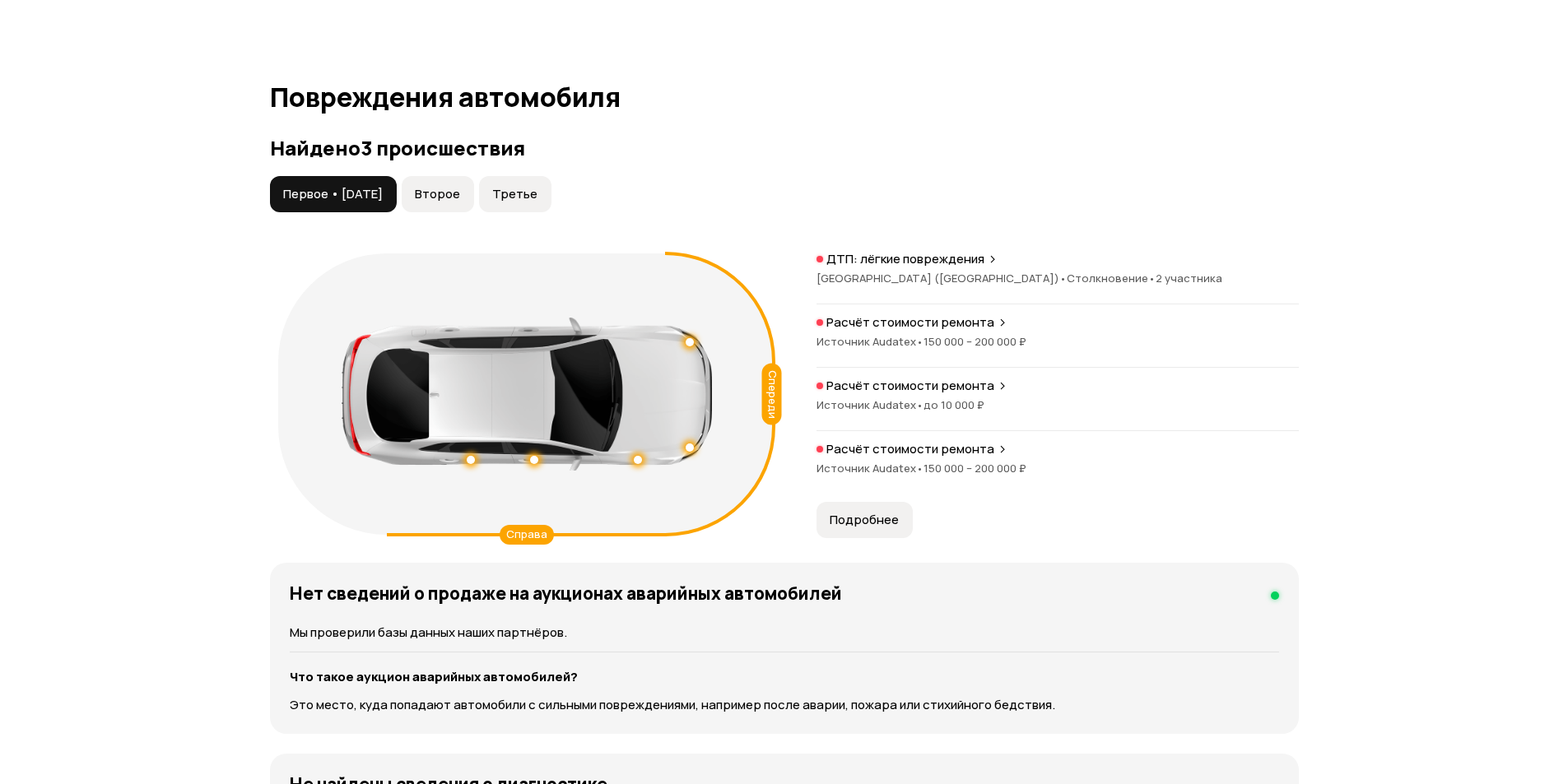
click at [835, 522] on span "Подробнее" at bounding box center [864, 520] width 70 height 17
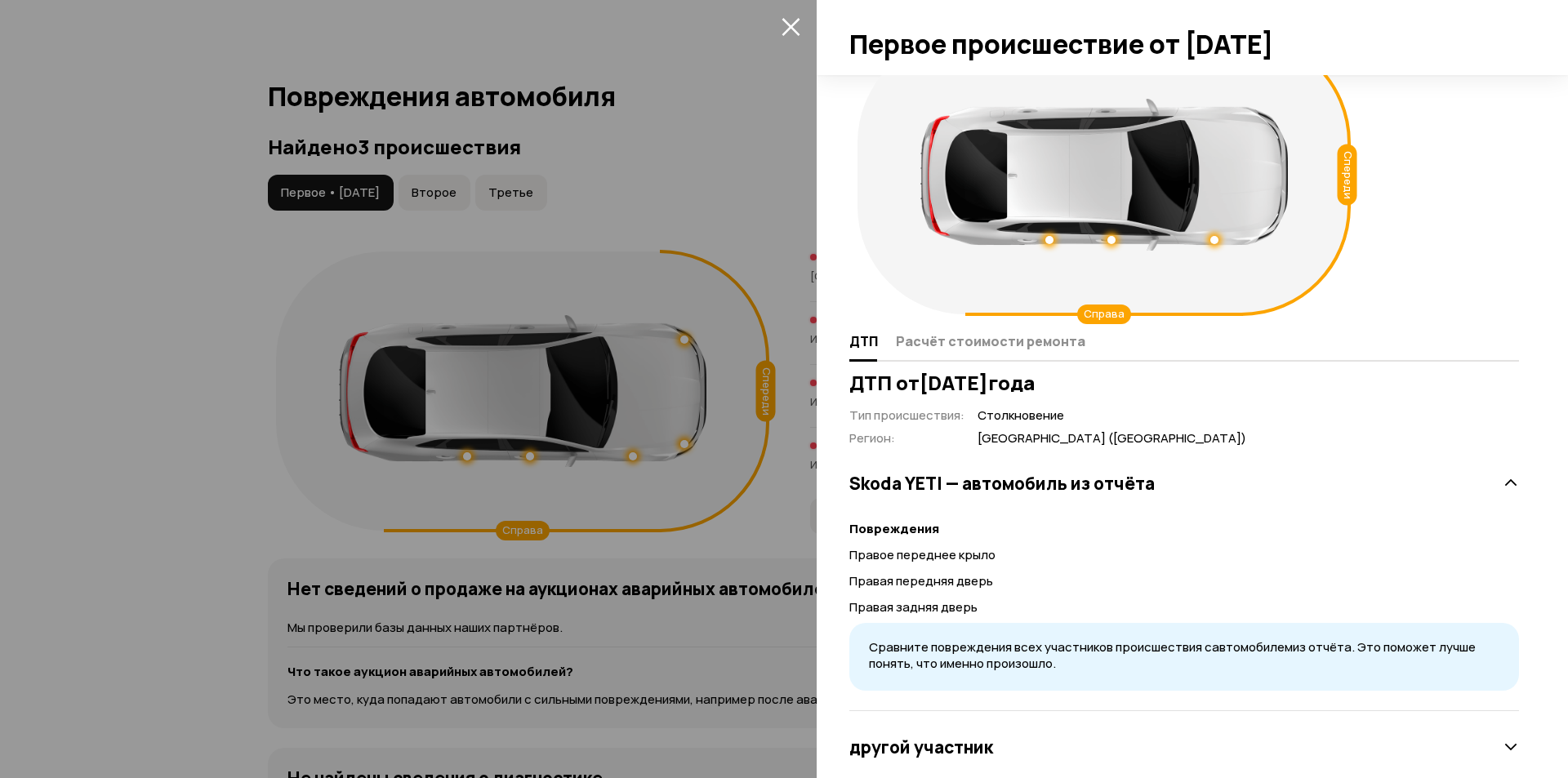
scroll to position [86, 0]
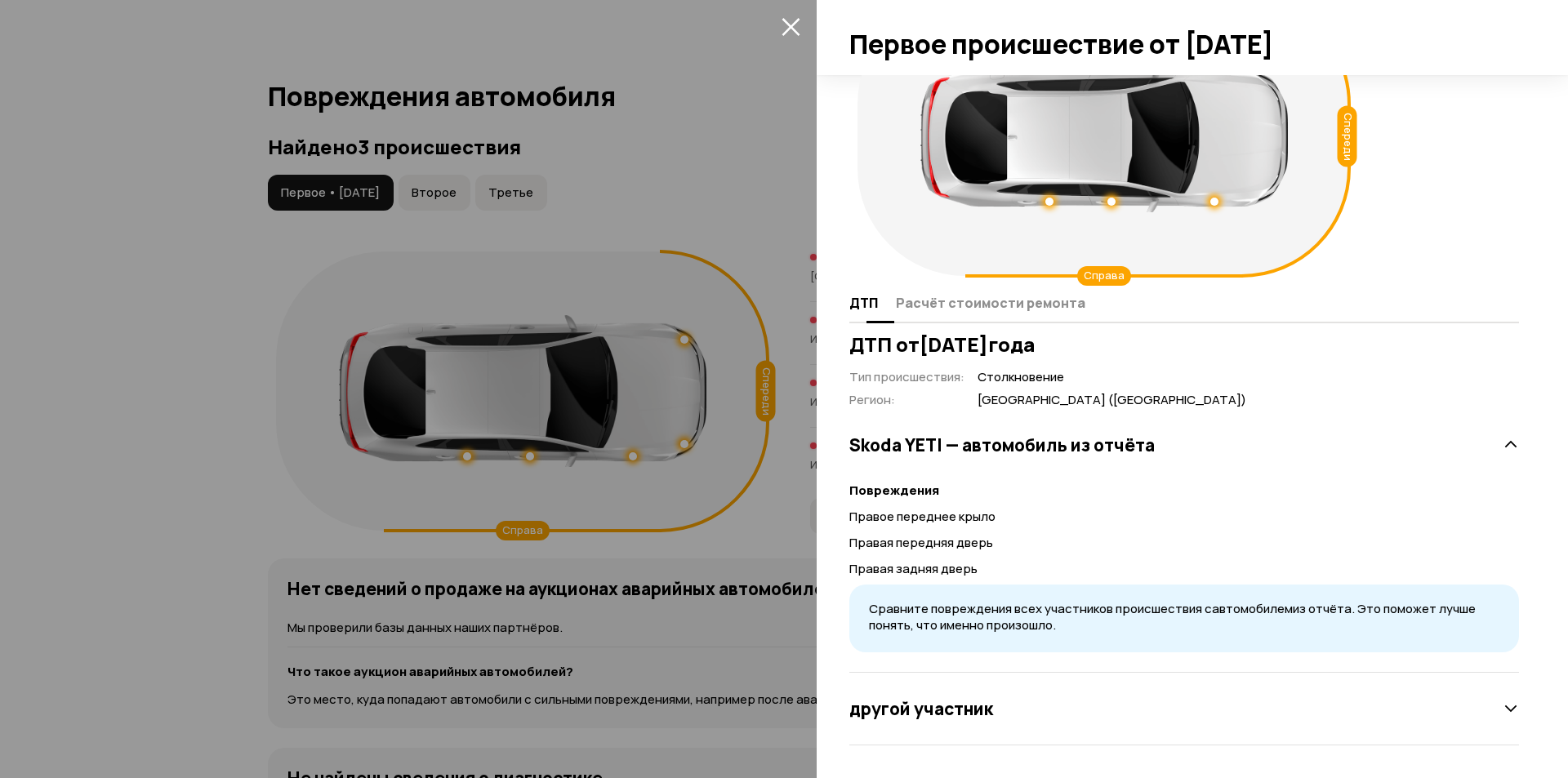
click at [922, 291] on button "Расчёт стоимости ремонта" at bounding box center [988, 303] width 194 height 32
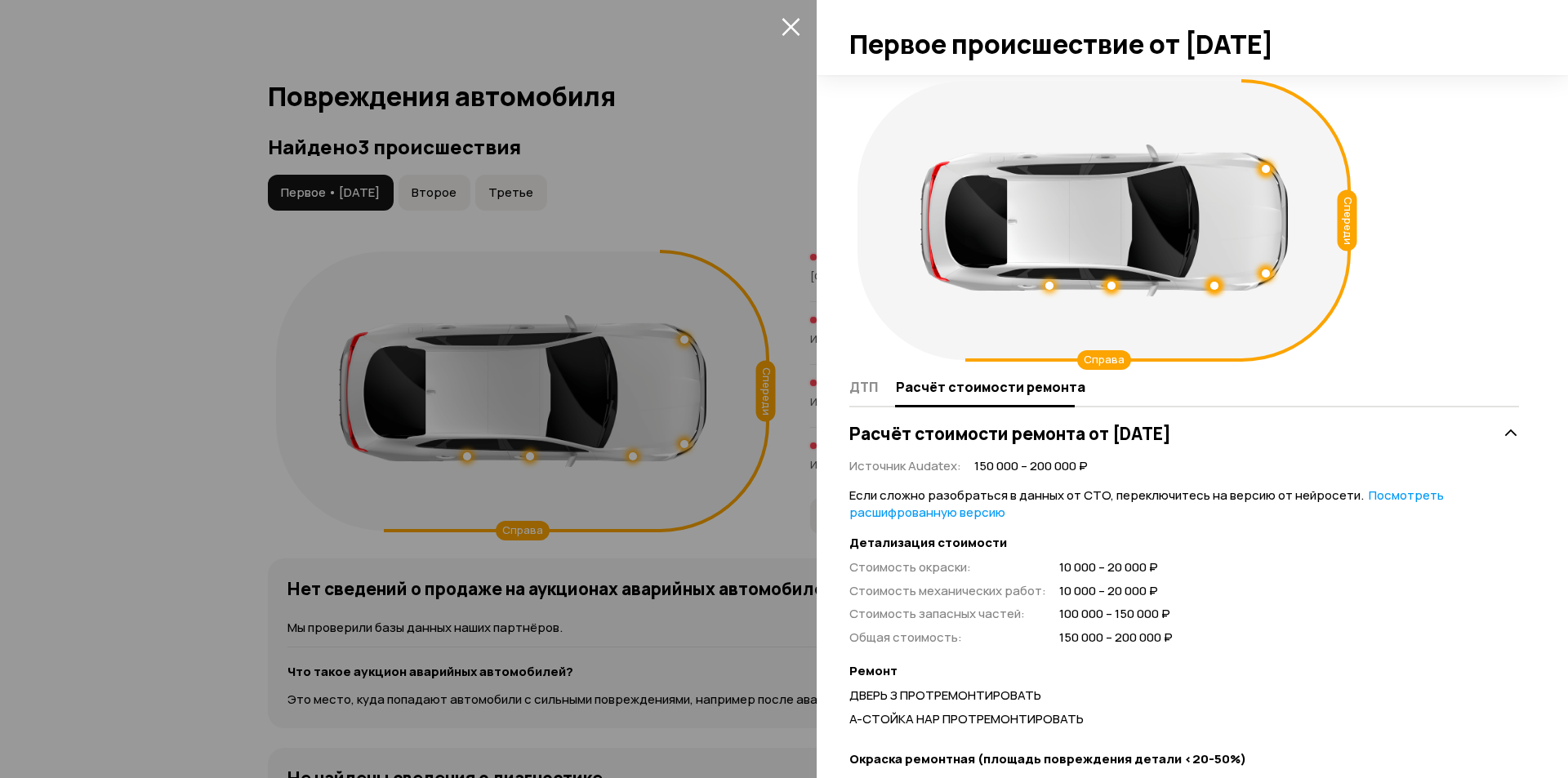
scroll to position [0, 0]
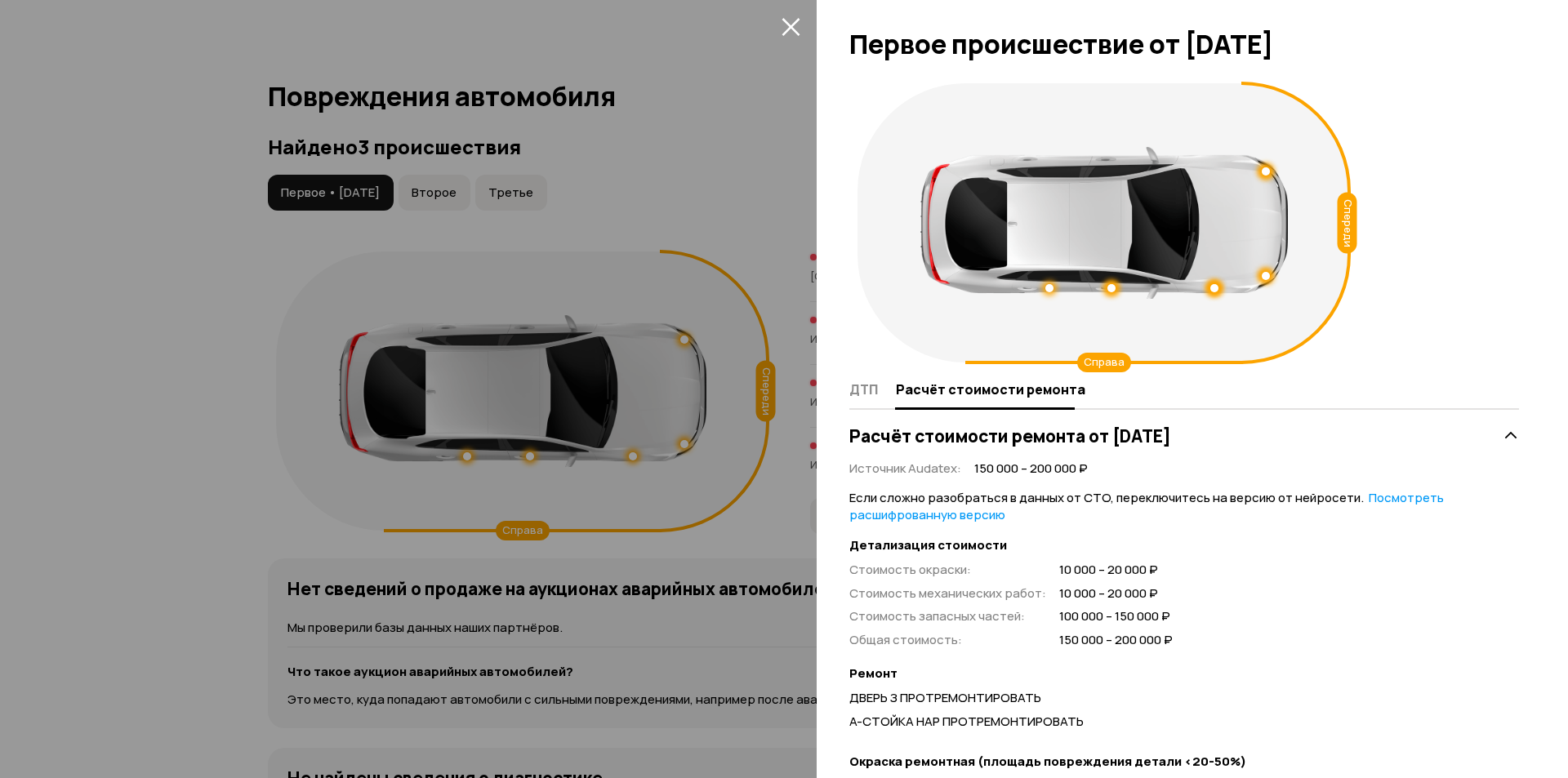
click at [702, 440] on div at bounding box center [784, 389] width 1568 height 778
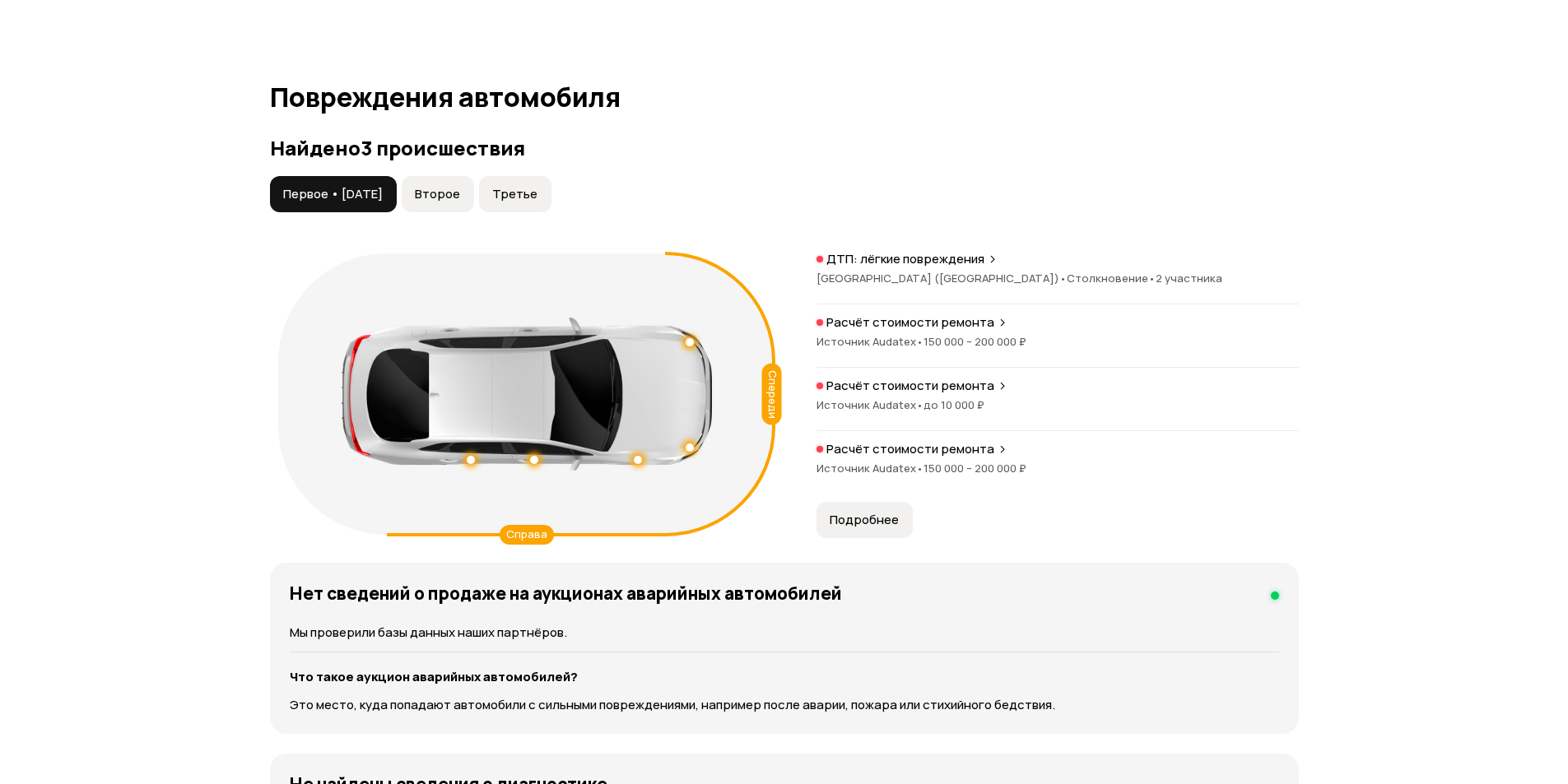
drag, startPoint x: 864, startPoint y: 517, endPoint x: 880, endPoint y: 516, distance: 16.0
click at [864, 517] on span "Подробнее" at bounding box center [864, 520] width 70 height 17
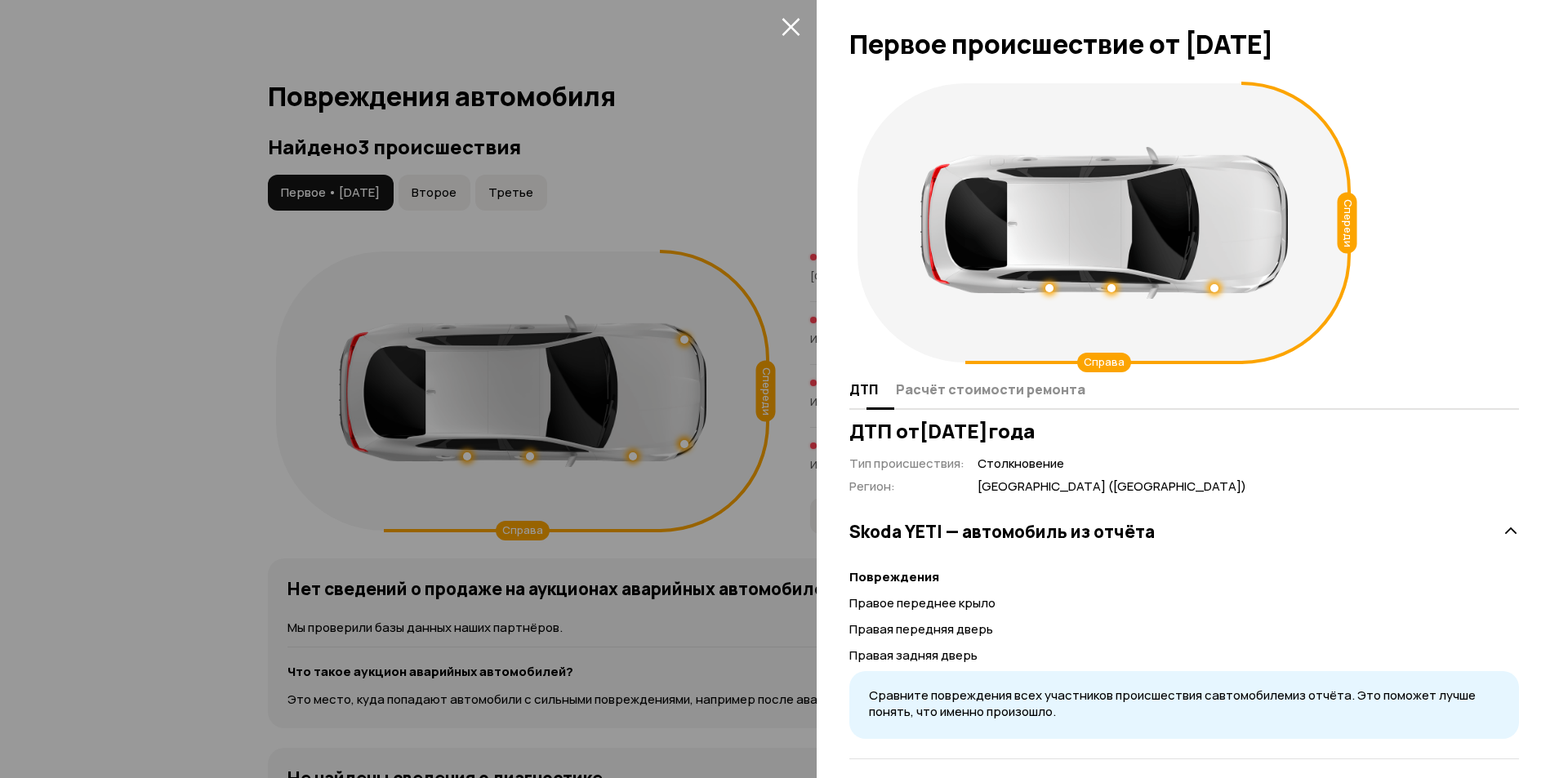
click at [1001, 390] on span "Расчёт стоимости ремонта" at bounding box center [990, 390] width 189 height 17
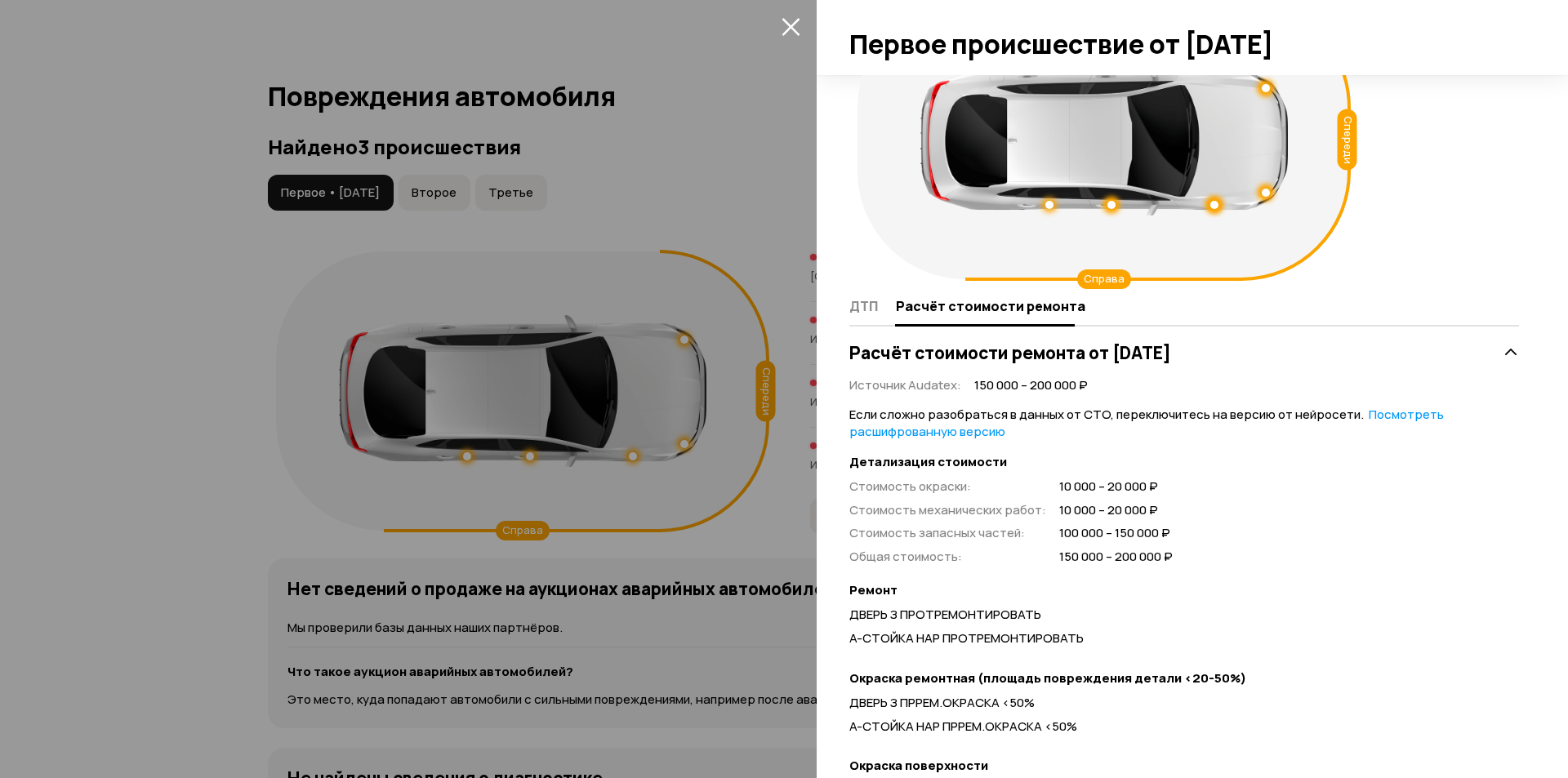
scroll to position [82, 0]
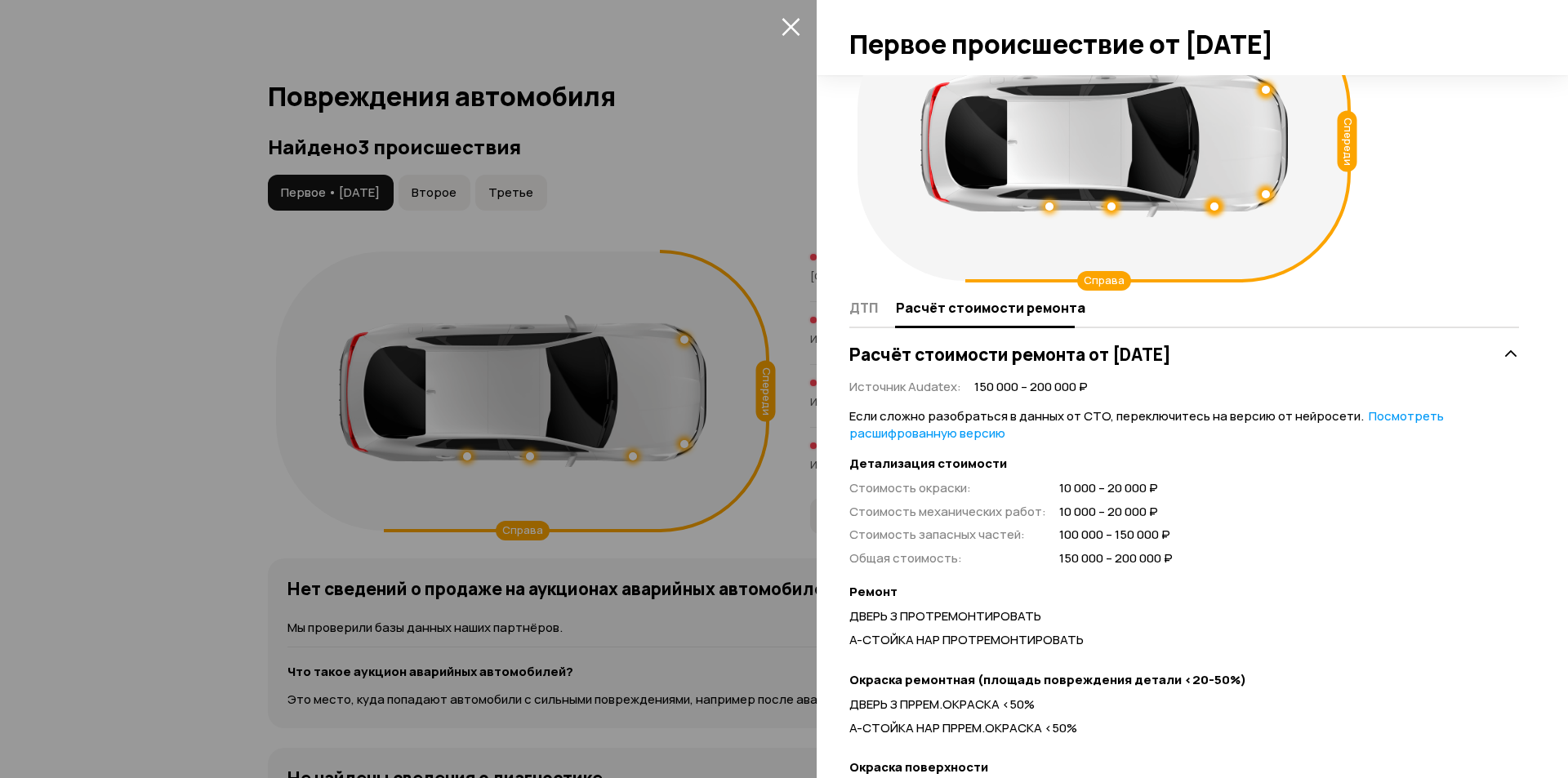
click at [1384, 418] on link "Посмотреть расшифрованную версию" at bounding box center [1147, 424] width 594 height 34
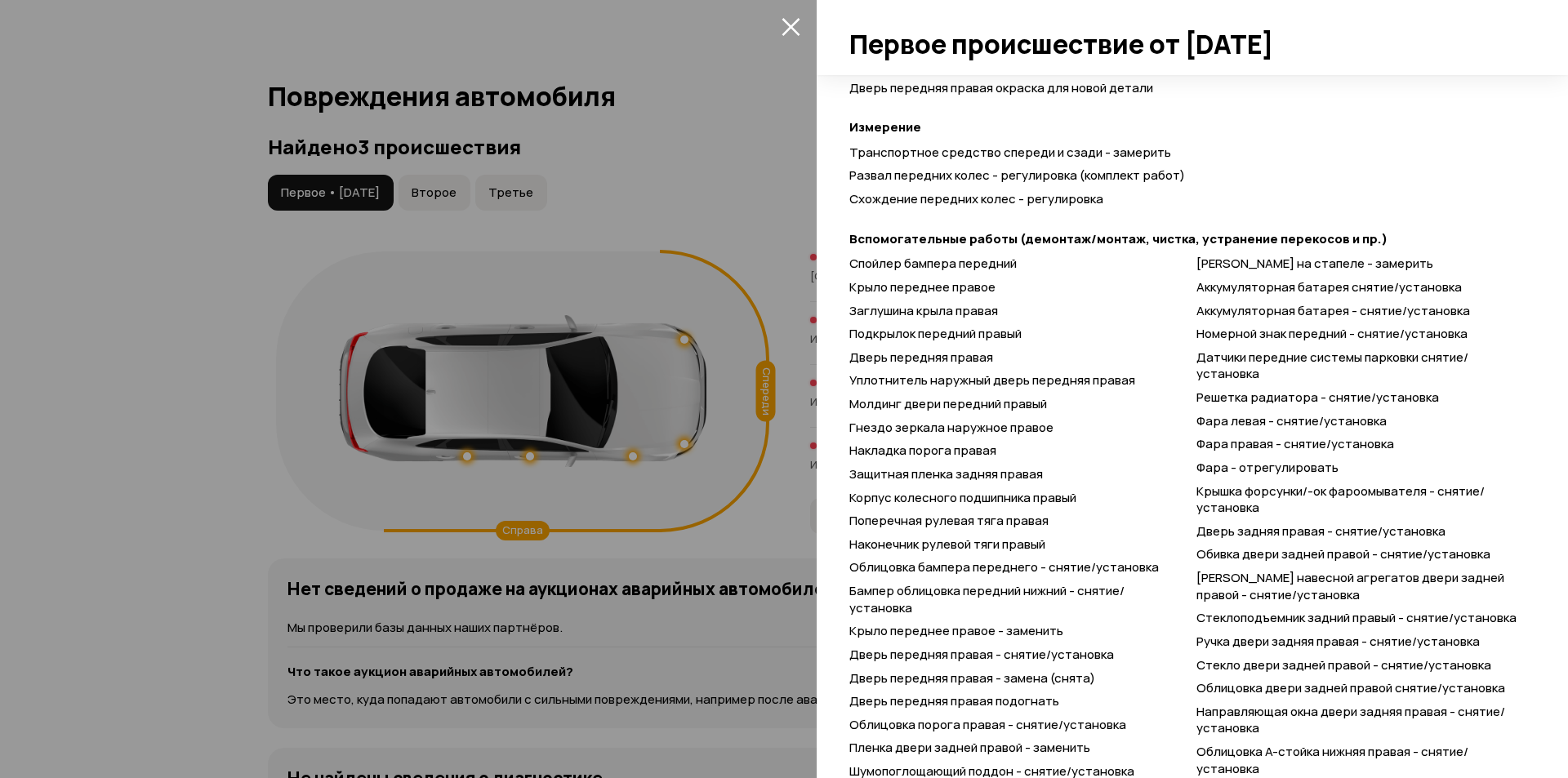
scroll to position [1380, 0]
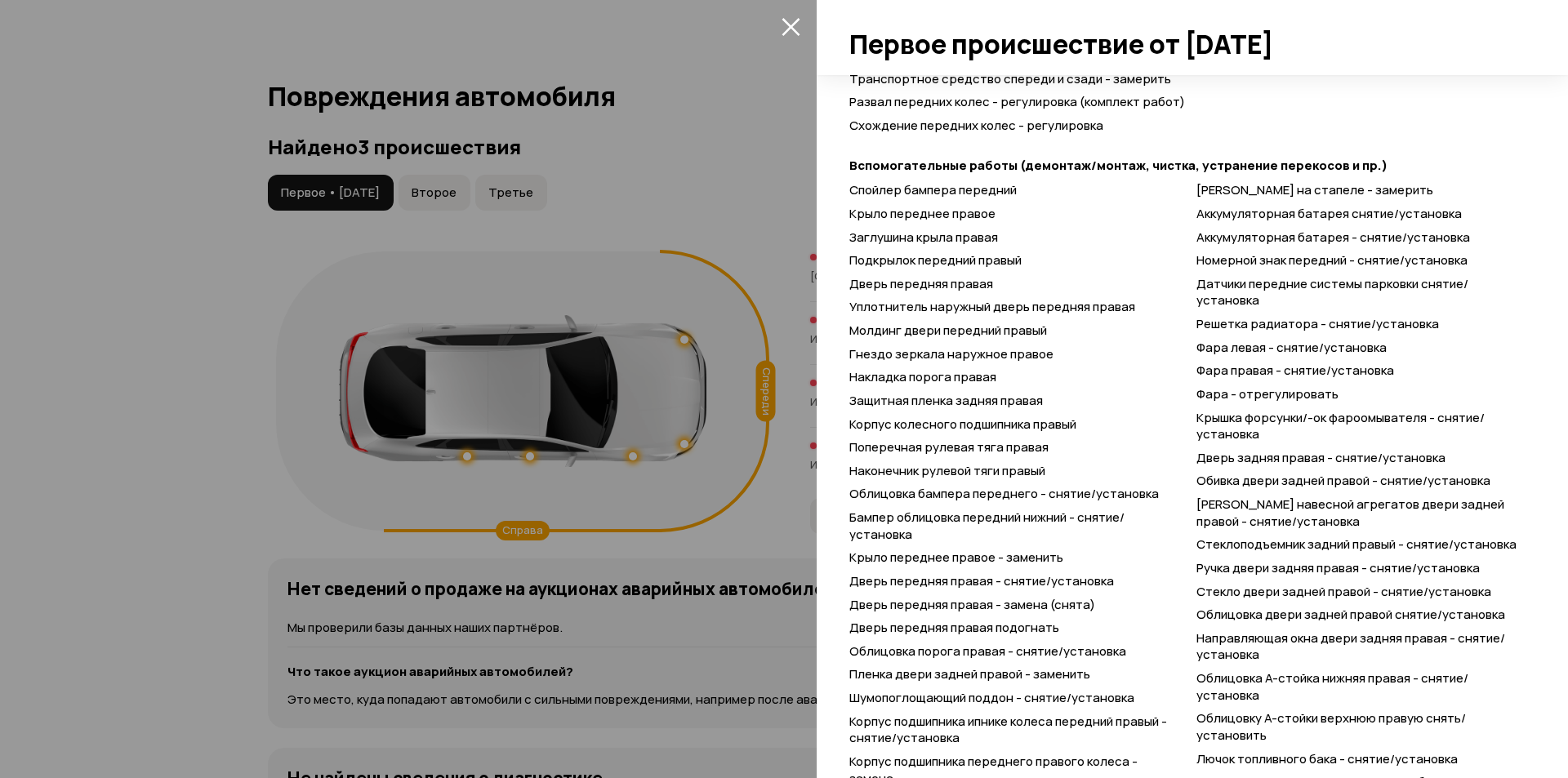
click at [520, 285] on div at bounding box center [784, 389] width 1568 height 778
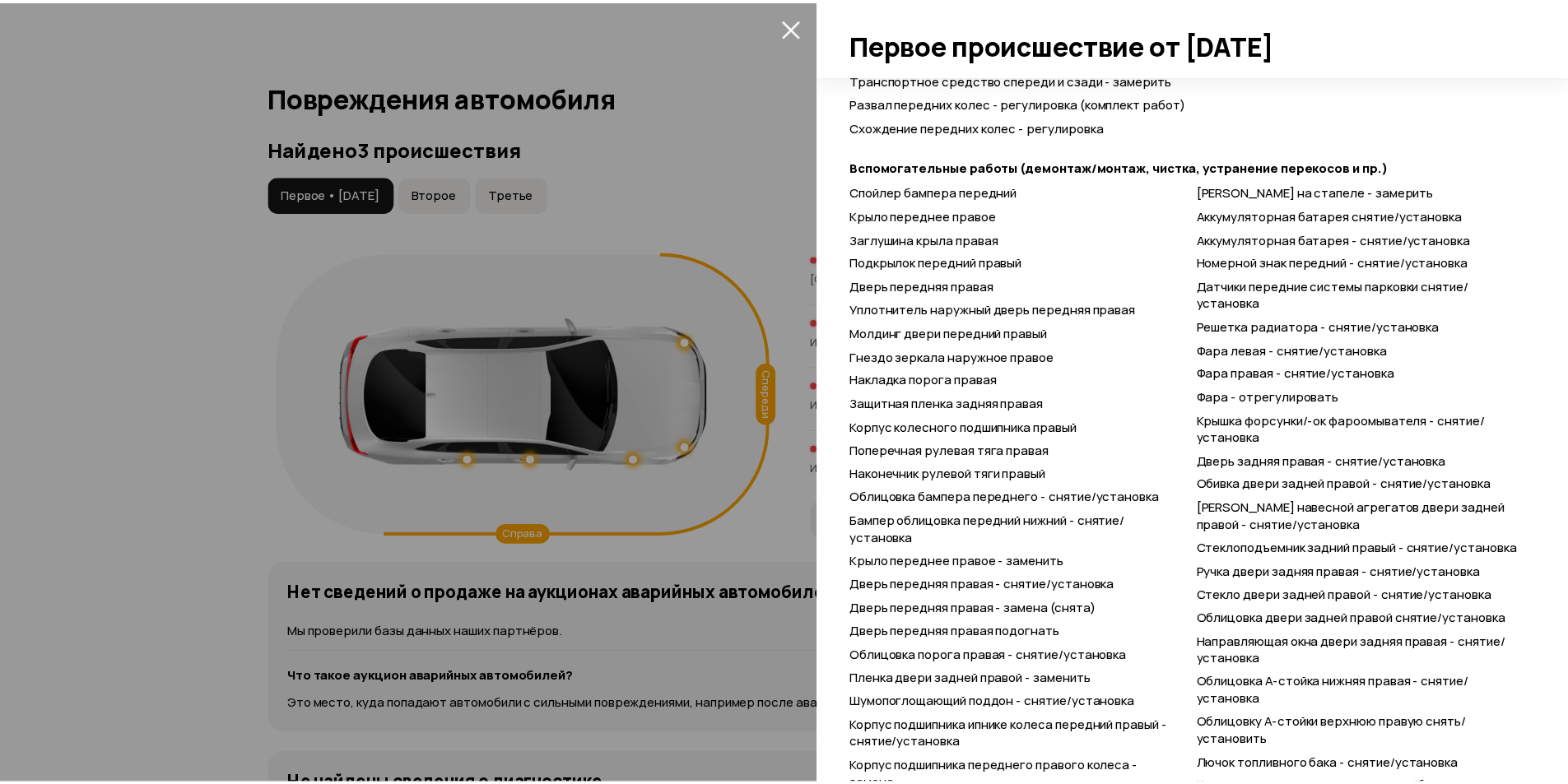
scroll to position [87, 0]
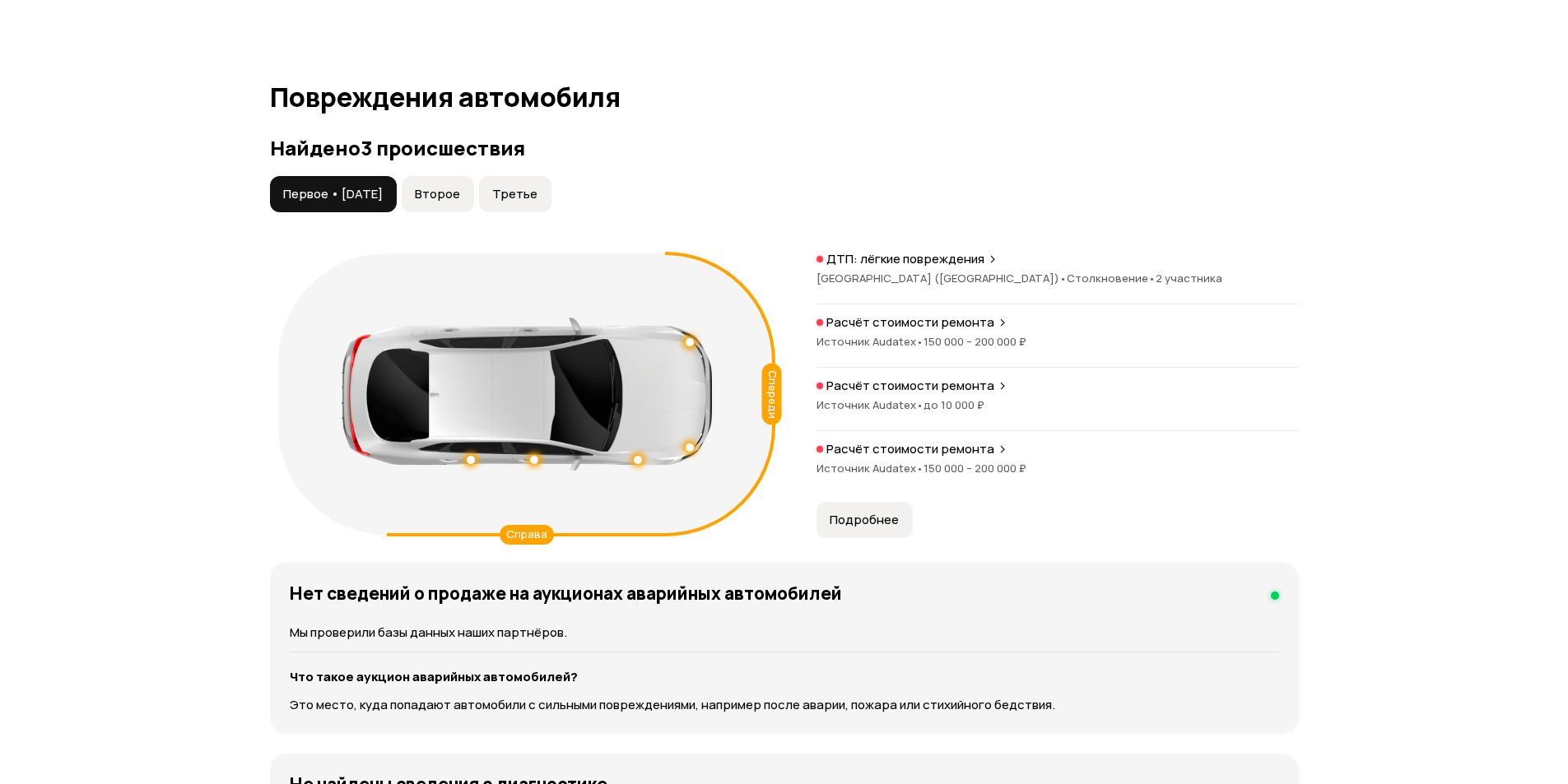
click at [474, 202] on button "Второе" at bounding box center [437, 194] width 72 height 36
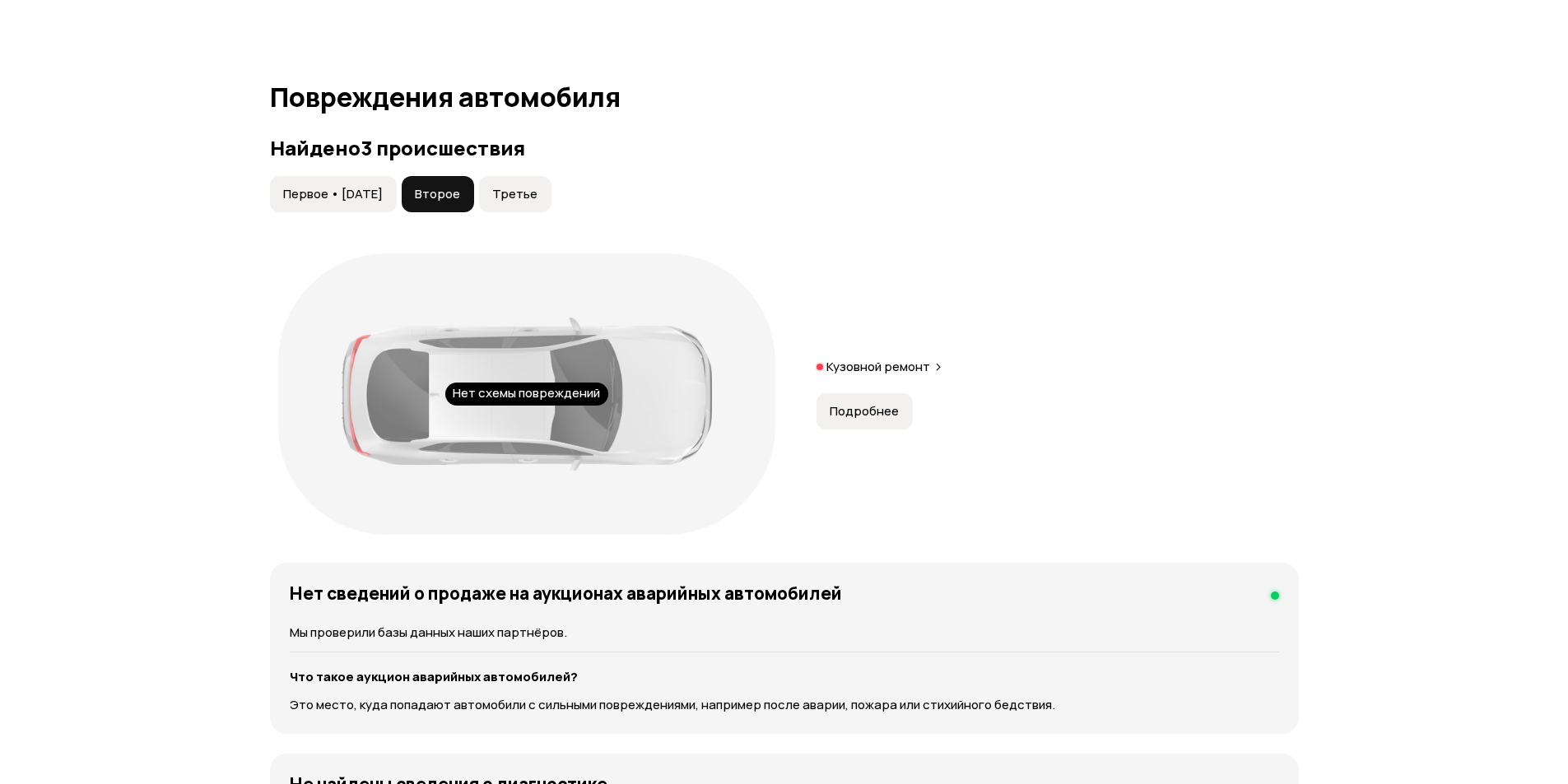
click at [631, 182] on div "Первое • [DATE] Второе Третье" at bounding box center [784, 194] width 1029 height 36
click at [582, 181] on div "Первое • [DATE] Второе Третье" at bounding box center [784, 194] width 1029 height 36
click at [537, 188] on span "Третье" at bounding box center [514, 195] width 45 height 17
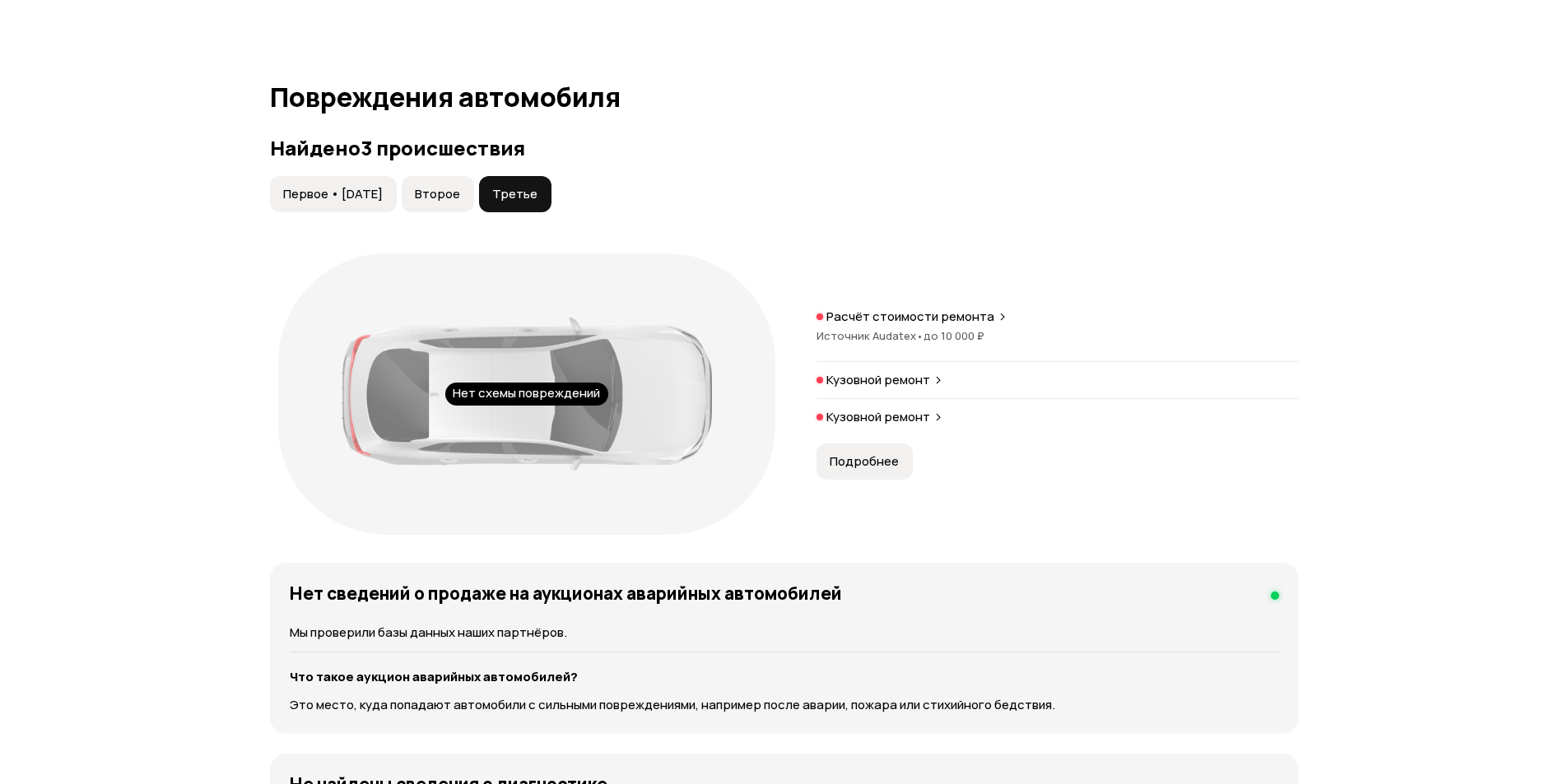
click at [453, 187] on span "Второе" at bounding box center [437, 195] width 45 height 17
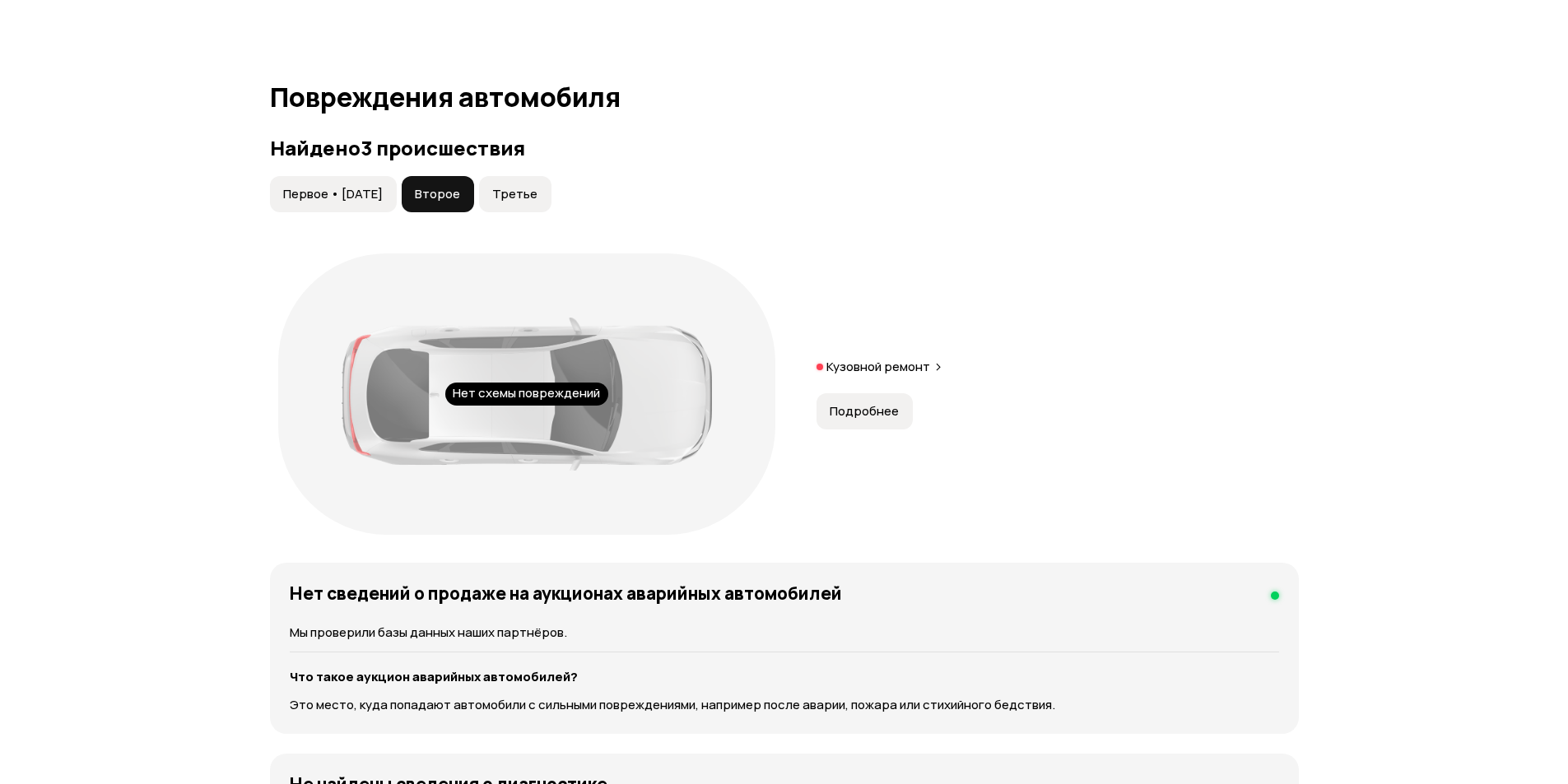
click at [371, 181] on button "Первое • [DATE]" at bounding box center [333, 194] width 127 height 36
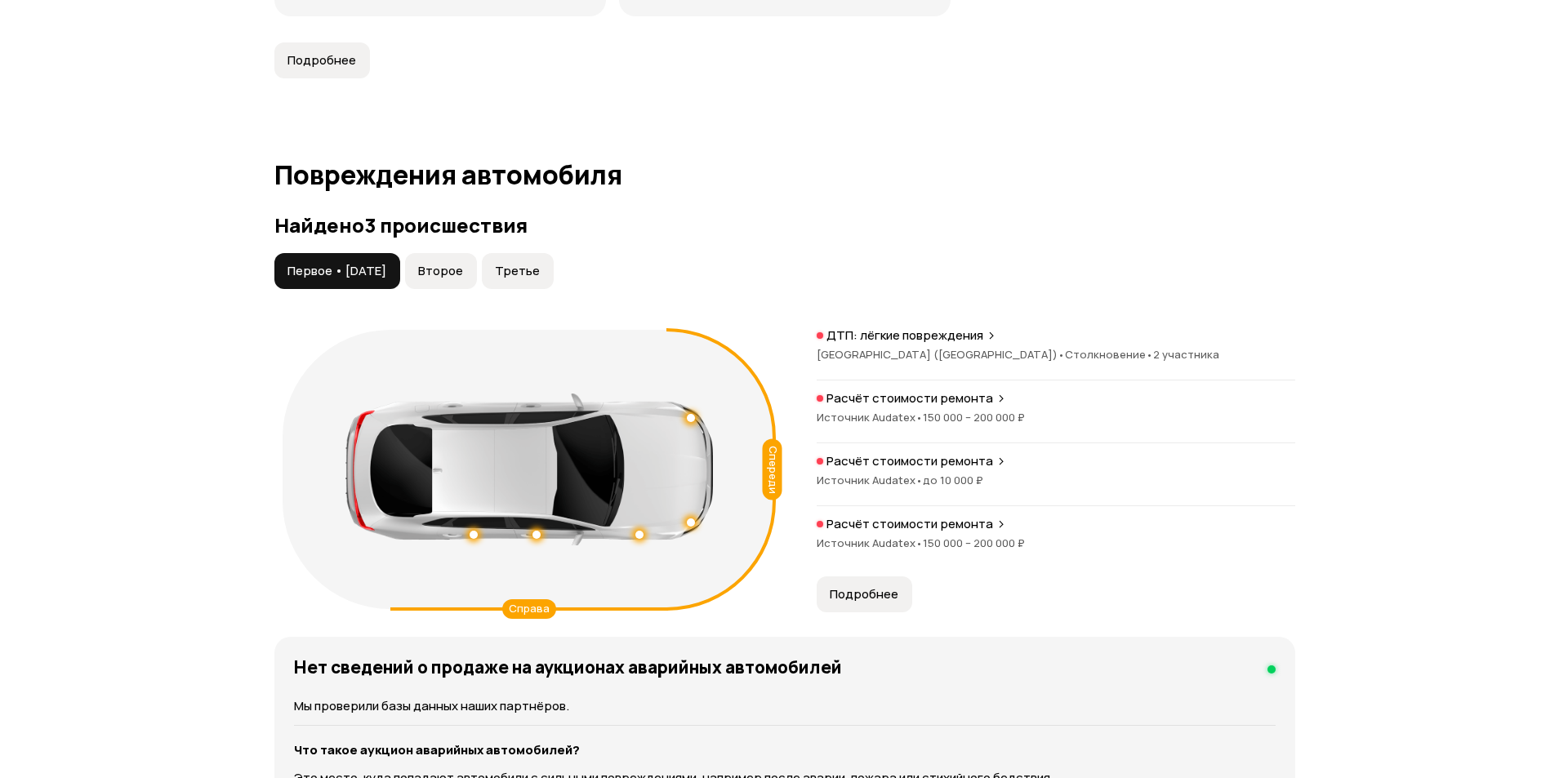
scroll to position [1528, 0]
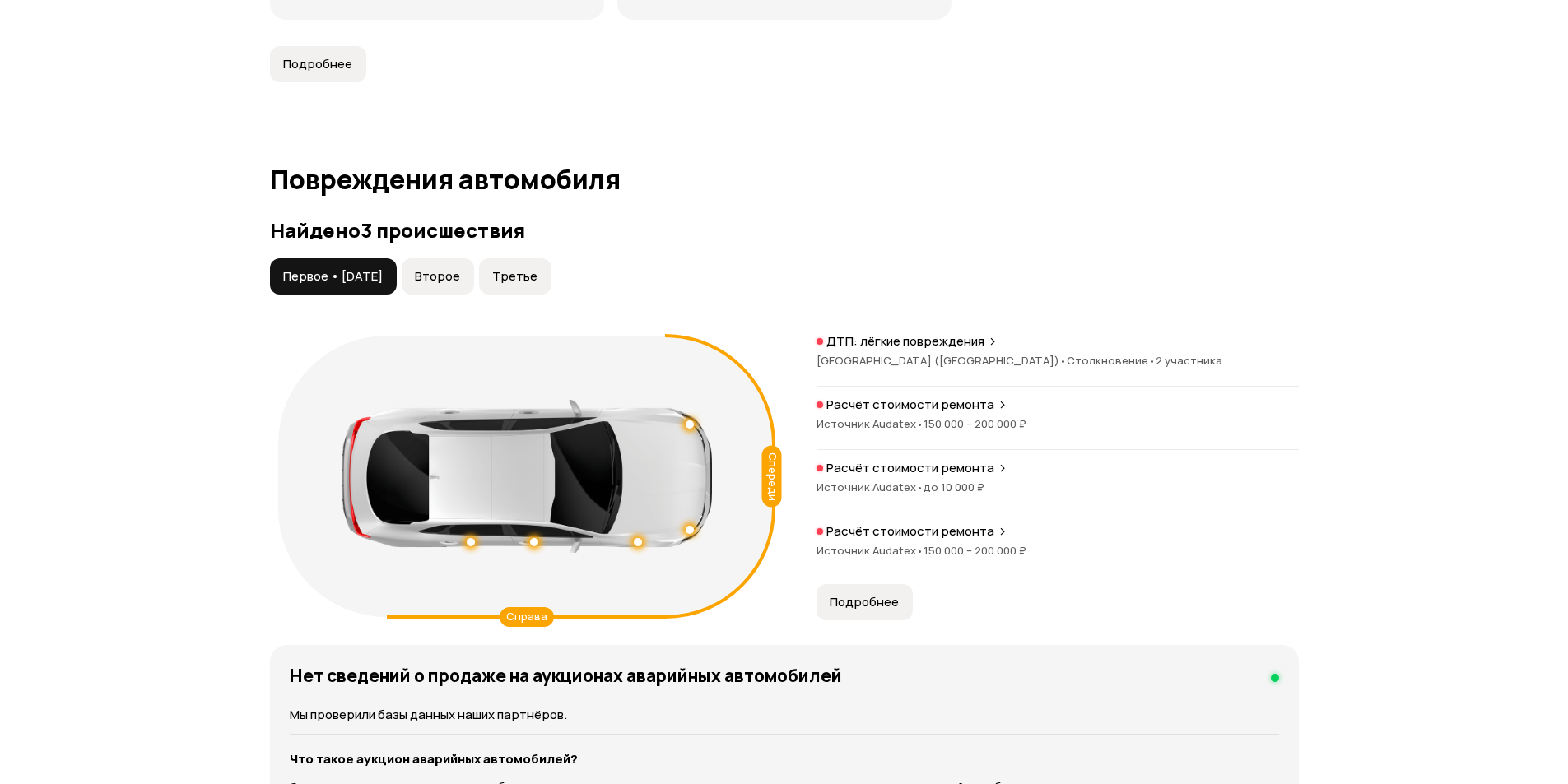
drag, startPoint x: 890, startPoint y: 601, endPoint x: 977, endPoint y: 599, distance: 87.0
click at [891, 601] on span "Подробнее" at bounding box center [864, 602] width 70 height 17
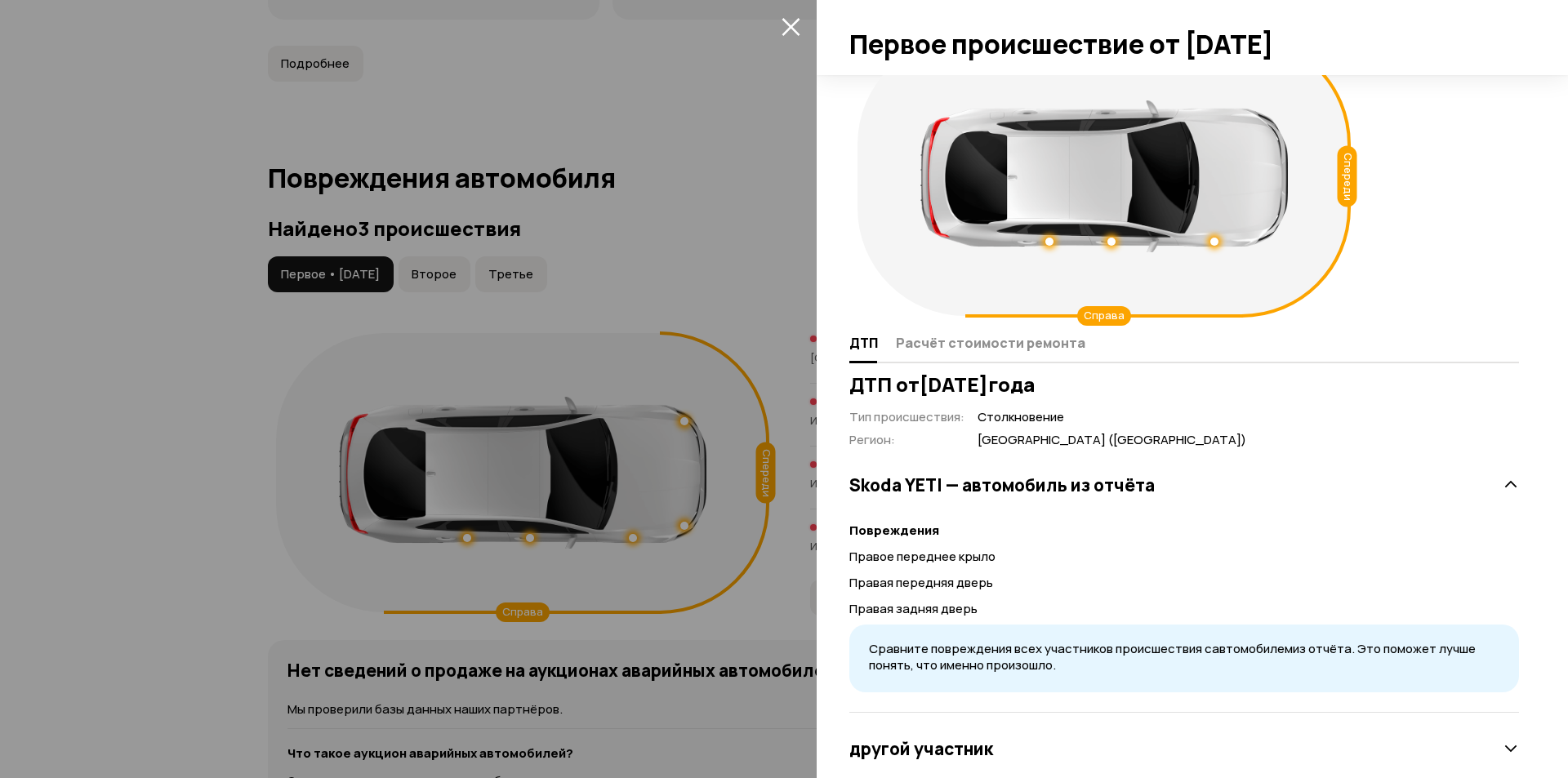
scroll to position [86, 0]
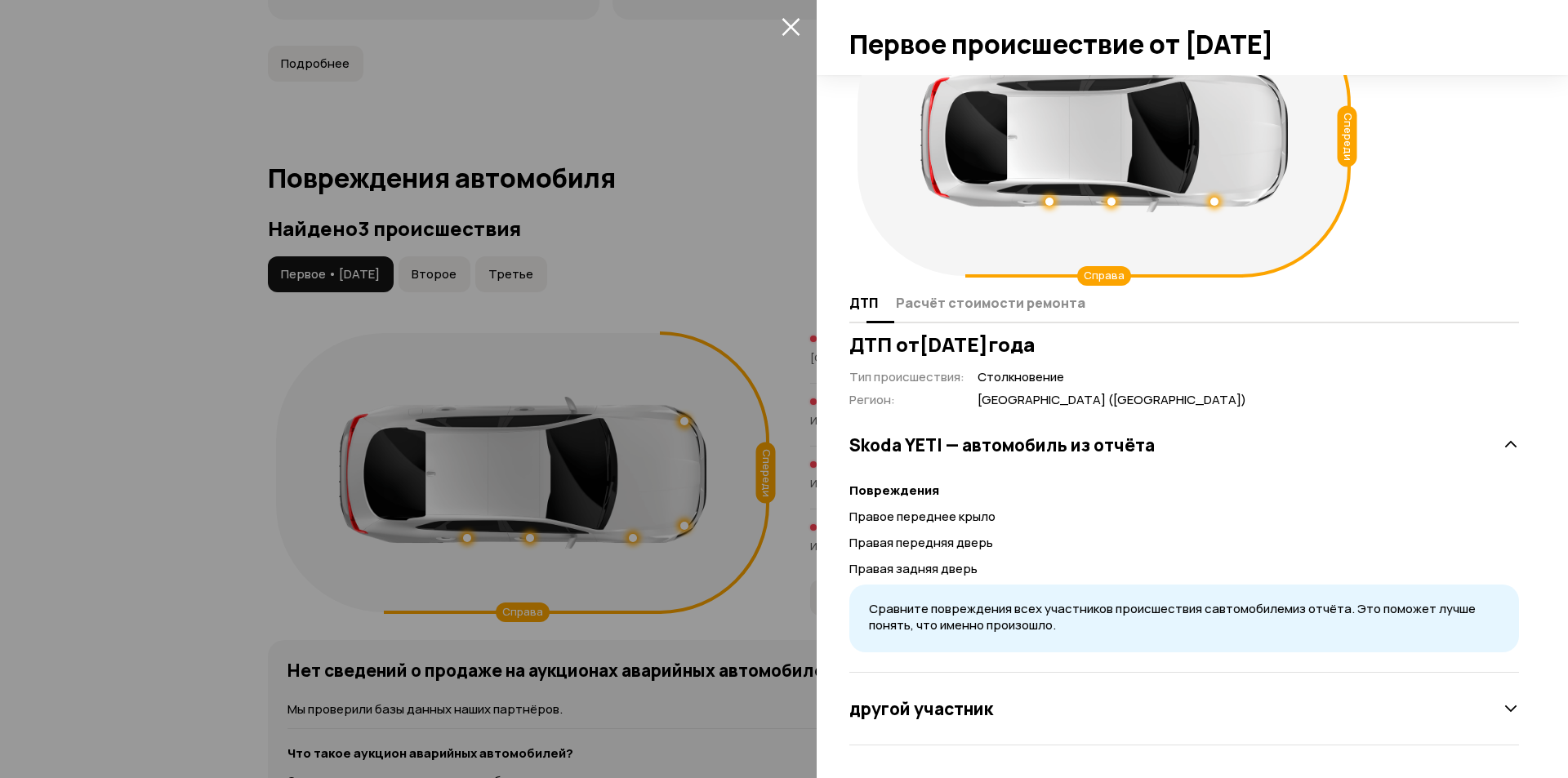
click at [960, 301] on span "Расчёт стоимости ремонта" at bounding box center [990, 303] width 189 height 17
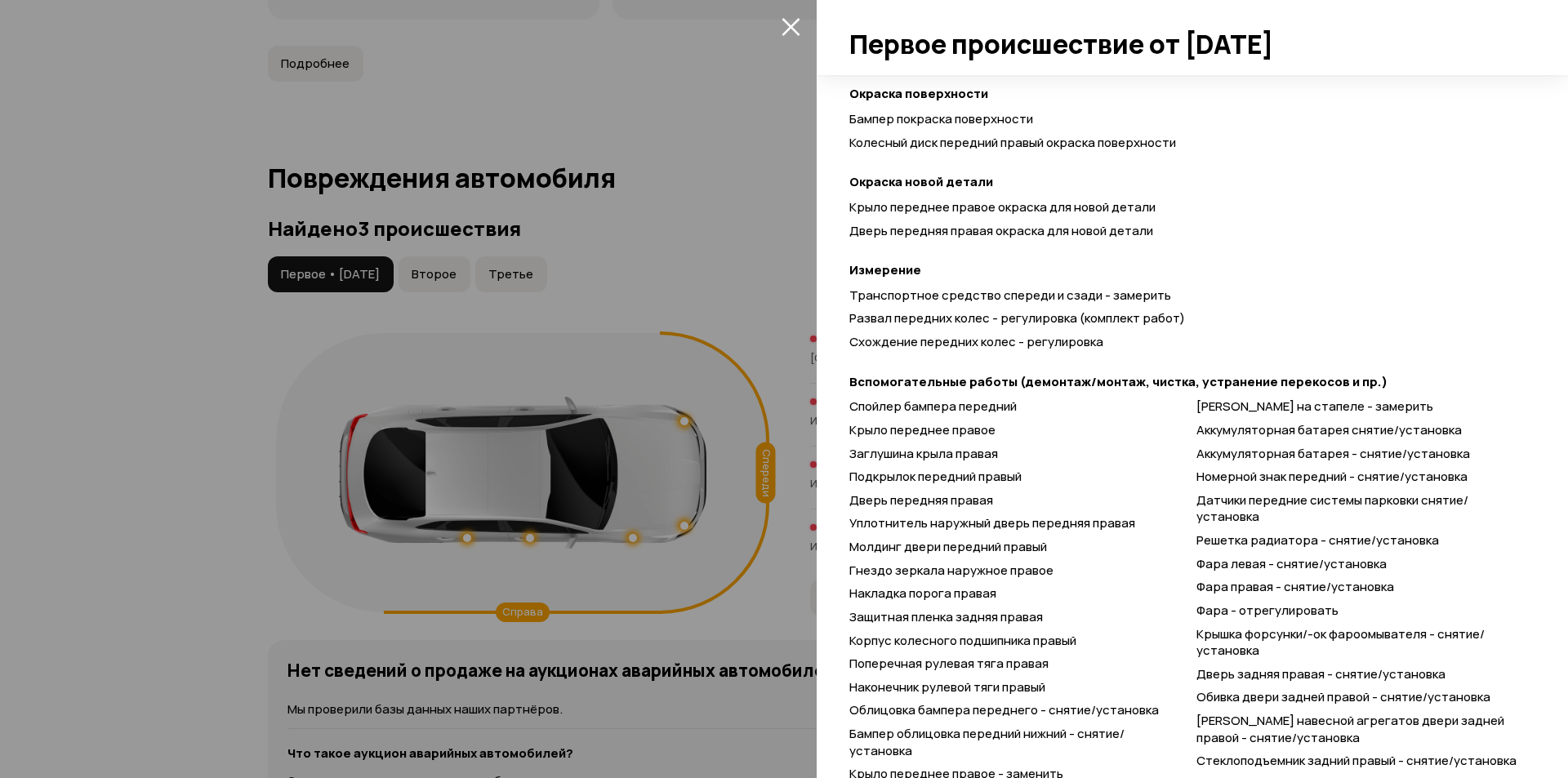
scroll to position [577, 0]
